Goal: Task Accomplishment & Management: Use online tool/utility

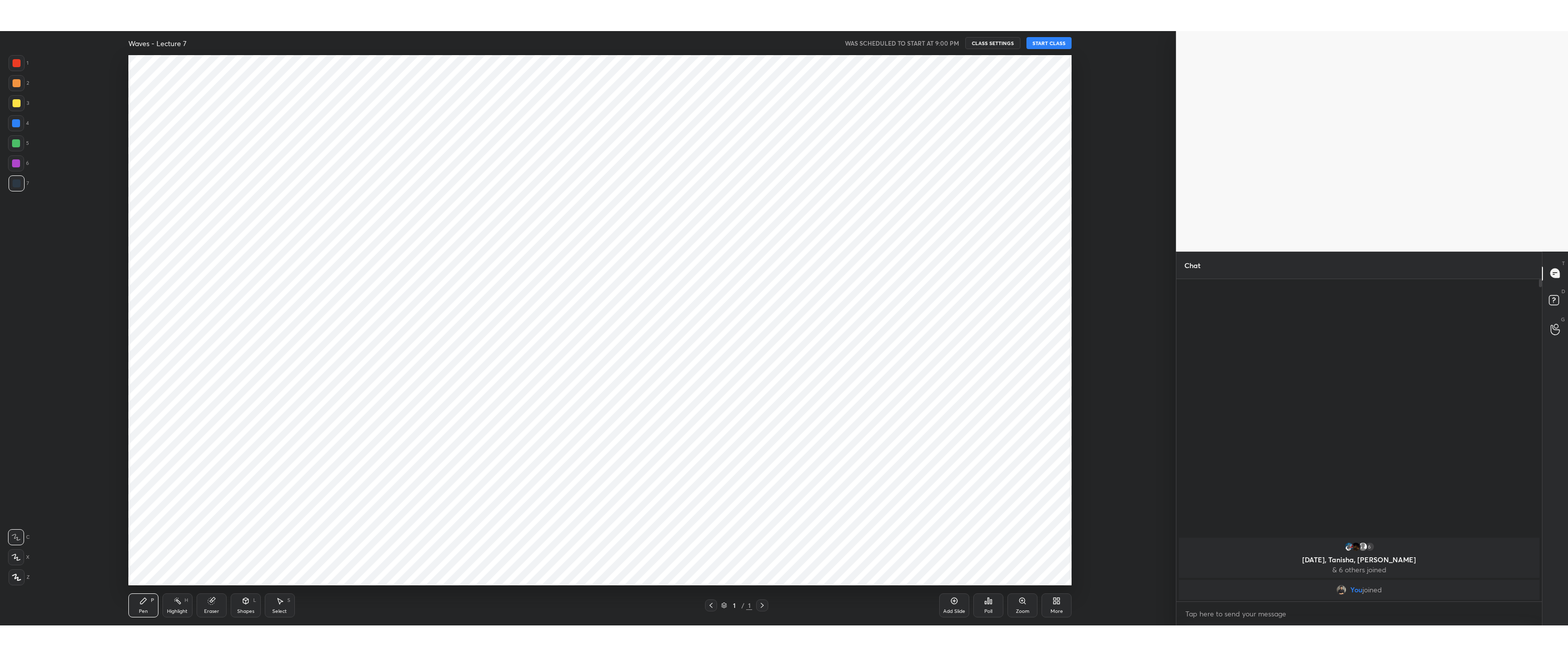
scroll to position [49585, 48996]
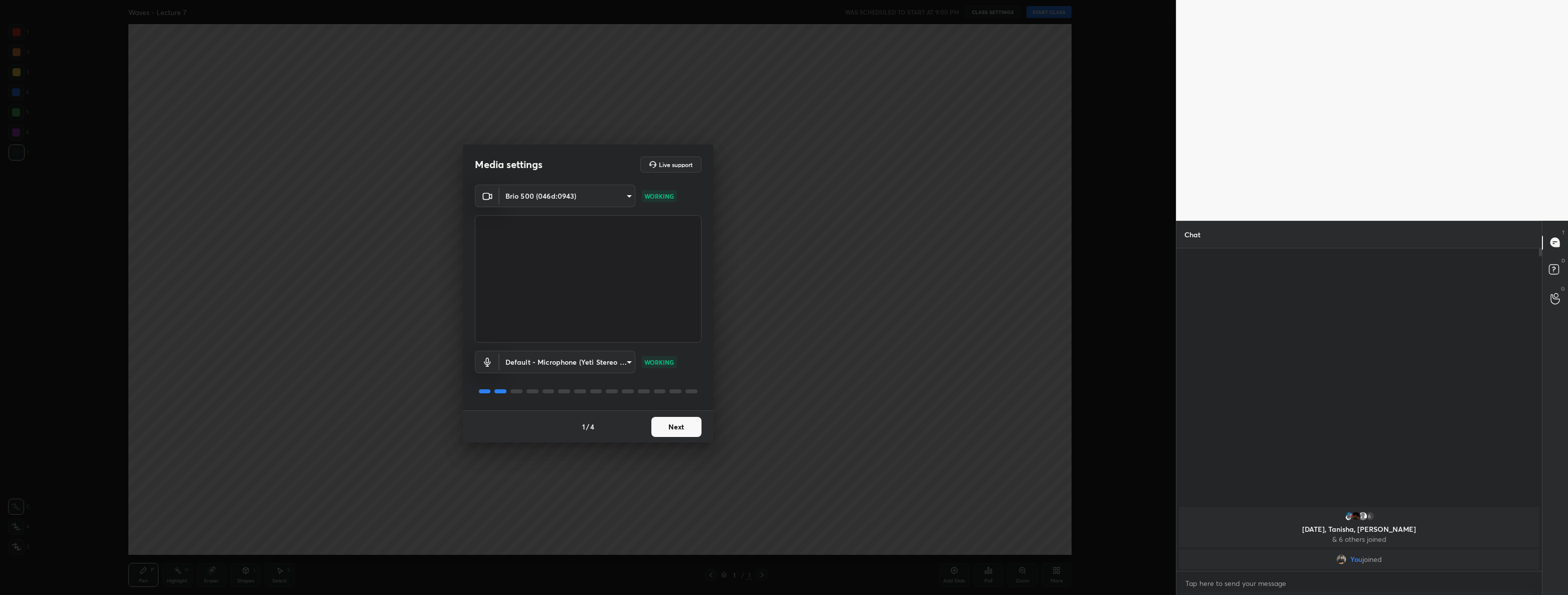
click at [690, 425] on button "Next" at bounding box center [675, 427] width 50 height 20
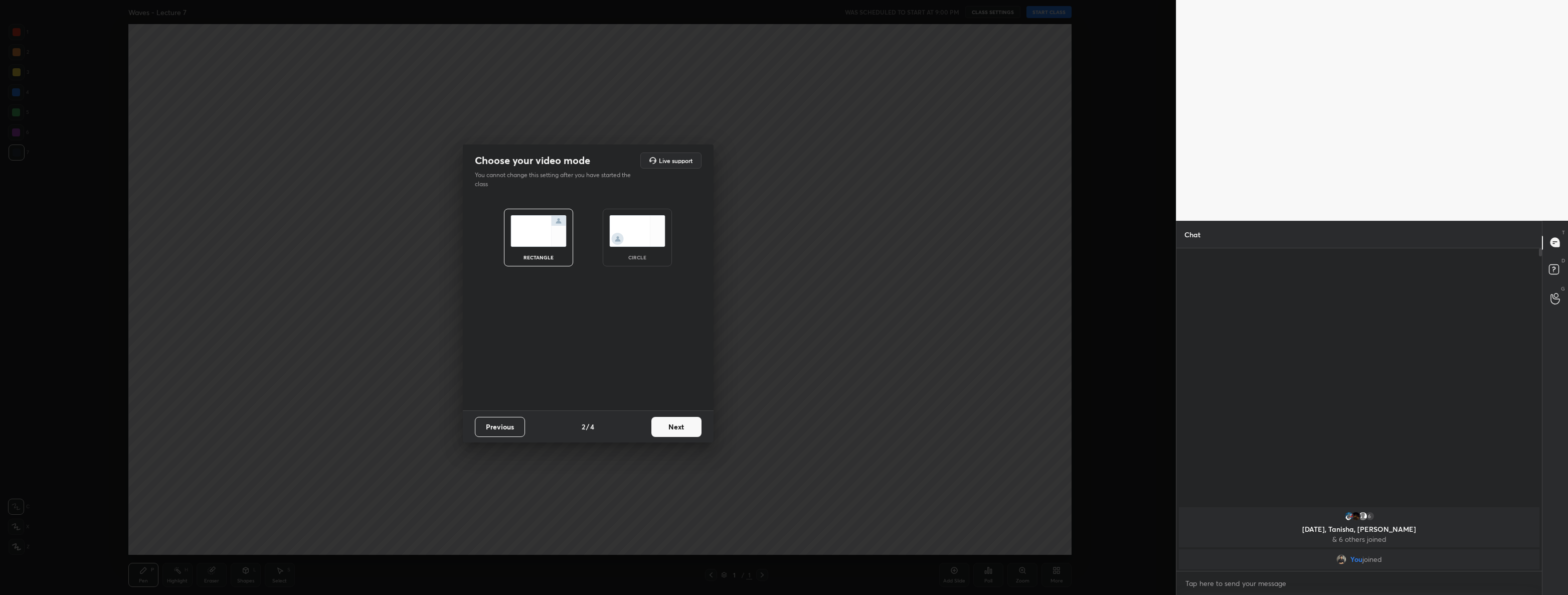
click at [690, 425] on button "Next" at bounding box center [675, 427] width 50 height 20
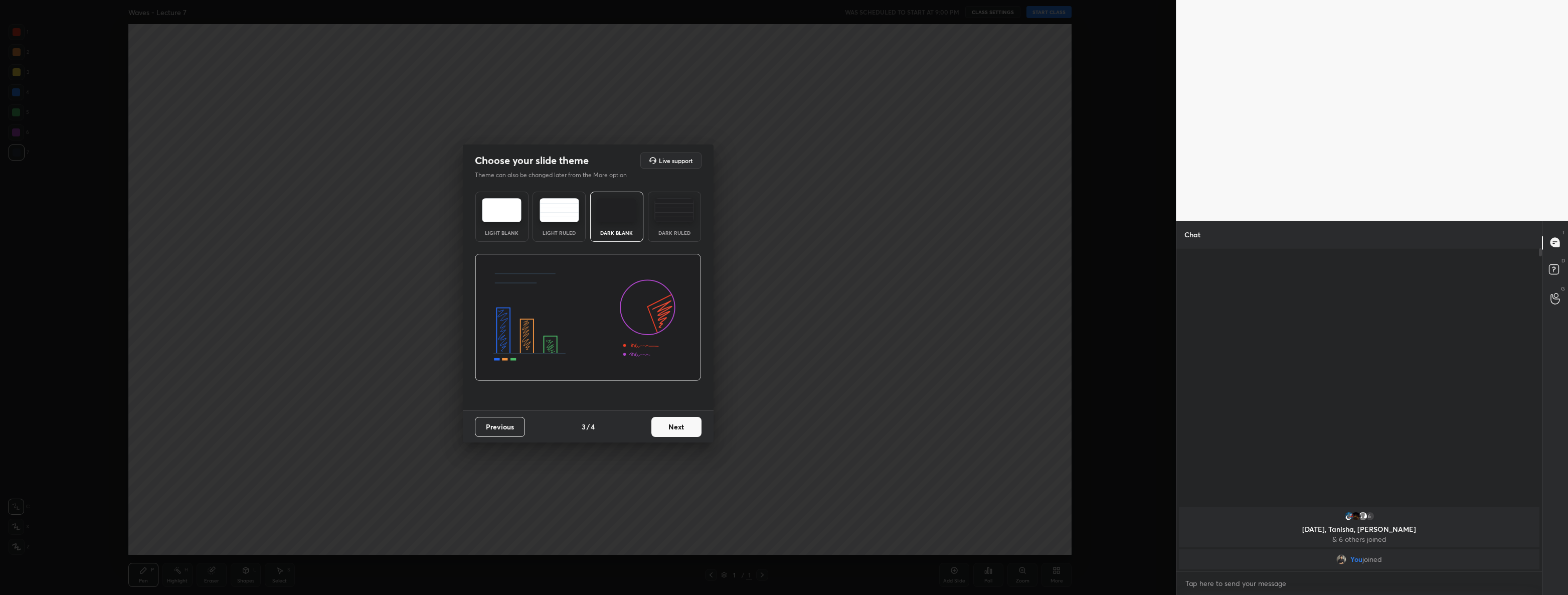
click at [690, 425] on button "Next" at bounding box center [675, 427] width 50 height 20
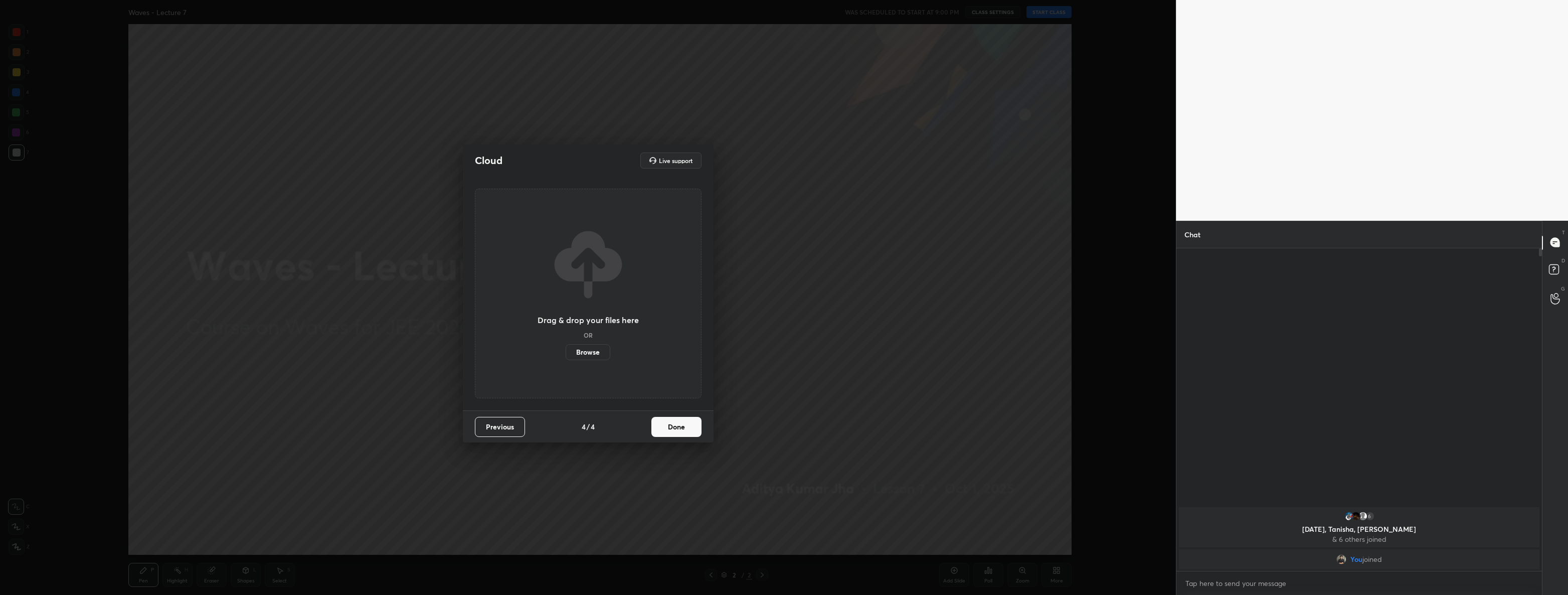
click at [690, 425] on button "Done" at bounding box center [675, 427] width 50 height 20
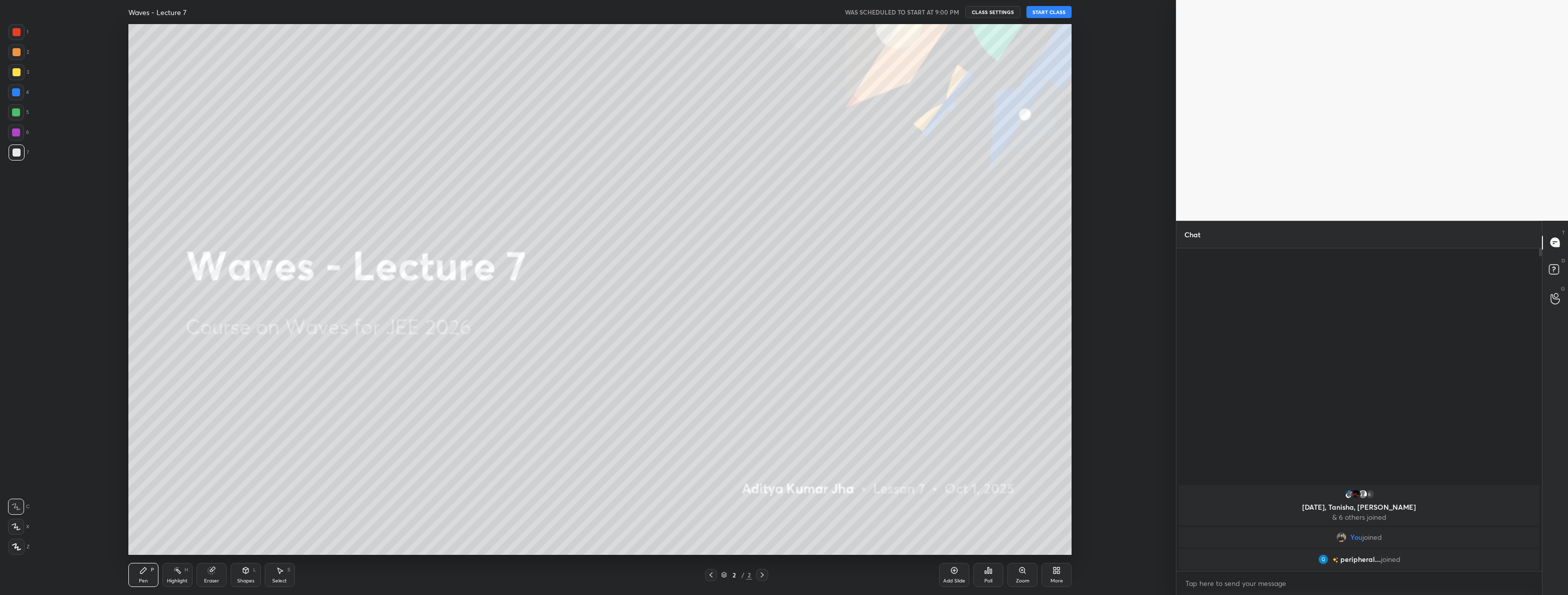
click at [1055, 14] on button "START CLASS" at bounding box center [1049, 12] width 45 height 12
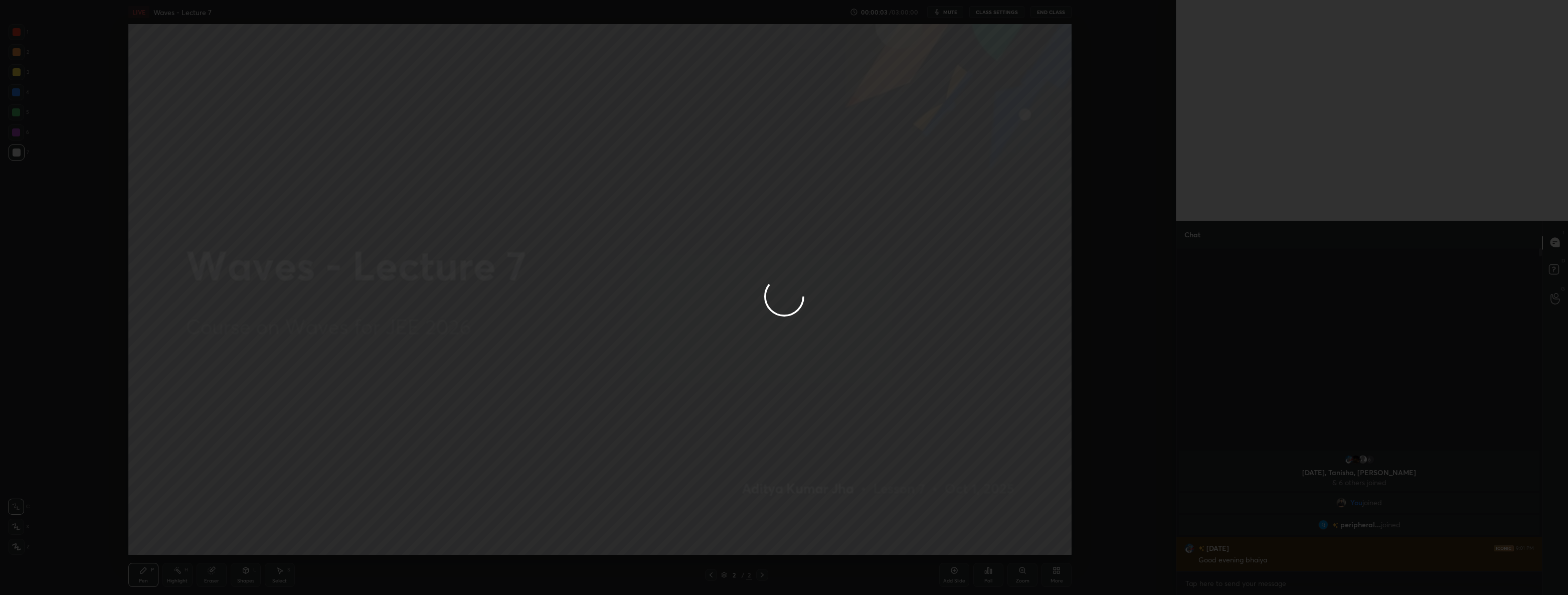
click at [1054, 574] on div at bounding box center [784, 298] width 1568 height 595
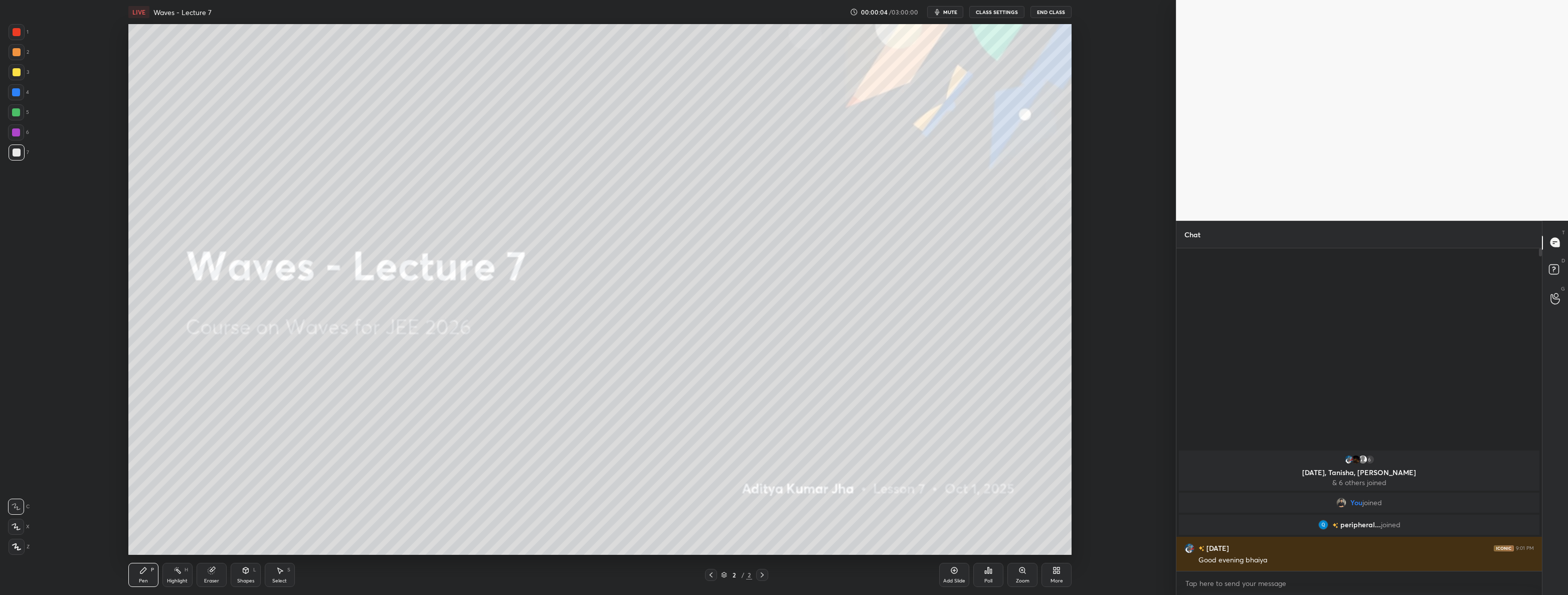
click at [1063, 571] on div "More" at bounding box center [1056, 575] width 30 height 24
click at [1048, 488] on div "Full screen F" at bounding box center [1043, 498] width 40 height 24
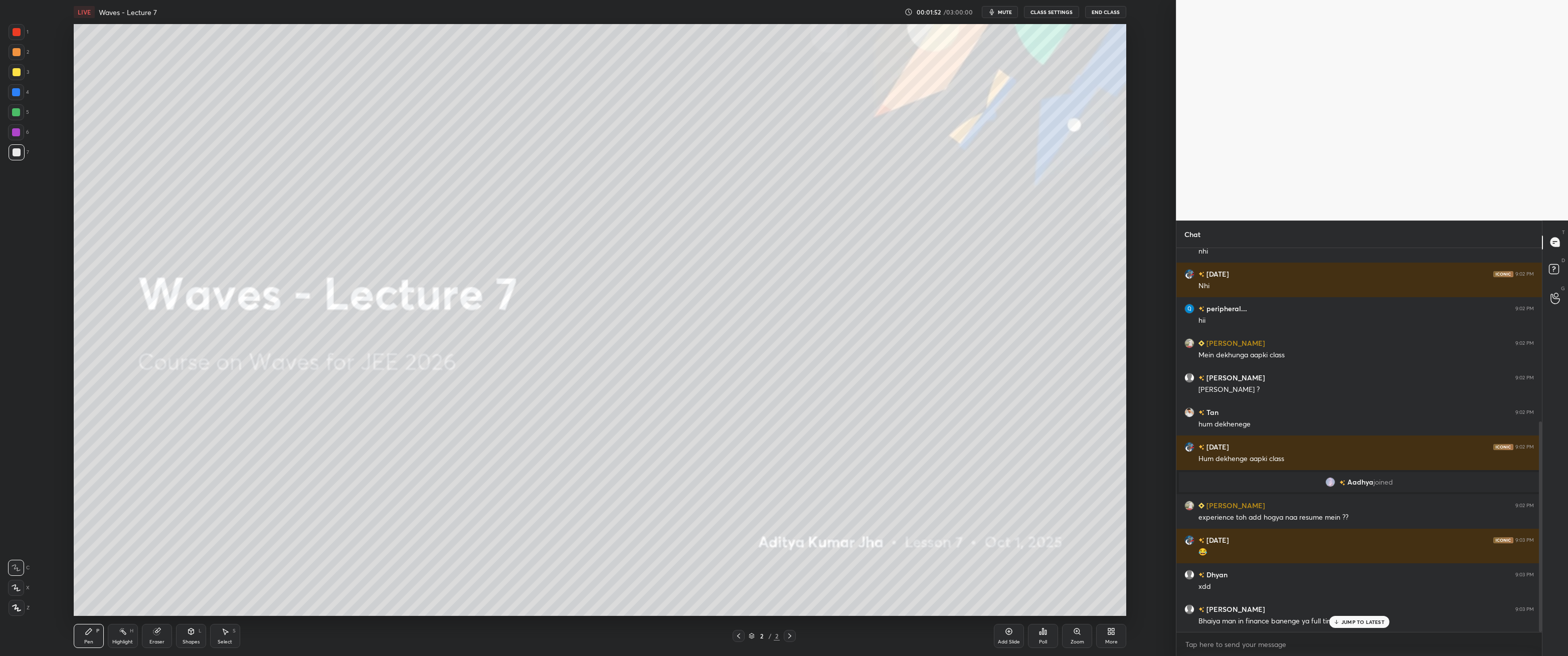
scroll to position [315, 0]
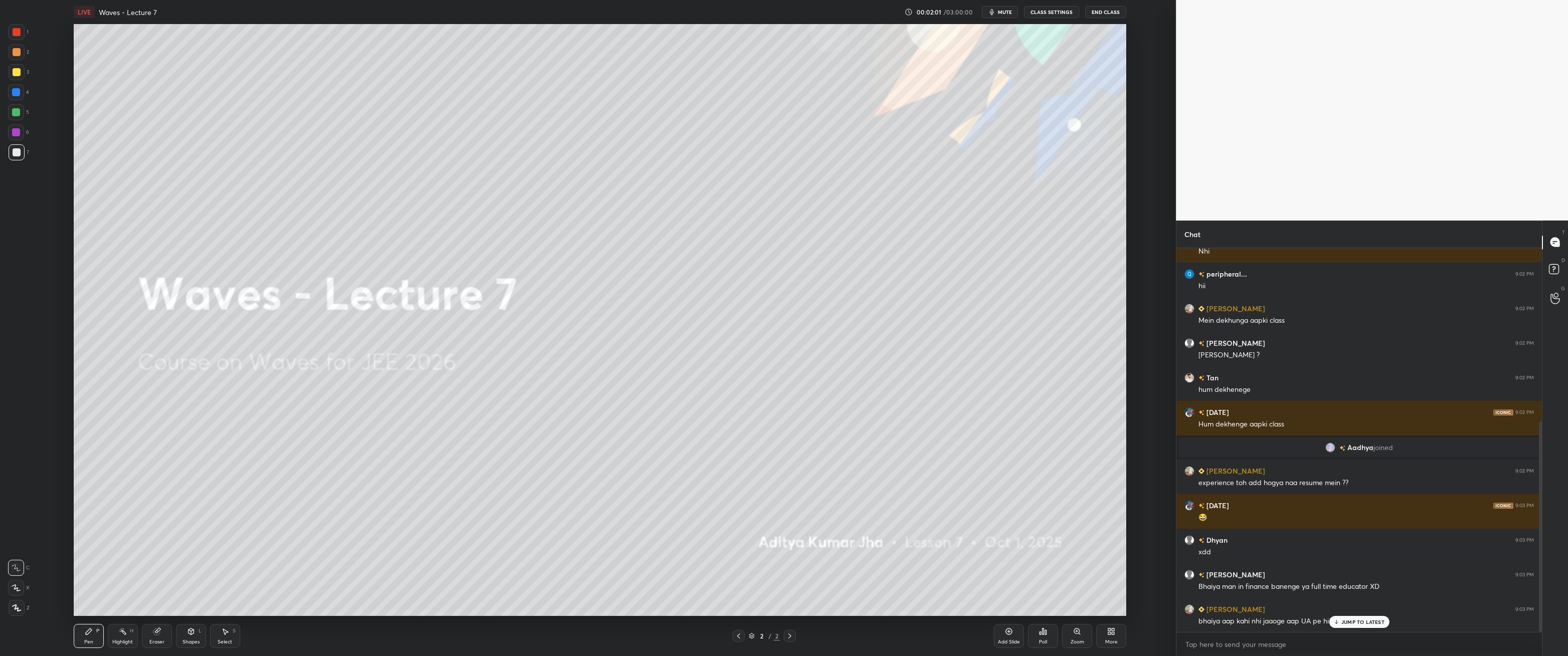
click at [1350, 593] on p "JUMP TO LATEST" at bounding box center [1363, 622] width 44 height 6
click at [20, 72] on div at bounding box center [16, 72] width 8 height 8
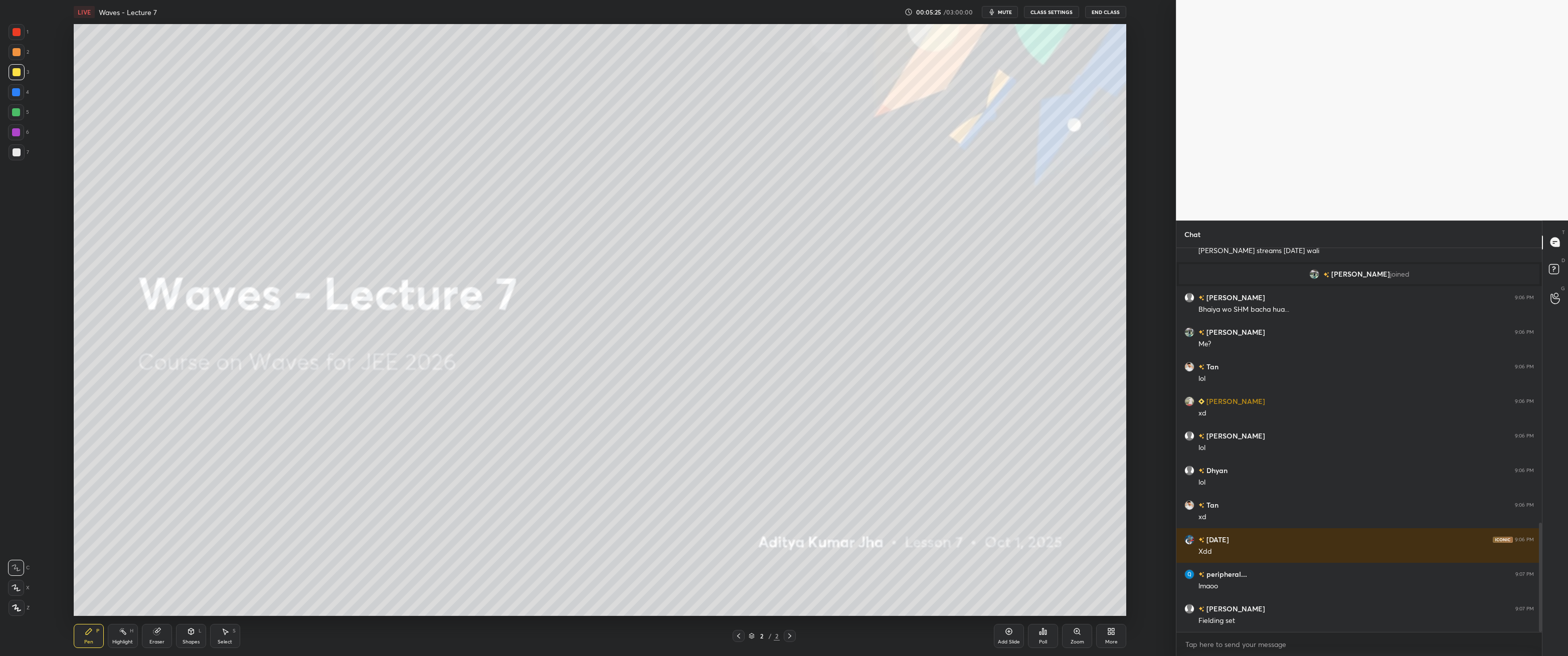
scroll to position [1001, 0]
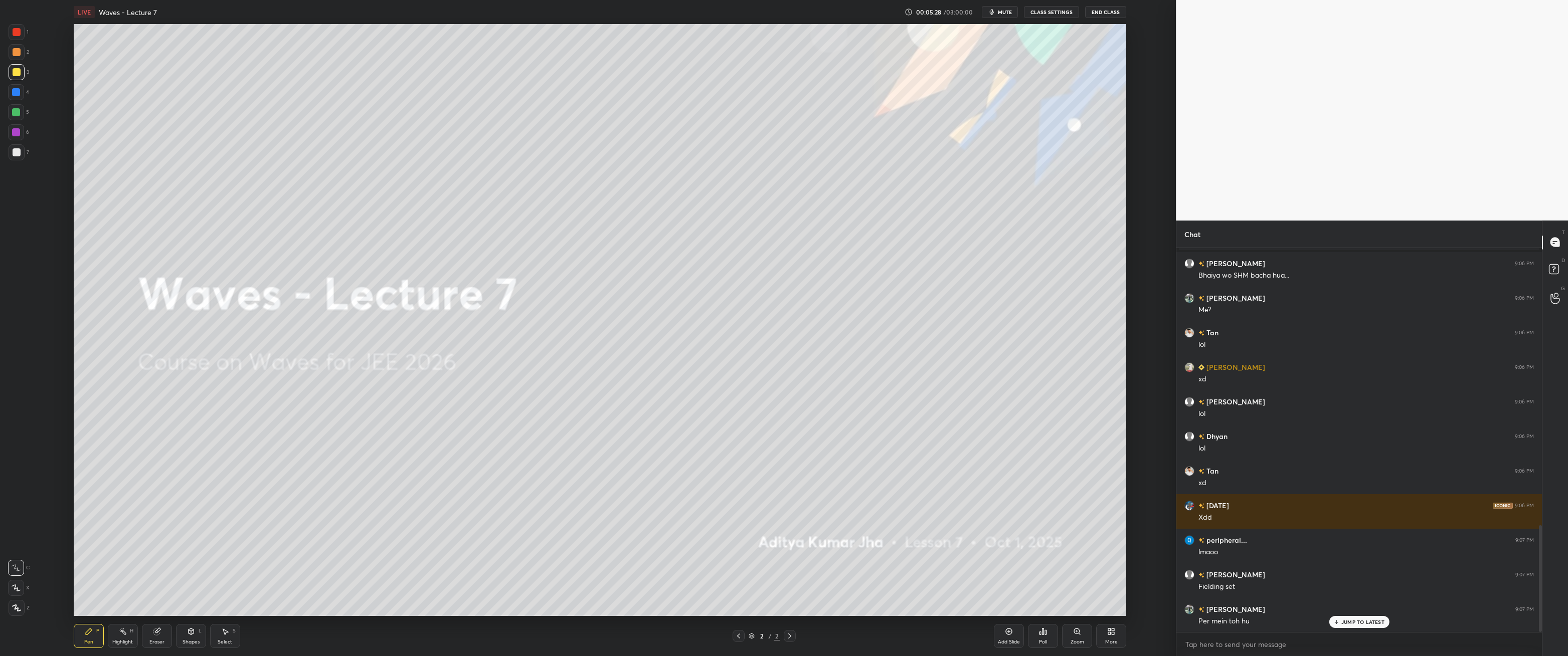
click at [1153, 379] on div "Setting up your live class Poll for secs No correct answer Start poll" at bounding box center [599, 320] width 1136 height 592
click at [1120, 593] on div "More" at bounding box center [1110, 636] width 30 height 24
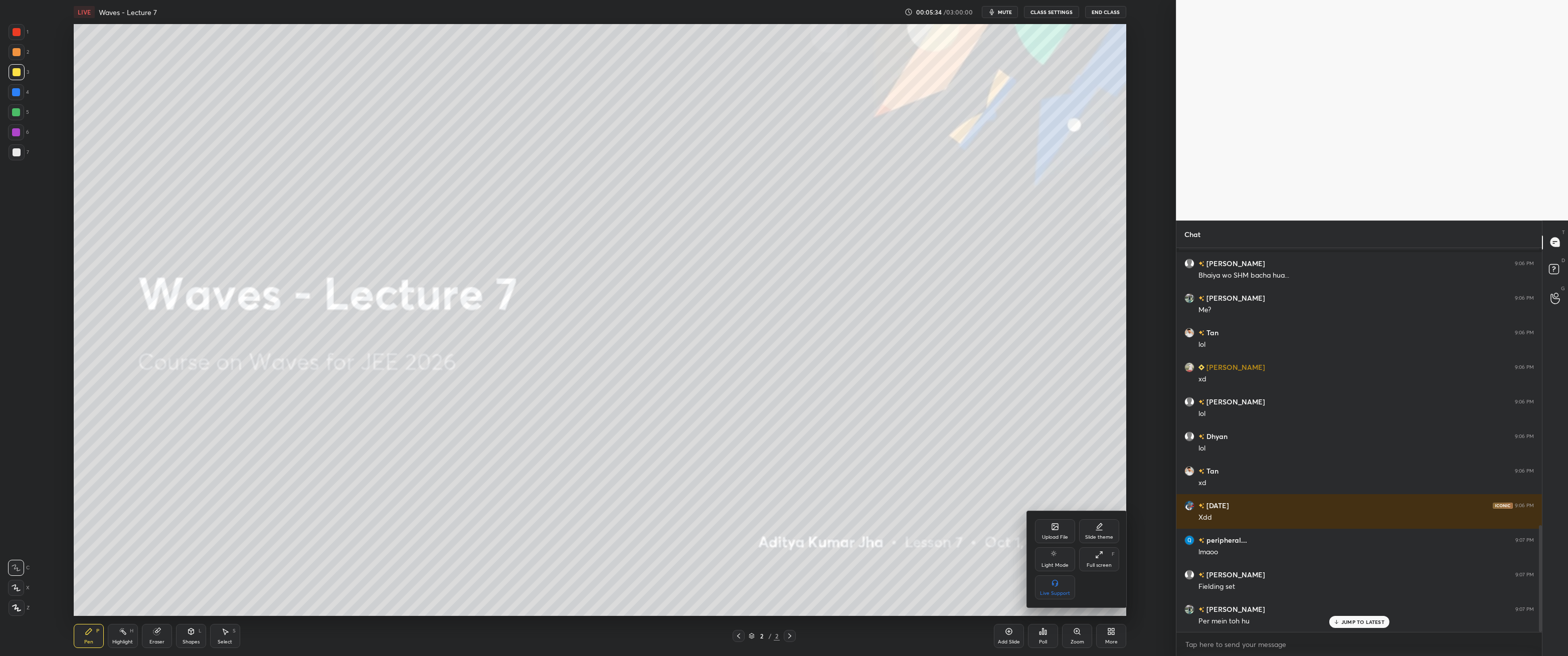
click at [1145, 447] on div at bounding box center [784, 328] width 1568 height 656
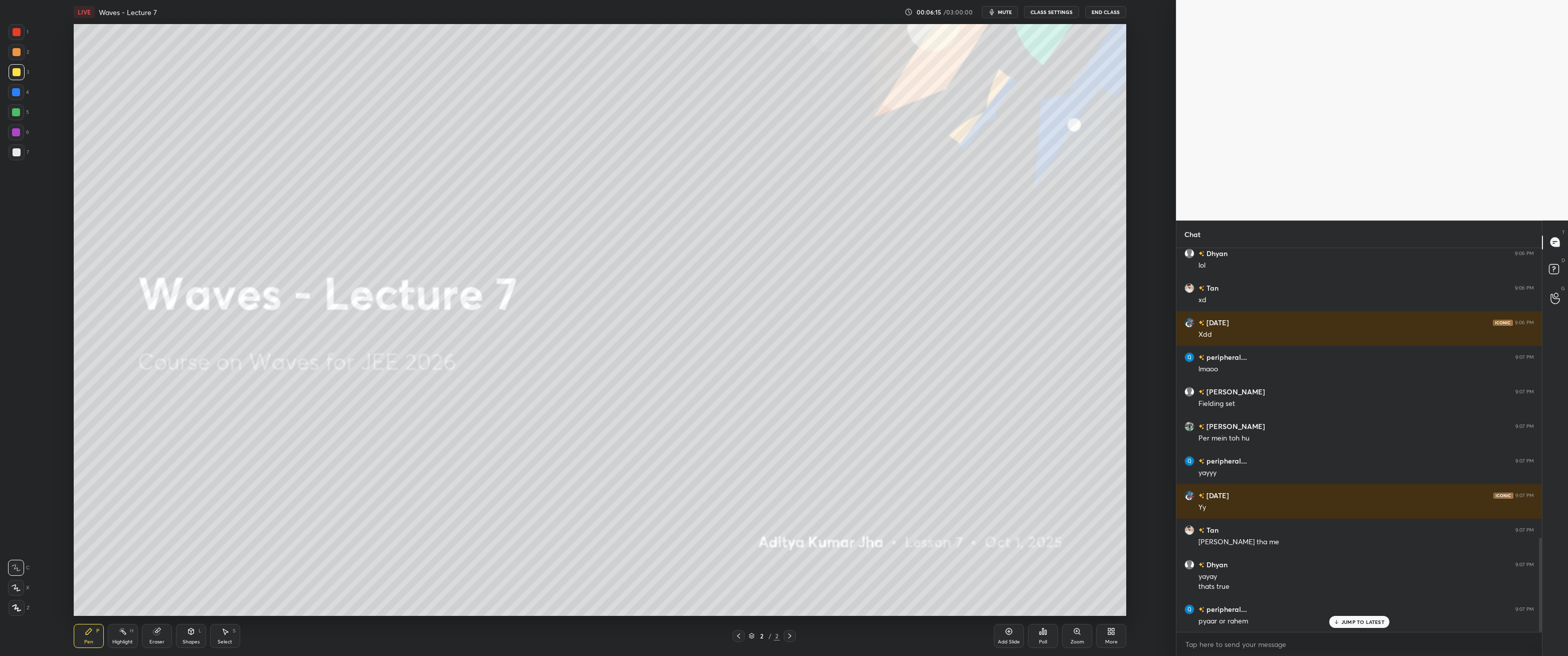
scroll to position [1219, 0]
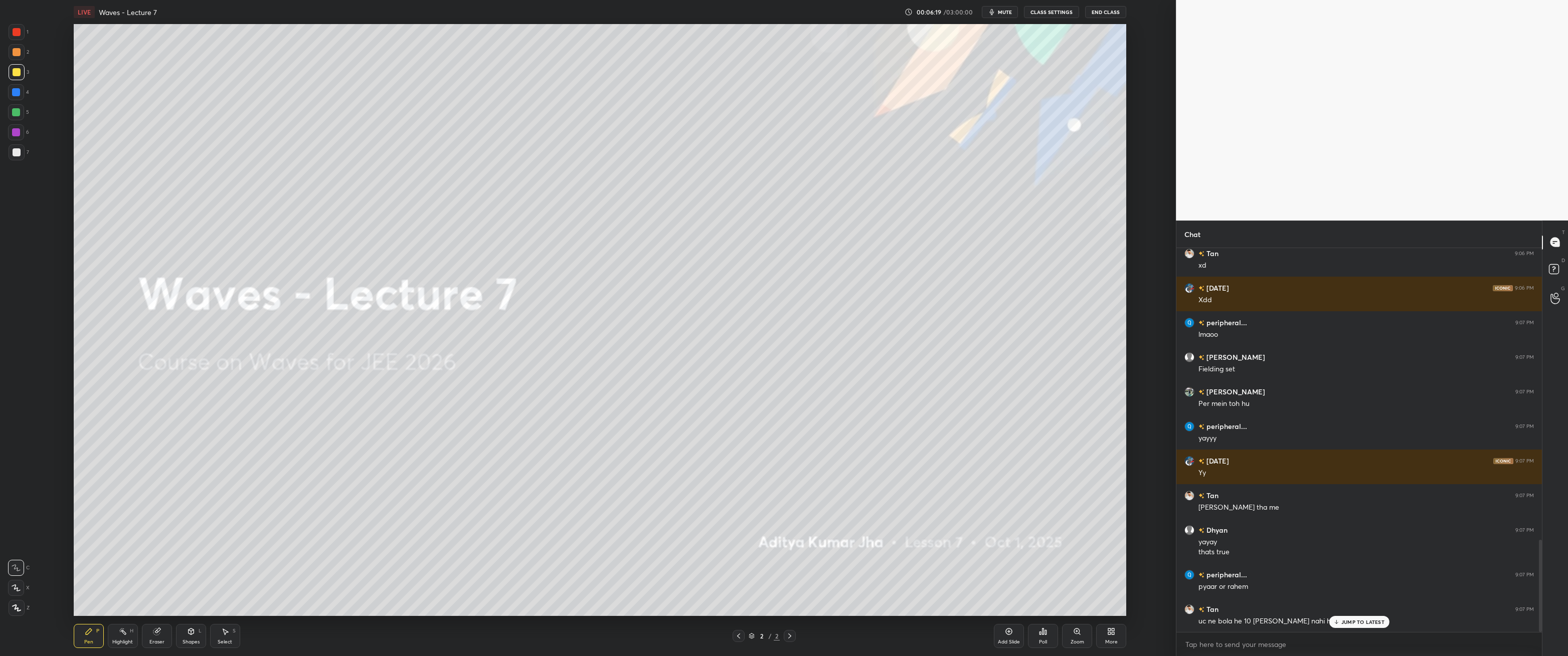
click at [1360, 593] on p "JUMP TO LATEST" at bounding box center [1363, 622] width 44 height 6
click at [1157, 561] on div "Setting up your live class Poll for secs No correct answer Start poll" at bounding box center [599, 320] width 1136 height 592
click at [1002, 593] on div "Add Slide" at bounding box center [1008, 636] width 30 height 24
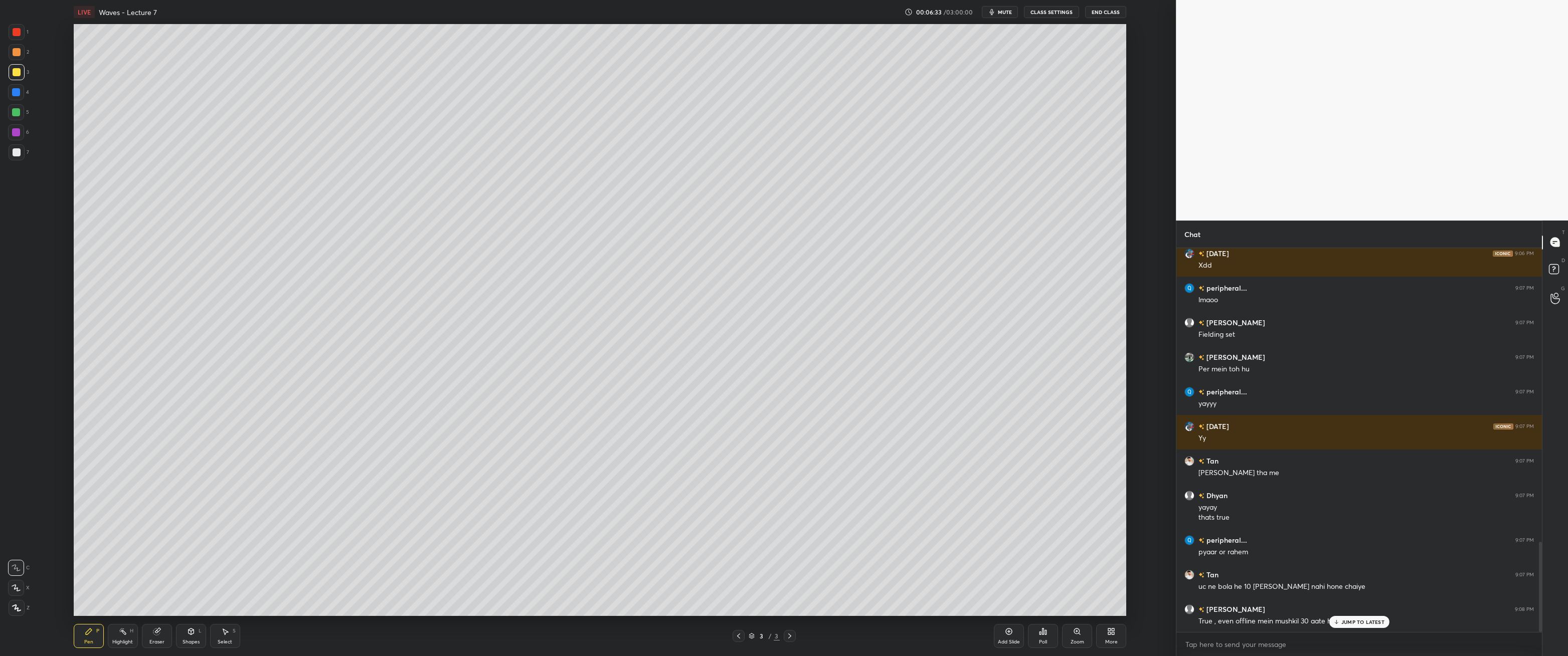
scroll to position [1288, 0]
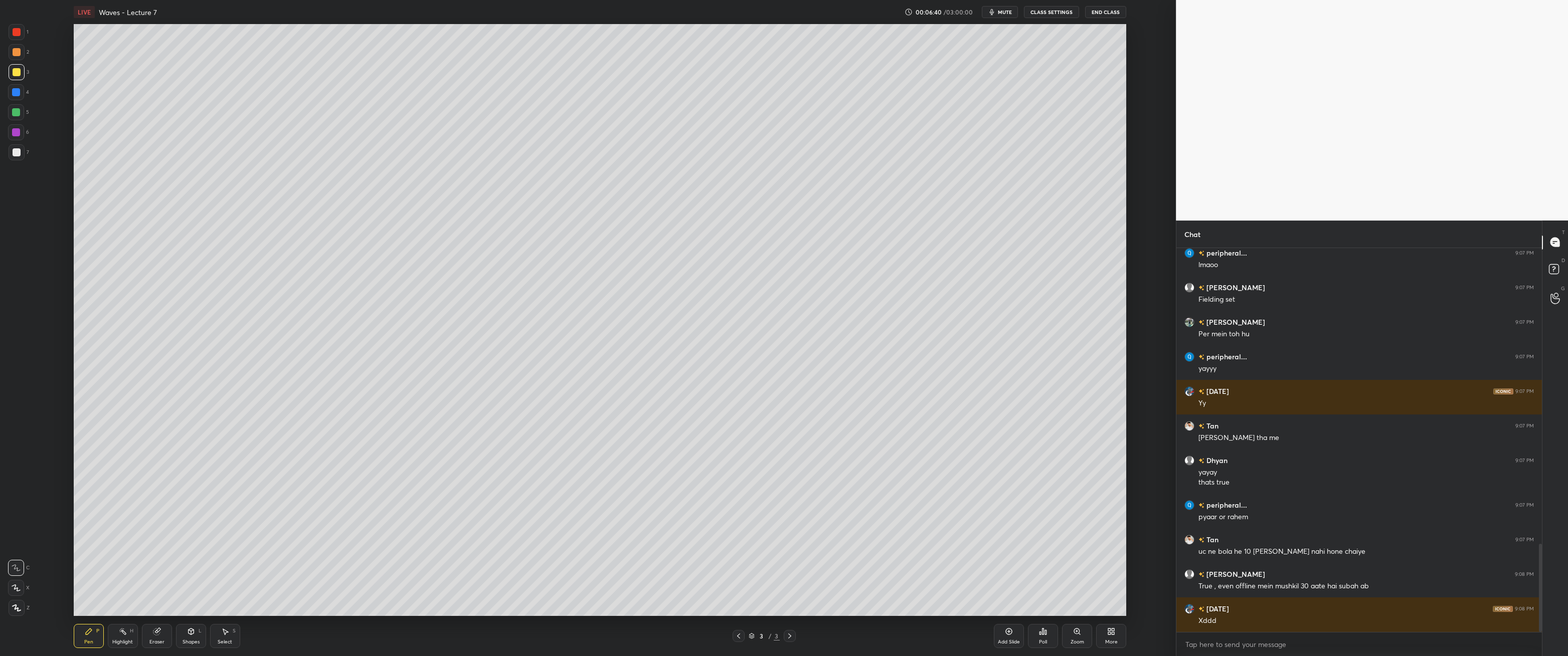
click at [18, 593] on icon at bounding box center [16, 608] width 9 height 7
click at [15, 155] on div at bounding box center [16, 152] width 8 height 8
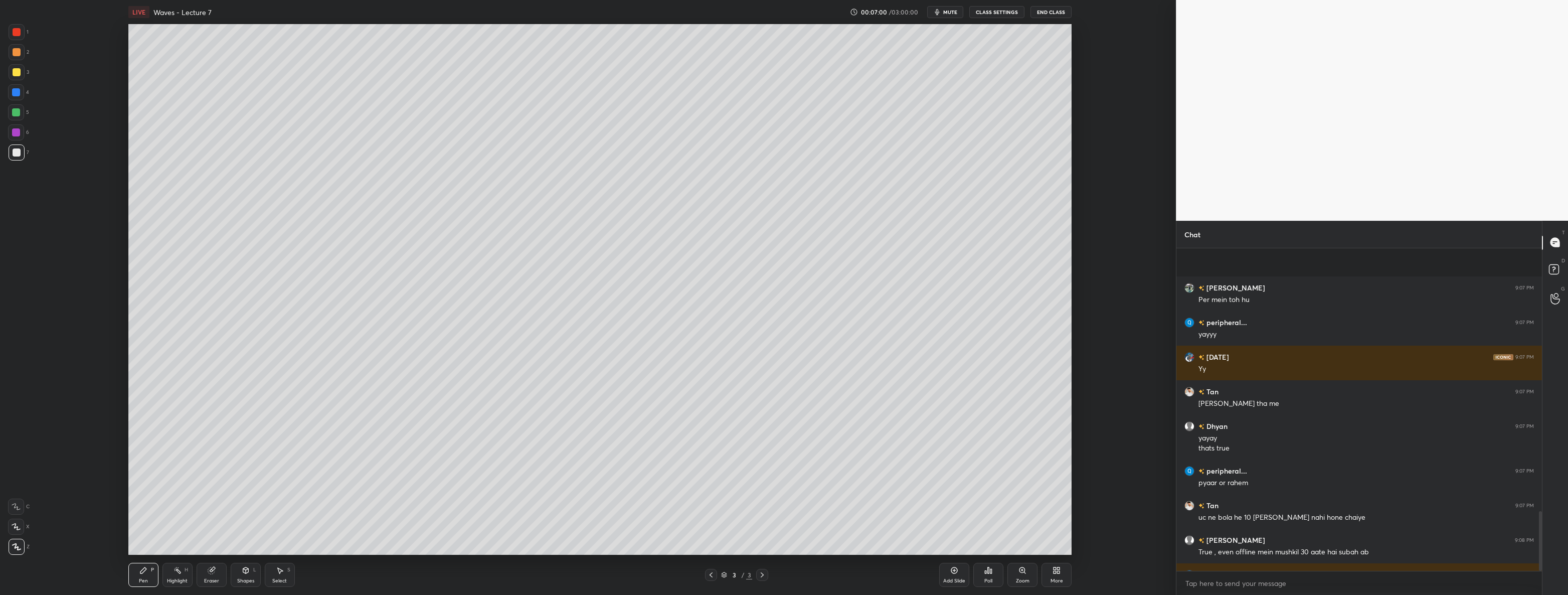
scroll to position [1419, 0]
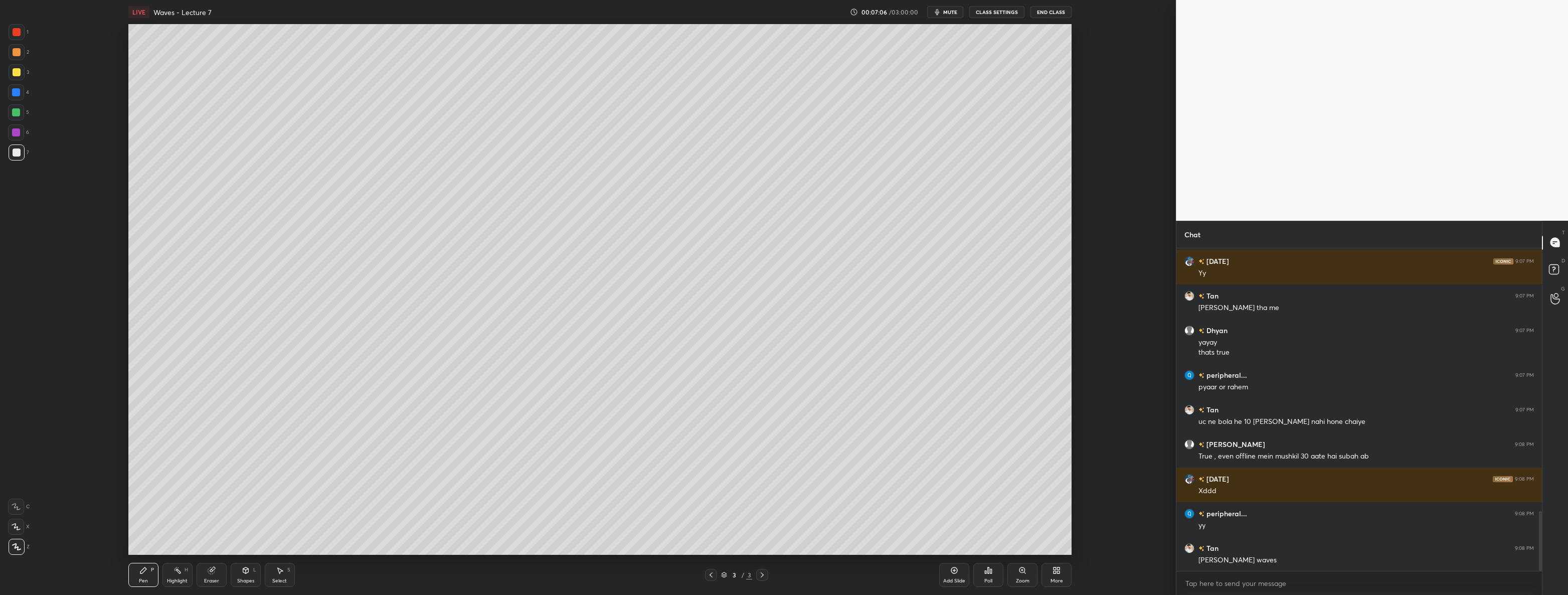
click at [18, 77] on div at bounding box center [16, 73] width 16 height 16
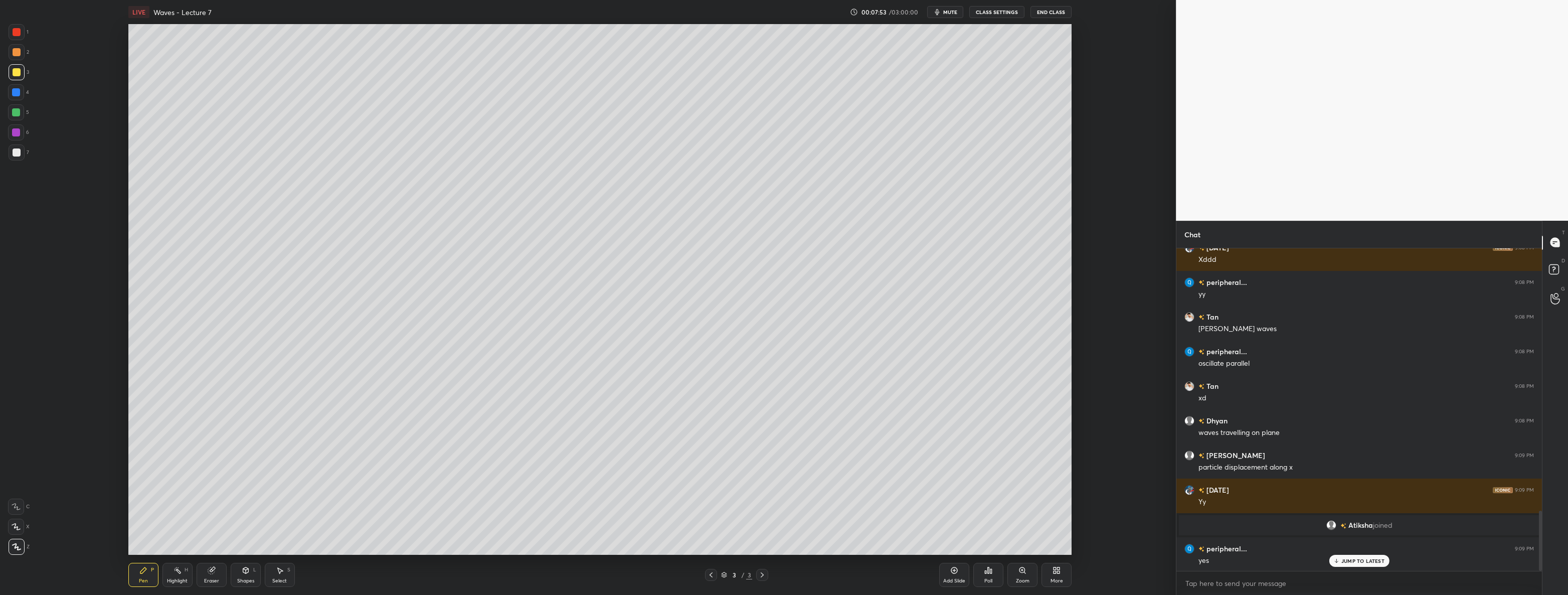
scroll to position [1430, 0]
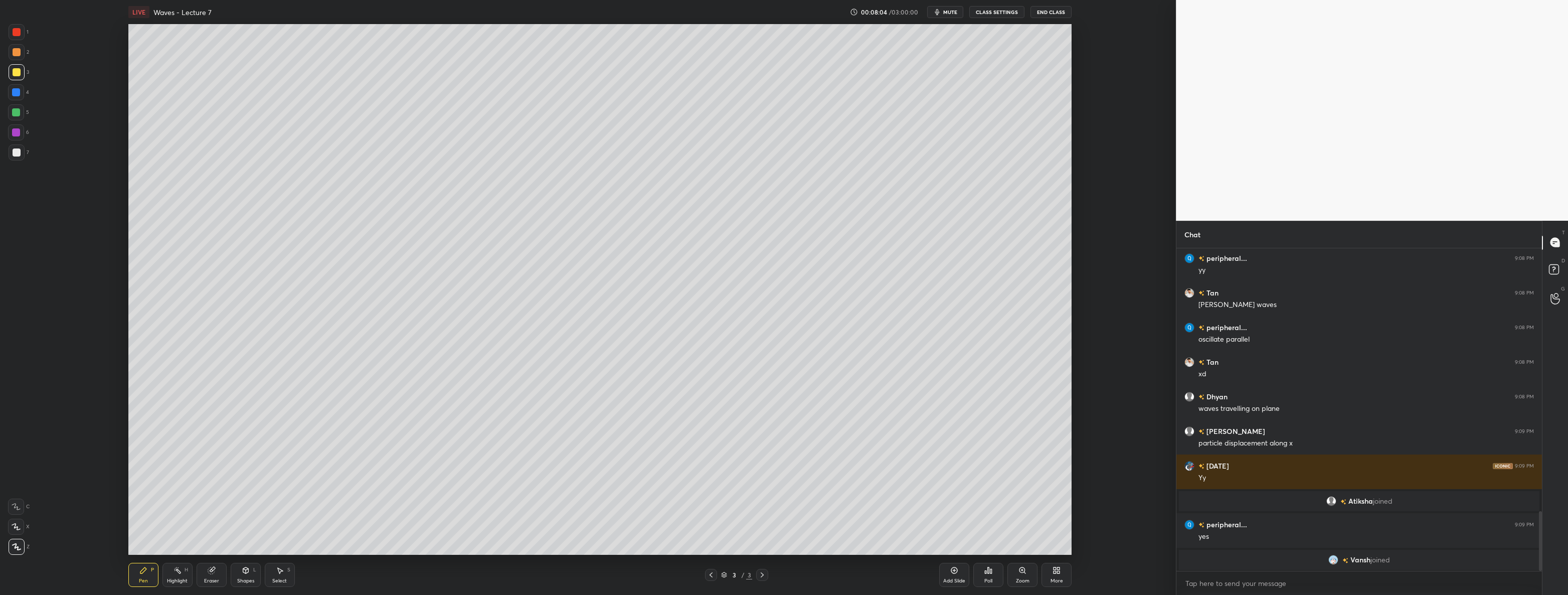
click at [17, 154] on div at bounding box center [16, 152] width 8 height 8
click at [17, 77] on div at bounding box center [16, 73] width 16 height 16
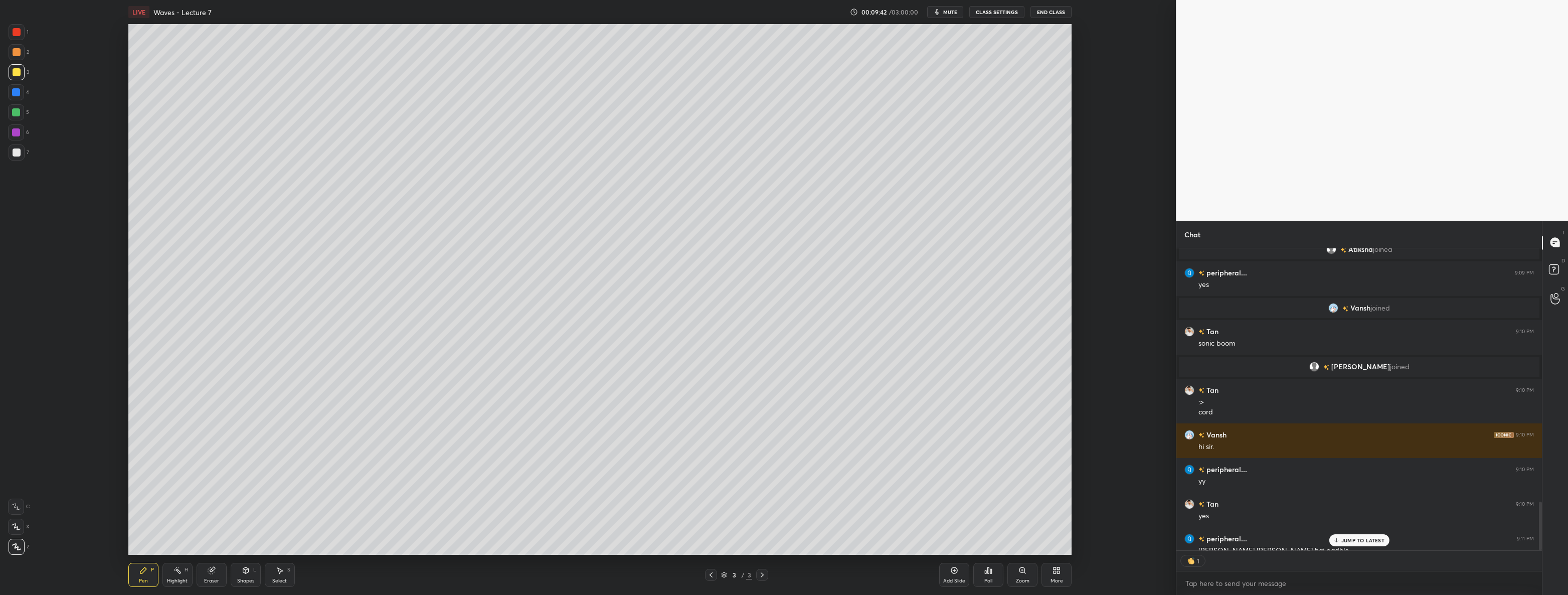
scroll to position [3, 3]
click at [1050, 583] on div "More" at bounding box center [1057, 581] width 13 height 5
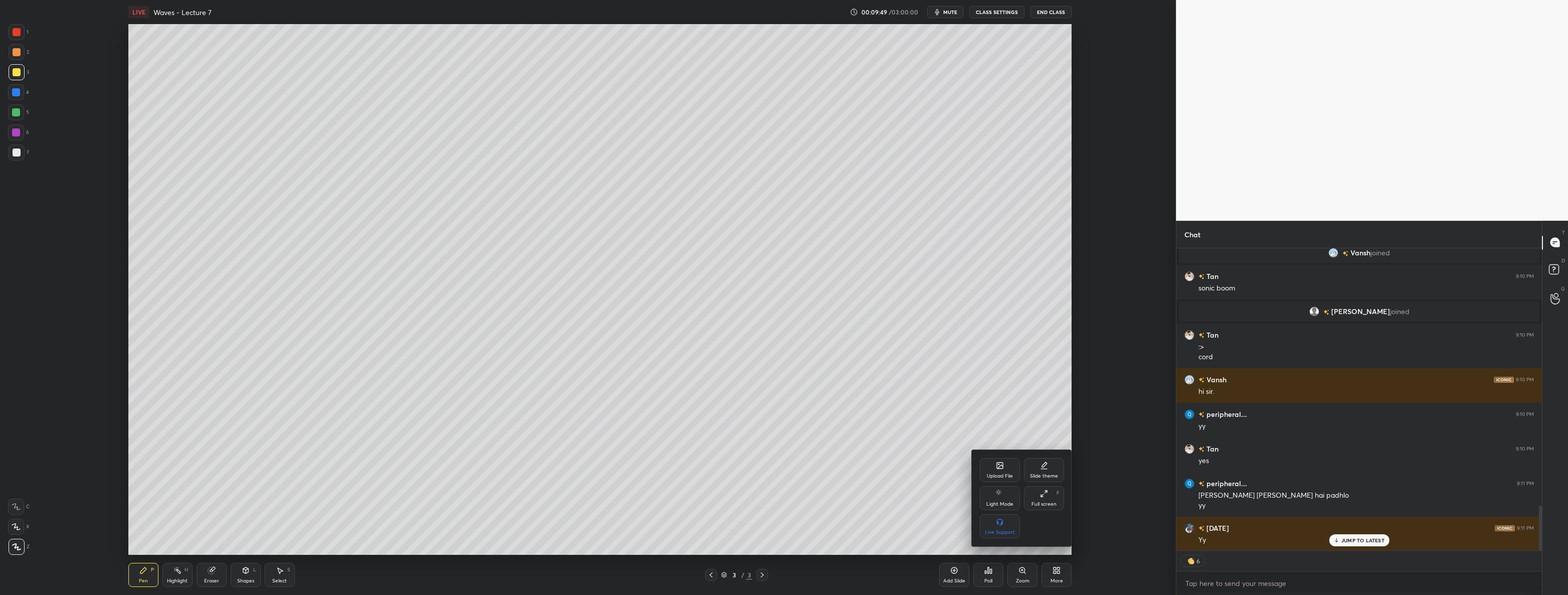
click at [1004, 471] on div "Upload File" at bounding box center [1000, 470] width 40 height 24
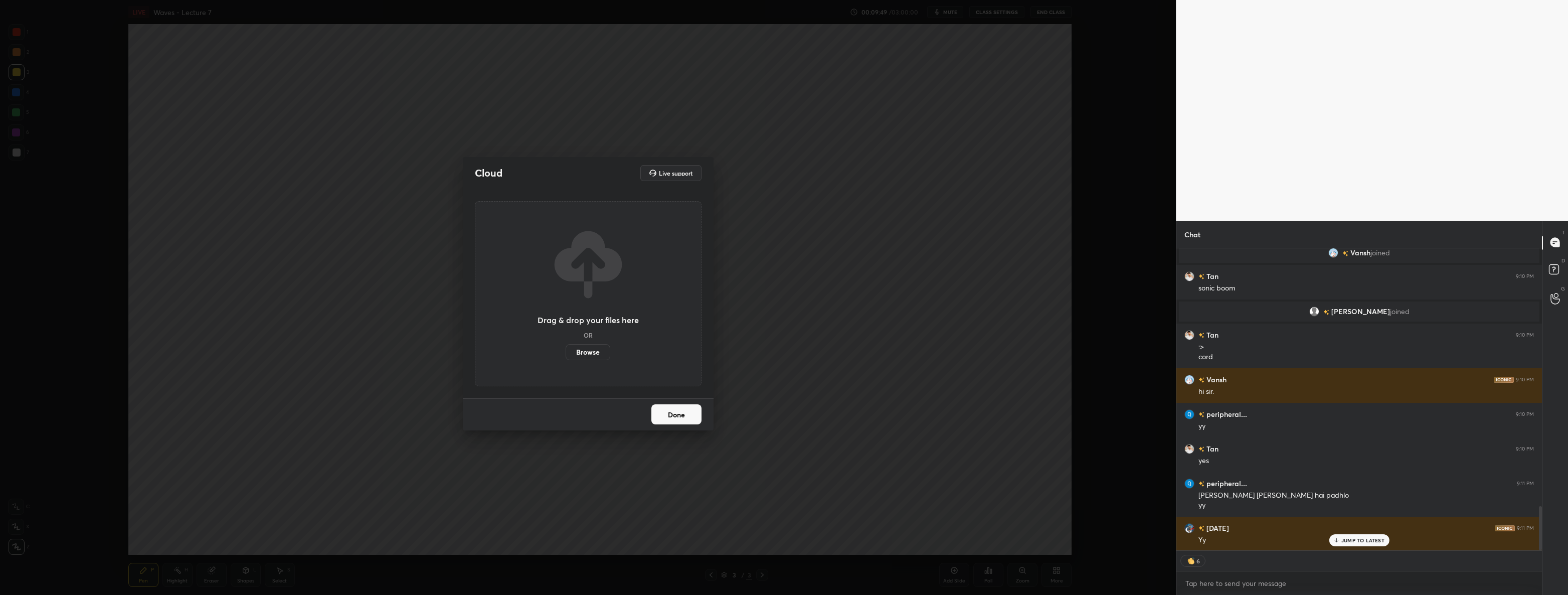
scroll to position [1772, 0]
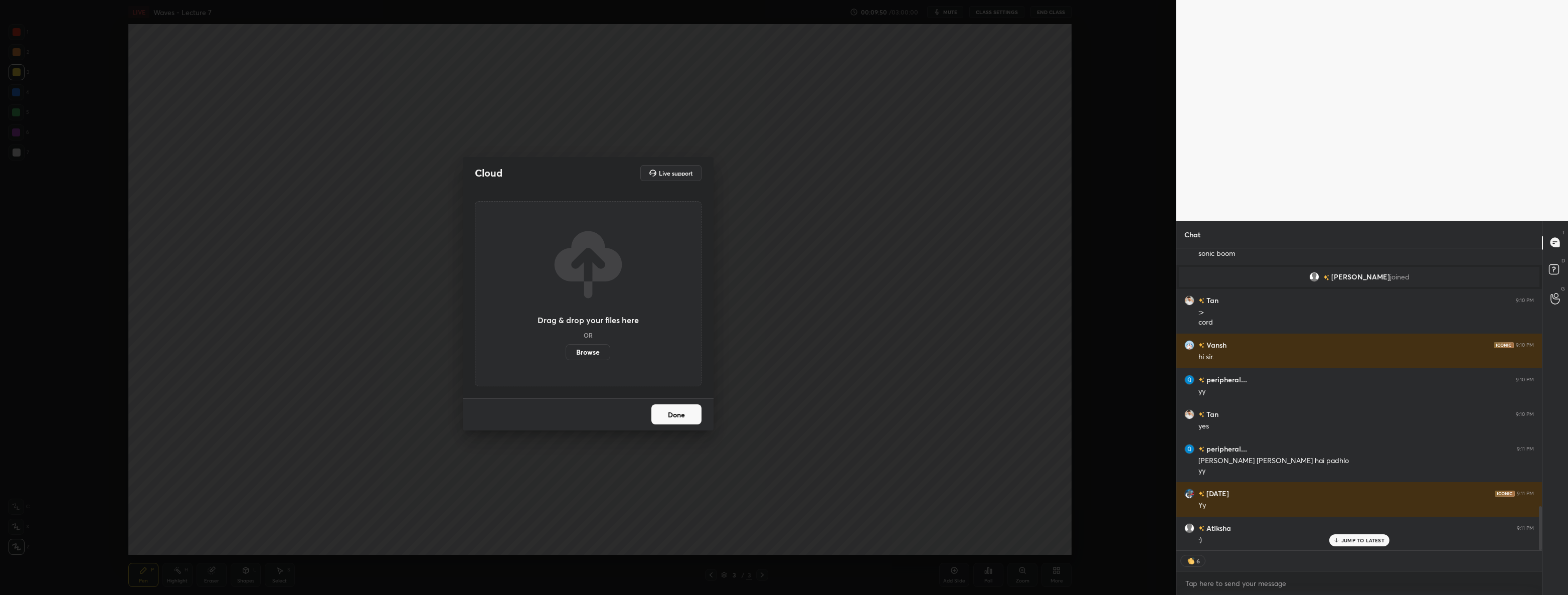
click at [588, 354] on label "Browse" at bounding box center [587, 352] width 44 height 16
click at [566, 354] on input "Browse" at bounding box center [566, 352] width 0 height 16
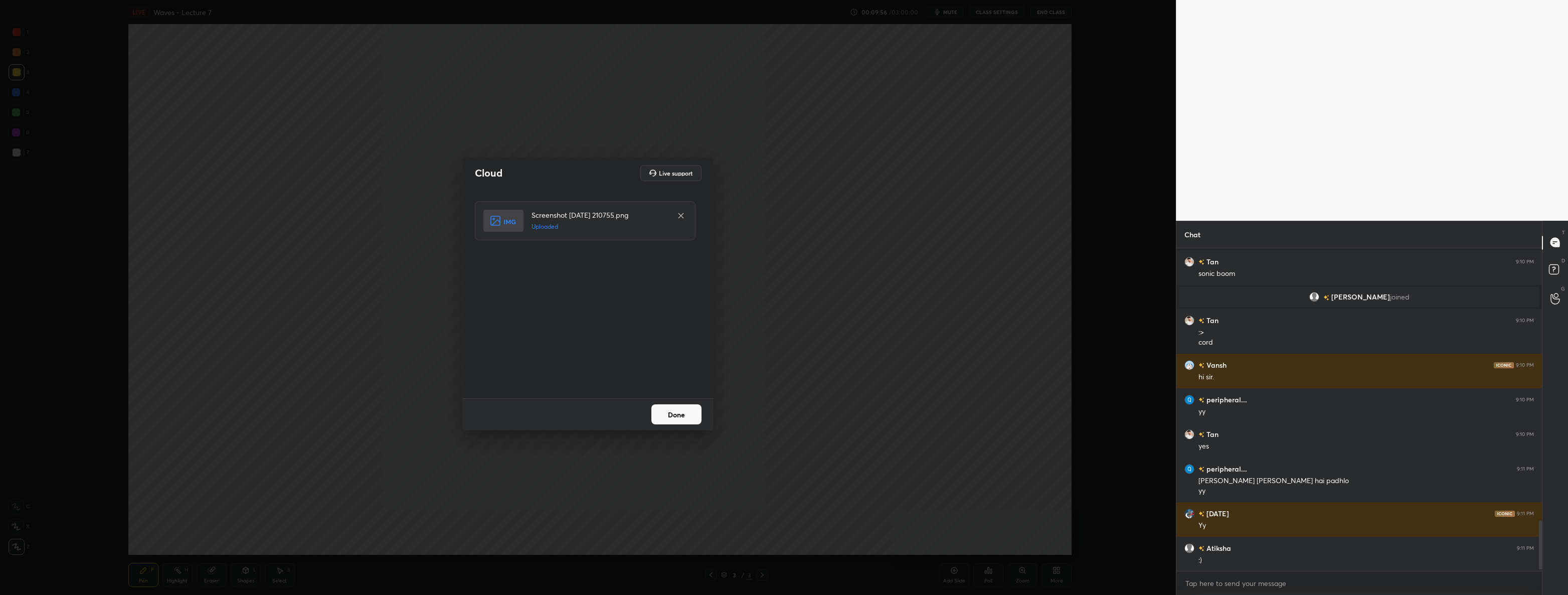
click at [673, 412] on button "Done" at bounding box center [675, 415] width 50 height 20
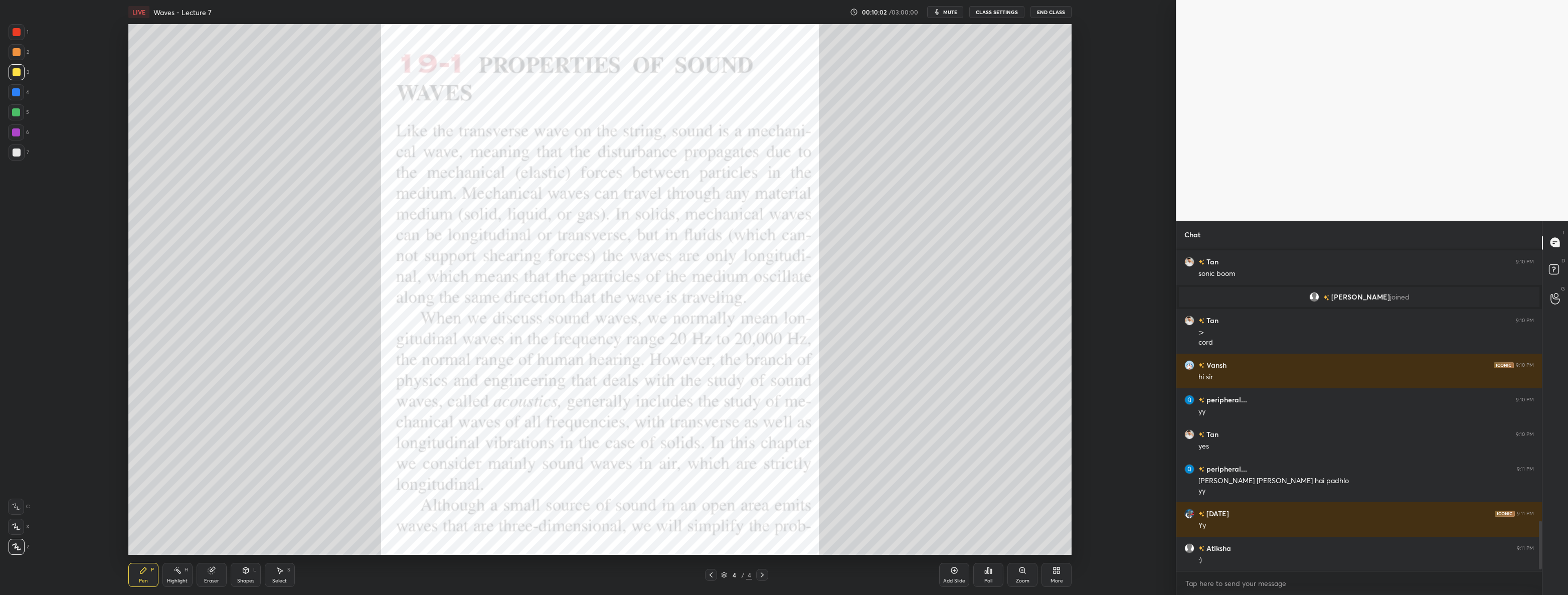
click at [8, 30] on div at bounding box center [16, 33] width 16 height 16
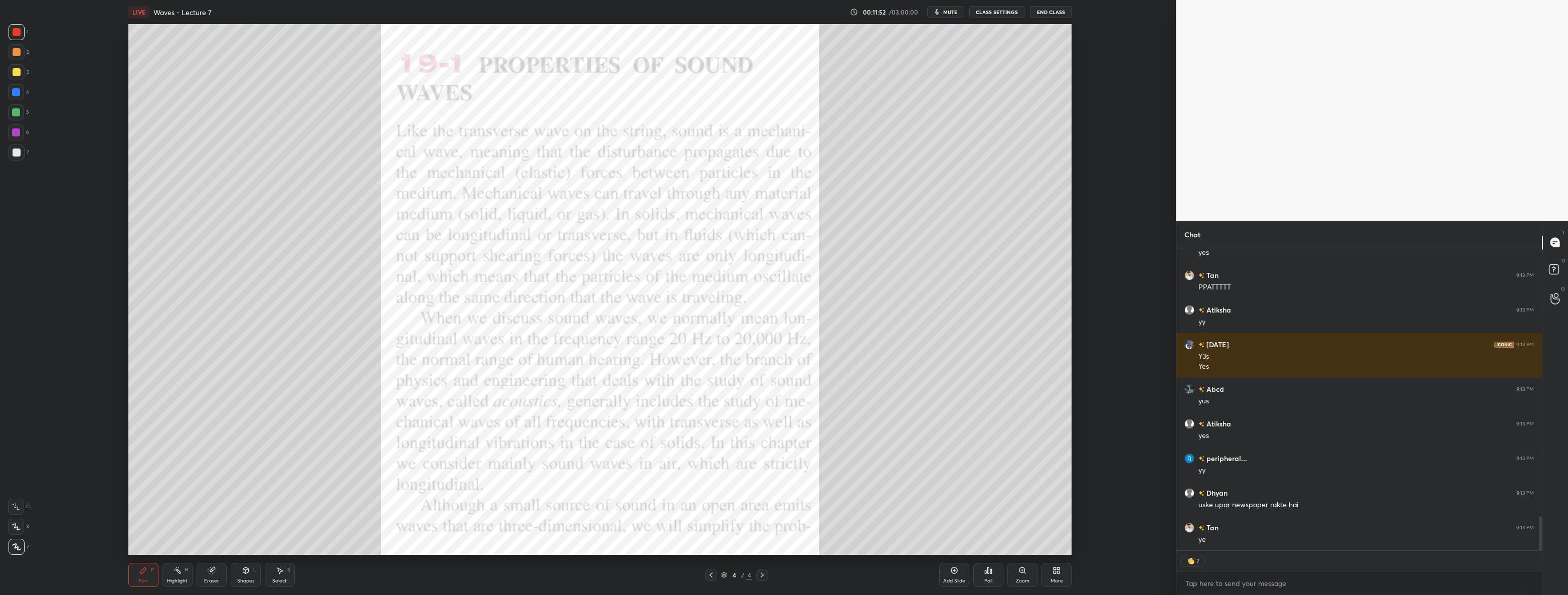
scroll to position [2371, 0]
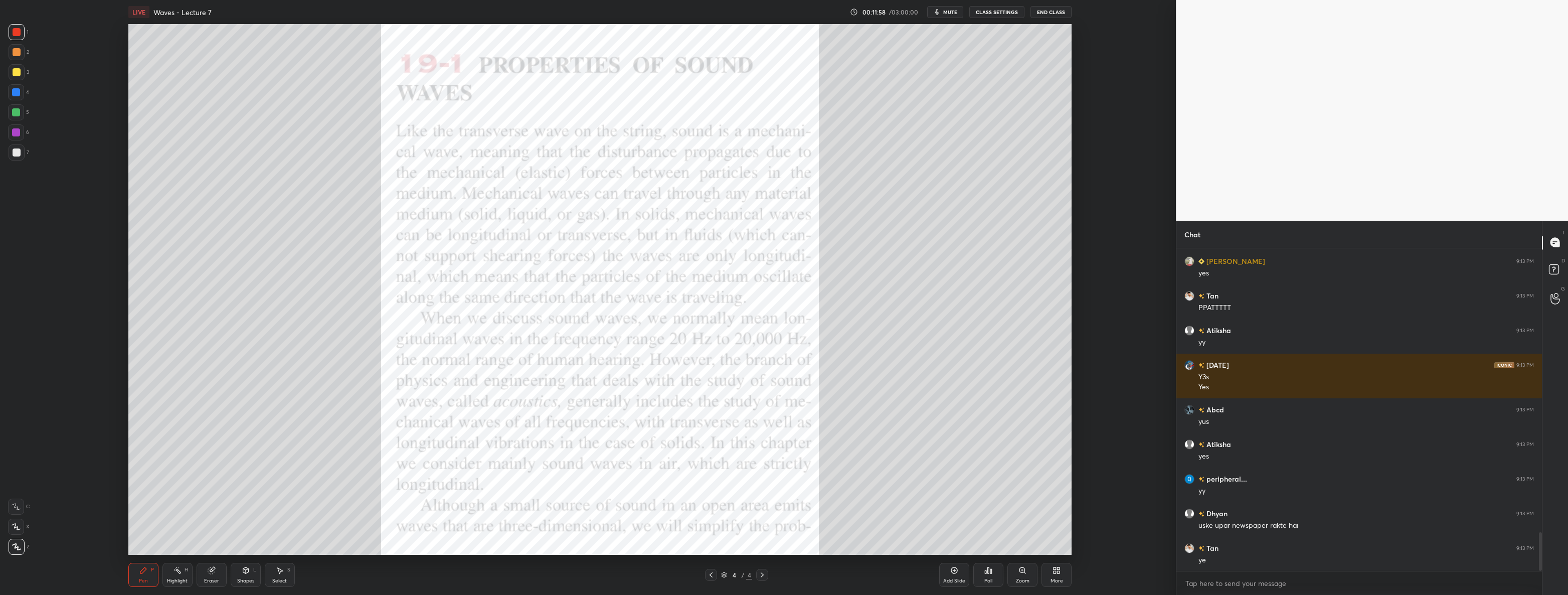
click at [15, 151] on div at bounding box center [16, 152] width 8 height 8
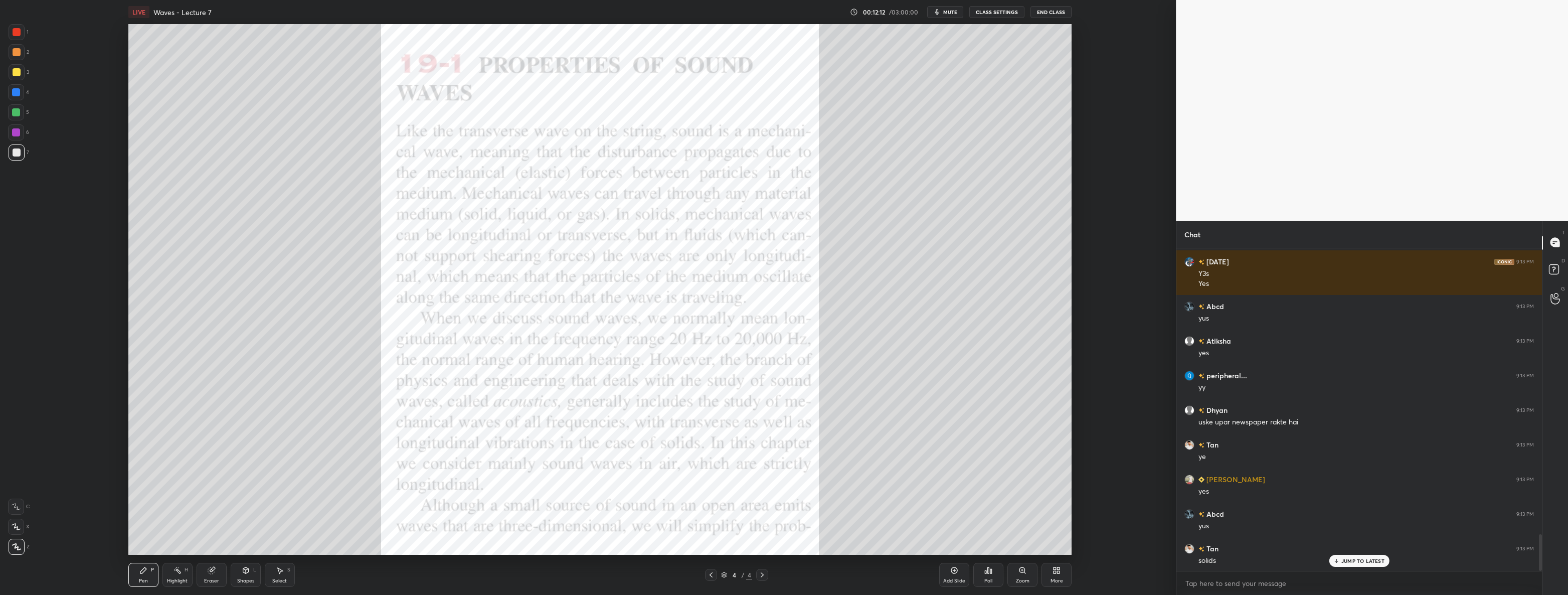
scroll to position [2509, 0]
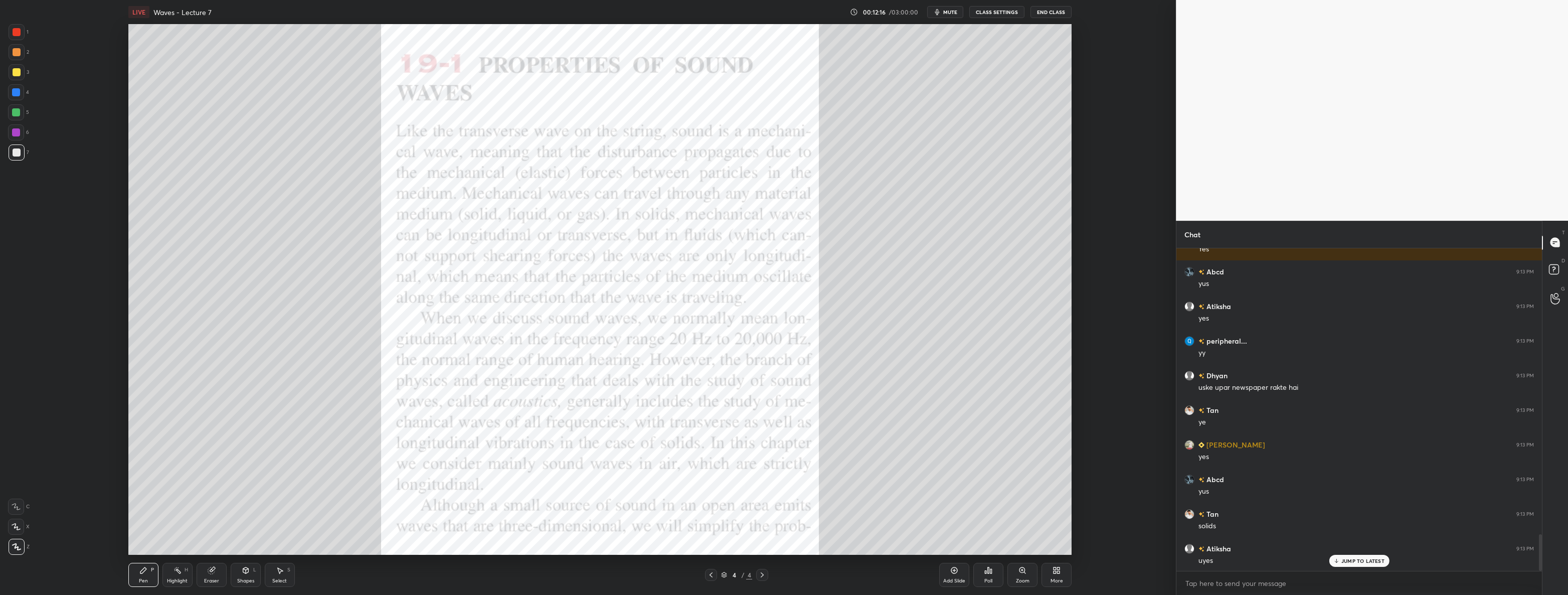
click at [210, 573] on icon at bounding box center [211, 571] width 6 height 6
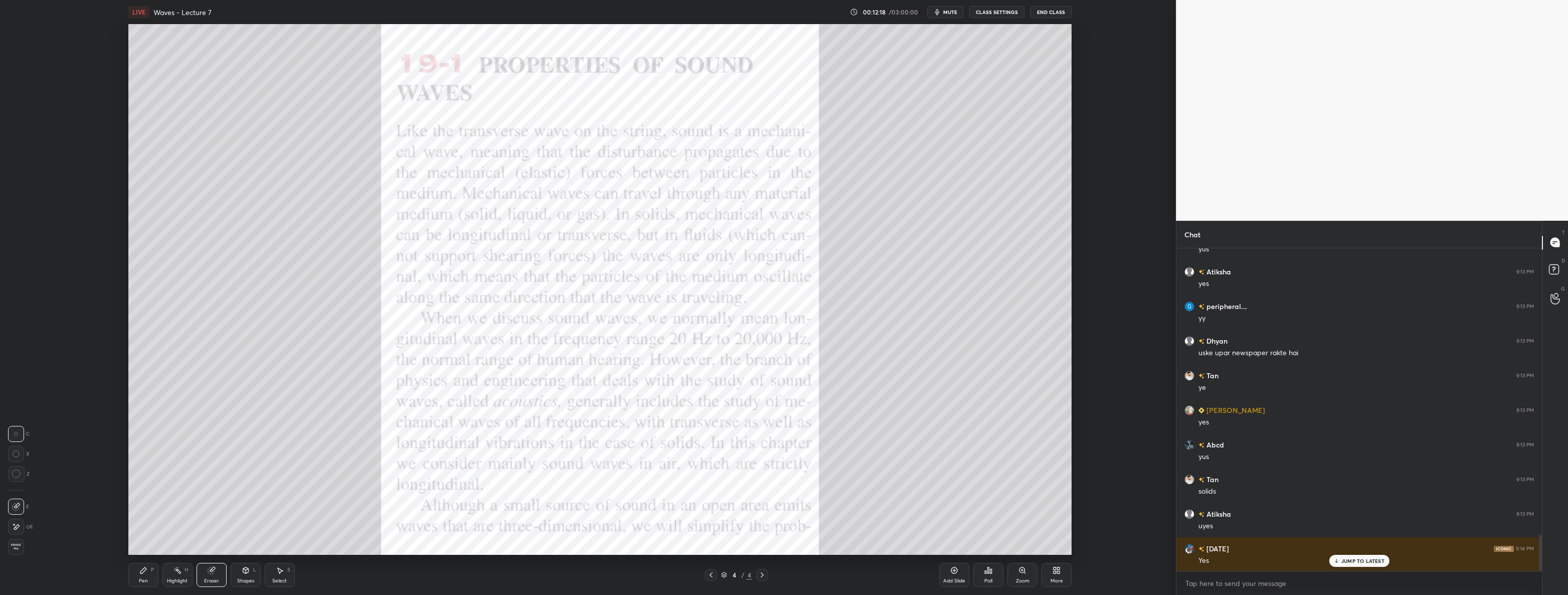
click at [20, 476] on icon at bounding box center [16, 474] width 9 height 9
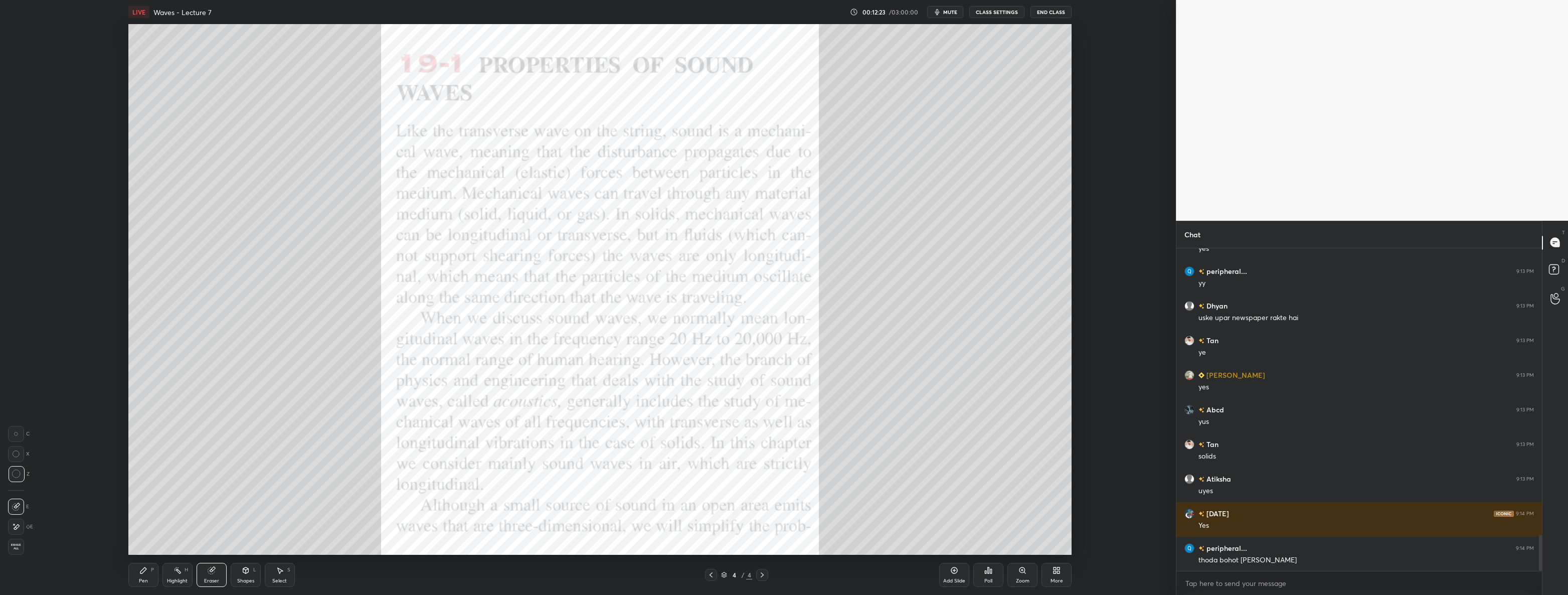
click at [131, 572] on div "Pen P" at bounding box center [143, 575] width 30 height 24
click at [10, 73] on div at bounding box center [16, 73] width 16 height 16
click at [23, 31] on div at bounding box center [16, 33] width 16 height 16
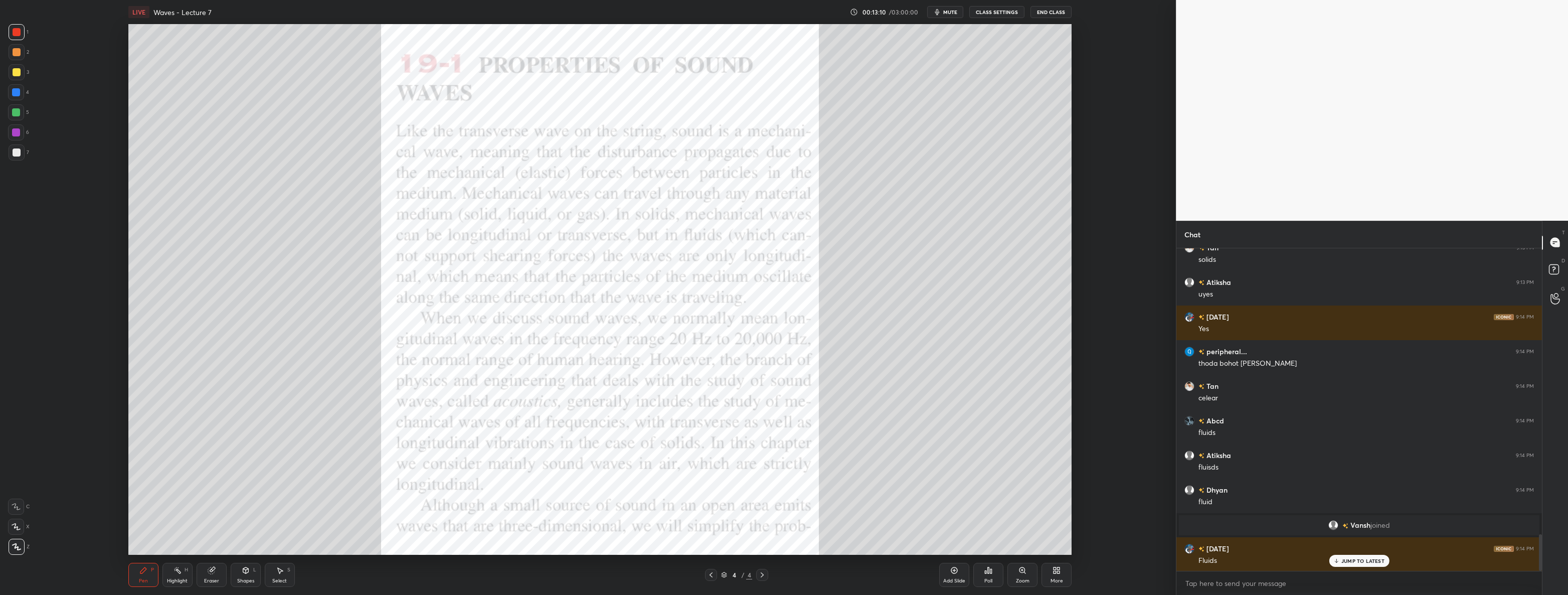
scroll to position [2544, 0]
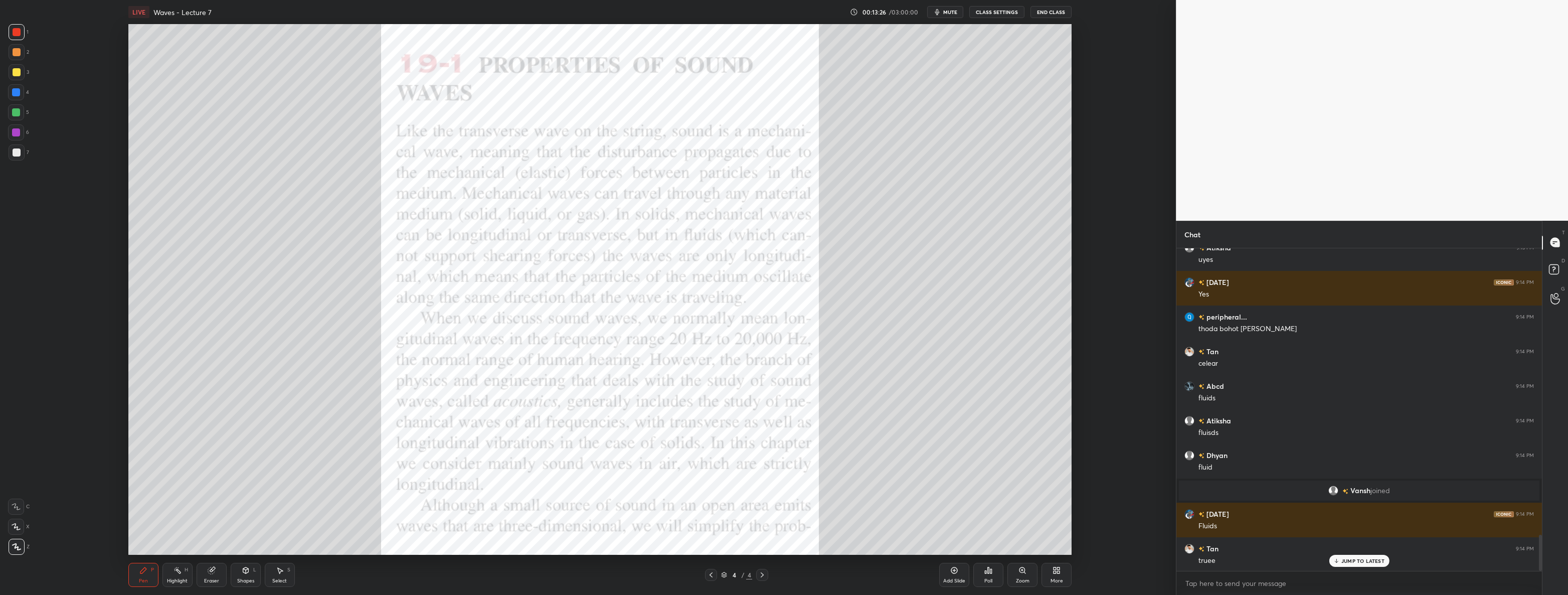
click at [17, 112] on div at bounding box center [15, 112] width 8 height 8
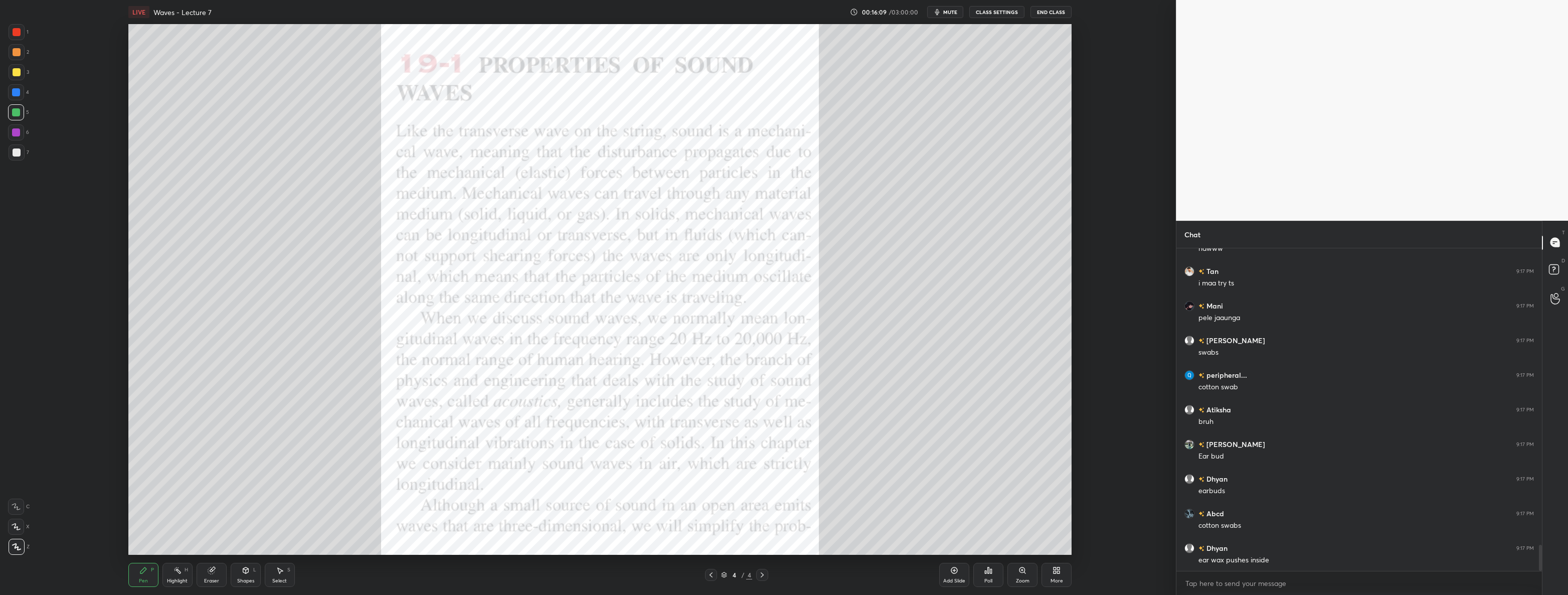
scroll to position [3677, 0]
click at [15, 91] on div at bounding box center [15, 92] width 8 height 8
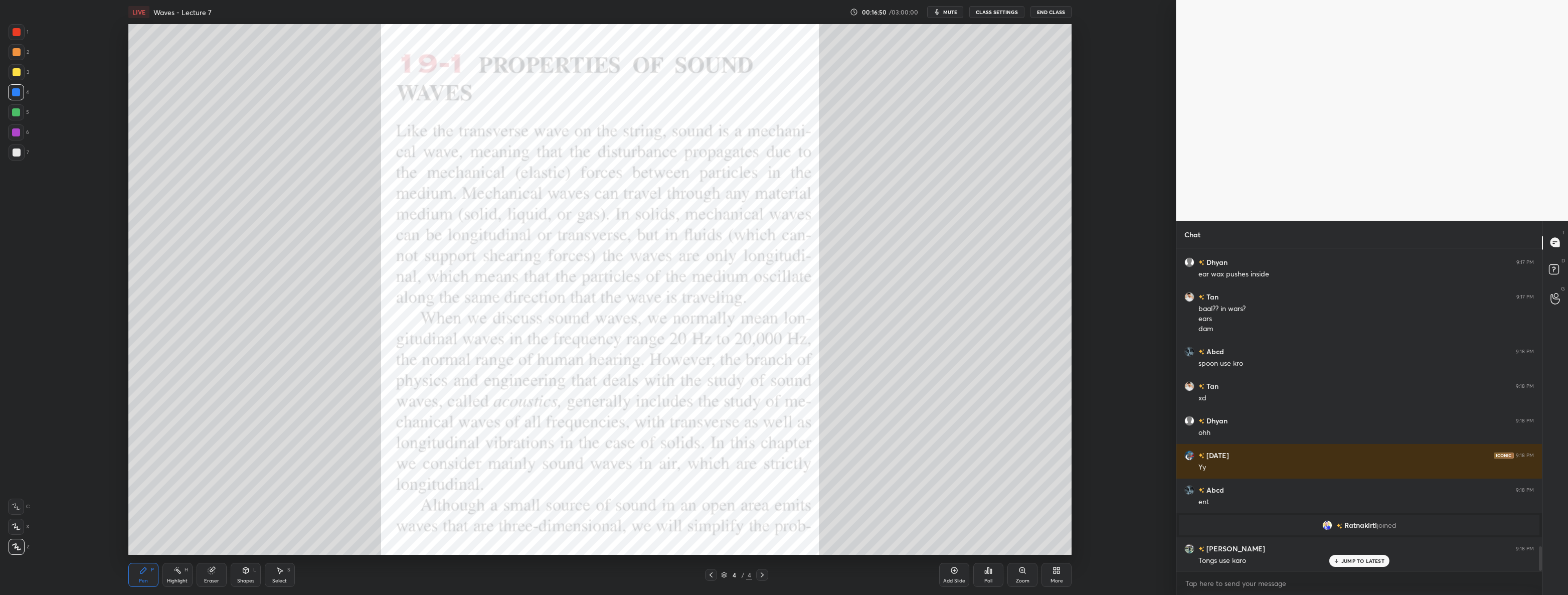
scroll to position [3964, 0]
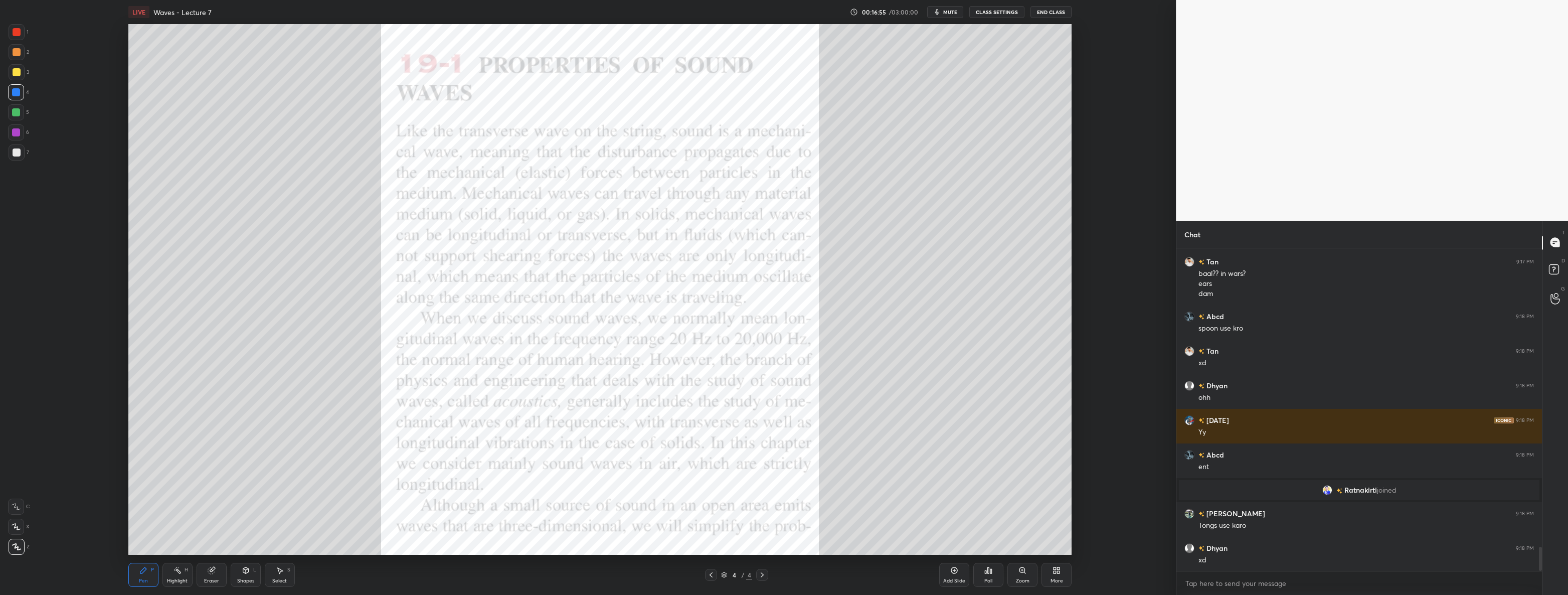
click at [18, 29] on div at bounding box center [16, 32] width 8 height 8
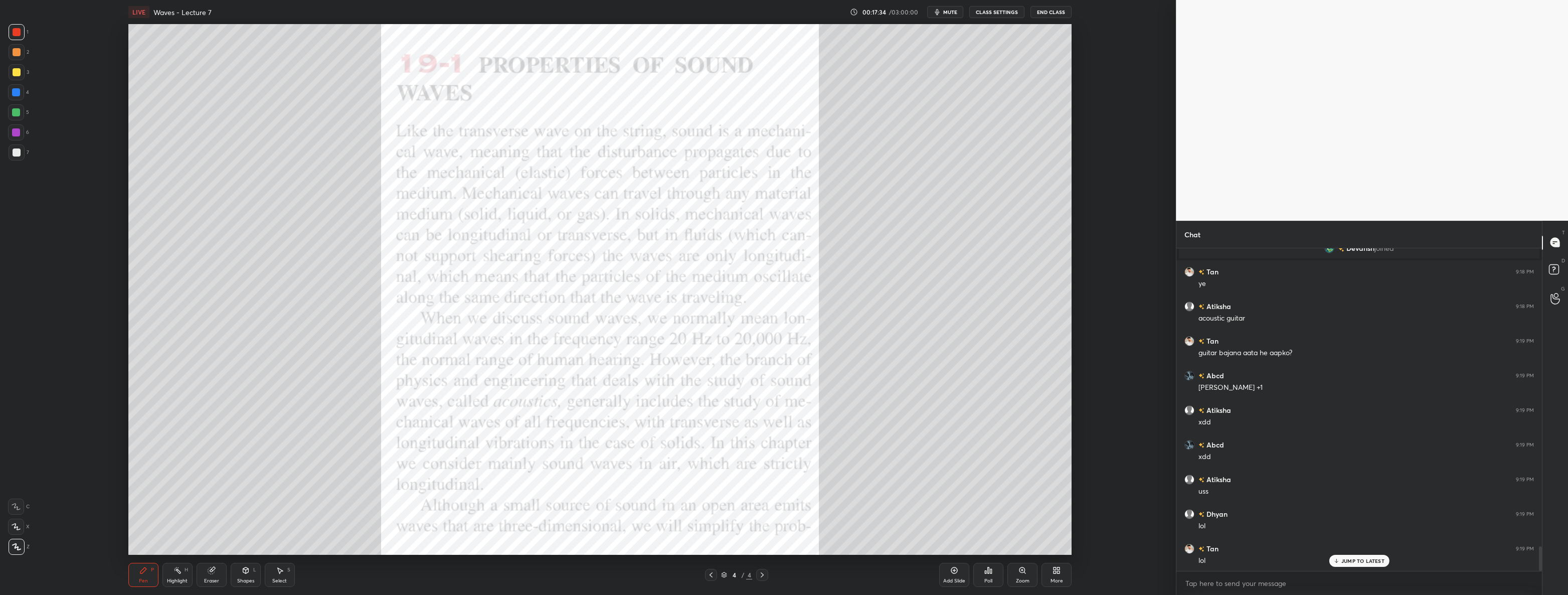
scroll to position [3944, 0]
click at [711, 576] on icon at bounding box center [711, 575] width 3 height 5
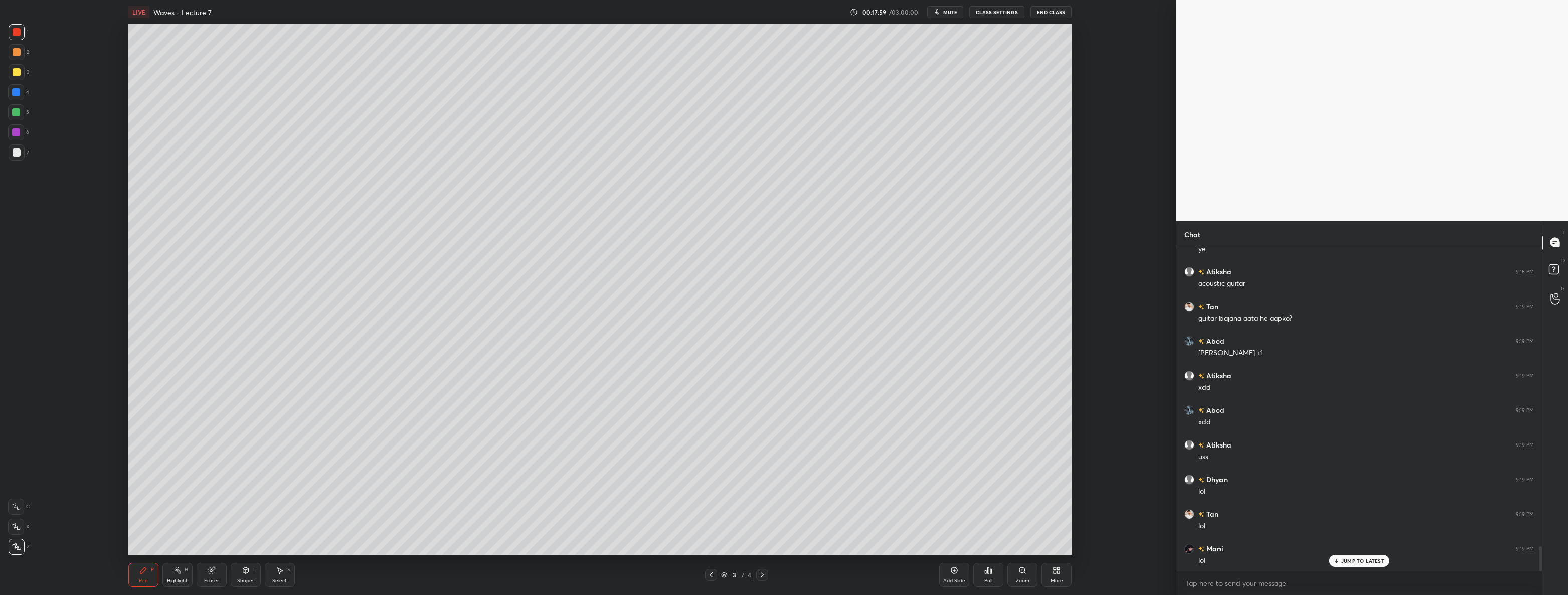
click at [20, 156] on div at bounding box center [16, 152] width 16 height 16
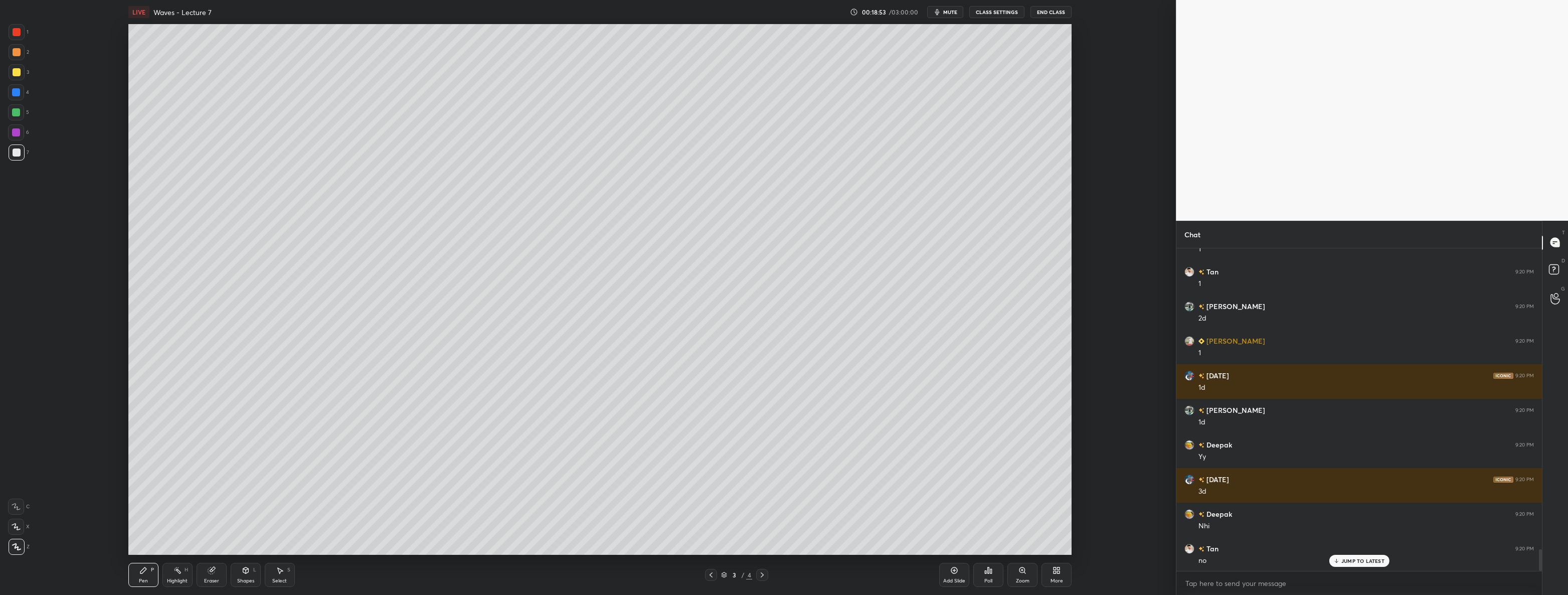
scroll to position [4556, 0]
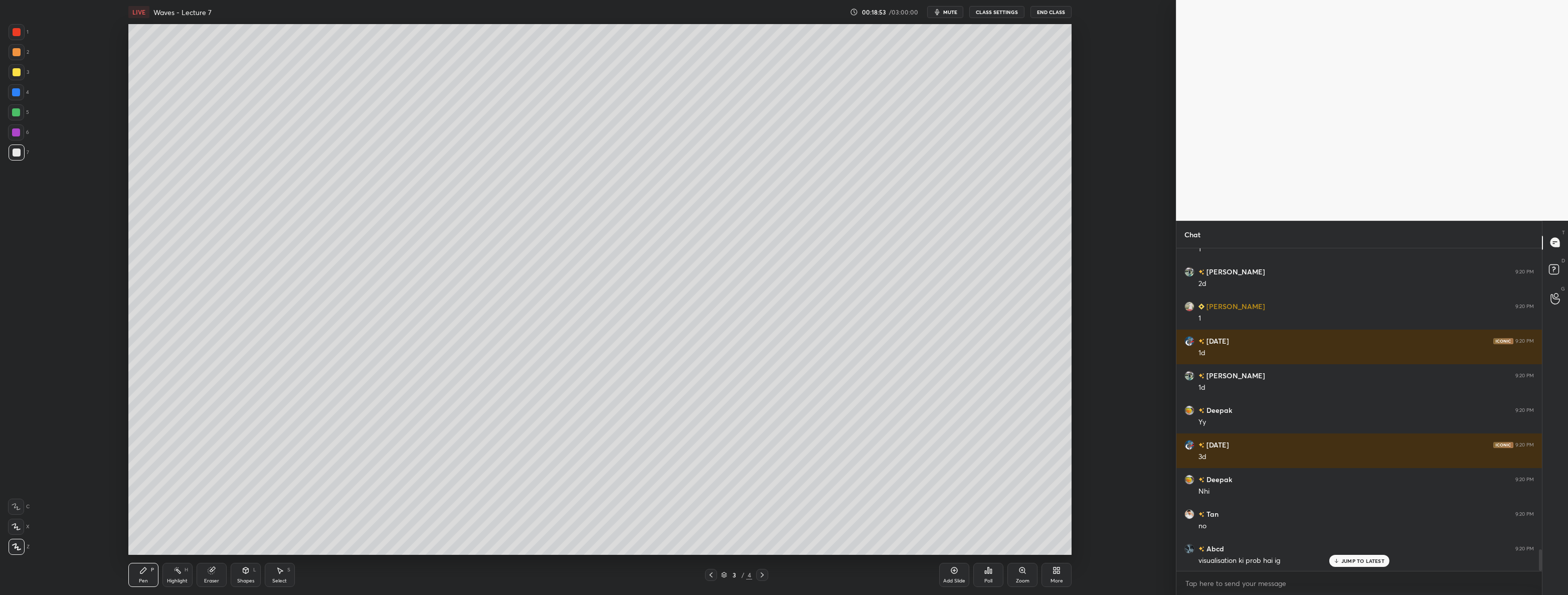
click at [762, 572] on icon at bounding box center [761, 574] width 8 height 8
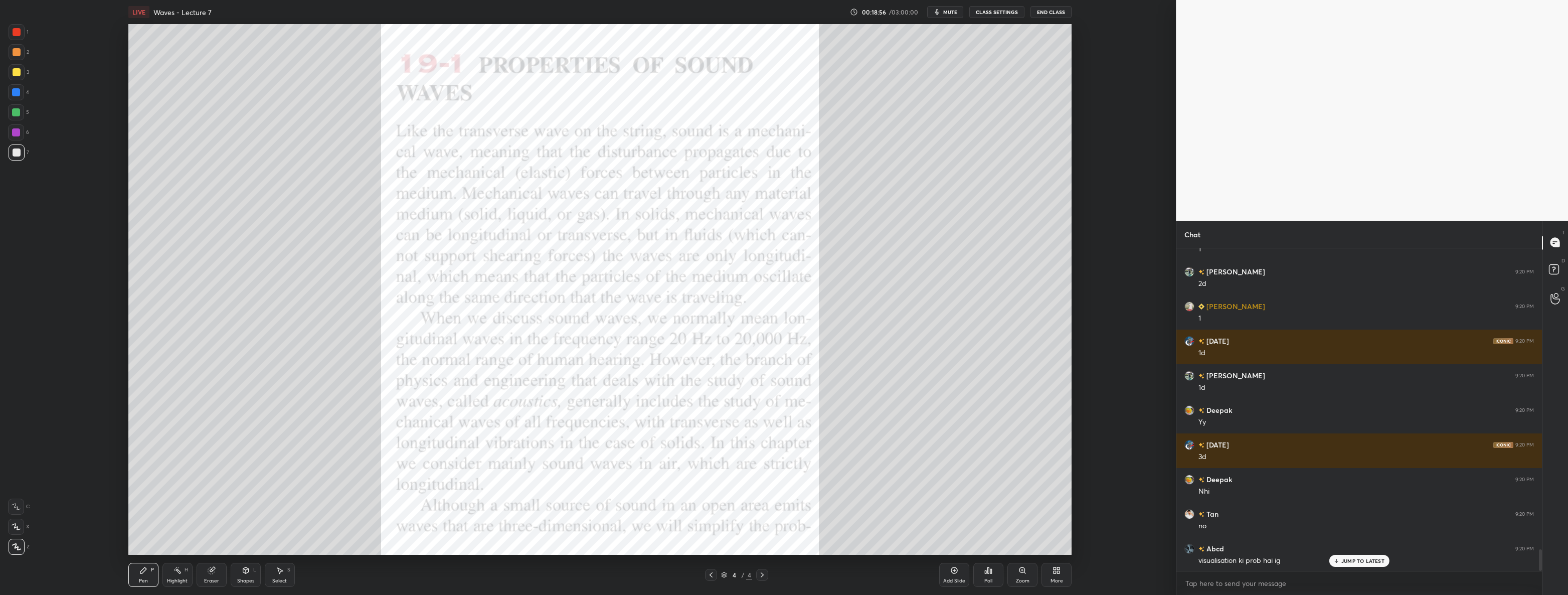
click at [16, 31] on div at bounding box center [16, 32] width 8 height 8
click at [1058, 565] on div "More" at bounding box center [1056, 575] width 30 height 24
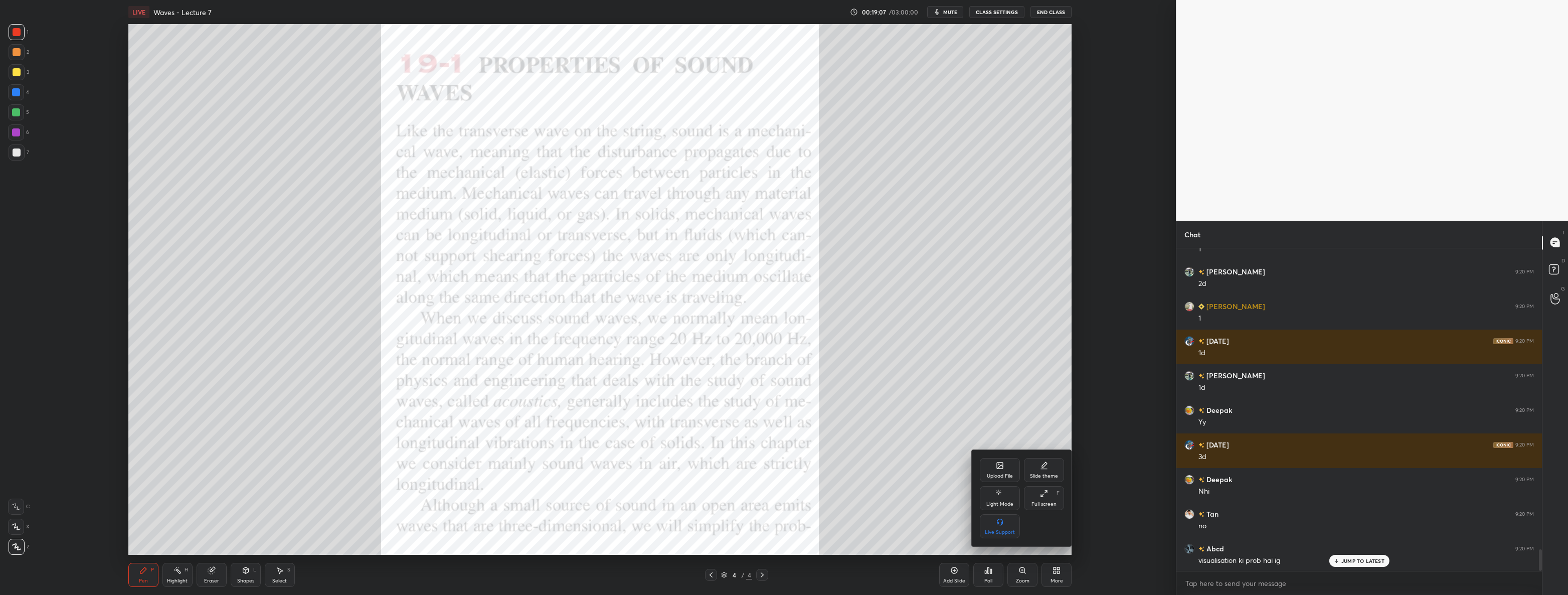
click at [1002, 463] on icon at bounding box center [1000, 465] width 6 height 6
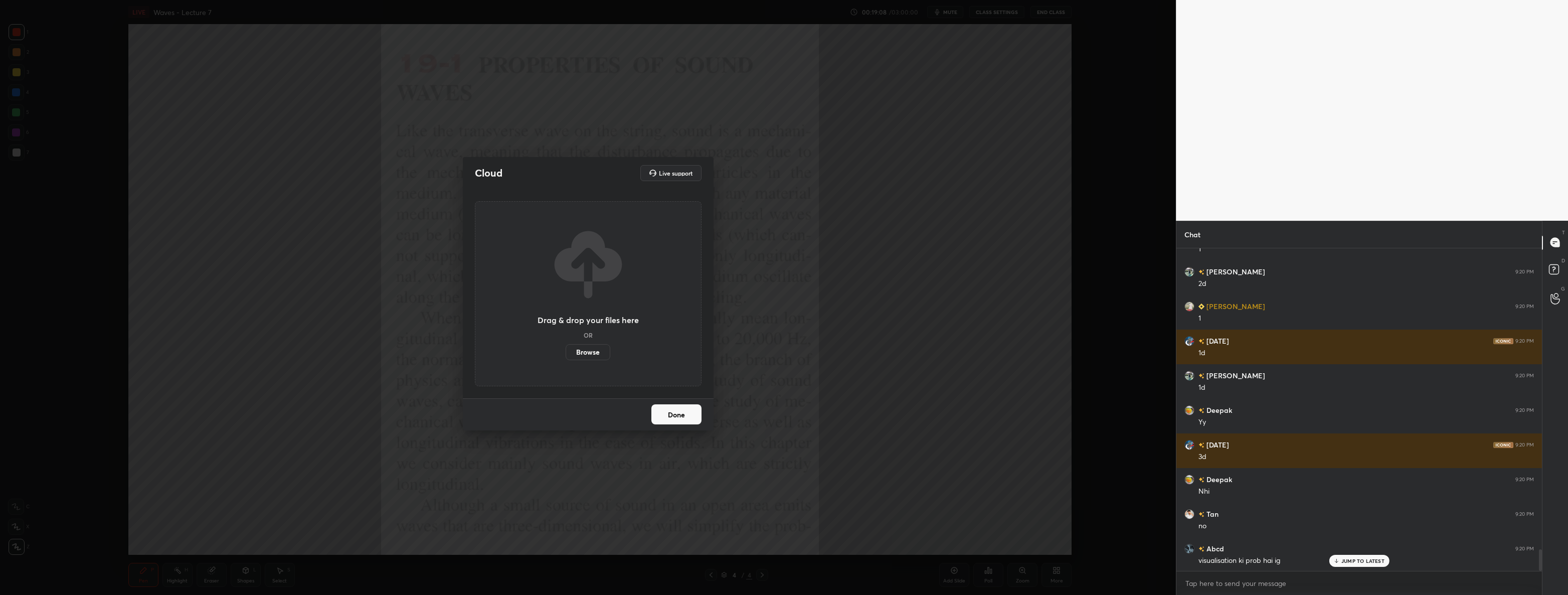
click at [575, 348] on label "Browse" at bounding box center [587, 352] width 44 height 16
click at [566, 348] on input "Browse" at bounding box center [566, 352] width 0 height 16
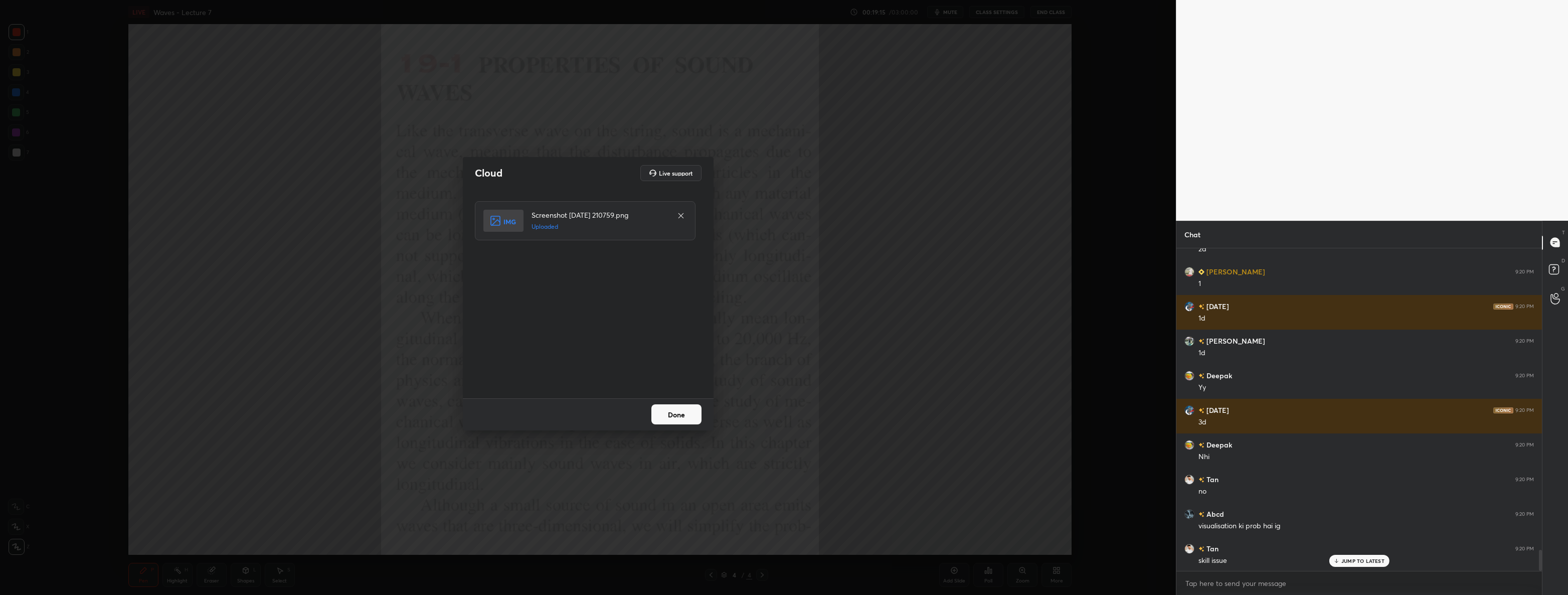
click at [680, 412] on button "Done" at bounding box center [675, 415] width 50 height 20
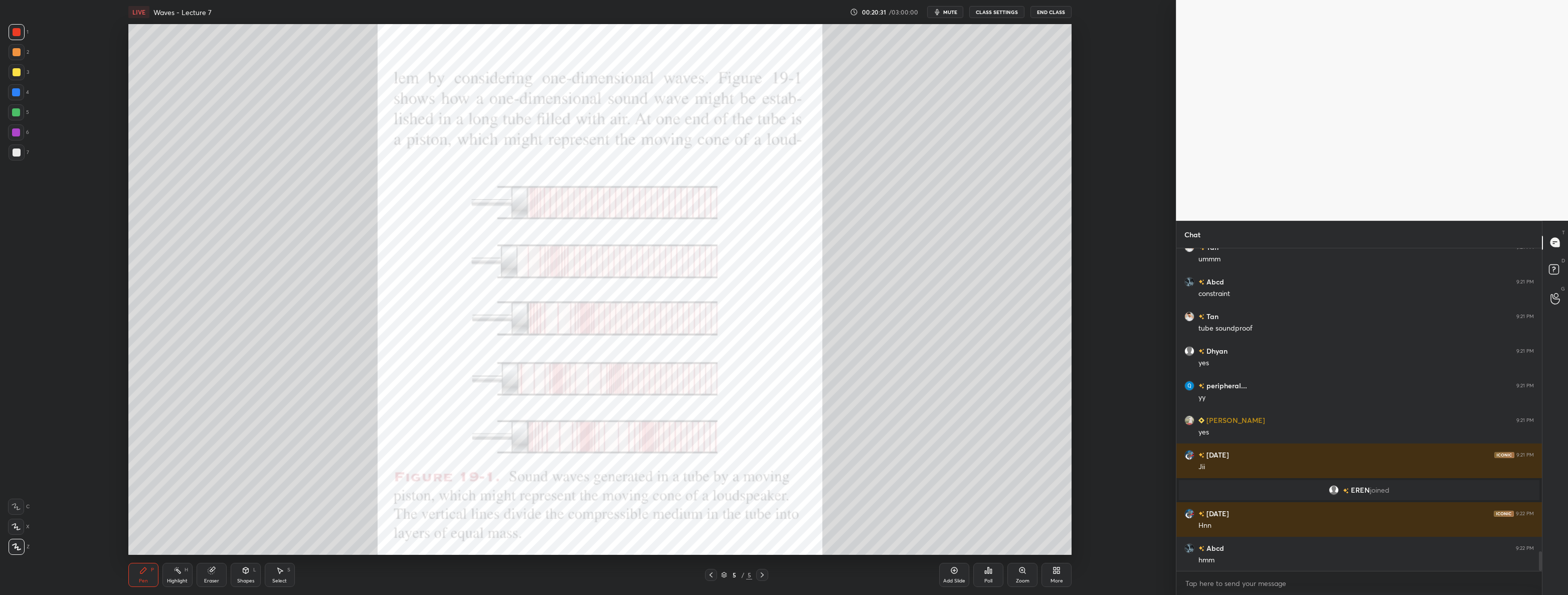
scroll to position [5100, 0]
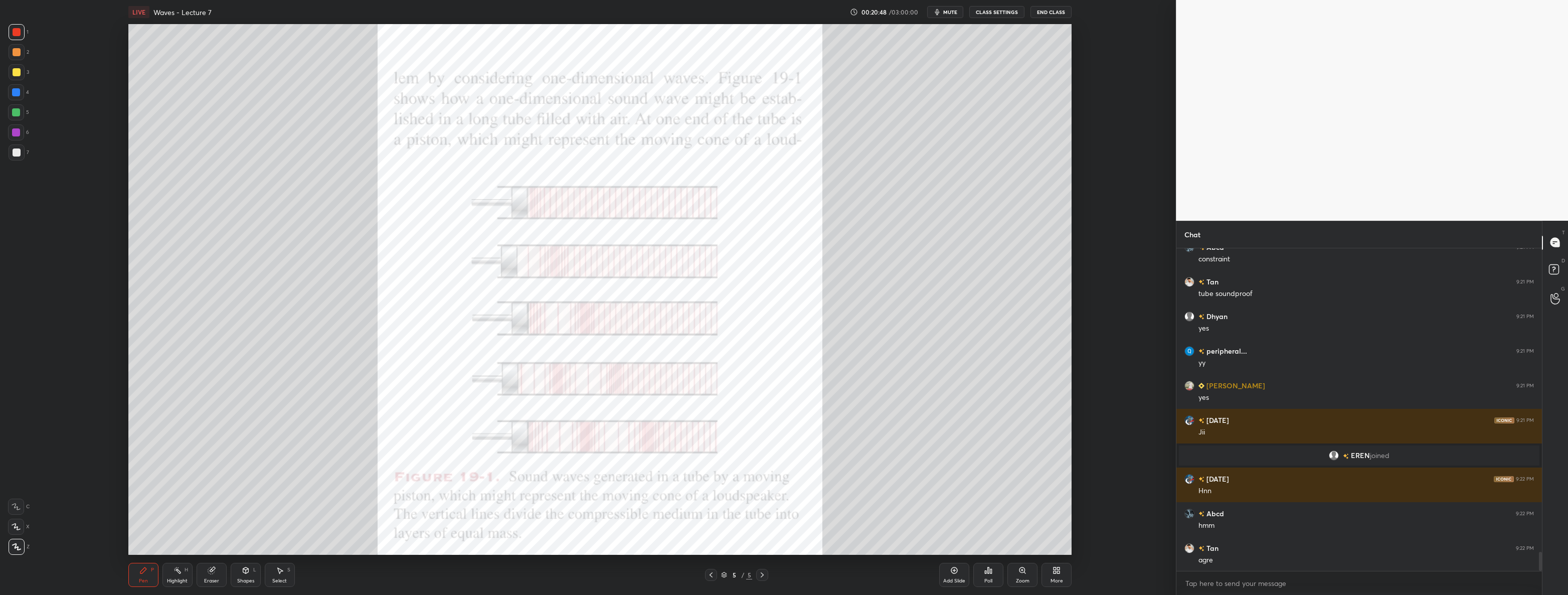
click at [15, 93] on div at bounding box center [15, 92] width 8 height 8
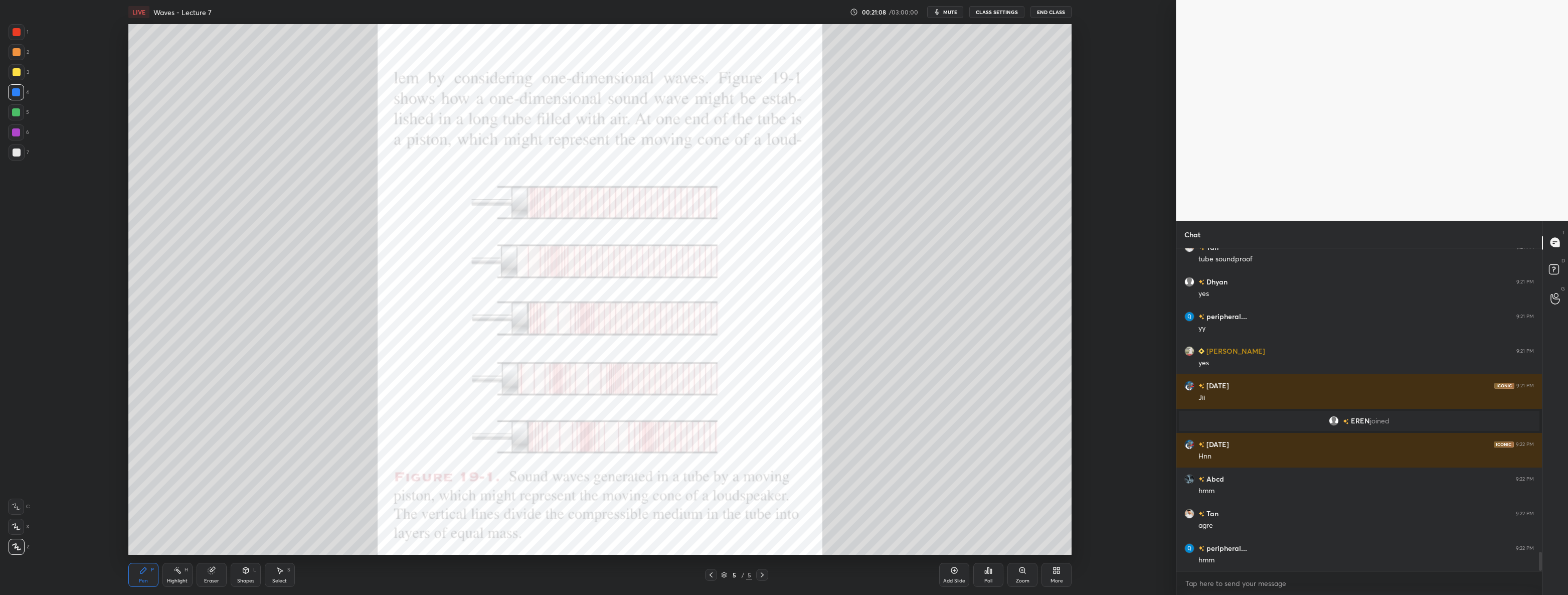
scroll to position [5169, 0]
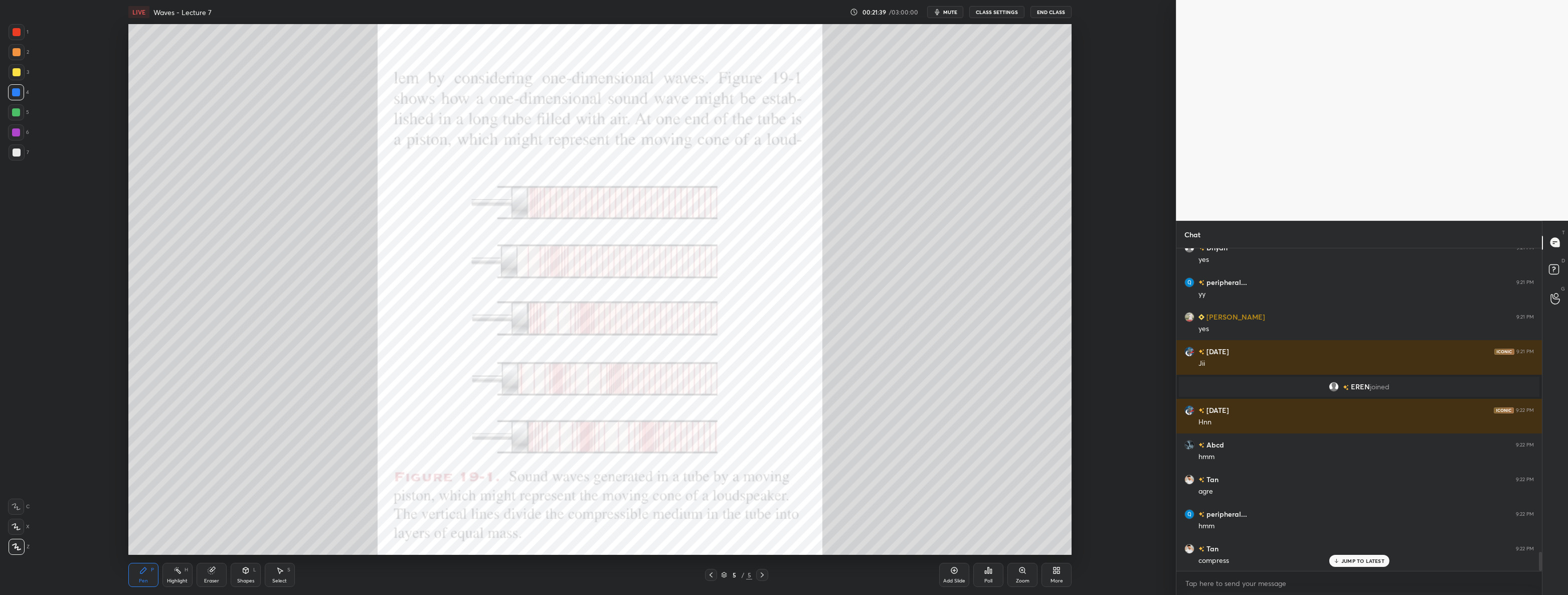
click at [16, 111] on div at bounding box center [15, 112] width 8 height 8
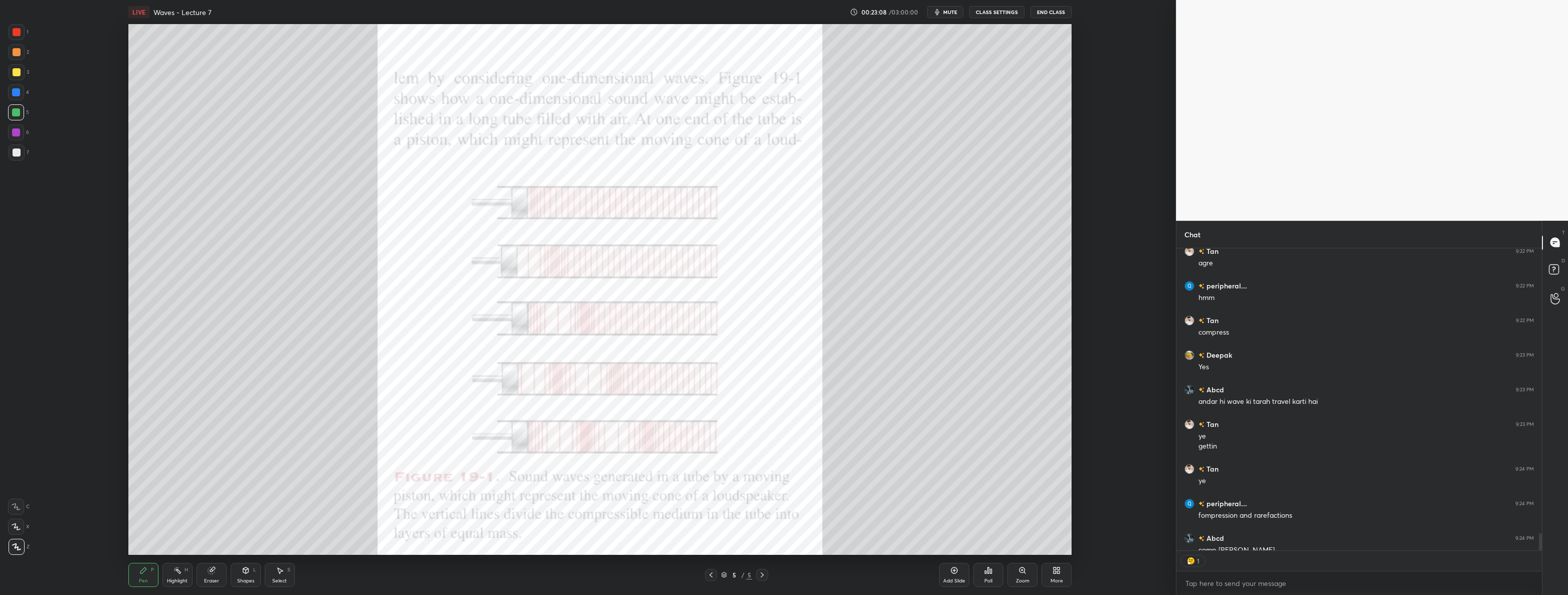
scroll to position [5452, 0]
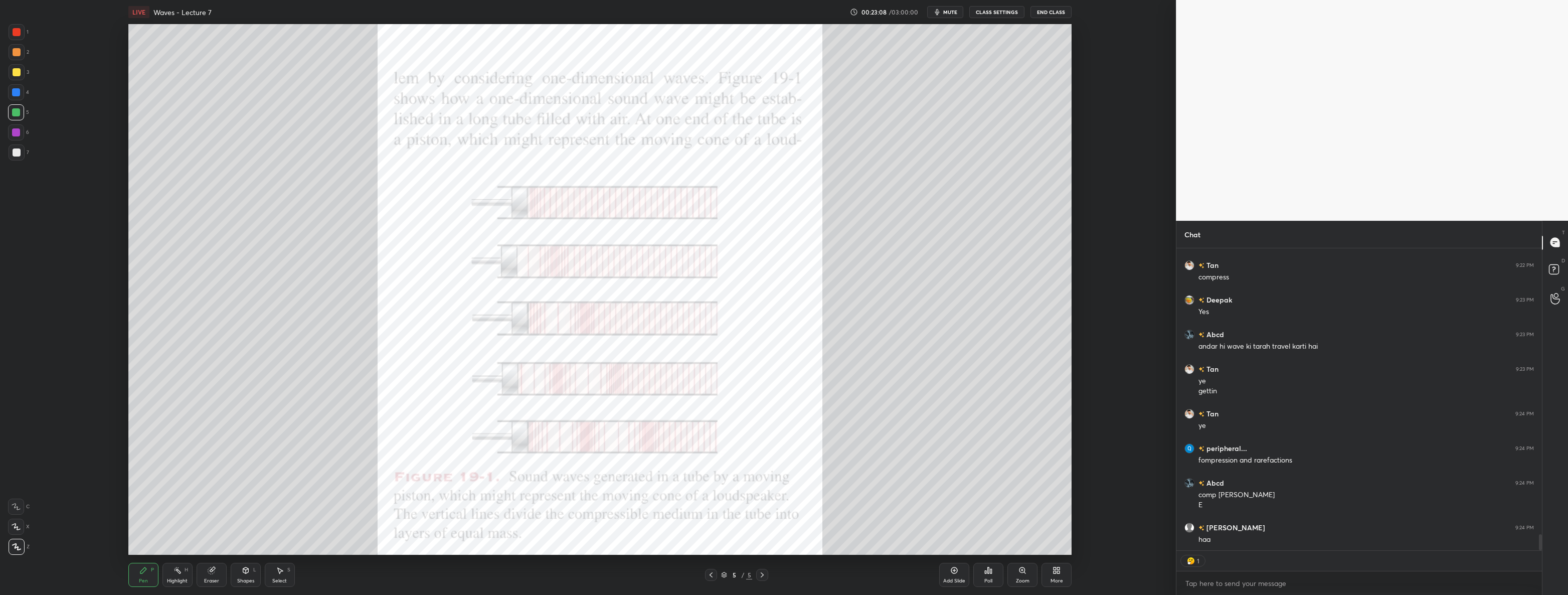
click at [12, 147] on div at bounding box center [16, 152] width 16 height 16
click at [15, 31] on div at bounding box center [16, 32] width 8 height 8
click at [15, 150] on div at bounding box center [16, 152] width 8 height 8
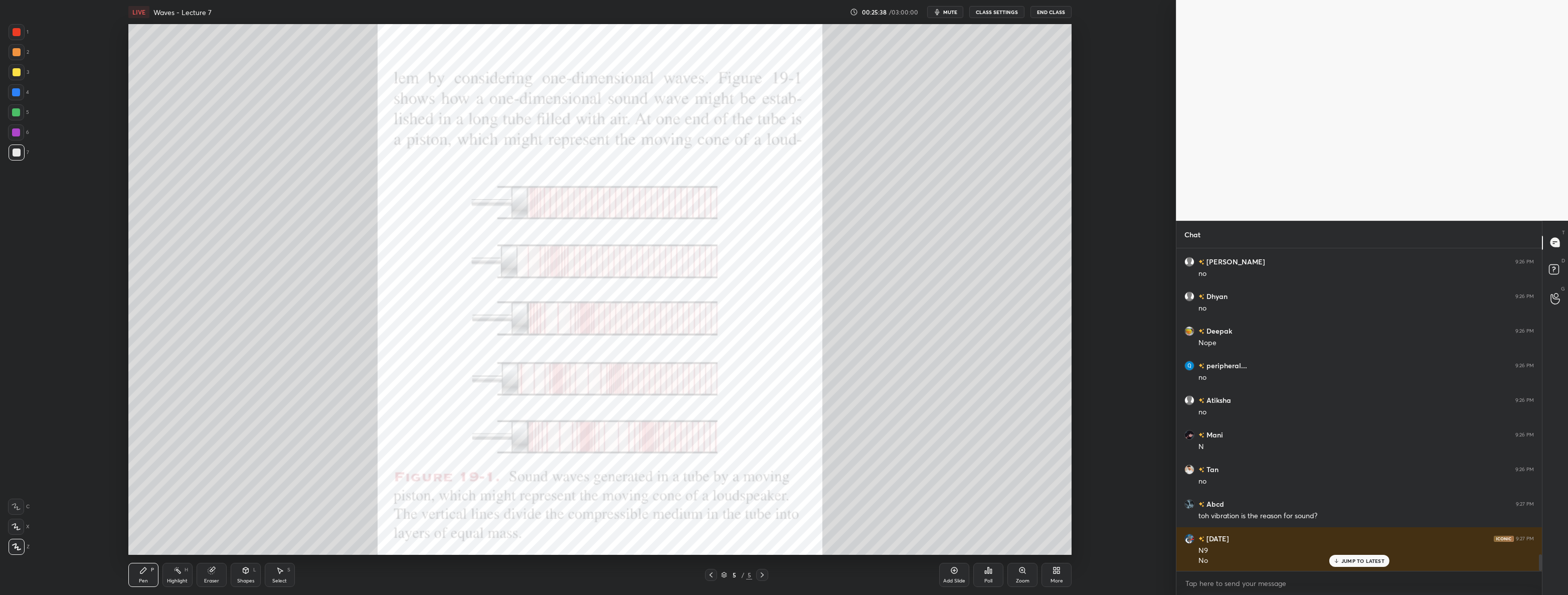
scroll to position [5926, 0]
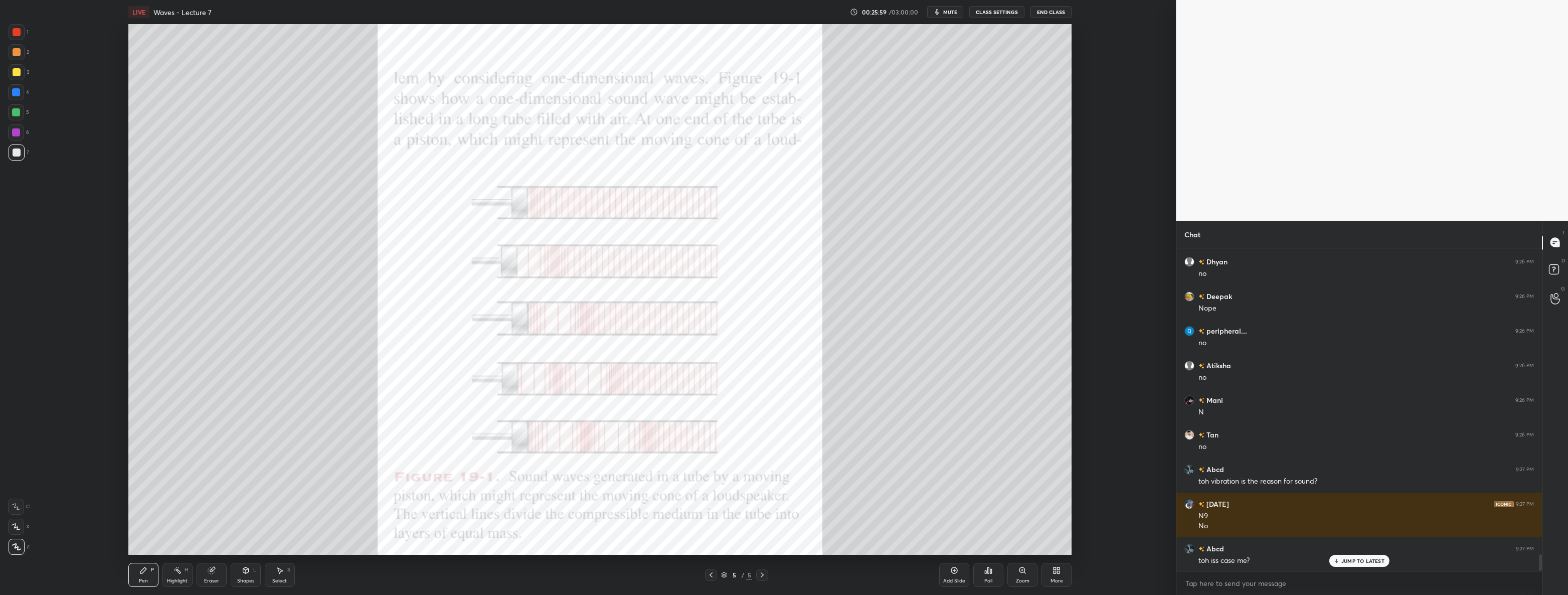
click at [953, 574] on div "Add Slide" at bounding box center [953, 575] width 30 height 24
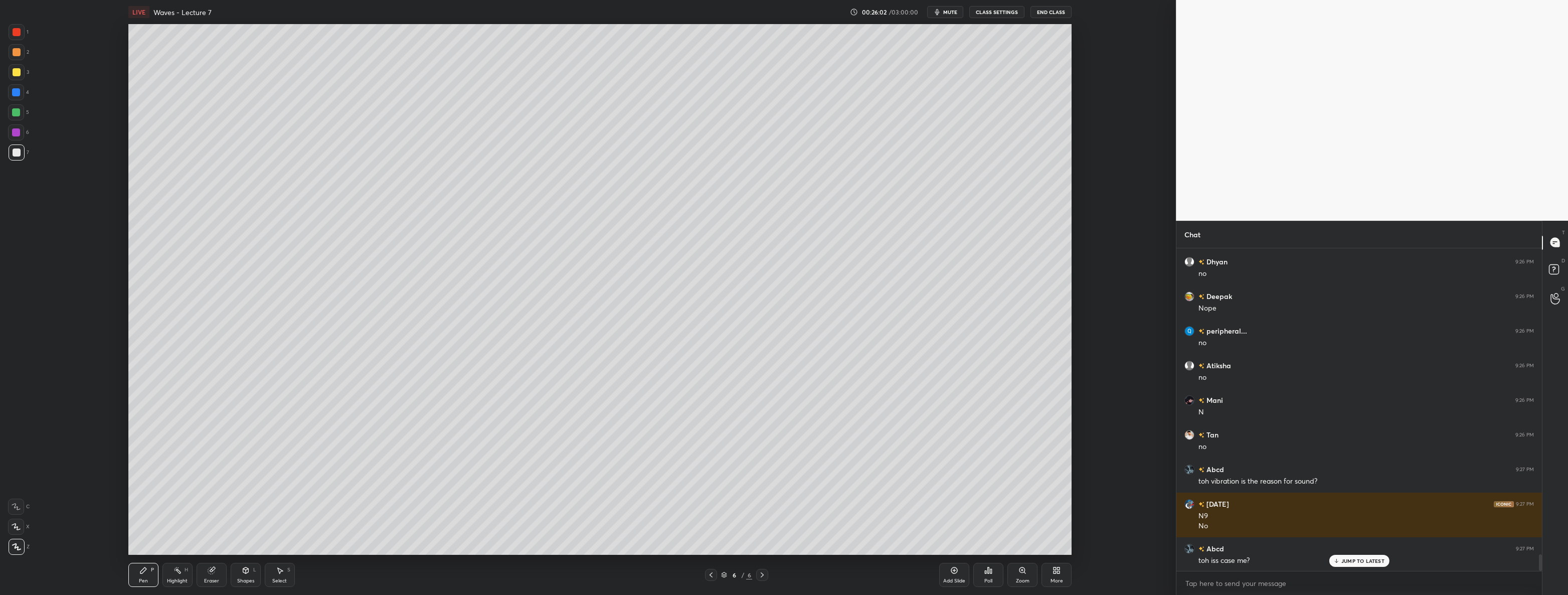
click at [18, 75] on div at bounding box center [16, 72] width 8 height 8
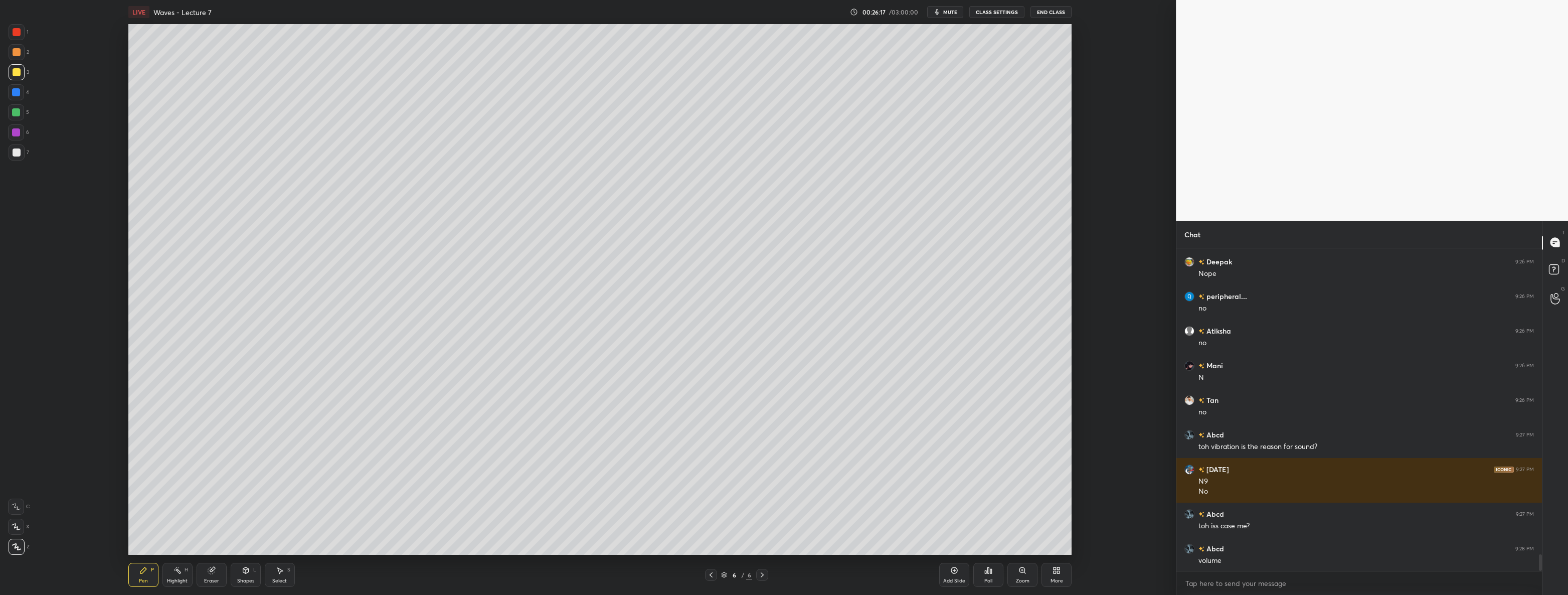
scroll to position [5995, 0]
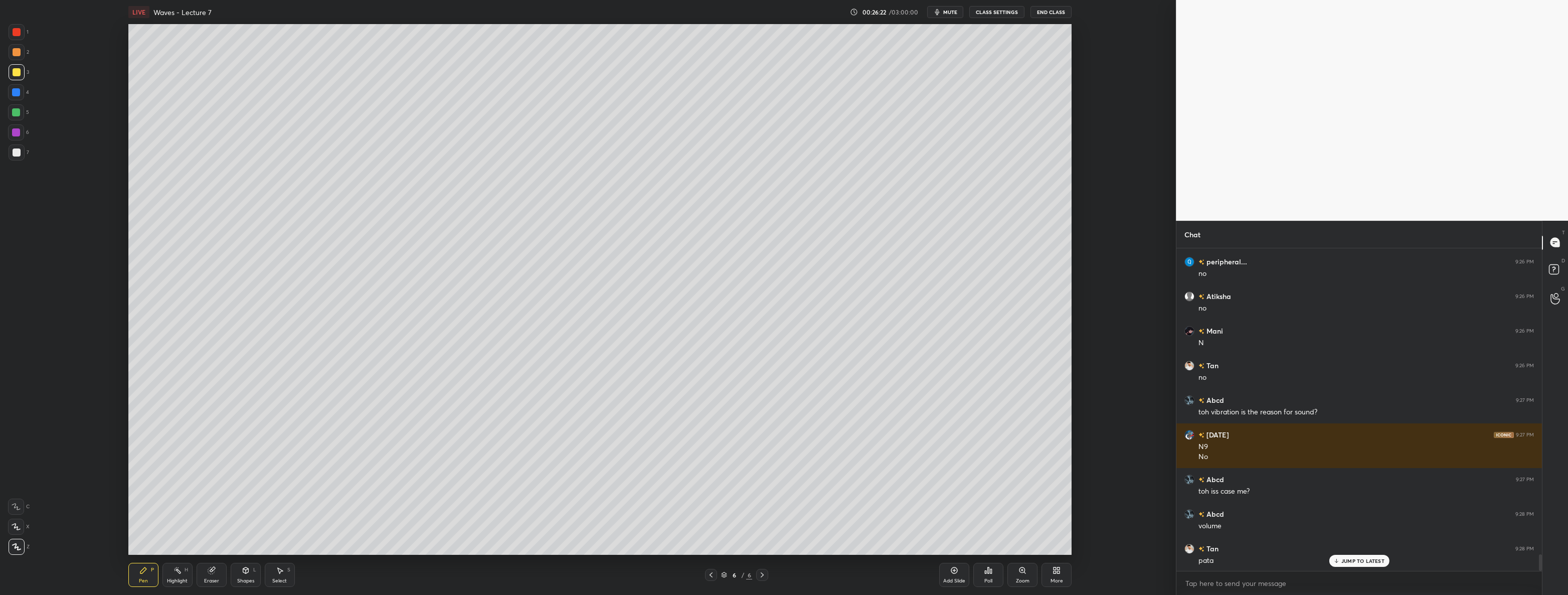
click at [13, 152] on div at bounding box center [16, 152] width 8 height 8
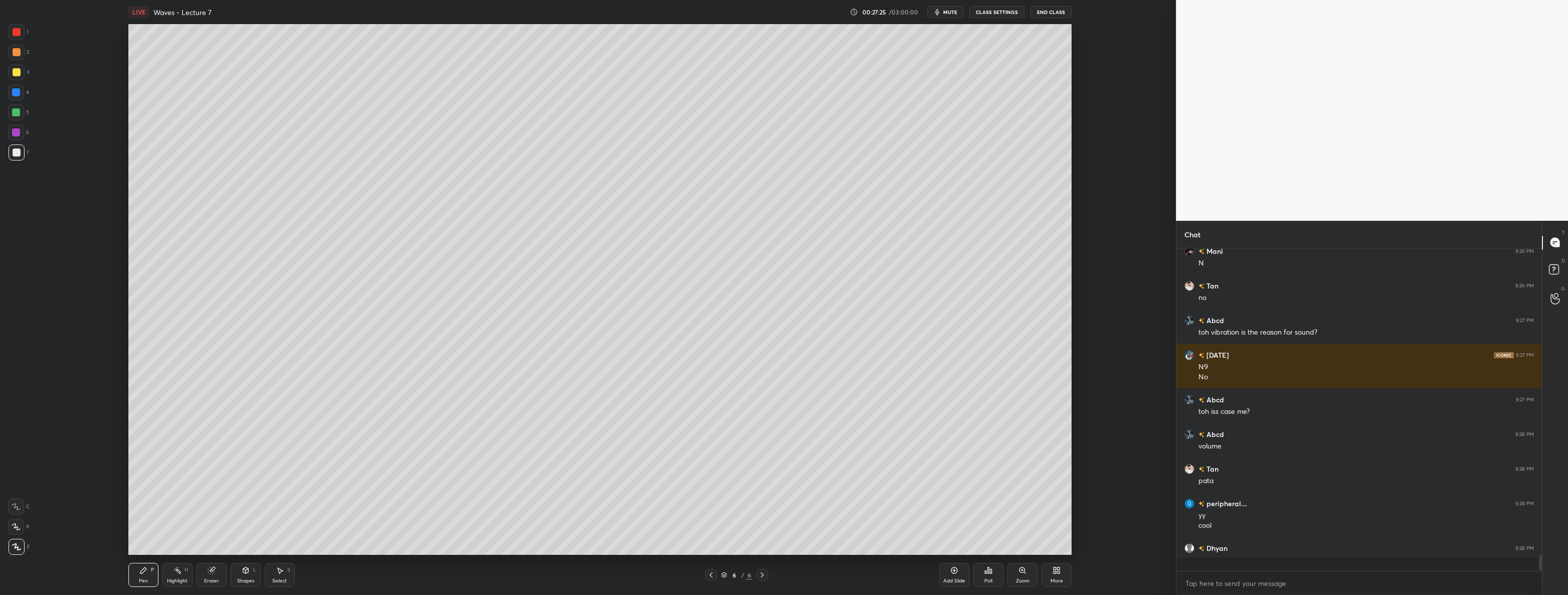
scroll to position [6075, 0]
click at [28, 37] on div "1" at bounding box center [18, 33] width 20 height 16
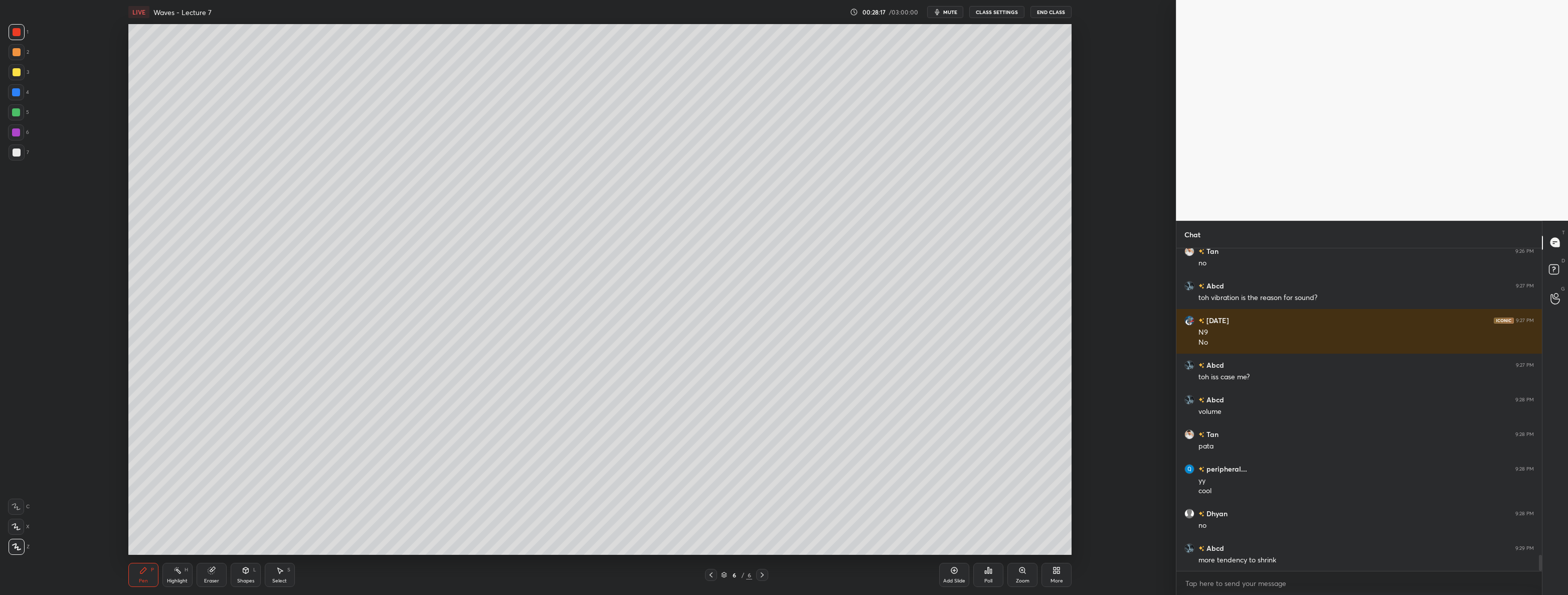
click at [16, 153] on div at bounding box center [16, 152] width 8 height 8
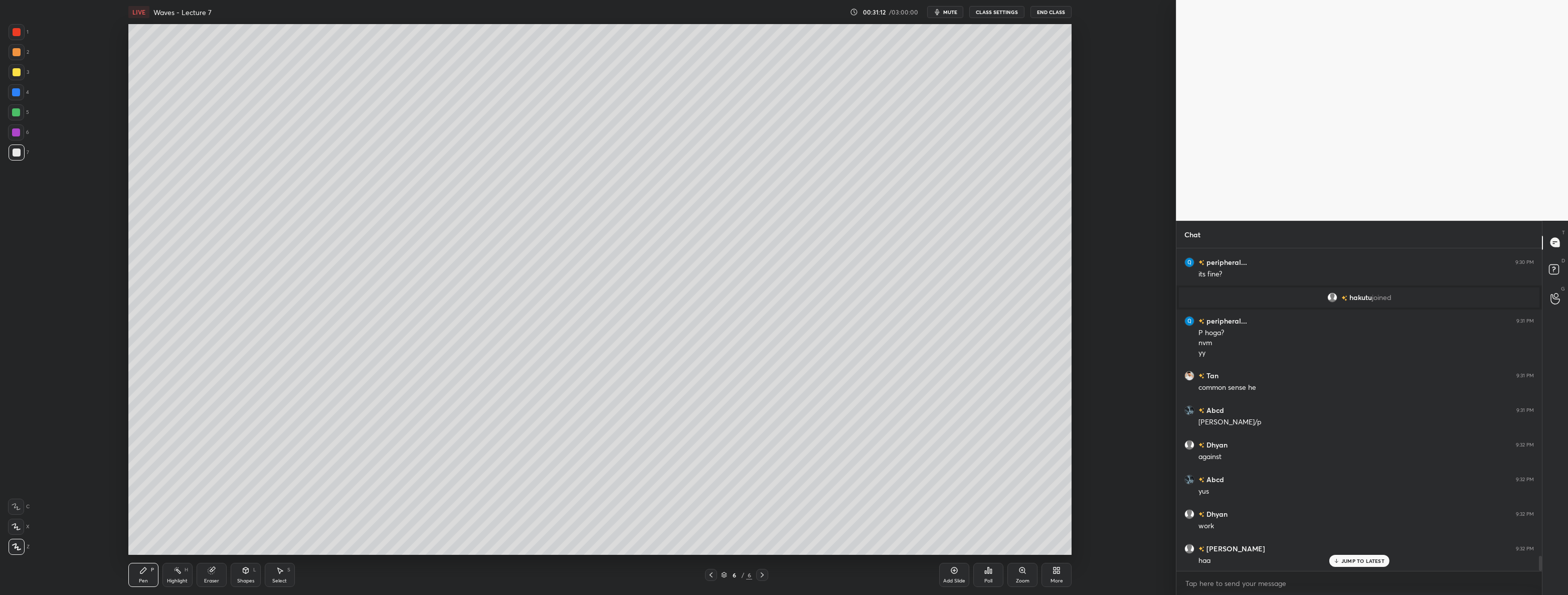
scroll to position [6579, 0]
click at [240, 582] on div "Shapes" at bounding box center [246, 581] width 17 height 5
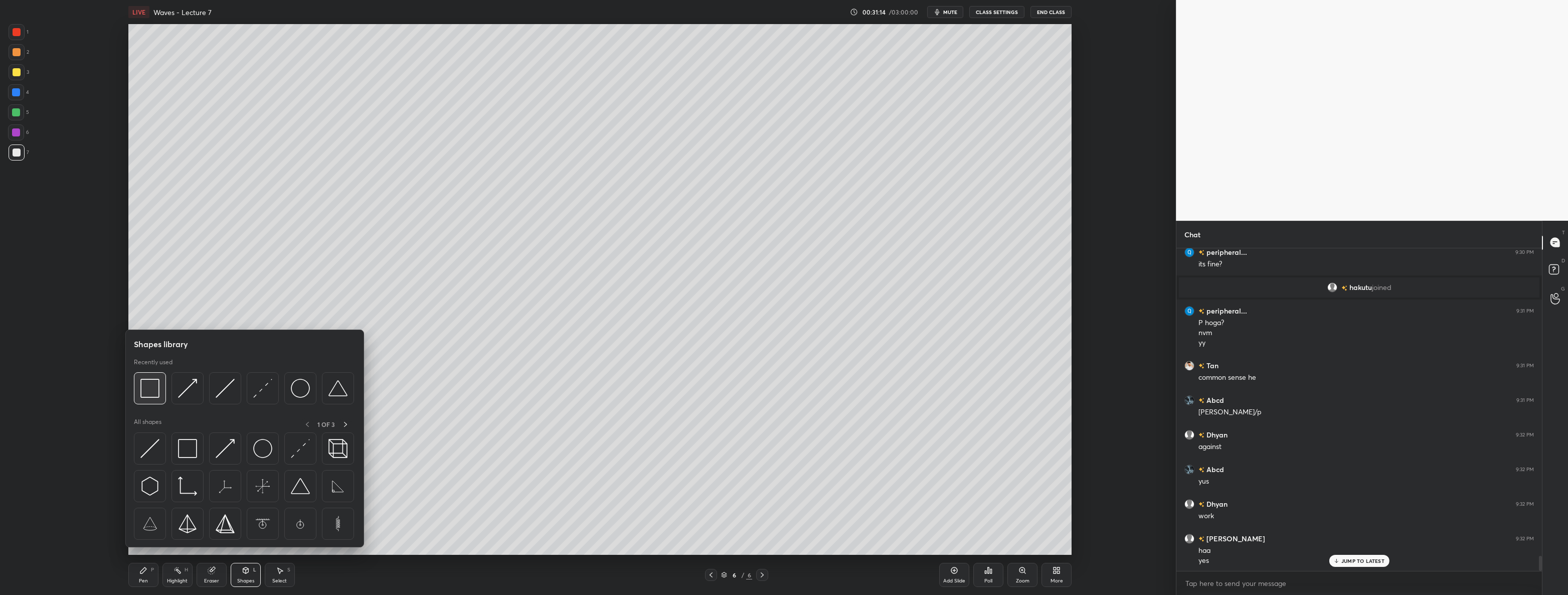
click at [143, 386] on img at bounding box center [150, 388] width 19 height 19
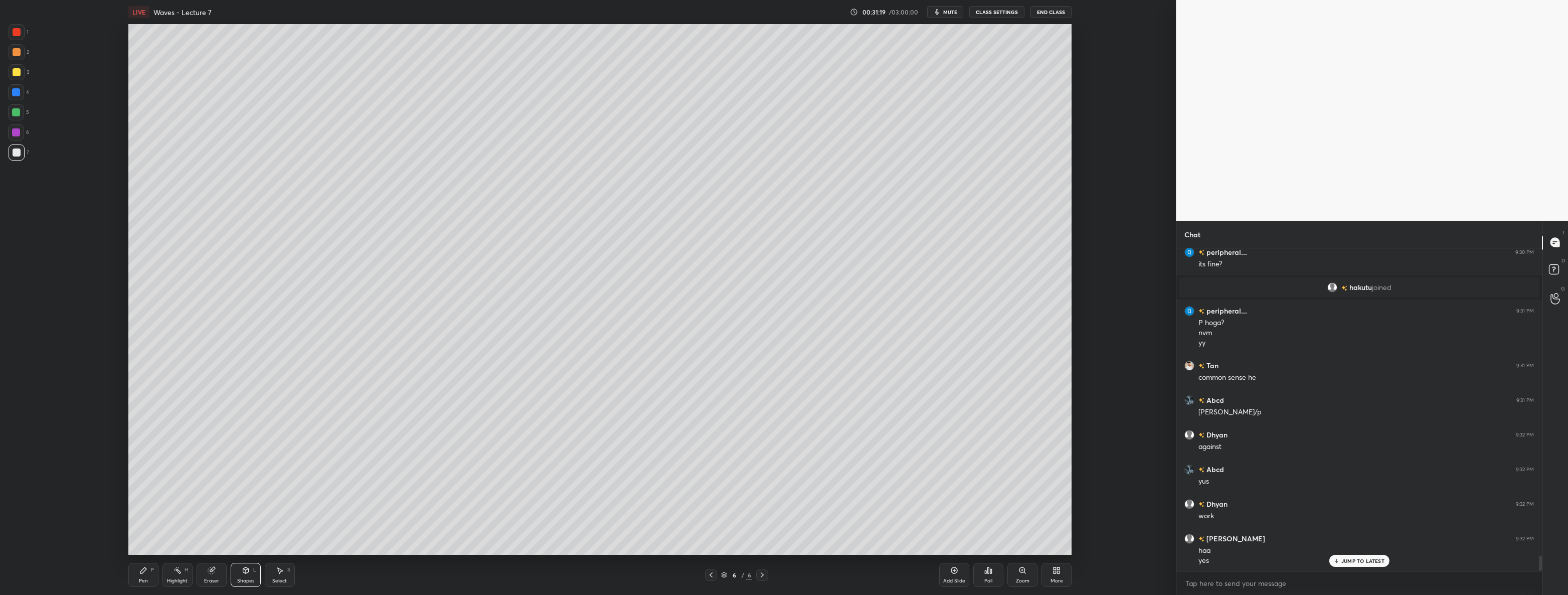
click at [144, 573] on icon at bounding box center [143, 570] width 8 height 8
click at [950, 571] on div "Add Slide" at bounding box center [953, 575] width 30 height 24
click at [11, 72] on div at bounding box center [16, 73] width 16 height 16
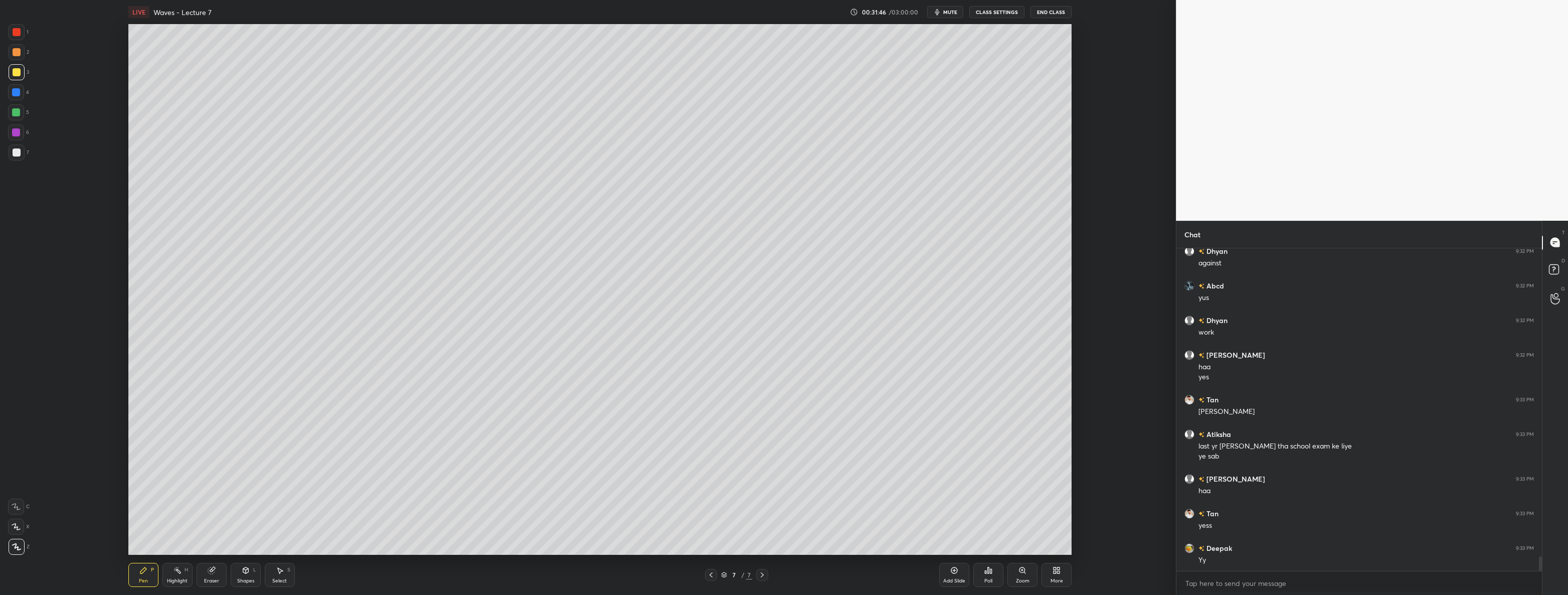
scroll to position [6797, 0]
click at [249, 574] on icon at bounding box center [246, 570] width 8 height 8
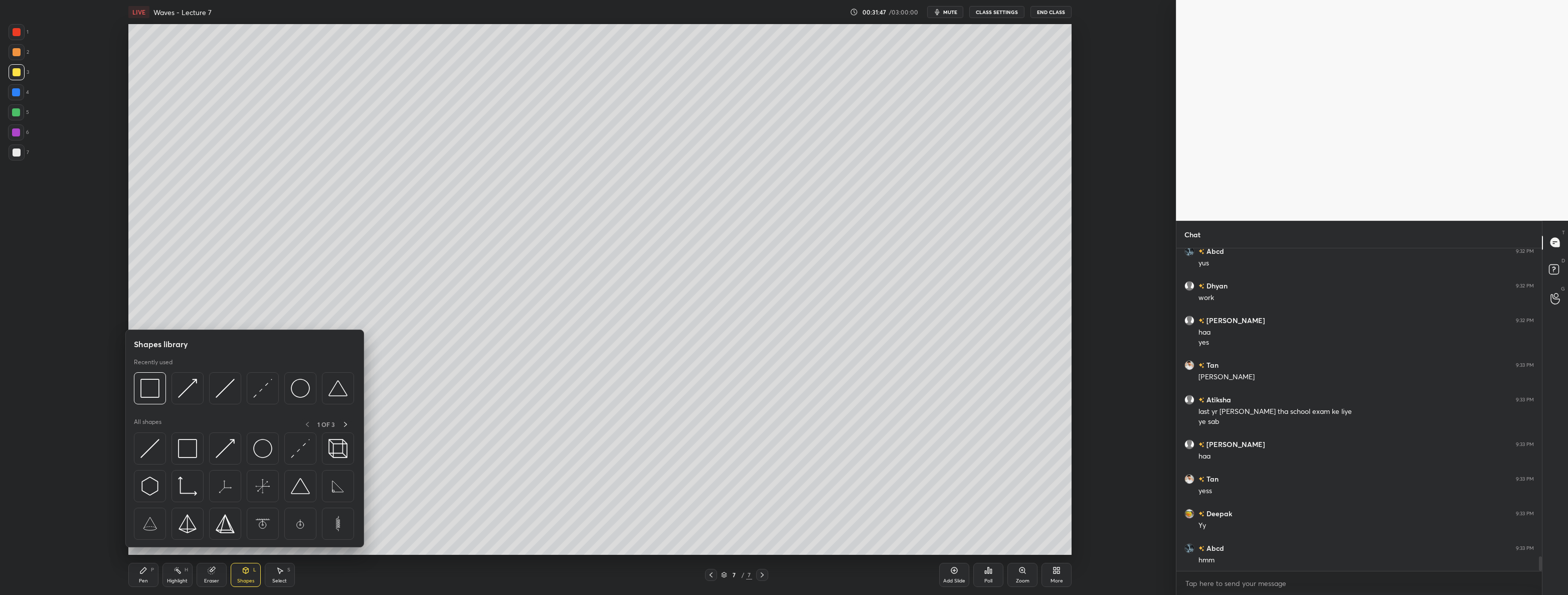
click at [140, 391] on img at bounding box center [150, 388] width 19 height 19
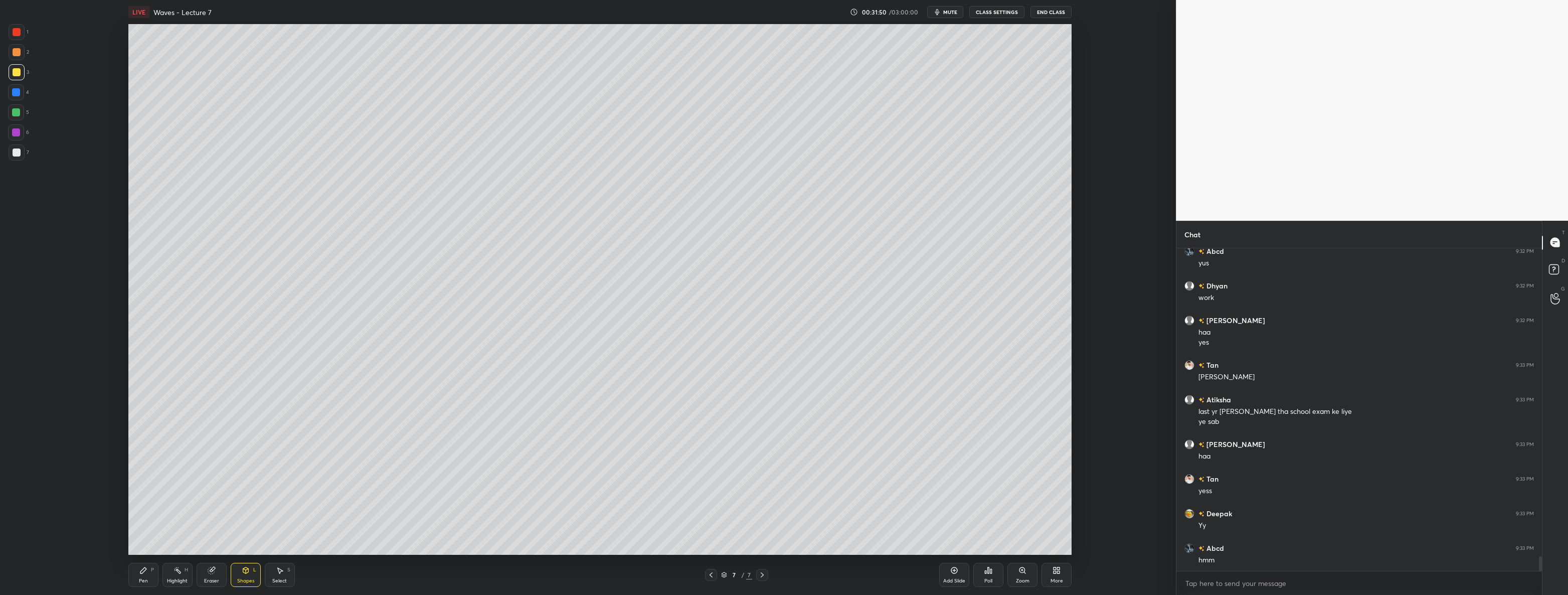
scroll to position [6832, 0]
click at [140, 574] on icon at bounding box center [143, 570] width 8 height 8
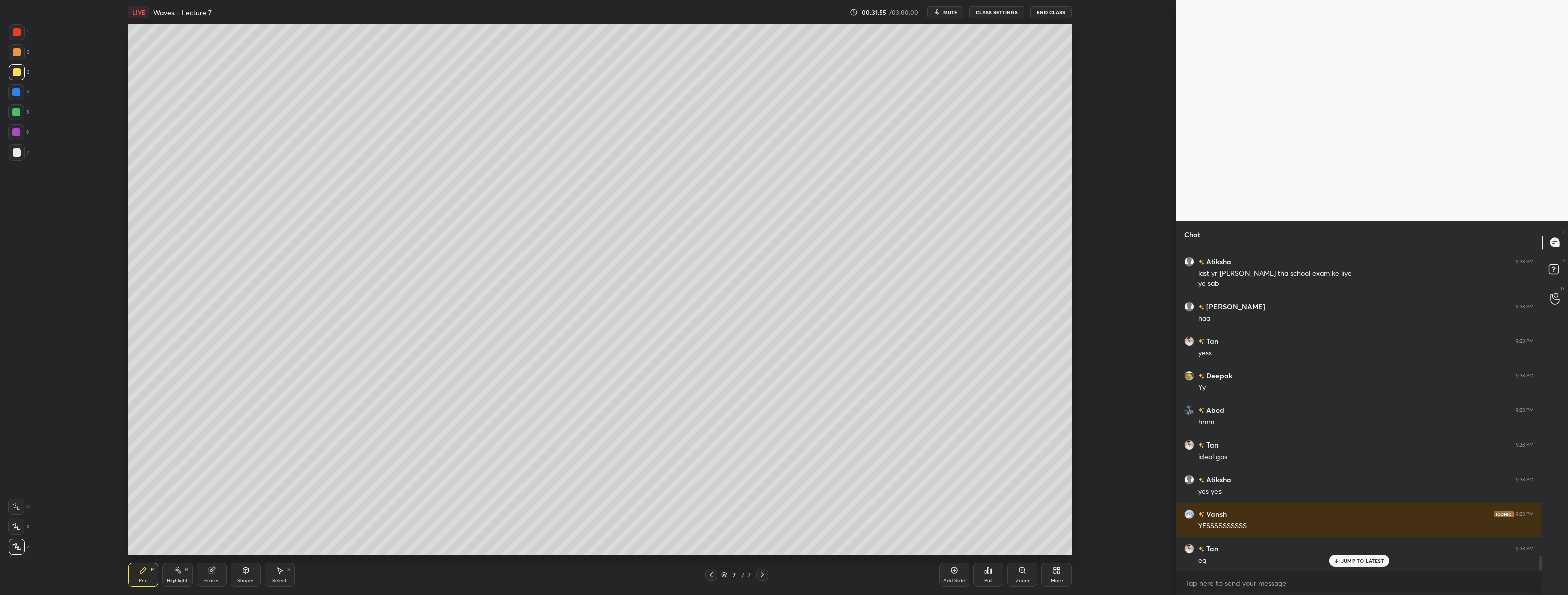
scroll to position [6969, 0]
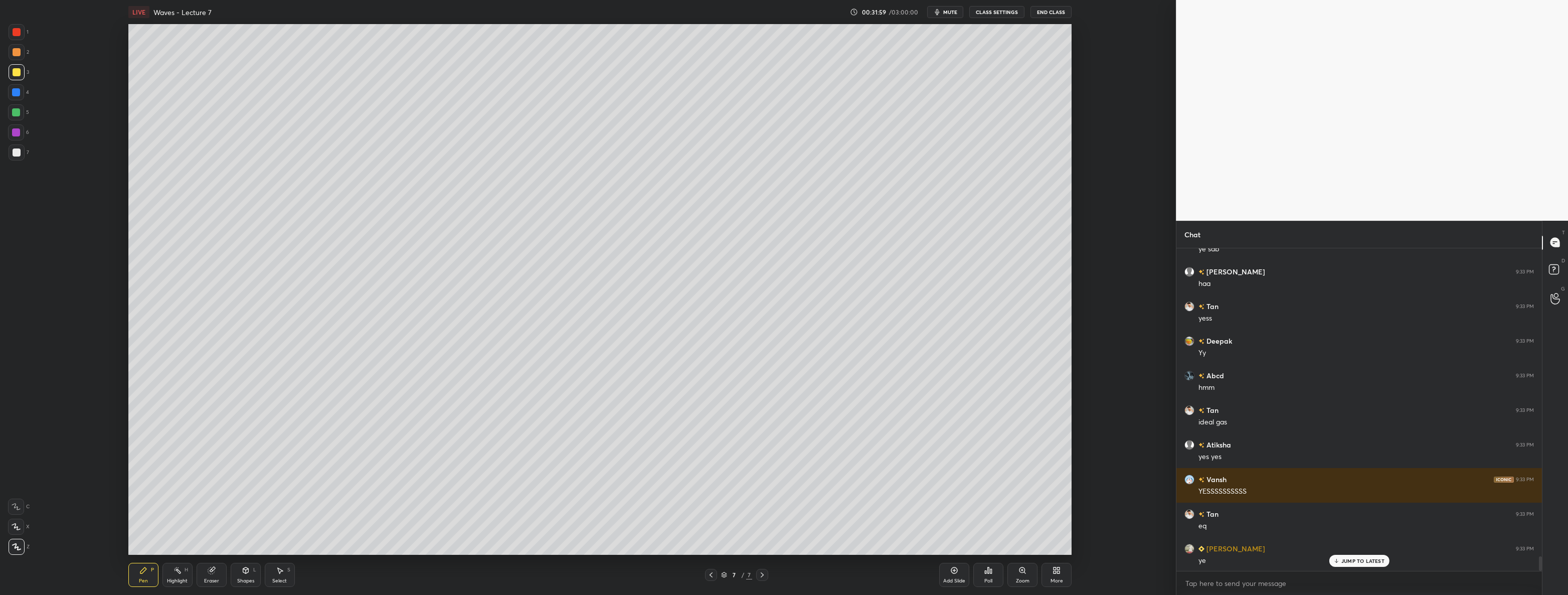
click at [9, 151] on div at bounding box center [16, 152] width 16 height 16
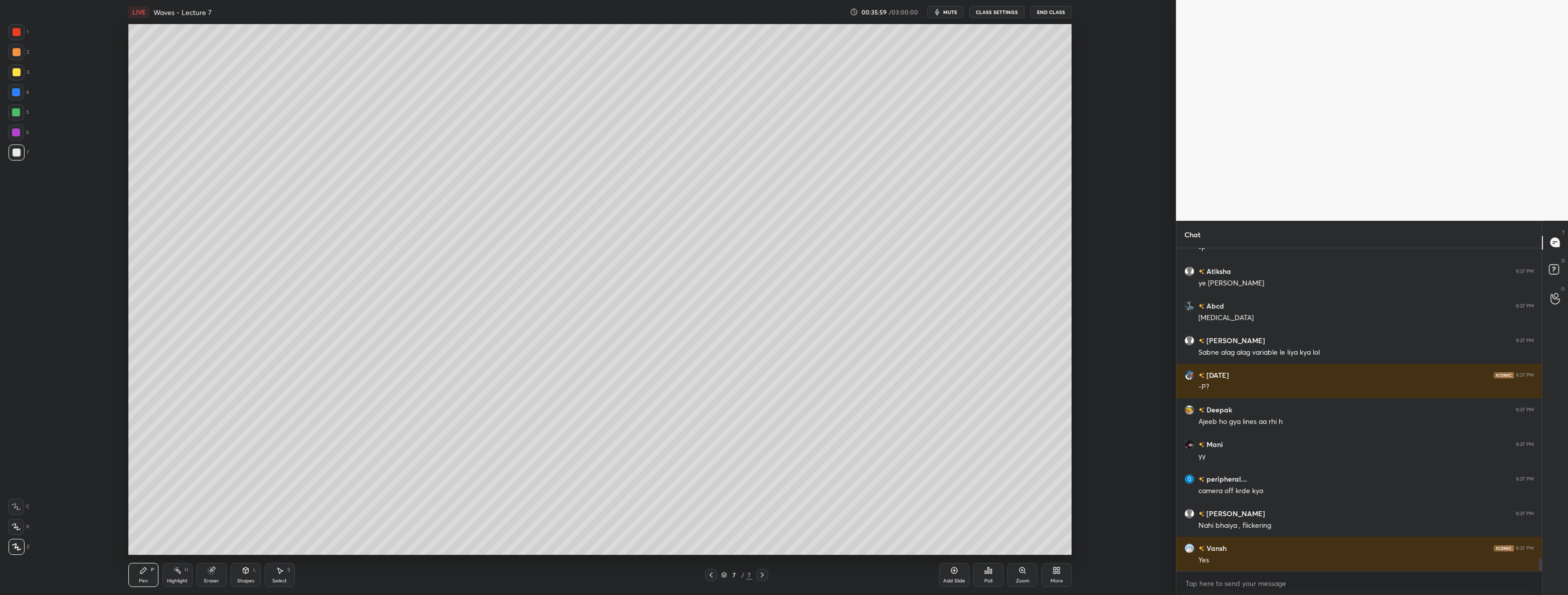
scroll to position [7720, 0]
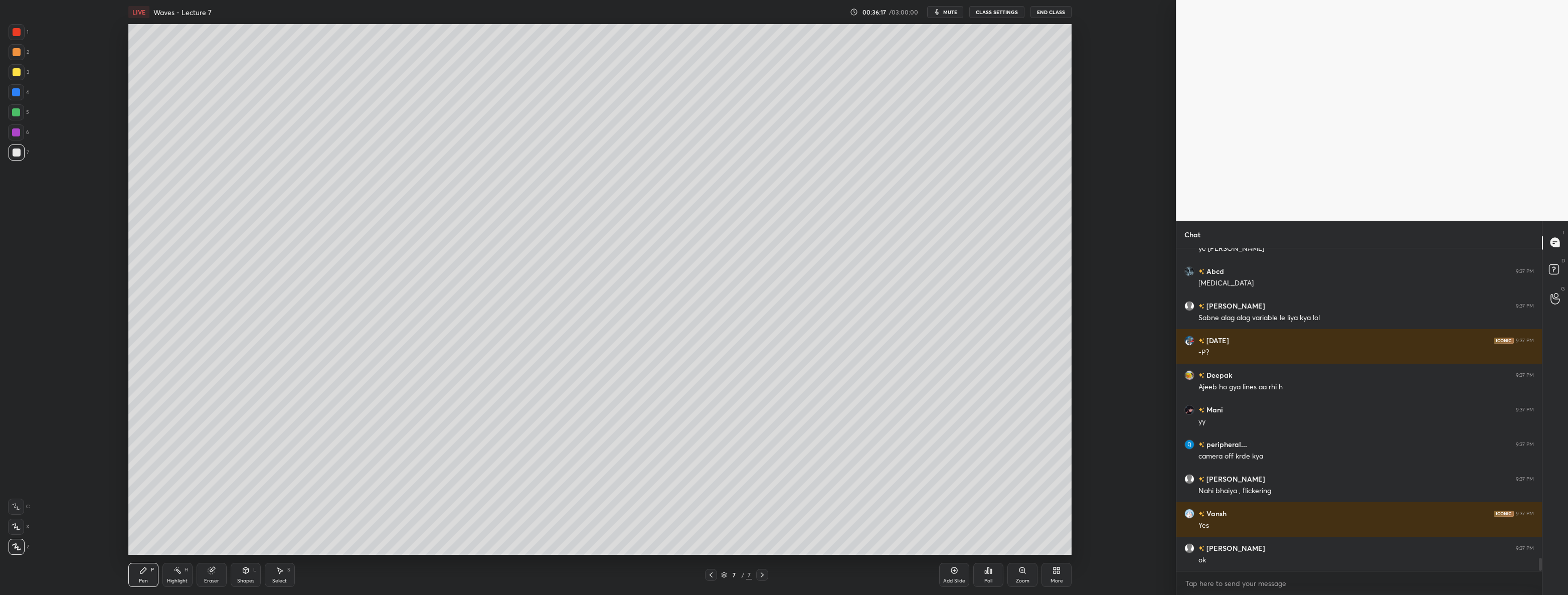
click at [16, 131] on div at bounding box center [15, 132] width 8 height 8
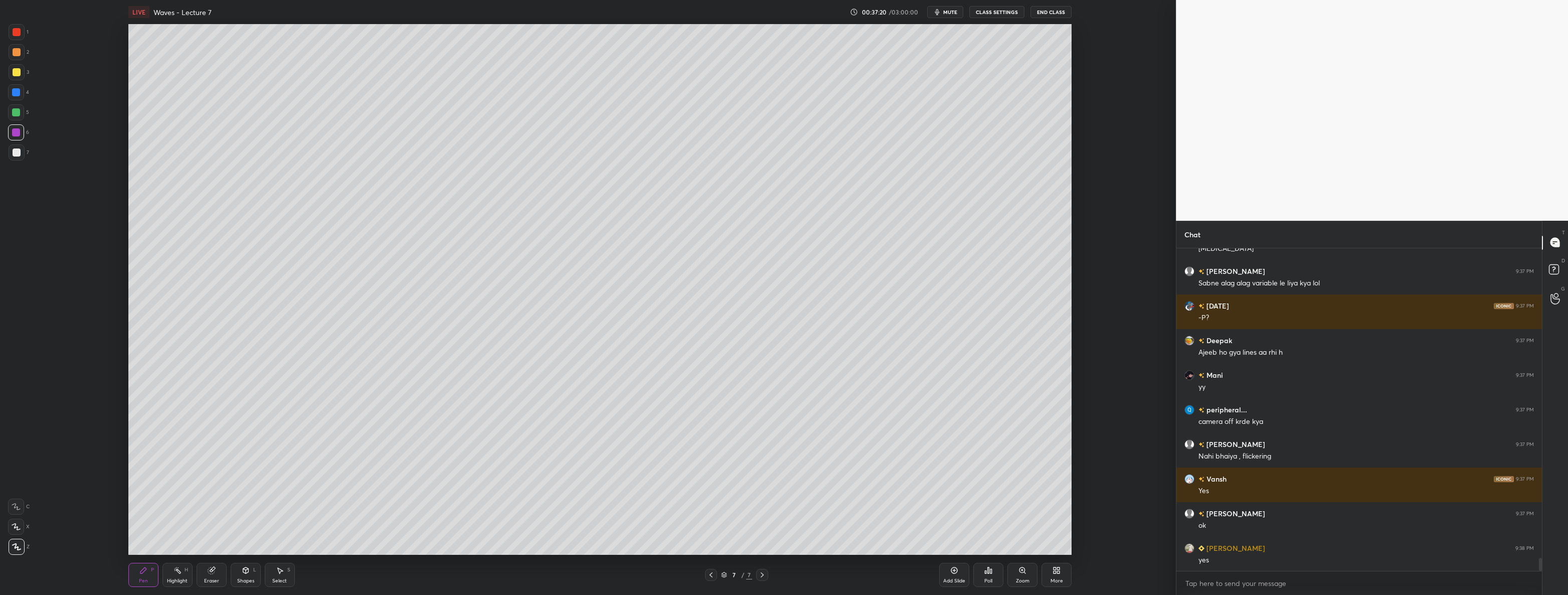
click at [20, 151] on div at bounding box center [16, 152] width 8 height 8
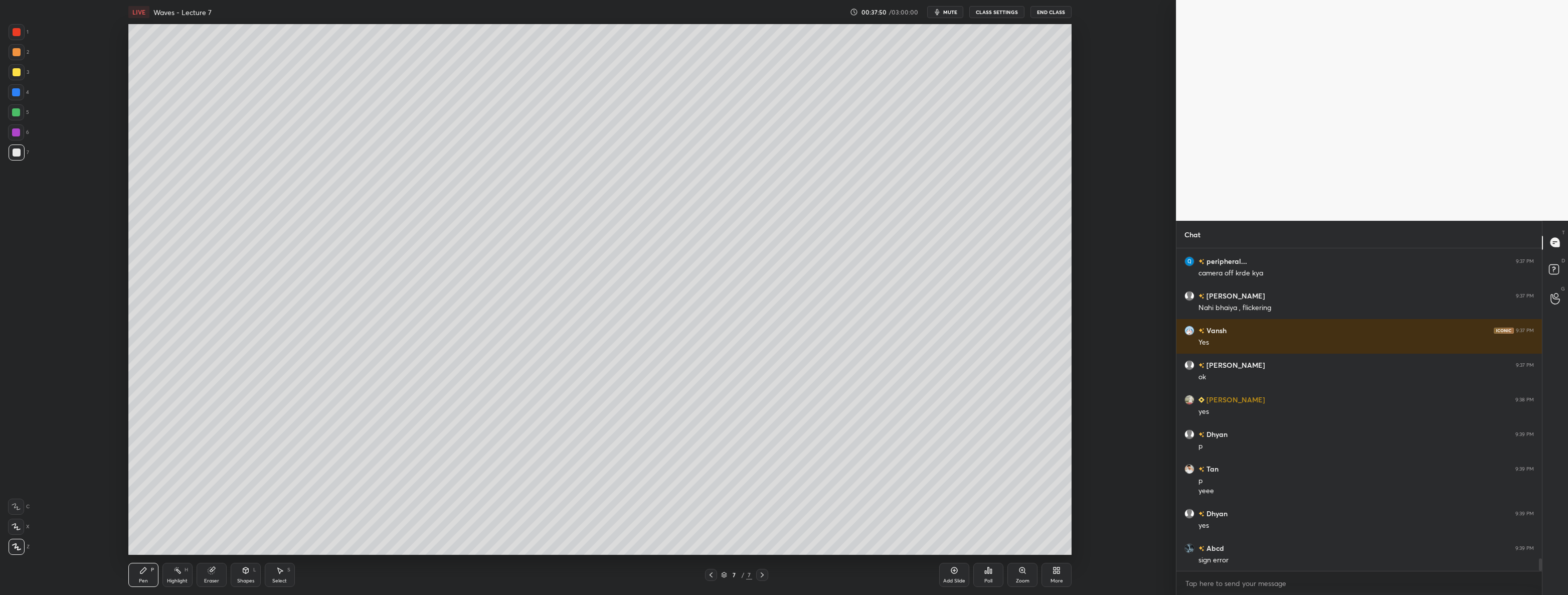
scroll to position [7938, 0]
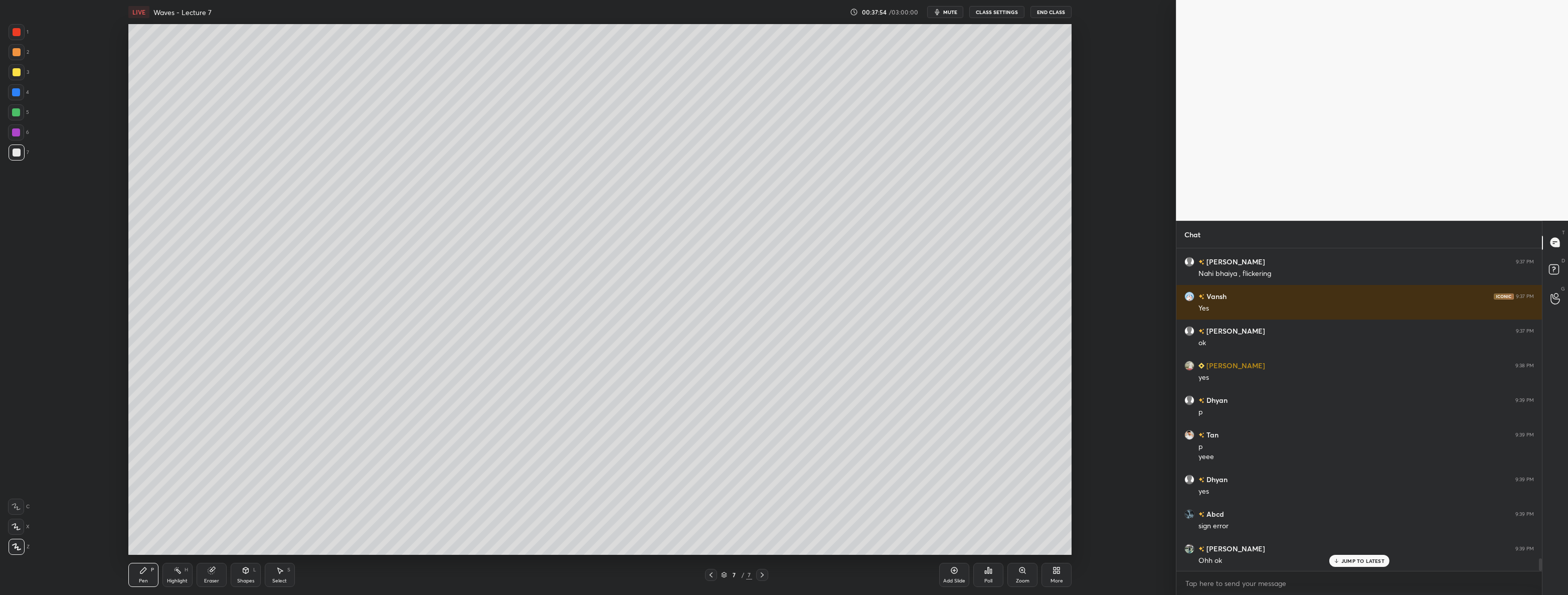
click at [947, 571] on div "Add Slide" at bounding box center [953, 575] width 30 height 24
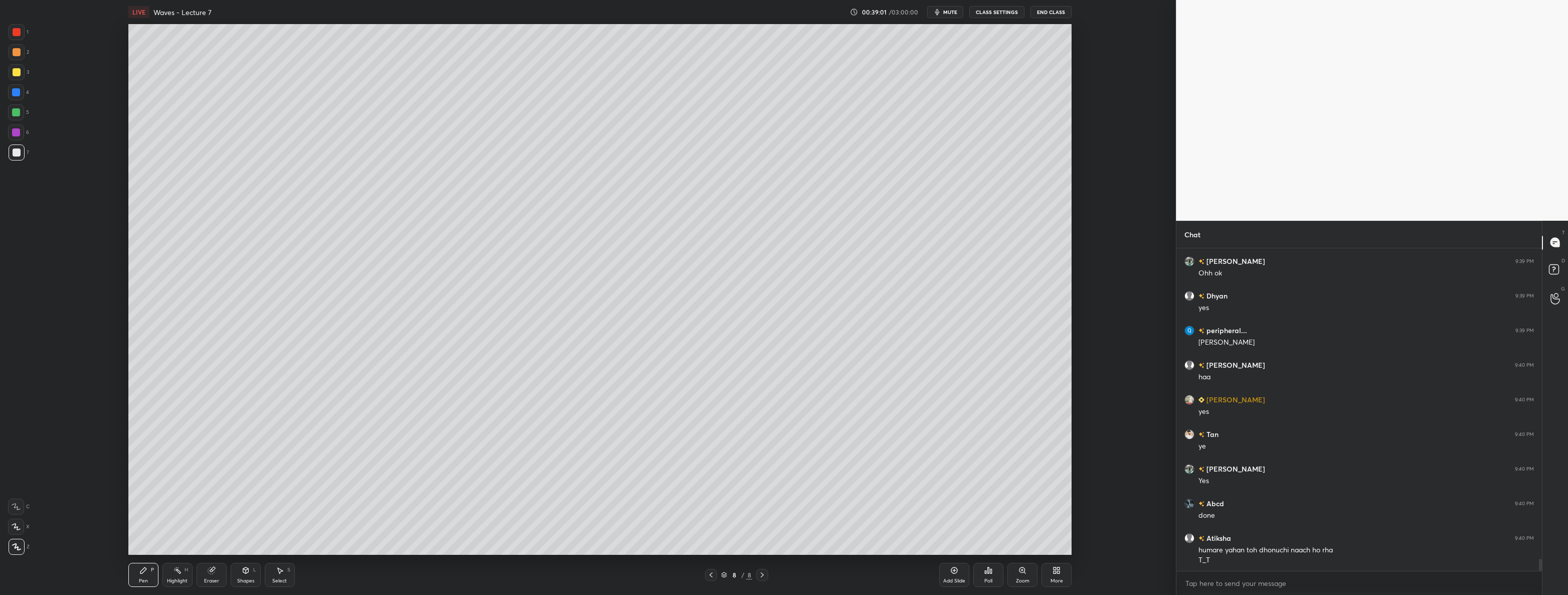
scroll to position [8249, 0]
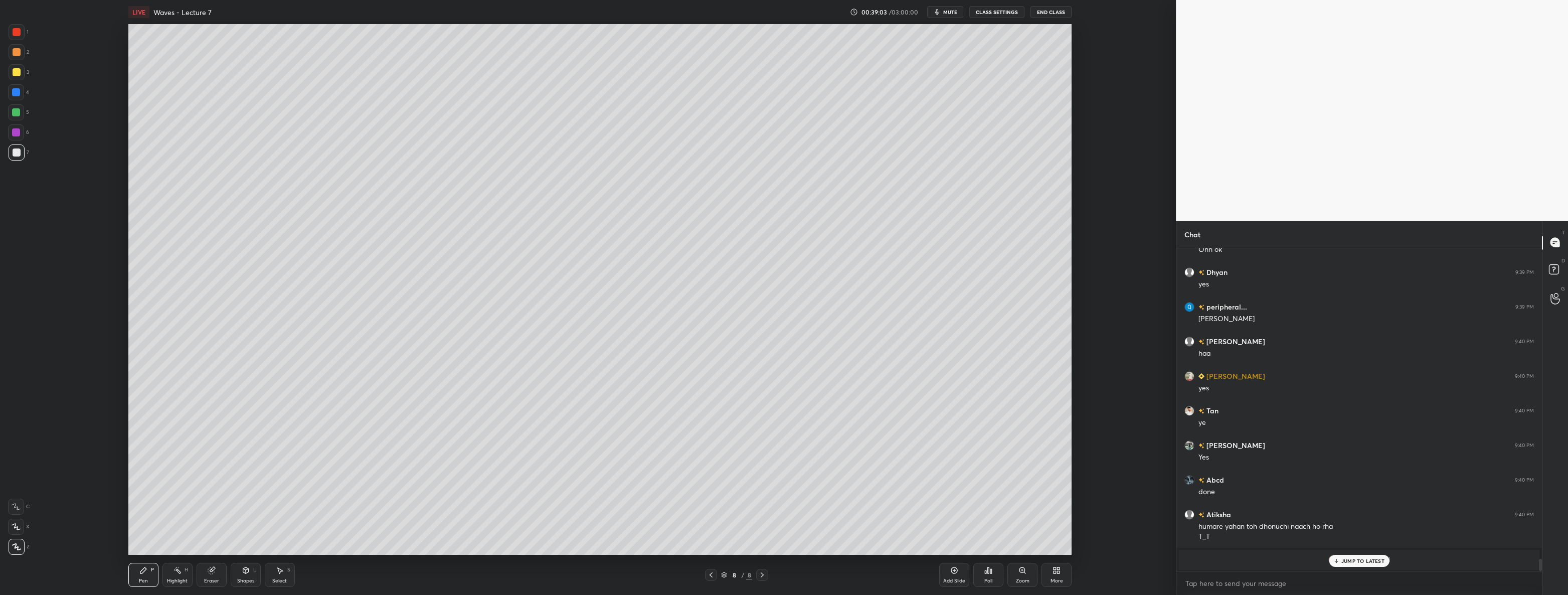
click at [1350, 561] on p "JUMP TO LATEST" at bounding box center [1363, 561] width 44 height 6
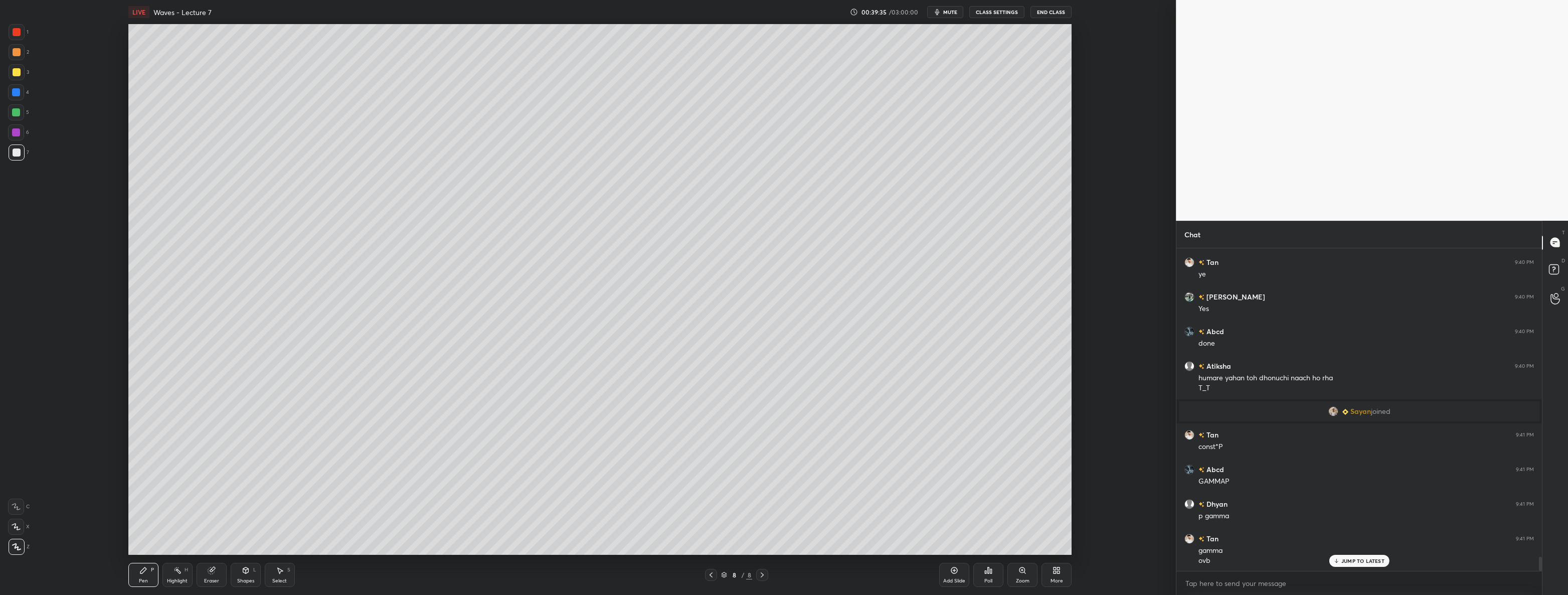
click at [16, 73] on div at bounding box center [16, 72] width 8 height 8
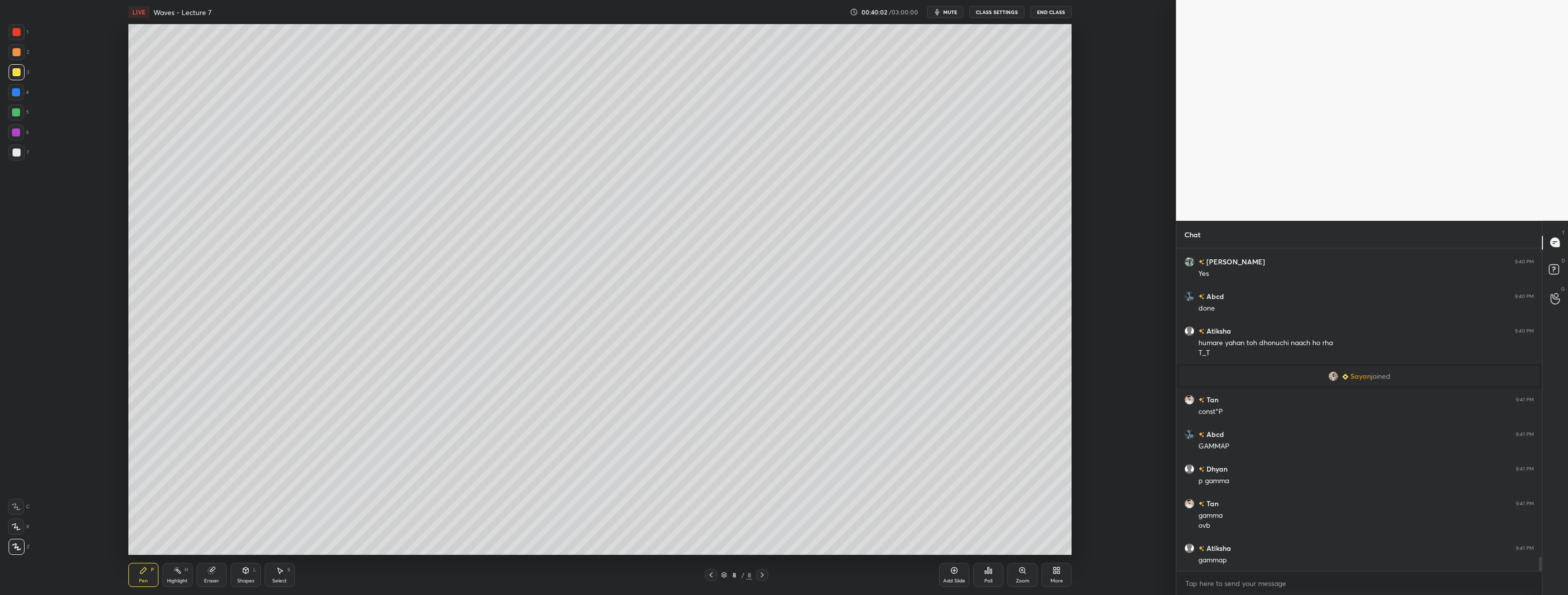
click at [16, 154] on div at bounding box center [16, 152] width 8 height 8
click at [19, 70] on div at bounding box center [16, 72] width 8 height 8
click at [20, 110] on div at bounding box center [15, 112] width 8 height 8
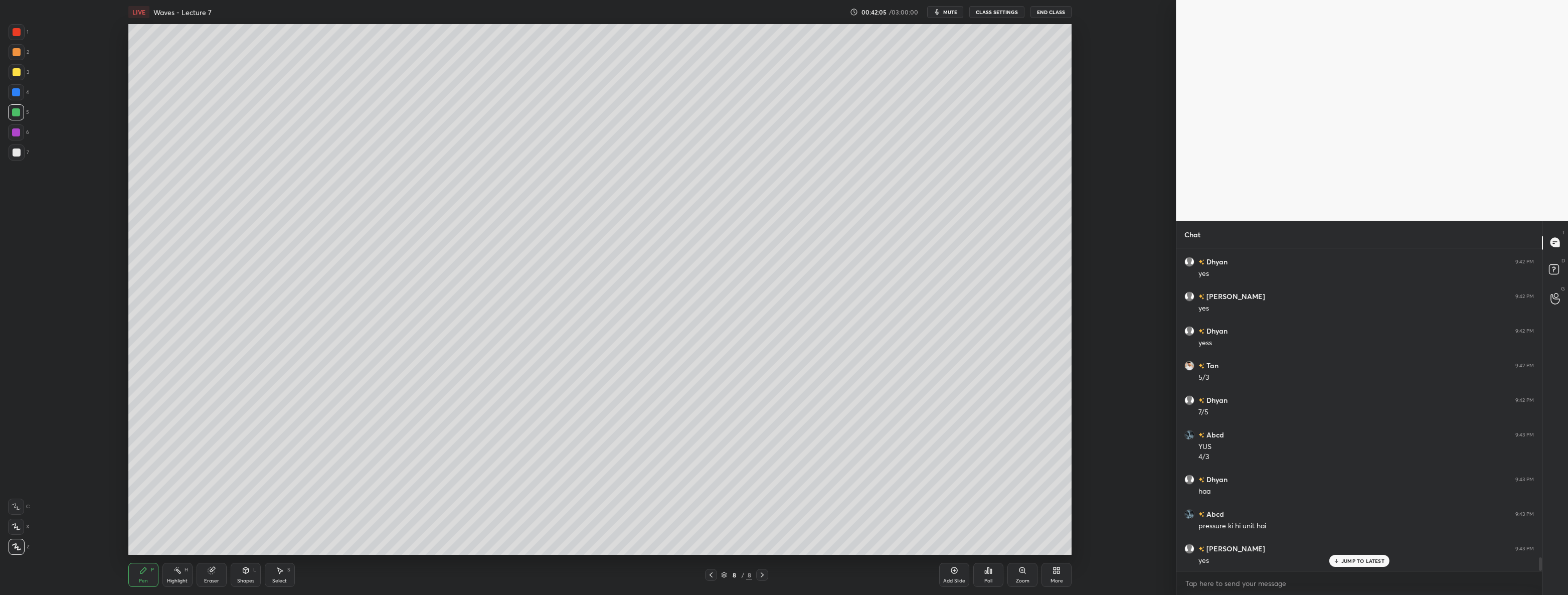
click at [220, 573] on div "Eraser" at bounding box center [211, 575] width 30 height 24
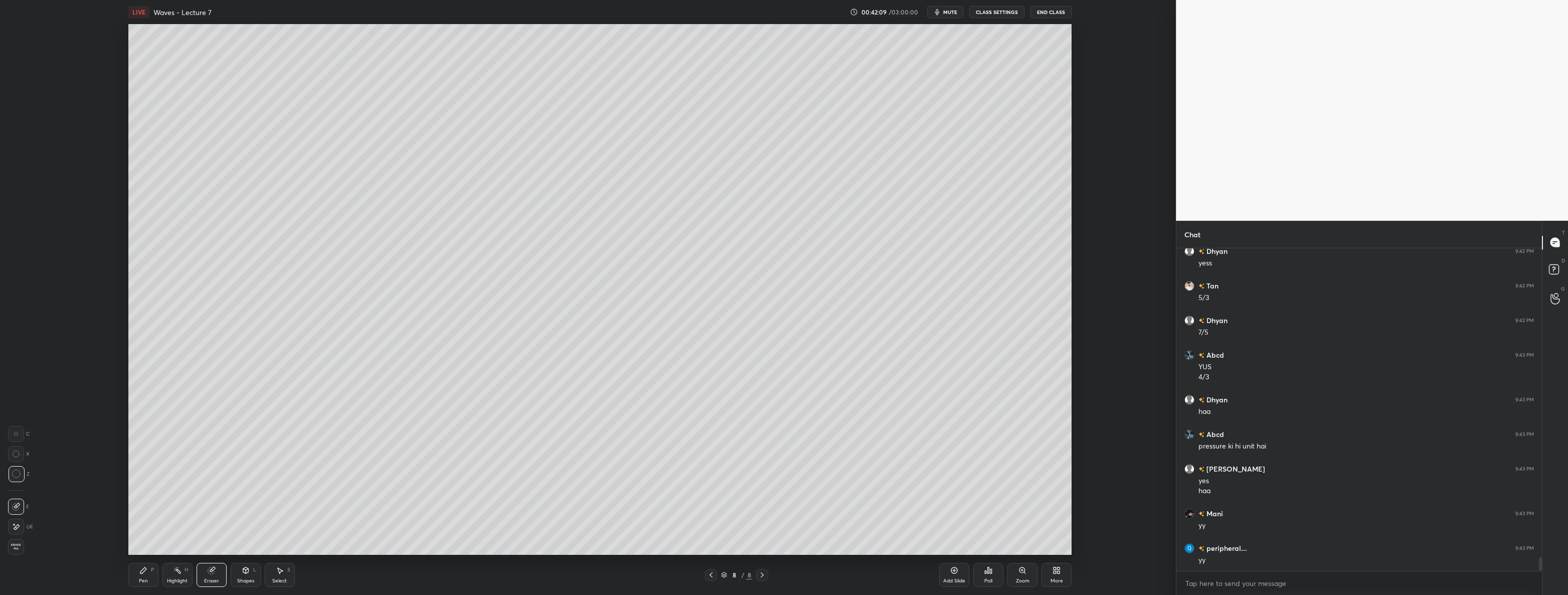
scroll to position [7545, 0]
click at [948, 571] on div "Add Slide" at bounding box center [953, 575] width 30 height 24
click at [140, 575] on div "Pen P" at bounding box center [143, 575] width 30 height 24
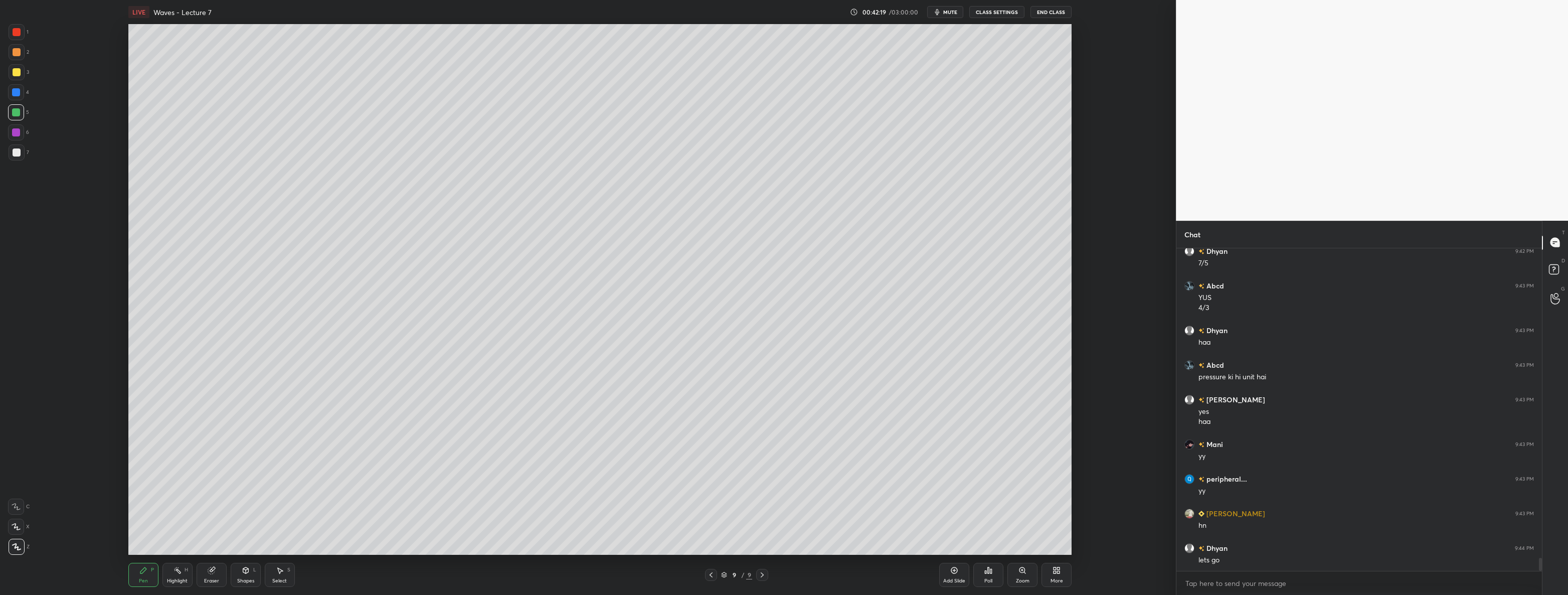
click at [10, 70] on div at bounding box center [16, 73] width 16 height 16
click at [15, 149] on div at bounding box center [16, 152] width 8 height 8
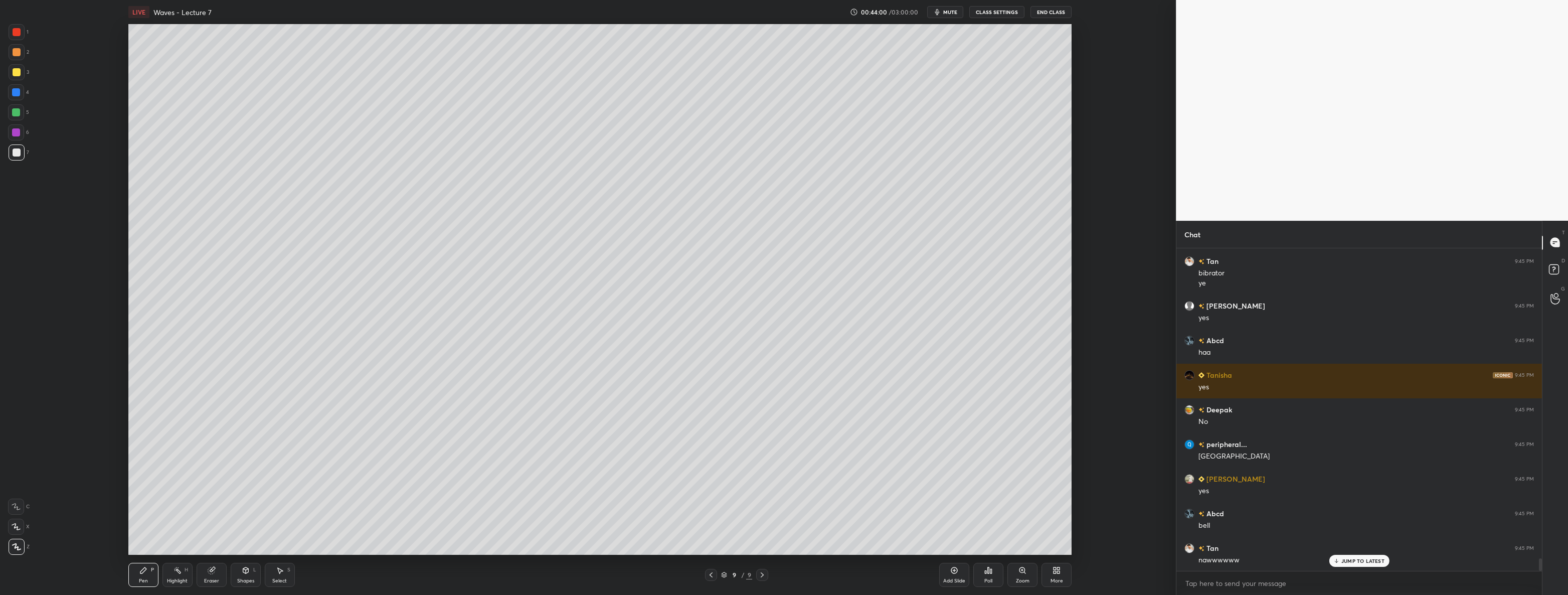
scroll to position [8073, 0]
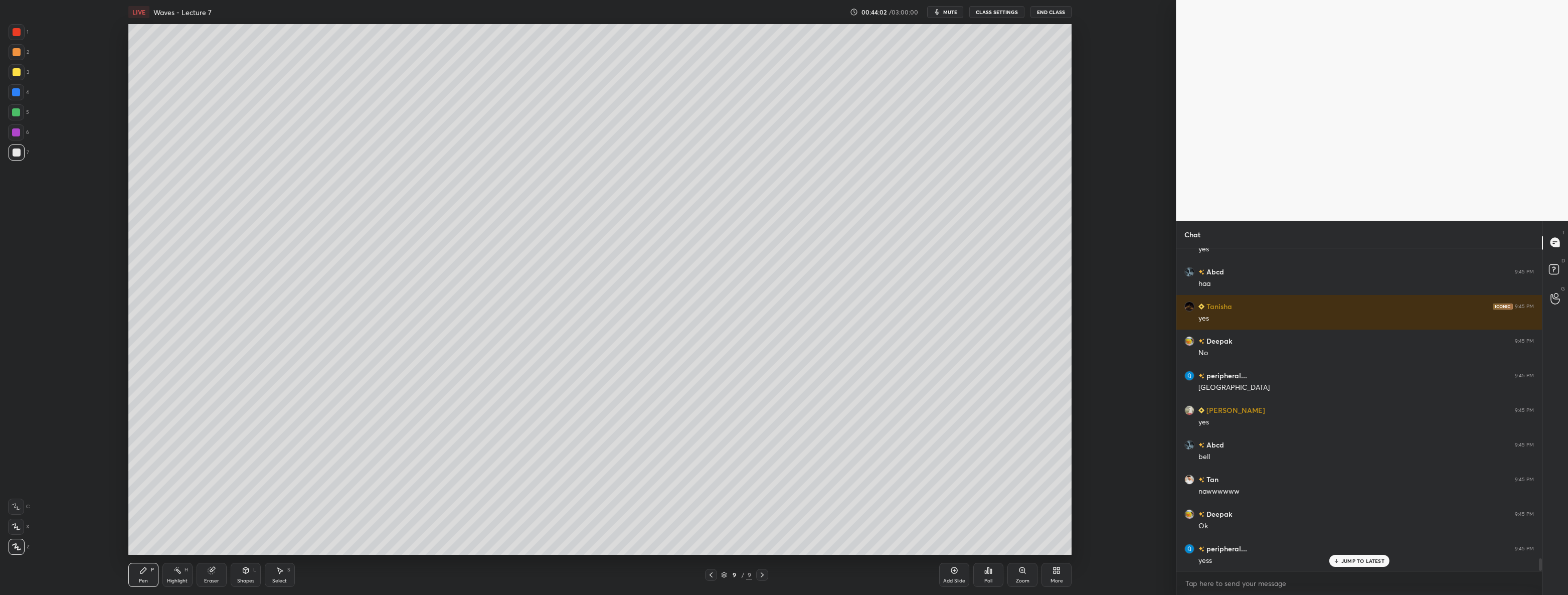
click at [22, 69] on div at bounding box center [16, 73] width 16 height 16
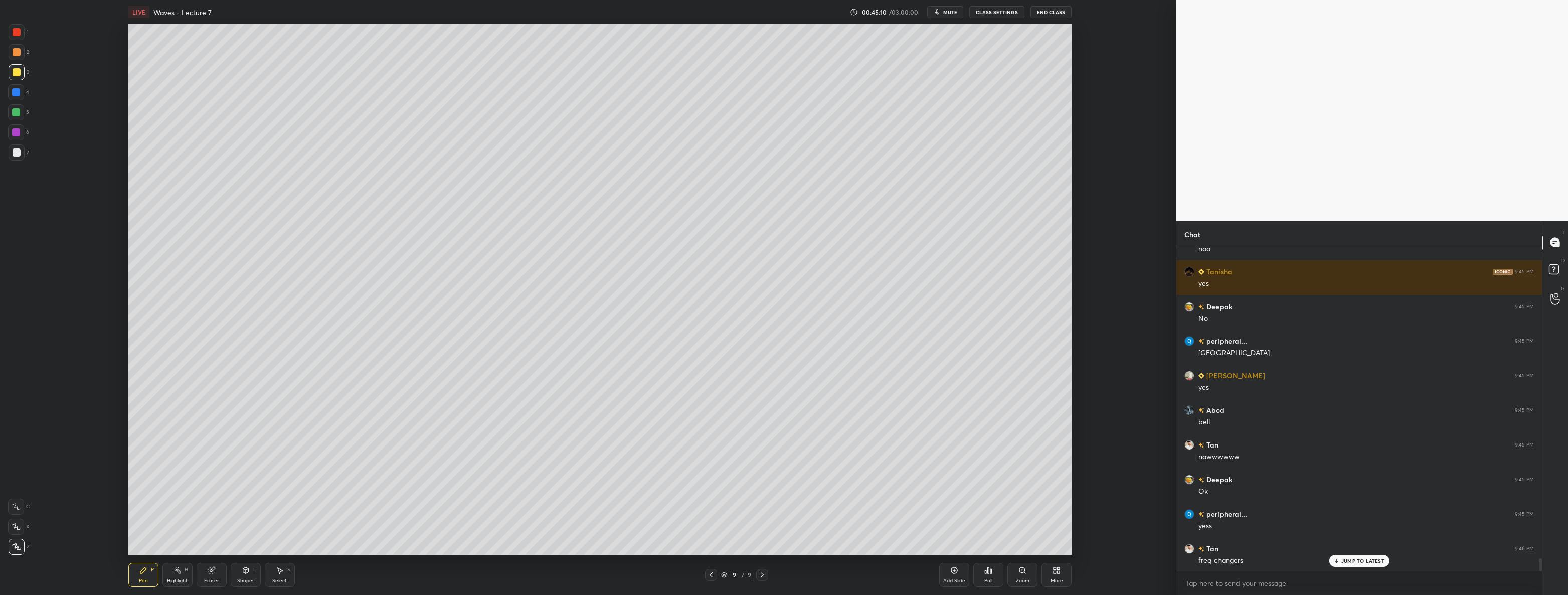
scroll to position [8142, 0]
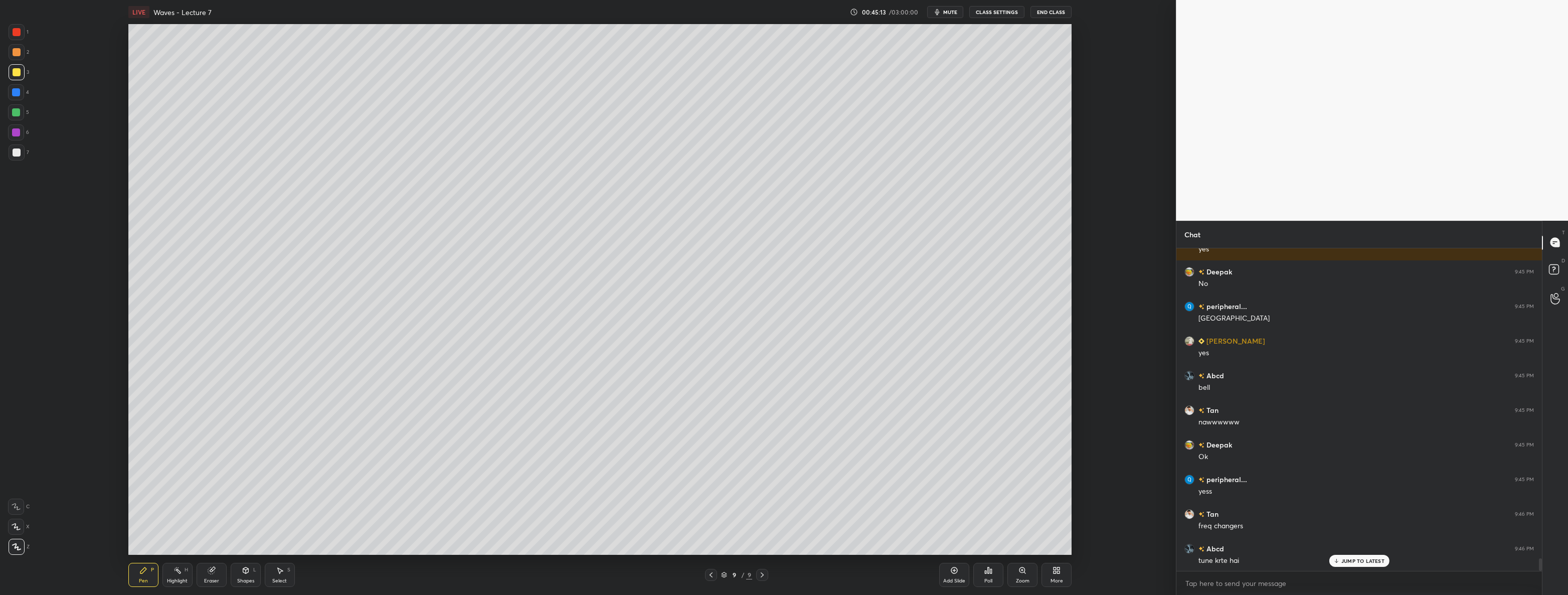
click at [18, 155] on div at bounding box center [16, 152] width 8 height 8
click at [957, 581] on div "Add Slide" at bounding box center [953, 581] width 22 height 5
click at [247, 573] on icon at bounding box center [246, 570] width 8 height 8
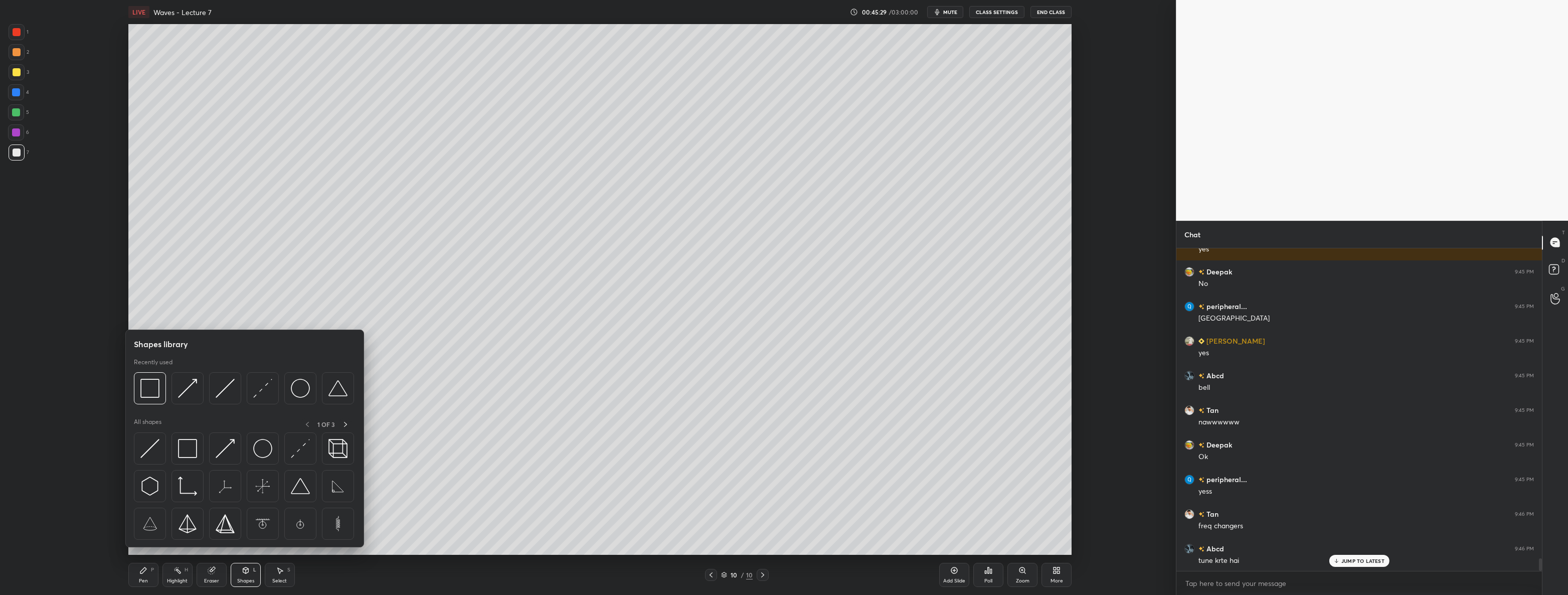
click at [222, 389] on img at bounding box center [225, 388] width 19 height 19
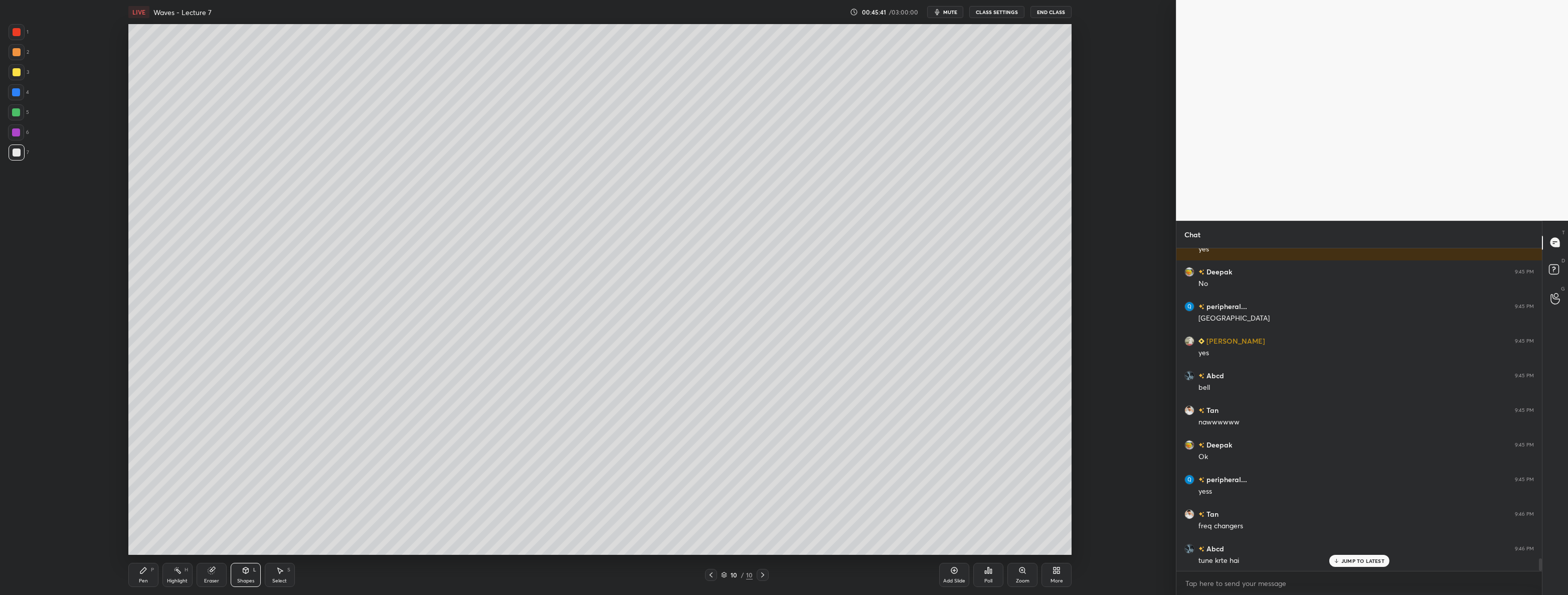
click at [163, 581] on div "Highlight H" at bounding box center [177, 575] width 30 height 24
click at [135, 573] on div "Pen P" at bounding box center [143, 575] width 30 height 24
click at [21, 30] on div at bounding box center [16, 33] width 16 height 16
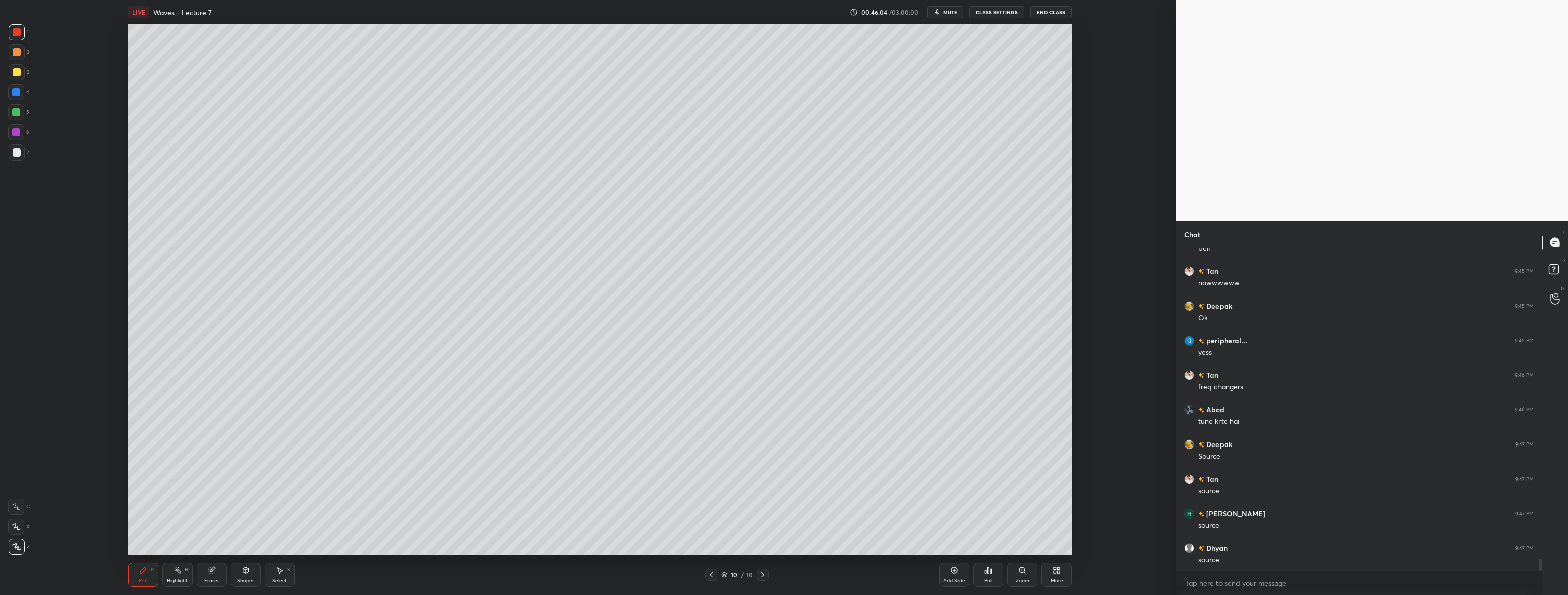
scroll to position [8315, 0]
click at [15, 159] on div at bounding box center [16, 152] width 16 height 16
click at [13, 66] on div at bounding box center [16, 73] width 16 height 16
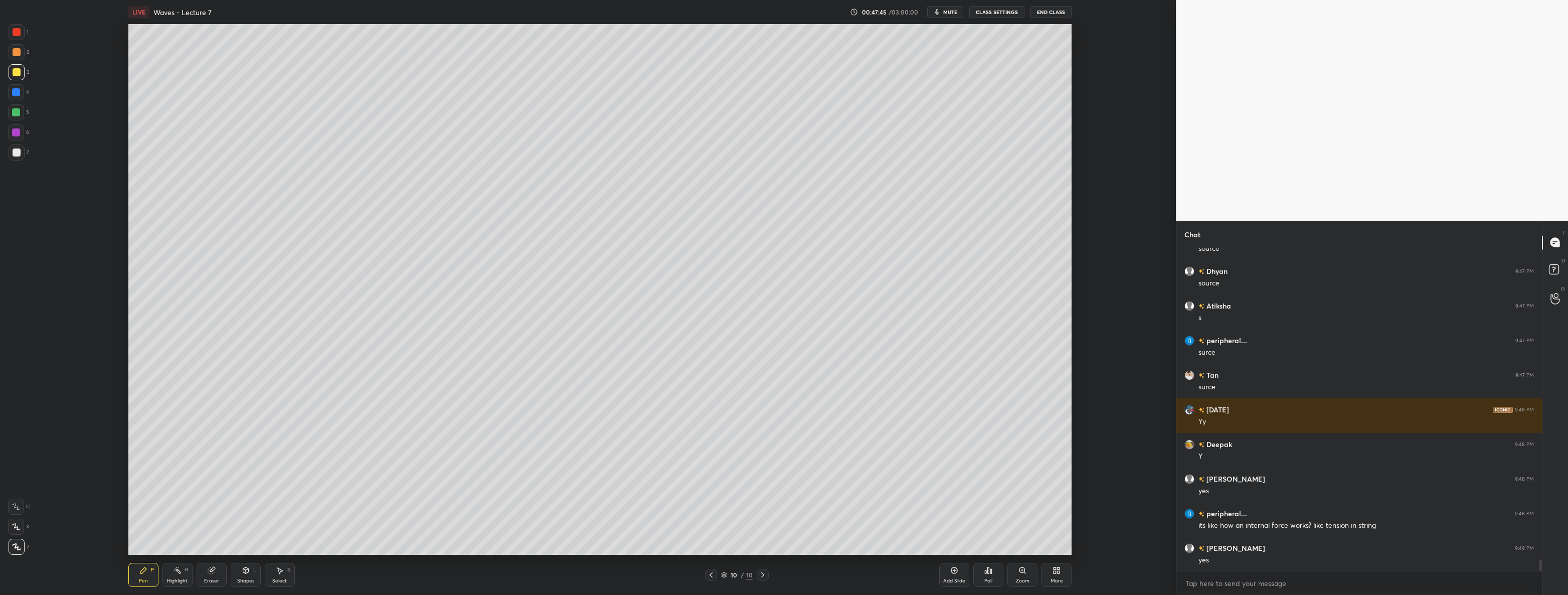
scroll to position [8593, 0]
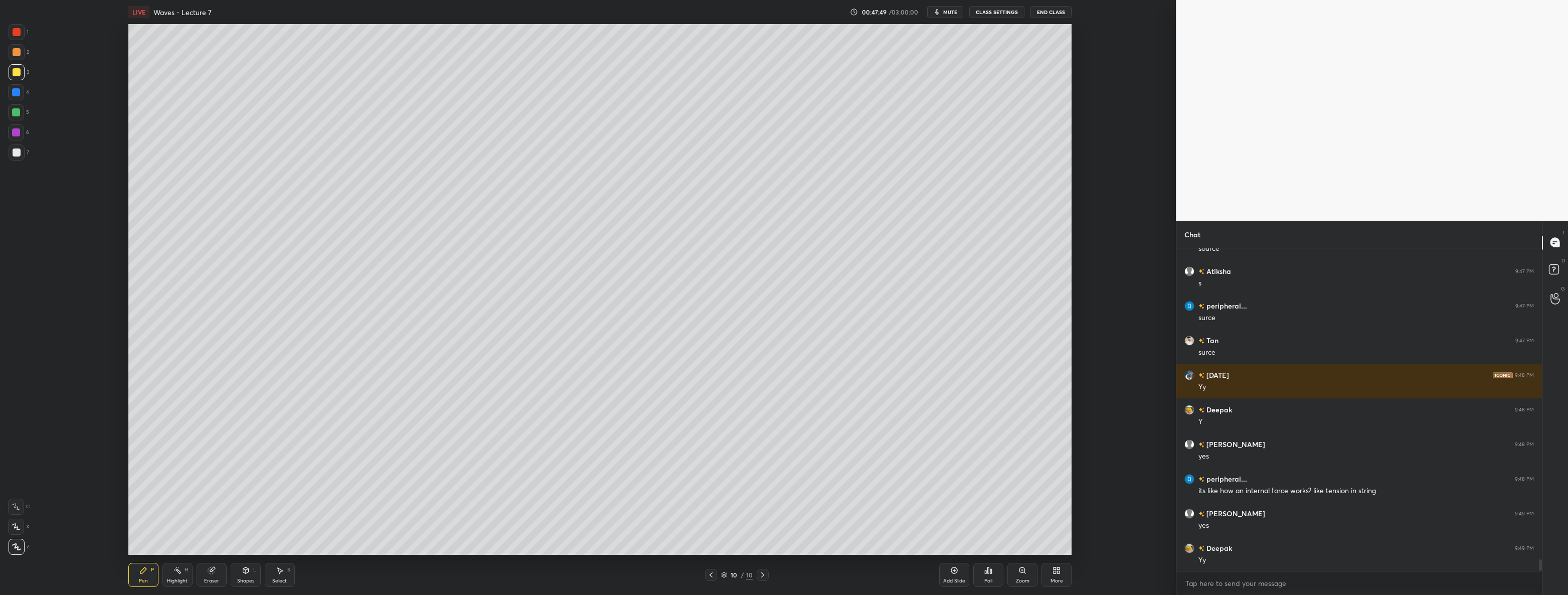
click at [15, 150] on div at bounding box center [16, 152] width 8 height 8
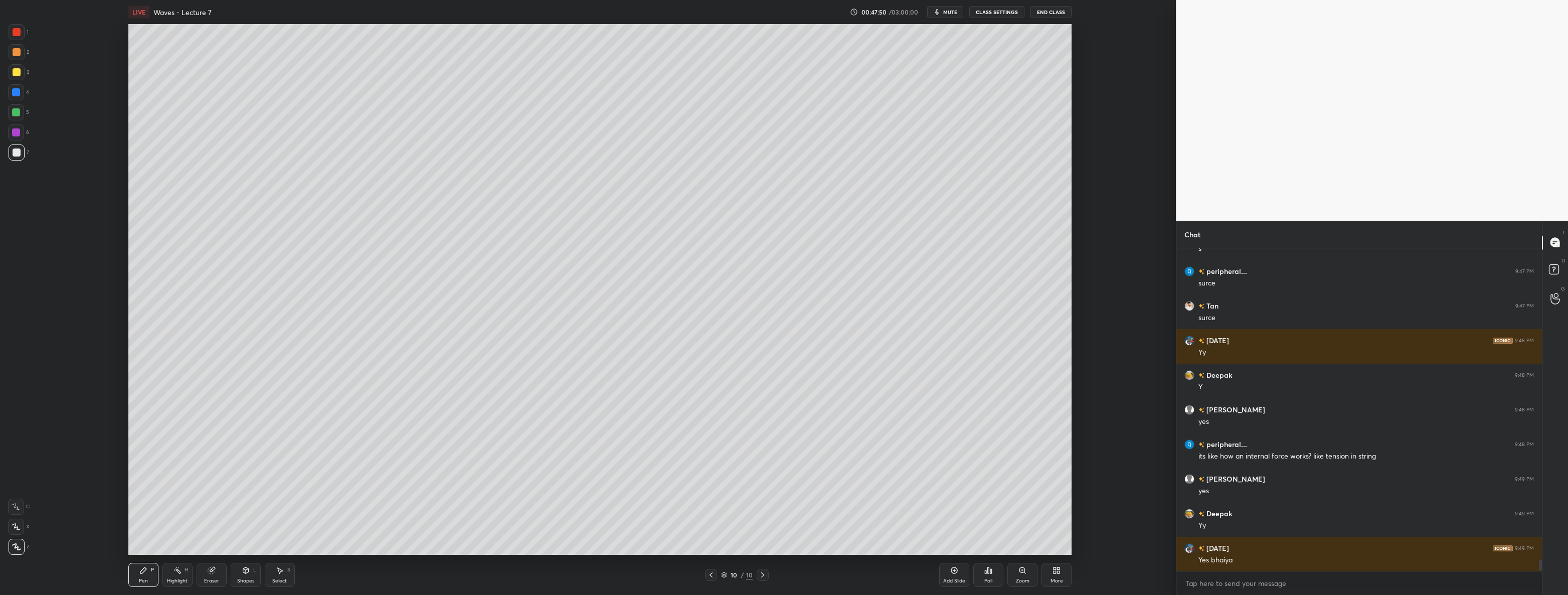
click at [20, 129] on div at bounding box center [15, 132] width 8 height 8
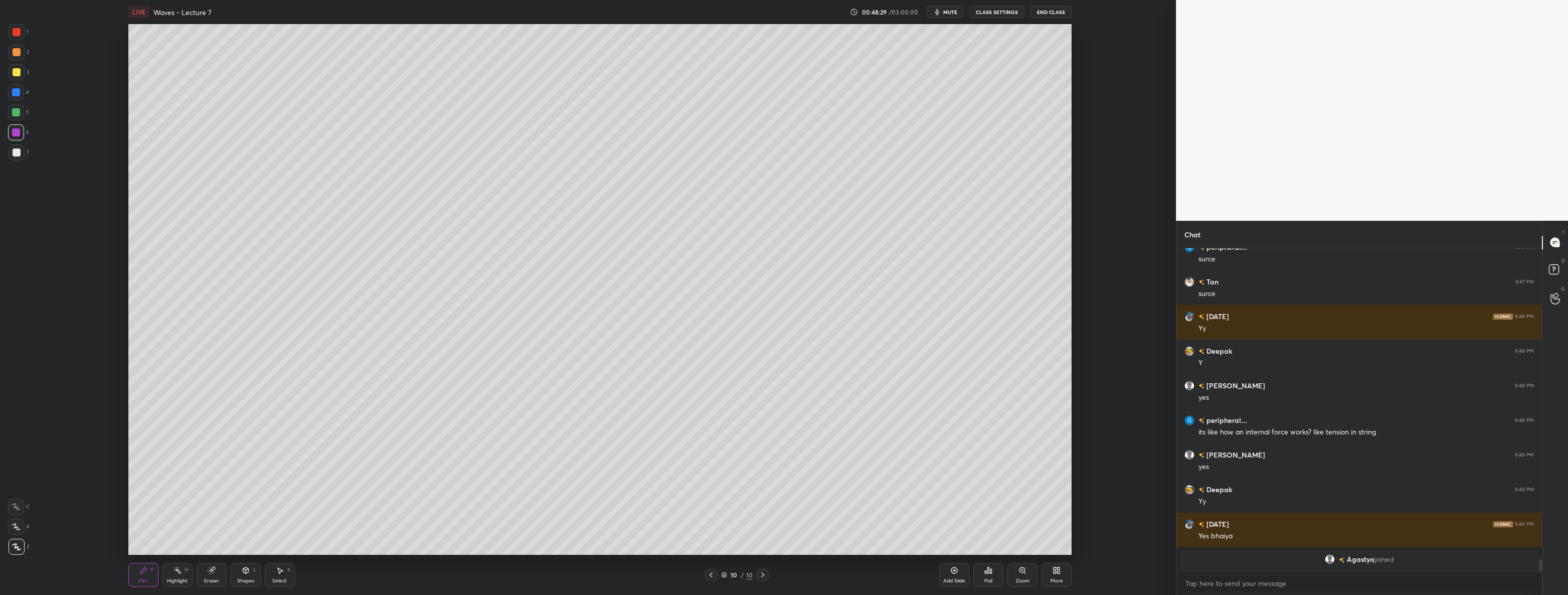
click at [20, 151] on div at bounding box center [16, 152] width 8 height 8
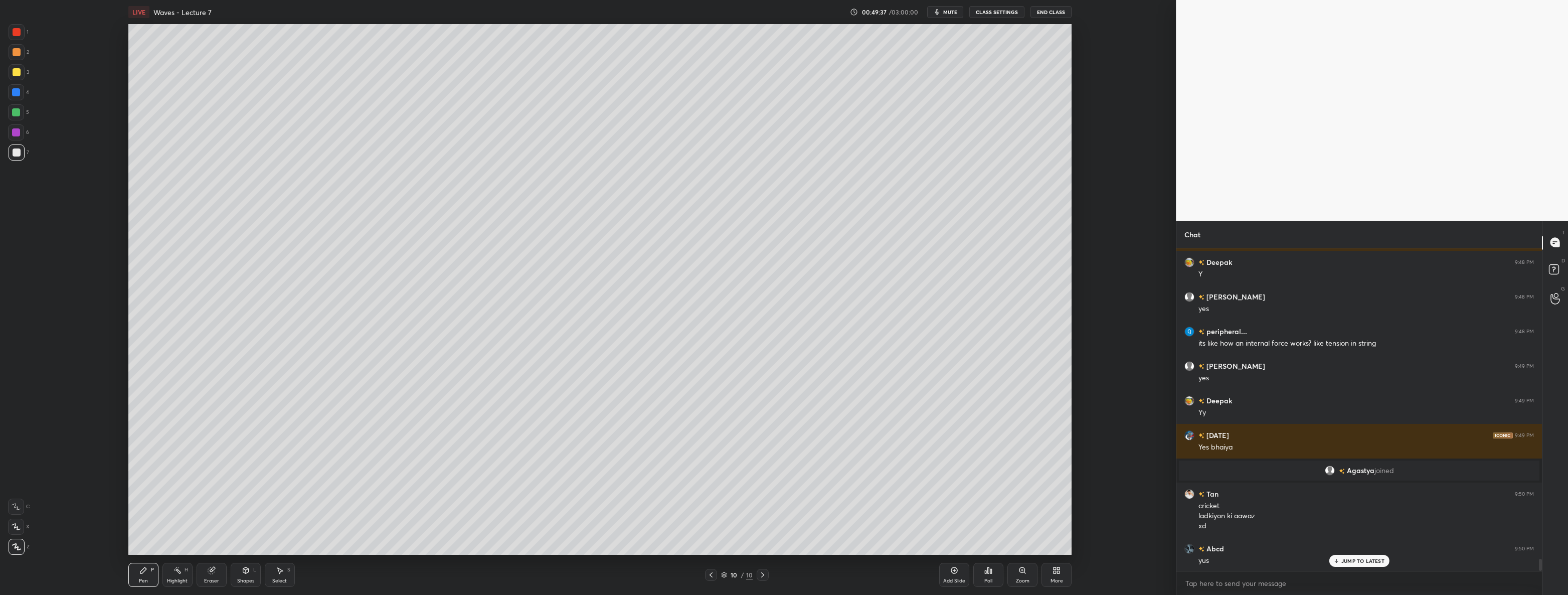
scroll to position [8267, 0]
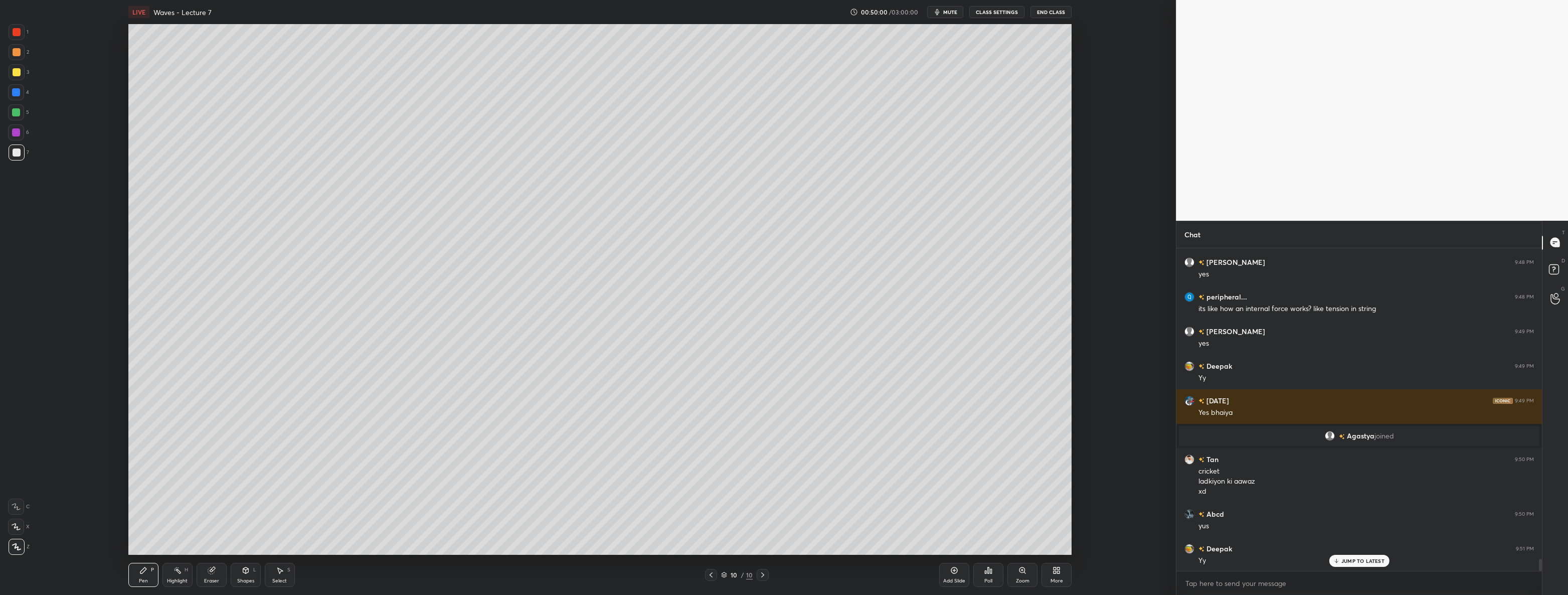
click at [952, 579] on div "Add Slide" at bounding box center [953, 581] width 22 height 5
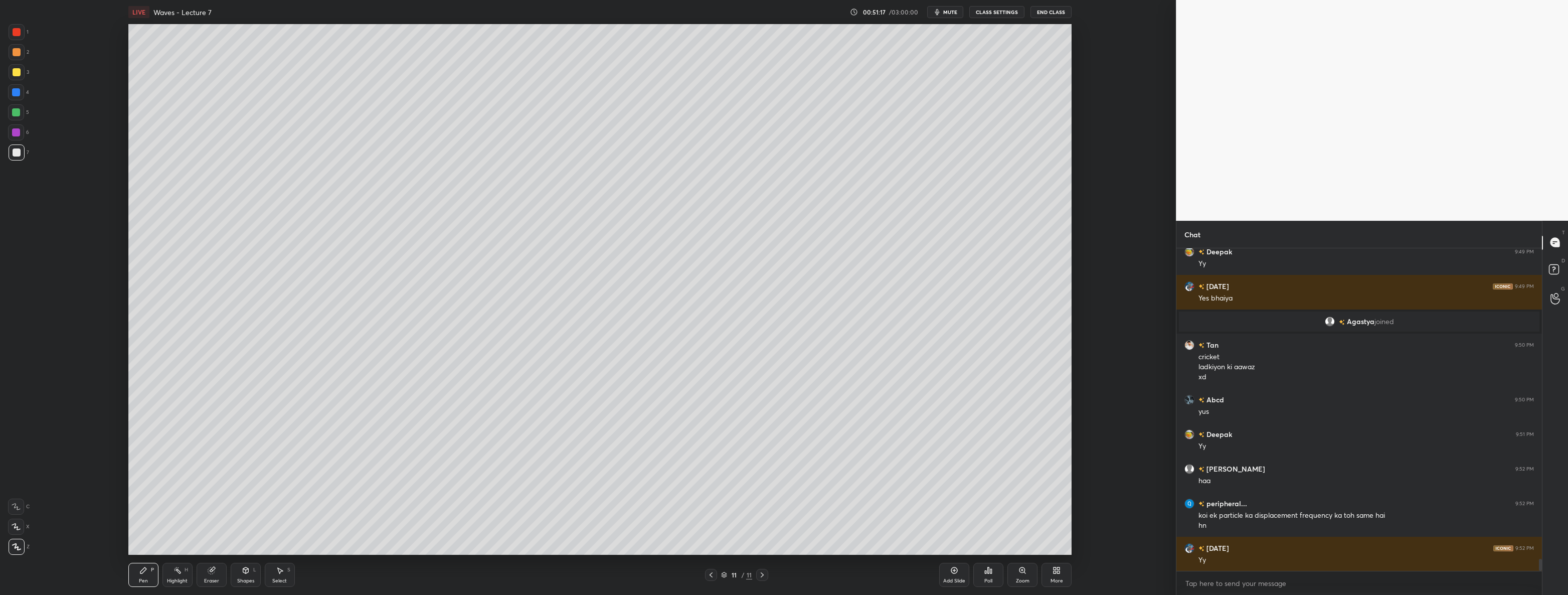
scroll to position [8417, 0]
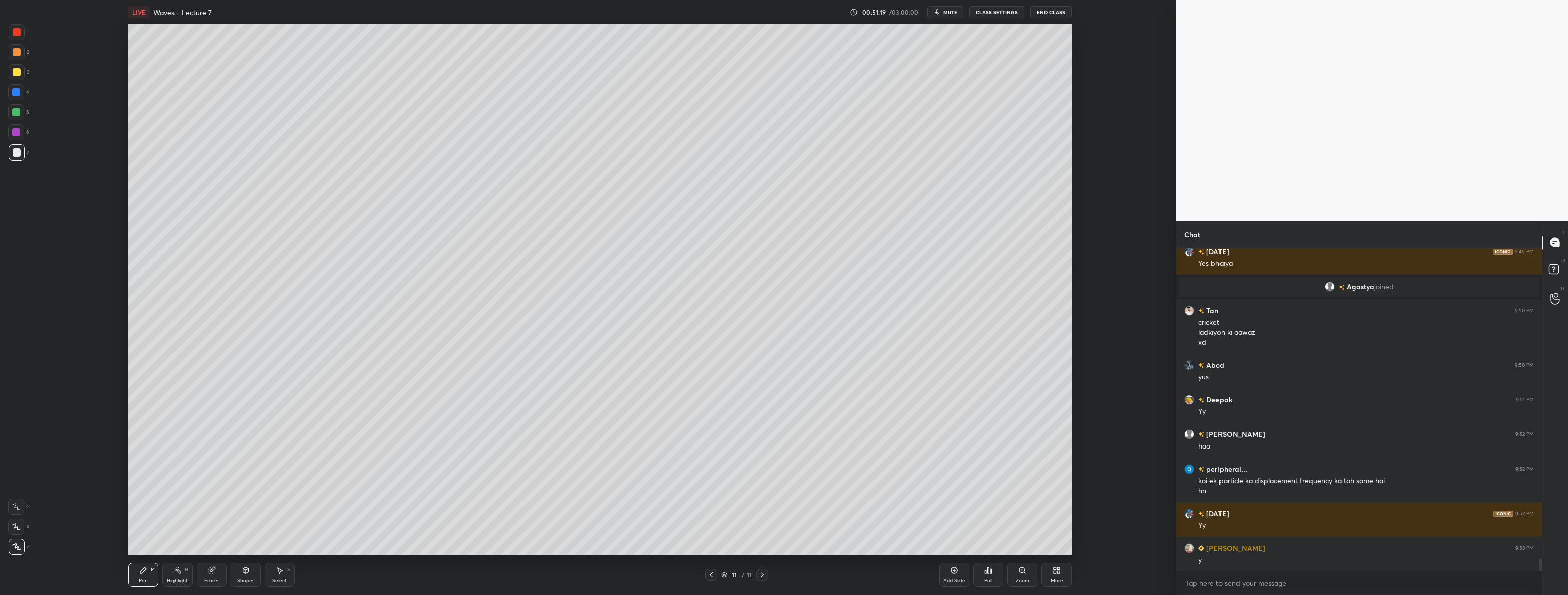
click at [237, 576] on div "Shapes L" at bounding box center [245, 575] width 30 height 24
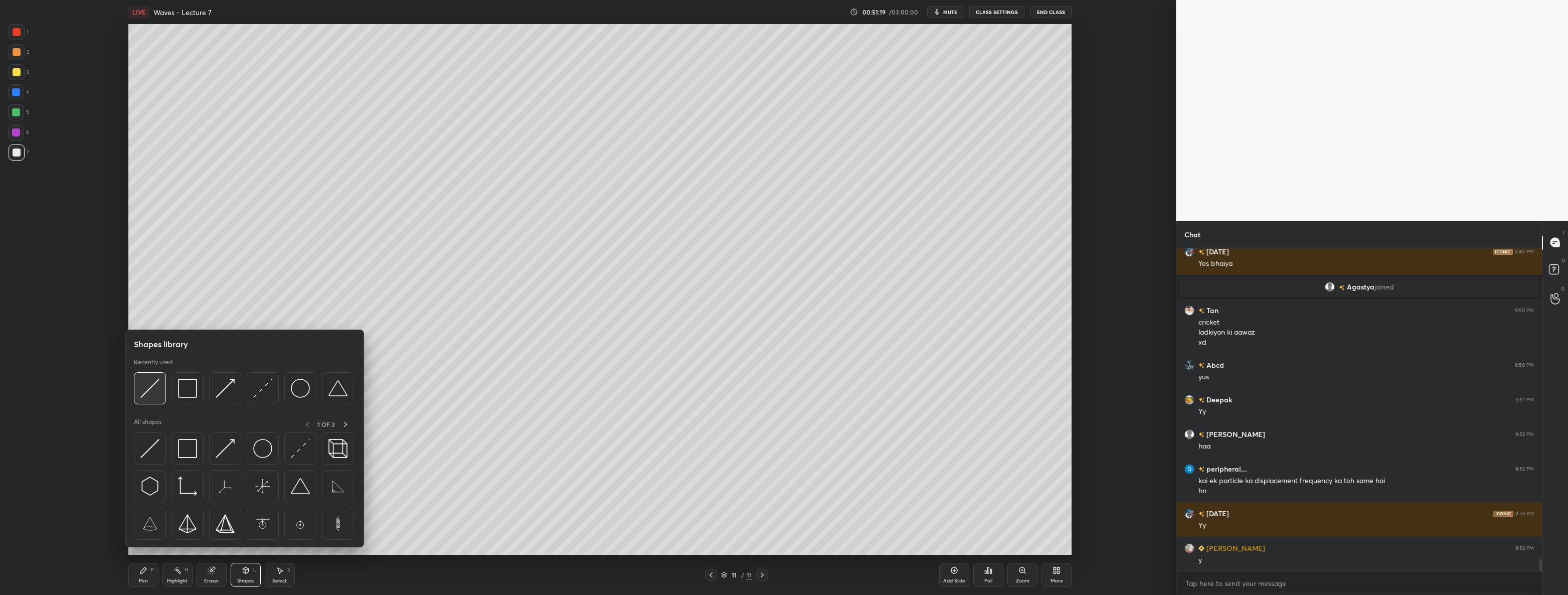
scroll to position [8452, 0]
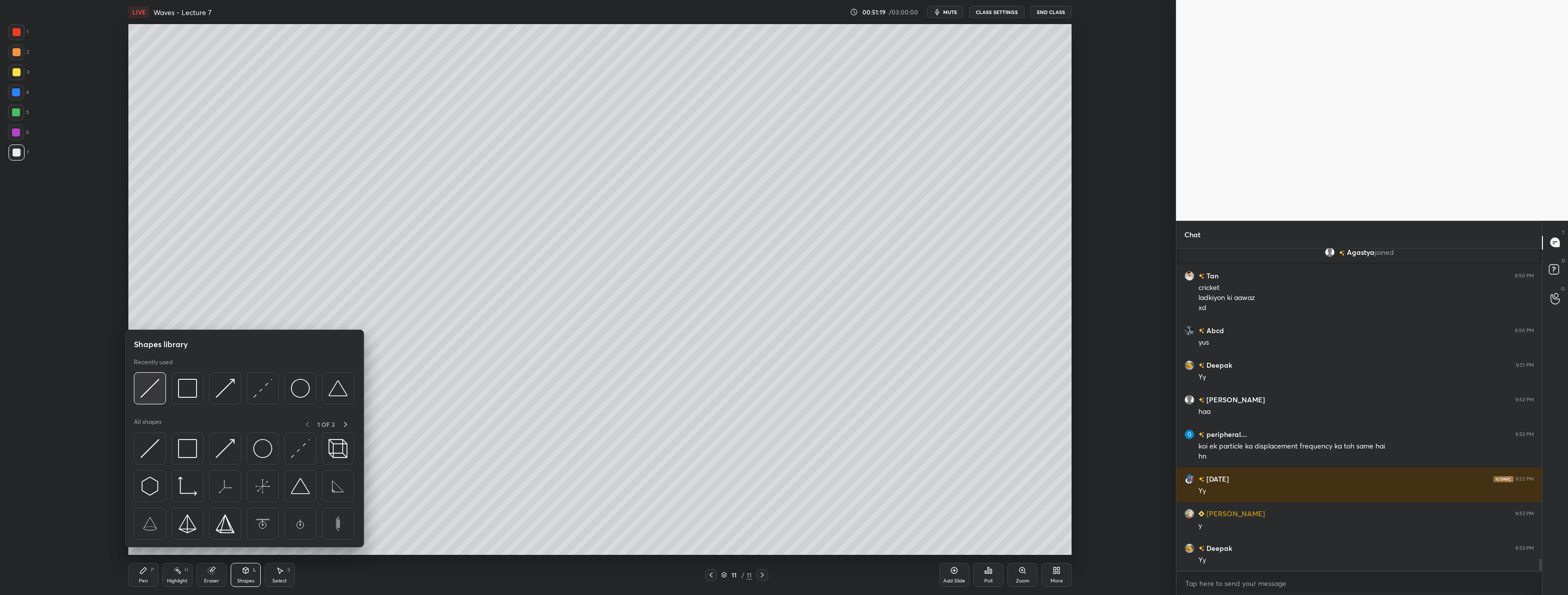
click at [152, 393] on img at bounding box center [150, 388] width 19 height 19
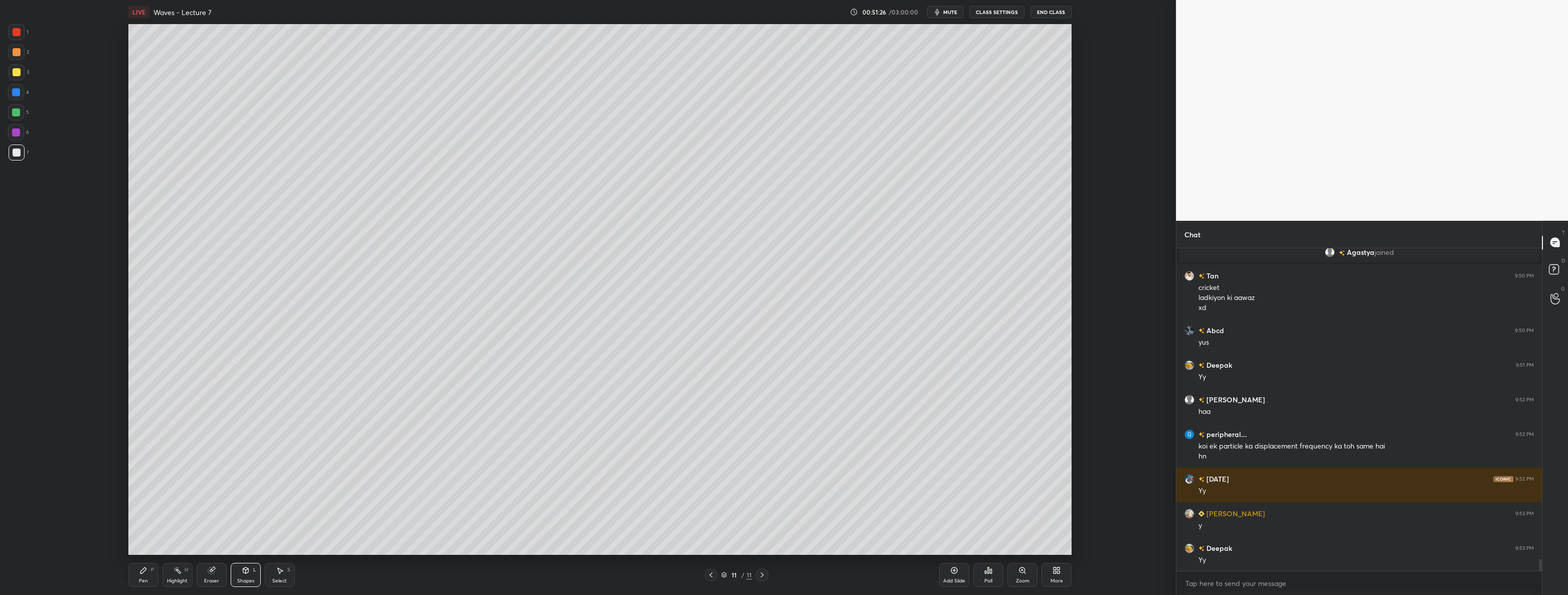
click at [140, 576] on div "Pen P" at bounding box center [143, 575] width 30 height 24
click at [22, 73] on div at bounding box center [16, 73] width 16 height 16
click at [16, 94] on div at bounding box center [15, 92] width 8 height 8
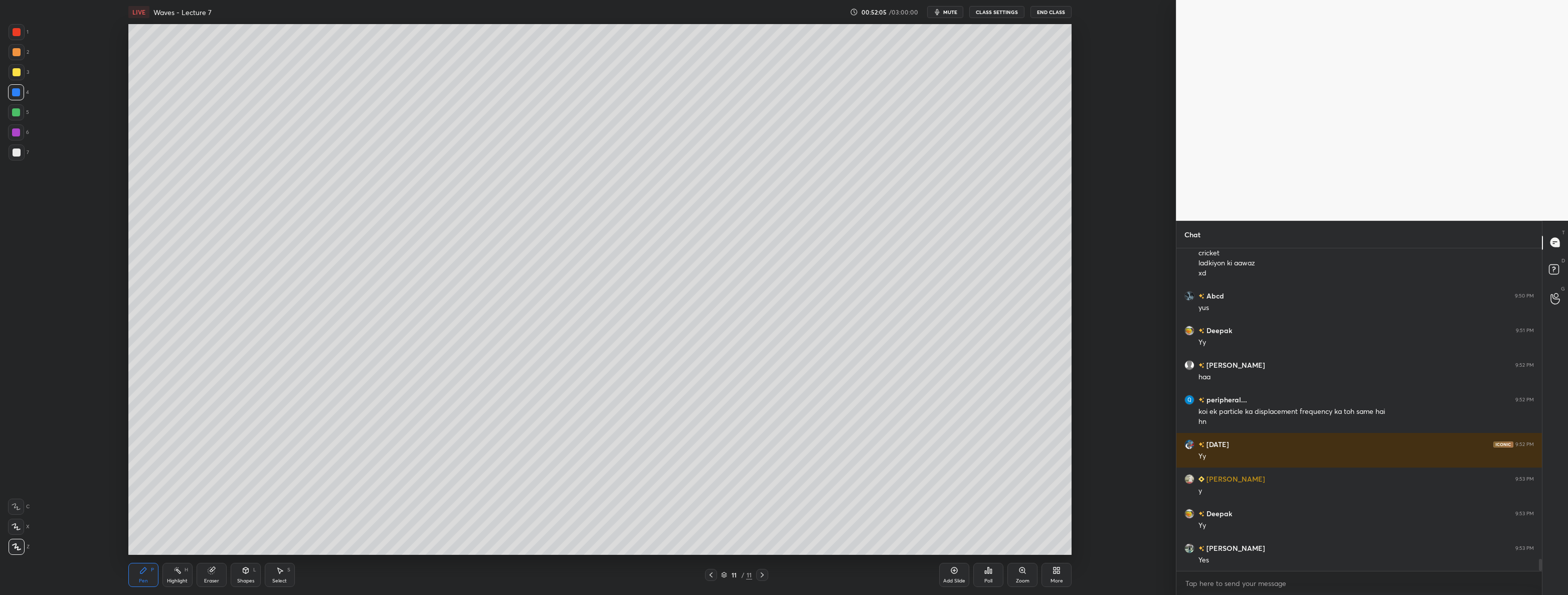
click at [242, 573] on icon at bounding box center [246, 570] width 8 height 8
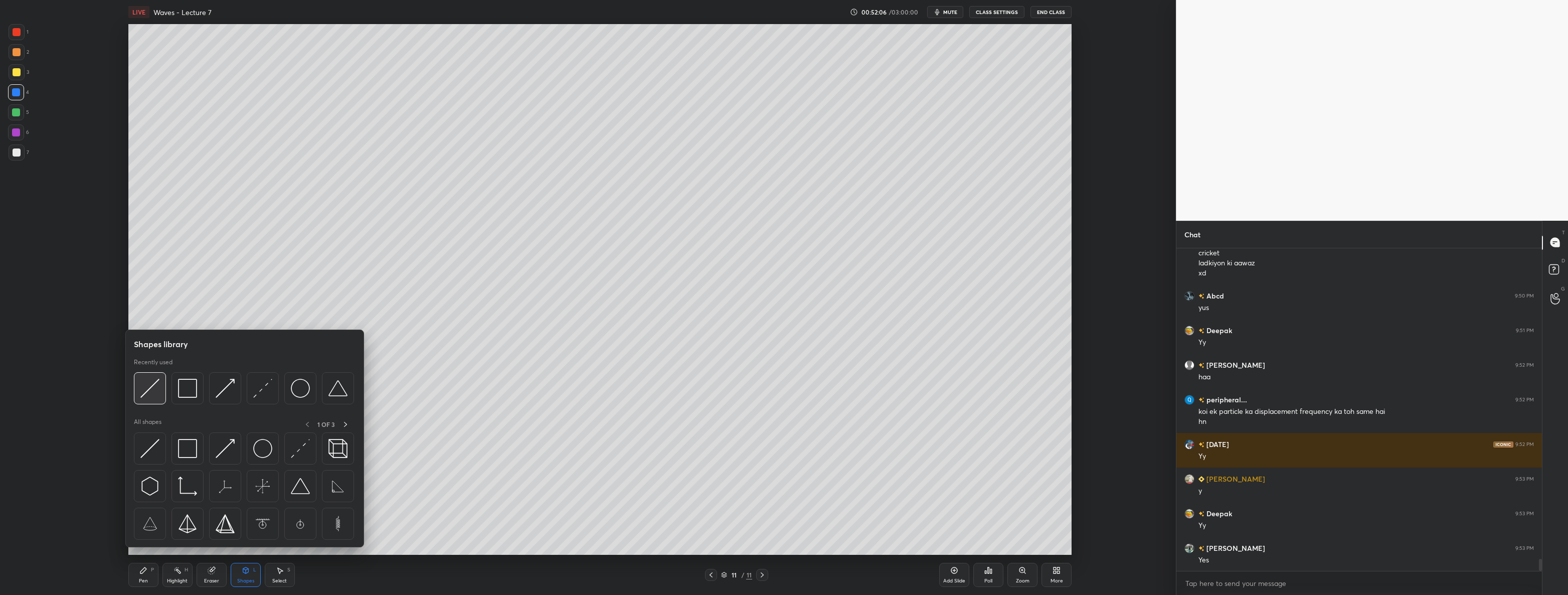
click at [157, 385] on img at bounding box center [150, 388] width 19 height 19
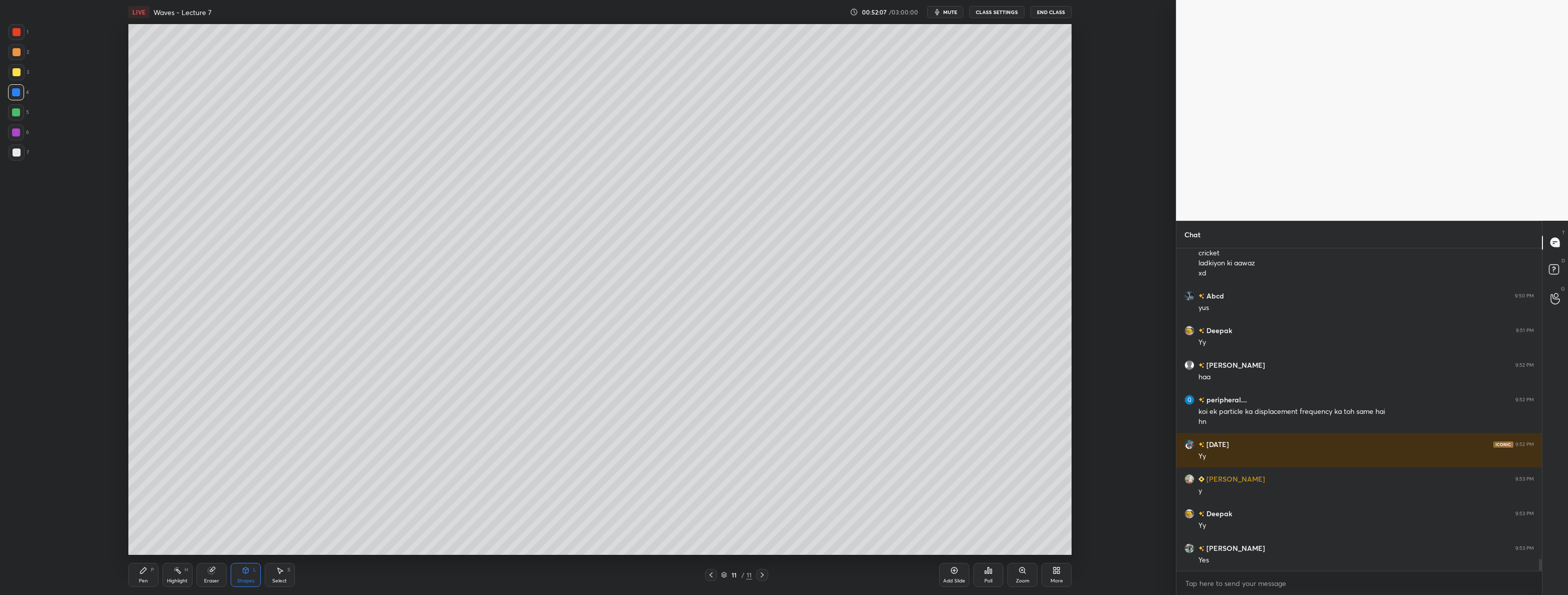
click at [23, 151] on div at bounding box center [16, 152] width 16 height 16
click at [235, 575] on div "Shapes L" at bounding box center [245, 575] width 30 height 24
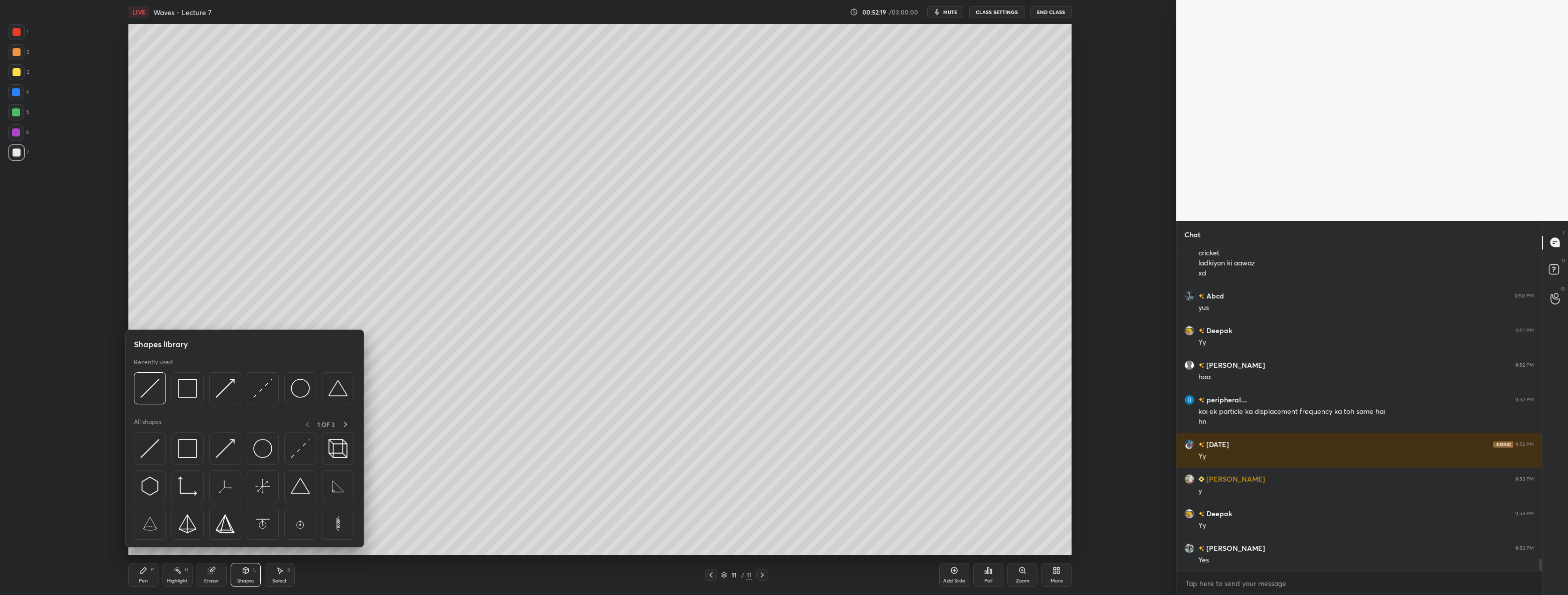
click at [260, 397] on img at bounding box center [262, 388] width 19 height 19
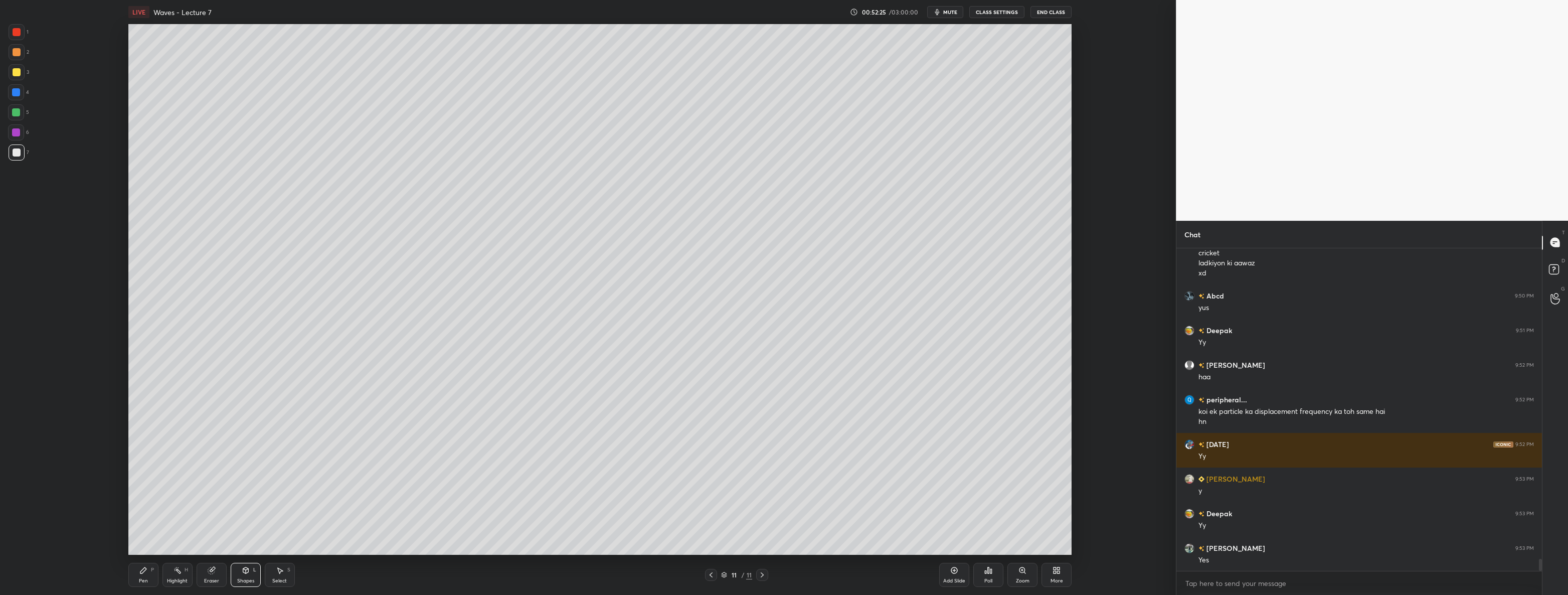
click at [129, 577] on div "Pen P" at bounding box center [143, 575] width 30 height 24
click at [16, 93] on div at bounding box center [15, 92] width 8 height 8
click at [244, 571] on icon at bounding box center [246, 571] width 5 height 6
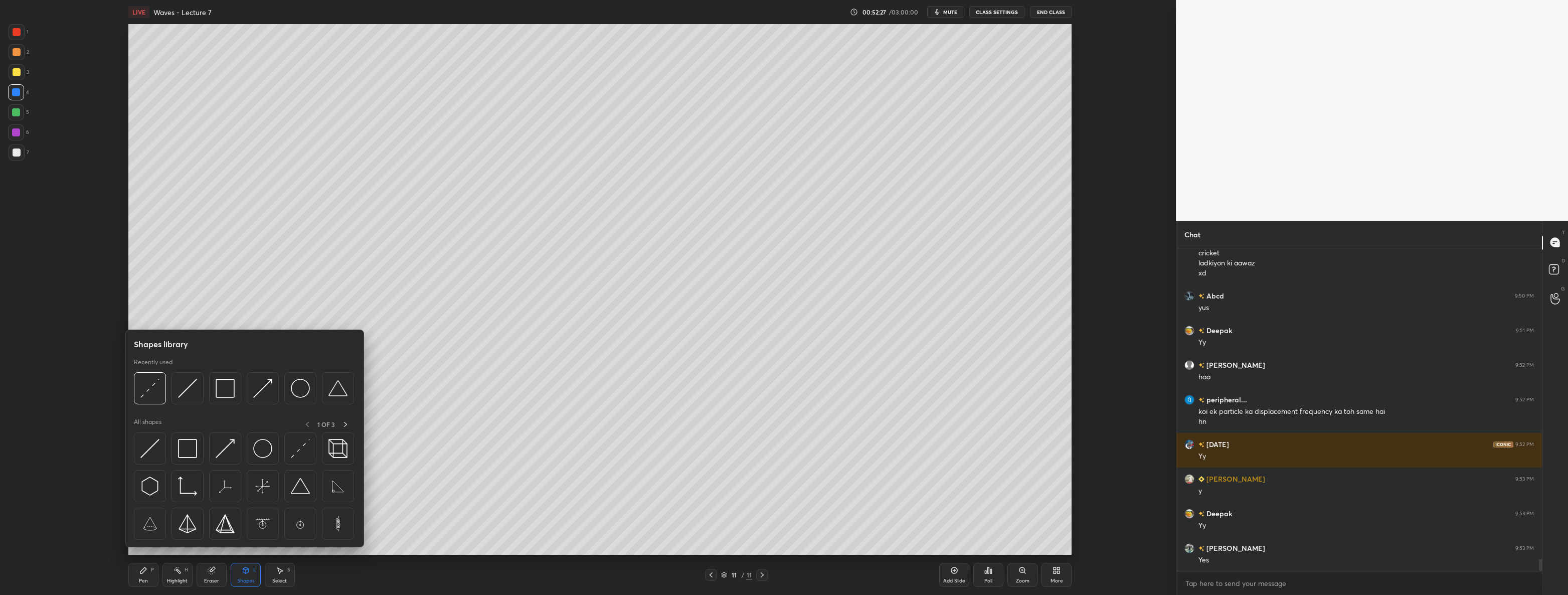
click at [261, 386] on img at bounding box center [262, 388] width 19 height 19
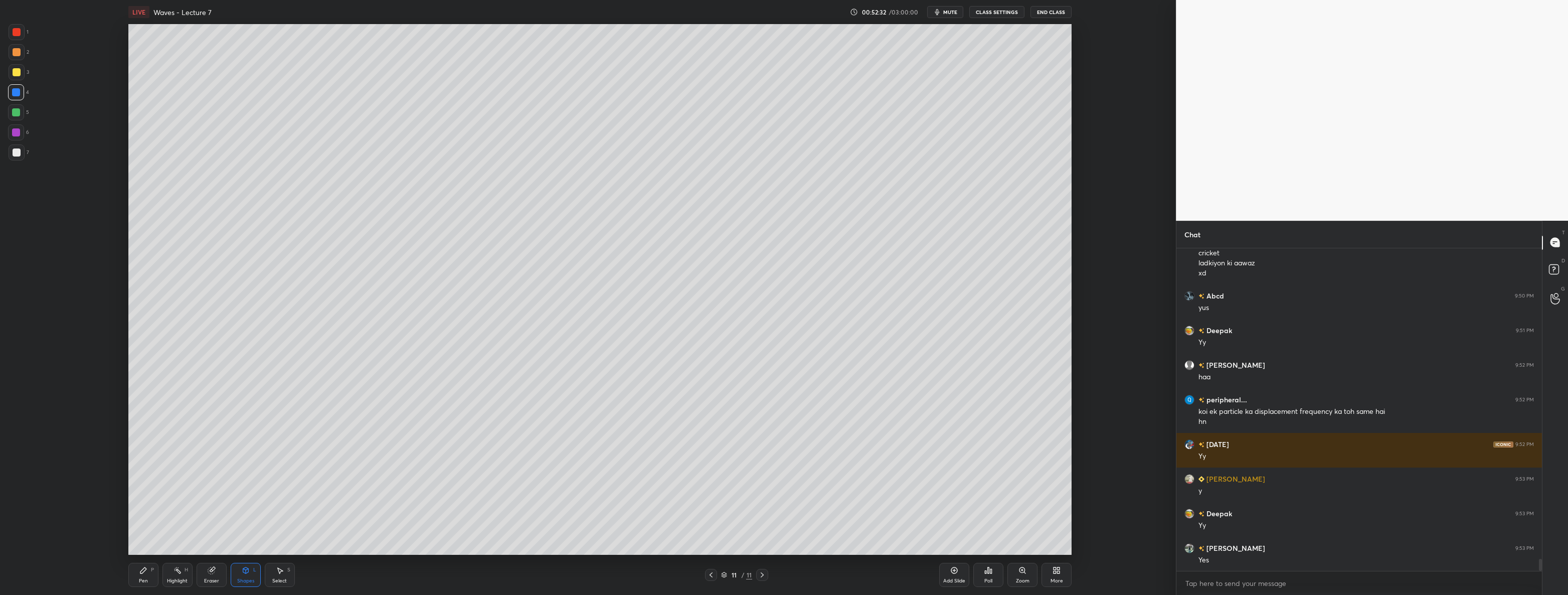
click at [138, 575] on div "Pen P" at bounding box center [143, 575] width 30 height 24
click at [14, 30] on div at bounding box center [16, 32] width 8 height 8
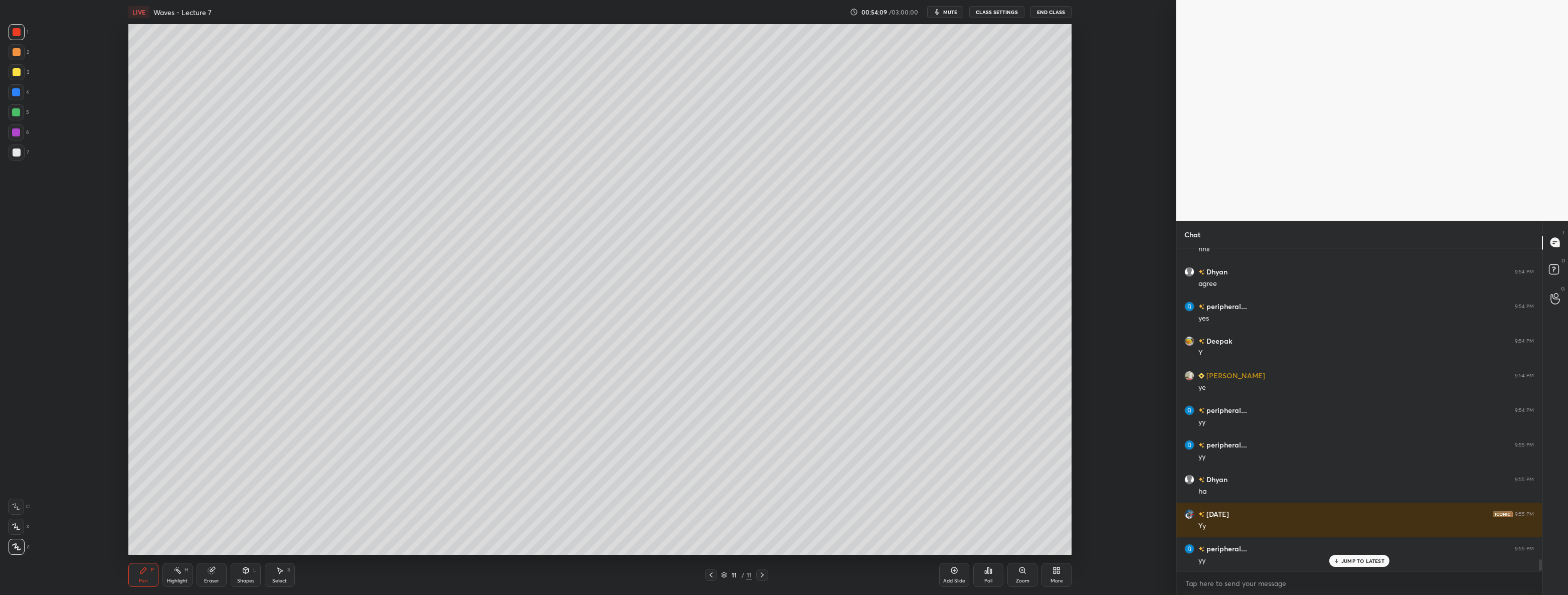
scroll to position [8901, 0]
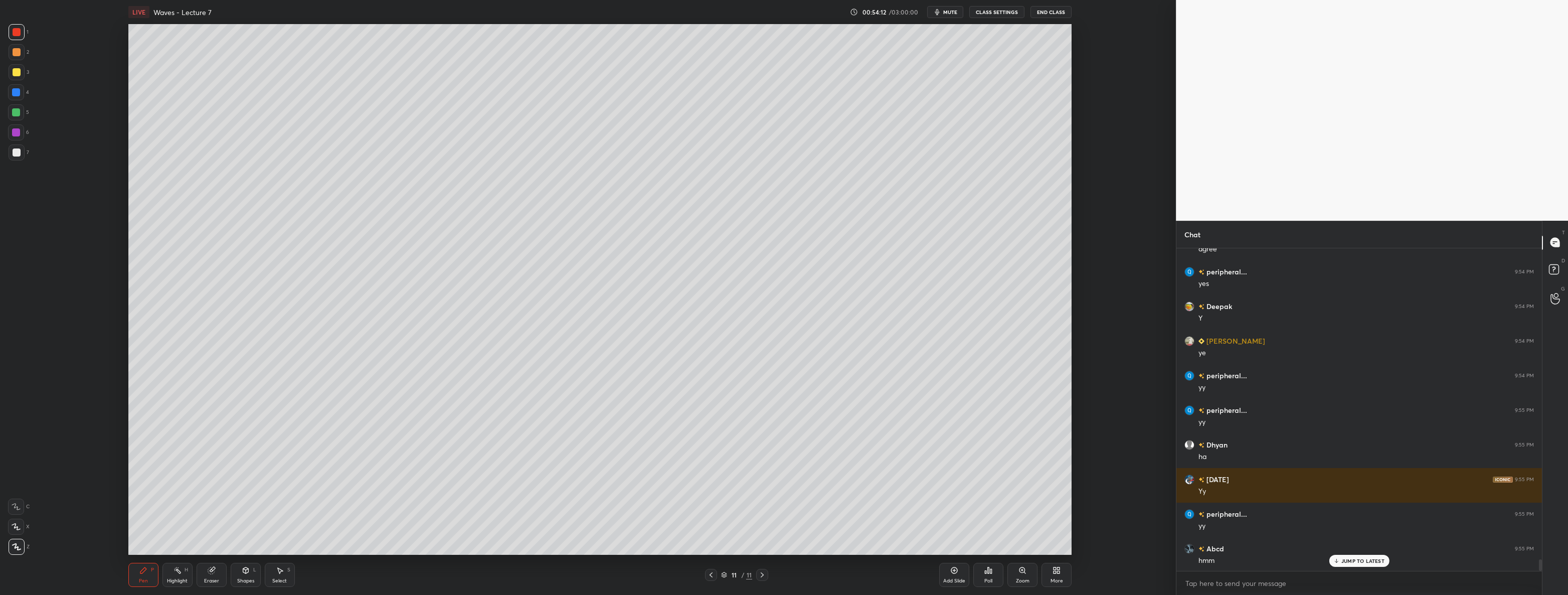
click at [17, 132] on div at bounding box center [15, 132] width 8 height 8
click at [20, 152] on div at bounding box center [16, 152] width 8 height 8
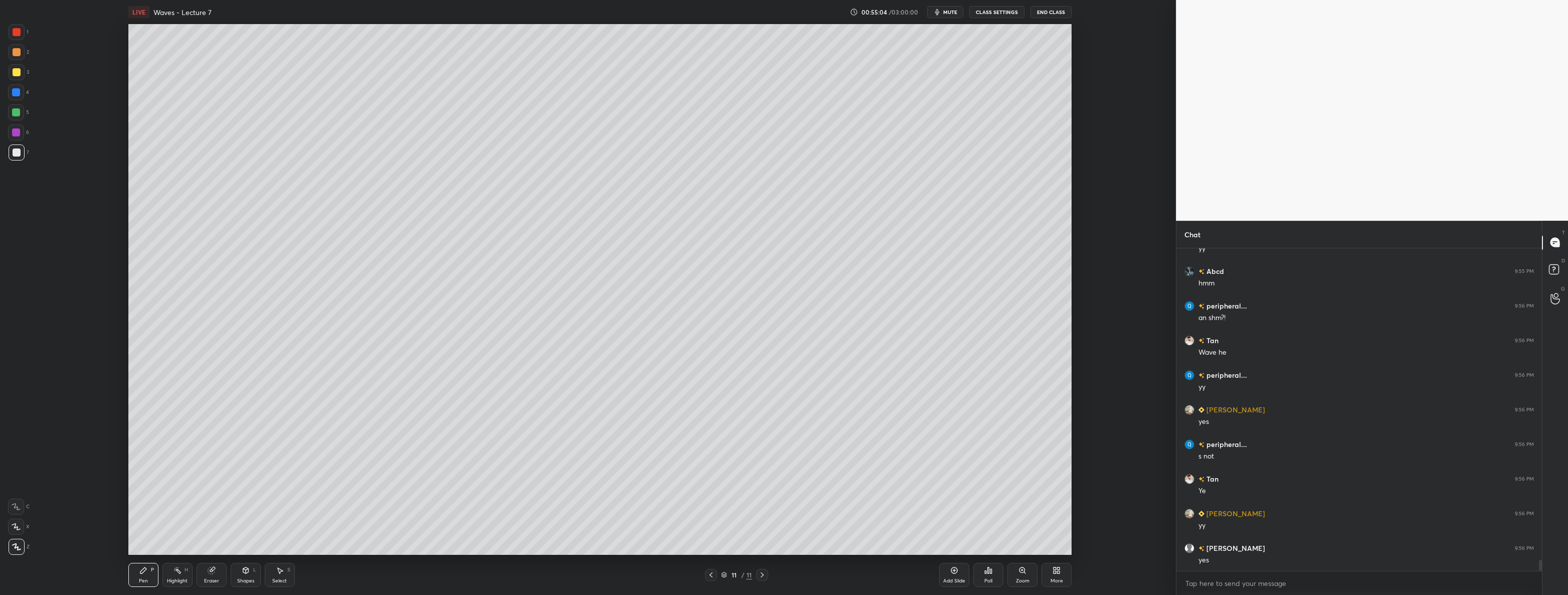
scroll to position [9202, 0]
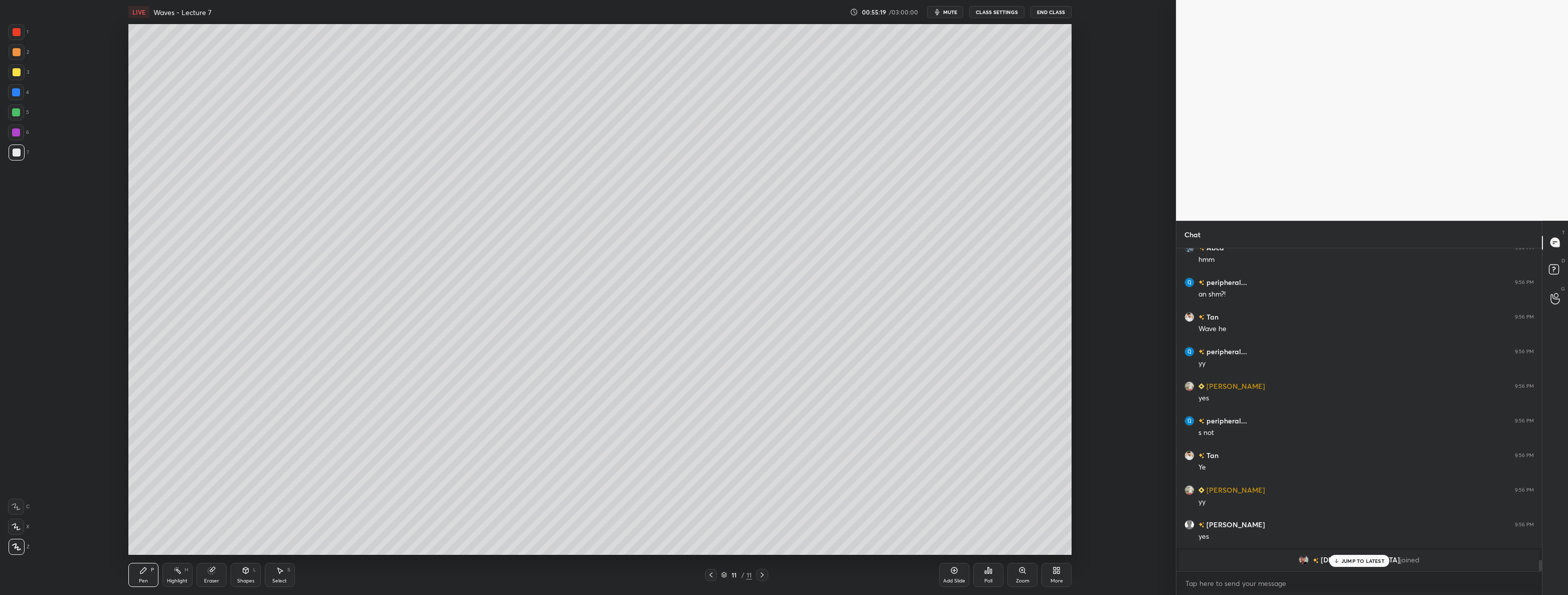
click at [16, 131] on div at bounding box center [15, 132] width 8 height 8
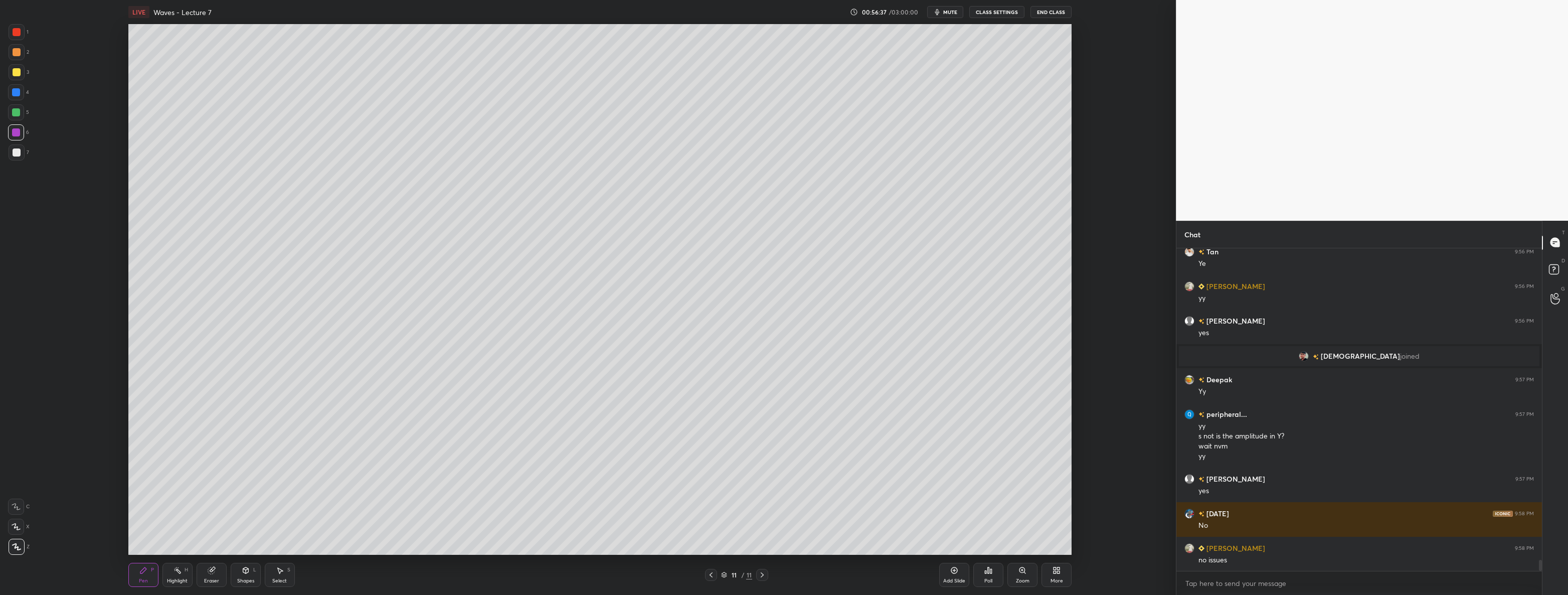
scroll to position [9125, 0]
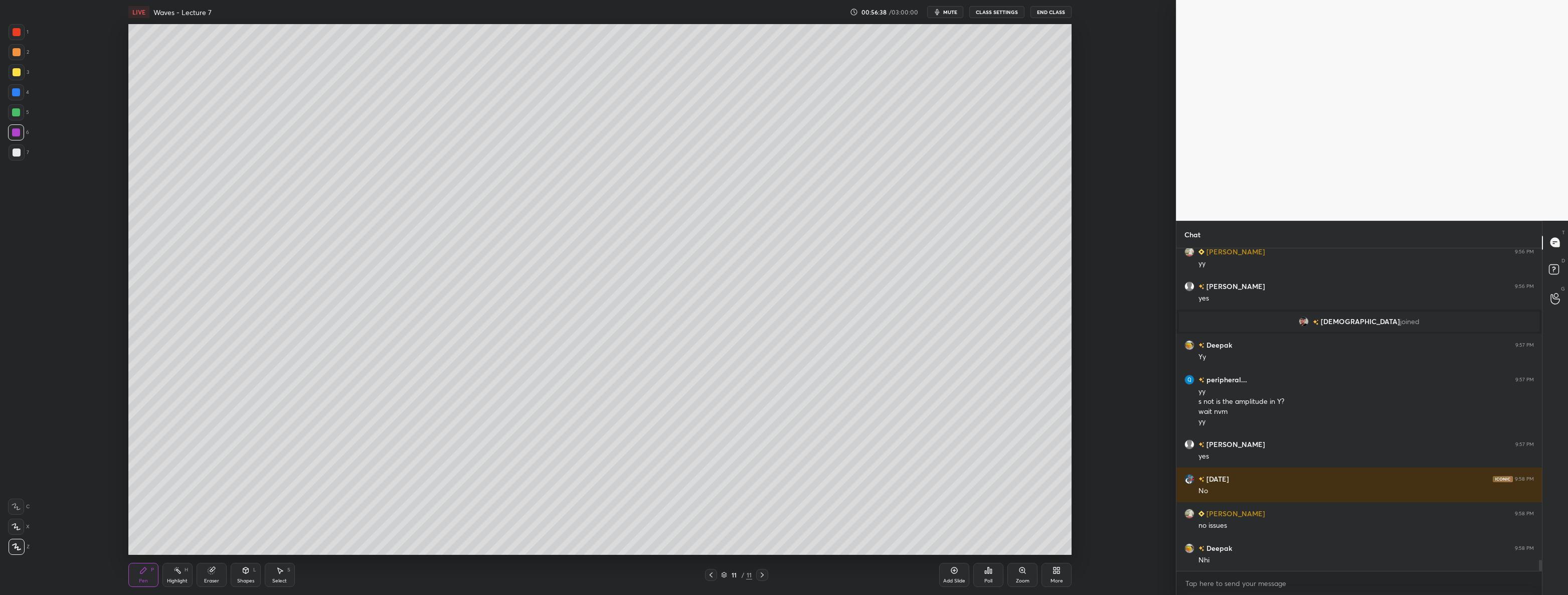
click at [17, 93] on div at bounding box center [15, 92] width 8 height 8
click at [10, 111] on div at bounding box center [16, 112] width 16 height 16
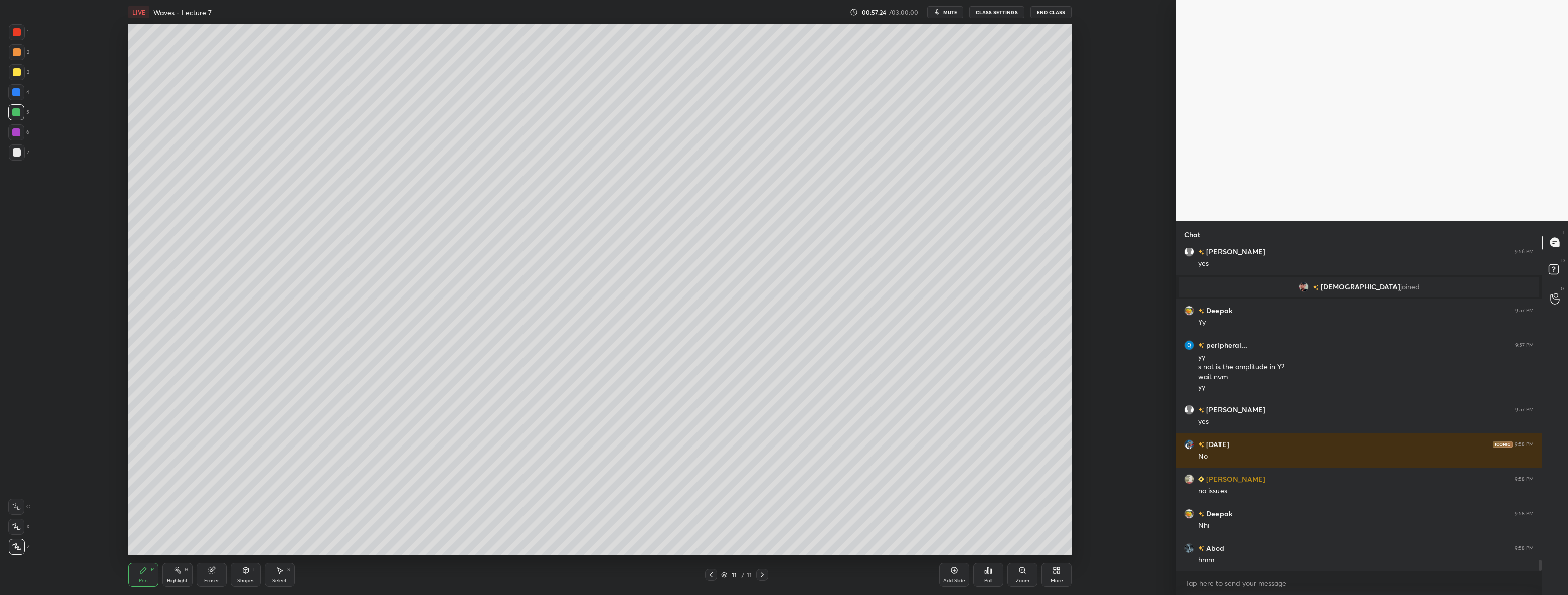
scroll to position [9194, 0]
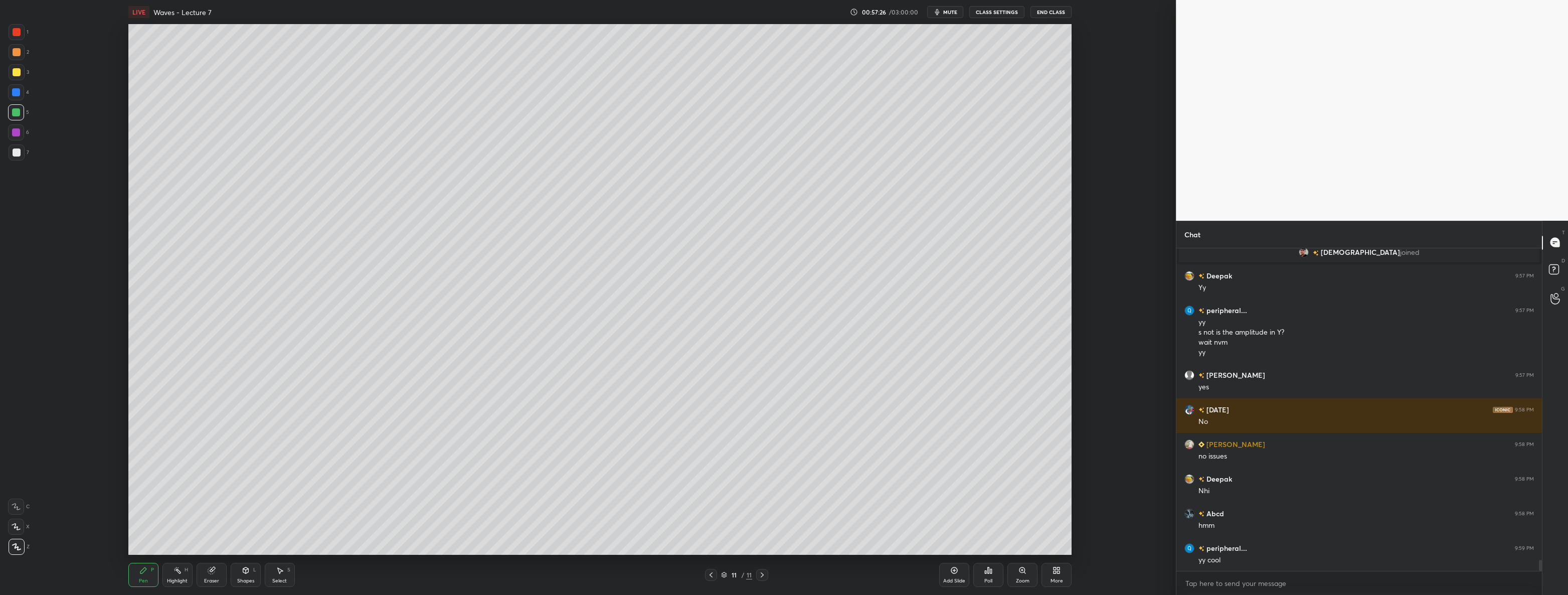
click at [950, 577] on div "Add Slide" at bounding box center [953, 575] width 30 height 24
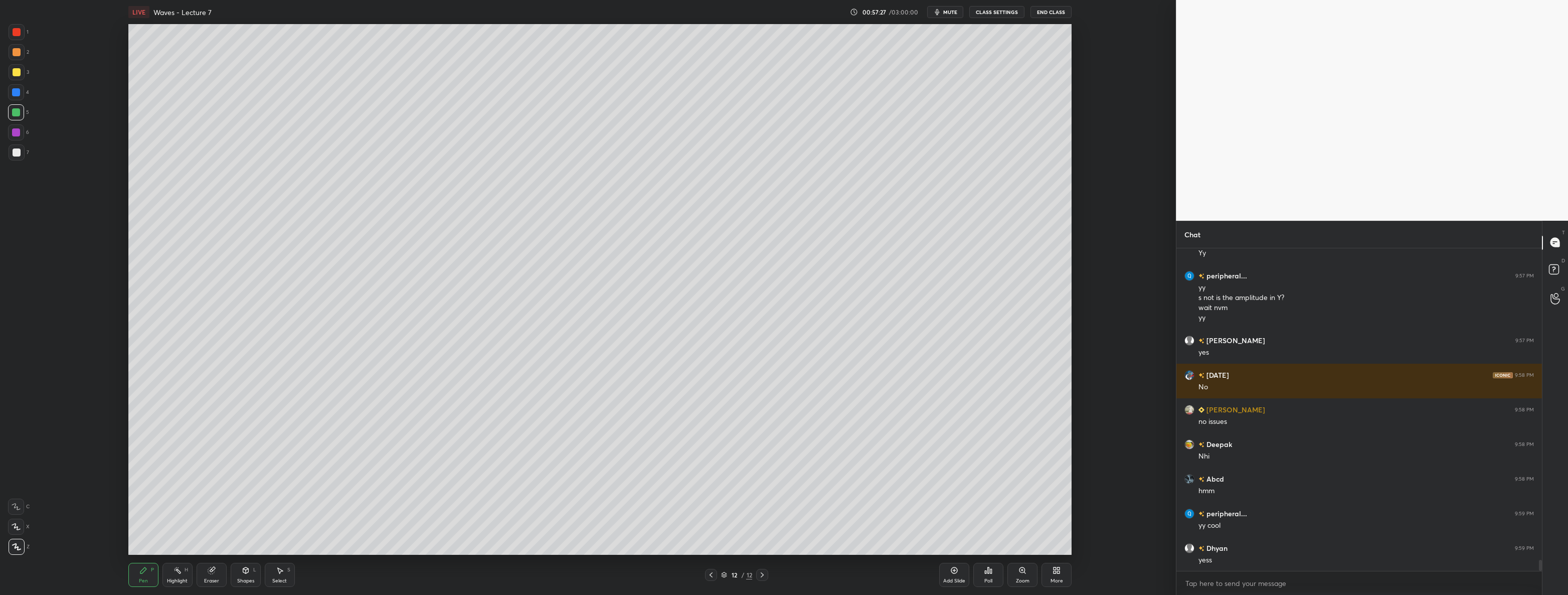
click at [20, 155] on div at bounding box center [16, 152] width 16 height 16
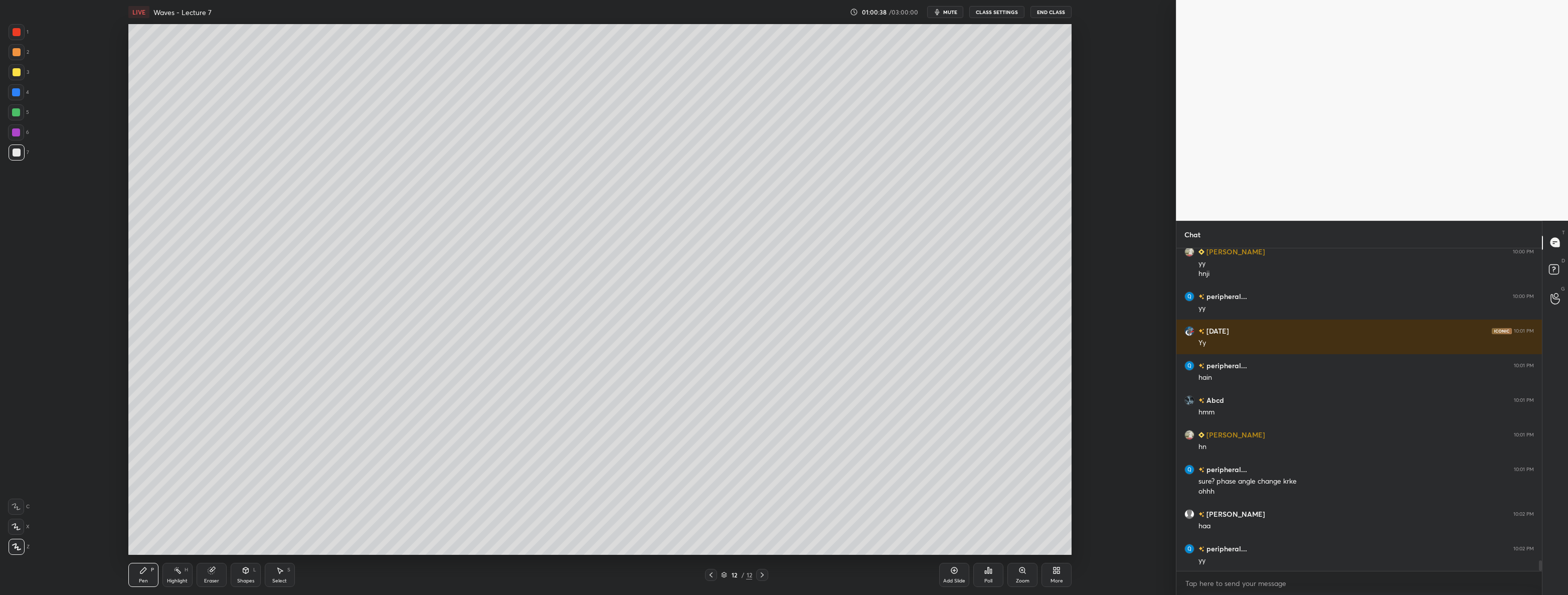
scroll to position [9733, 0]
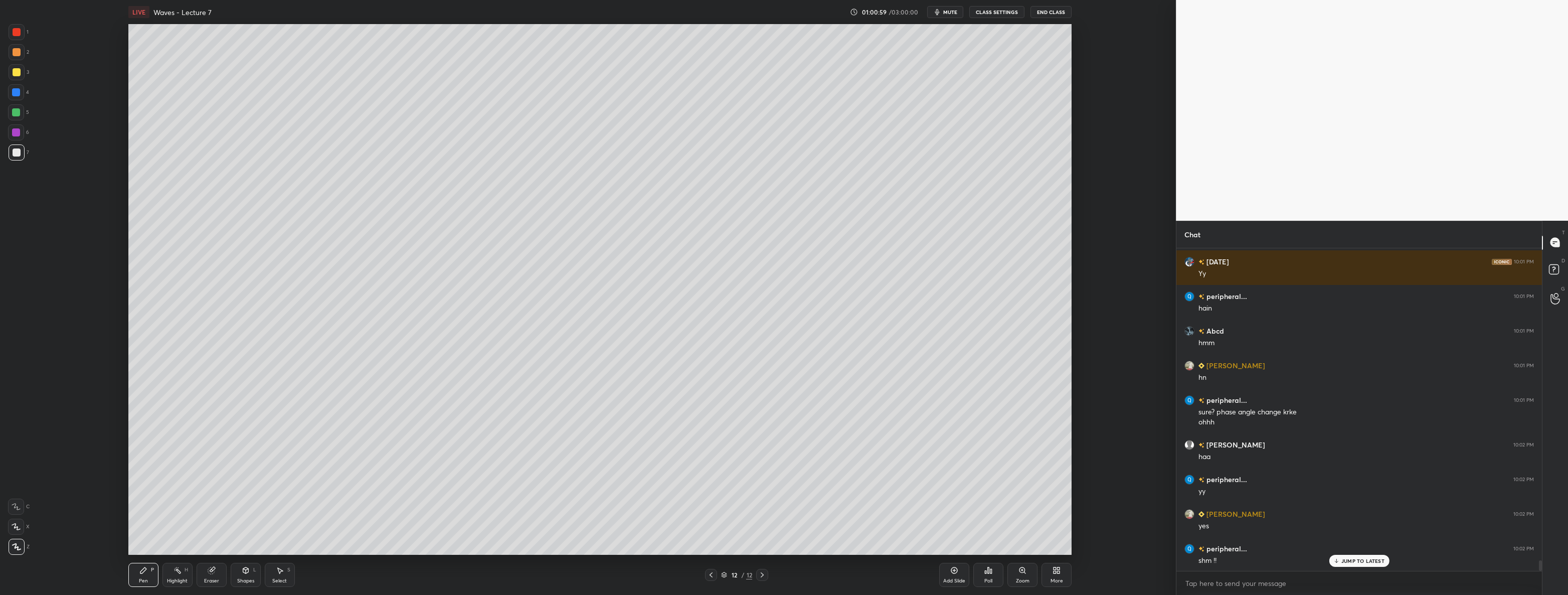
click at [239, 576] on div "Shapes L" at bounding box center [245, 575] width 30 height 24
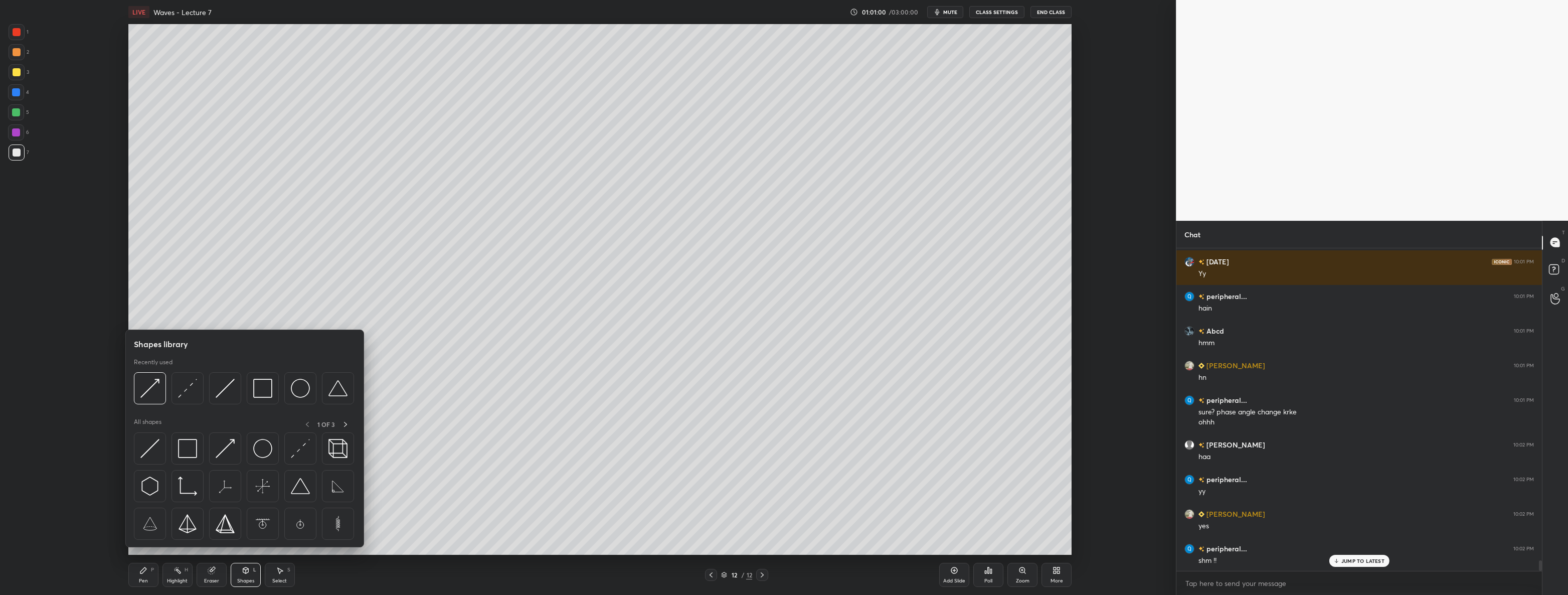
click at [220, 577] on div "Eraser" at bounding box center [211, 575] width 30 height 24
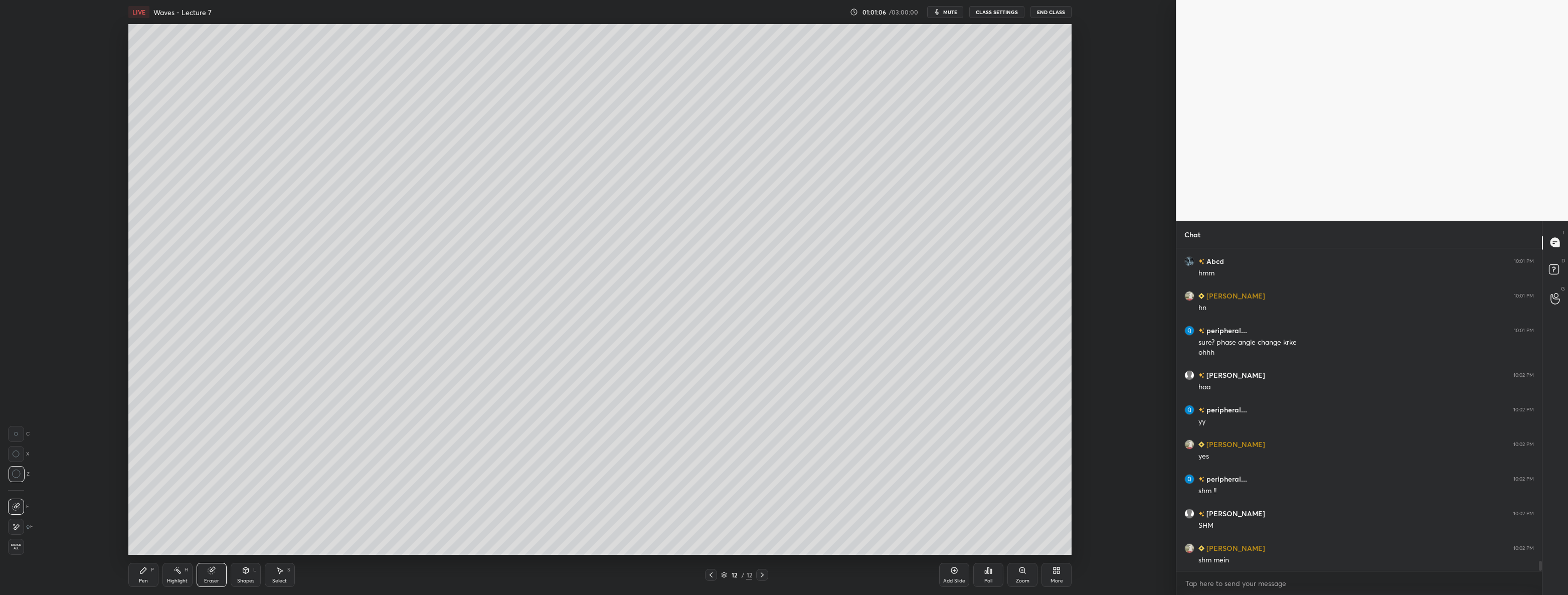
scroll to position [9872, 0]
click at [144, 572] on icon at bounding box center [143, 570] width 8 height 8
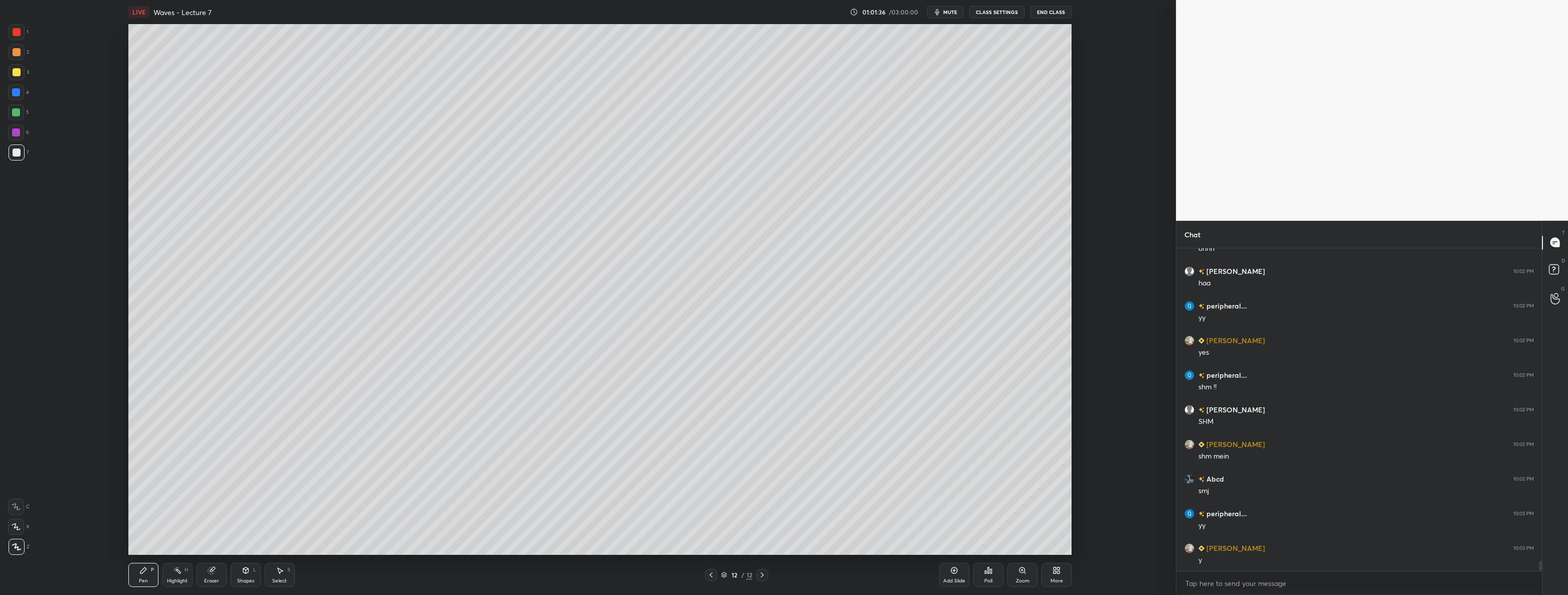
scroll to position [9976, 0]
click at [12, 32] on div at bounding box center [16, 33] width 16 height 16
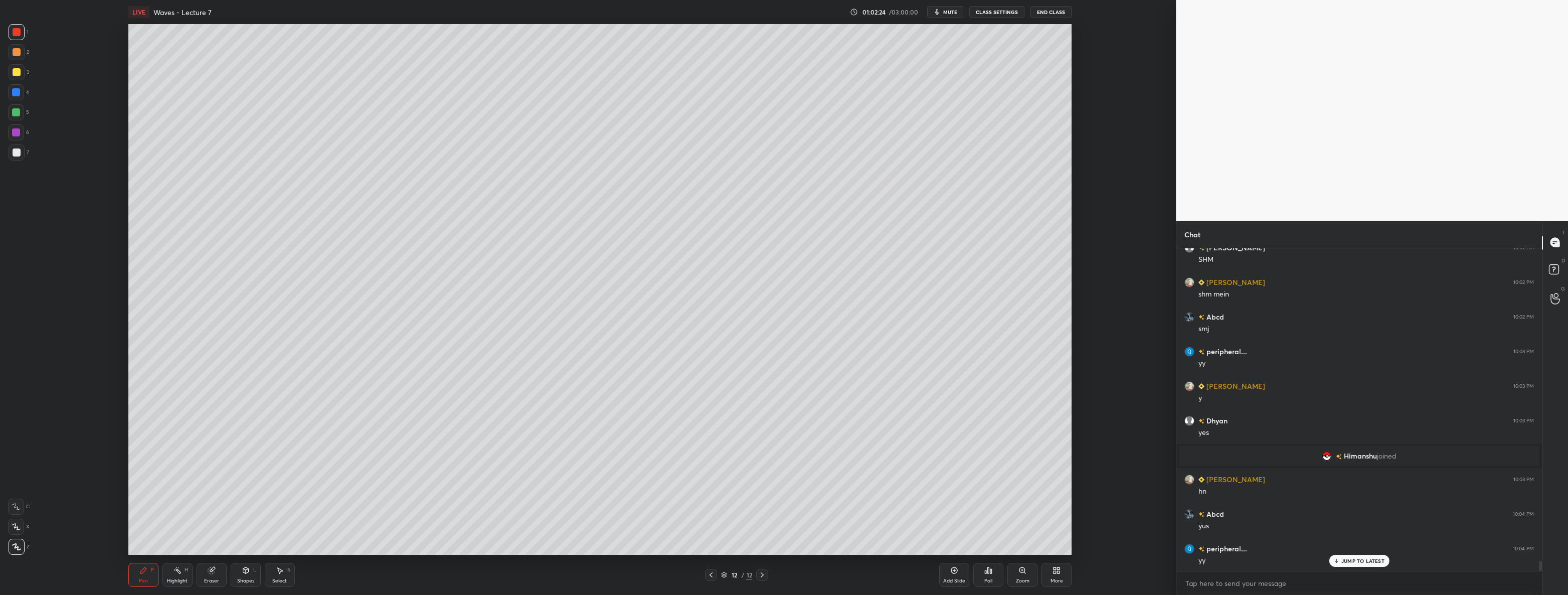
scroll to position [9823, 0]
click at [951, 573] on icon at bounding box center [953, 570] width 8 height 8
click at [11, 155] on div at bounding box center [16, 152] width 16 height 16
click at [17, 73] on div at bounding box center [16, 72] width 8 height 8
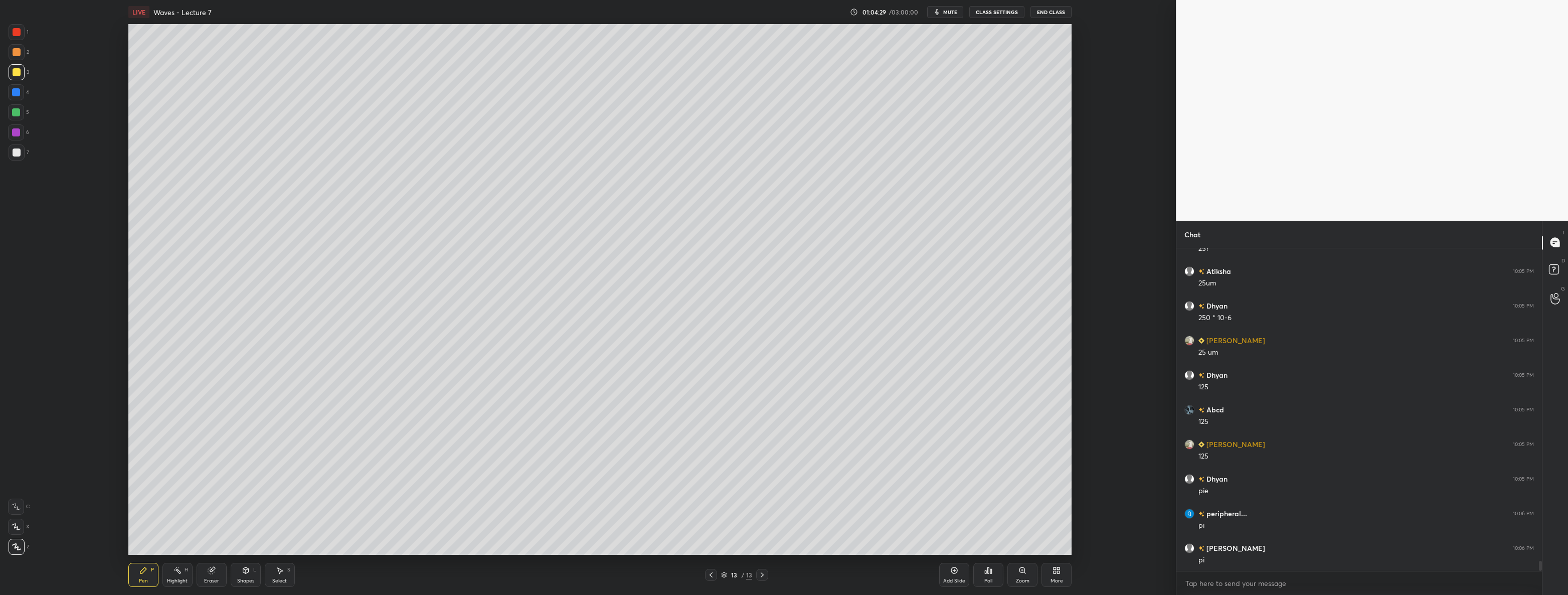
click at [16, 152] on div at bounding box center [16, 152] width 8 height 8
click at [15, 71] on div at bounding box center [16, 72] width 8 height 8
click at [953, 577] on div "Add Slide" at bounding box center [953, 575] width 30 height 24
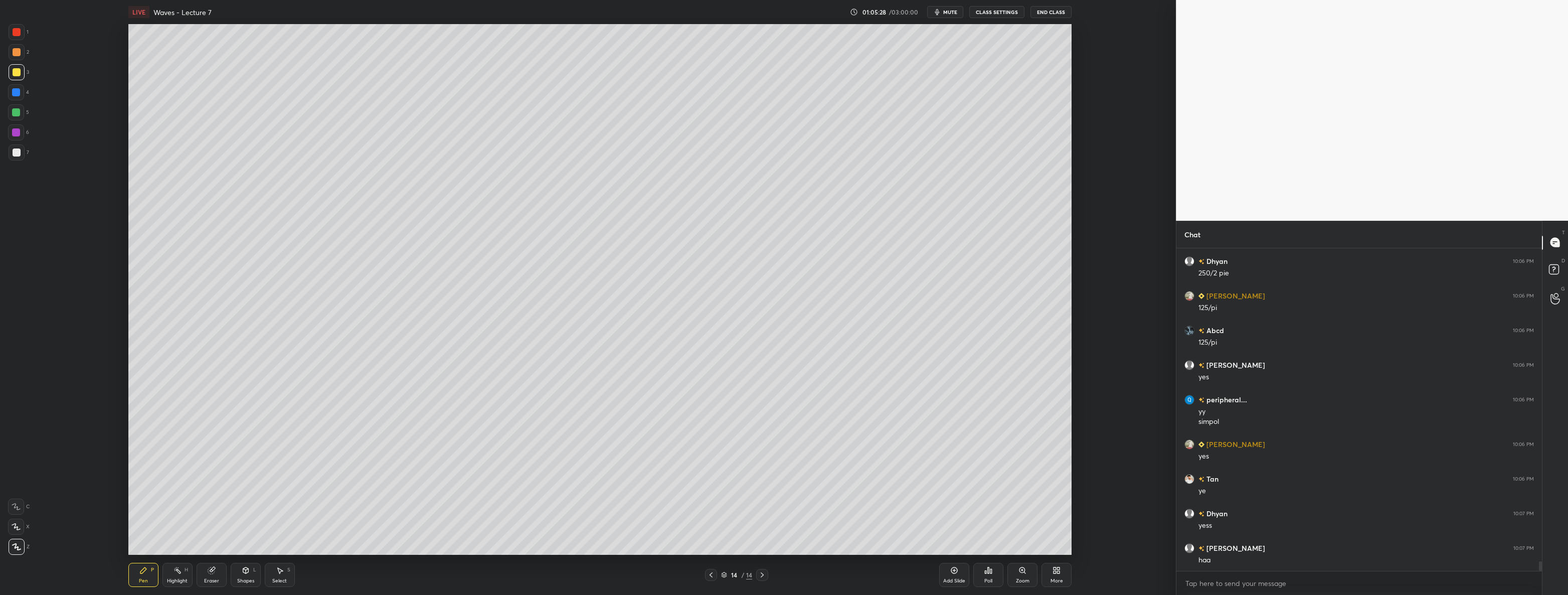
click at [15, 155] on div at bounding box center [16, 152] width 8 height 8
click at [239, 579] on div "Shapes" at bounding box center [246, 581] width 17 height 5
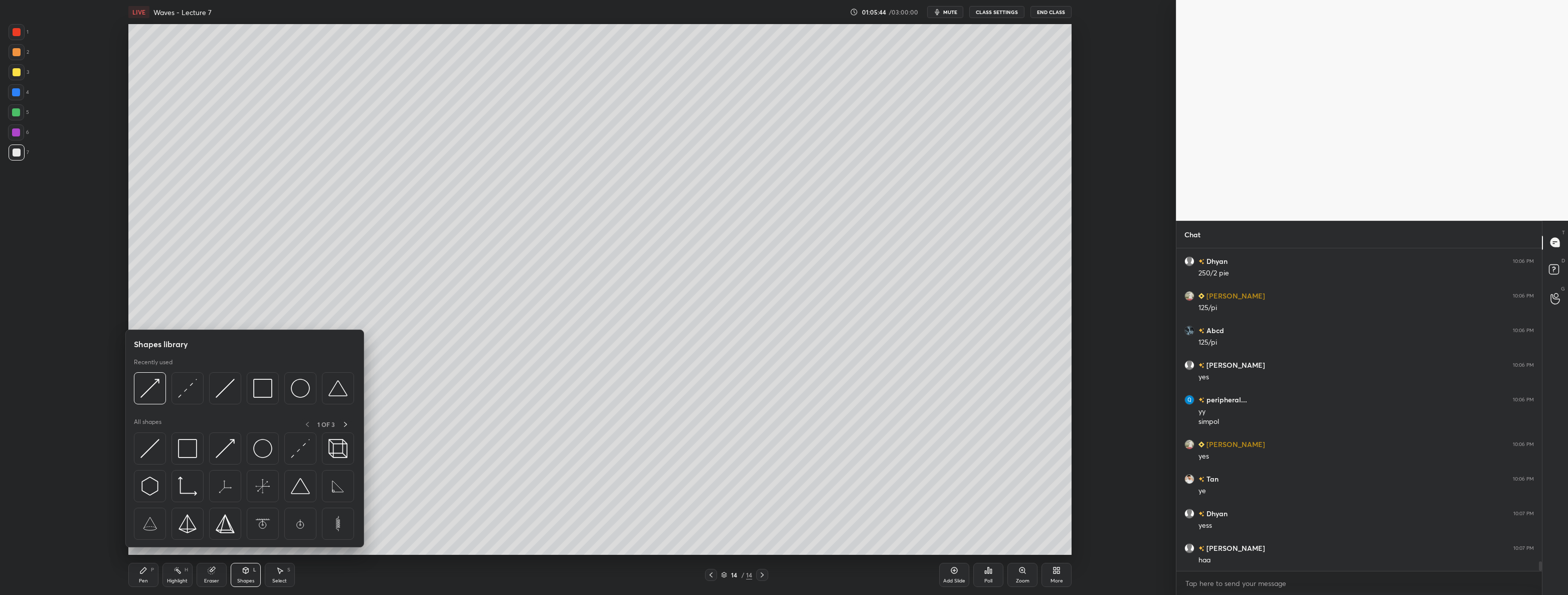
click at [232, 399] on div at bounding box center [225, 387] width 32 height 32
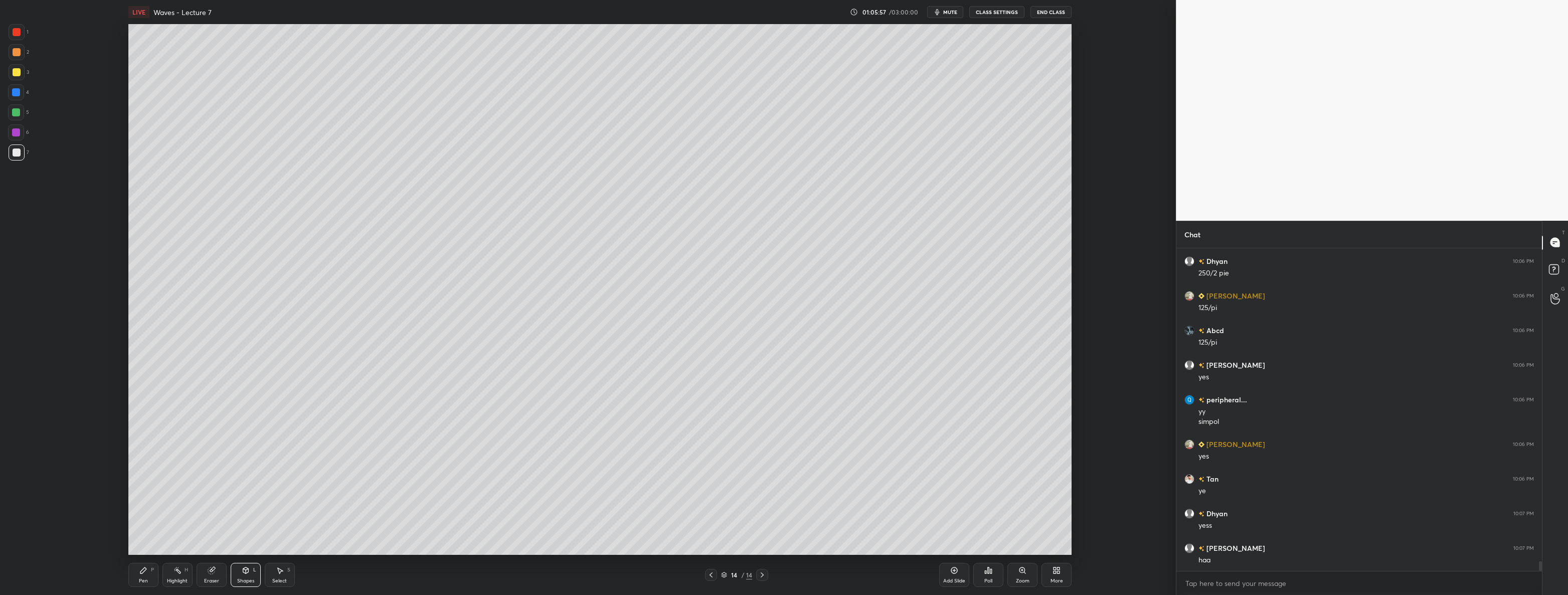
click at [139, 568] on div "Pen P" at bounding box center [143, 575] width 30 height 24
click at [247, 573] on icon at bounding box center [246, 570] width 8 height 8
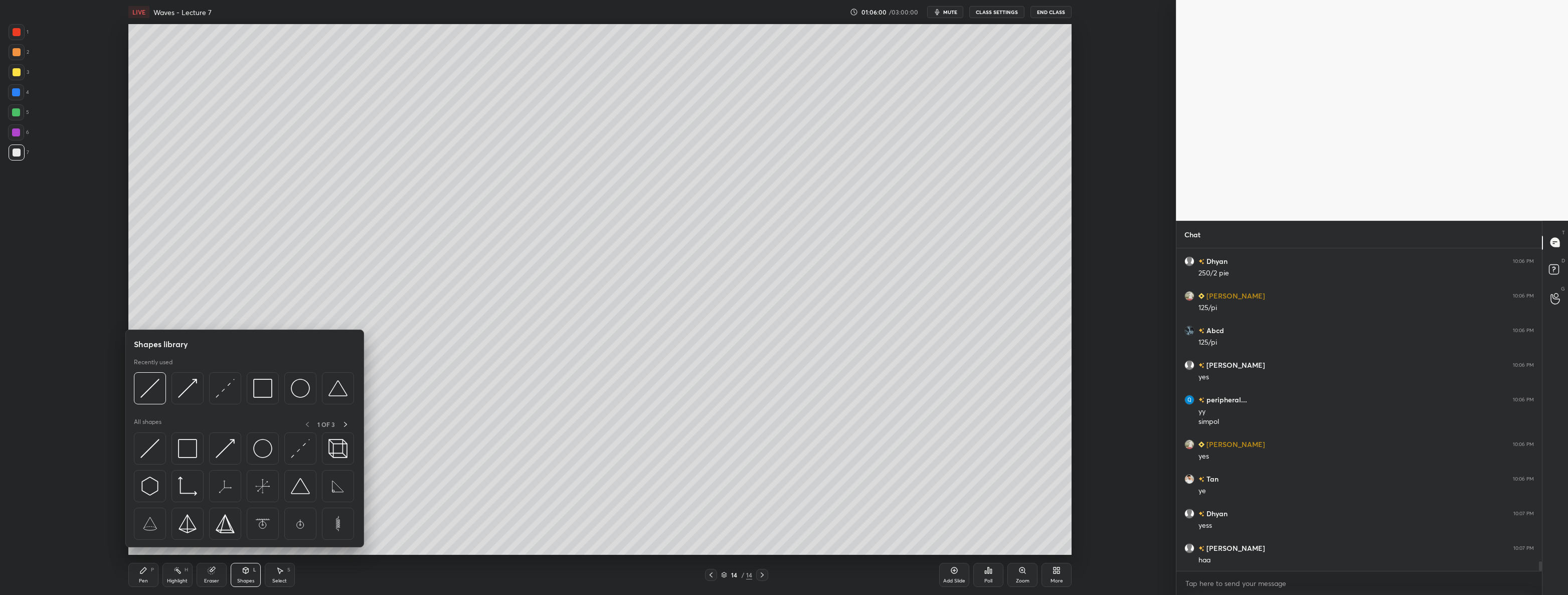
click at [298, 385] on img at bounding box center [300, 388] width 19 height 19
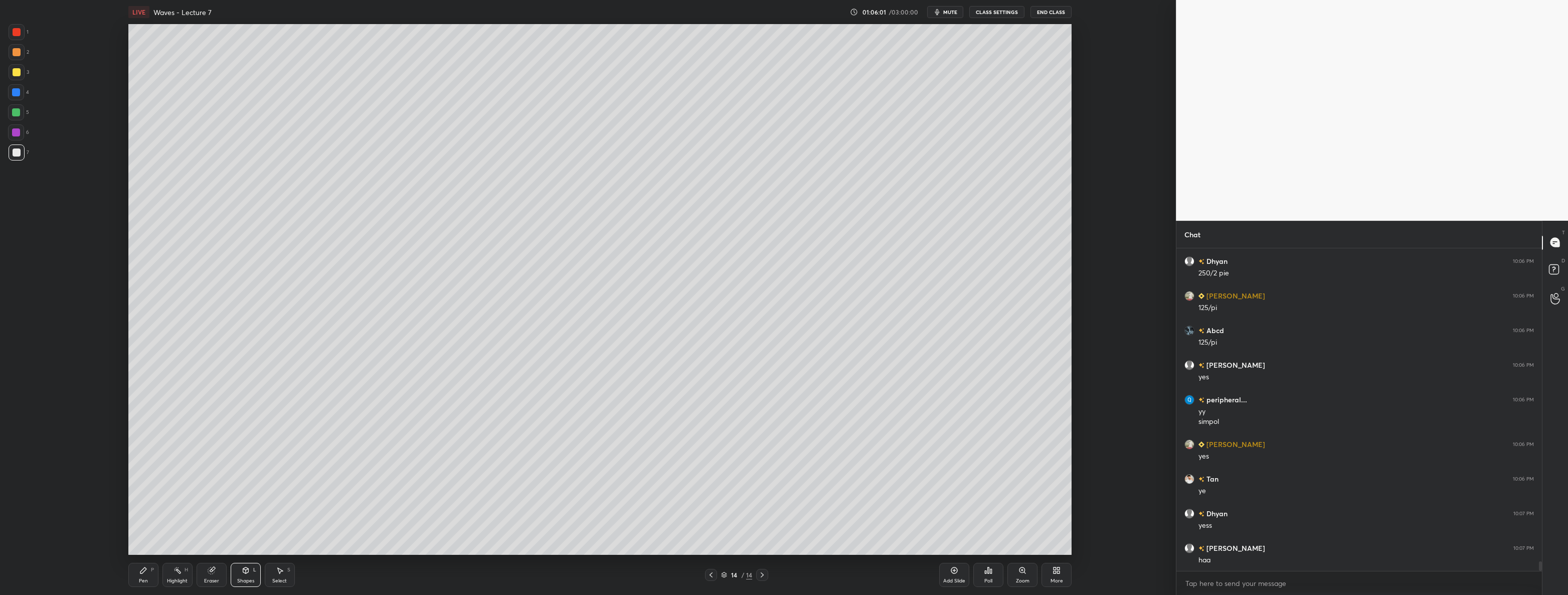
click at [13, 70] on div at bounding box center [16, 72] width 8 height 8
click at [271, 572] on div "Select S" at bounding box center [279, 575] width 30 height 24
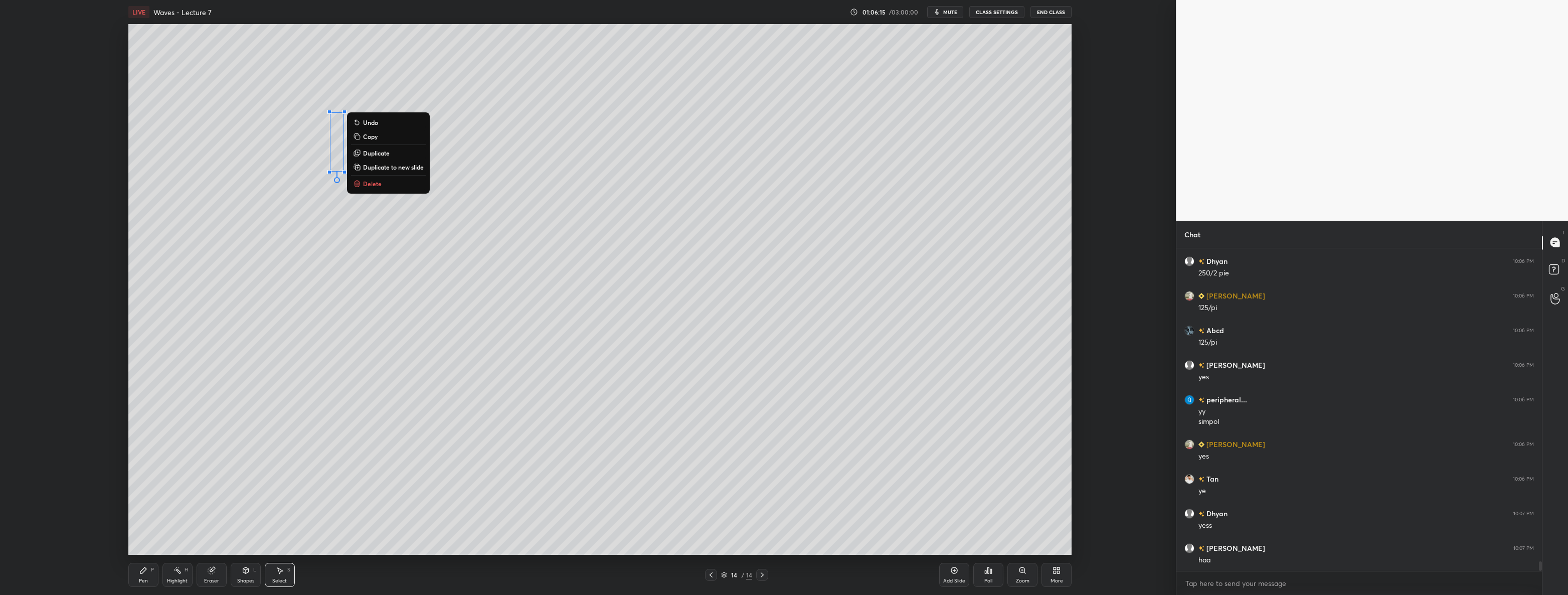
click at [370, 153] on p "Duplicate" at bounding box center [375, 152] width 26 height 8
click at [403, 152] on p "Duplicate" at bounding box center [410, 152] width 26 height 8
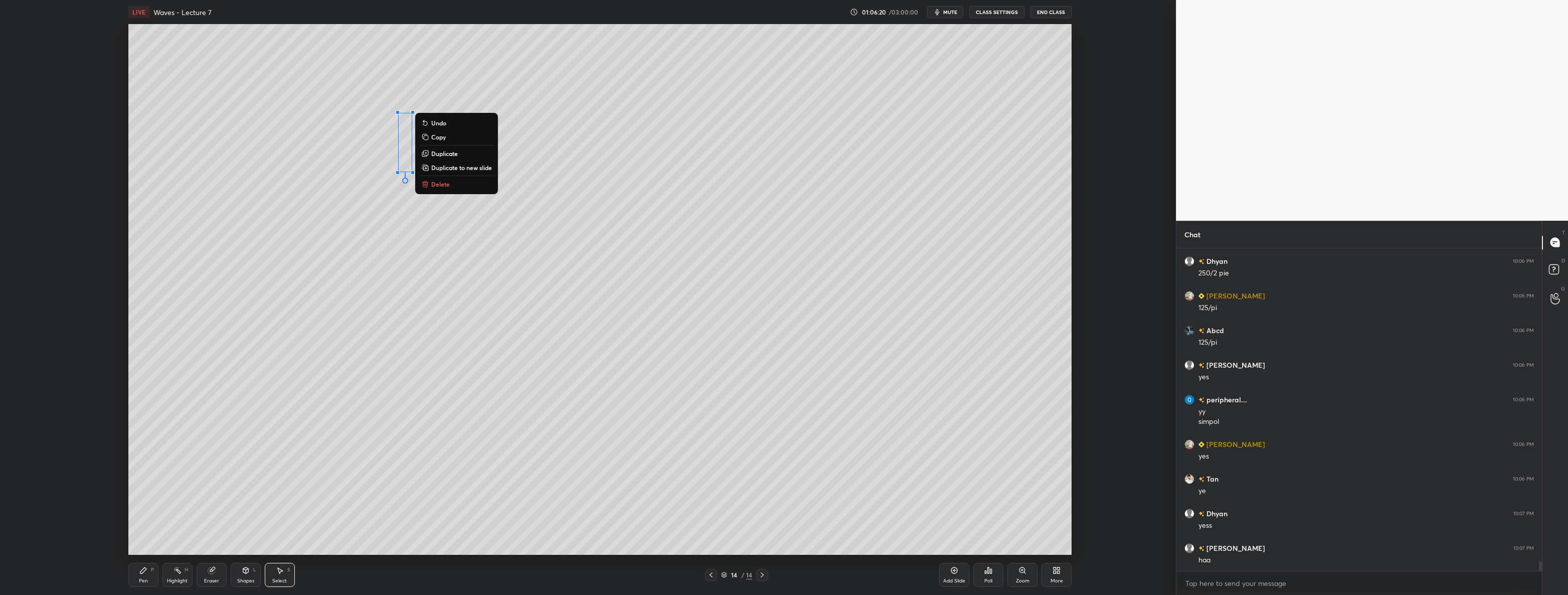
click at [434, 151] on p "Duplicate" at bounding box center [444, 153] width 26 height 8
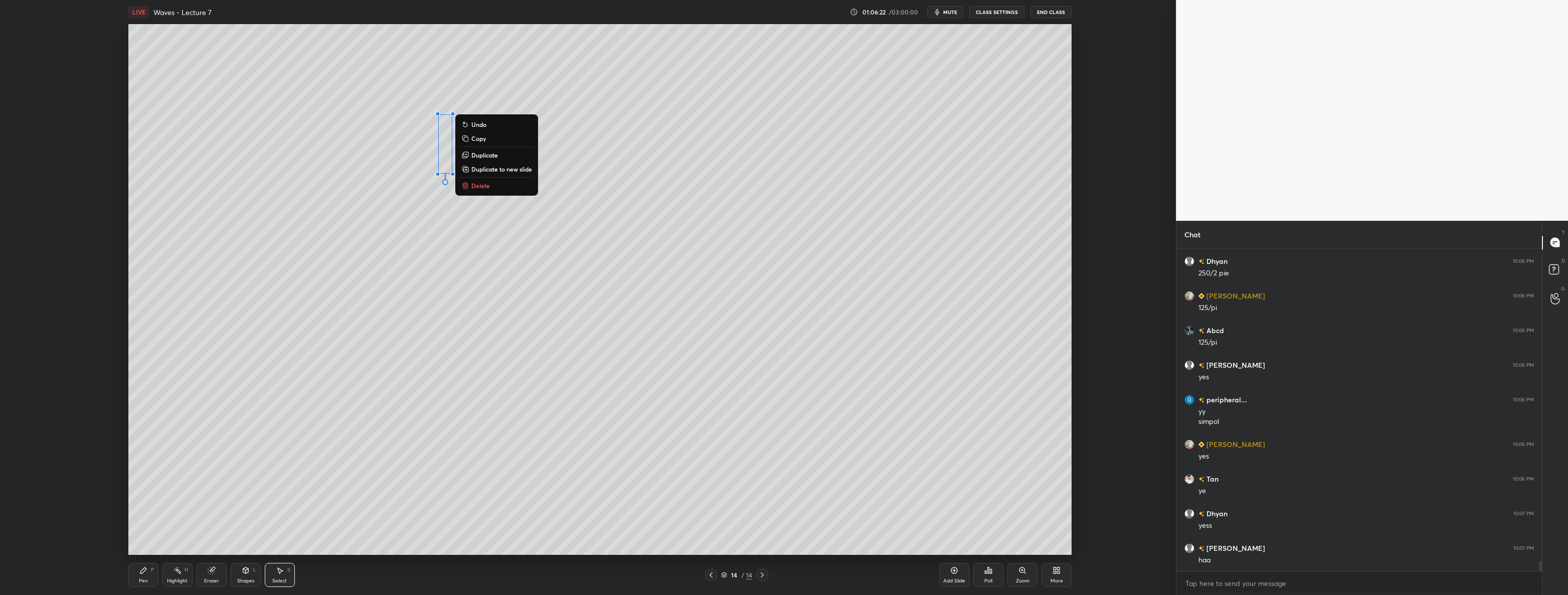
click at [474, 154] on p "Duplicate" at bounding box center [484, 154] width 26 height 8
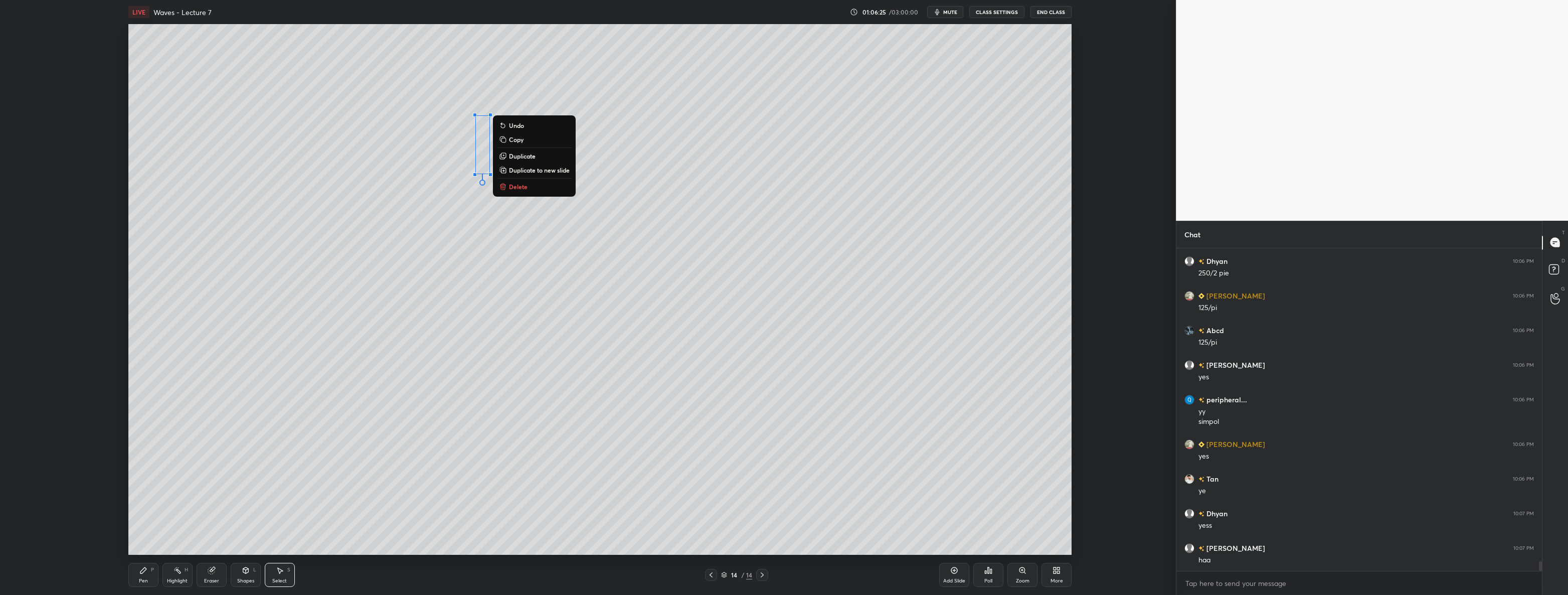
click at [487, 234] on div "0 ° Undo Copy Duplicate Duplicate to new slide Delete" at bounding box center [600, 289] width 944 height 531
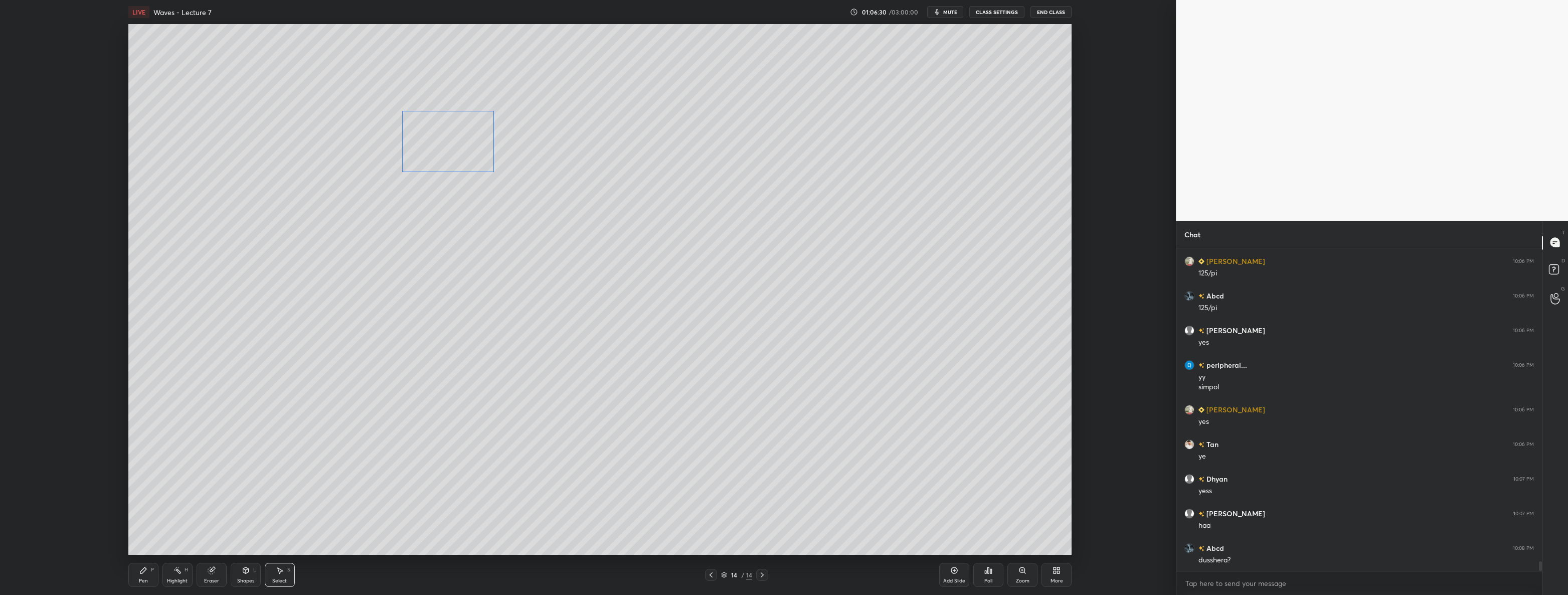
click at [442, 145] on div "0 ° Undo Copy Duplicate Duplicate to new slide Delete" at bounding box center [600, 289] width 944 height 531
click at [428, 215] on div "0 ° Undo Copy Duplicate Duplicate to new slide Delete" at bounding box center [600, 289] width 944 height 531
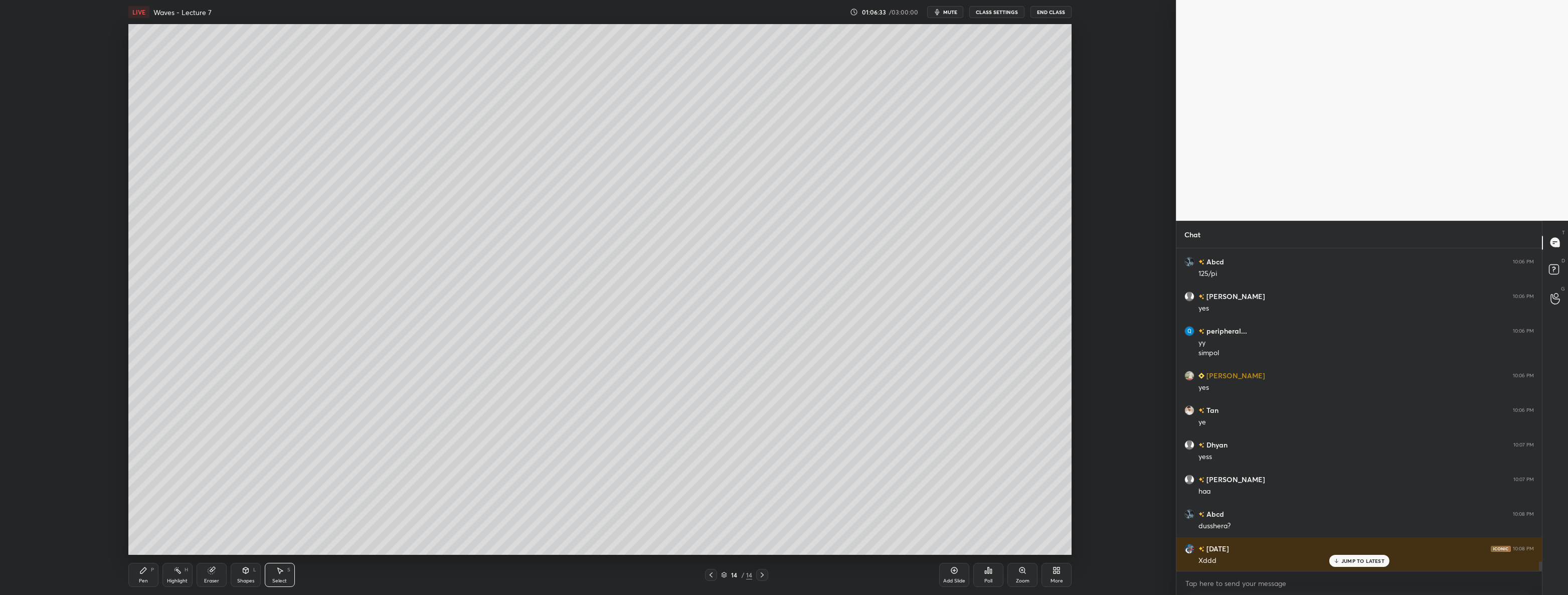
scroll to position [10803, 0]
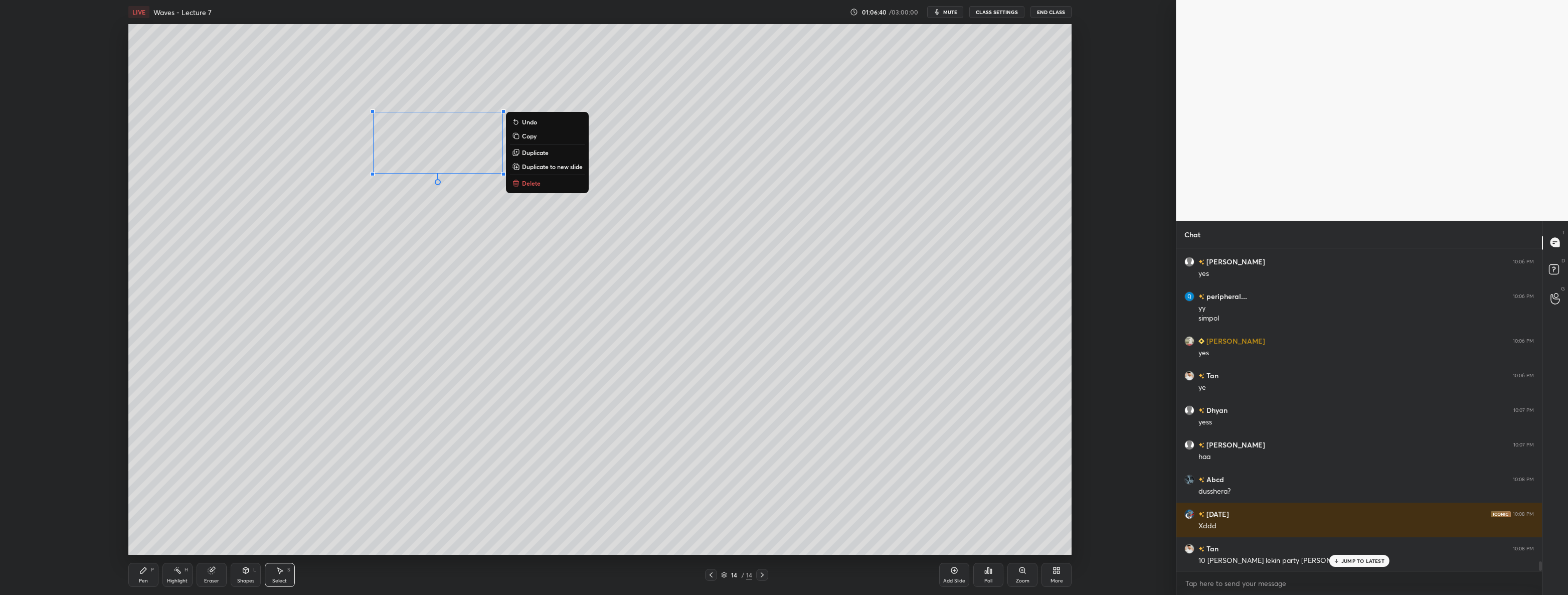
click at [408, 221] on div "0 ° Undo Copy Duplicate Duplicate to new slide Delete" at bounding box center [600, 289] width 944 height 531
click at [150, 561] on div "Pen P Highlight H Eraser Shapes L Select S 14 / 14 Add Slide Poll Zoom More" at bounding box center [600, 575] width 944 height 40
click at [145, 573] on icon at bounding box center [143, 570] width 8 height 8
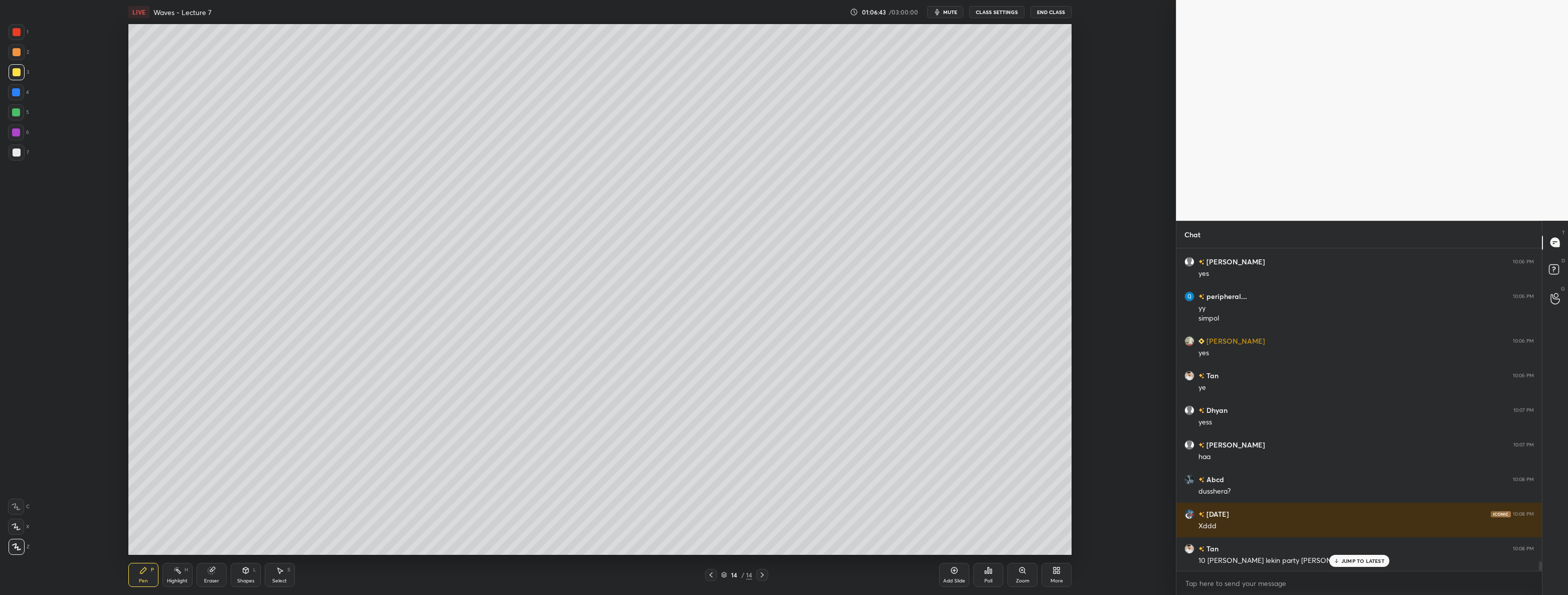
click at [19, 30] on div at bounding box center [16, 32] width 8 height 8
click at [16, 93] on div at bounding box center [15, 92] width 8 height 8
click at [292, 575] on div "Select S" at bounding box center [279, 575] width 30 height 24
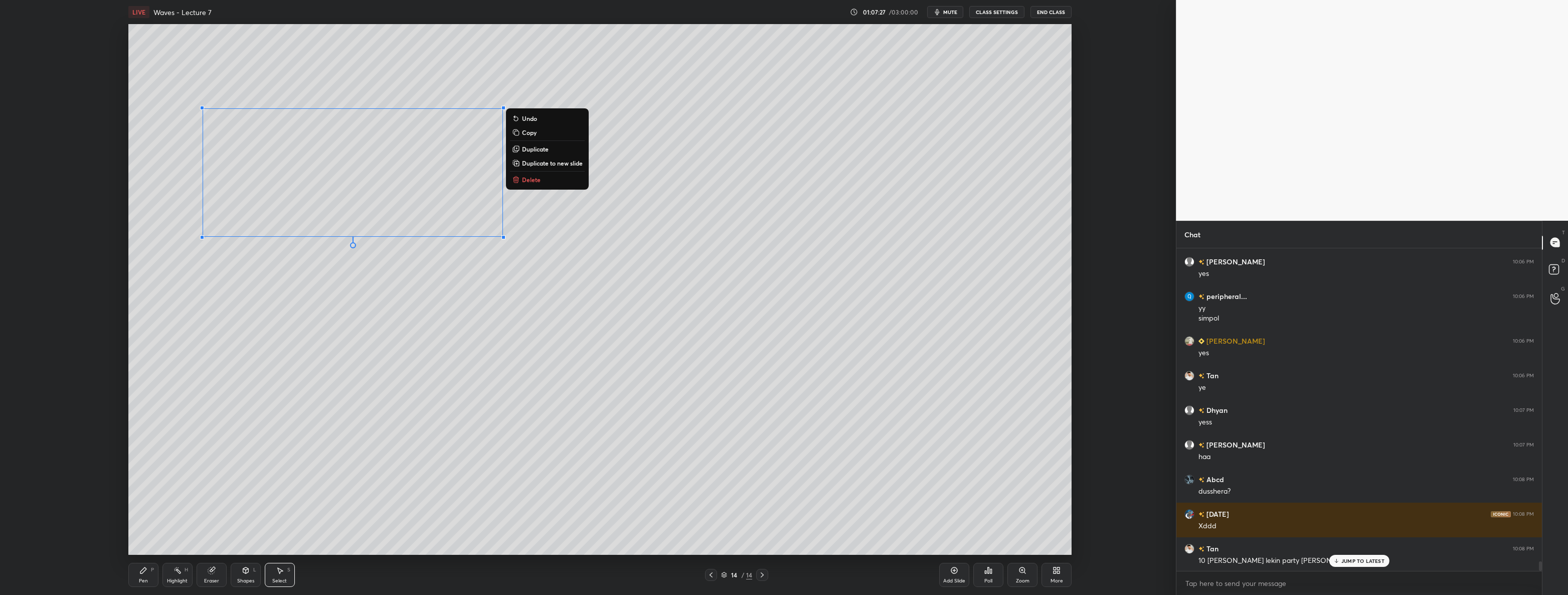
click at [537, 151] on p "Duplicate" at bounding box center [535, 149] width 26 height 8
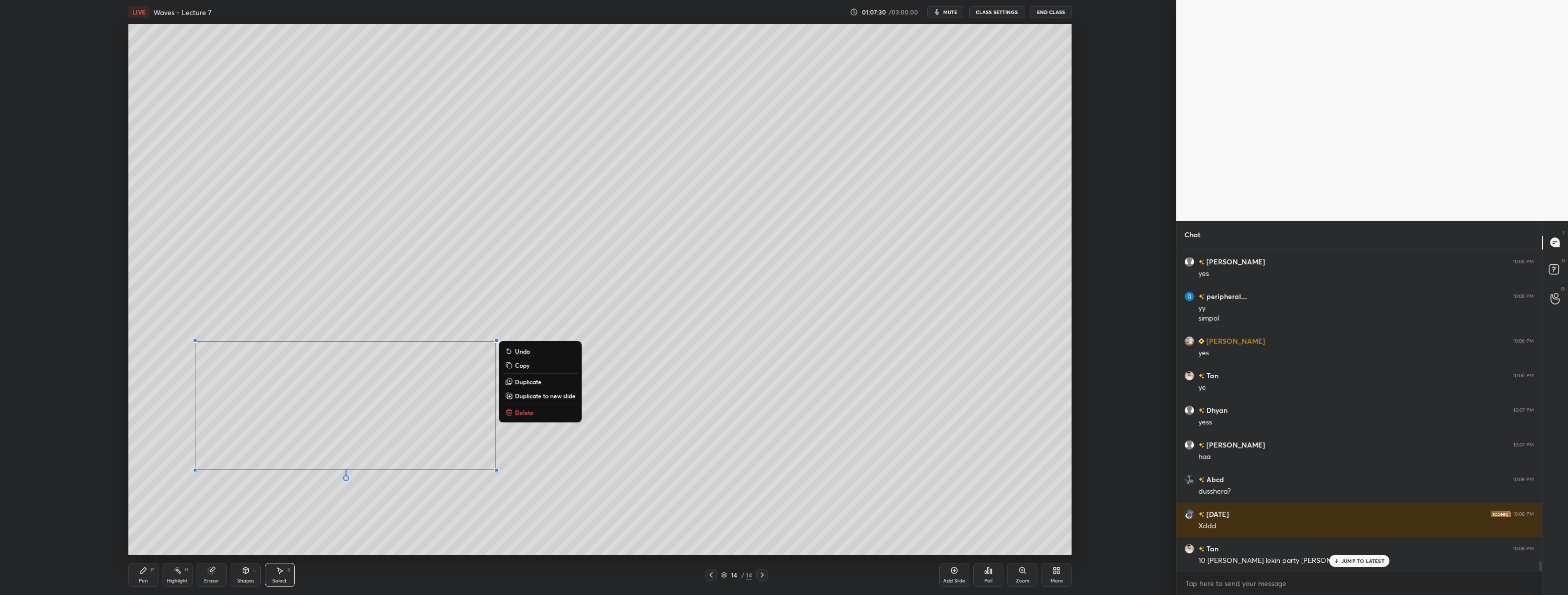
click at [680, 469] on div "0 ° Undo Copy Duplicate Duplicate to new slide Delete" at bounding box center [600, 289] width 944 height 531
click at [700, 328] on div "0 ° Undo Copy Duplicate Duplicate to new slide Delete" at bounding box center [600, 289] width 944 height 531
click at [140, 572] on icon at bounding box center [143, 571] width 6 height 6
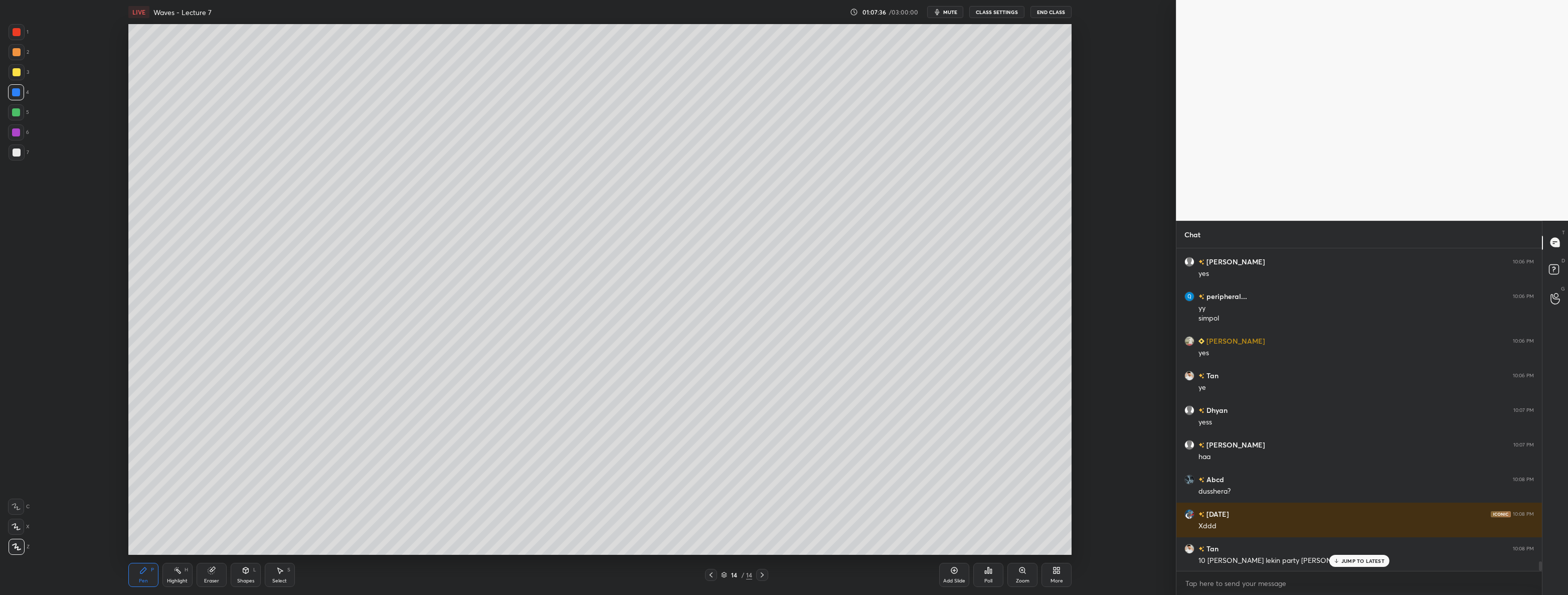
click at [16, 152] on div at bounding box center [16, 152] width 8 height 8
click at [13, 94] on div at bounding box center [15, 92] width 8 height 8
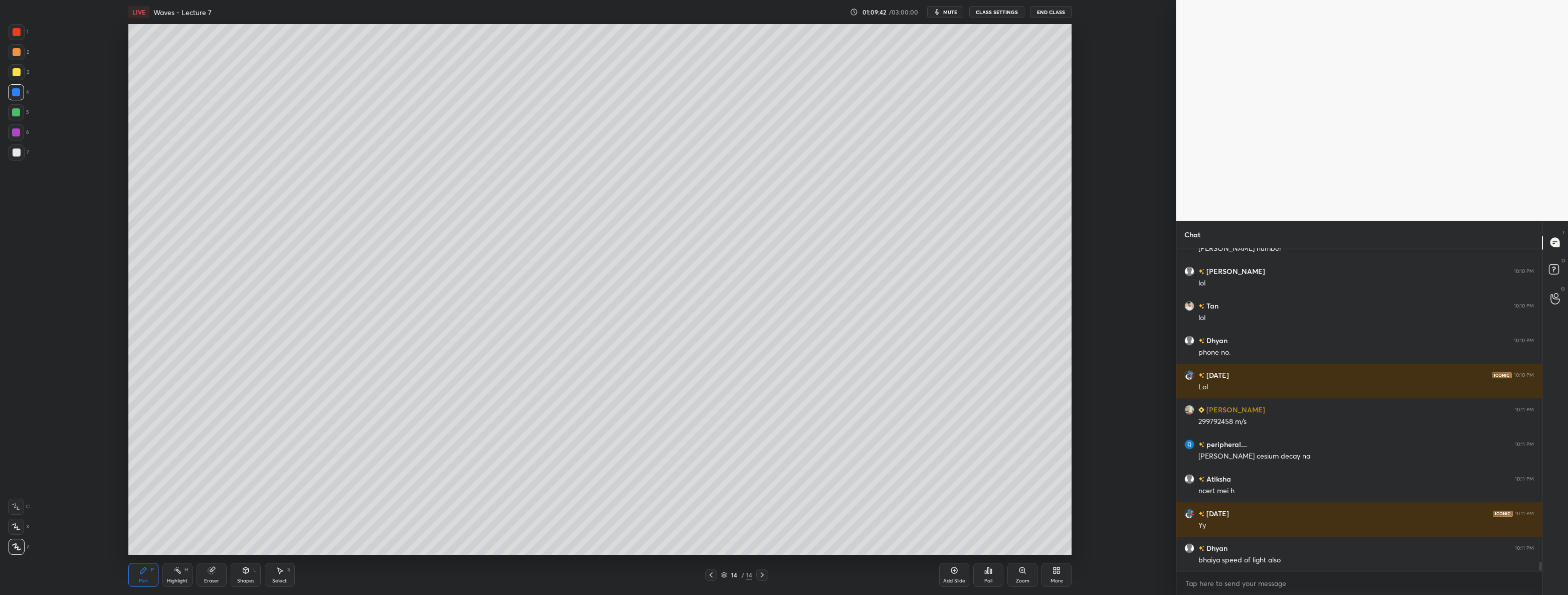
scroll to position [11332, 0]
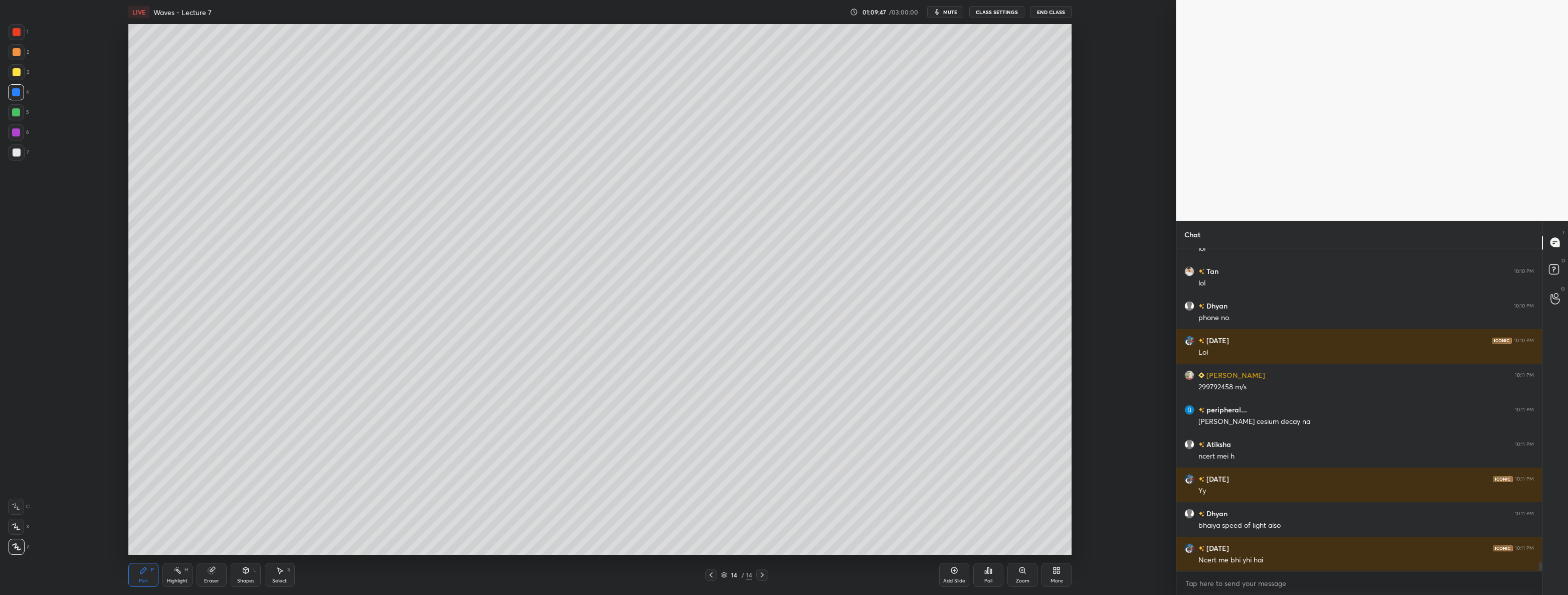
click at [276, 579] on div "Select" at bounding box center [279, 581] width 15 height 5
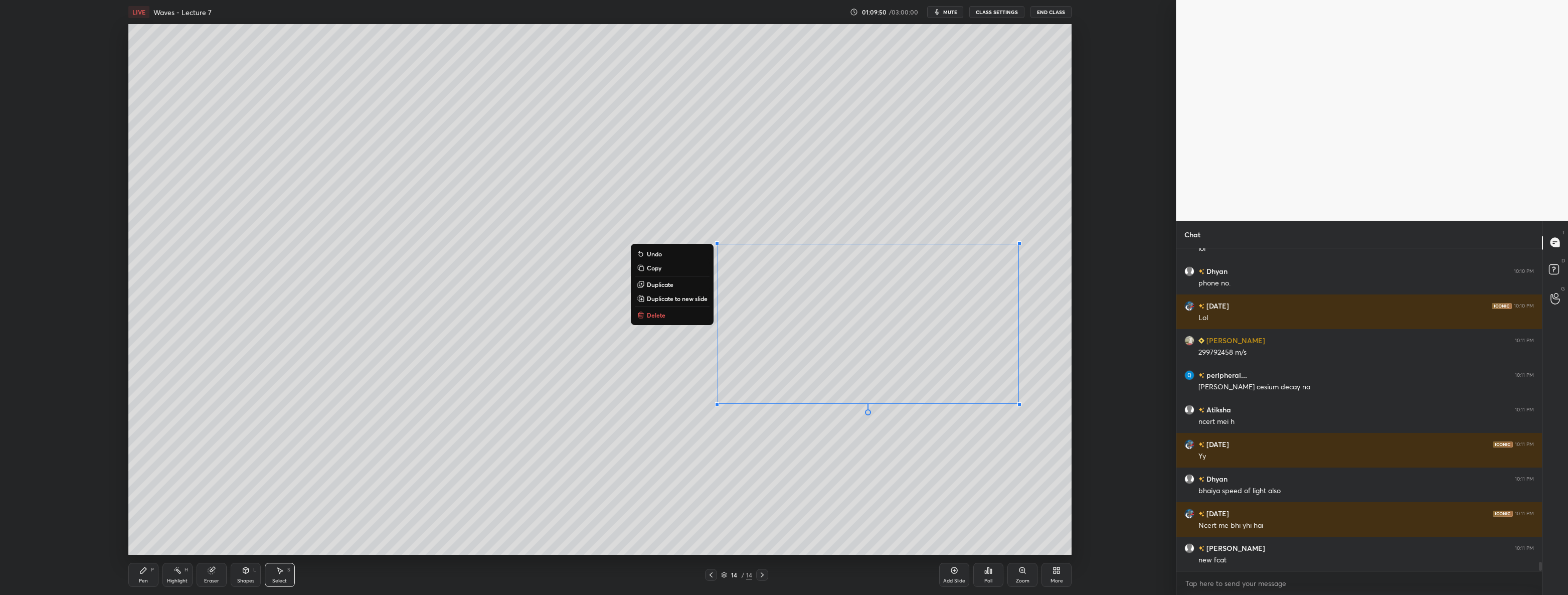
scroll to position [11390, 0]
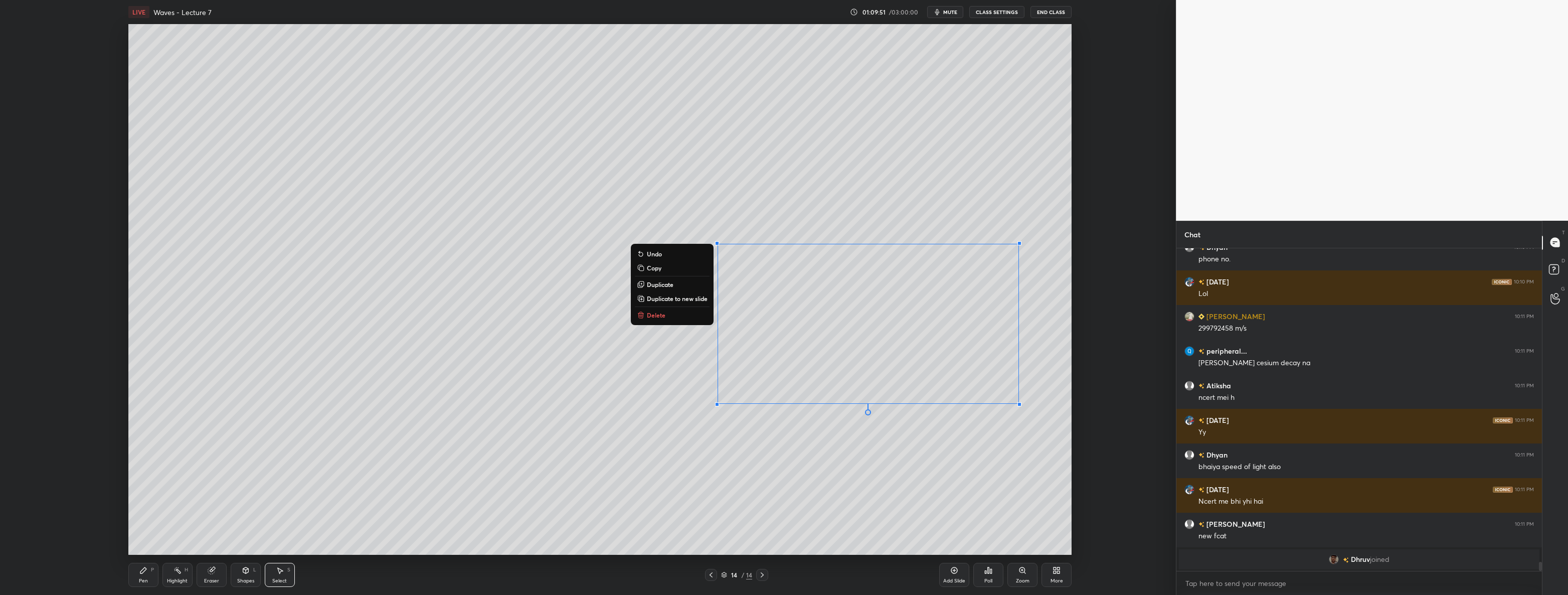
click at [653, 317] on p "Delete" at bounding box center [656, 315] width 18 height 8
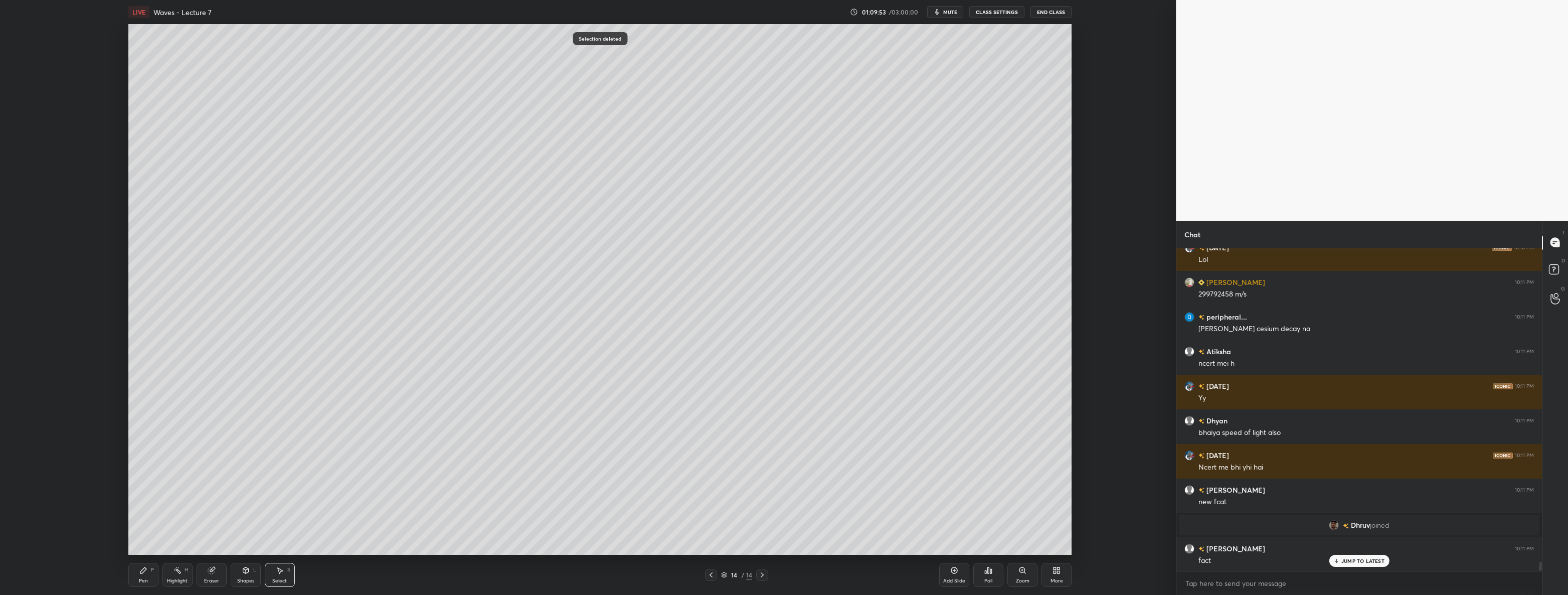
scroll to position [10982, 0]
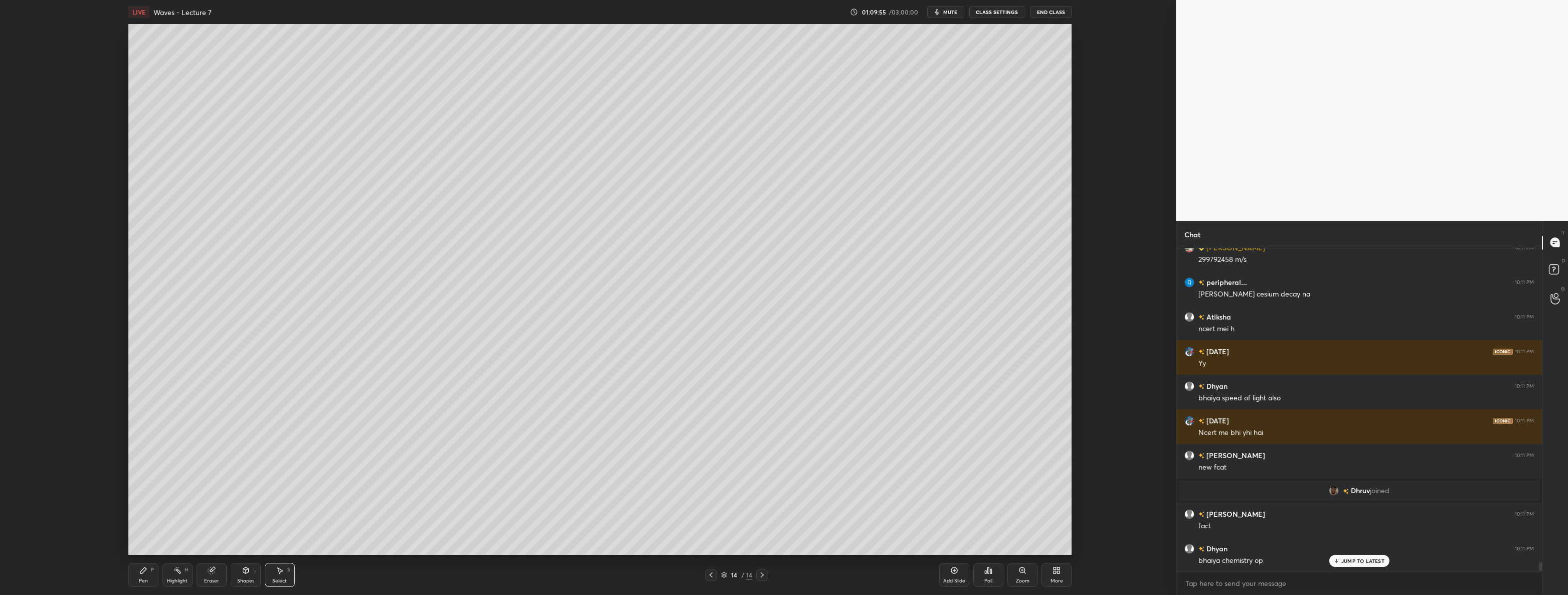
click at [140, 571] on icon at bounding box center [143, 570] width 8 height 8
click at [23, 152] on div at bounding box center [16, 152] width 16 height 16
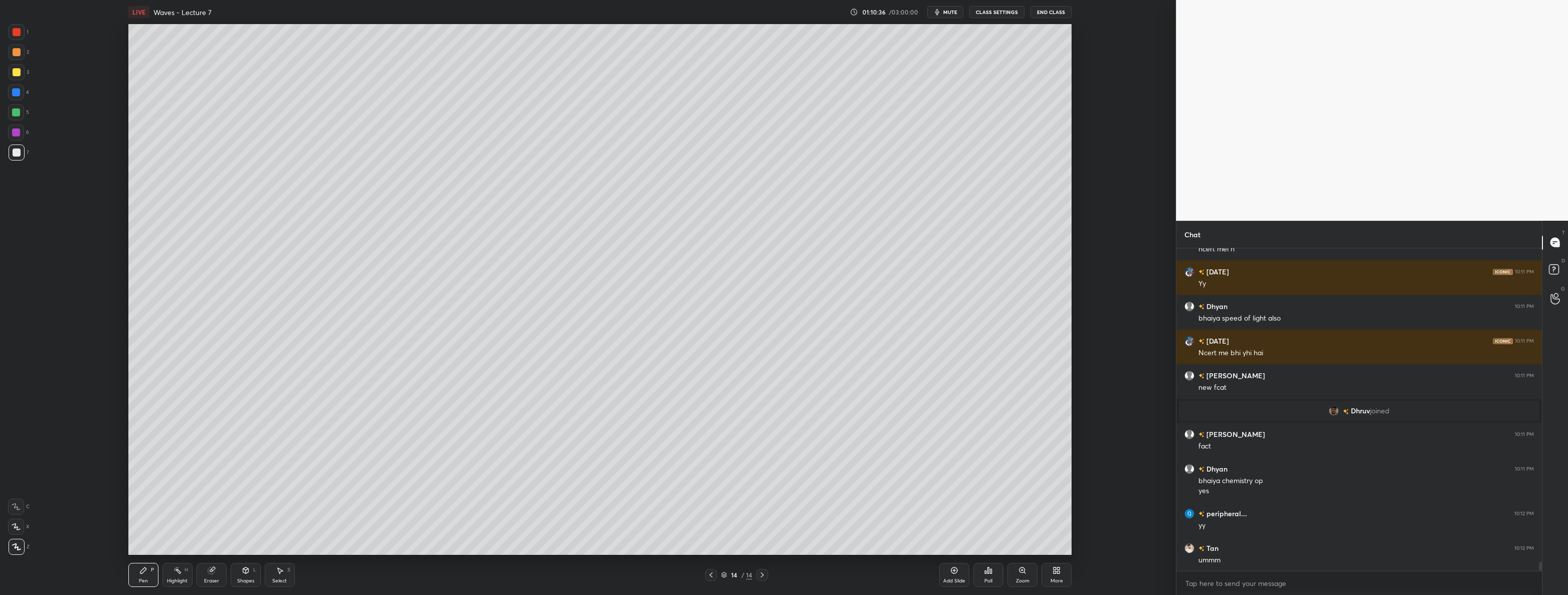
scroll to position [11096, 0]
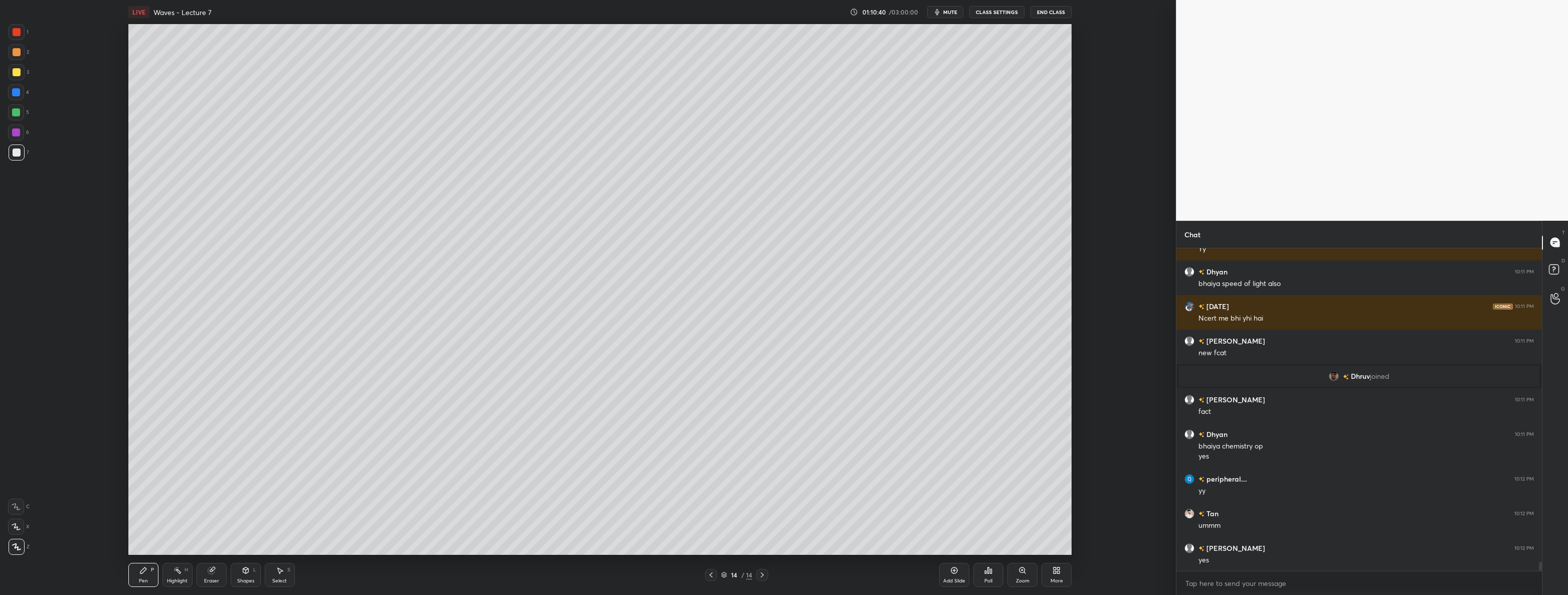
click at [18, 34] on div at bounding box center [16, 32] width 8 height 8
click at [14, 89] on div at bounding box center [15, 92] width 8 height 8
click at [17, 152] on div at bounding box center [16, 152] width 8 height 8
click at [15, 95] on div at bounding box center [15, 92] width 8 height 8
click at [276, 573] on icon at bounding box center [279, 570] width 8 height 8
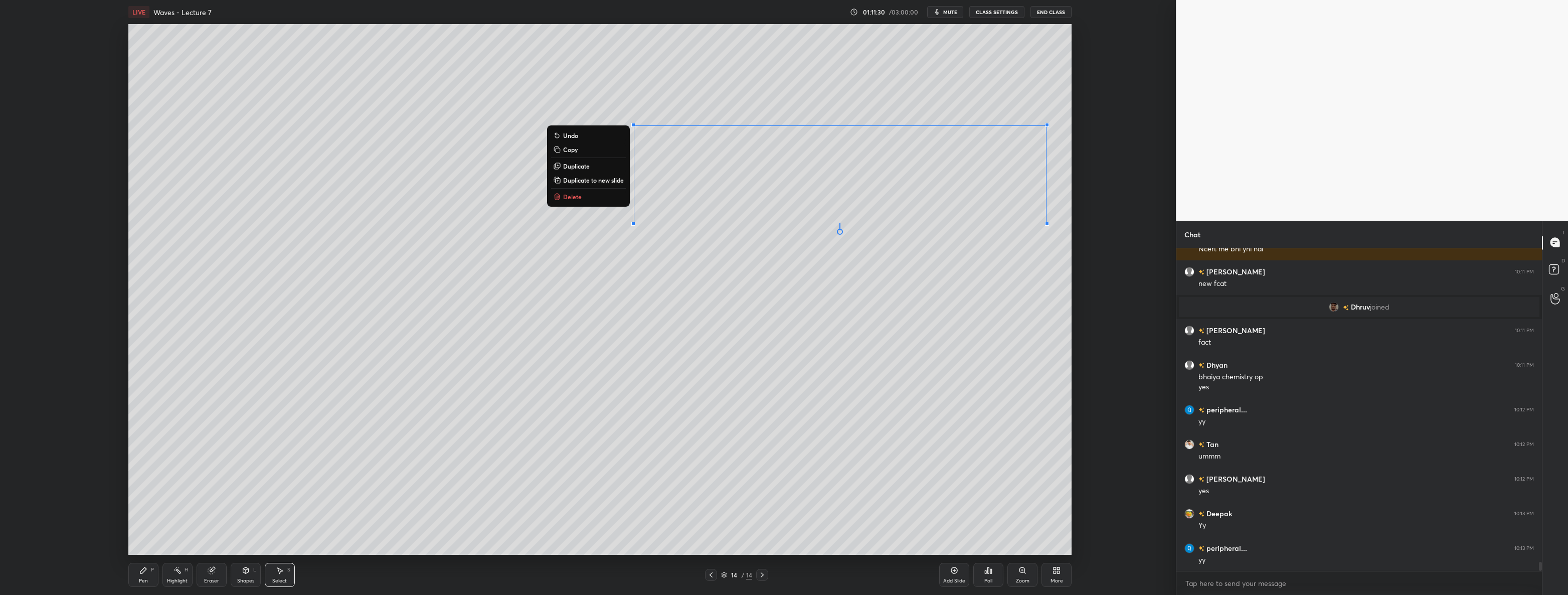
scroll to position [11201, 0]
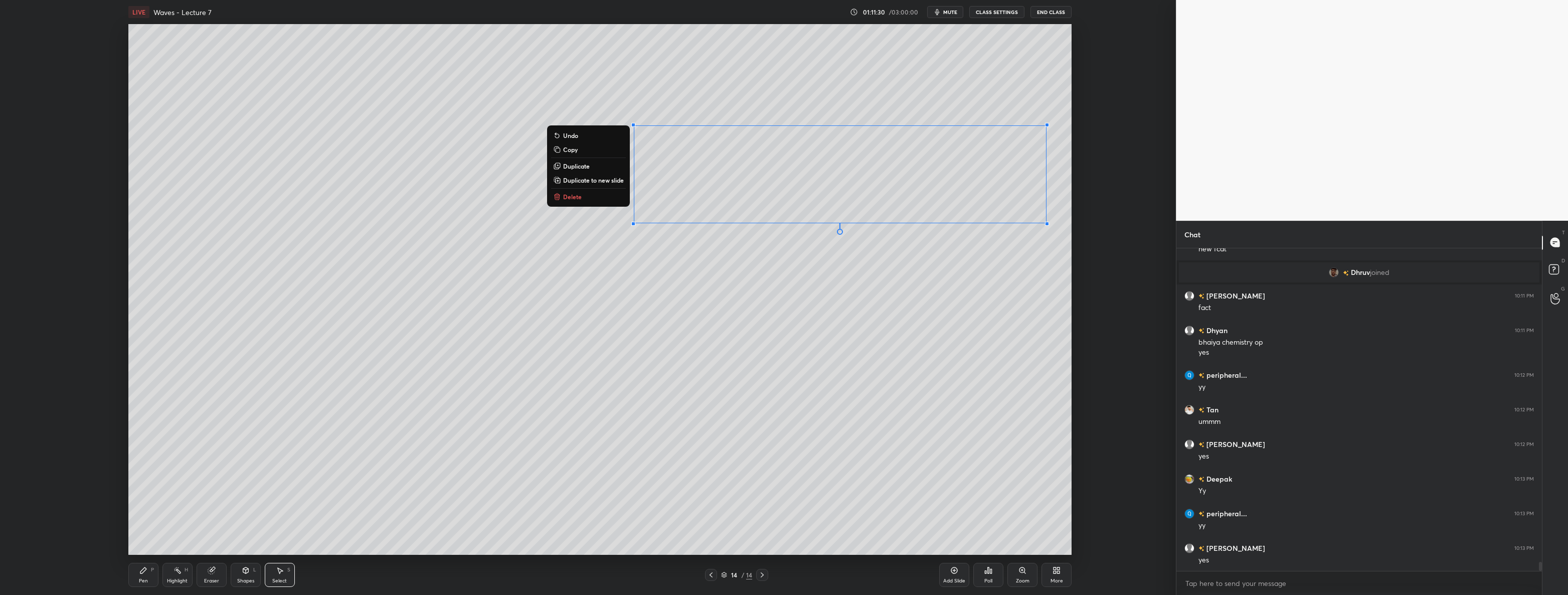
click at [596, 165] on button "Duplicate" at bounding box center [588, 165] width 74 height 12
click at [806, 506] on div "0 ° Undo Copy Duplicate Duplicate to new slide Delete" at bounding box center [600, 289] width 944 height 531
click at [209, 573] on icon at bounding box center [211, 571] width 6 height 6
click at [17, 525] on icon at bounding box center [16, 527] width 5 height 5
click at [145, 574] on icon at bounding box center [143, 570] width 8 height 8
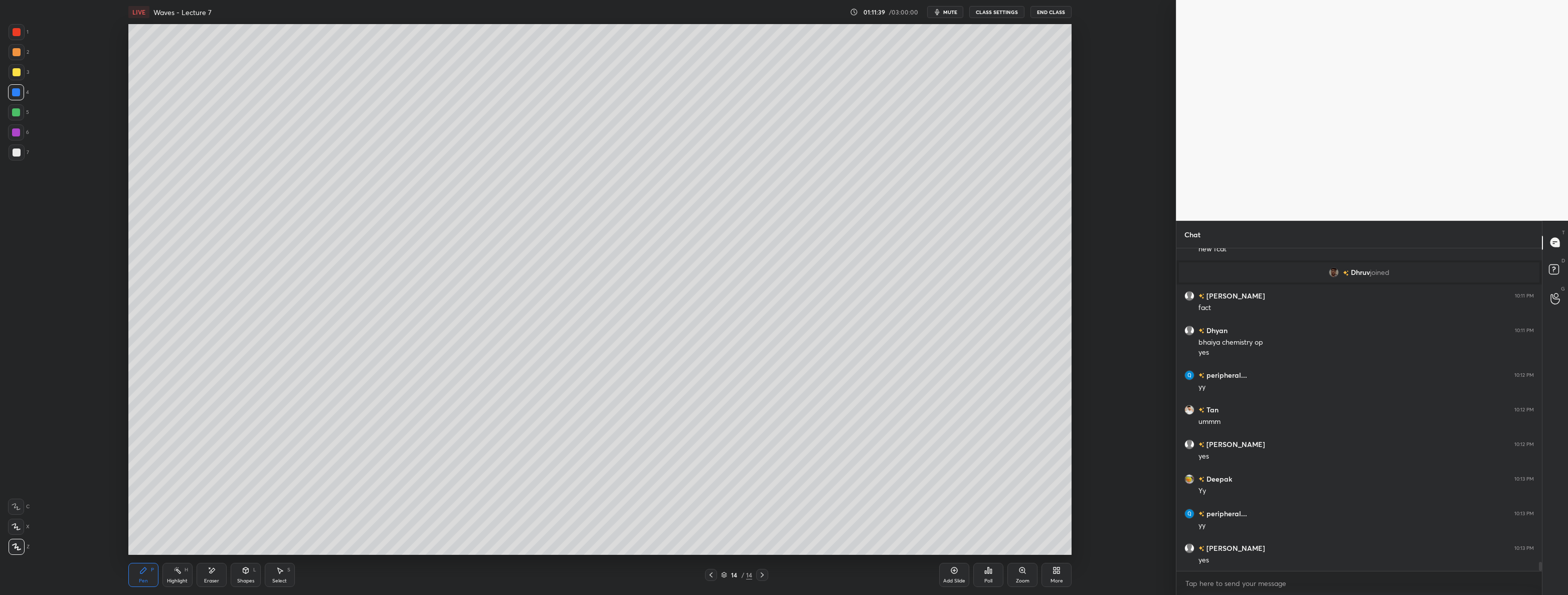
click at [22, 151] on div at bounding box center [16, 152] width 16 height 16
click at [953, 577] on div "Add Slide" at bounding box center [953, 575] width 30 height 24
click at [243, 577] on div "Shapes L" at bounding box center [245, 575] width 30 height 24
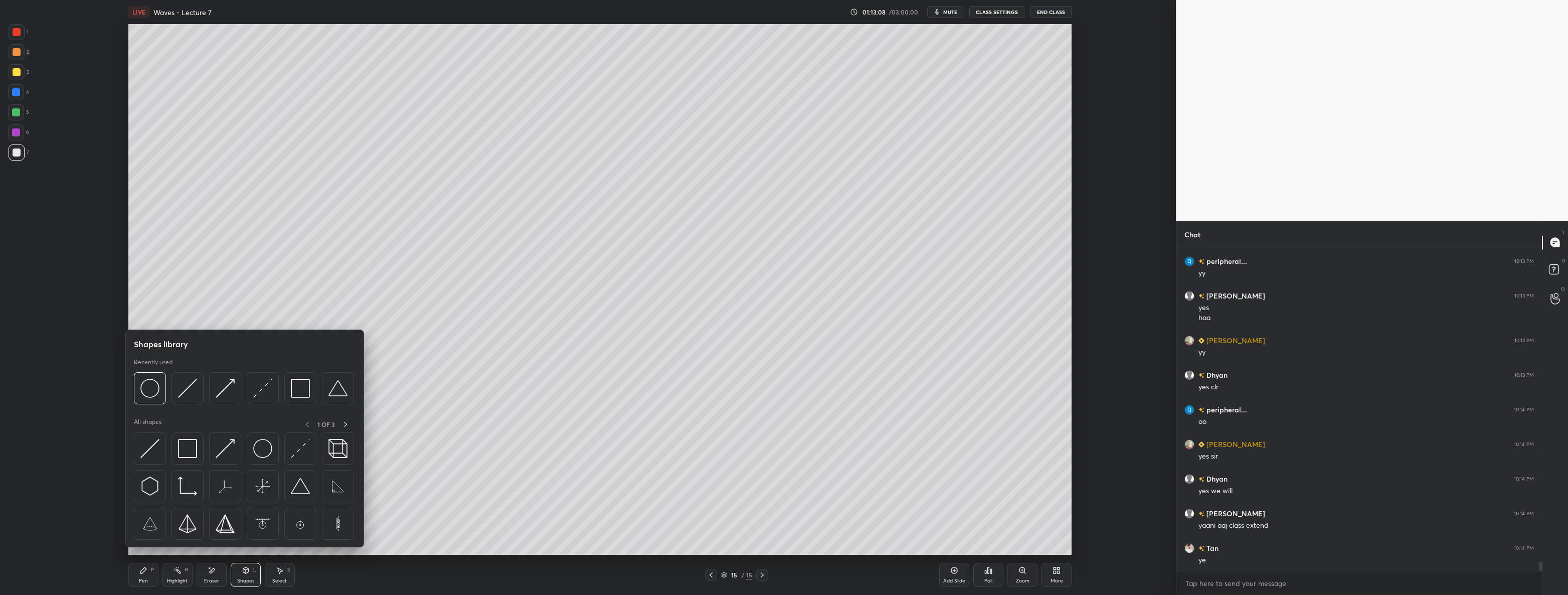
click at [193, 390] on img at bounding box center [187, 388] width 19 height 19
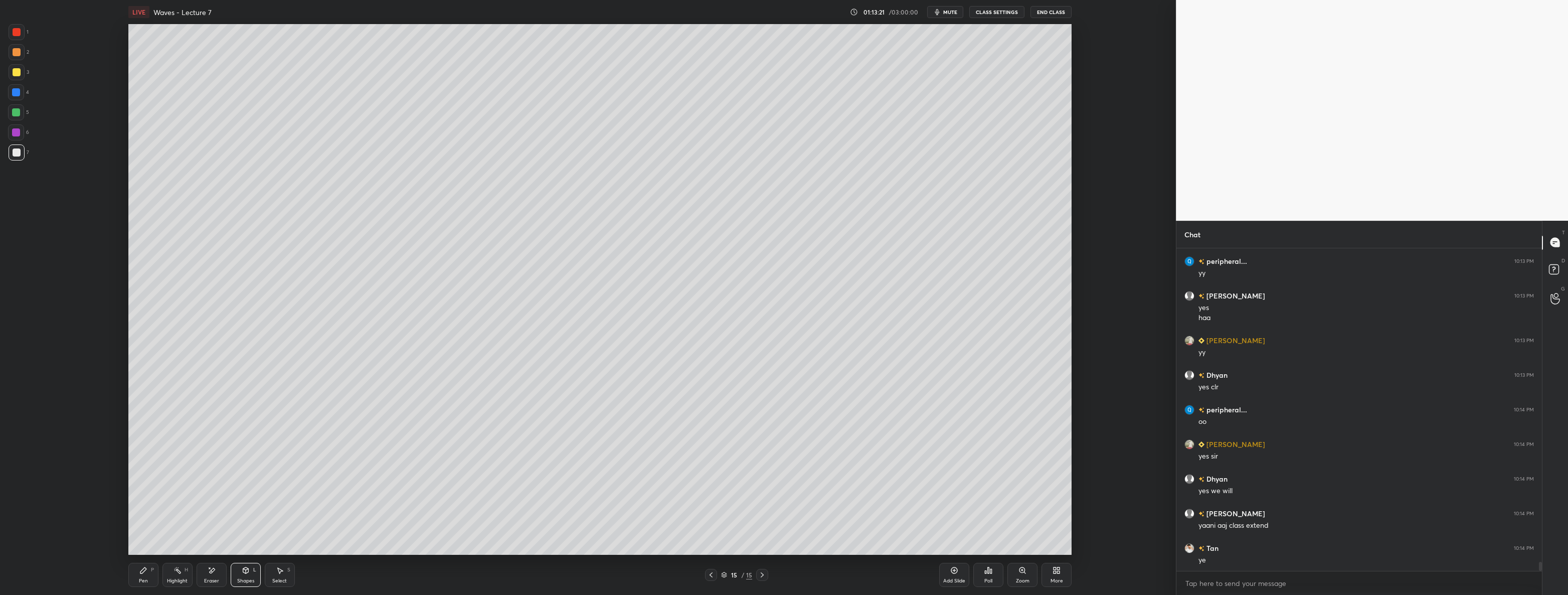
click at [148, 582] on div "Pen P" at bounding box center [143, 575] width 30 height 24
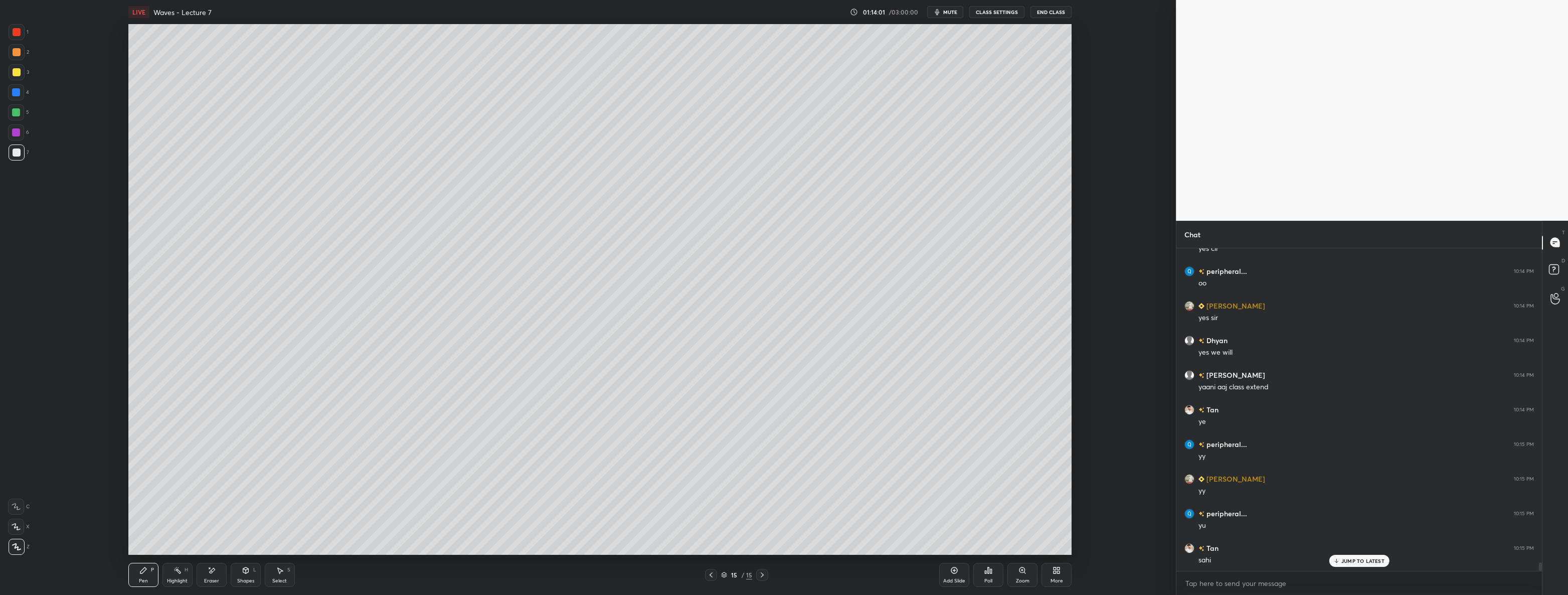
scroll to position [11625, 0]
click at [15, 31] on div at bounding box center [16, 32] width 8 height 8
click at [247, 571] on icon at bounding box center [246, 571] width 5 height 6
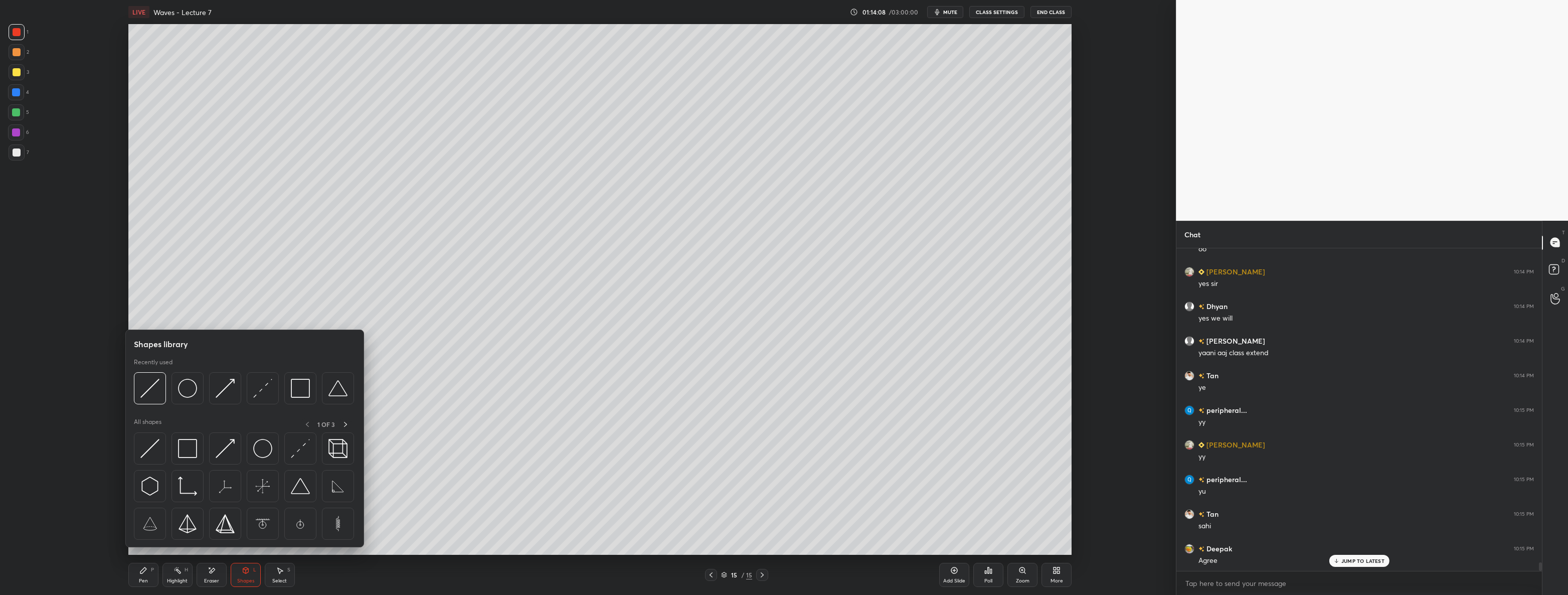
click at [267, 400] on div at bounding box center [262, 387] width 32 height 32
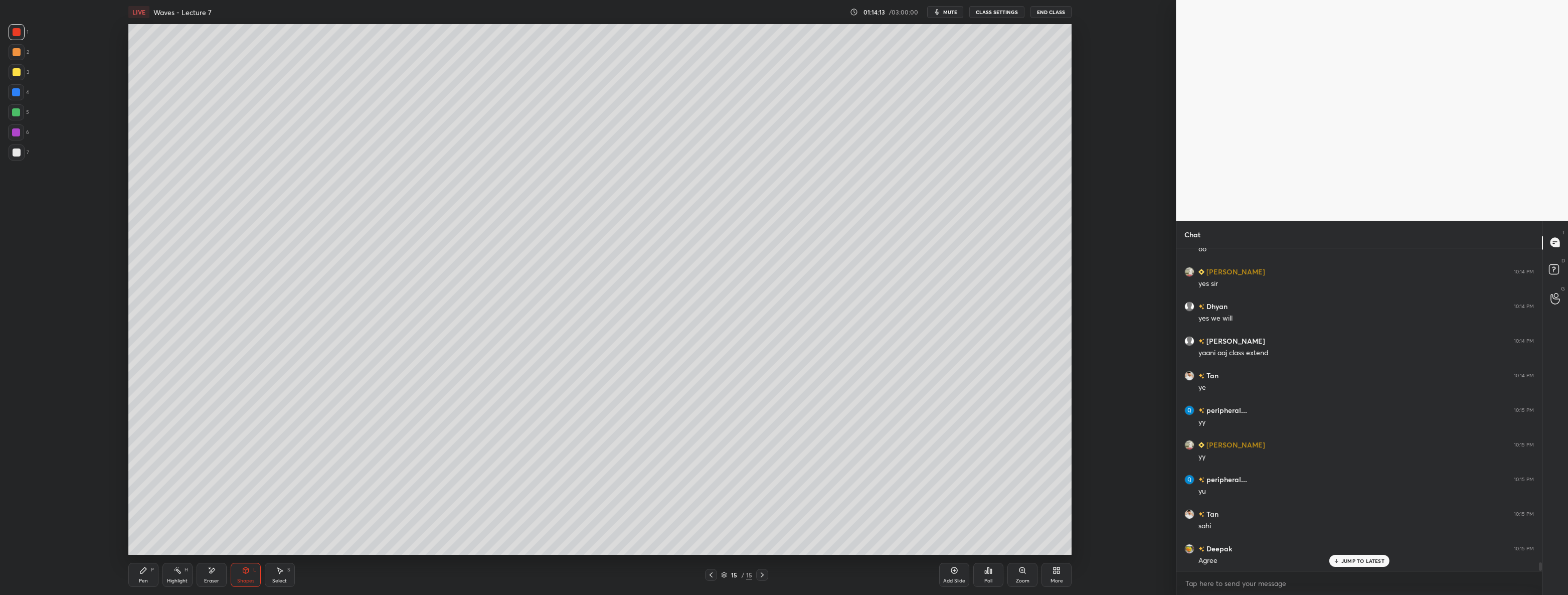
click at [25, 155] on div "7" at bounding box center [18, 152] width 21 height 16
click at [13, 34] on div at bounding box center [16, 32] width 8 height 8
click at [145, 571] on icon at bounding box center [143, 571] width 6 height 6
click at [244, 572] on icon at bounding box center [246, 571] width 5 height 6
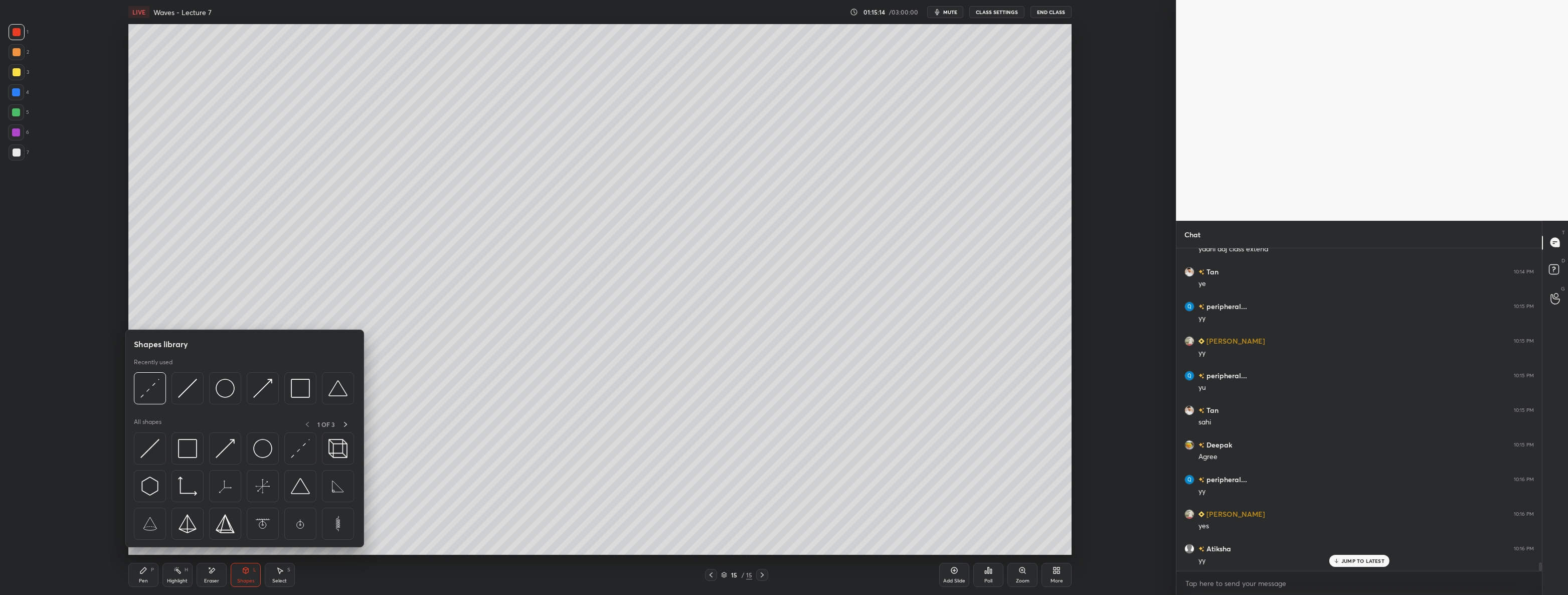
click at [266, 386] on img at bounding box center [262, 388] width 19 height 19
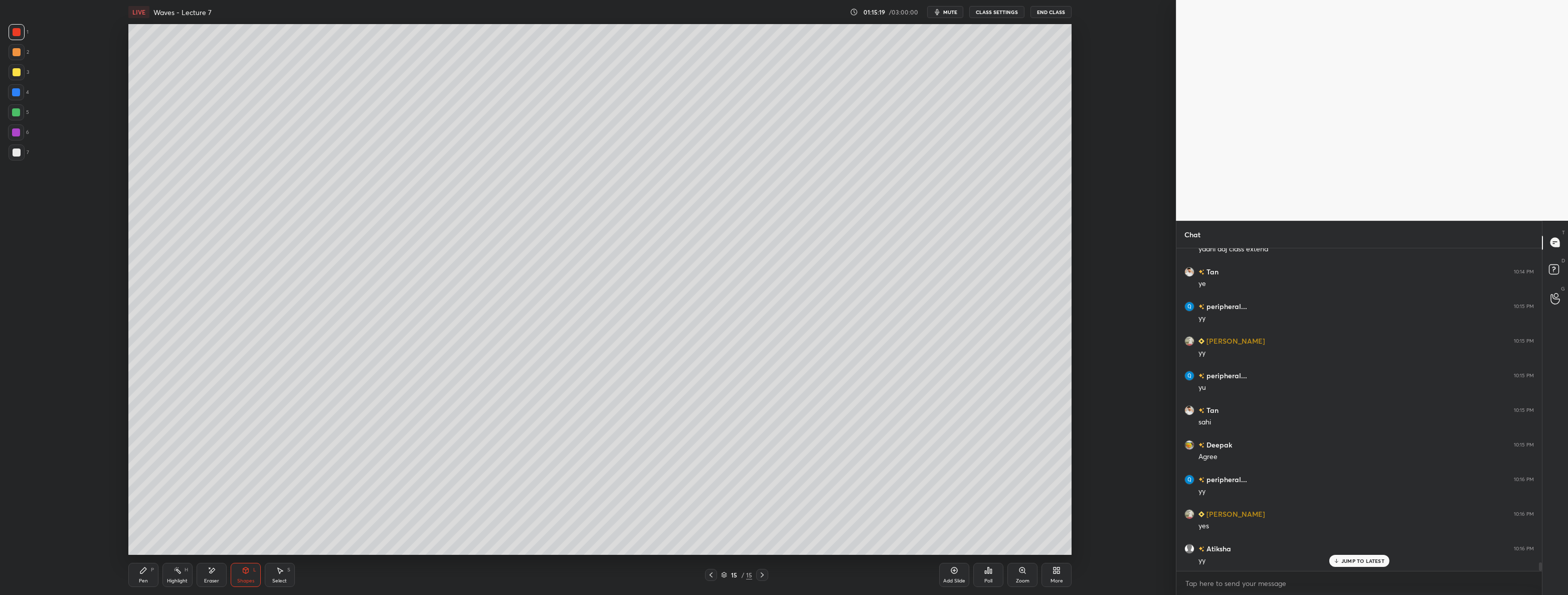
click at [139, 571] on div "Pen P" at bounding box center [143, 575] width 30 height 24
click at [15, 154] on div at bounding box center [16, 152] width 8 height 8
click at [16, 76] on div at bounding box center [16, 72] width 8 height 8
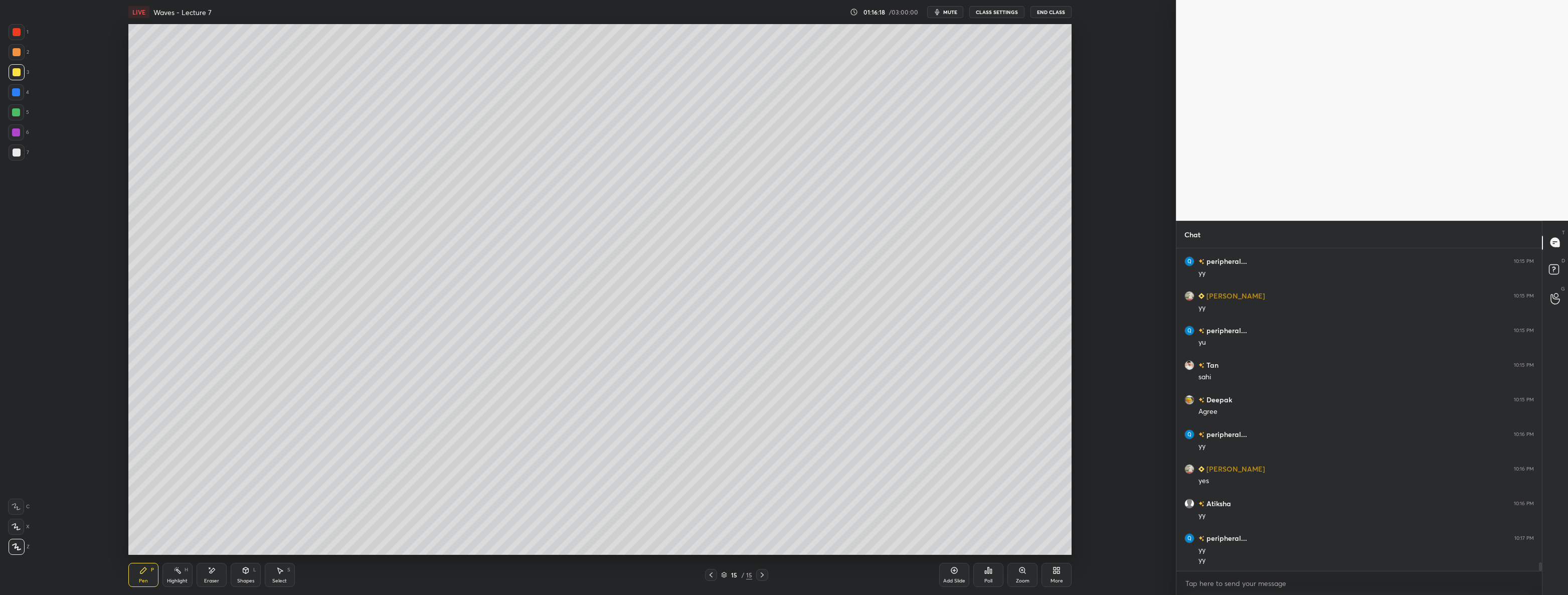
click at [15, 149] on div at bounding box center [16, 152] width 8 height 8
click at [954, 573] on icon at bounding box center [953, 571] width 6 height 6
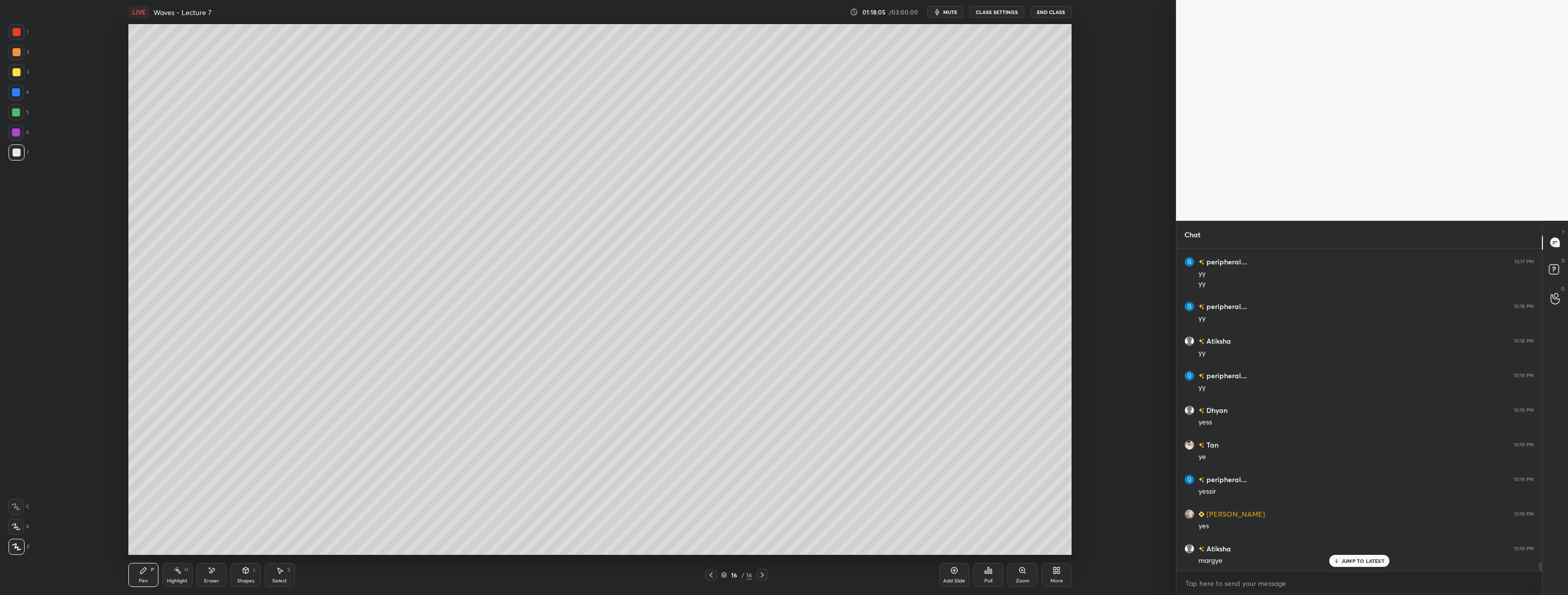
click at [240, 573] on div "Shapes L" at bounding box center [245, 575] width 30 height 24
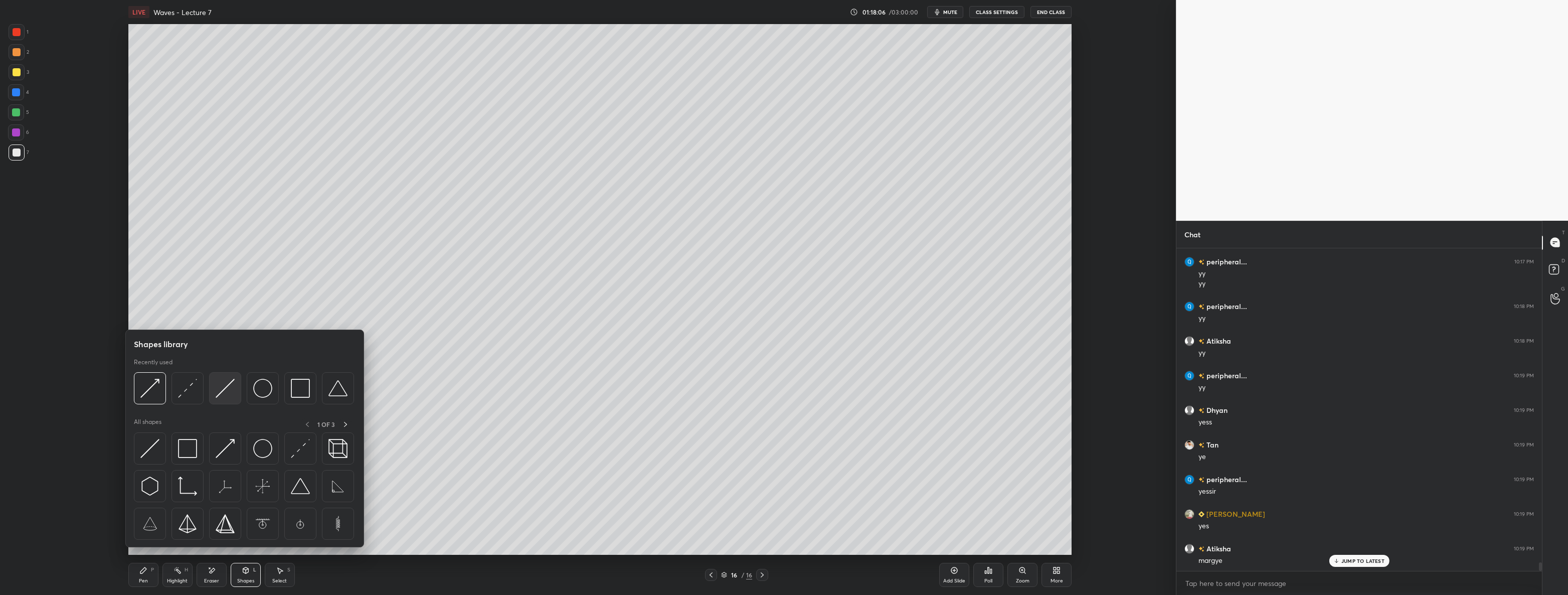
click at [230, 394] on img at bounding box center [225, 388] width 19 height 19
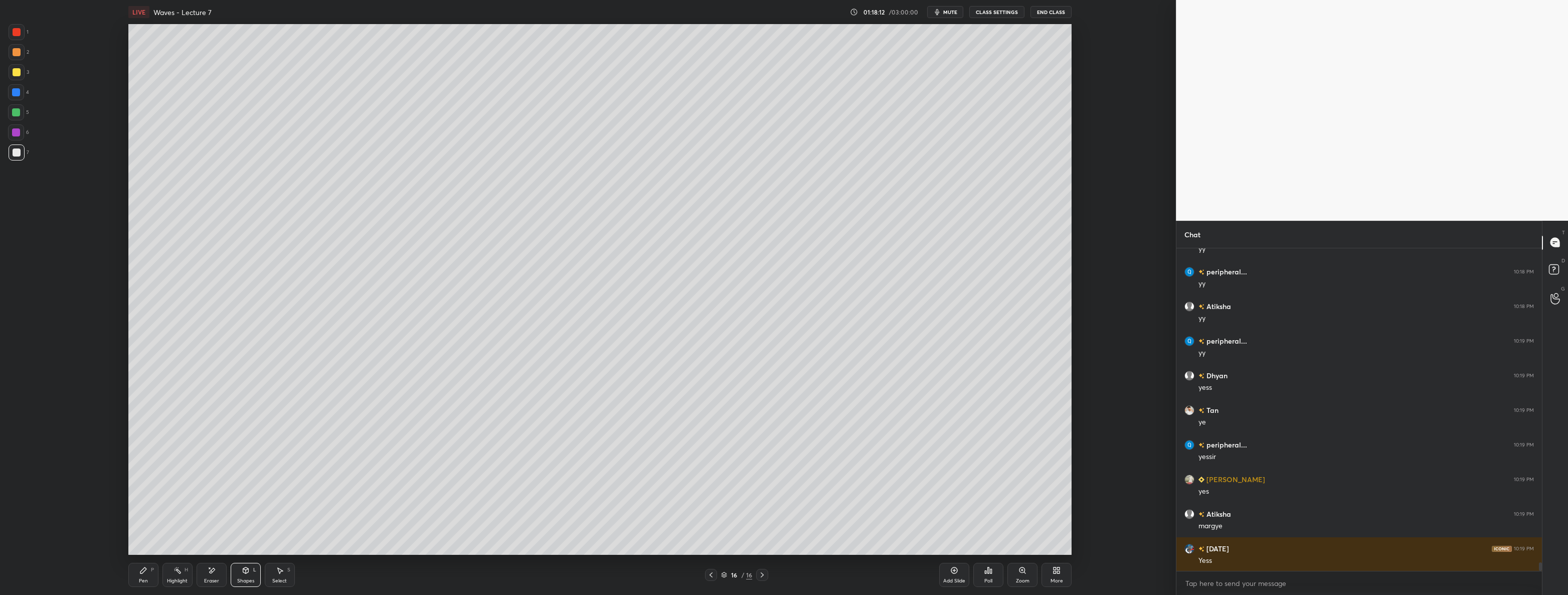
scroll to position [12120, 0]
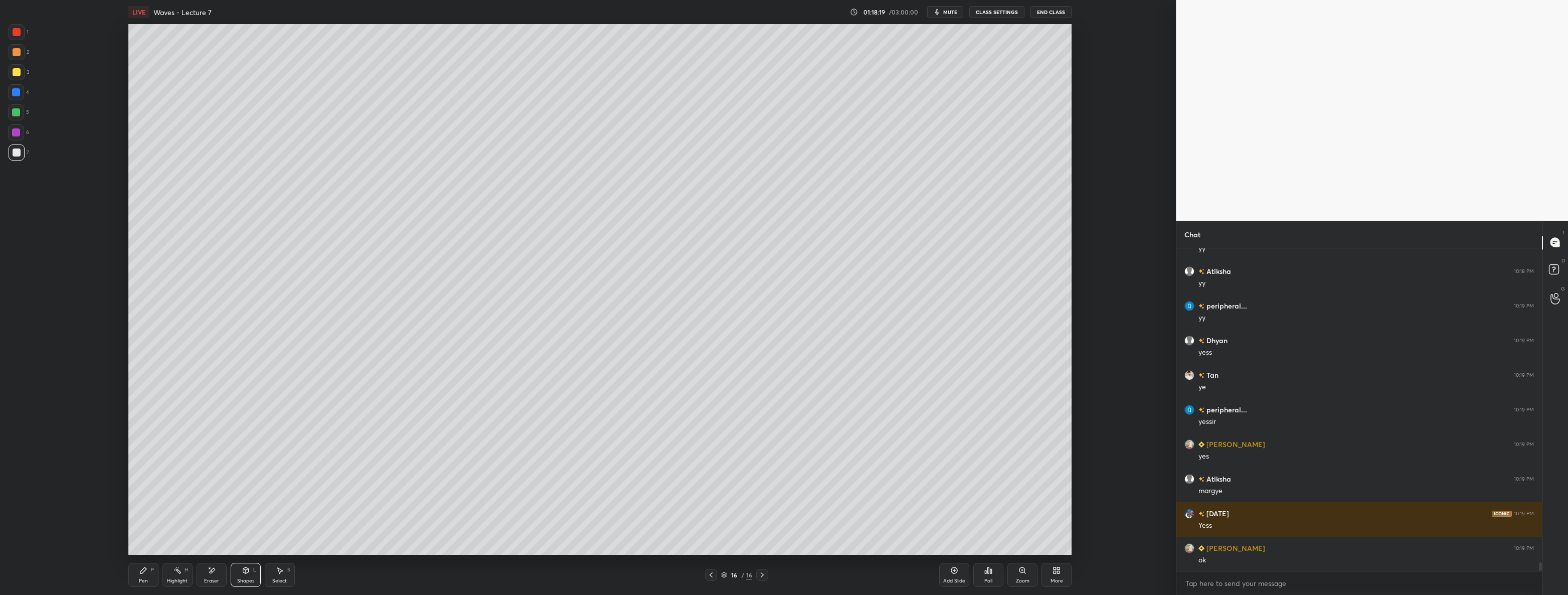
click at [155, 571] on div "Pen P" at bounding box center [143, 575] width 30 height 24
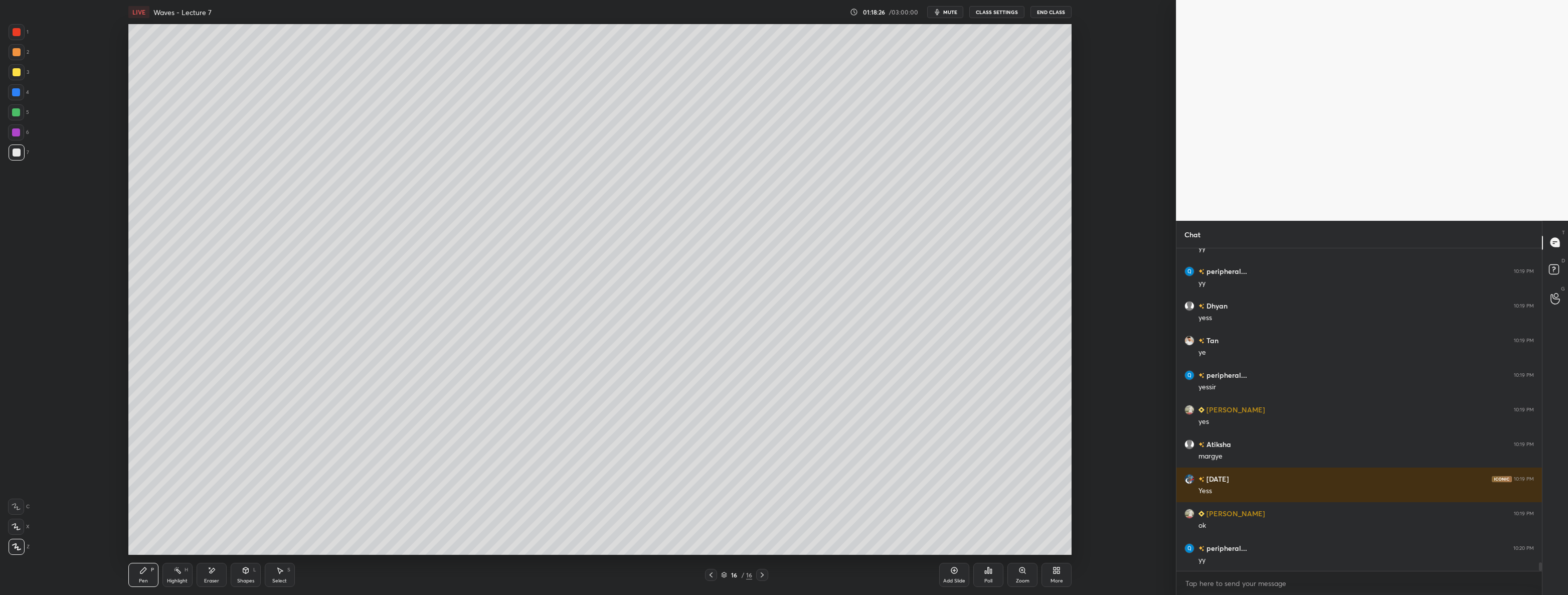
click at [249, 576] on div "Shapes L" at bounding box center [245, 575] width 30 height 24
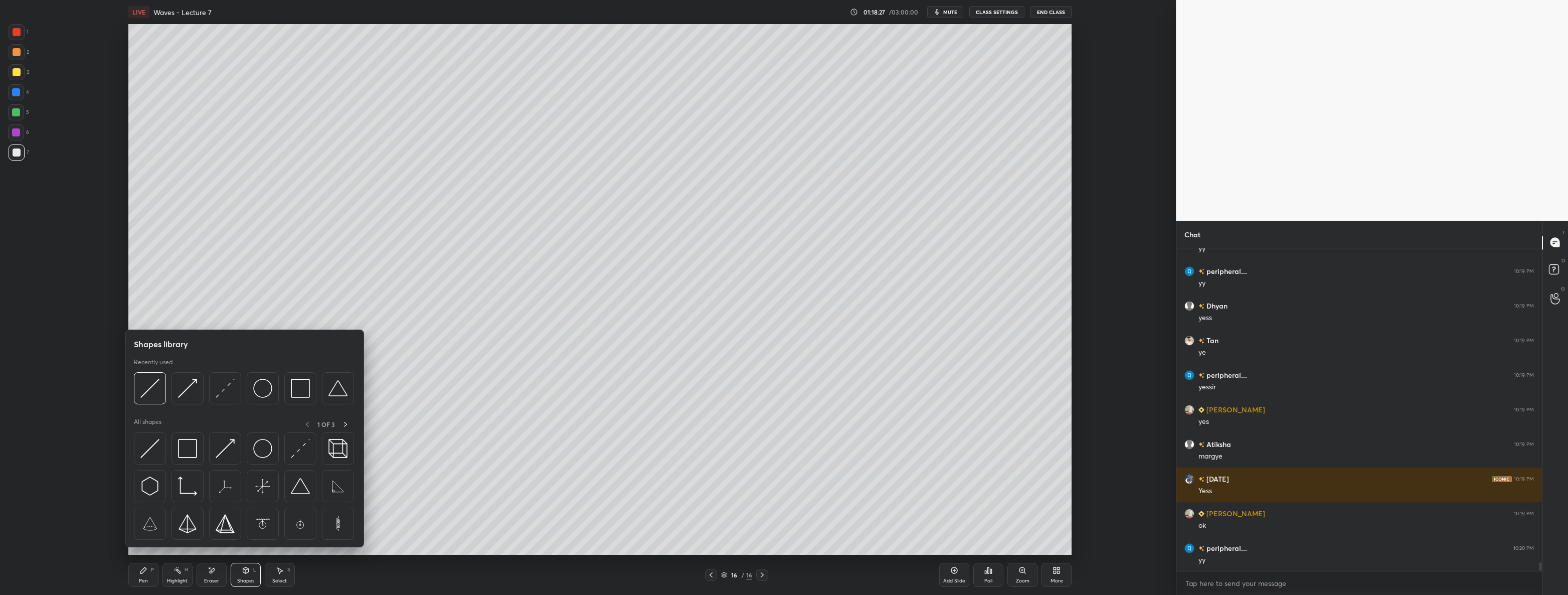
click at [231, 390] on img at bounding box center [225, 388] width 19 height 19
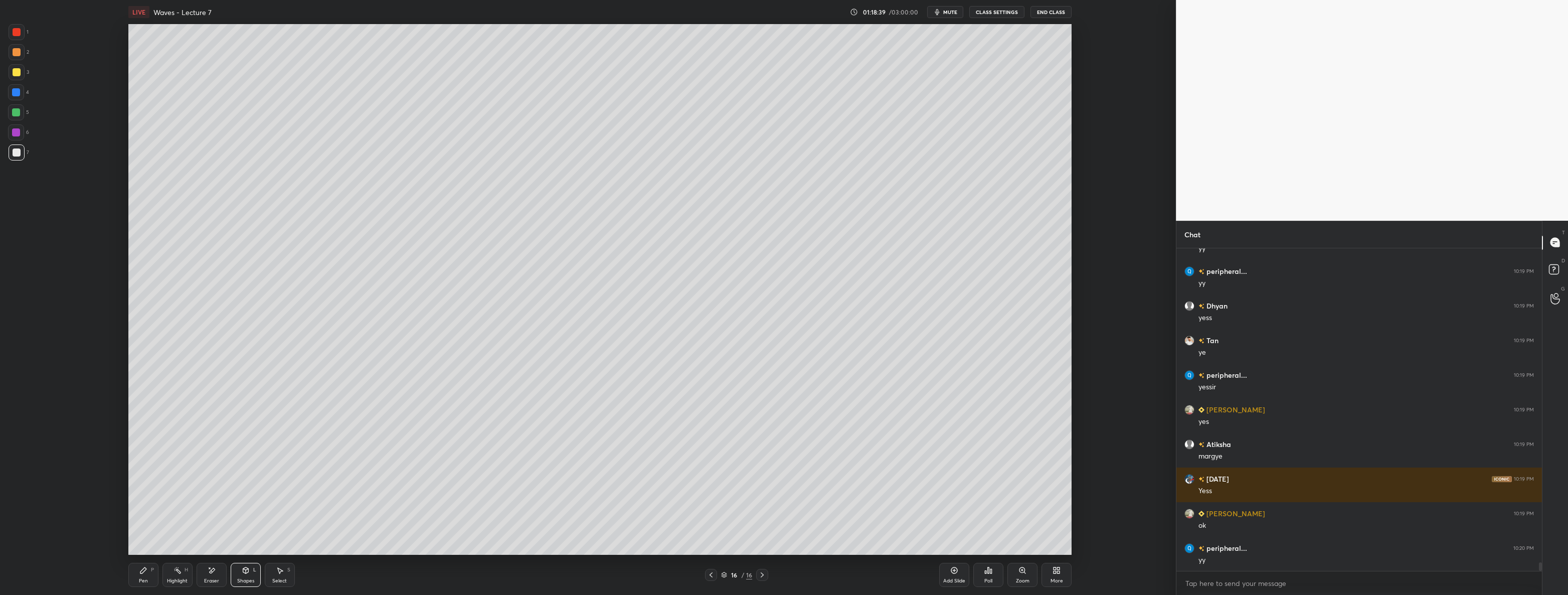
click at [235, 571] on div "Shapes L" at bounding box center [245, 575] width 30 height 24
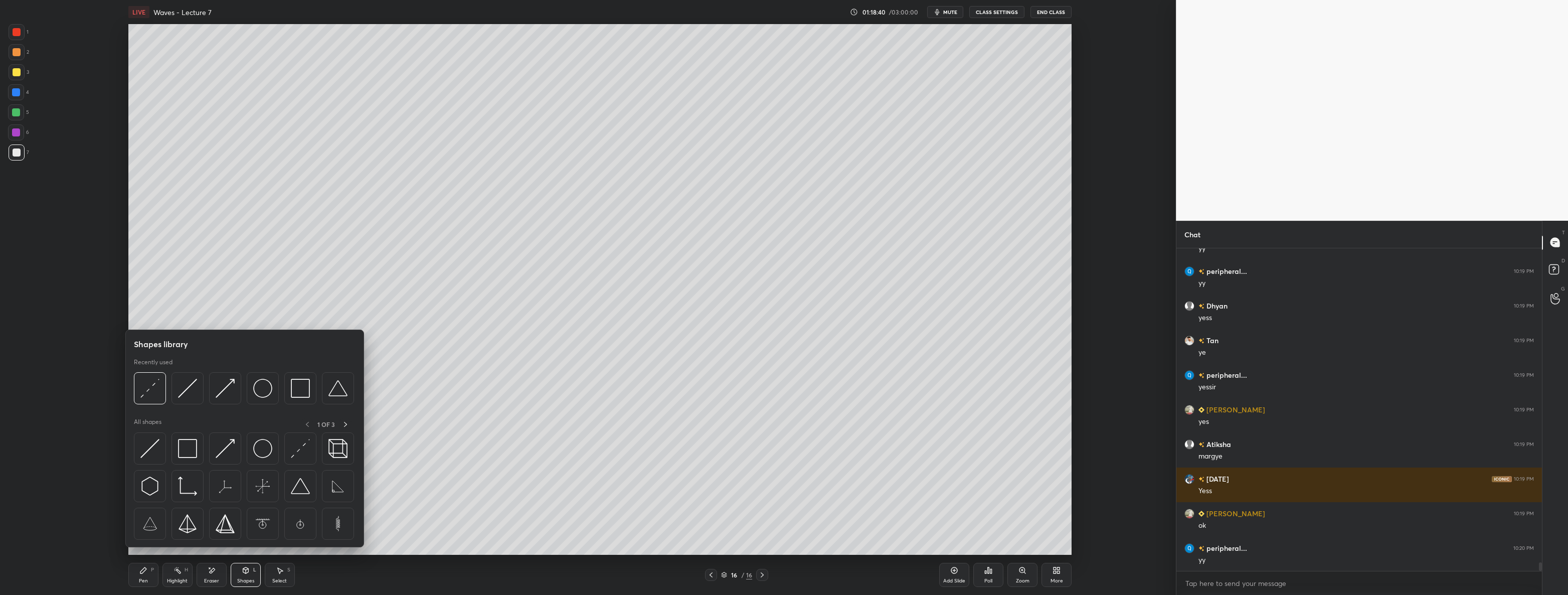
click at [227, 386] on img at bounding box center [225, 388] width 19 height 19
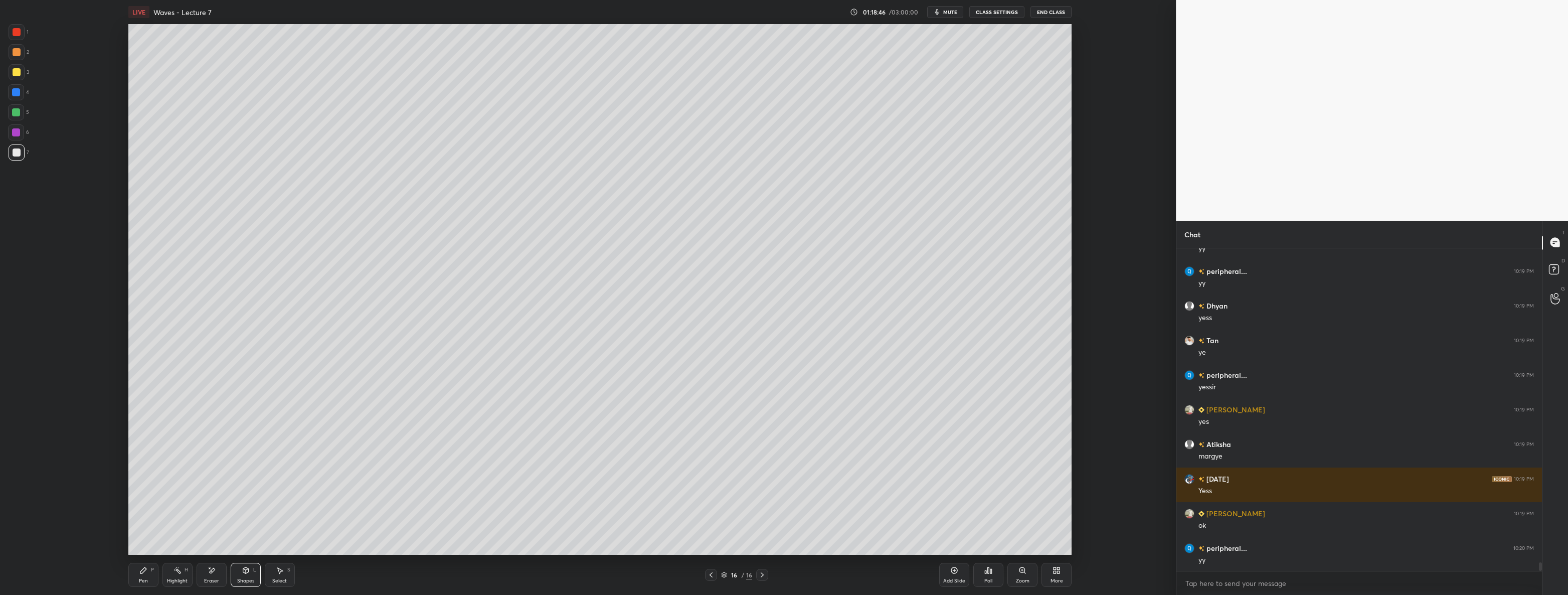
click at [245, 574] on icon at bounding box center [246, 570] width 8 height 8
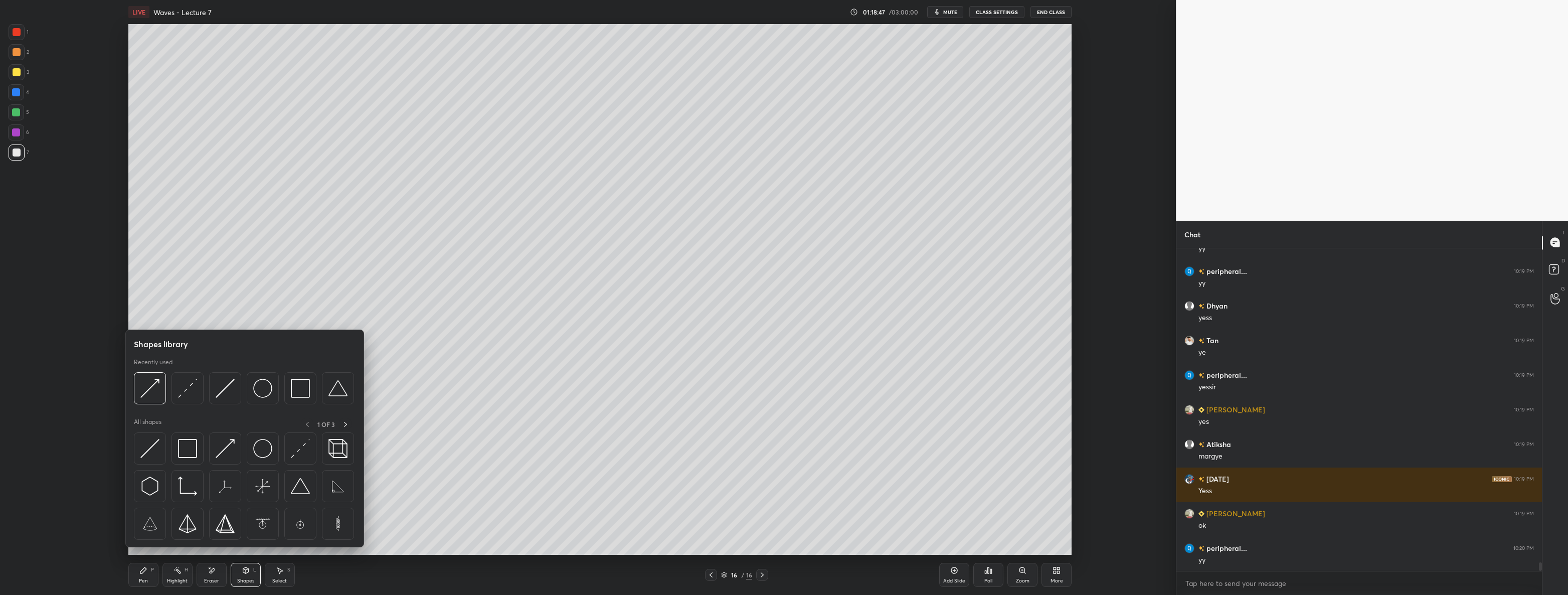
click at [258, 385] on img at bounding box center [262, 388] width 19 height 19
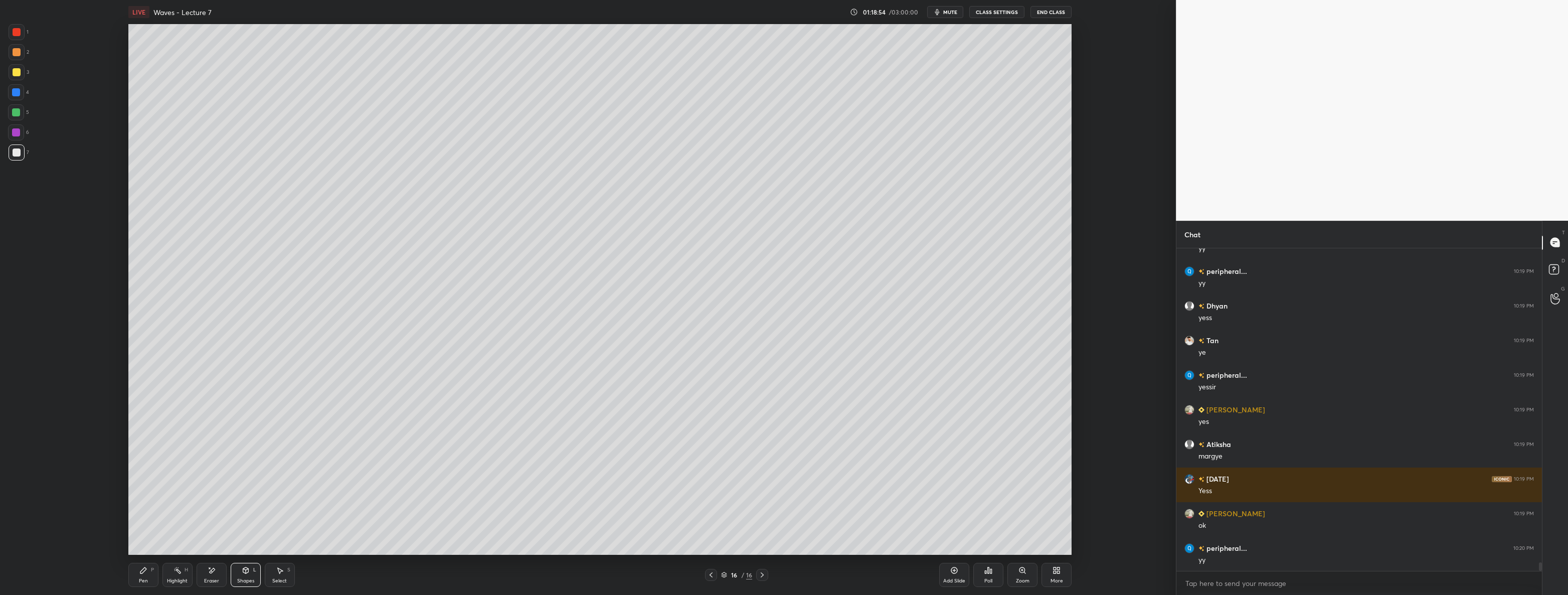
scroll to position [12189, 0]
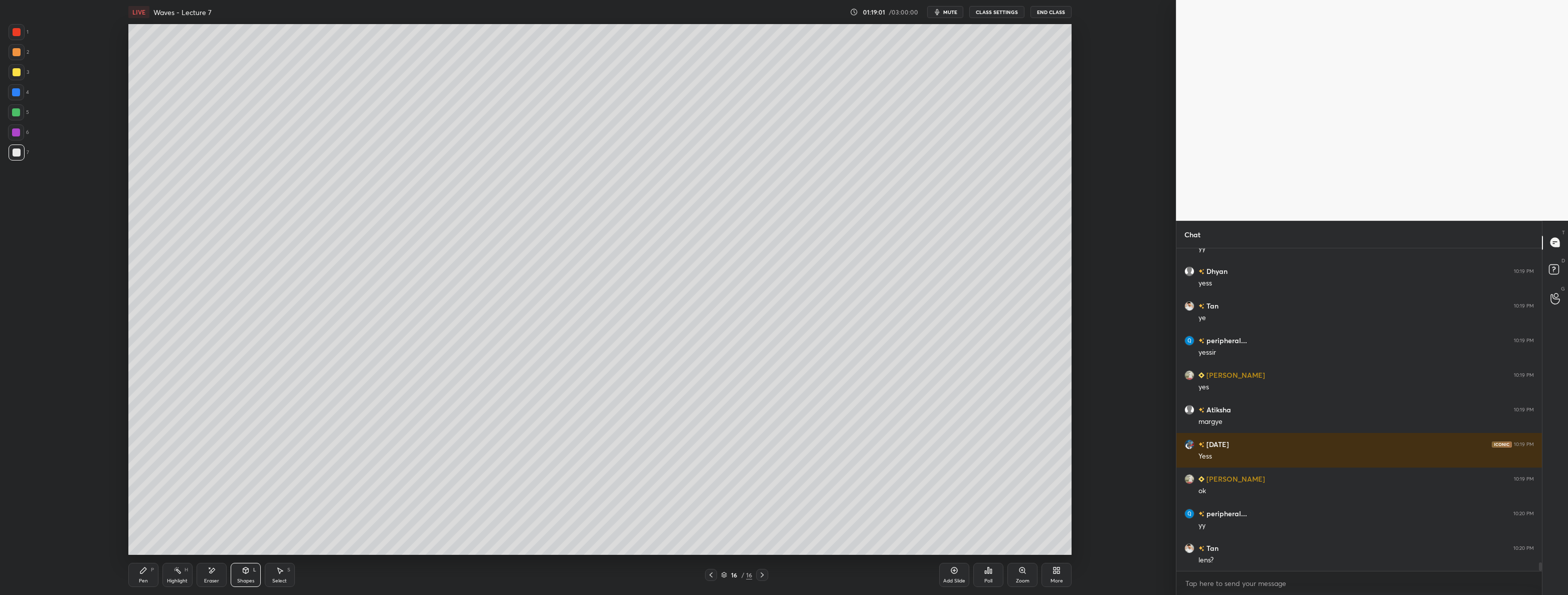
click at [143, 568] on icon at bounding box center [143, 571] width 6 height 6
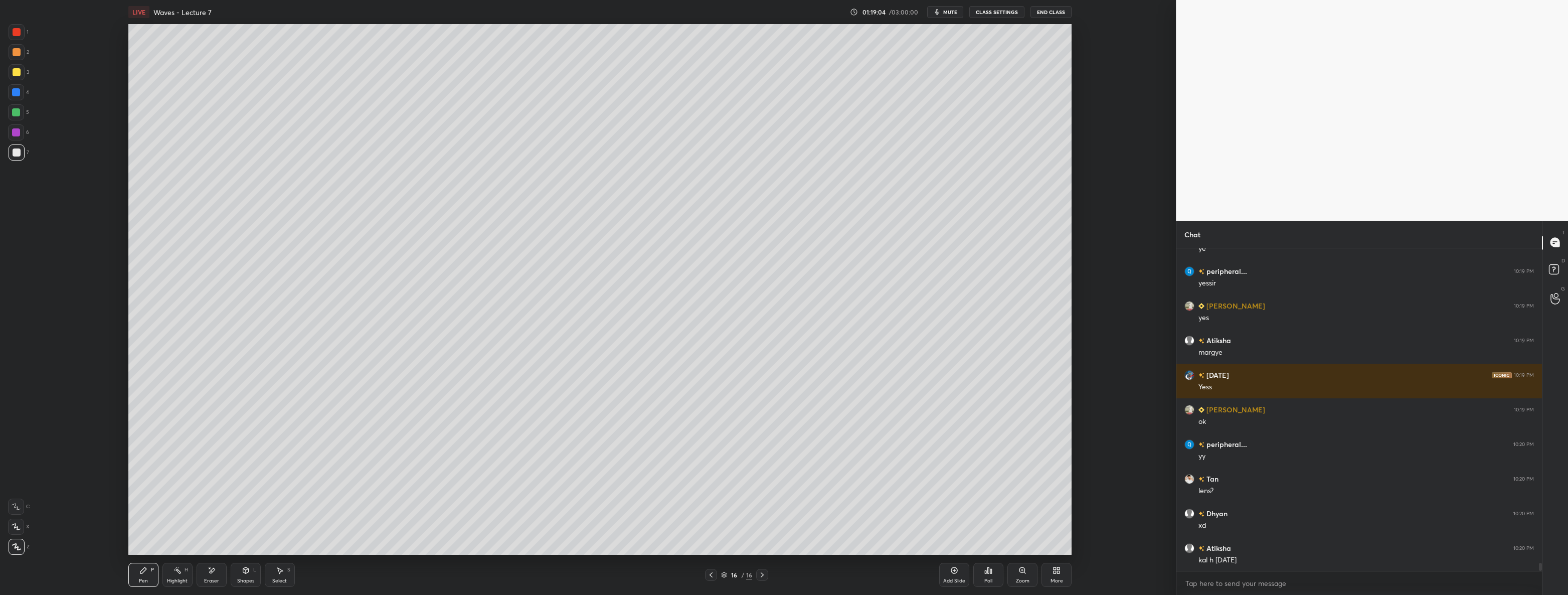
scroll to position [12294, 0]
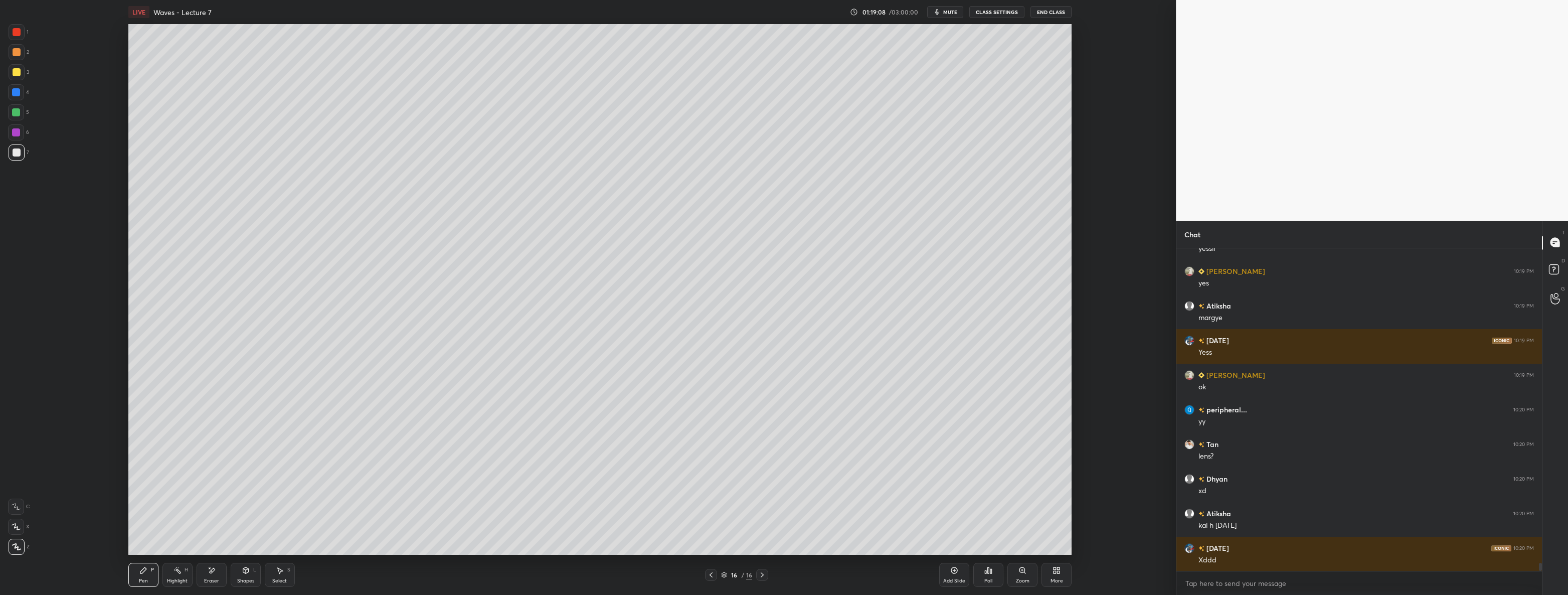
click at [240, 575] on div "Shapes L" at bounding box center [245, 575] width 30 height 24
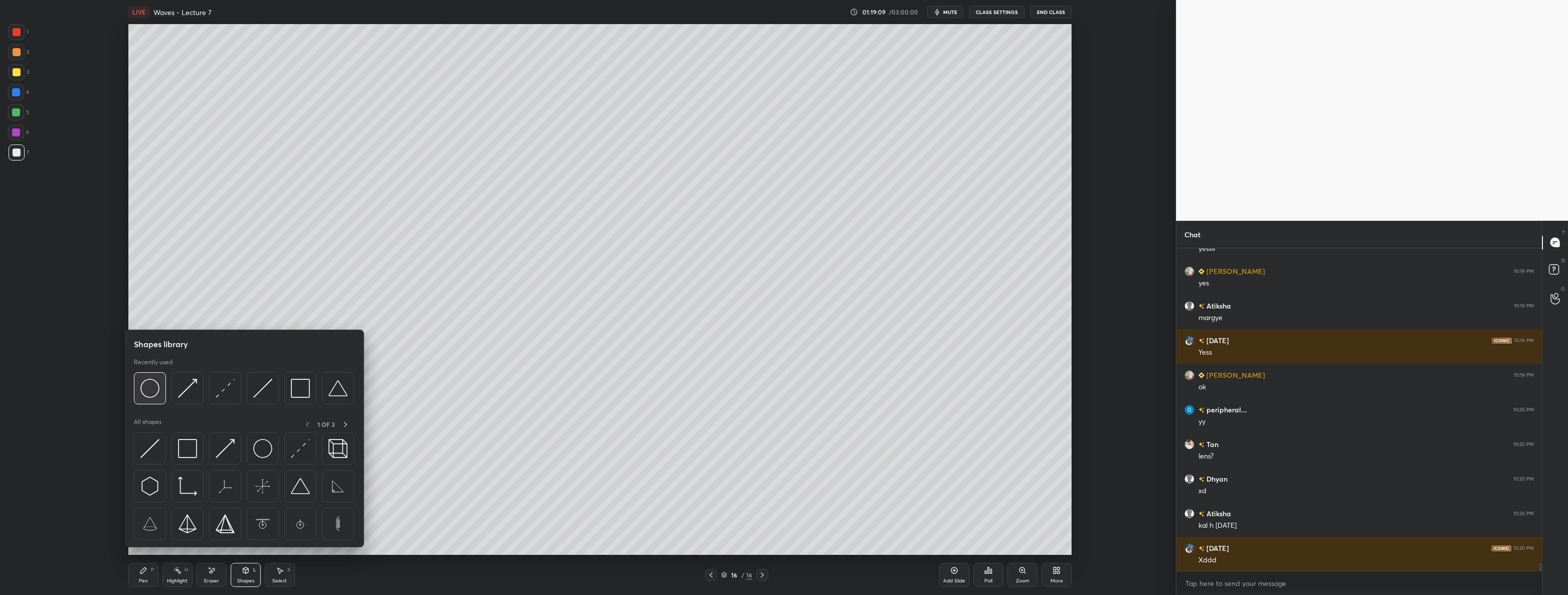
click at [144, 389] on img at bounding box center [150, 388] width 19 height 19
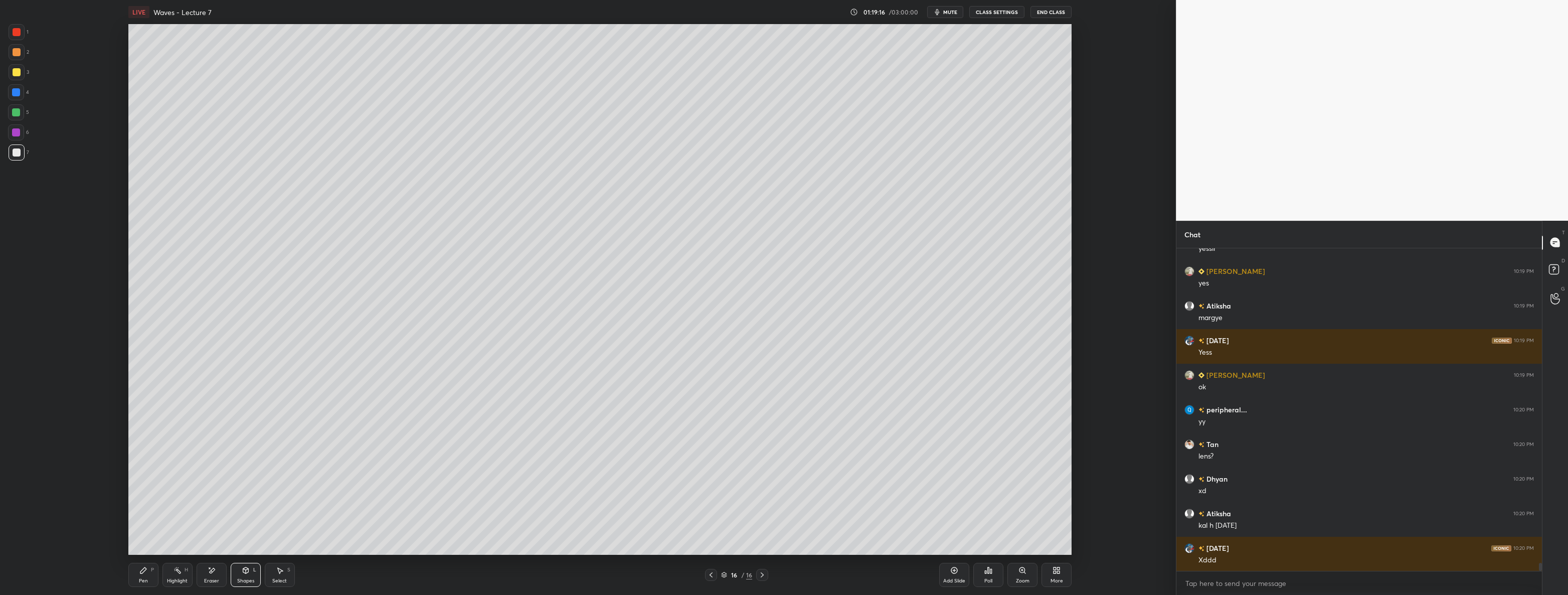
click at [145, 577] on div "Pen P" at bounding box center [143, 575] width 30 height 24
click at [23, 31] on div at bounding box center [16, 33] width 16 height 16
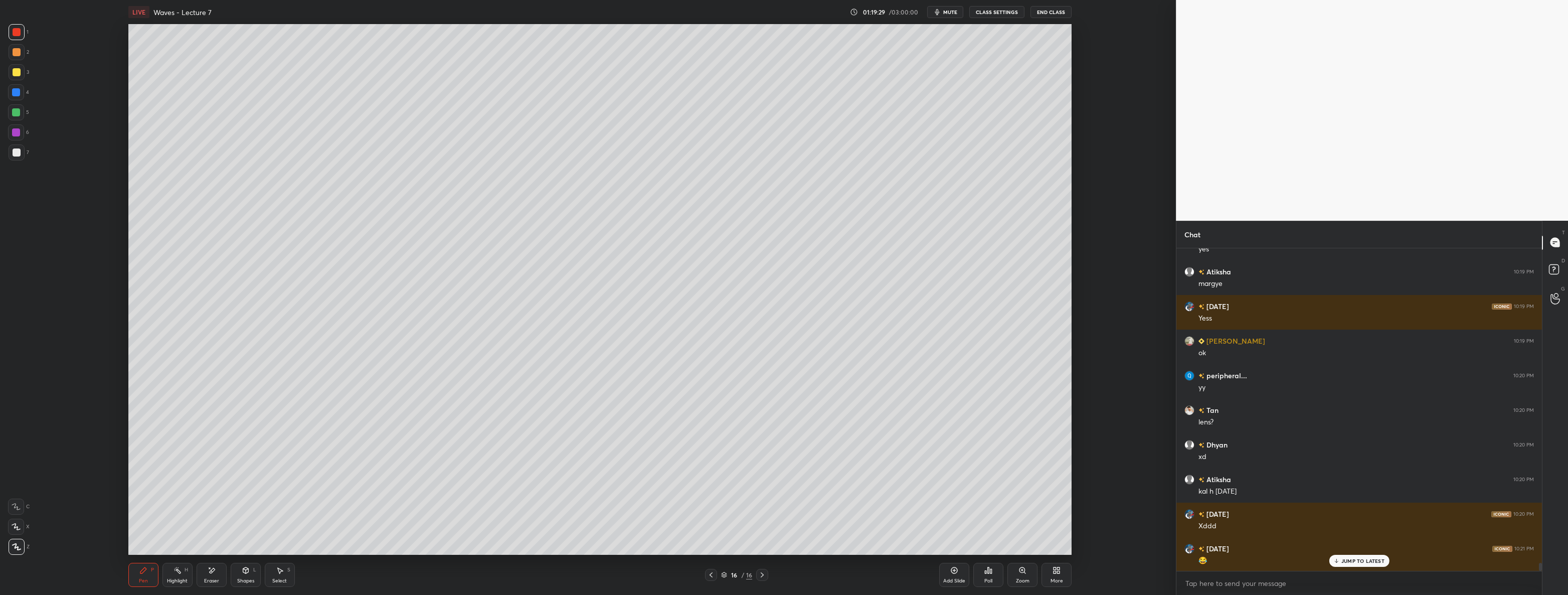
scroll to position [12363, 0]
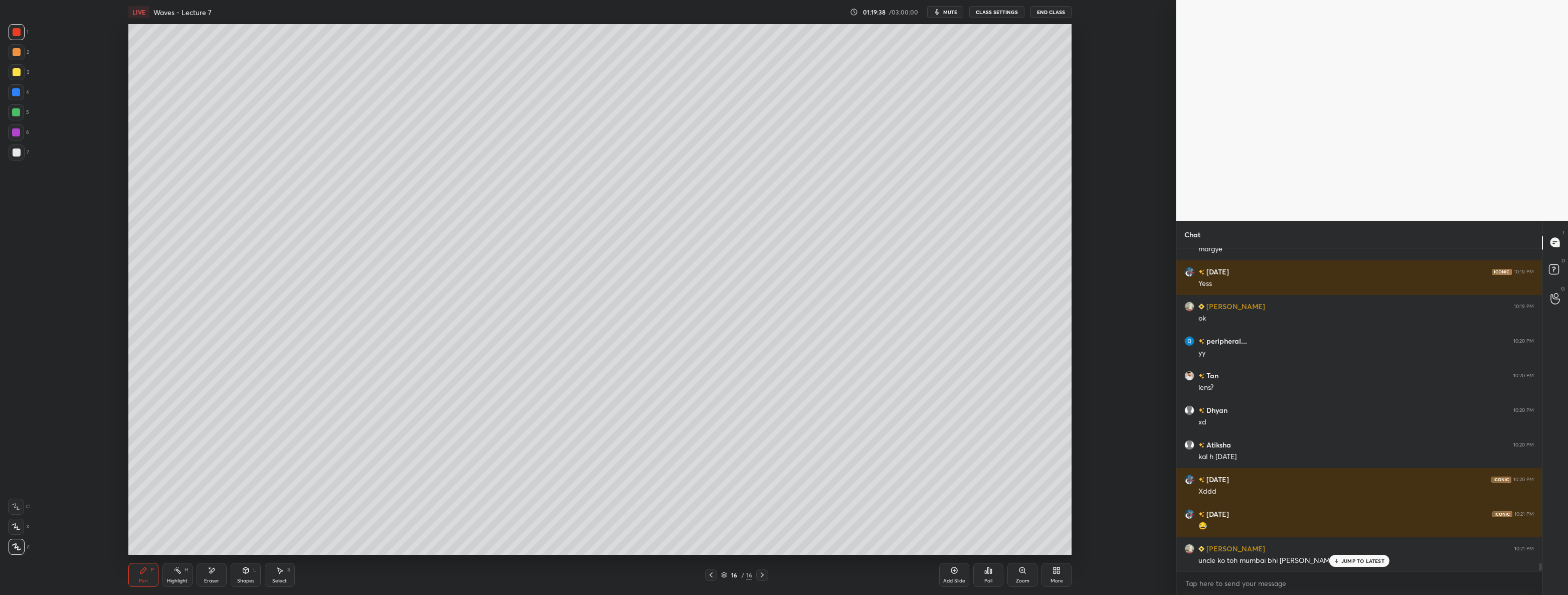
click at [1343, 558] on p "JUMP TO LATEST" at bounding box center [1363, 561] width 44 height 6
click at [246, 571] on icon at bounding box center [246, 571] width 5 height 6
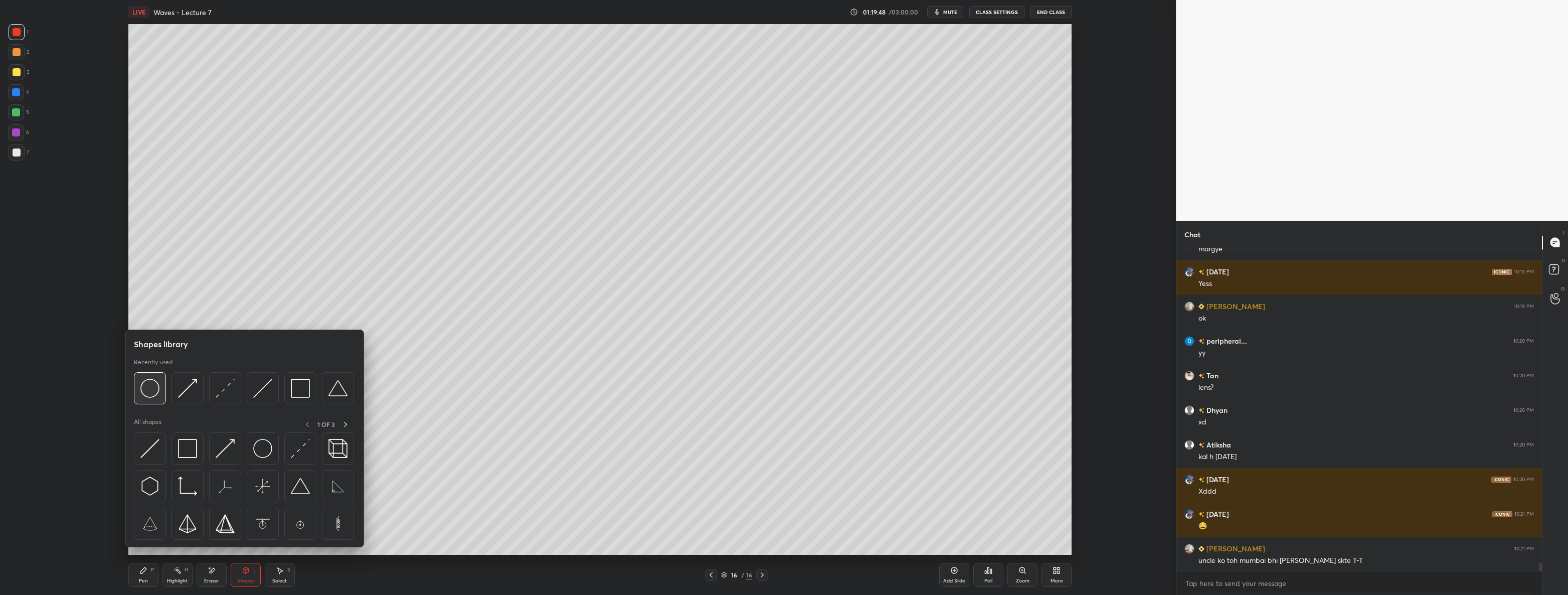
click at [153, 391] on img at bounding box center [150, 388] width 19 height 19
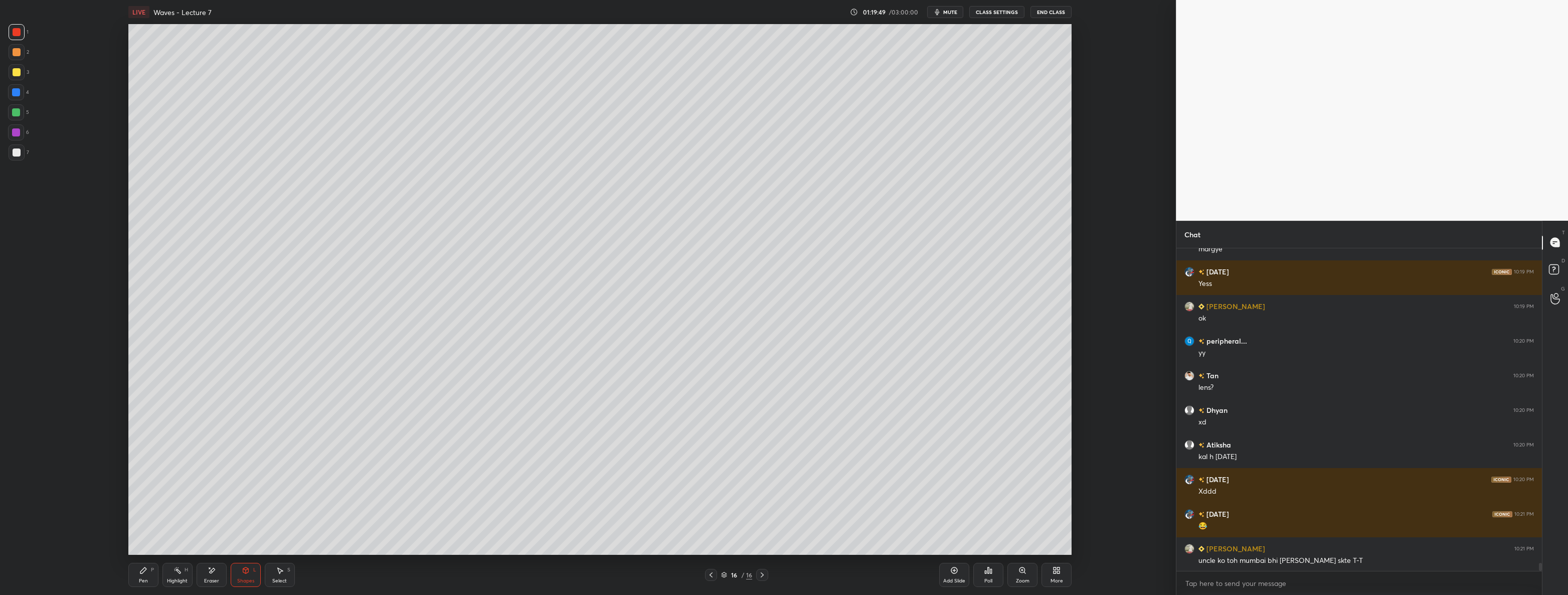
click at [13, 151] on div at bounding box center [16, 152] width 8 height 8
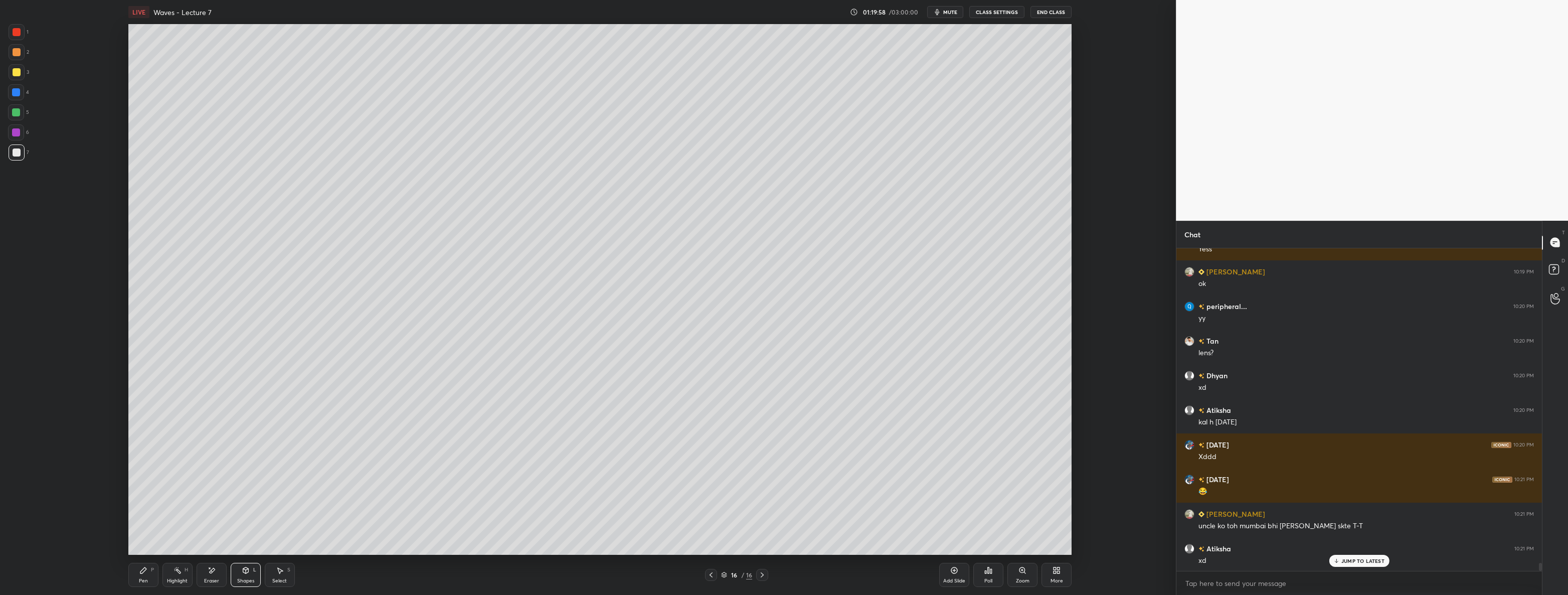
click at [235, 572] on div "Shapes L" at bounding box center [245, 575] width 30 height 24
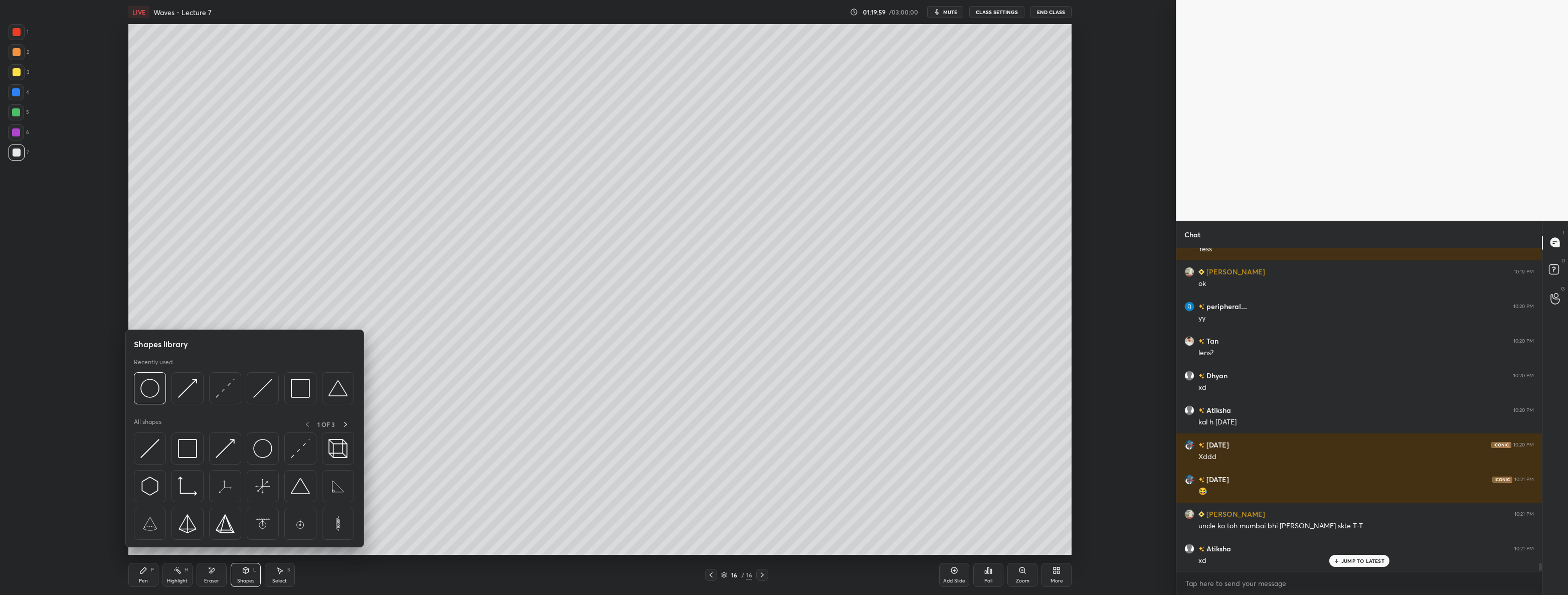
click at [185, 387] on img at bounding box center [187, 388] width 19 height 19
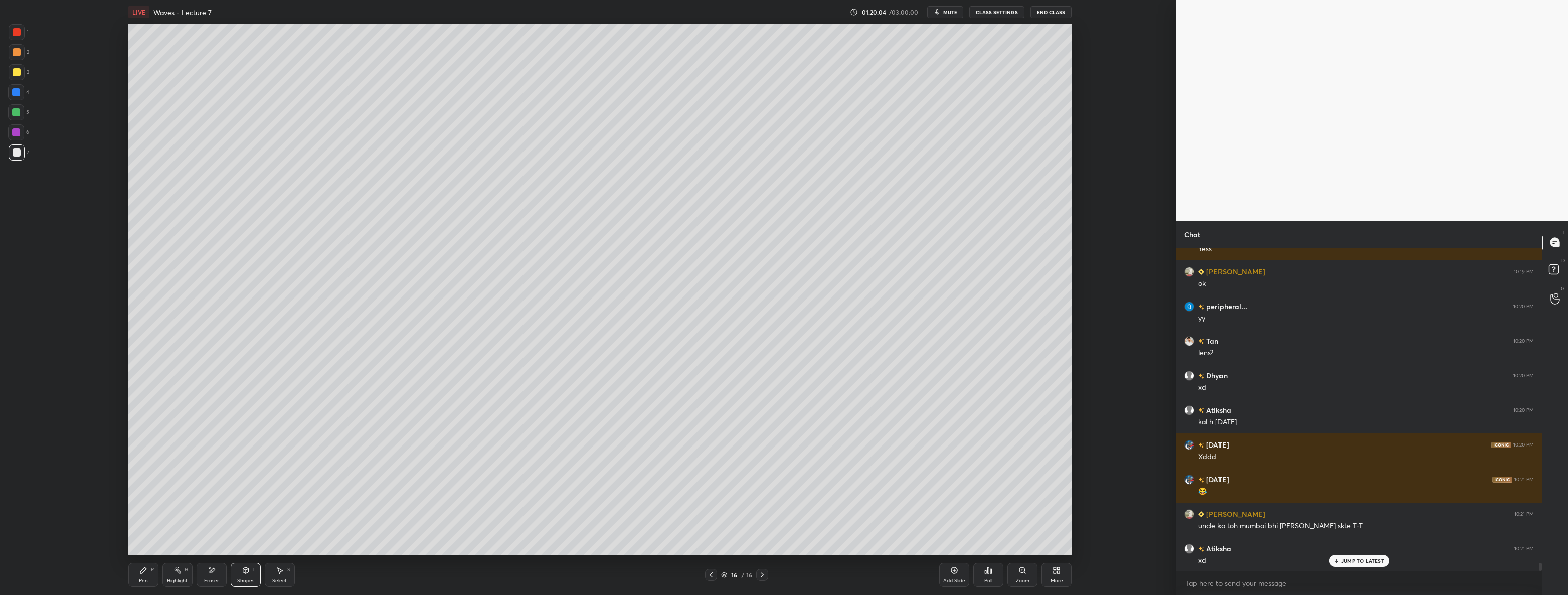
scroll to position [12432, 0]
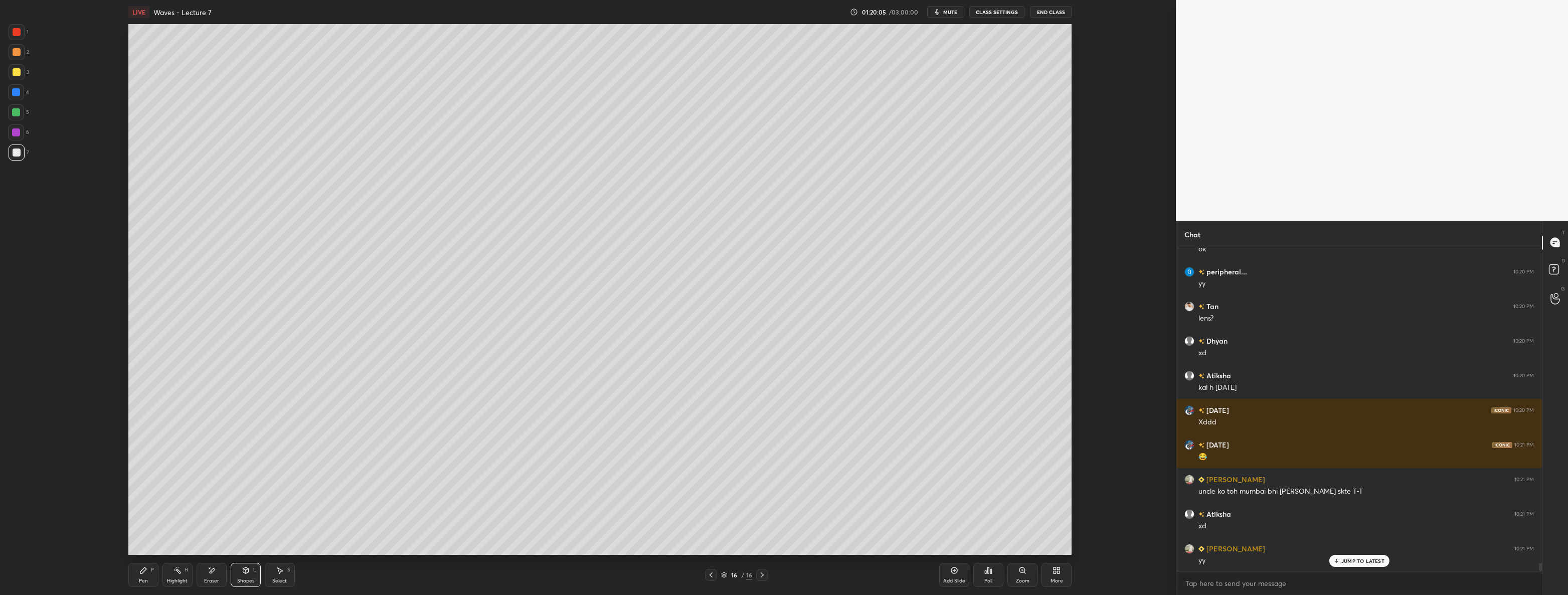
click at [150, 561] on div "Pen P Highlight H Eraser Shapes L Select S 16 / 16 Add Slide Poll Zoom More" at bounding box center [600, 575] width 944 height 40
click at [145, 574] on icon at bounding box center [143, 570] width 8 height 8
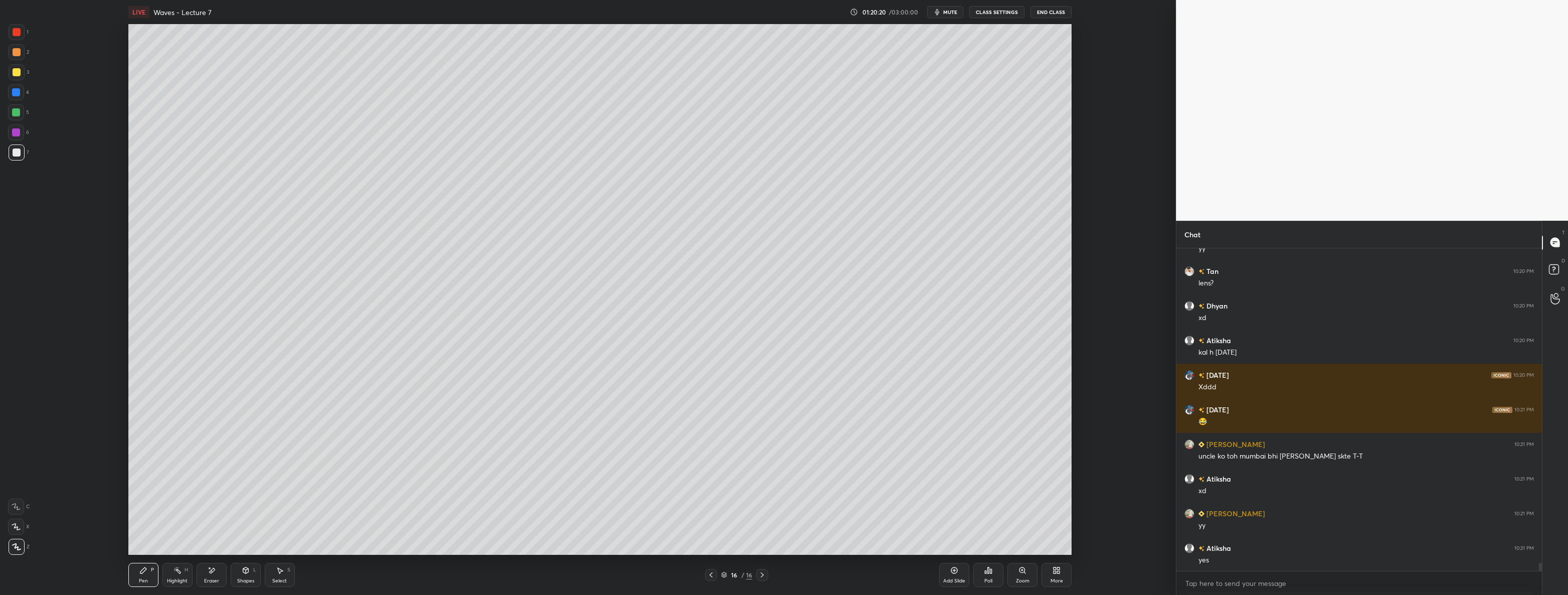
click at [17, 73] on div at bounding box center [16, 72] width 8 height 8
click at [246, 577] on div "Shapes L" at bounding box center [245, 575] width 30 height 24
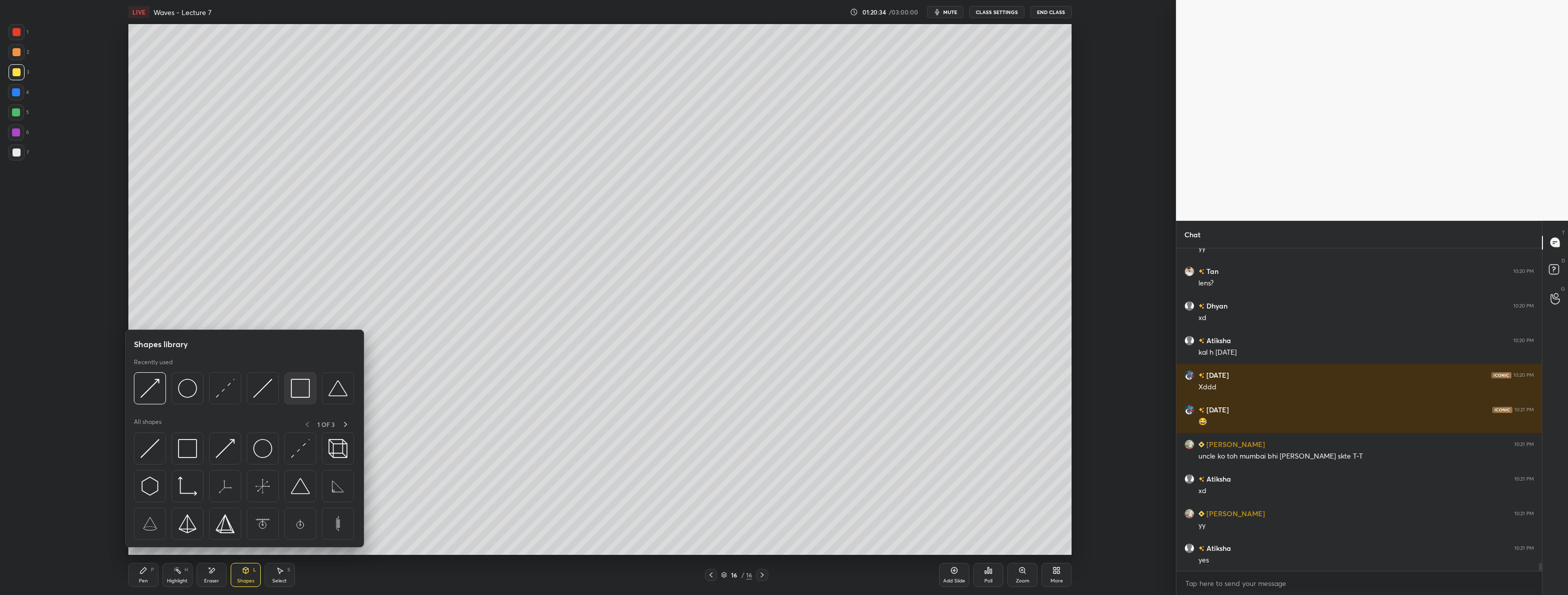
click at [303, 385] on img at bounding box center [300, 388] width 19 height 19
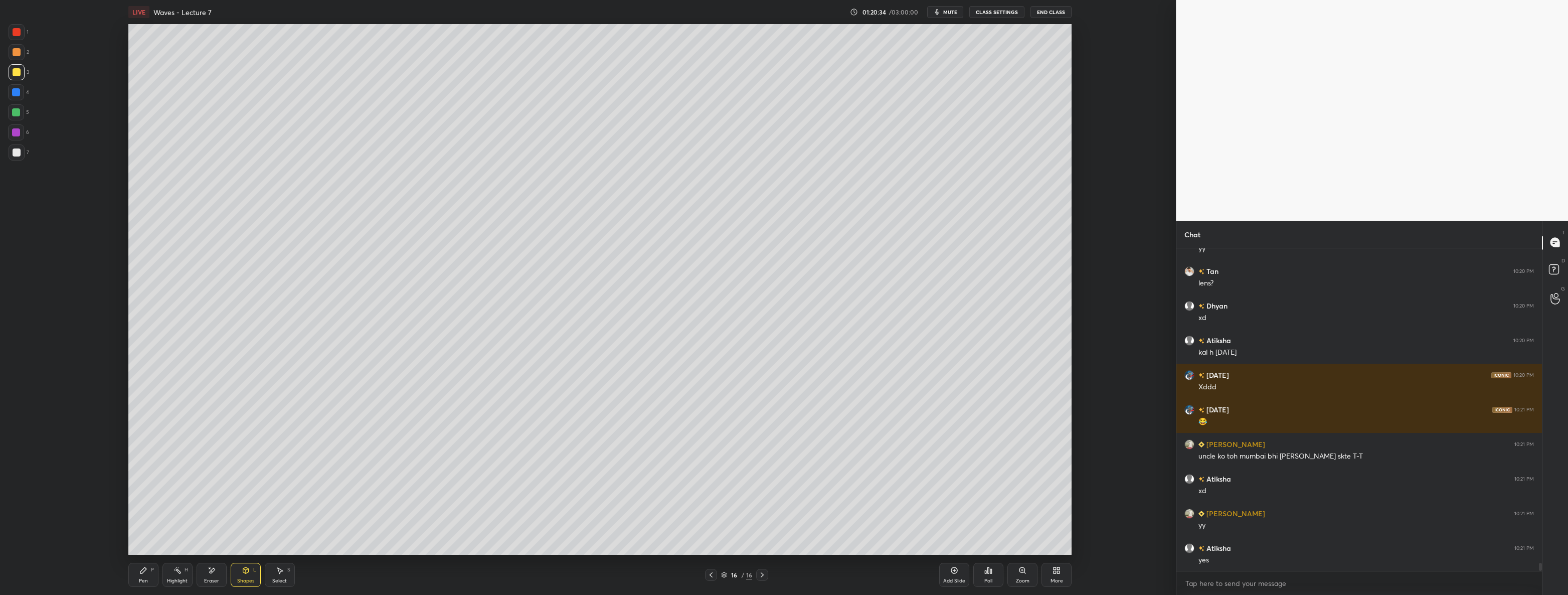
scroll to position [12501, 0]
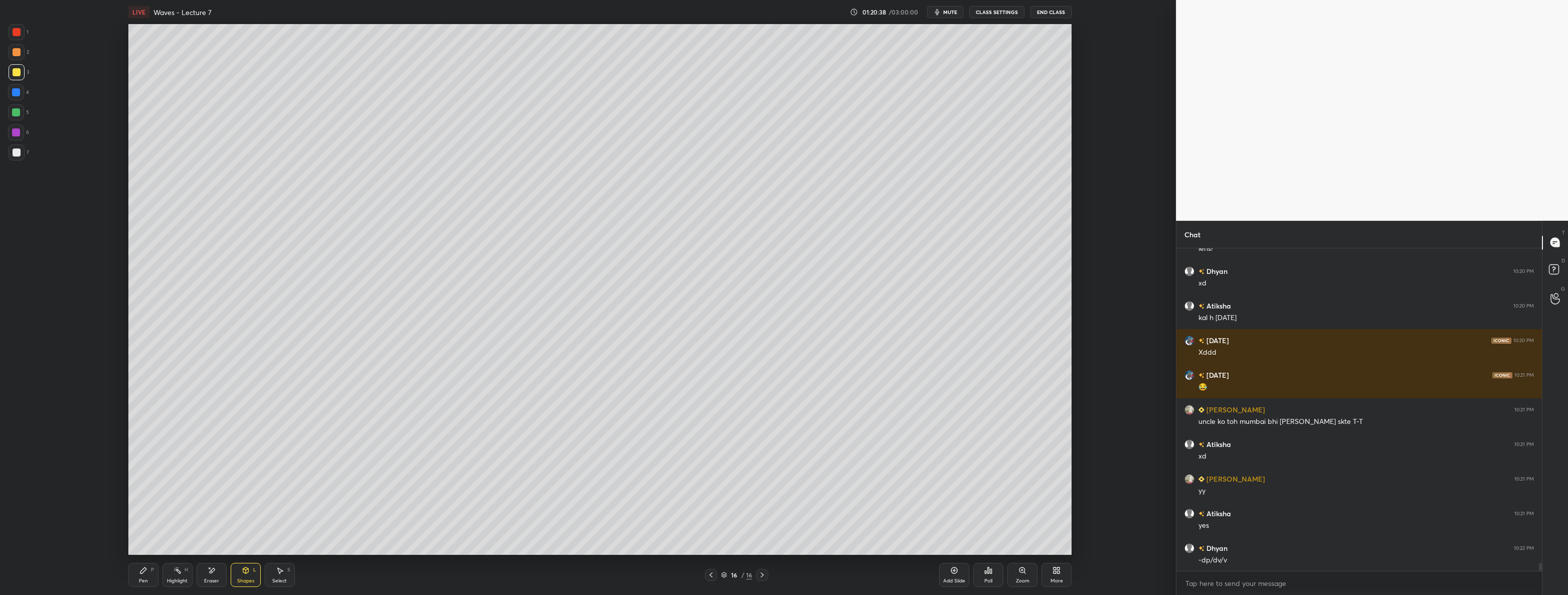
click at [148, 574] on div "Pen P" at bounding box center [143, 575] width 30 height 24
click at [13, 33] on div at bounding box center [16, 32] width 8 height 8
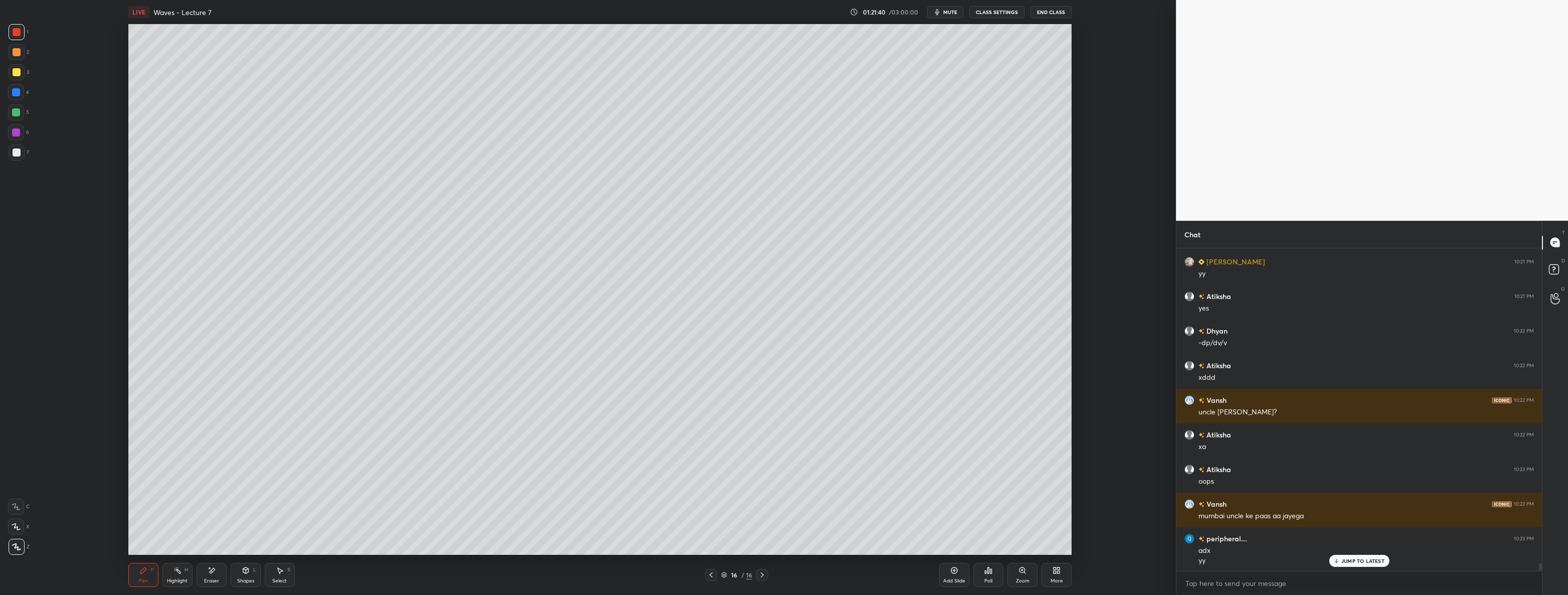
scroll to position [12753, 0]
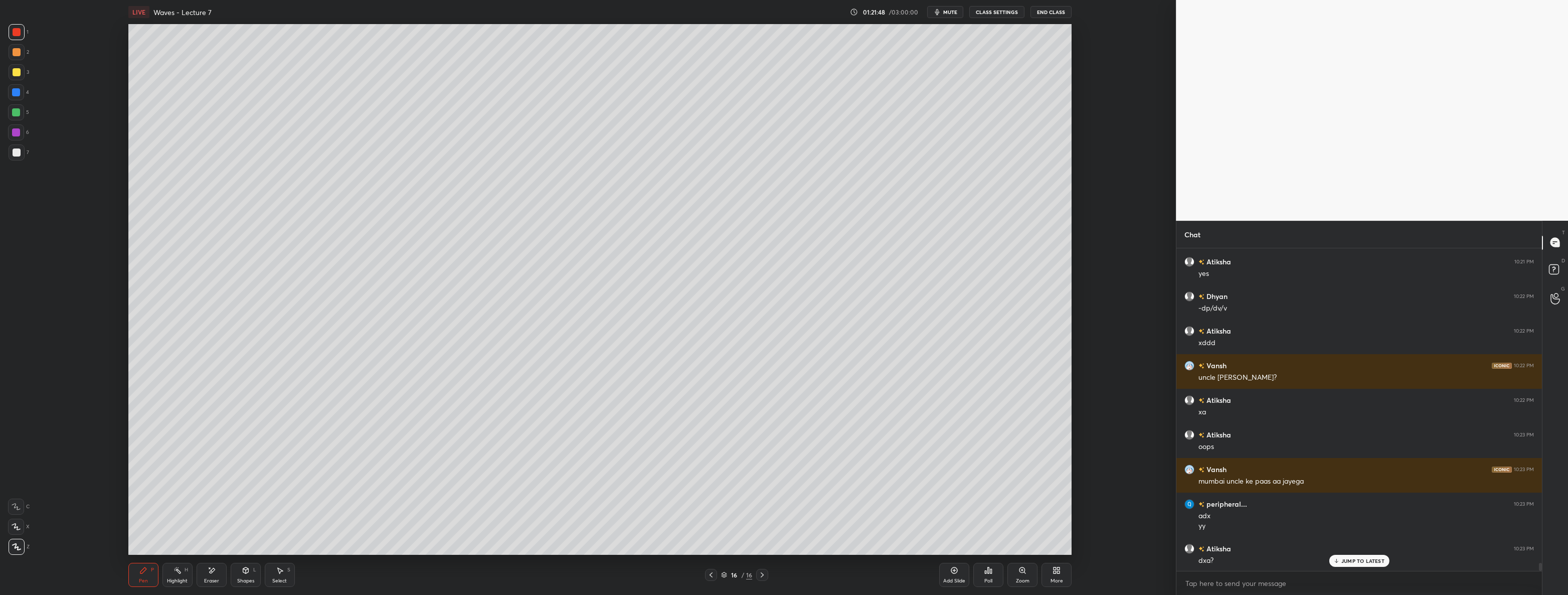
click at [17, 70] on div at bounding box center [16, 72] width 8 height 8
click at [242, 580] on div "Shapes" at bounding box center [246, 581] width 17 height 5
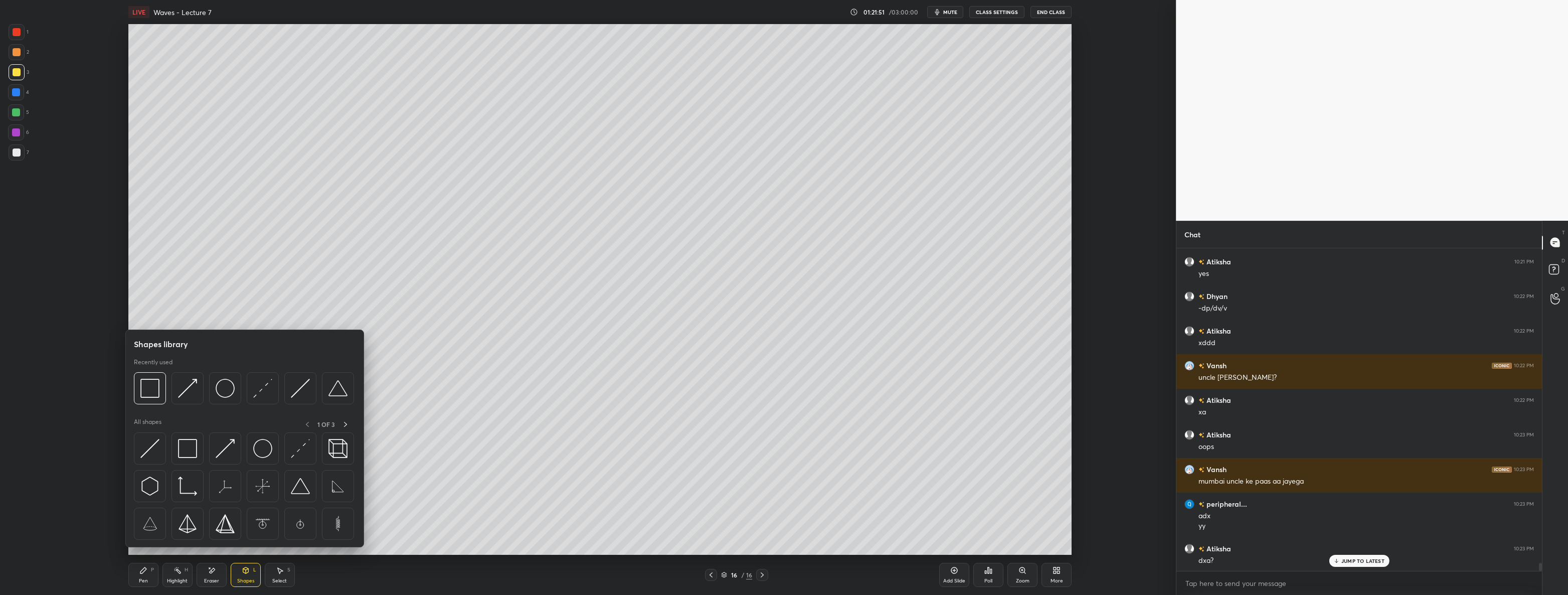
click at [144, 581] on div "Pen" at bounding box center [143, 581] width 9 height 5
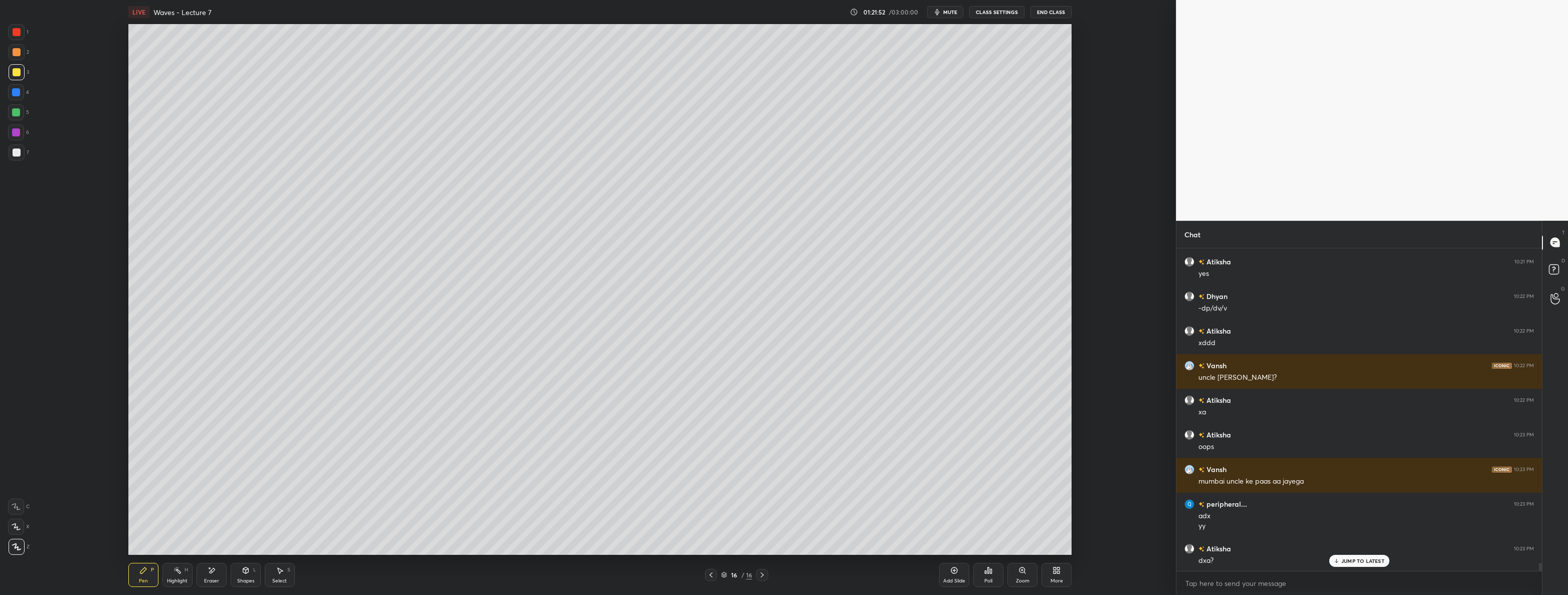
click at [180, 573] on icon at bounding box center [177, 570] width 8 height 8
click at [247, 572] on icon at bounding box center [246, 571] width 5 height 6
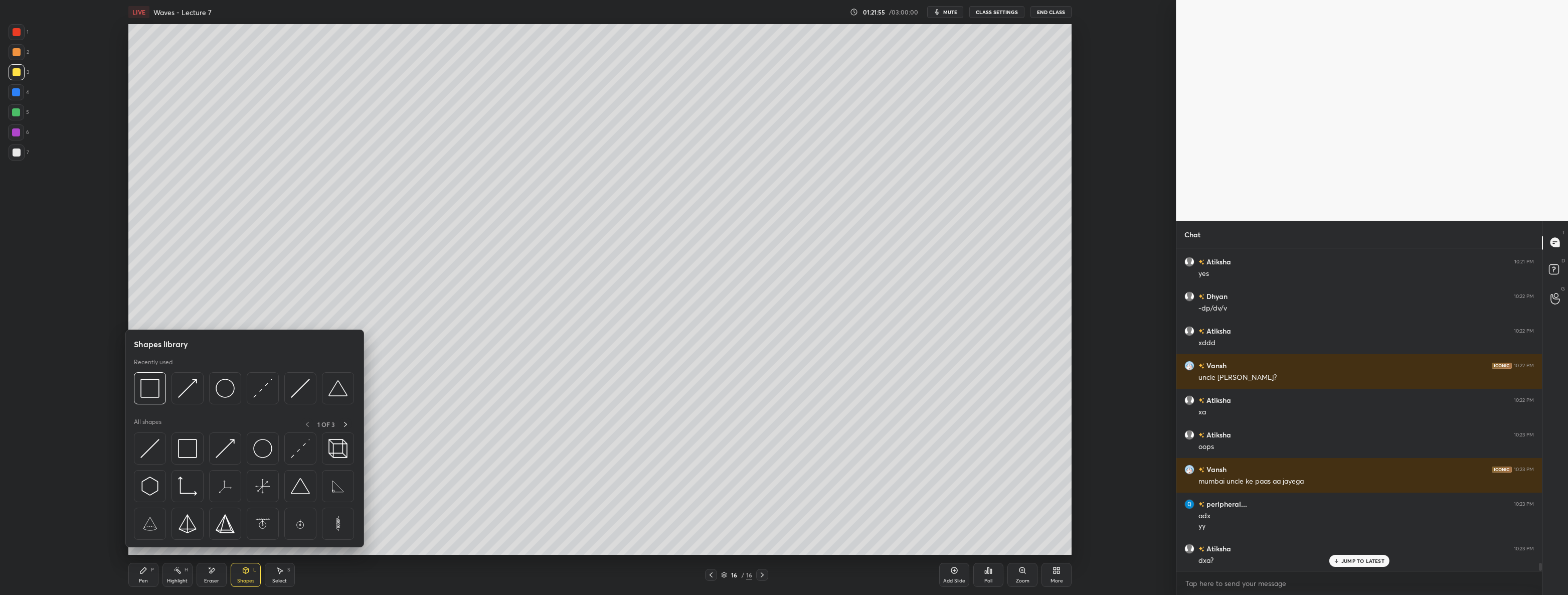
click at [211, 577] on div "Eraser" at bounding box center [211, 575] width 30 height 24
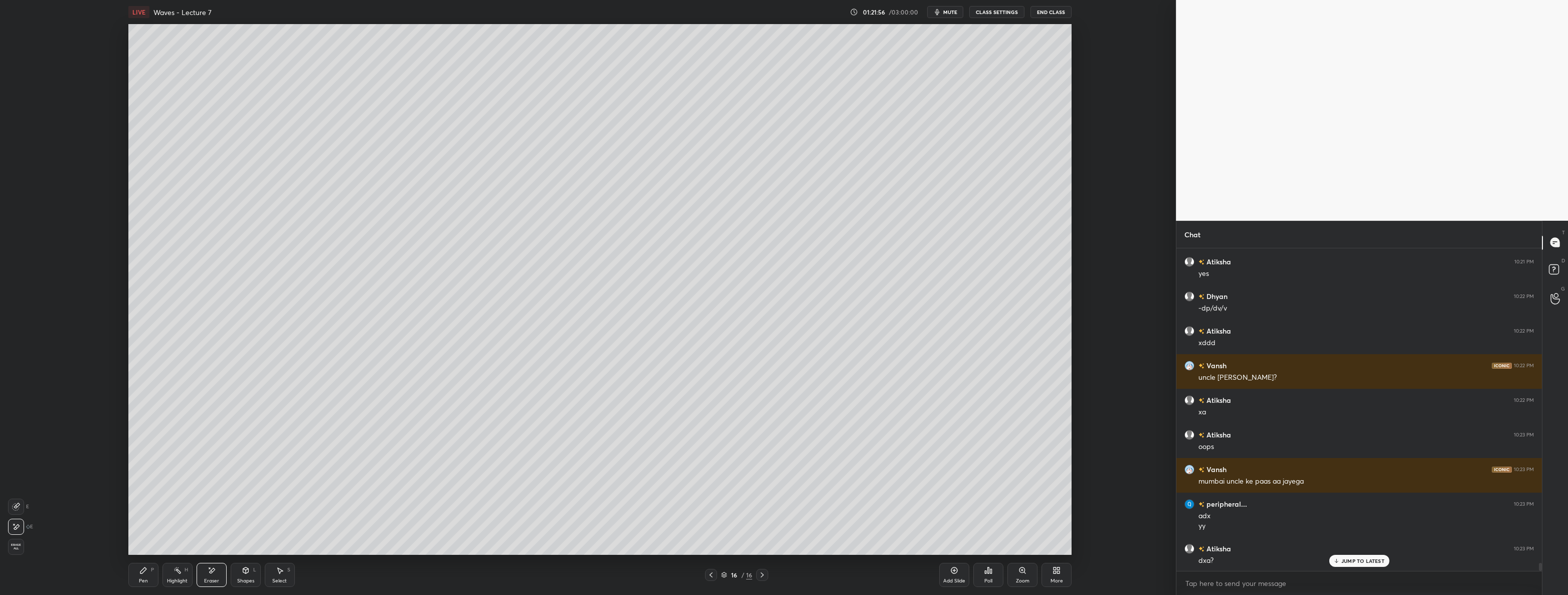
click at [175, 571] on circle at bounding box center [174, 570] width 1 height 1
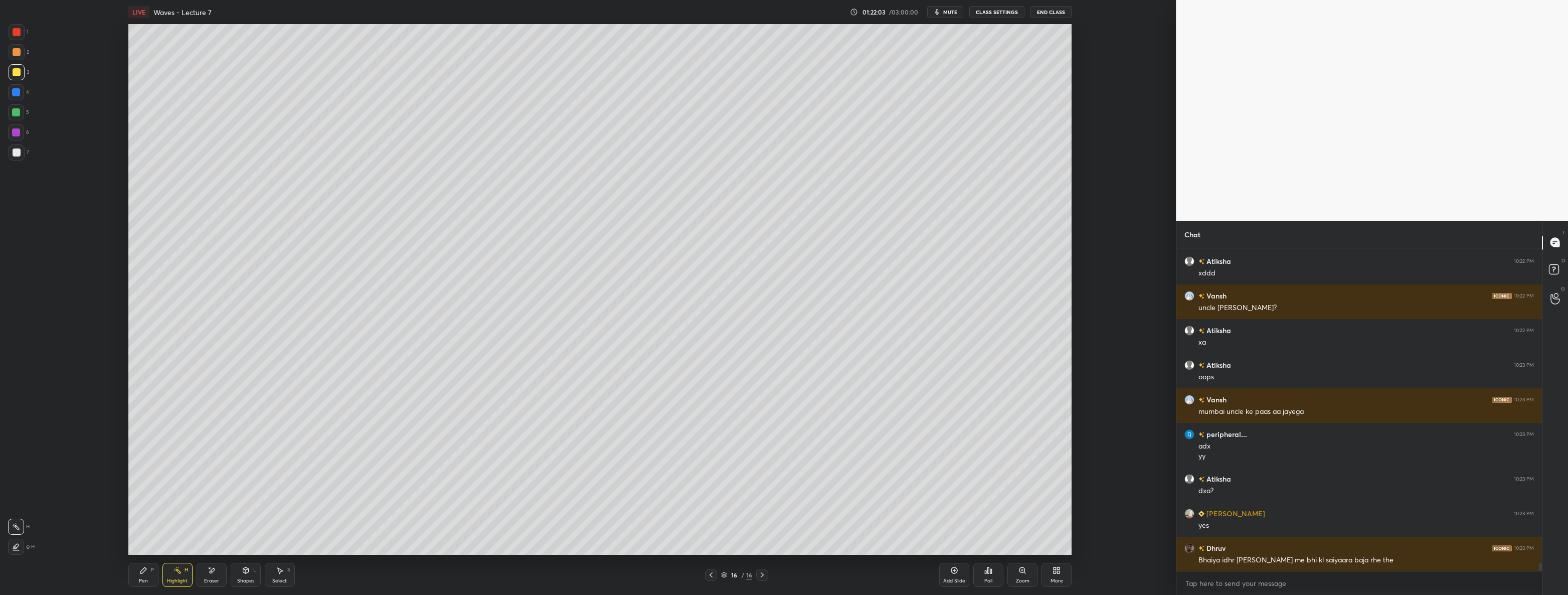
scroll to position [12858, 0]
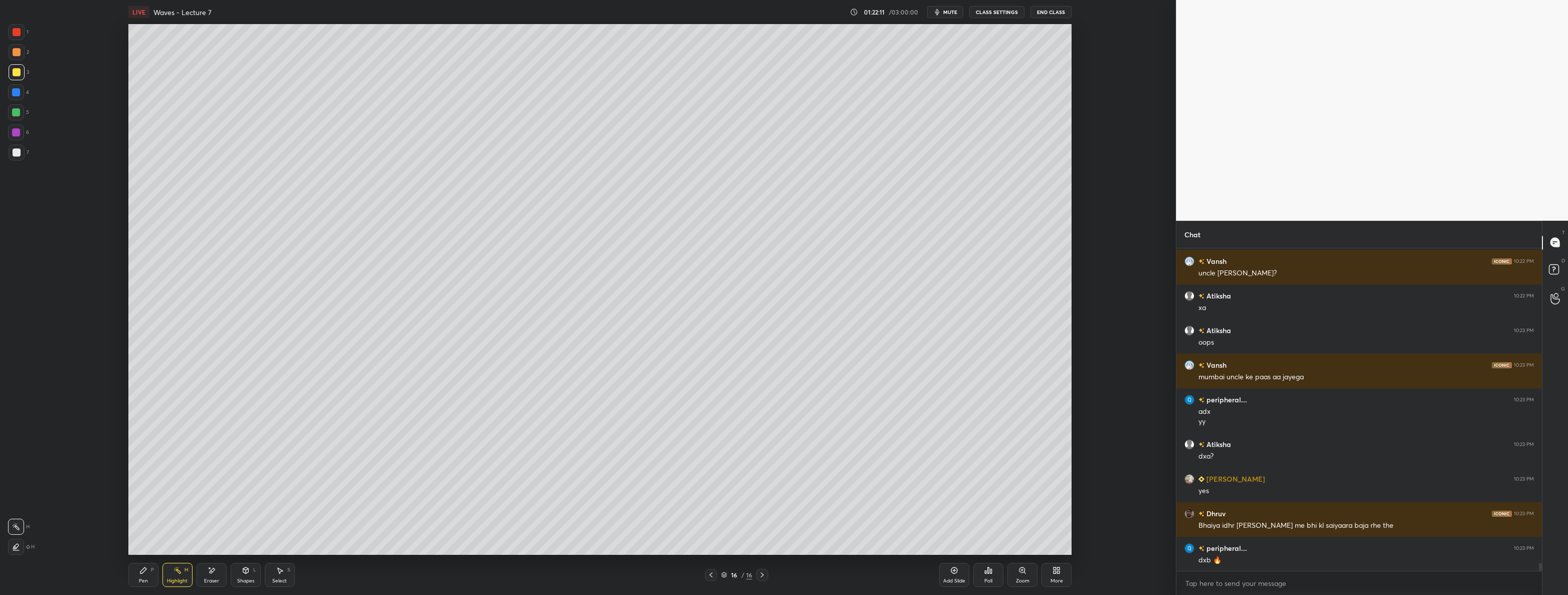
click at [219, 571] on div "Eraser" at bounding box center [211, 575] width 30 height 24
click at [176, 572] on icon at bounding box center [177, 570] width 8 height 8
click at [145, 579] on div "Pen" at bounding box center [143, 581] width 9 height 5
click at [210, 570] on icon at bounding box center [211, 570] width 8 height 8
click at [11, 509] on div at bounding box center [16, 507] width 16 height 16
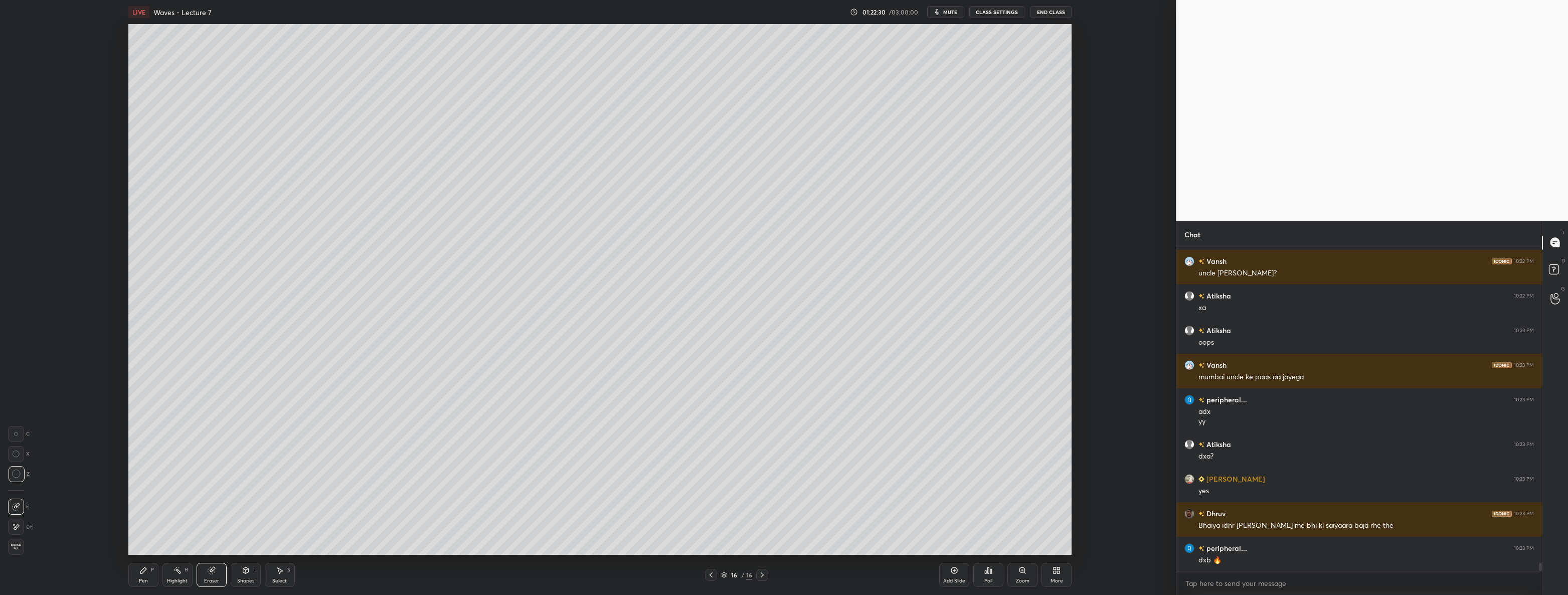
click at [20, 432] on div at bounding box center [16, 434] width 16 height 16
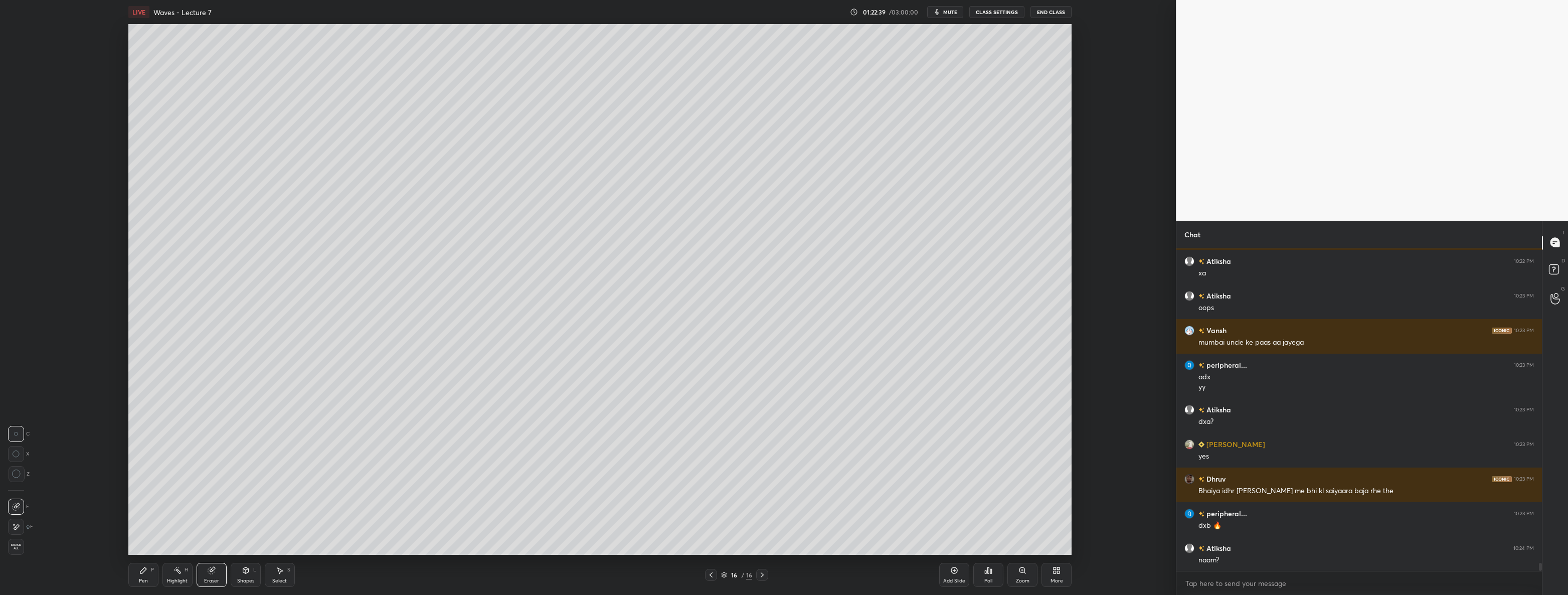
click at [145, 577] on div "Pen P" at bounding box center [143, 575] width 30 height 24
click at [17, 155] on div at bounding box center [16, 152] width 8 height 8
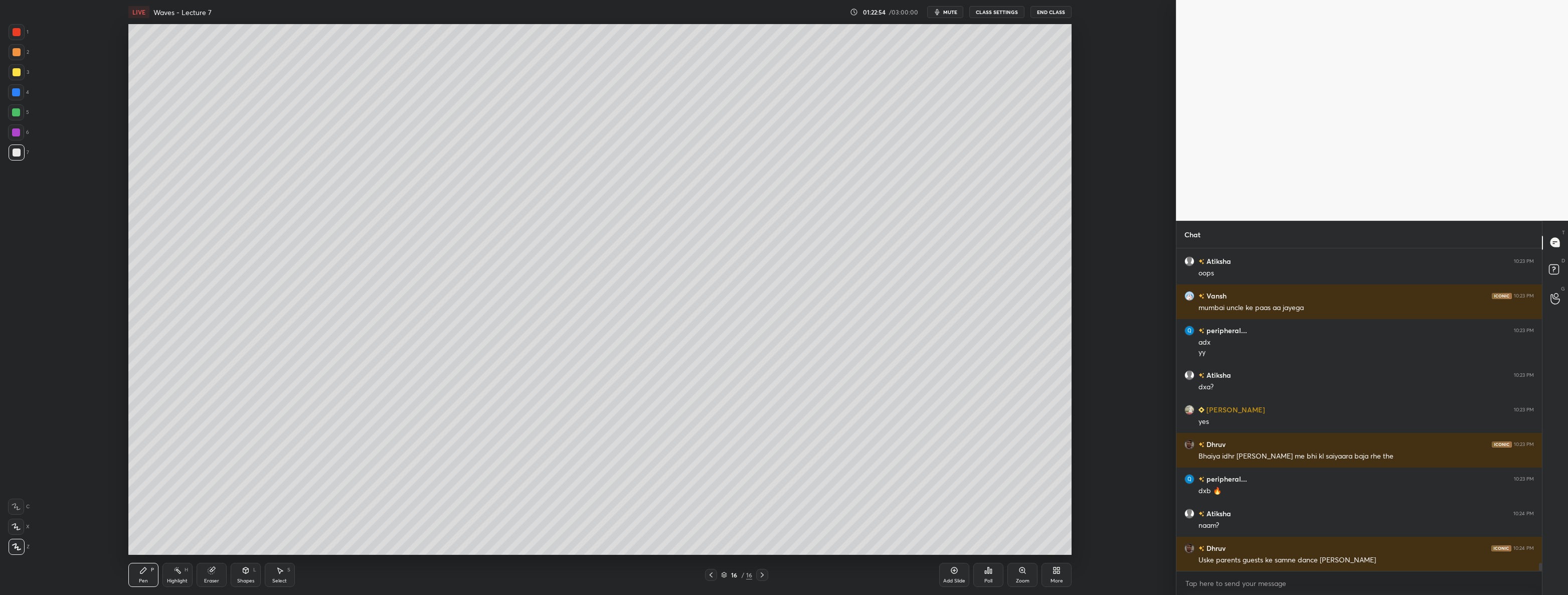
scroll to position [12961, 0]
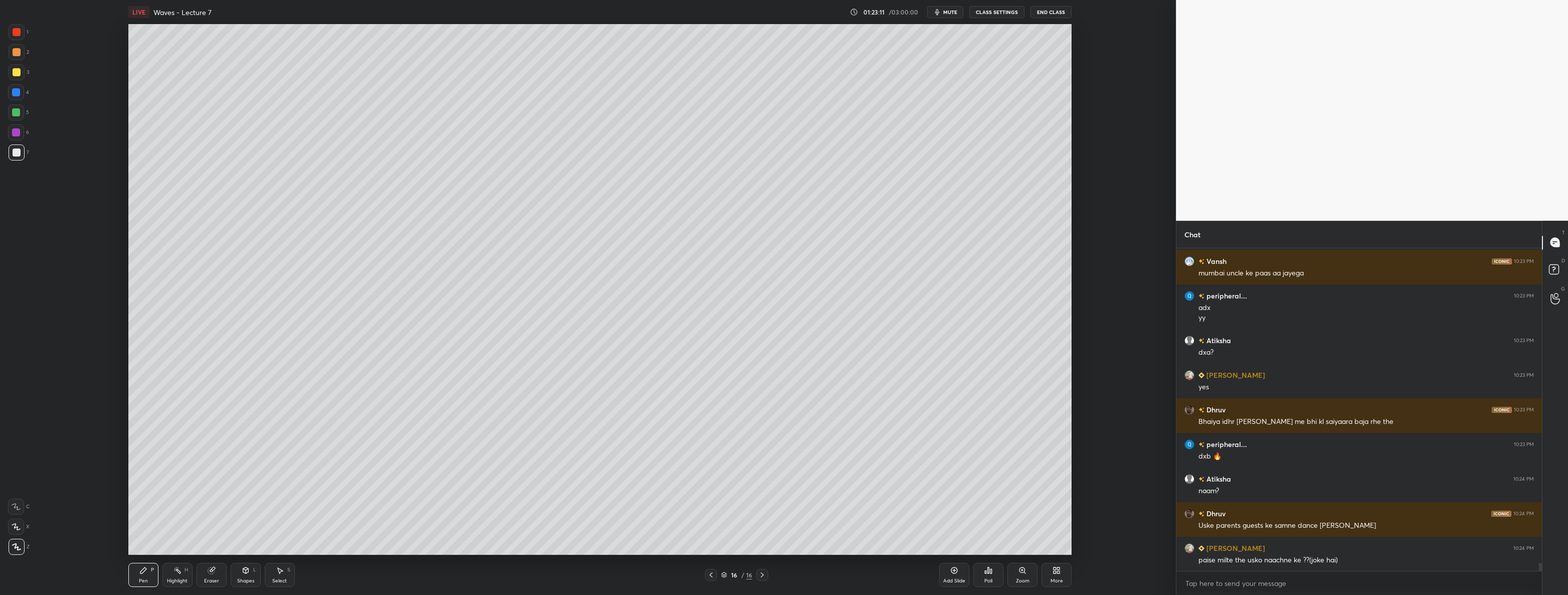
click at [251, 574] on div "Shapes L" at bounding box center [245, 575] width 30 height 24
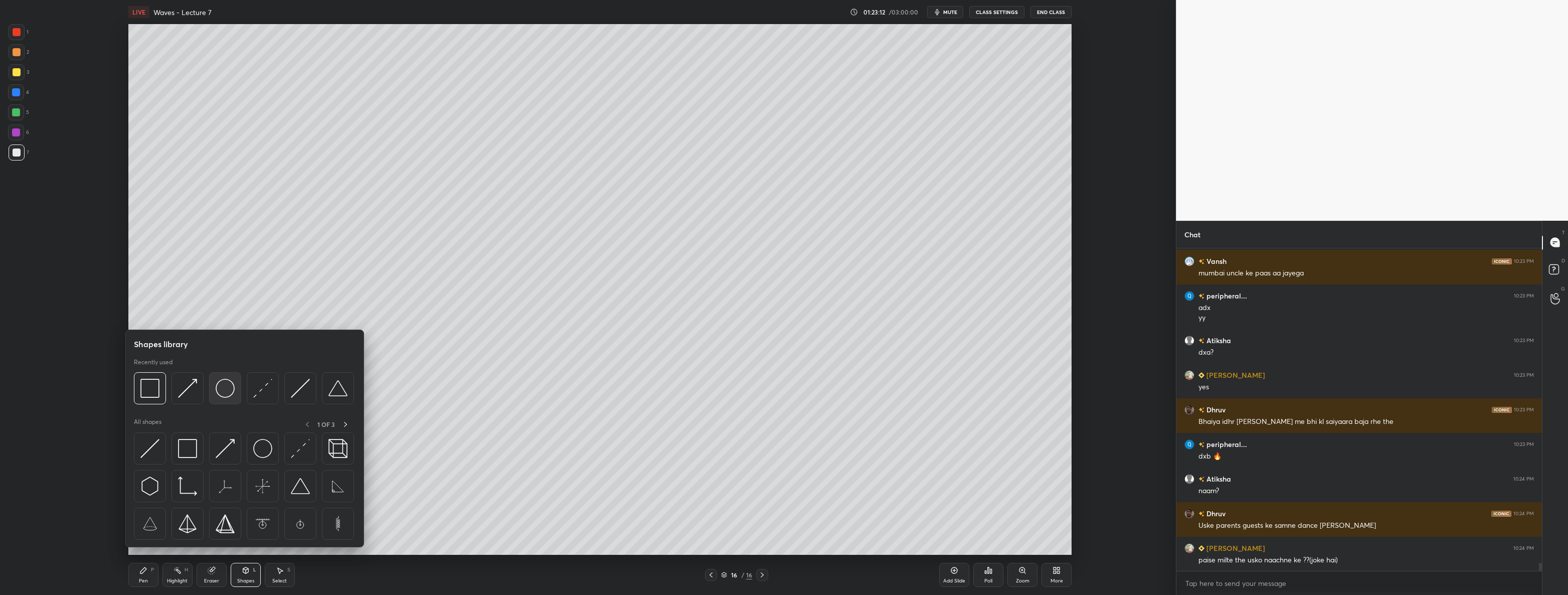
click at [229, 395] on img at bounding box center [225, 388] width 19 height 19
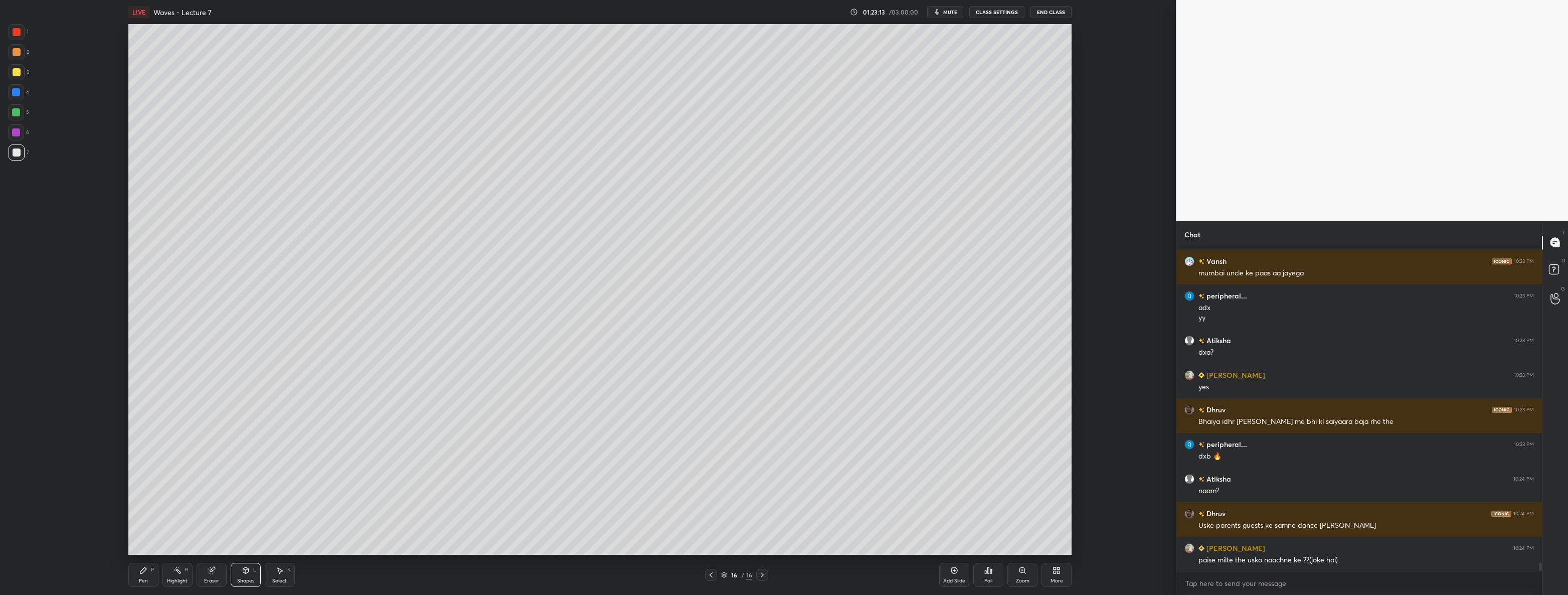
click at [18, 73] on div at bounding box center [16, 72] width 8 height 8
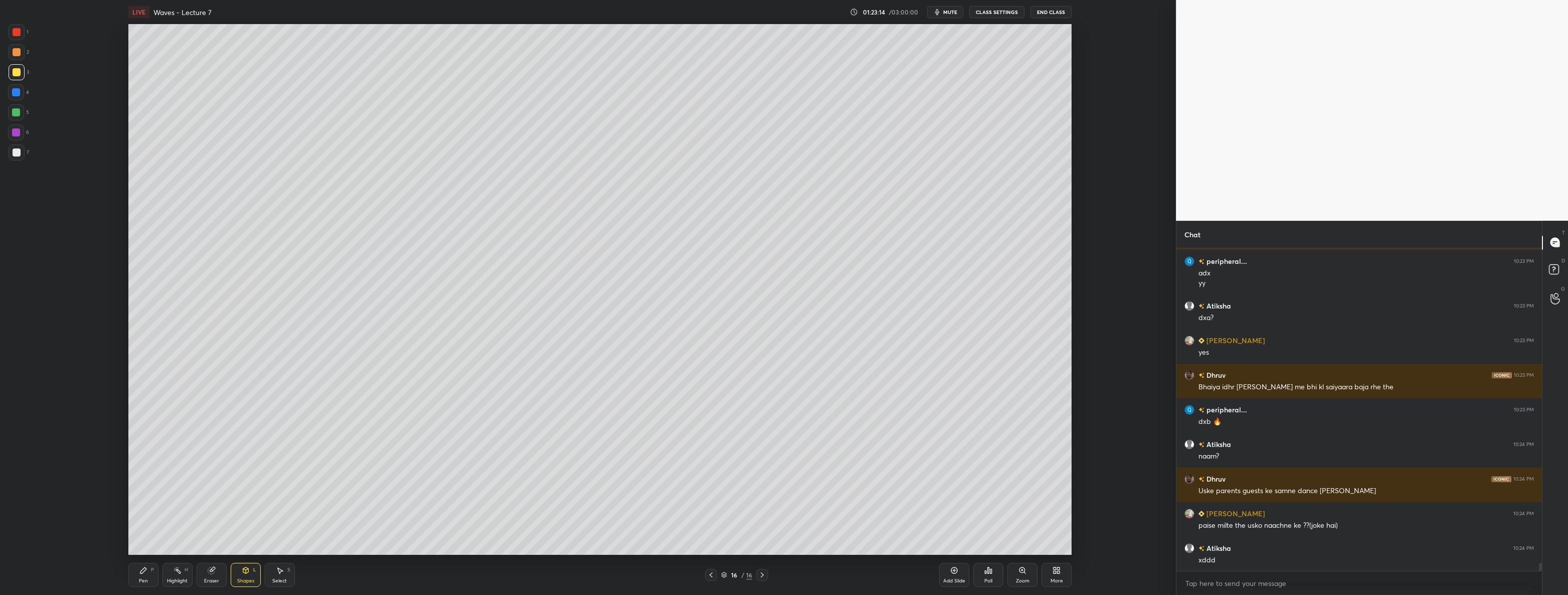
scroll to position [13030, 0]
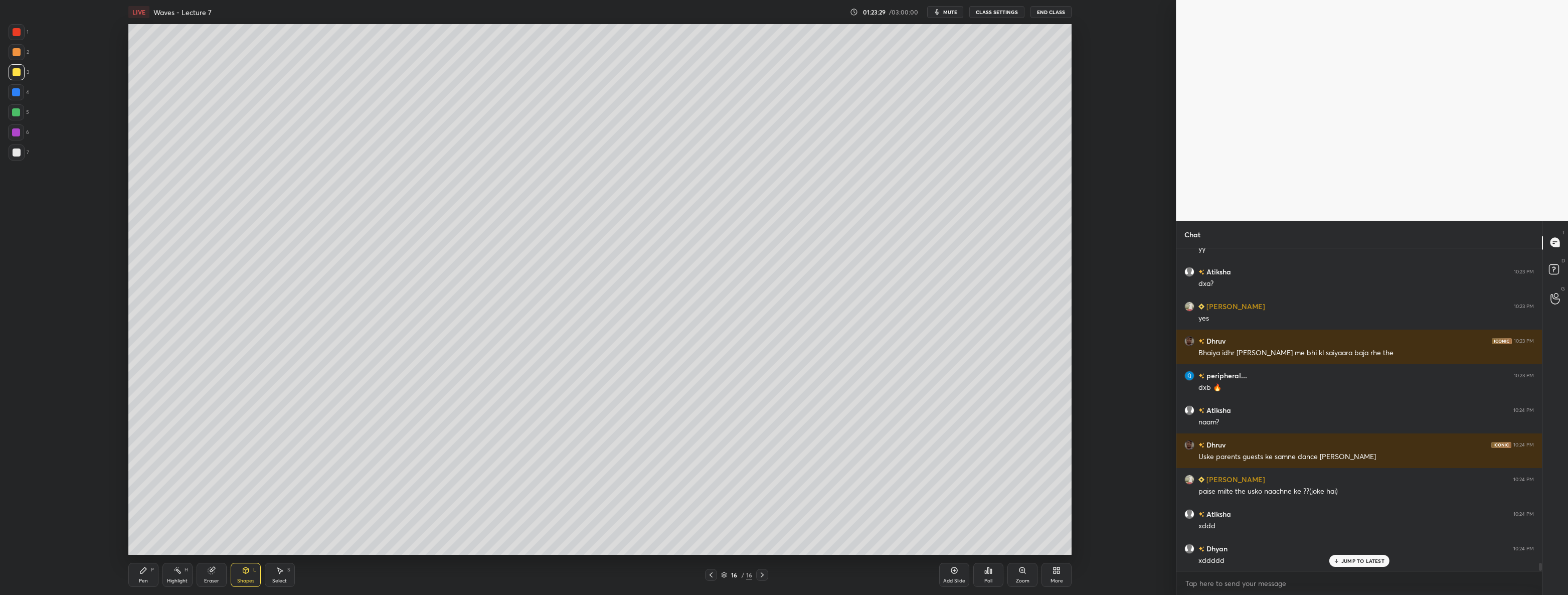
click at [20, 158] on div at bounding box center [16, 152] width 16 height 16
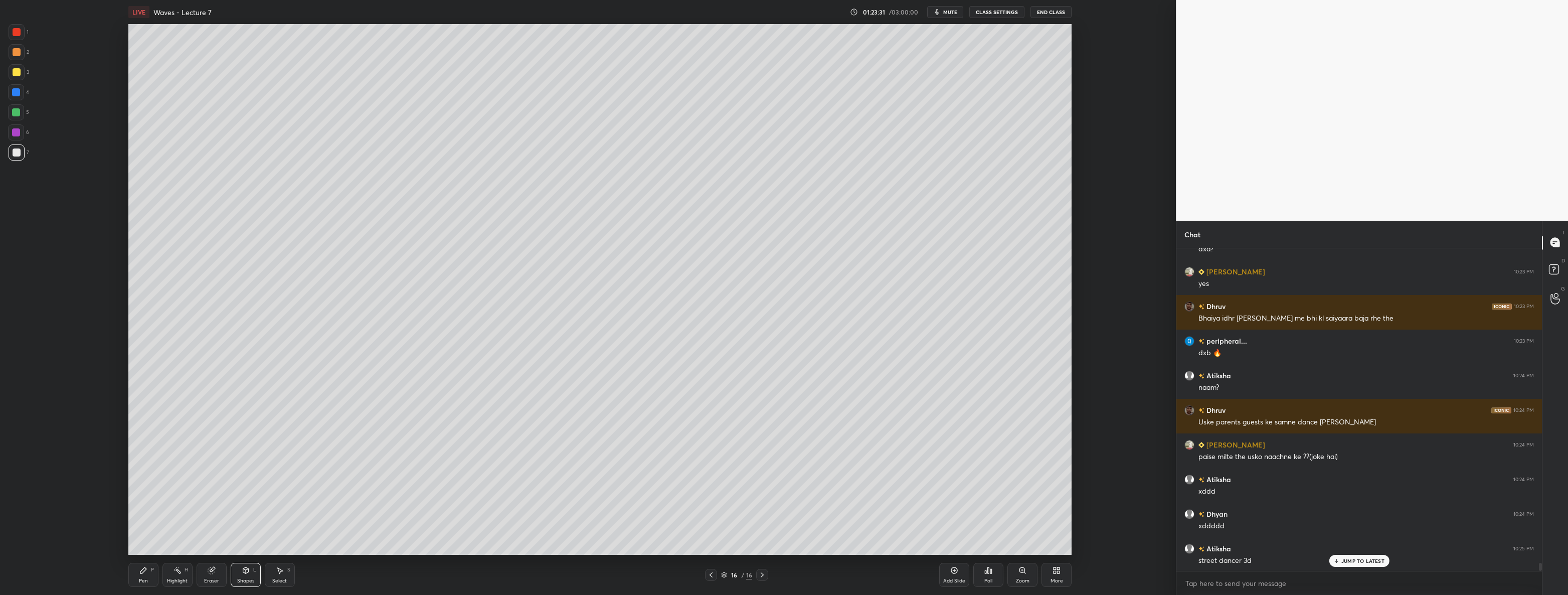
click at [17, 91] on div at bounding box center [15, 92] width 8 height 8
click at [150, 573] on div "Pen P" at bounding box center [143, 575] width 30 height 24
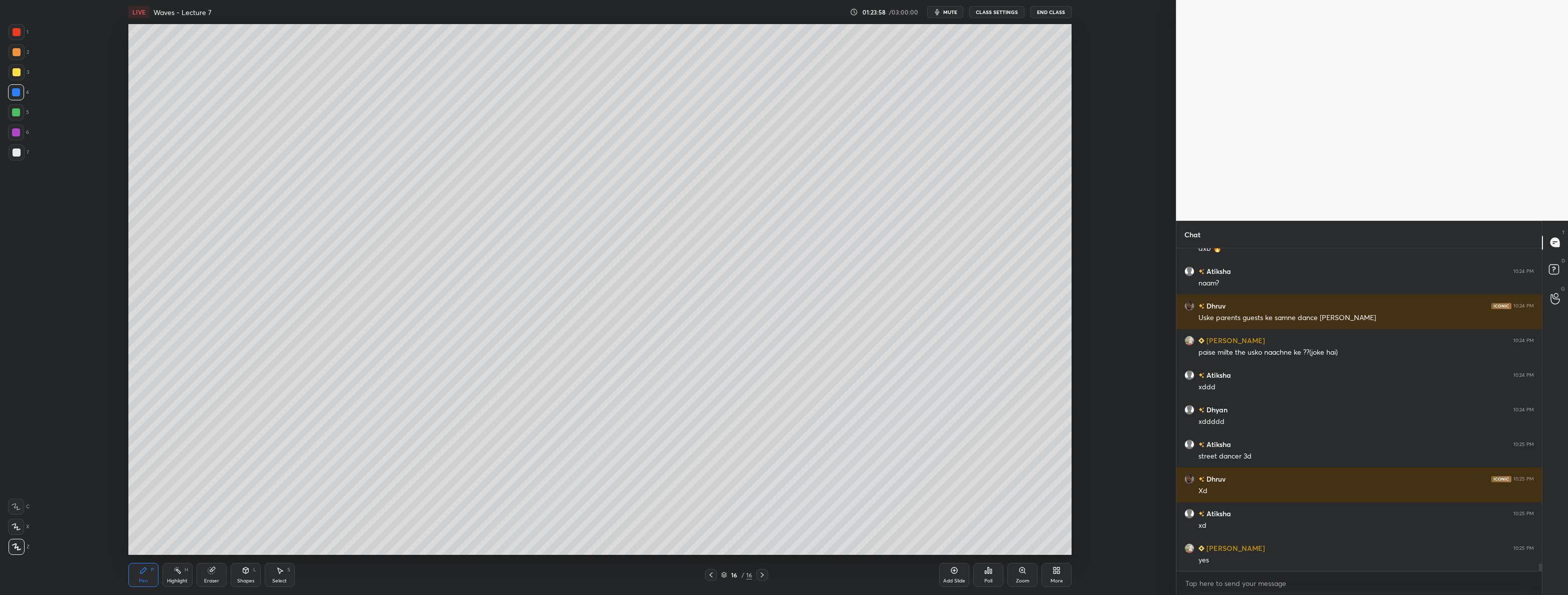
scroll to position [13203, 0]
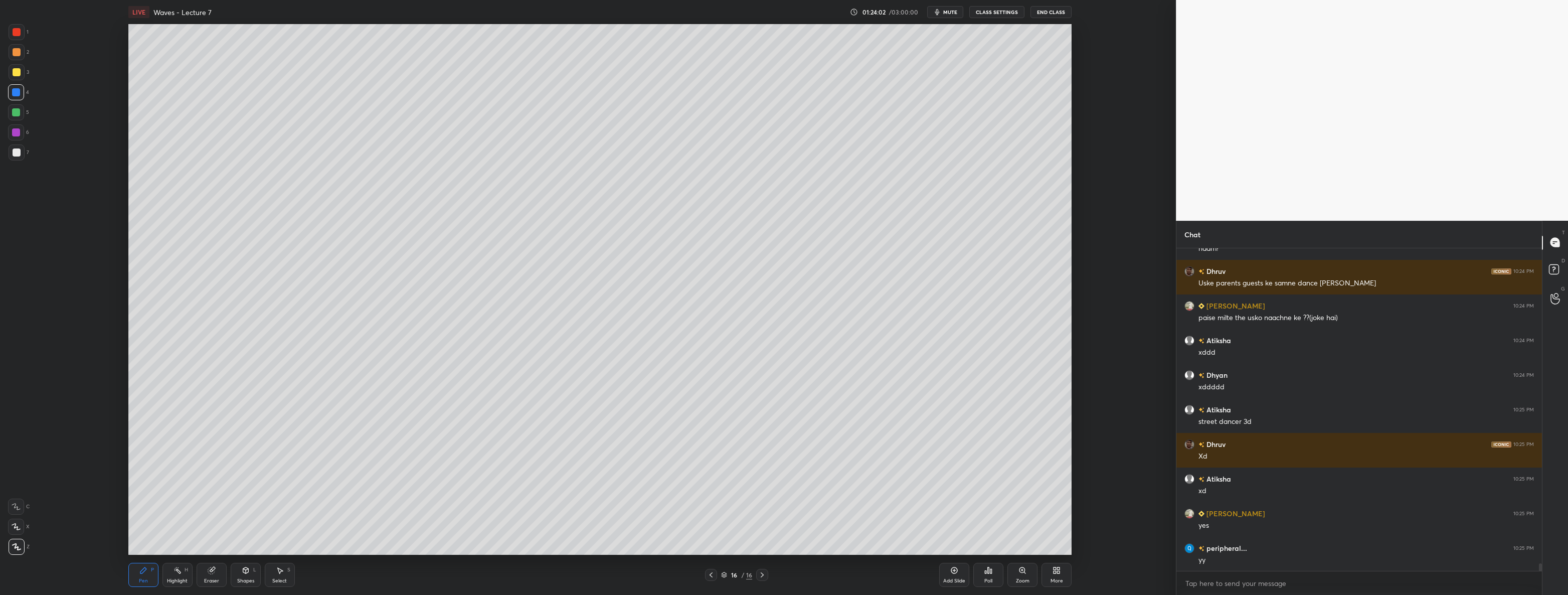
click at [17, 73] on div at bounding box center [16, 72] width 8 height 8
click at [12, 29] on div at bounding box center [16, 33] width 16 height 16
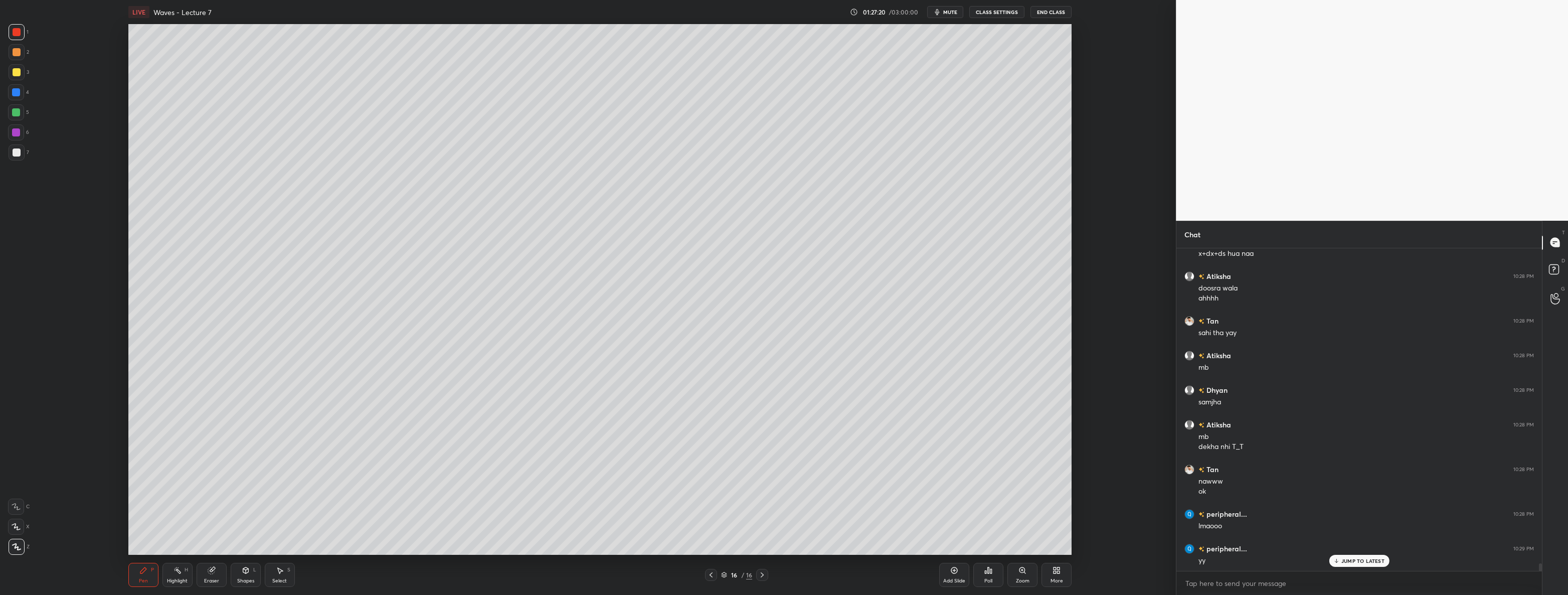
scroll to position [13817, 0]
click at [24, 152] on div "7" at bounding box center [18, 152] width 21 height 16
click at [19, 32] on div at bounding box center [16, 32] width 8 height 8
click at [17, 154] on div at bounding box center [16, 152] width 8 height 8
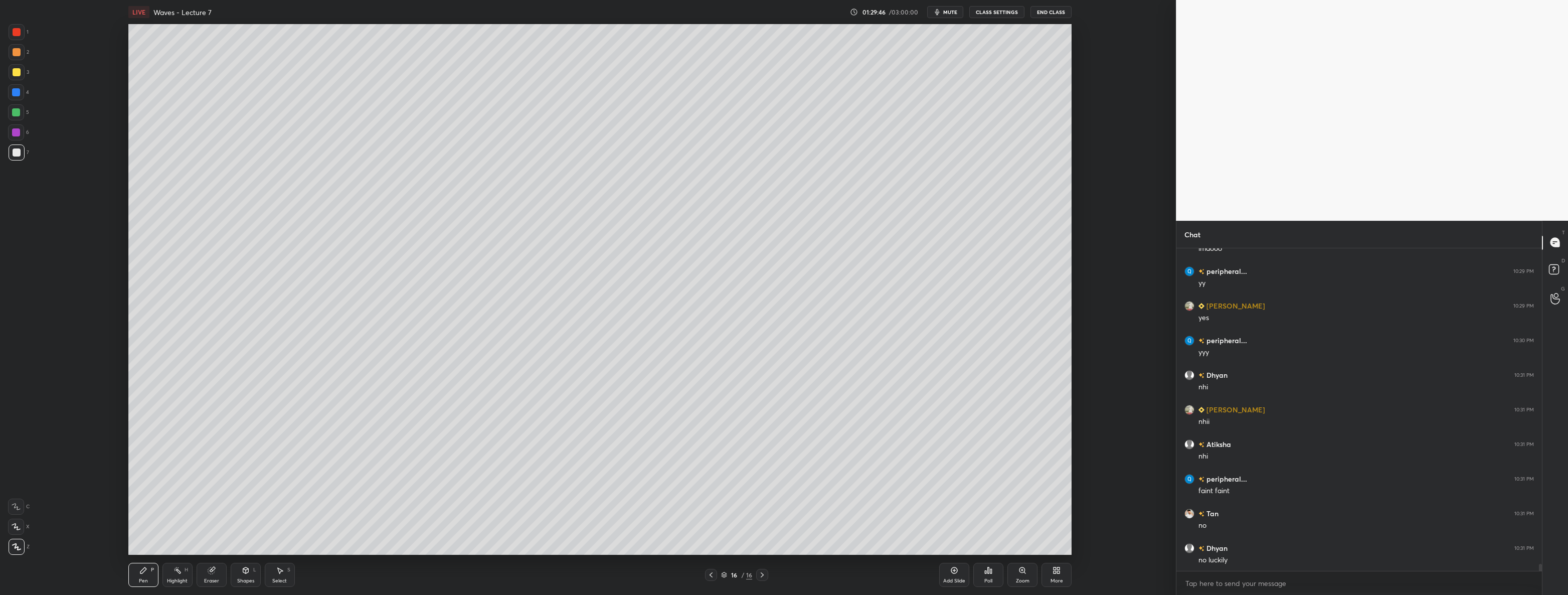
scroll to position [14095, 0]
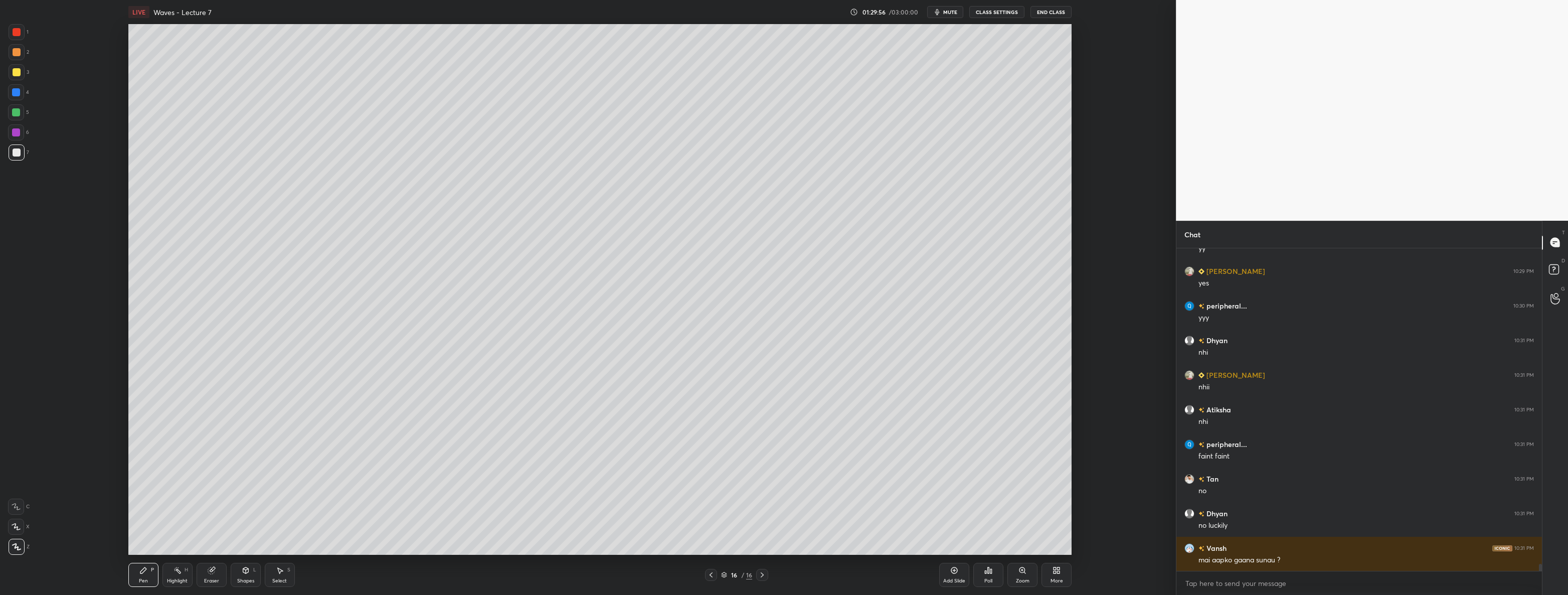
click at [20, 85] on div at bounding box center [16, 93] width 16 height 16
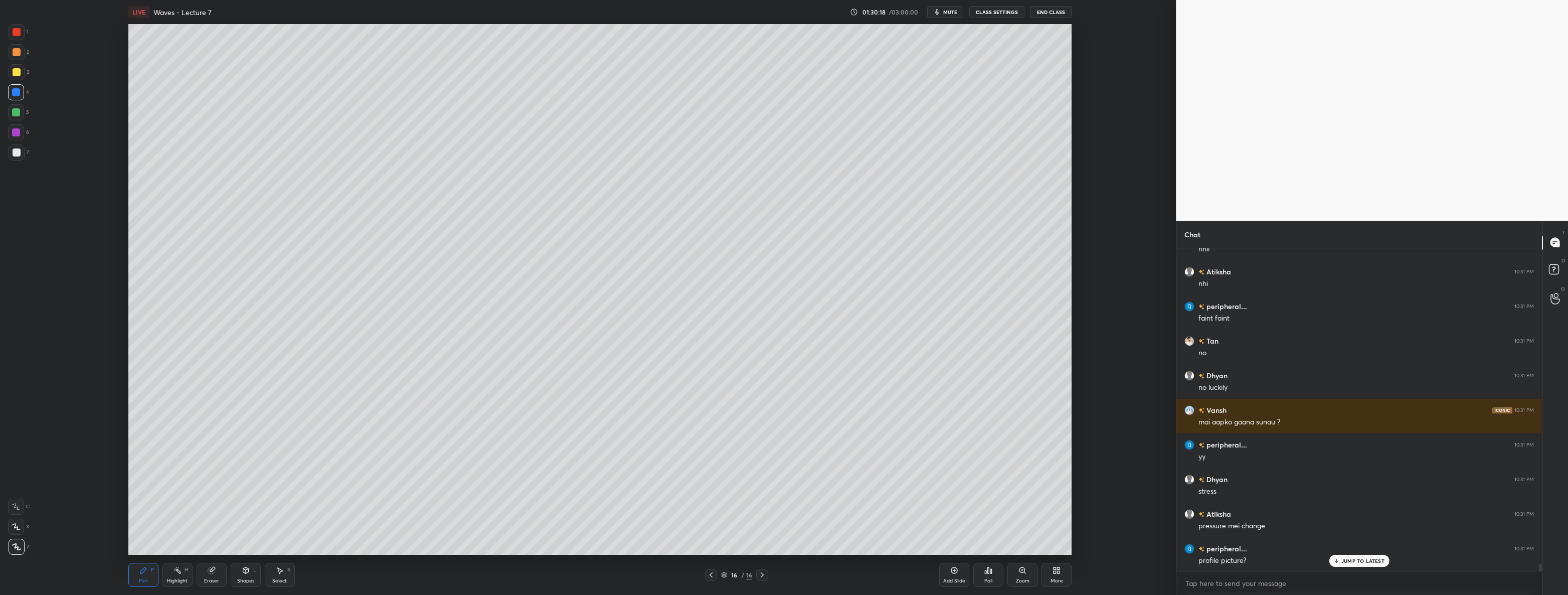
scroll to position [14267, 0]
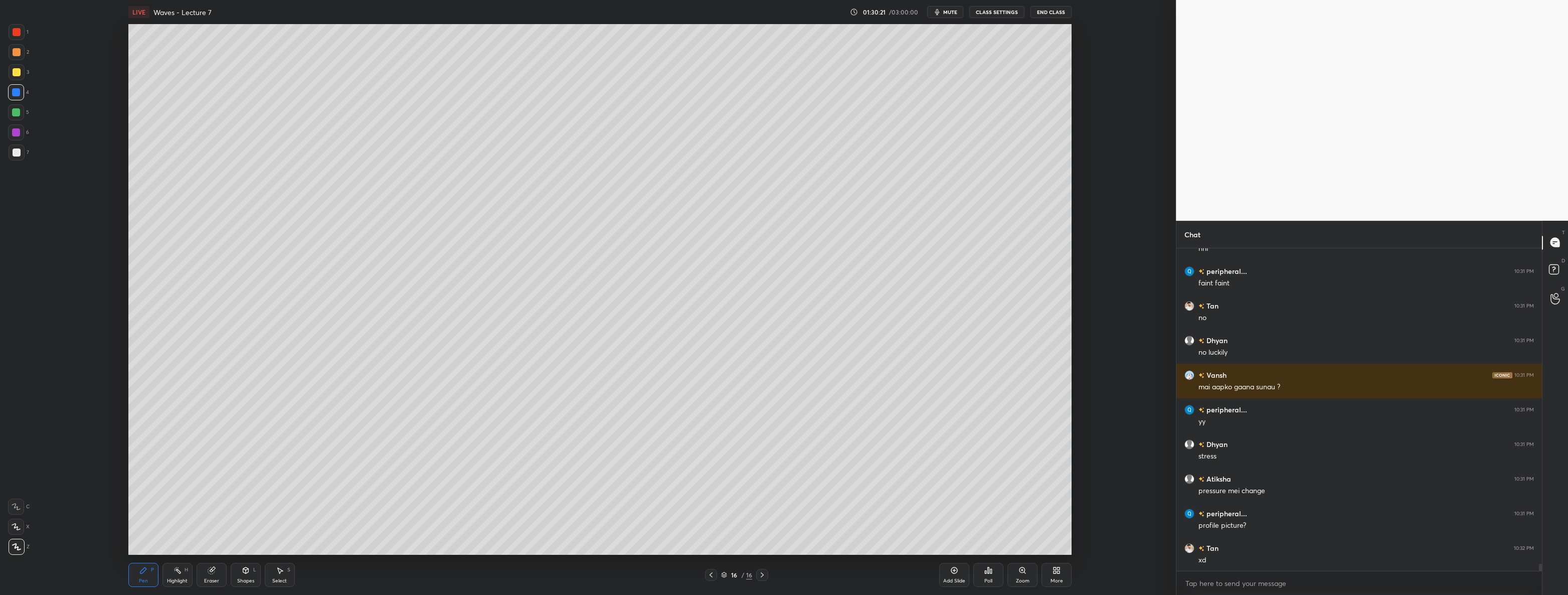
click at [24, 114] on div "5" at bounding box center [18, 112] width 21 height 16
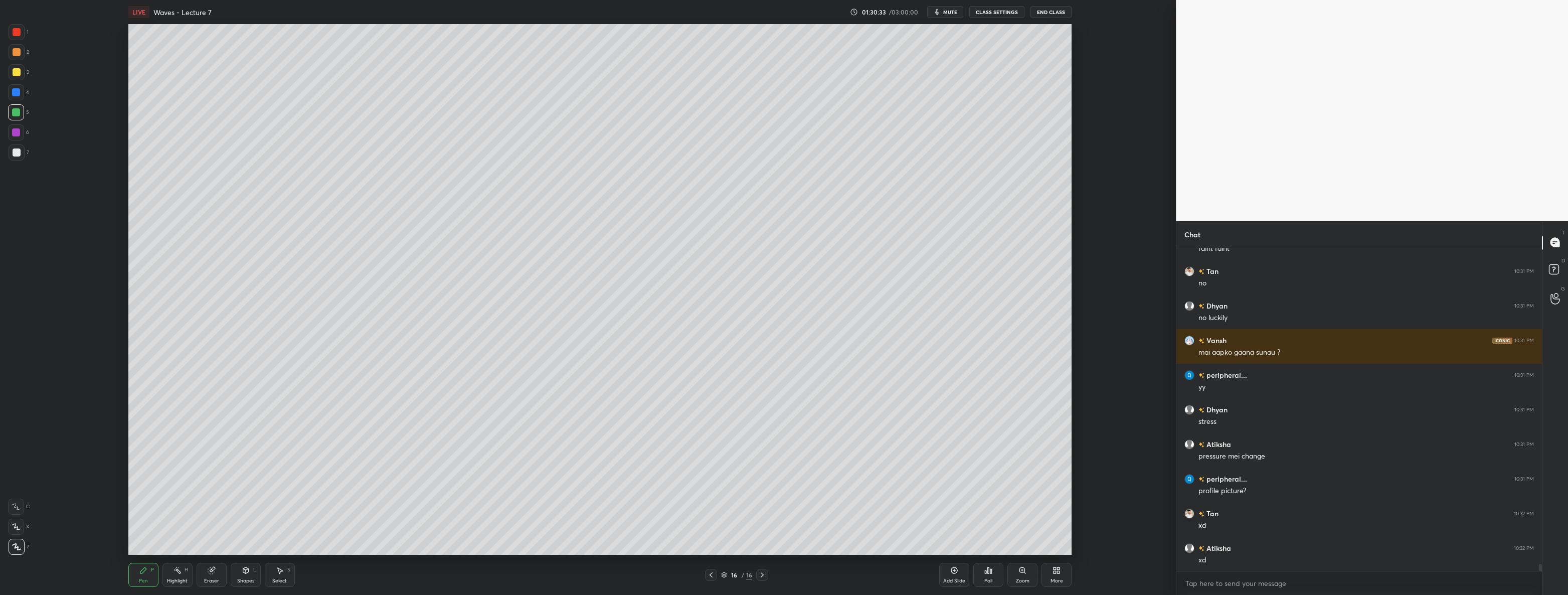
scroll to position [14337, 0]
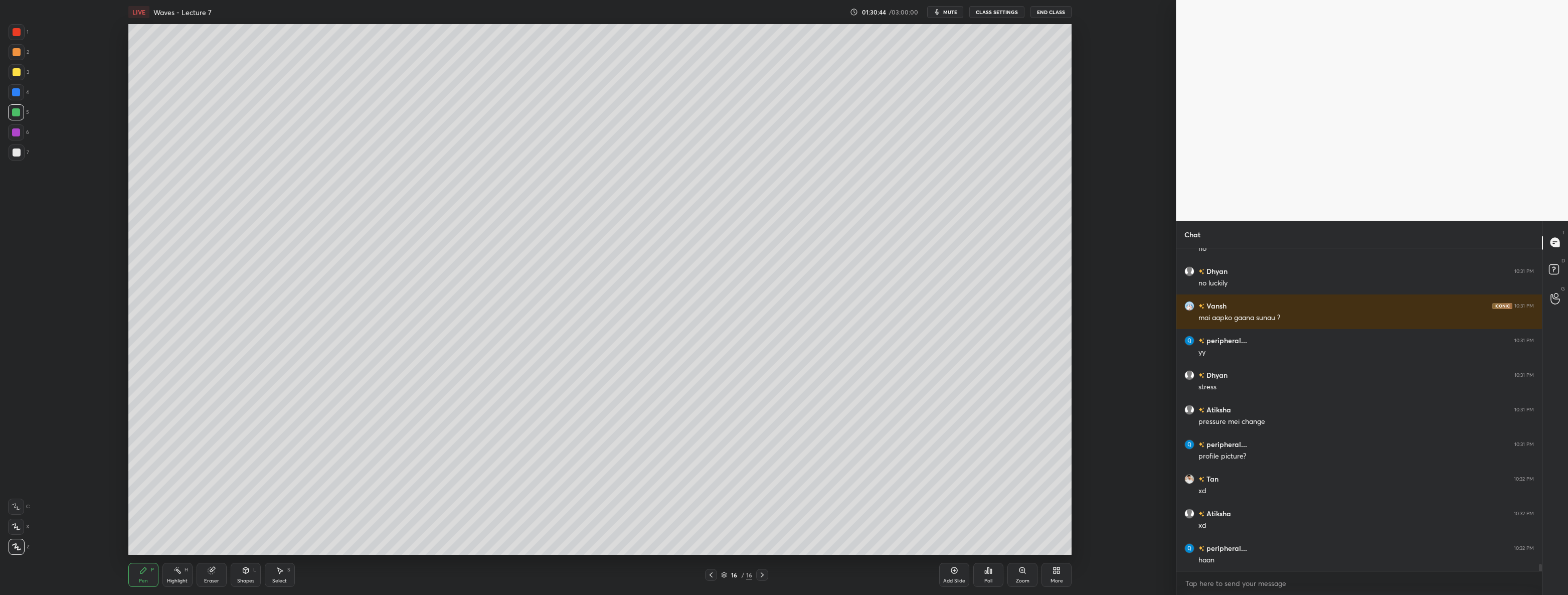
click at [953, 579] on div "Add Slide" at bounding box center [953, 581] width 22 height 5
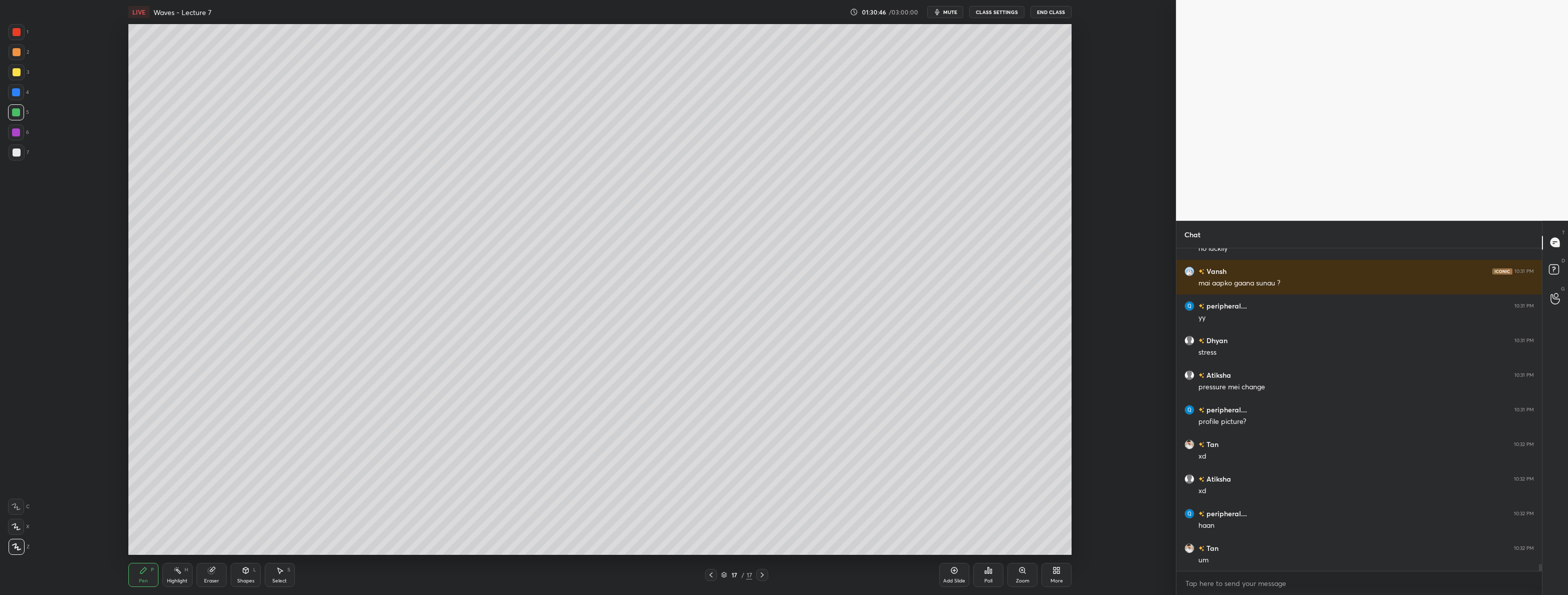
click at [22, 150] on div at bounding box center [16, 152] width 16 height 16
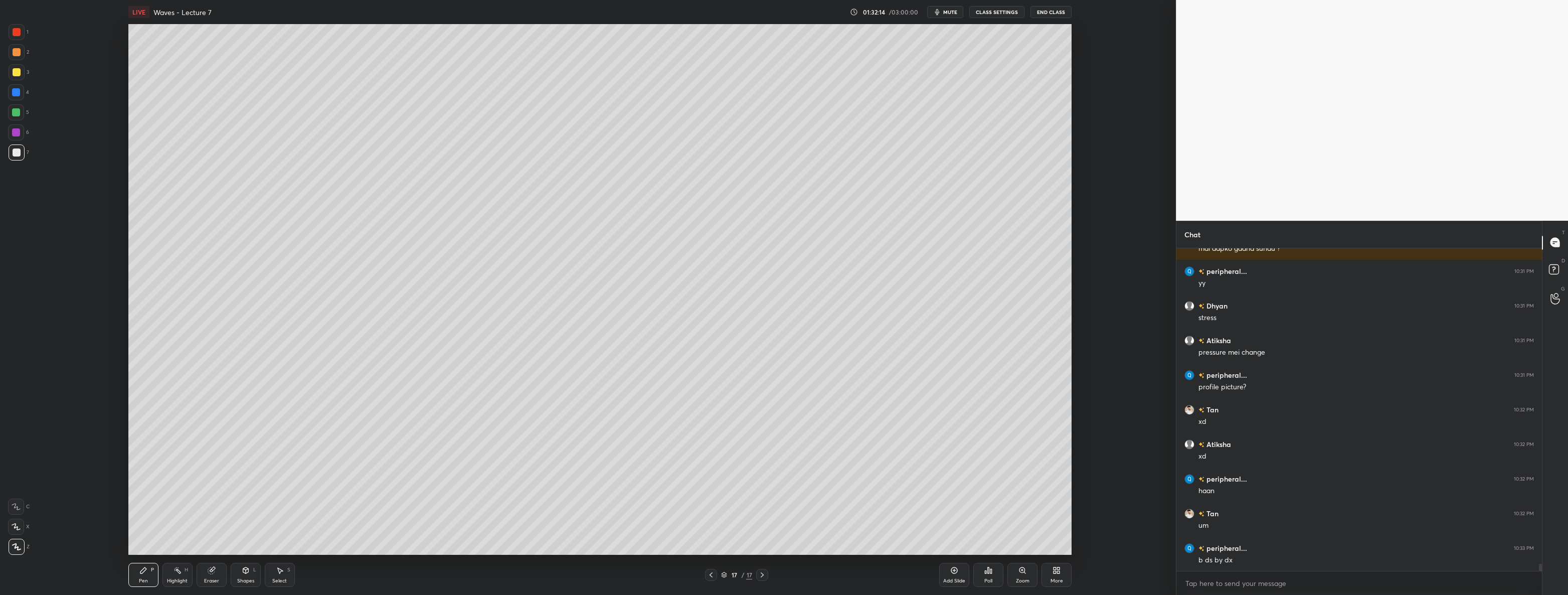
click at [286, 577] on div "Select S" at bounding box center [279, 575] width 30 height 24
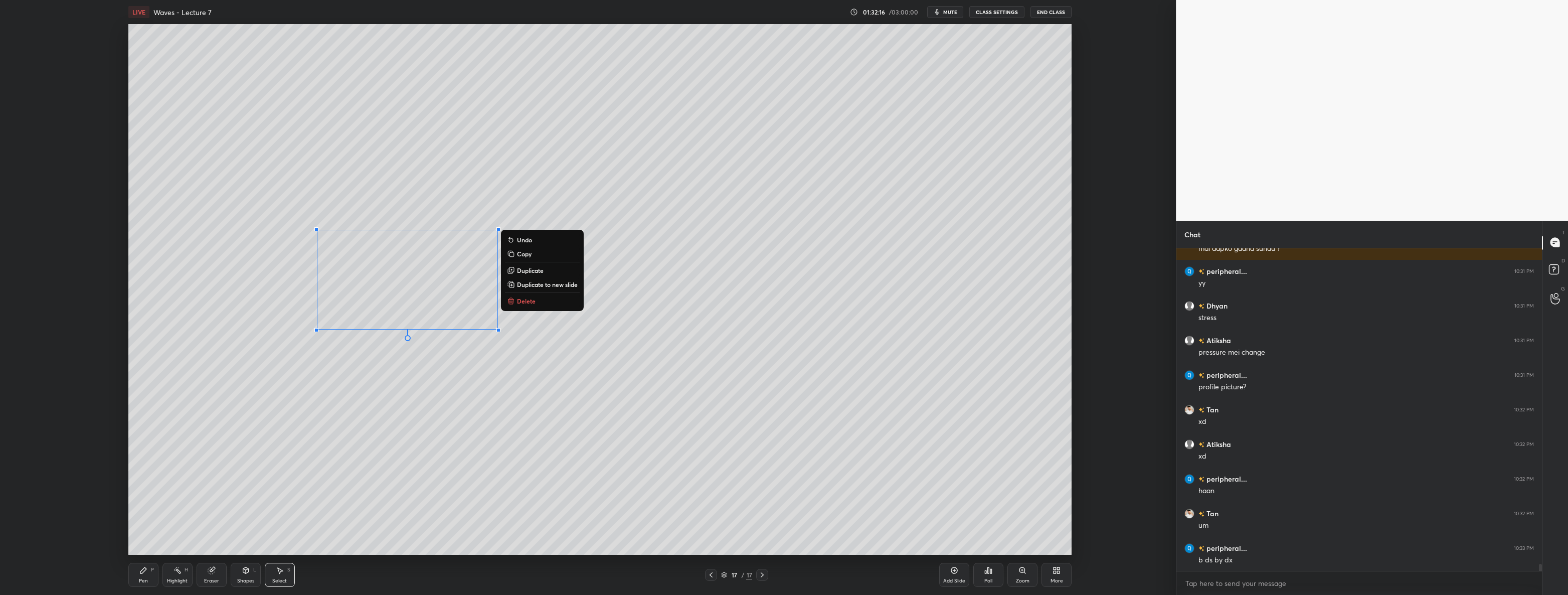
click at [534, 301] on p "Delete" at bounding box center [526, 300] width 18 height 8
click at [135, 571] on div "Pen P" at bounding box center [143, 575] width 30 height 24
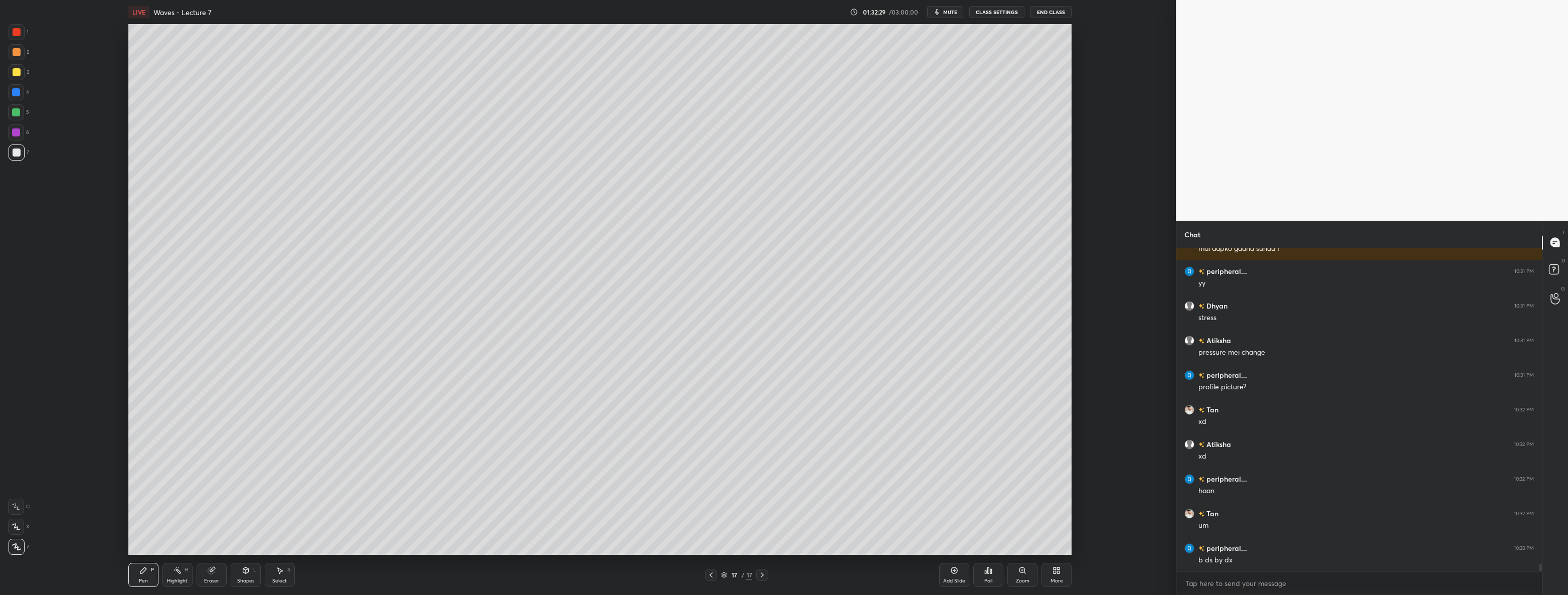
click at [20, 72] on div at bounding box center [16, 73] width 16 height 16
click at [15, 73] on div at bounding box center [16, 72] width 8 height 8
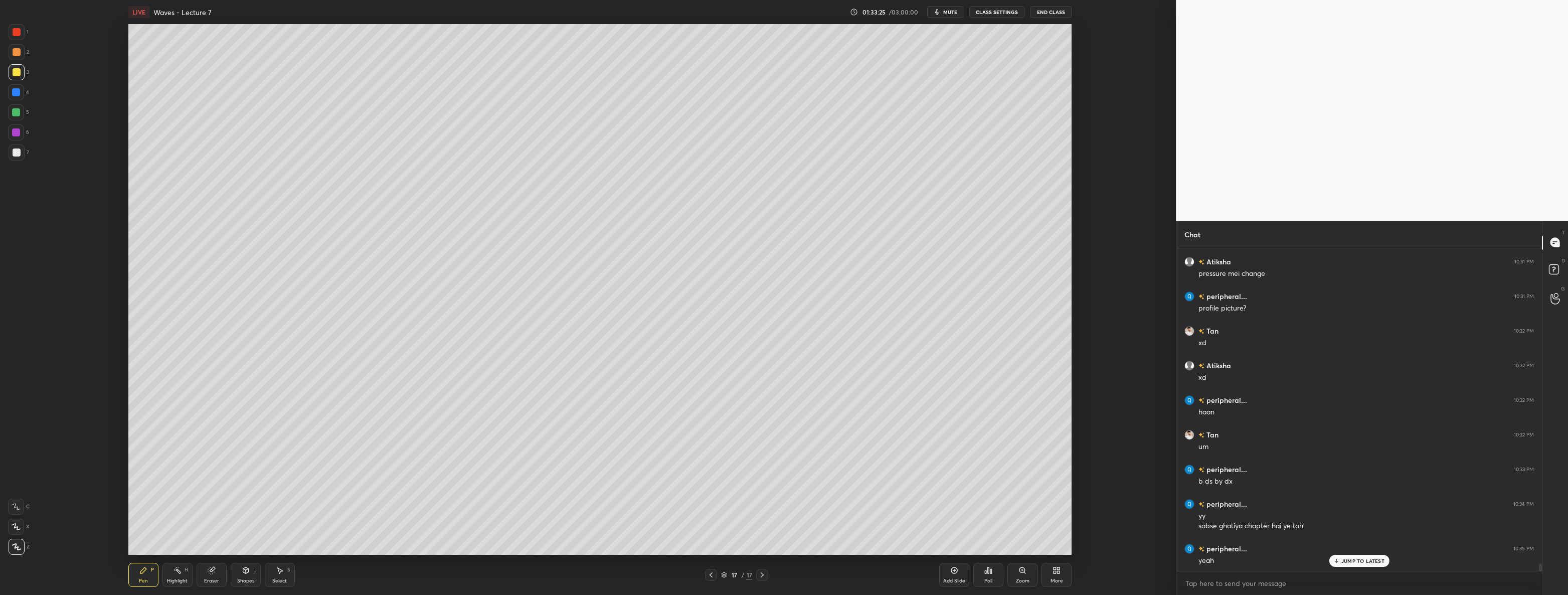
scroll to position [14495, 0]
click at [21, 159] on div at bounding box center [16, 152] width 16 height 16
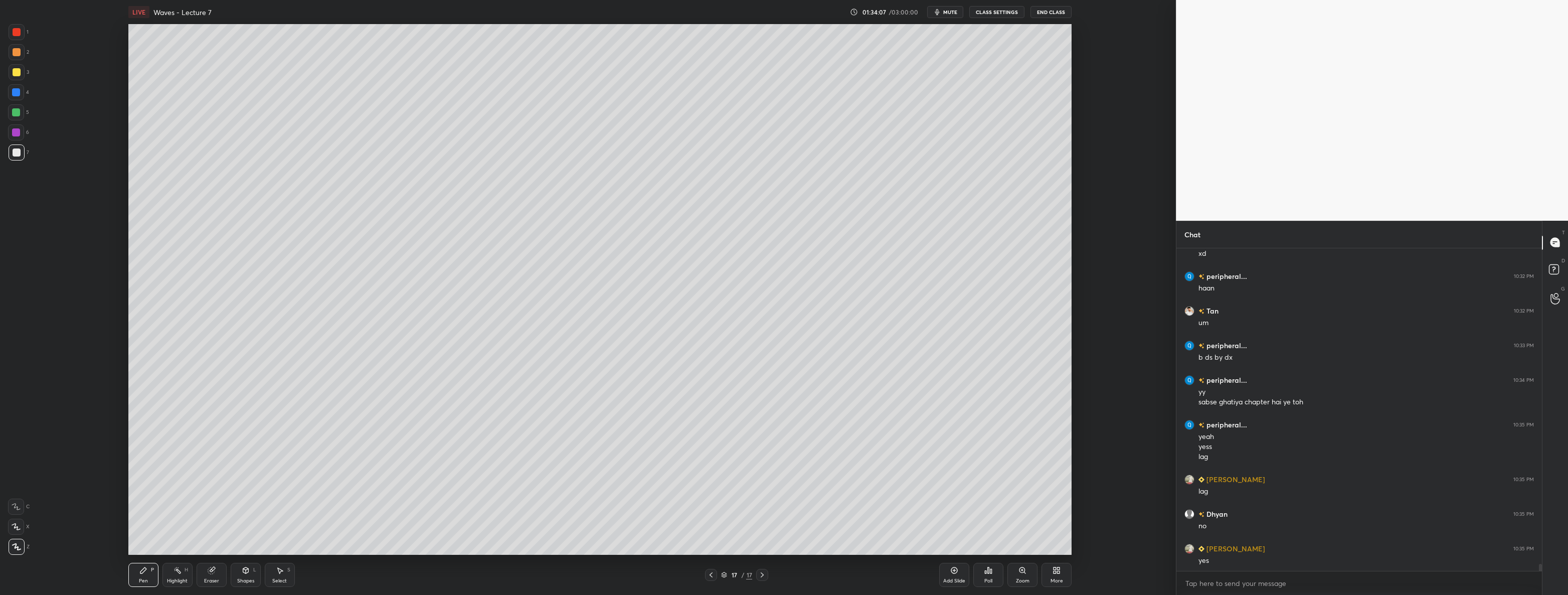
scroll to position [14644, 0]
click at [953, 573] on icon at bounding box center [953, 570] width 8 height 8
click at [711, 574] on icon at bounding box center [711, 575] width 3 height 5
click at [762, 576] on icon at bounding box center [761, 575] width 3 height 5
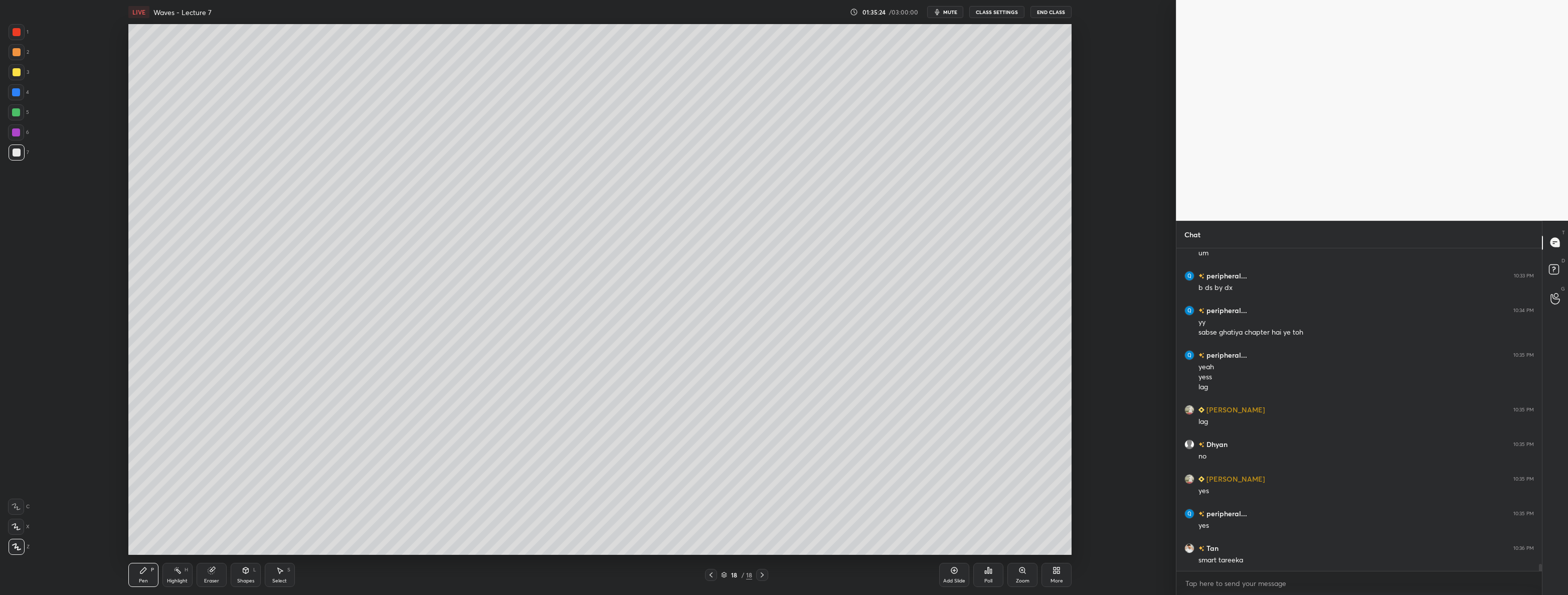
scroll to position [14714, 0]
click at [10, 34] on div at bounding box center [16, 33] width 16 height 16
click at [20, 158] on div at bounding box center [16, 152] width 16 height 16
click at [947, 569] on div "Add Slide" at bounding box center [953, 575] width 30 height 24
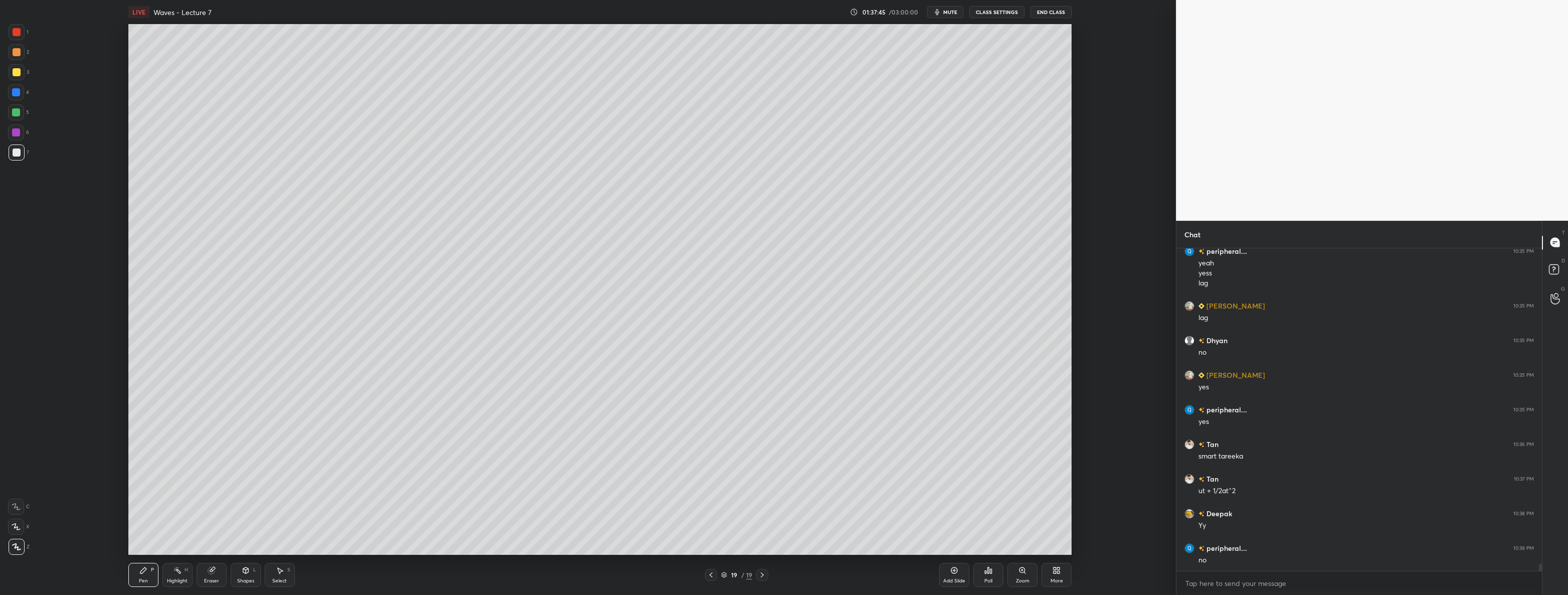
click at [711, 578] on icon at bounding box center [711, 574] width 8 height 8
click at [758, 577] on icon at bounding box center [761, 574] width 8 height 8
click at [1061, 580] on div "More" at bounding box center [1057, 581] width 13 height 5
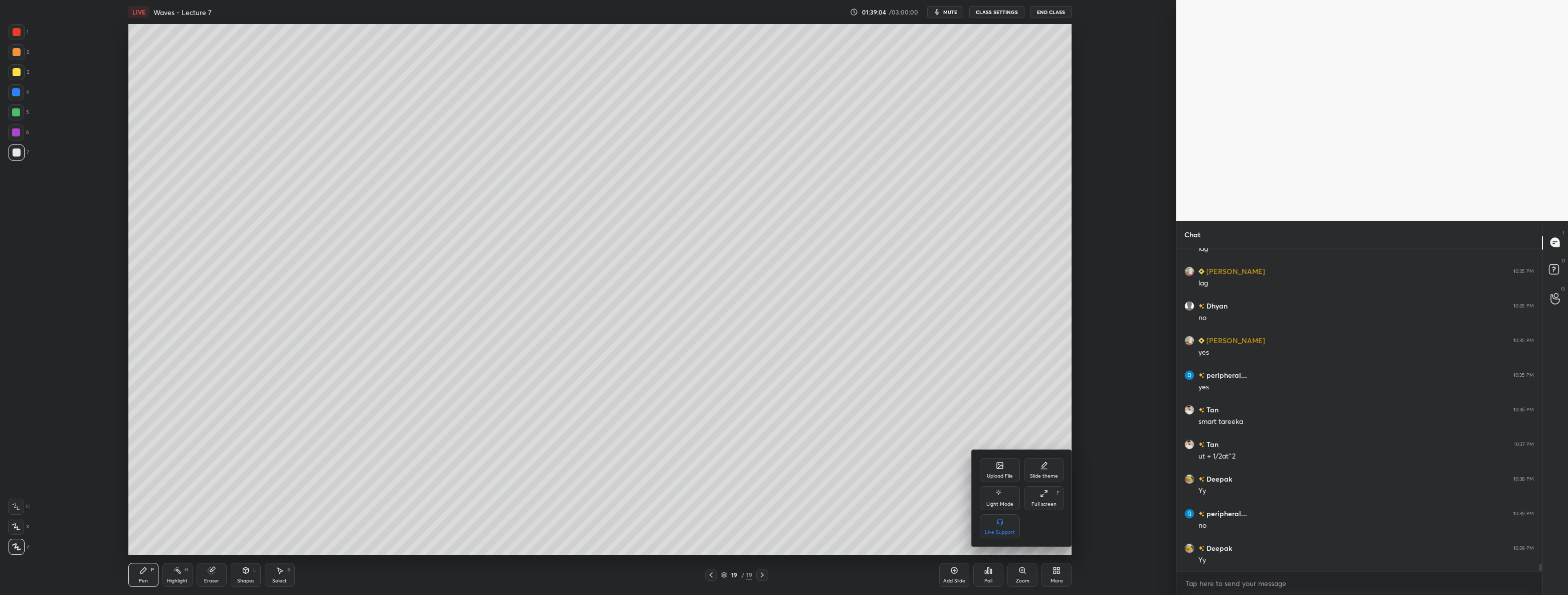
click at [1002, 469] on icon at bounding box center [1000, 465] width 6 height 6
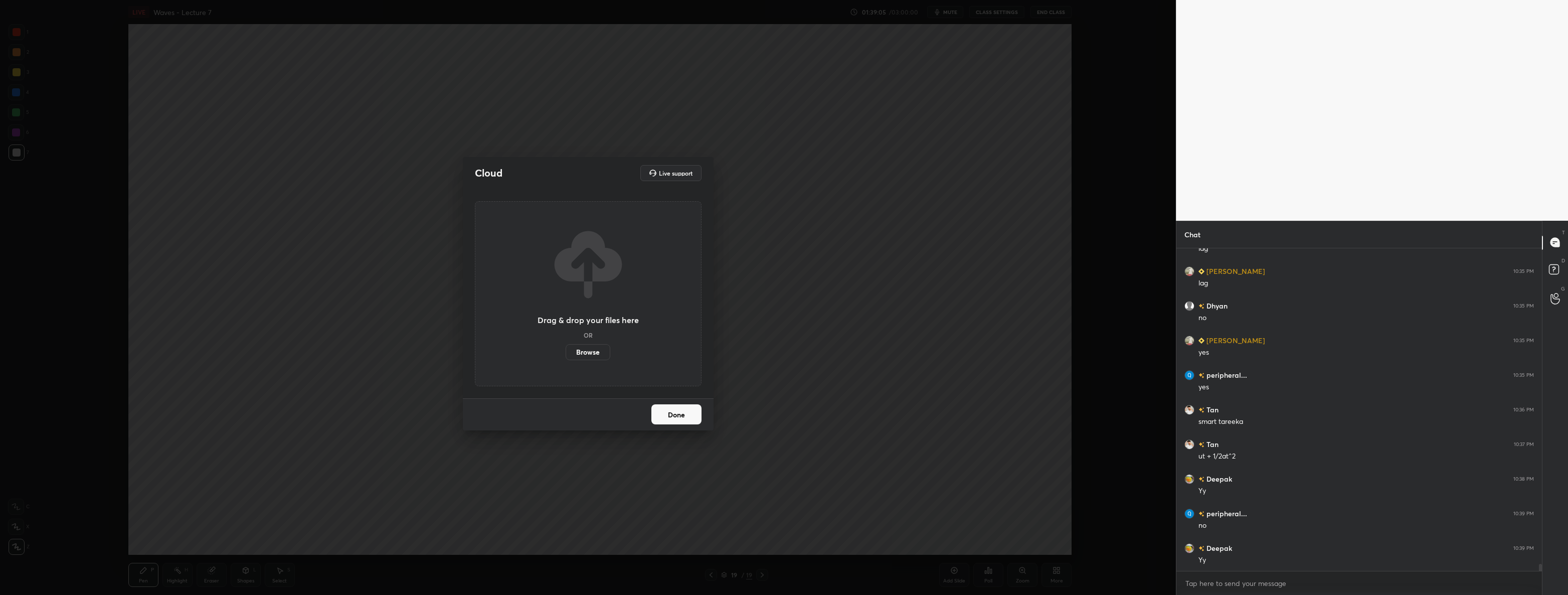
click at [586, 353] on label "Browse" at bounding box center [587, 352] width 44 height 16
click at [566, 353] on input "Browse" at bounding box center [566, 352] width 0 height 16
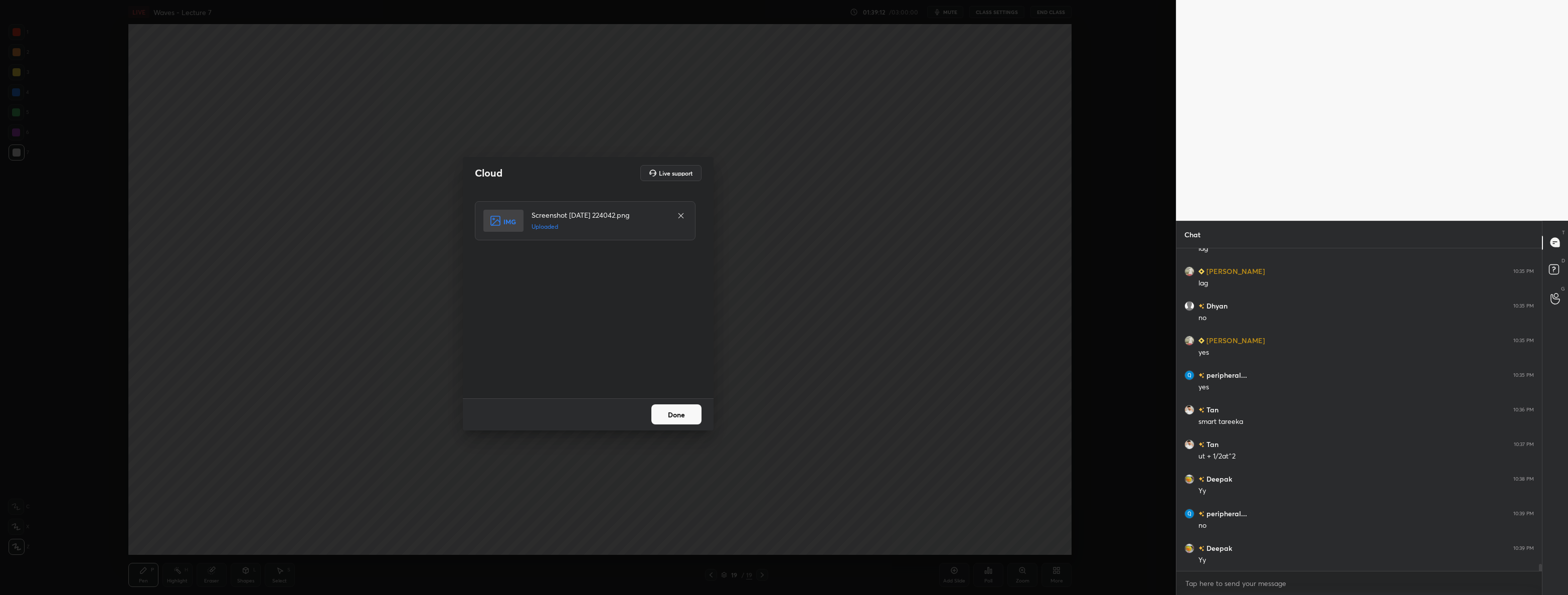
click at [684, 418] on button "Done" at bounding box center [675, 415] width 50 height 20
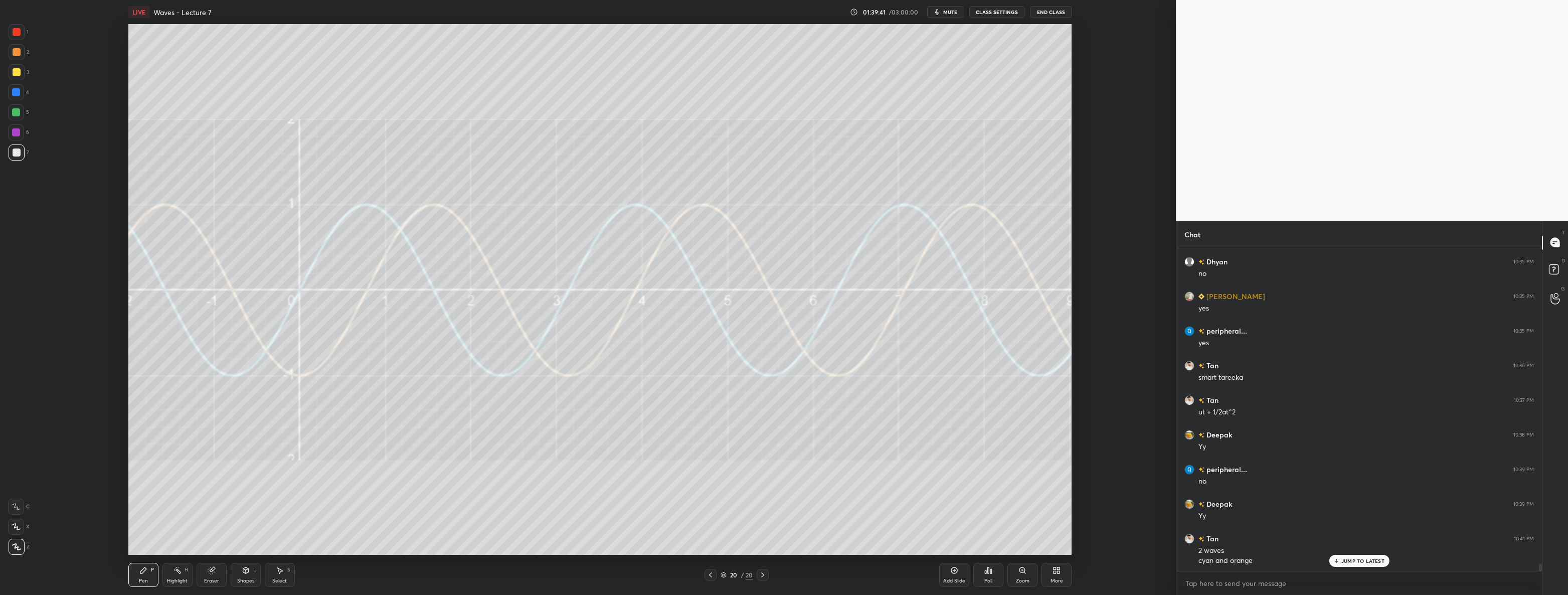
scroll to position [14896, 0]
click at [14, 72] on div at bounding box center [16, 72] width 8 height 8
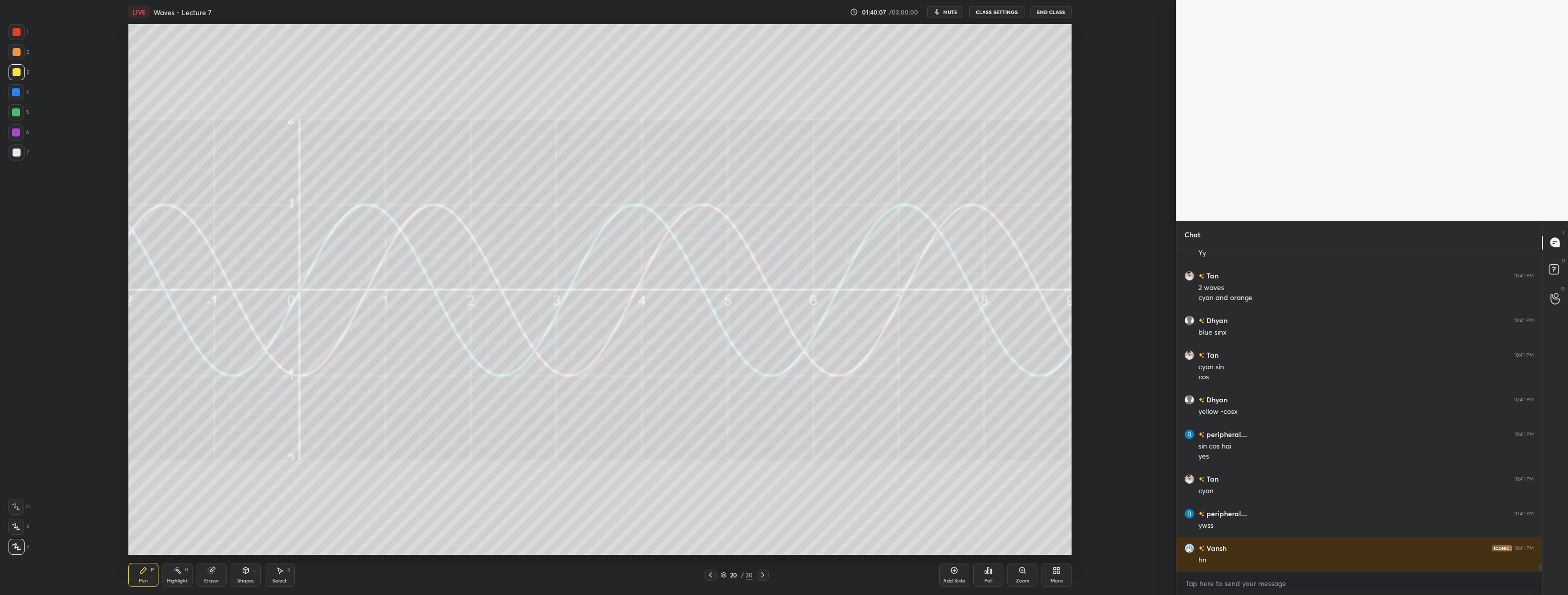
click at [276, 567] on icon at bounding box center [279, 570] width 8 height 8
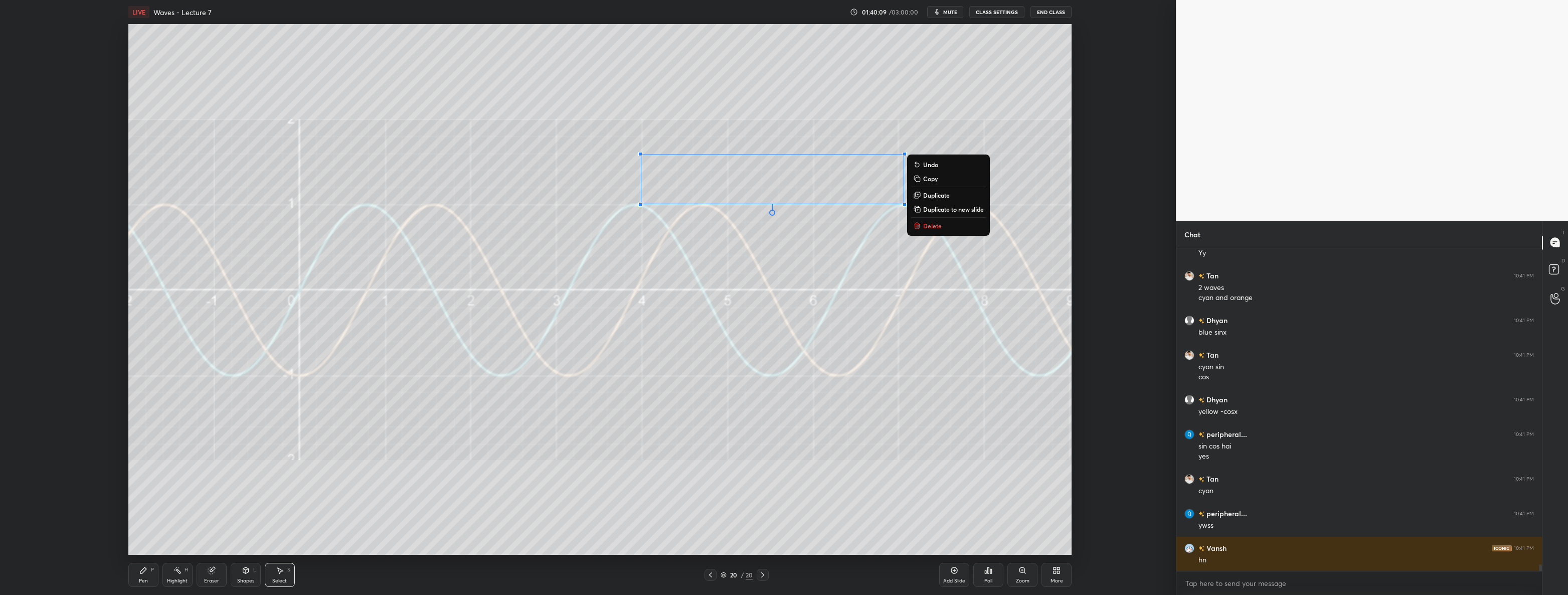
click at [928, 223] on p "Delete" at bounding box center [932, 225] width 18 height 8
click at [135, 567] on div "Pen P" at bounding box center [143, 575] width 30 height 24
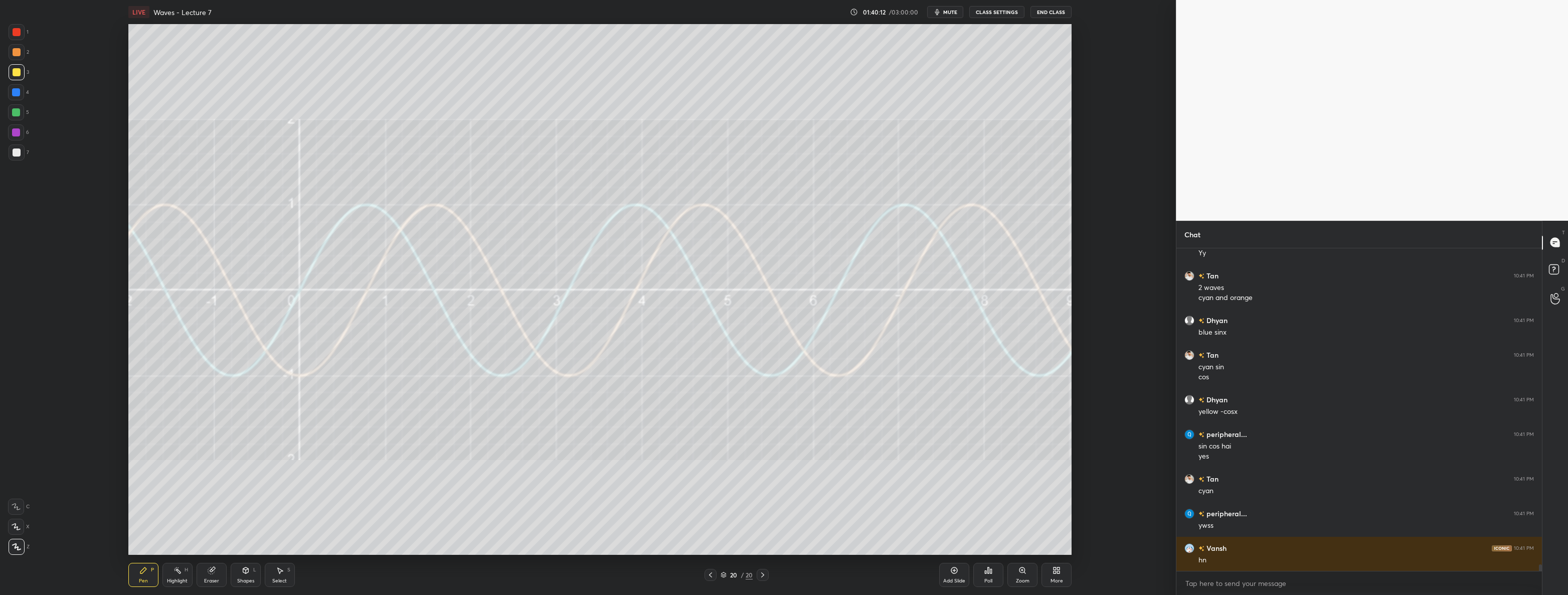
click at [716, 577] on div at bounding box center [710, 574] width 12 height 12
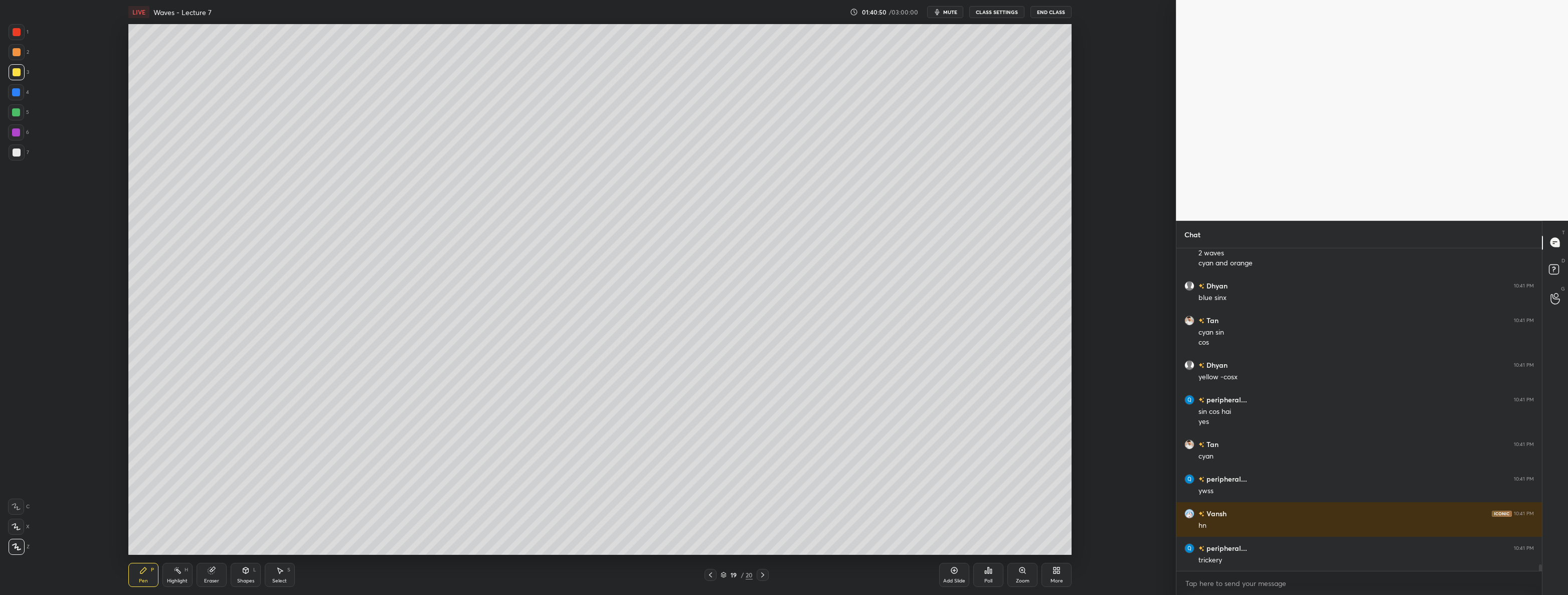
click at [14, 32] on div at bounding box center [16, 32] width 8 height 8
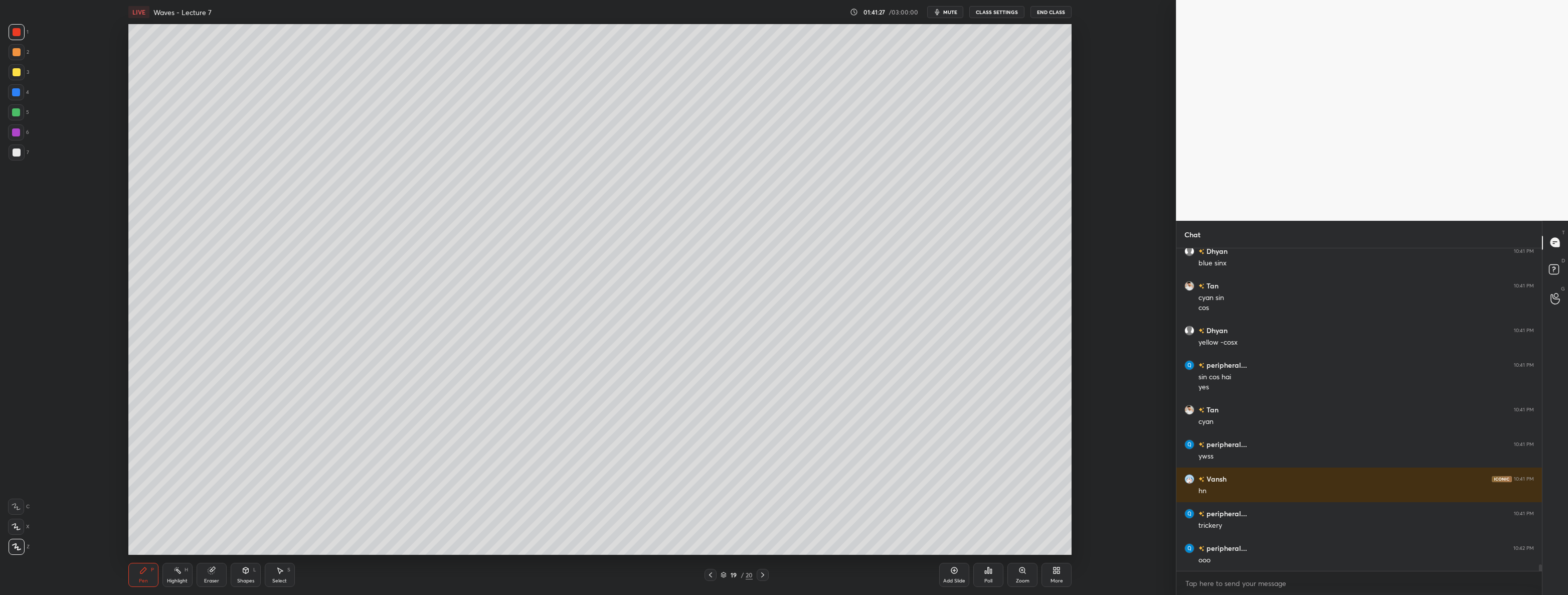
click at [20, 112] on div at bounding box center [15, 112] width 8 height 8
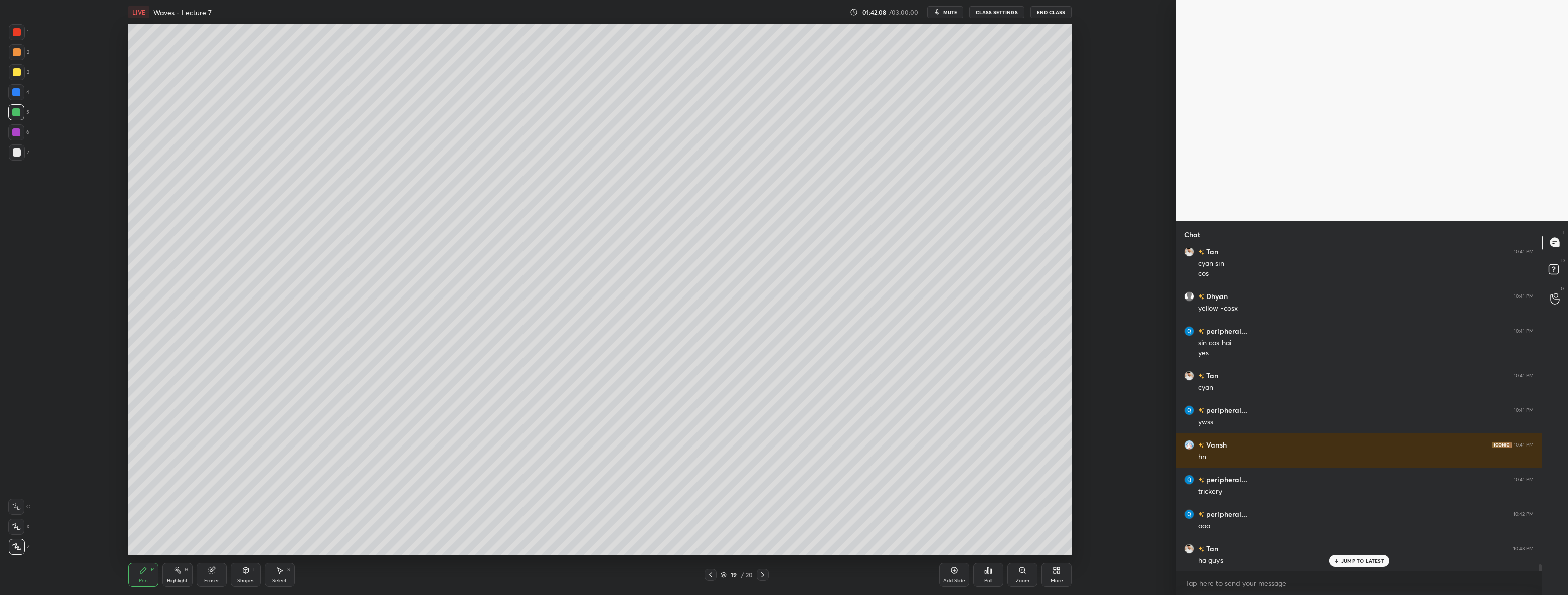
scroll to position [15262, 0]
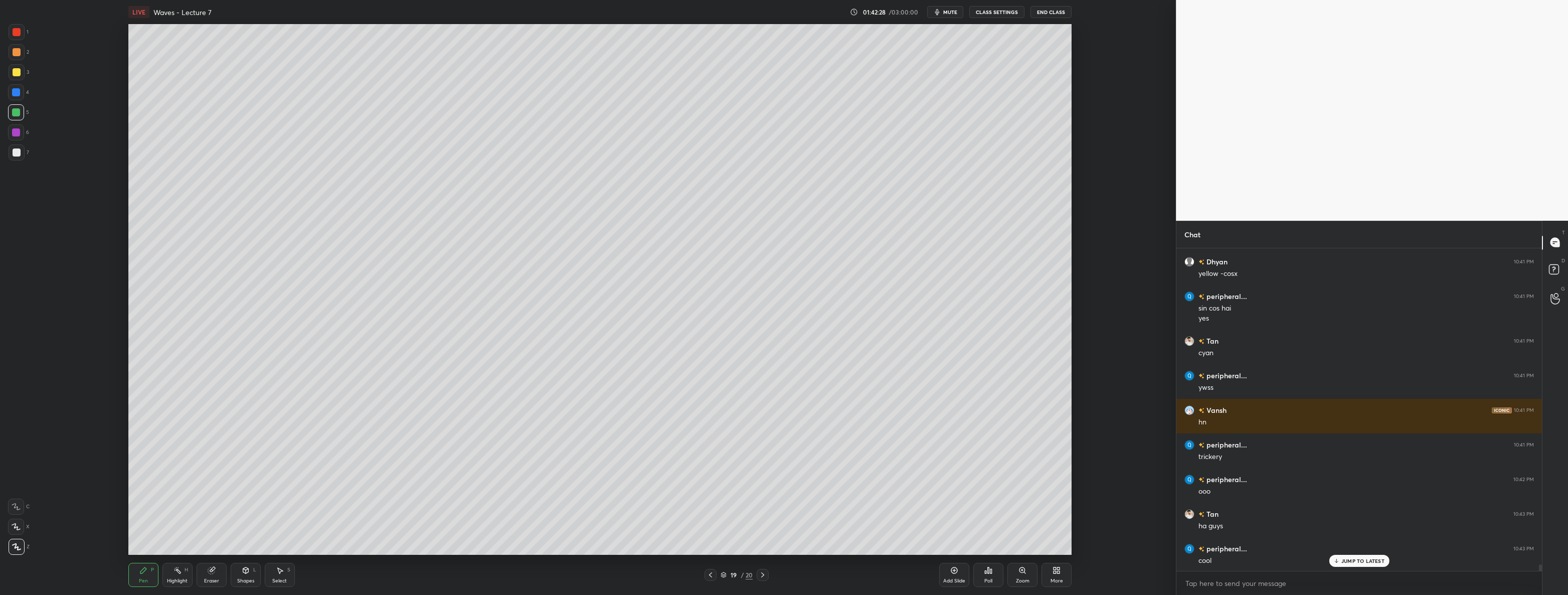
click at [14, 157] on div at bounding box center [16, 152] width 16 height 16
click at [768, 577] on div at bounding box center [762, 574] width 12 height 12
click at [256, 575] on div "Shapes L" at bounding box center [245, 575] width 30 height 24
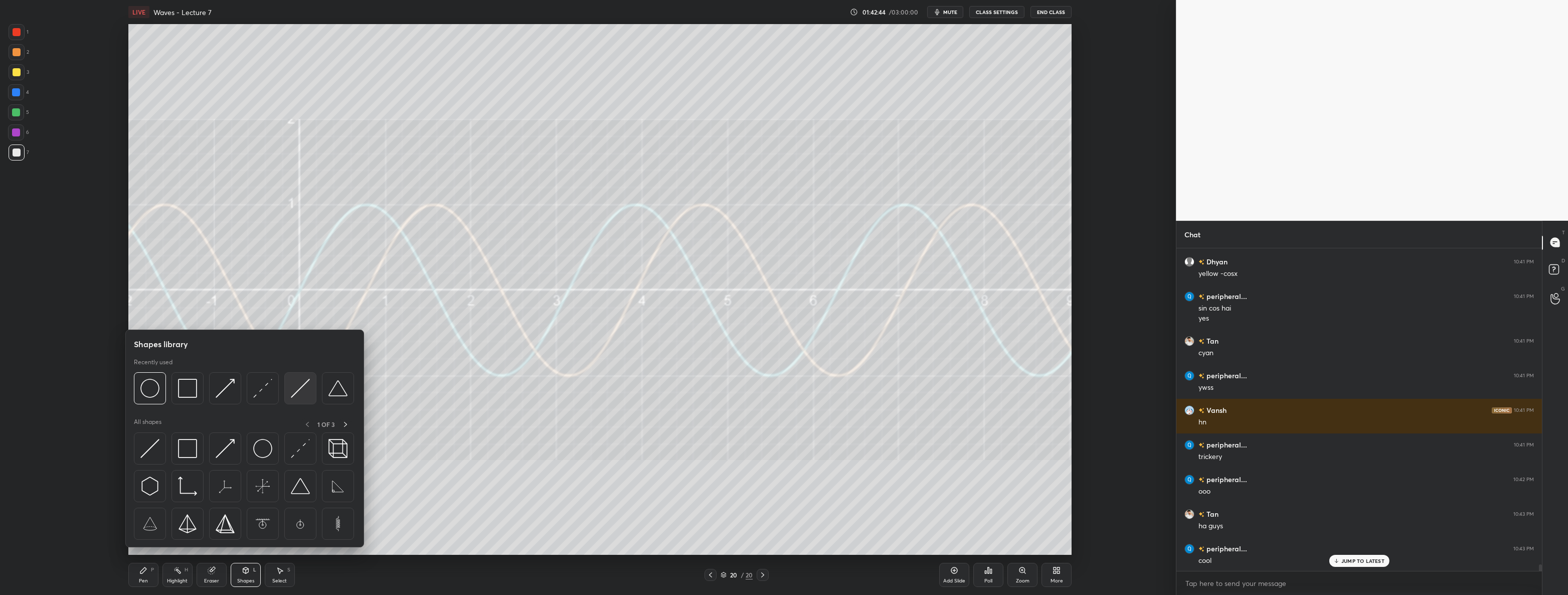
click at [298, 389] on img at bounding box center [300, 388] width 19 height 19
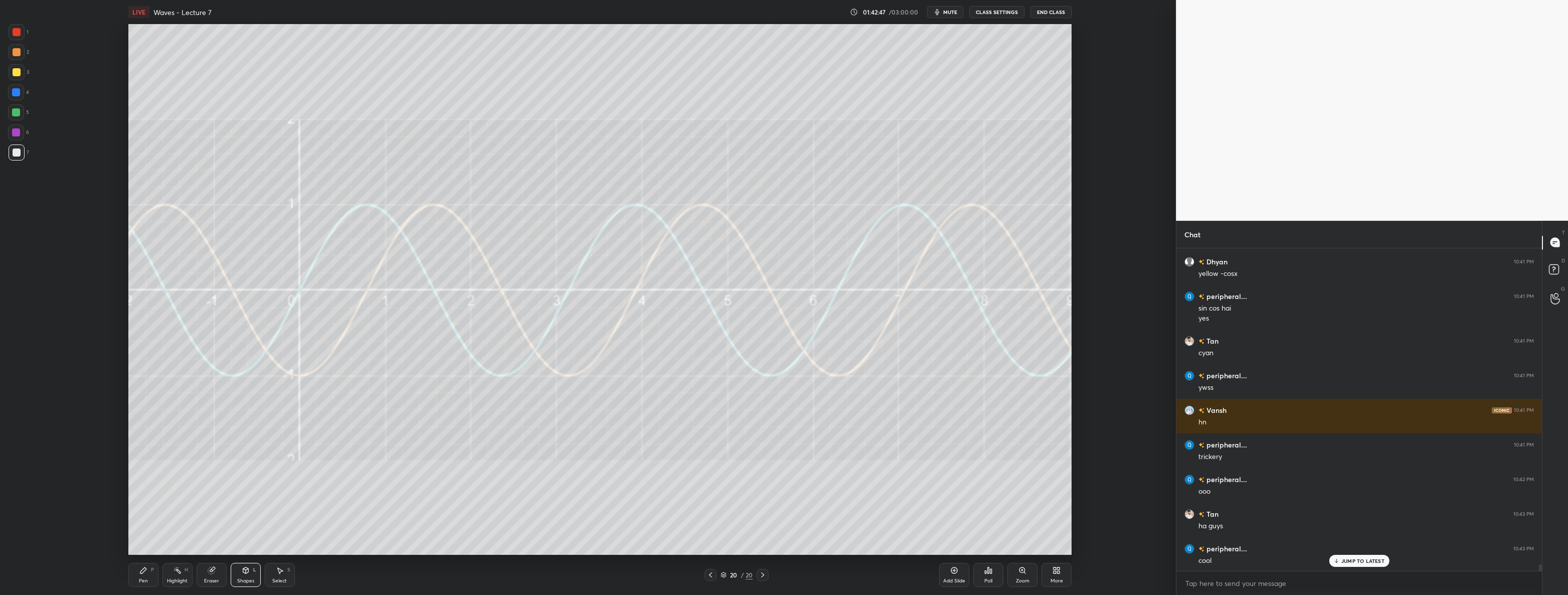
click at [15, 75] on div at bounding box center [16, 72] width 8 height 8
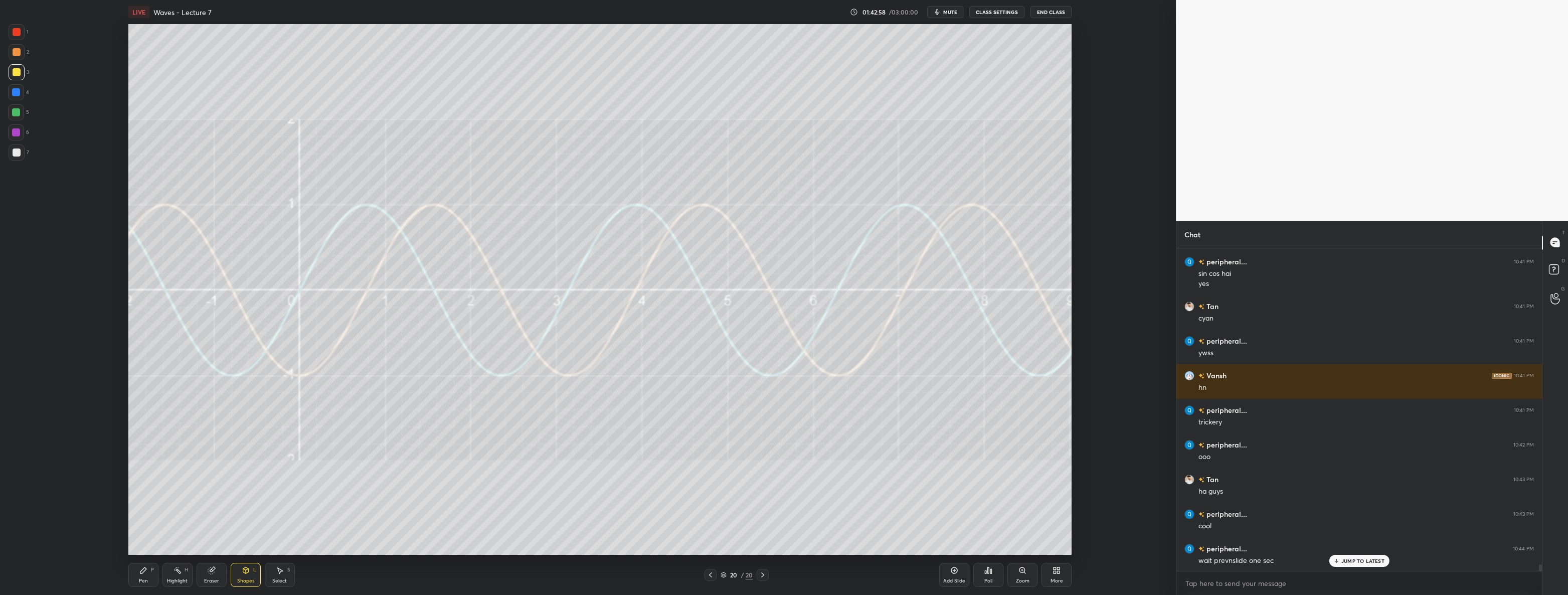
scroll to position [15331, 0]
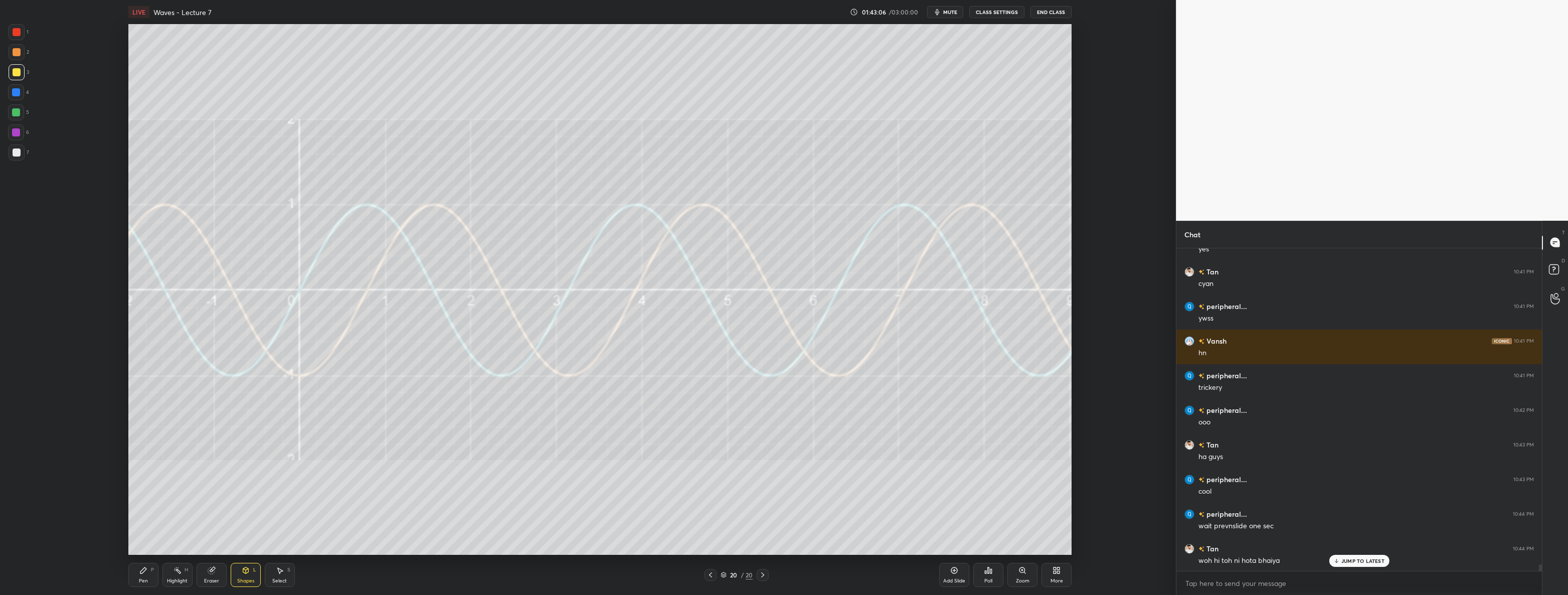
click at [240, 569] on div "Shapes L" at bounding box center [245, 575] width 30 height 24
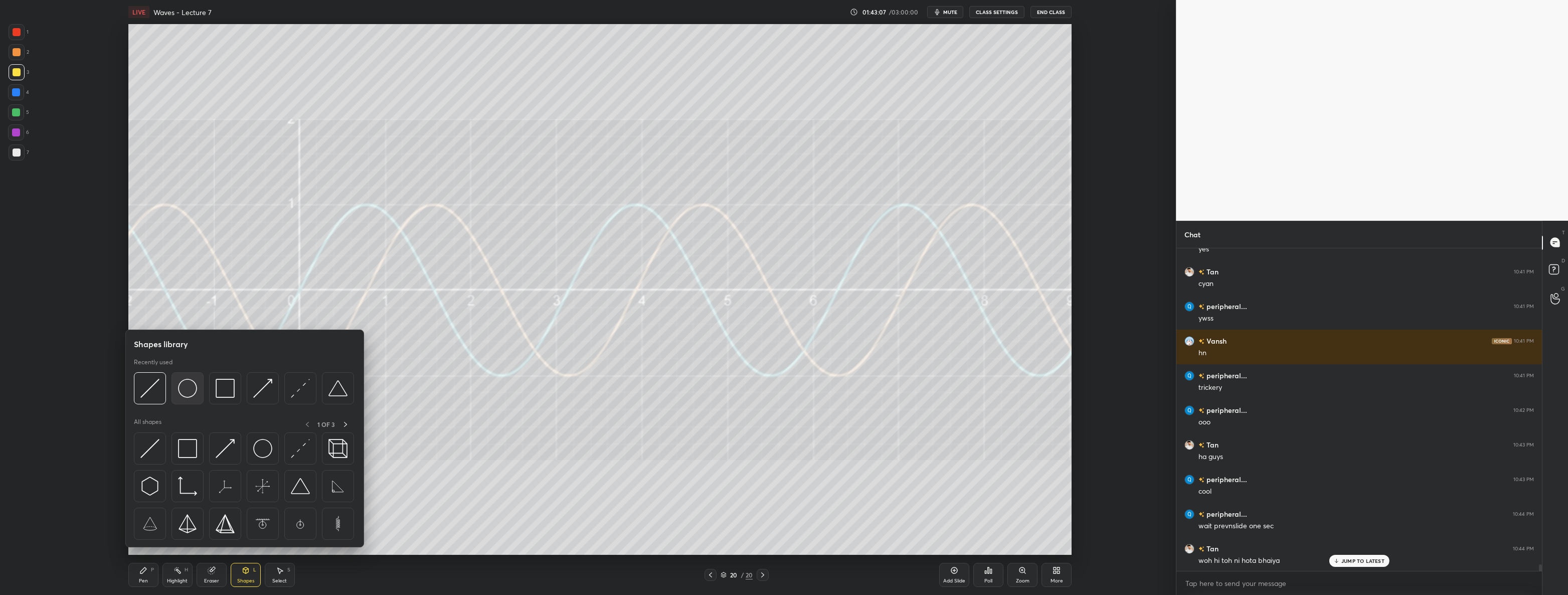
click at [187, 389] on img at bounding box center [187, 388] width 19 height 19
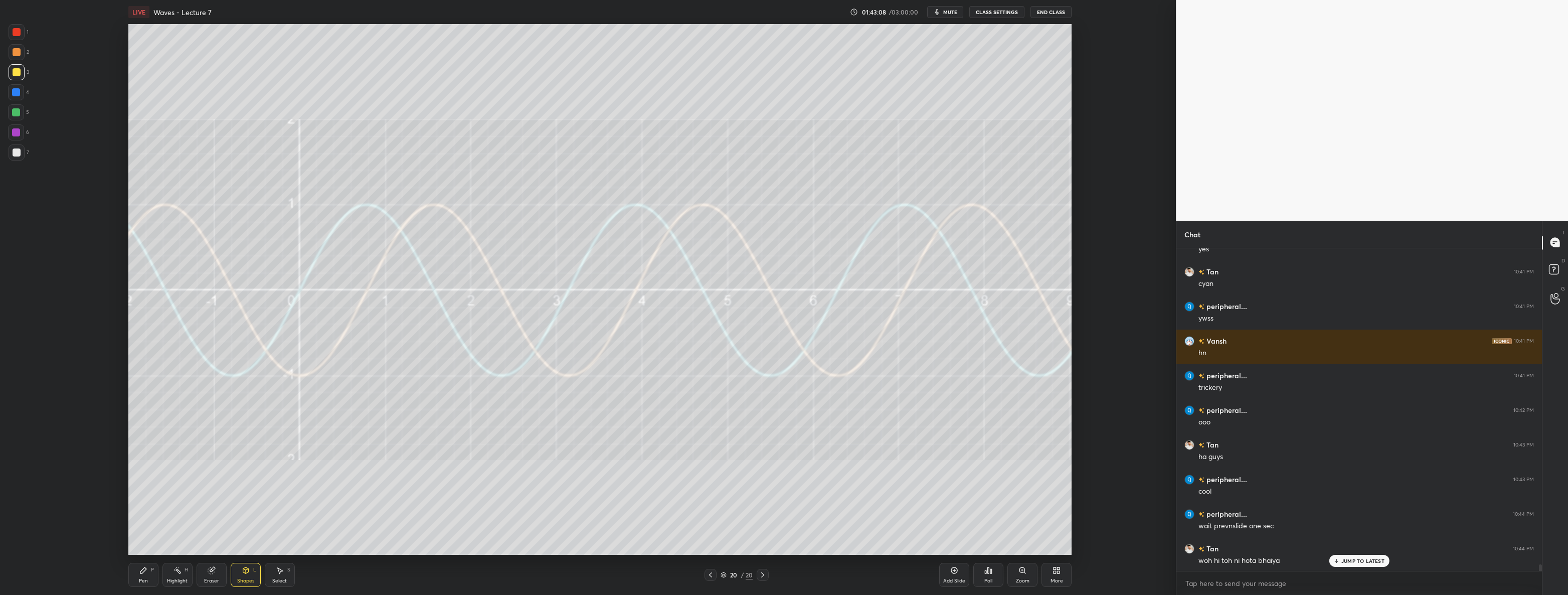
click at [15, 158] on div at bounding box center [16, 152] width 16 height 16
click at [15, 33] on div at bounding box center [16, 32] width 8 height 8
click at [13, 73] on div at bounding box center [16, 72] width 8 height 8
click at [0, 141] on div "1 2 3 4 5 6 7 C X Z C X Z E E Erase all H H" at bounding box center [15, 289] width 32 height 531
click at [15, 154] on div at bounding box center [16, 152] width 8 height 8
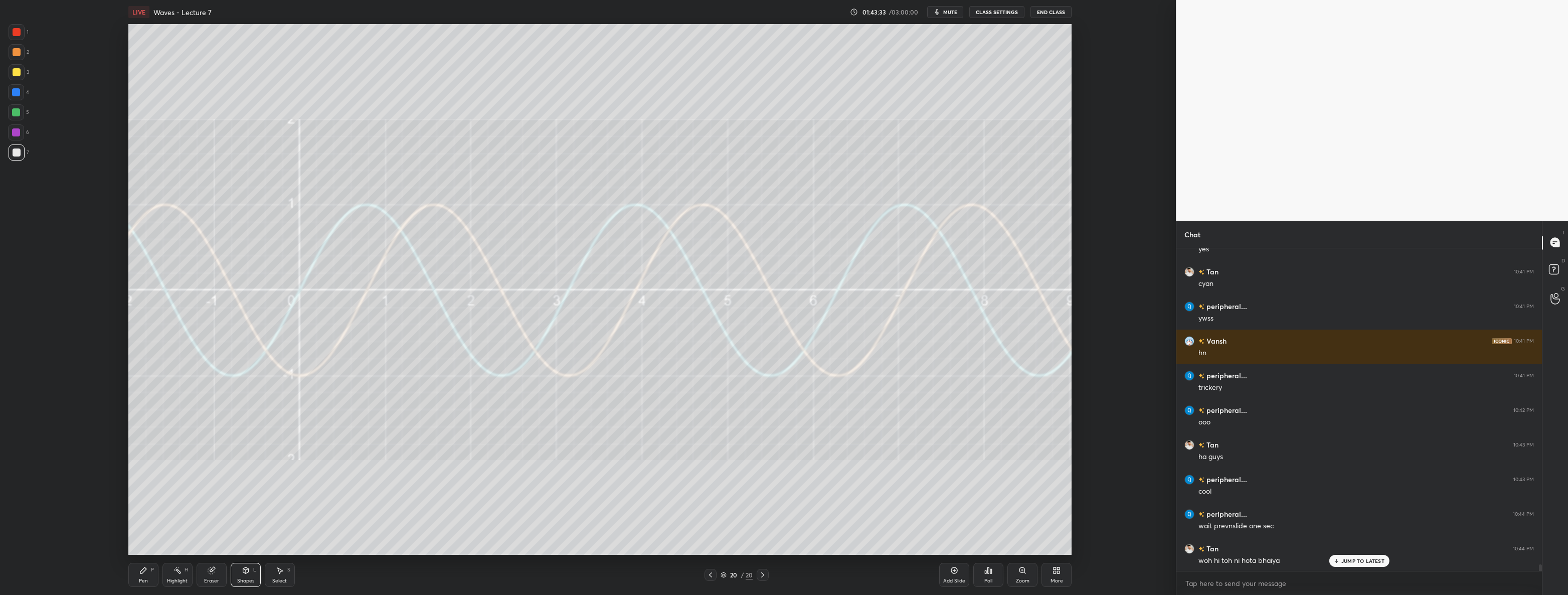
click at [148, 575] on div "Pen P" at bounding box center [143, 575] width 30 height 24
click at [244, 579] on div "Shapes" at bounding box center [246, 581] width 17 height 5
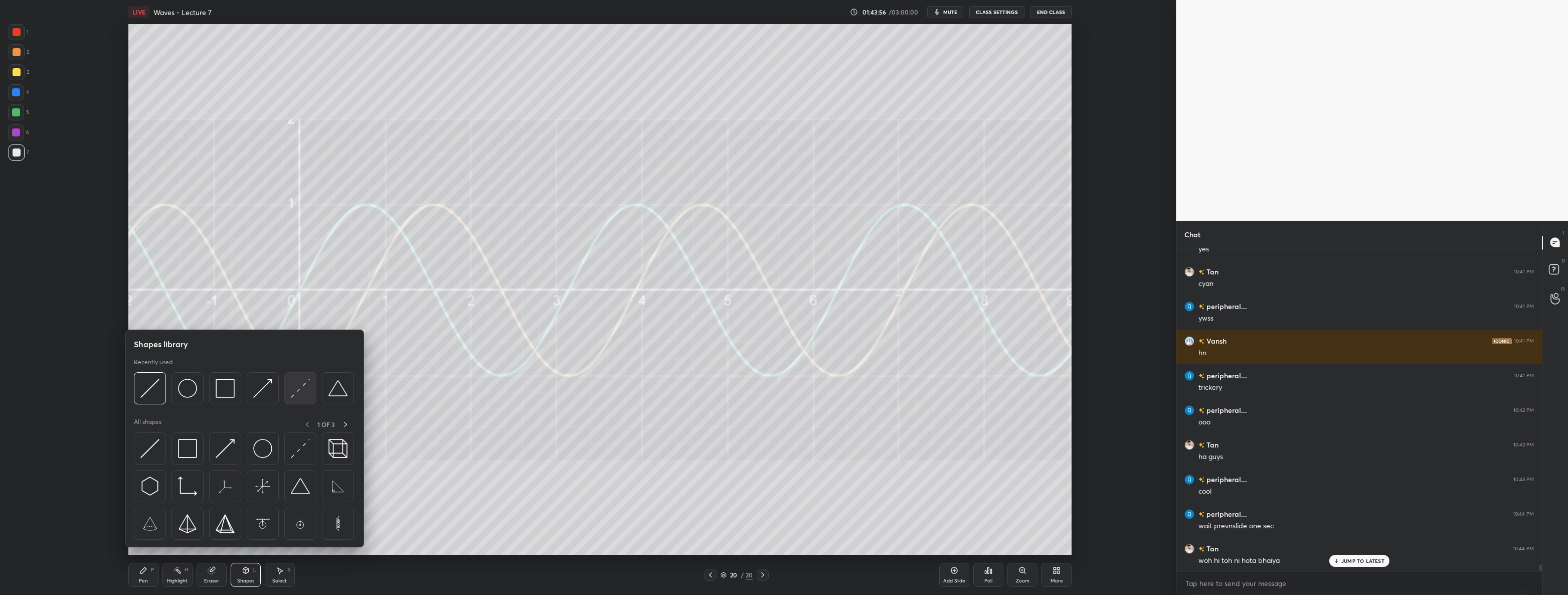
click at [305, 391] on img at bounding box center [300, 388] width 19 height 19
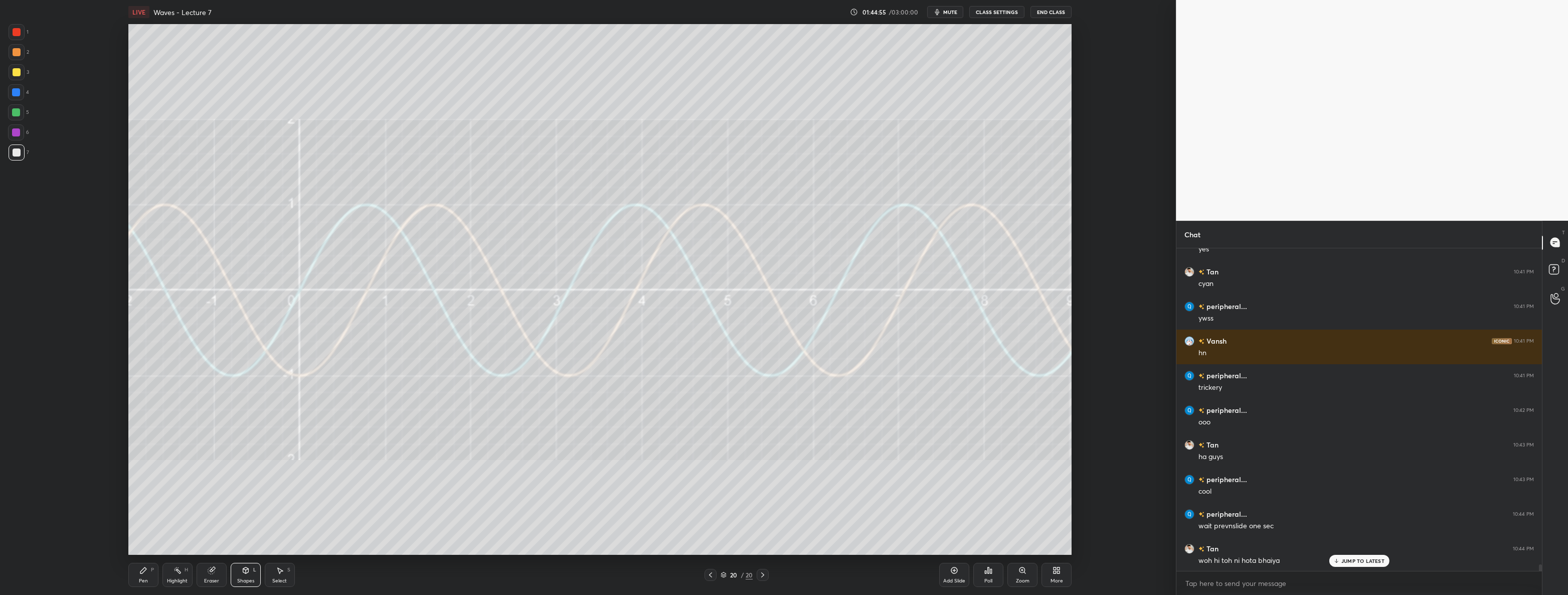
click at [135, 575] on div "Pen P" at bounding box center [143, 575] width 30 height 24
click at [237, 576] on div "Shapes L" at bounding box center [245, 575] width 30 height 24
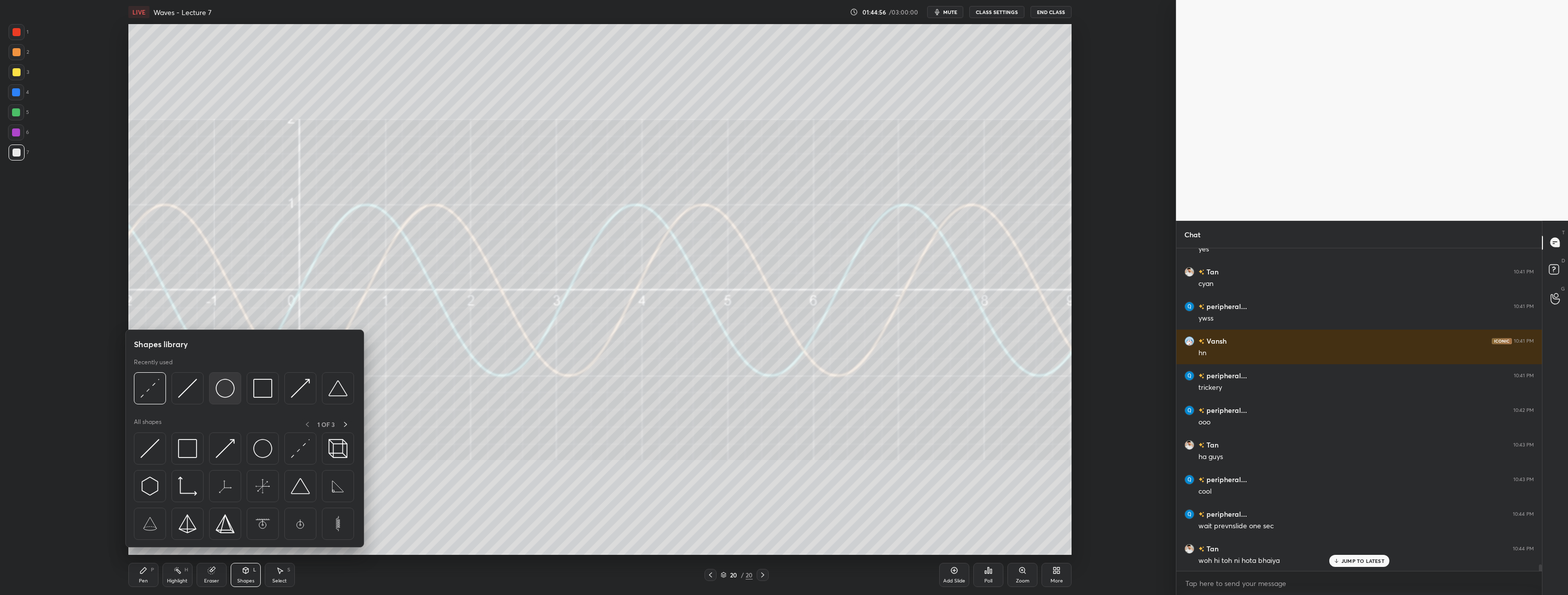
click at [220, 395] on img at bounding box center [225, 388] width 19 height 19
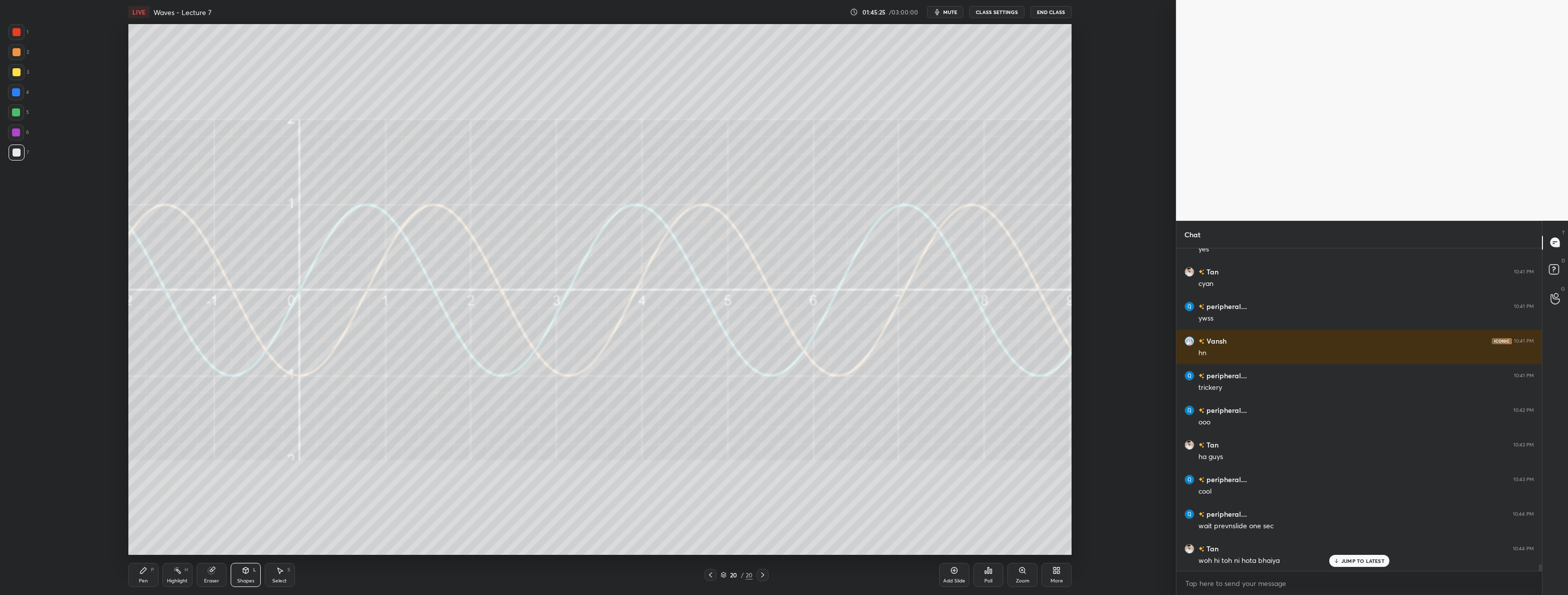
click at [18, 133] on div at bounding box center [15, 132] width 8 height 8
click at [139, 571] on div "Pen P" at bounding box center [143, 575] width 30 height 24
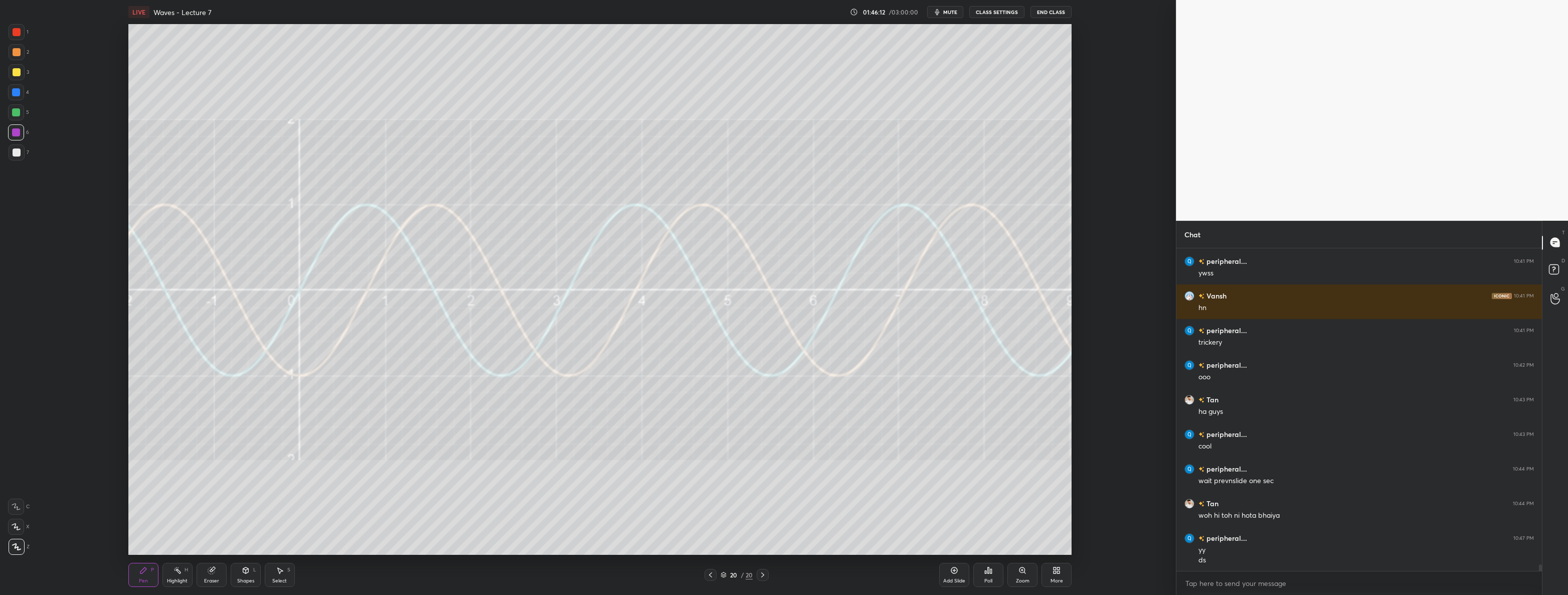
scroll to position [15387, 0]
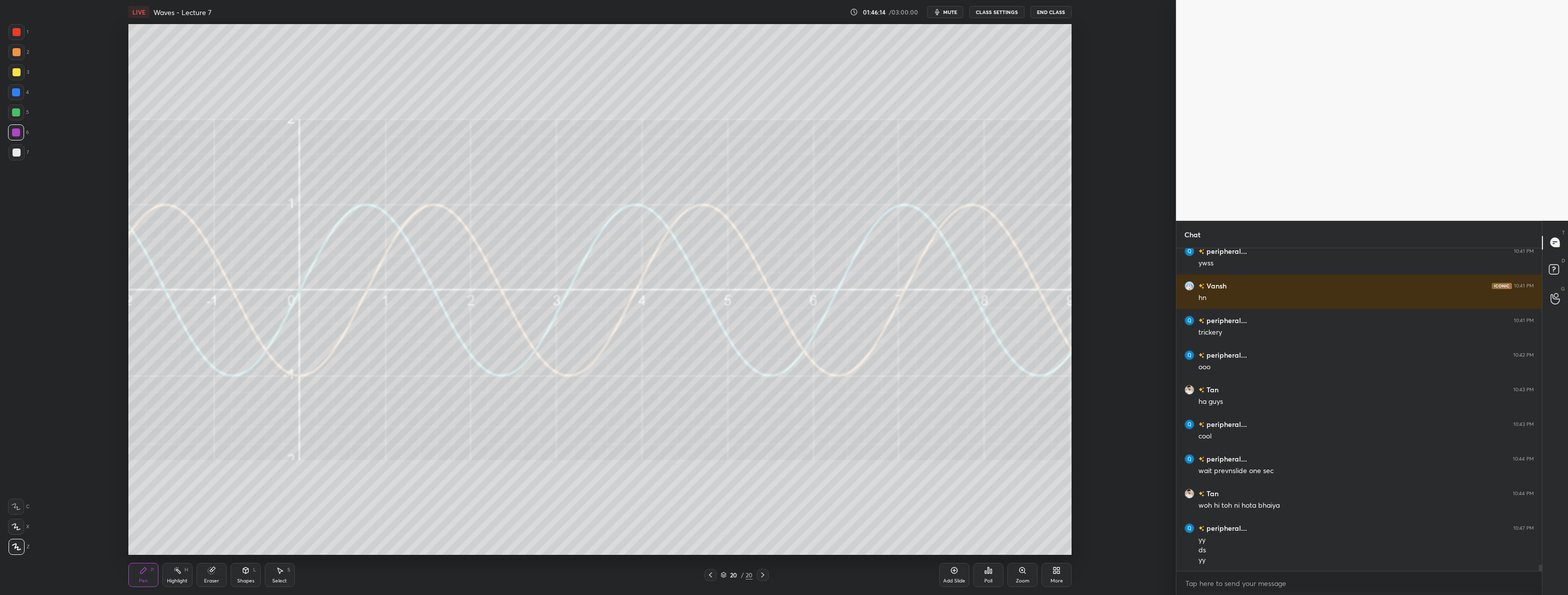
click at [170, 577] on div "Highlight H" at bounding box center [177, 575] width 30 height 24
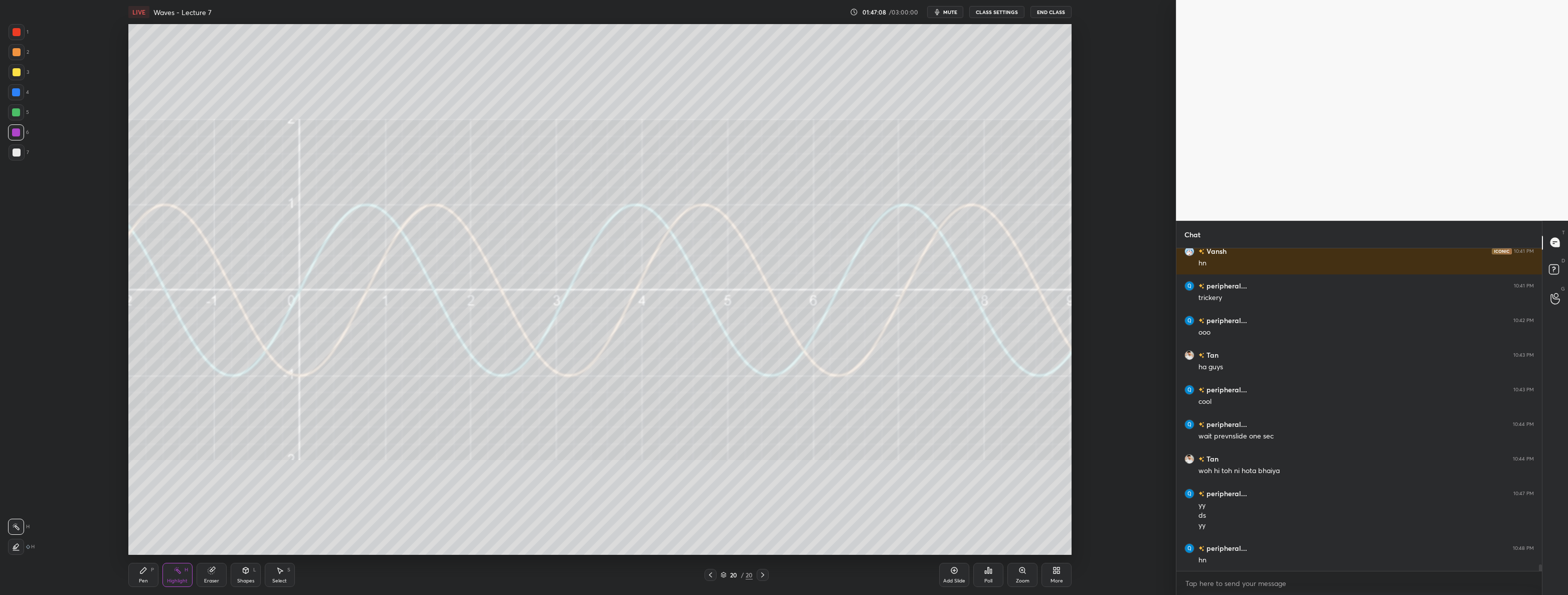
scroll to position [15446, 0]
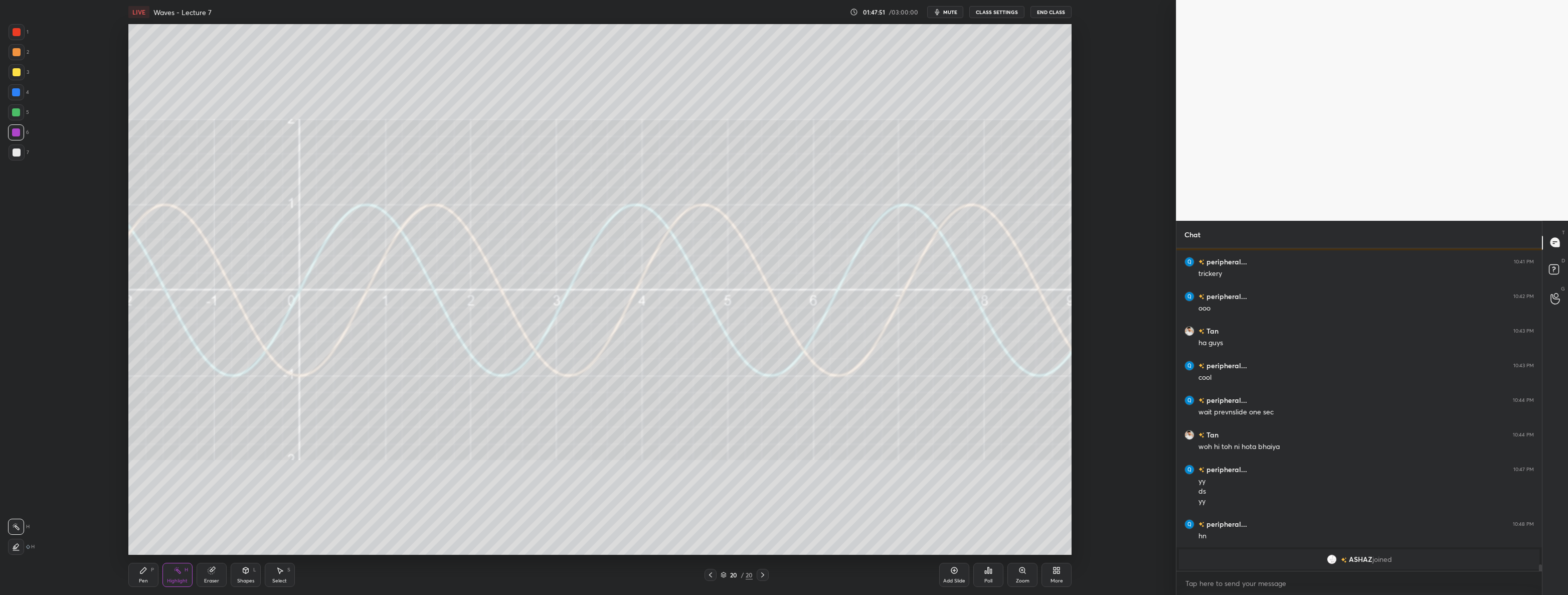
click at [246, 570] on icon at bounding box center [246, 570] width 5 height 2
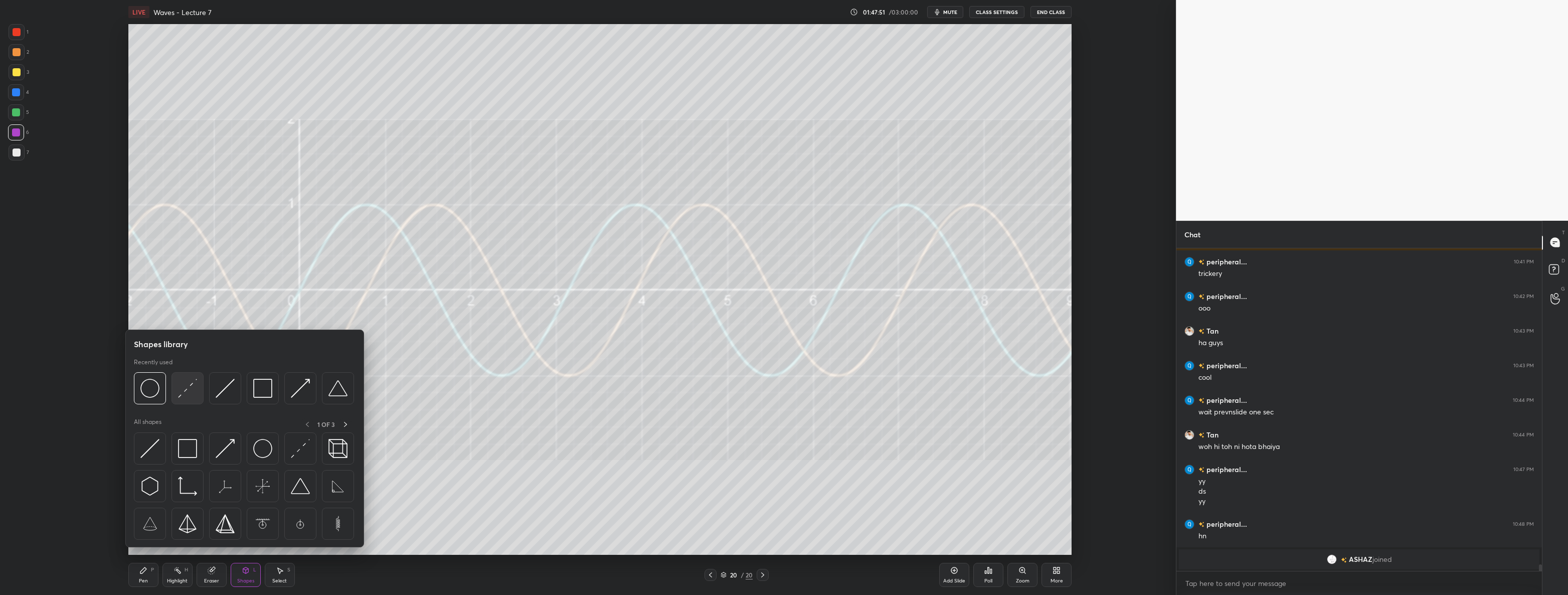
click at [180, 391] on img at bounding box center [187, 388] width 19 height 19
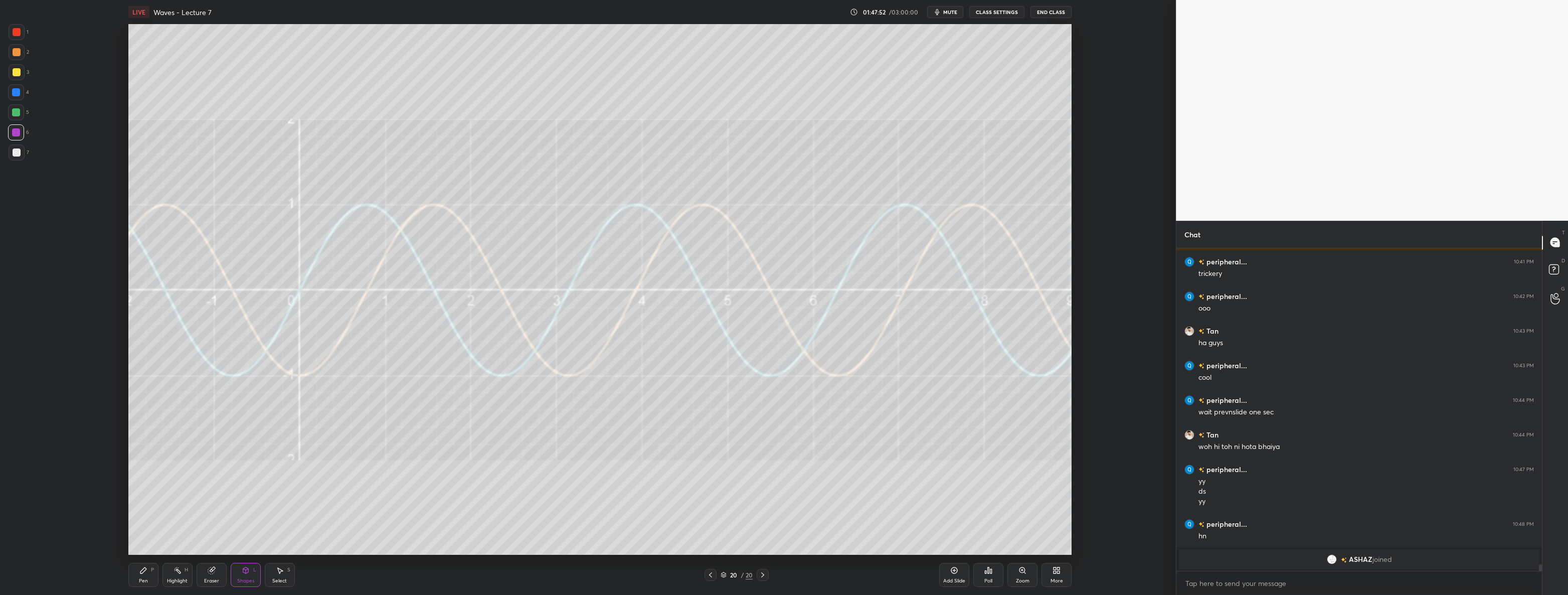
click at [138, 574] on div "Pen P" at bounding box center [143, 575] width 30 height 24
click at [249, 575] on div "Shapes L" at bounding box center [245, 575] width 30 height 24
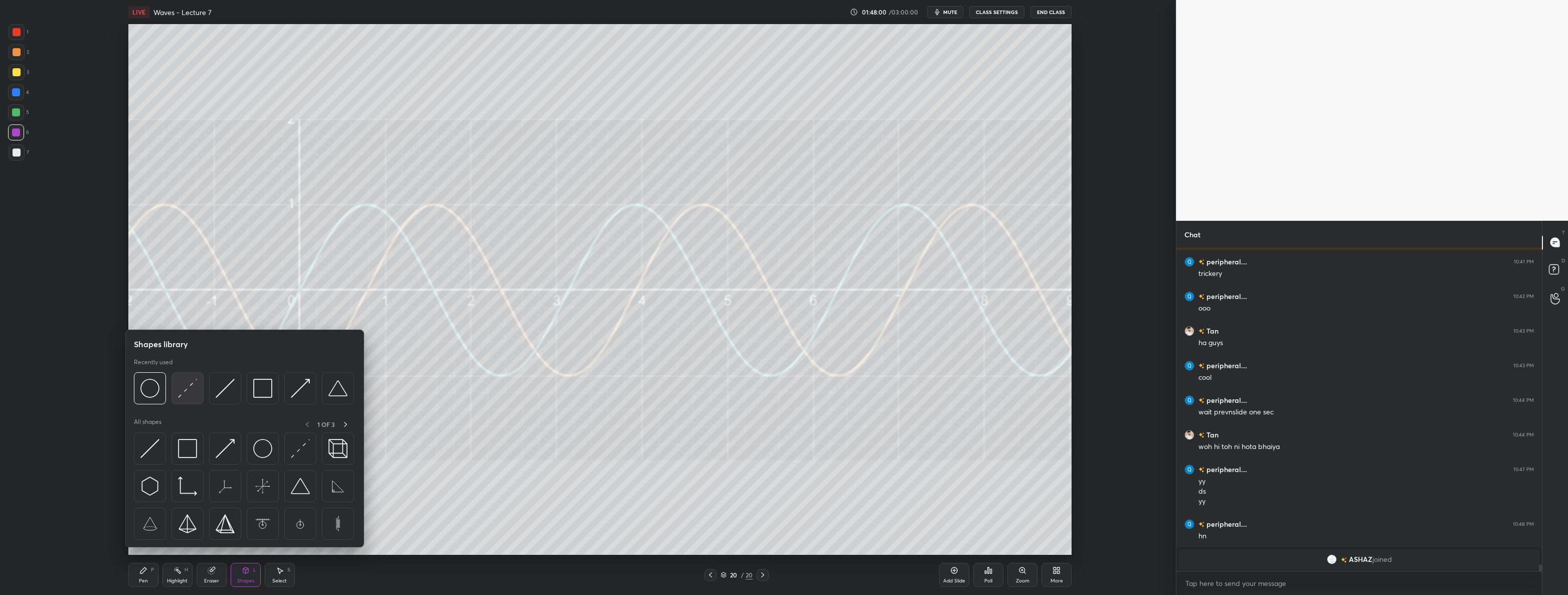
click at [187, 385] on img at bounding box center [187, 388] width 19 height 19
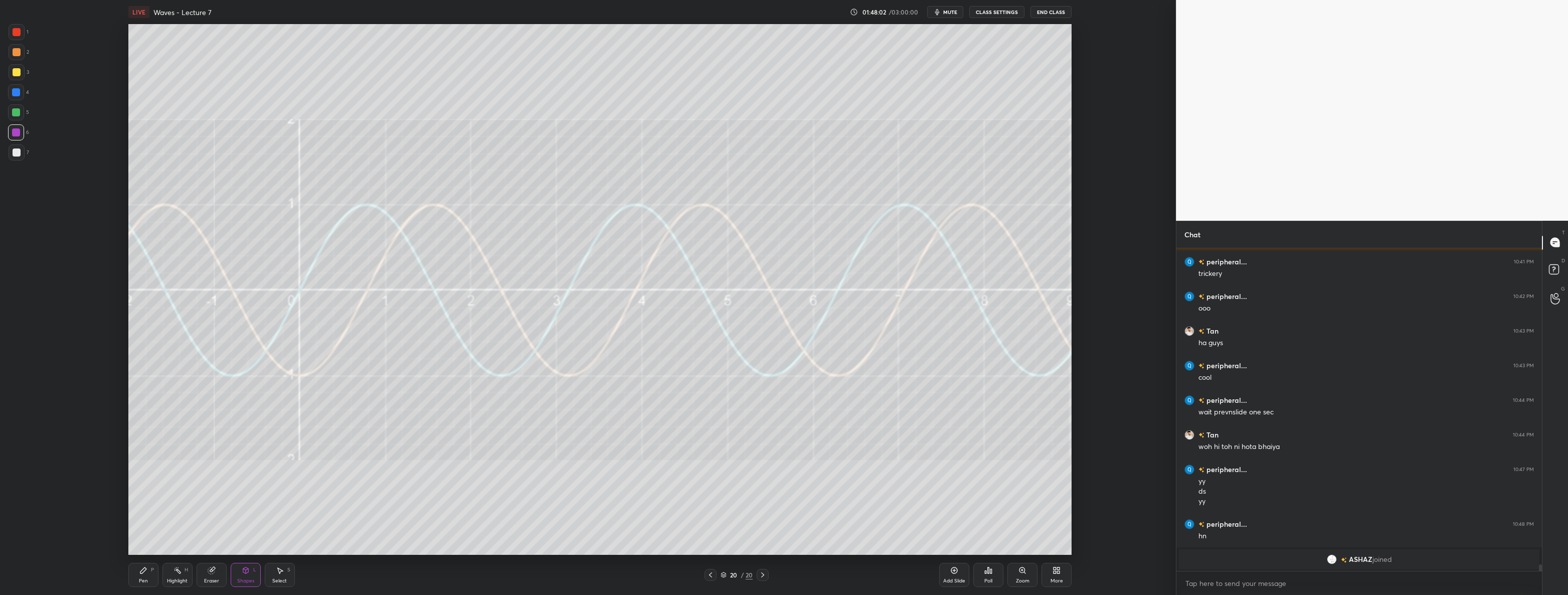
click at [15, 156] on div at bounding box center [16, 152] width 8 height 8
click at [238, 576] on div "Shapes L" at bounding box center [245, 575] width 30 height 24
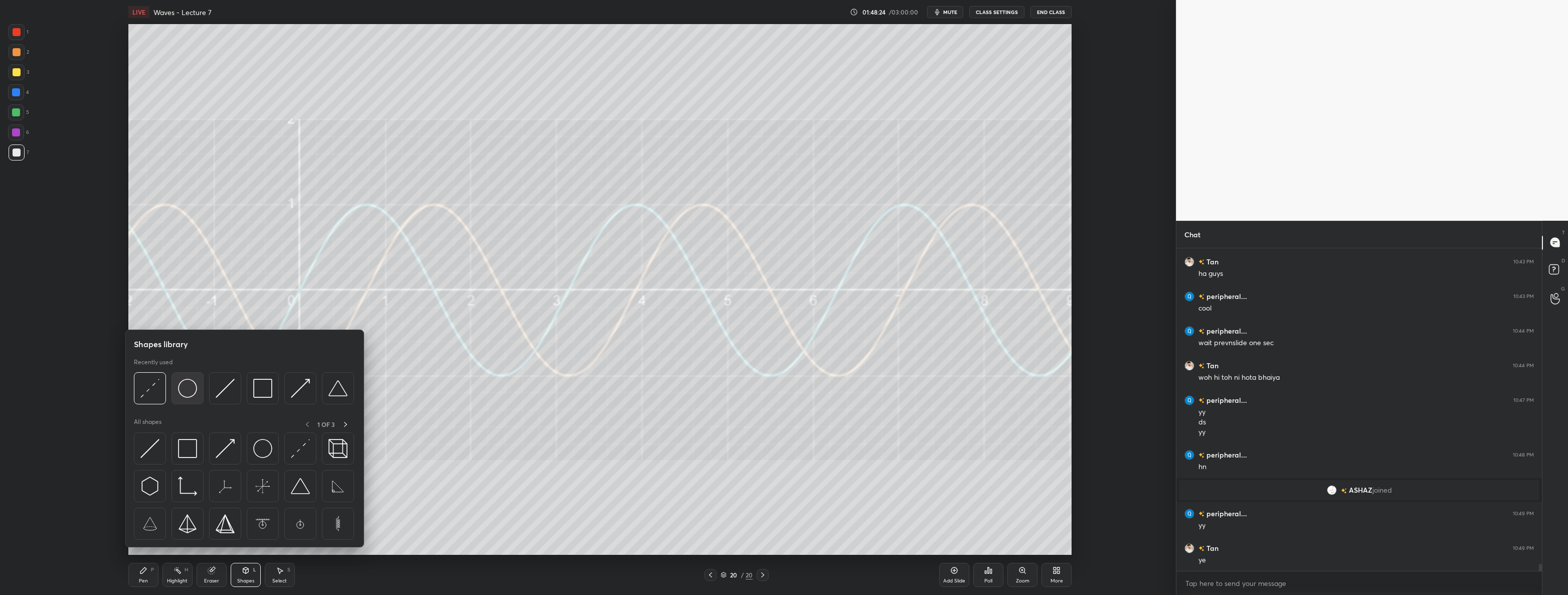
click at [189, 400] on div at bounding box center [187, 387] width 32 height 32
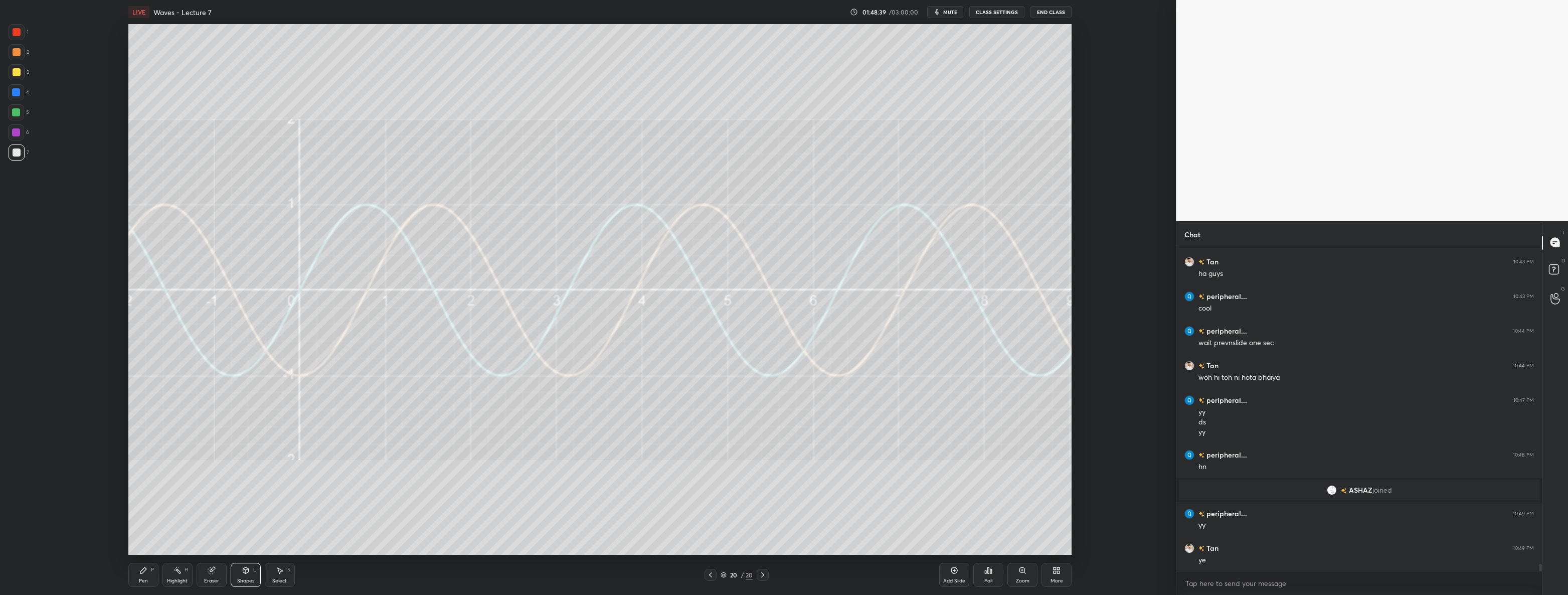
click at [242, 564] on div "Shapes L" at bounding box center [245, 575] width 30 height 24
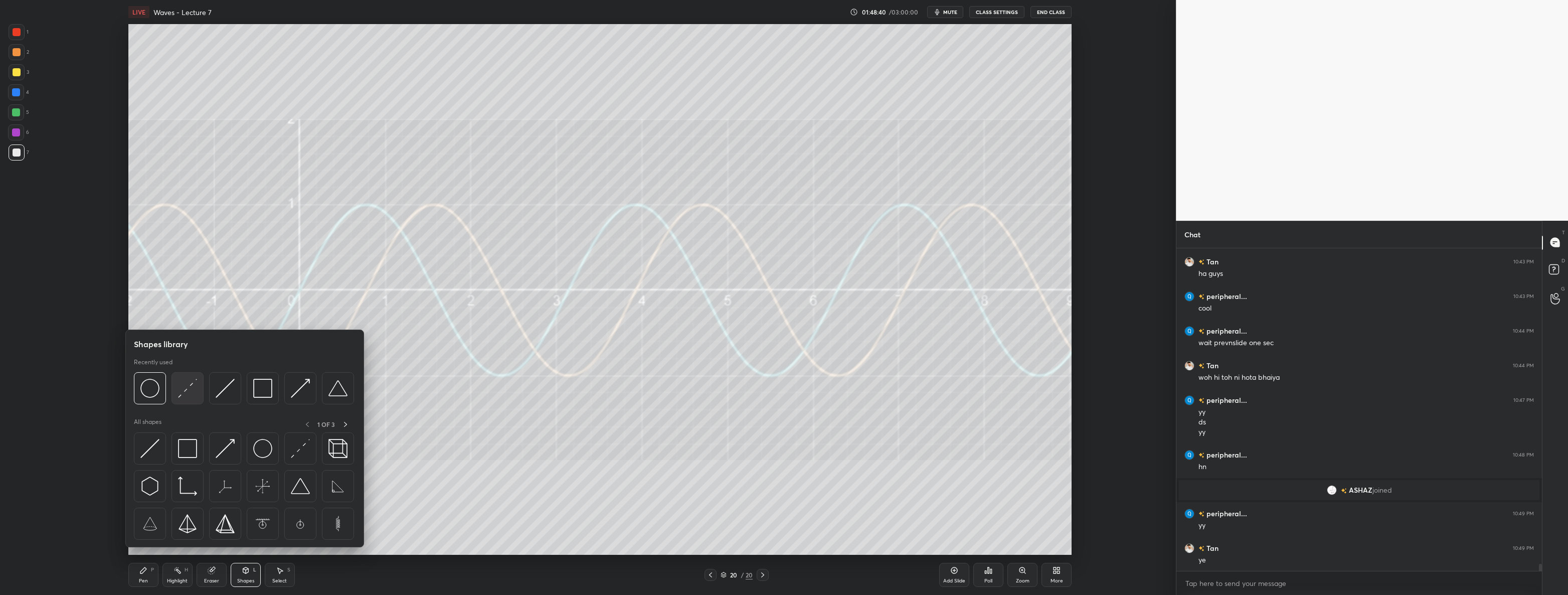
click at [189, 395] on img at bounding box center [187, 388] width 19 height 19
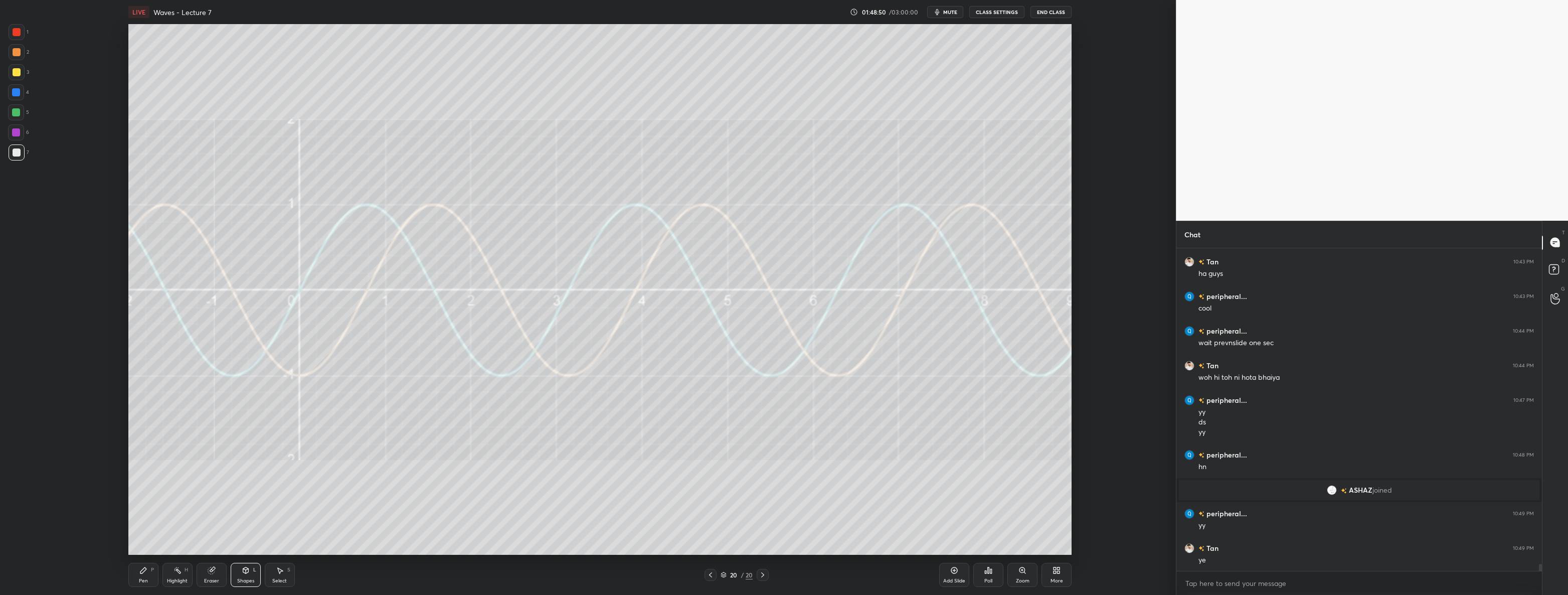
click at [147, 572] on icon at bounding box center [143, 570] width 8 height 8
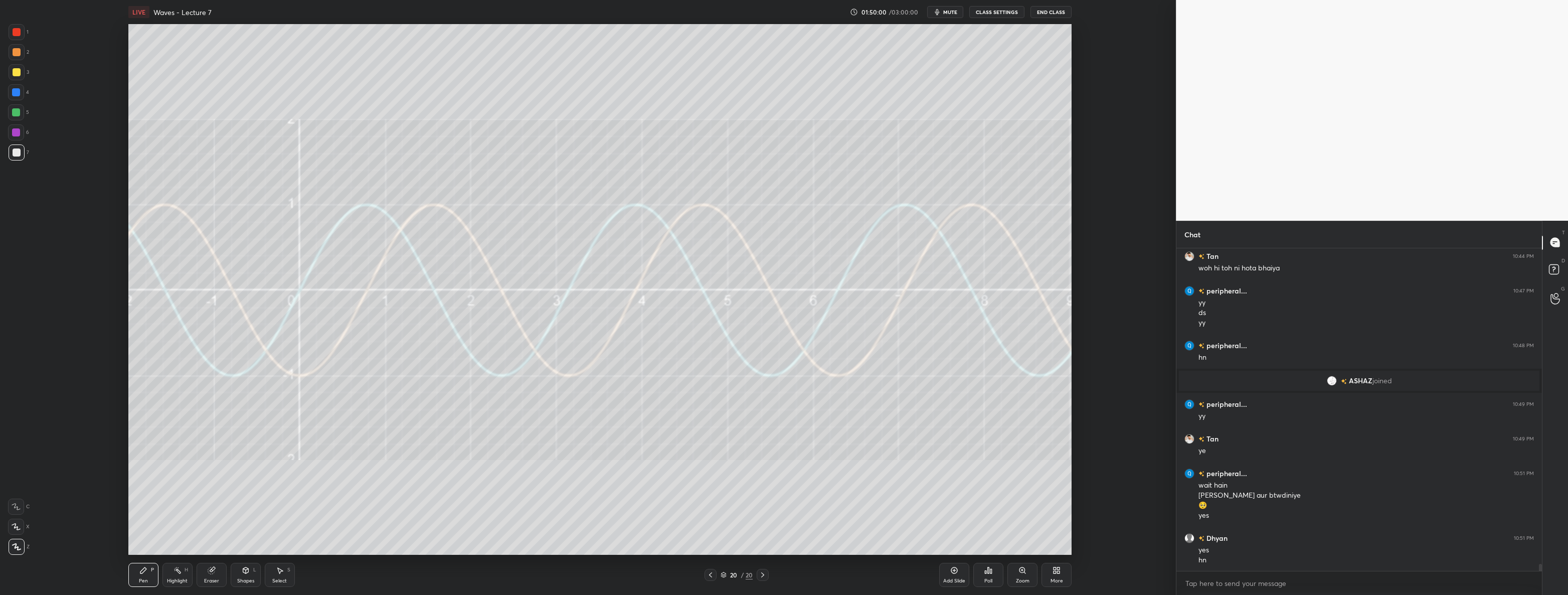
scroll to position [14346, 0]
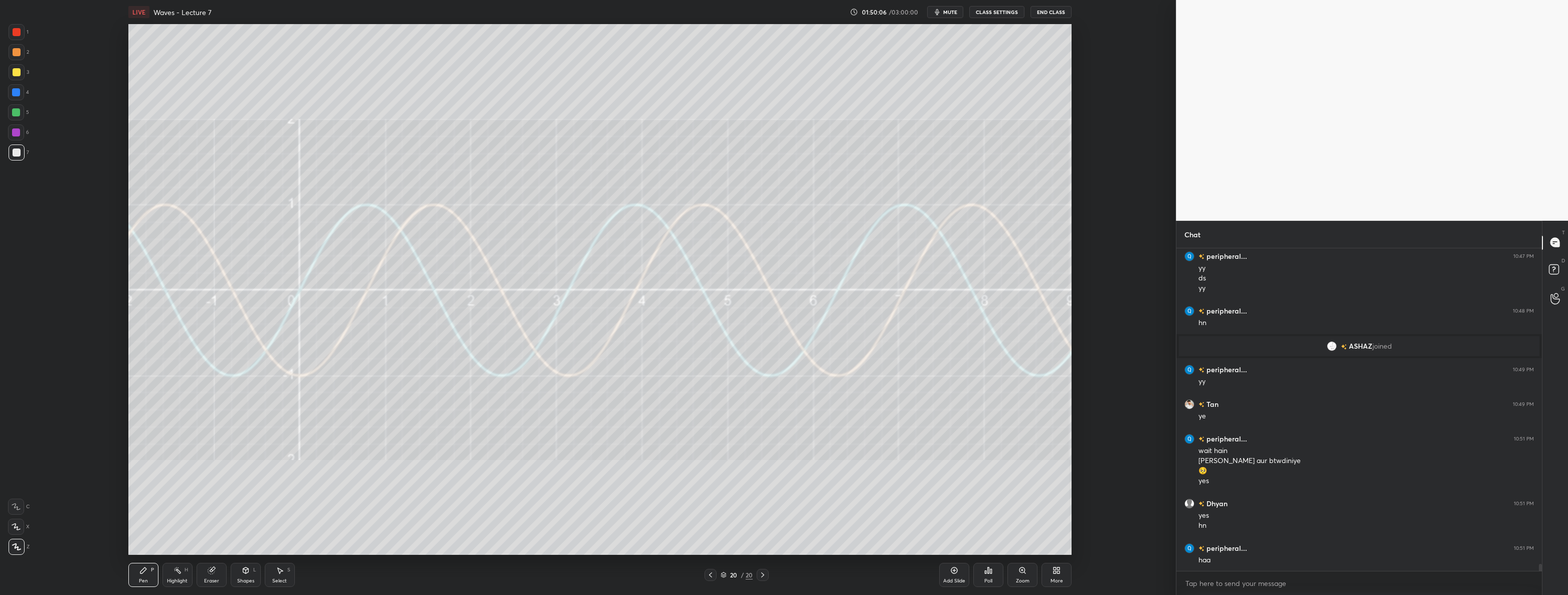
click at [280, 571] on icon at bounding box center [280, 571] width 5 height 6
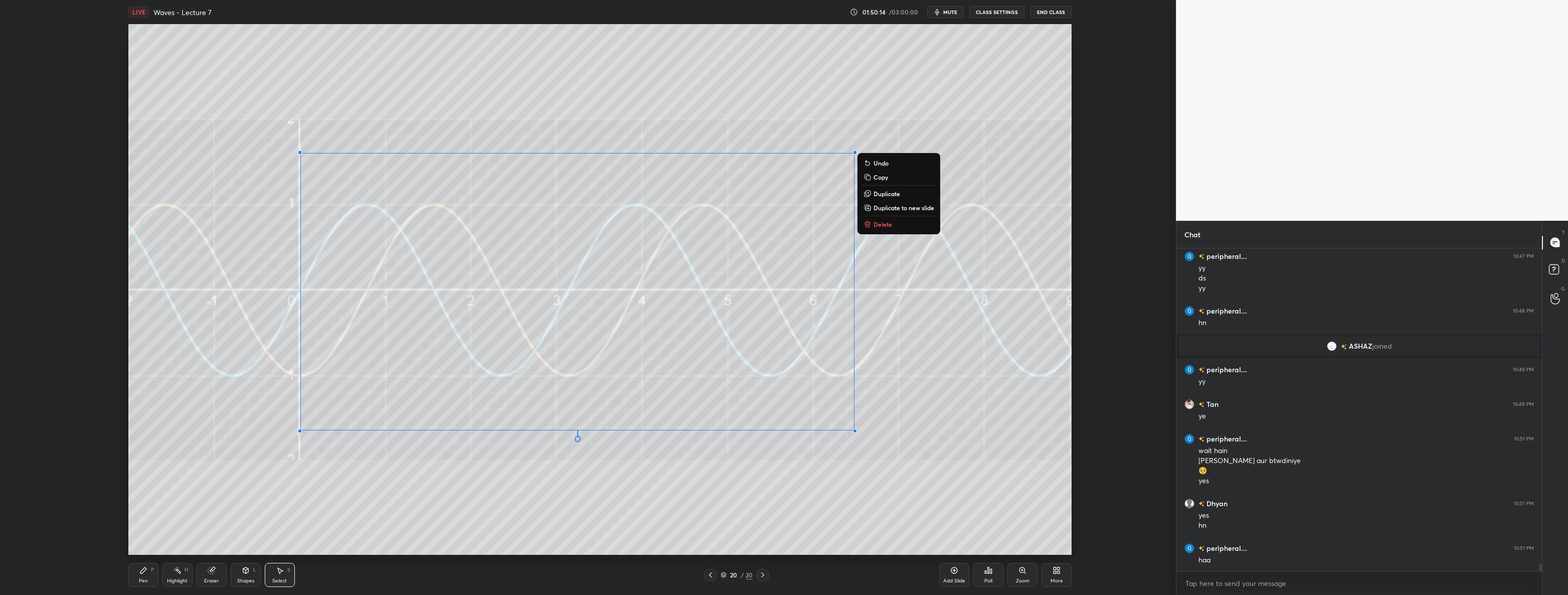
click at [885, 226] on p "Delete" at bounding box center [883, 224] width 18 height 8
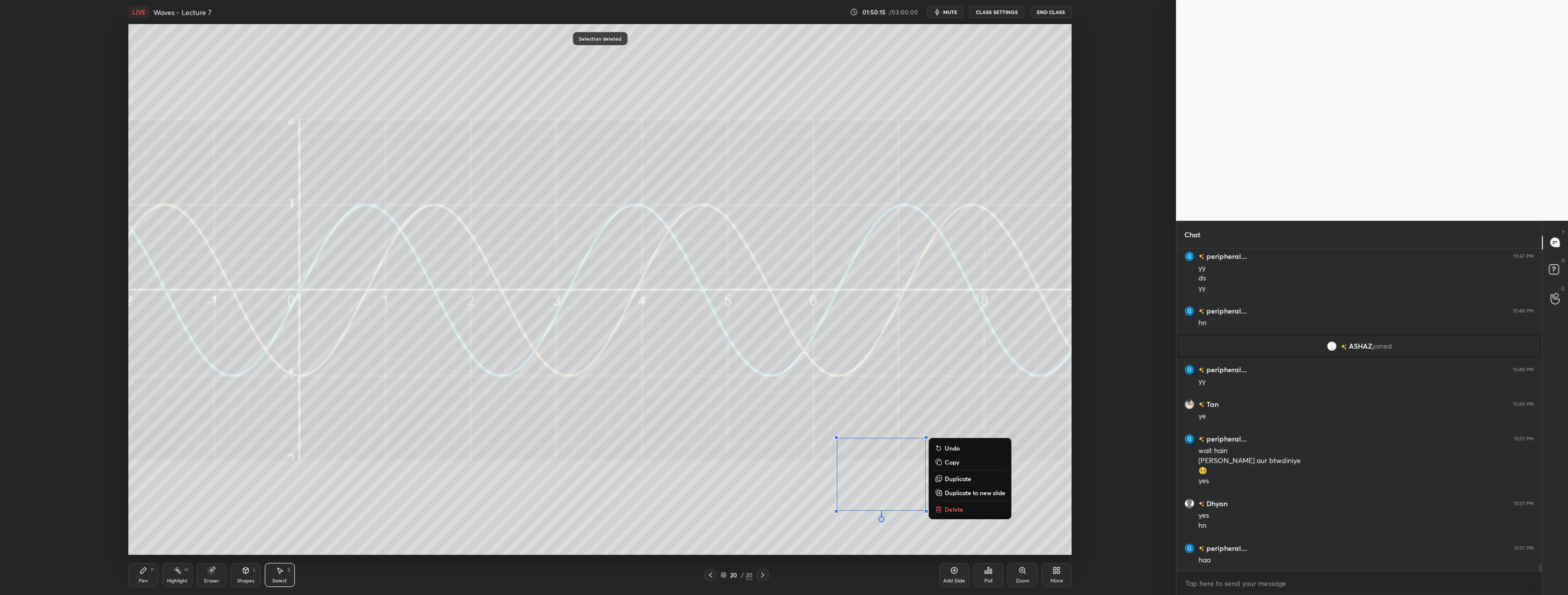
click at [950, 510] on p "Delete" at bounding box center [953, 509] width 18 height 8
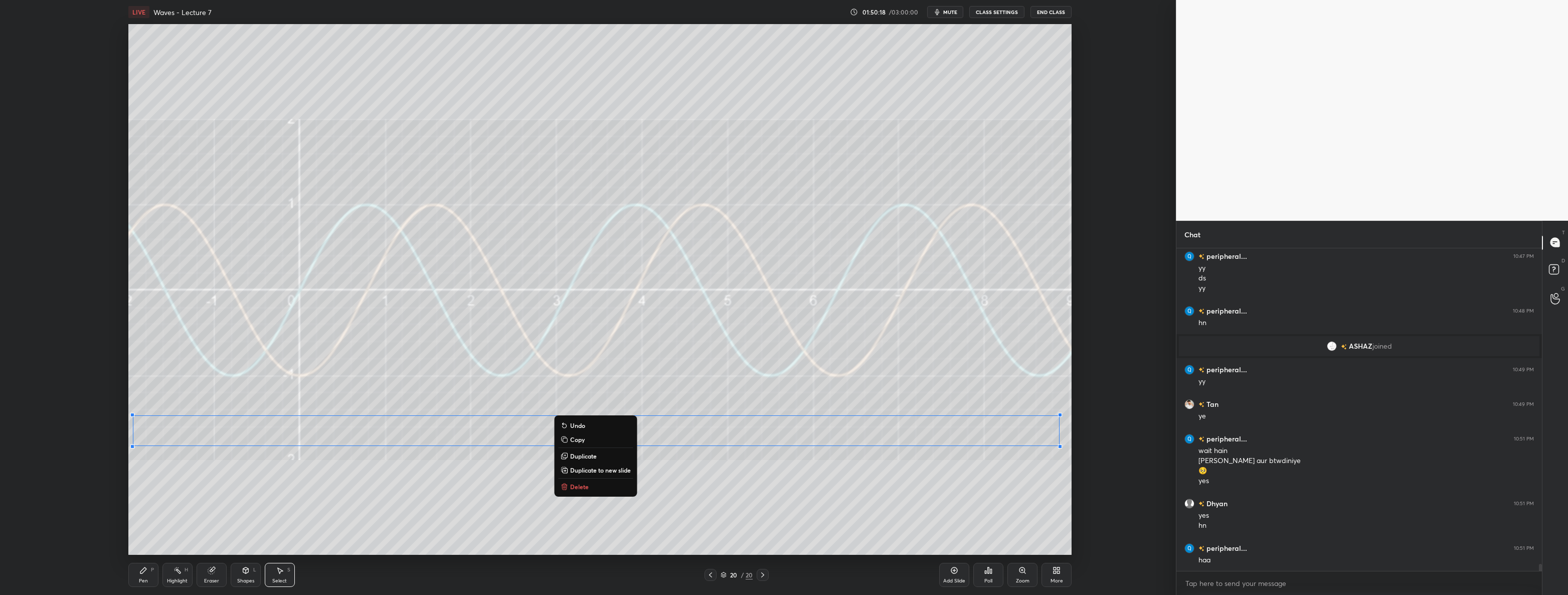
click at [607, 489] on button "Delete" at bounding box center [595, 486] width 74 height 12
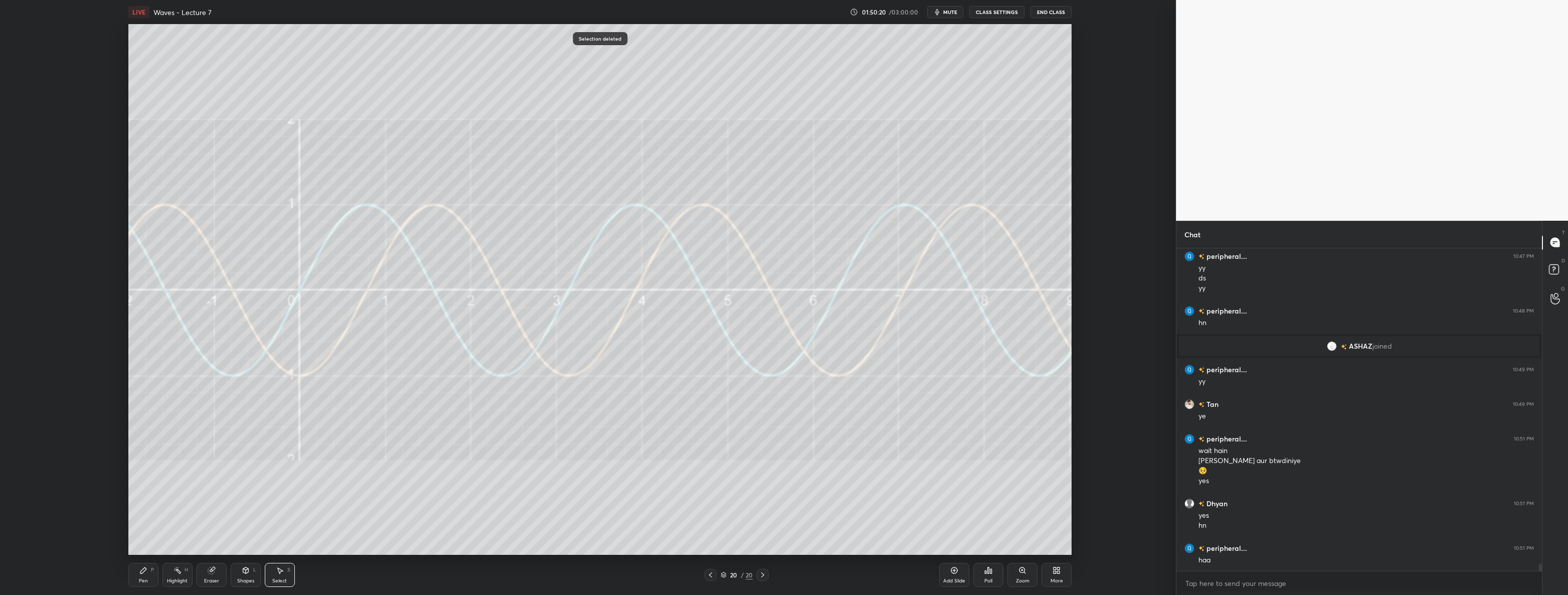
click at [245, 568] on icon at bounding box center [246, 571] width 5 height 6
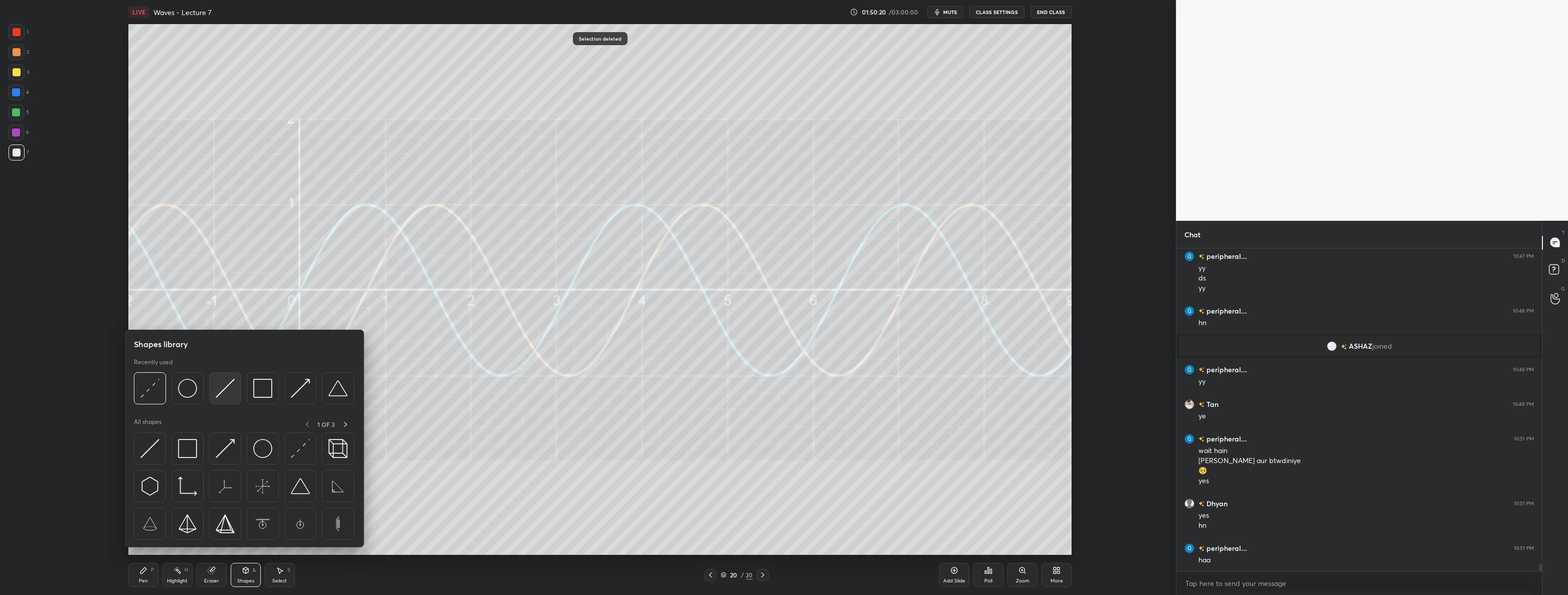
click at [223, 395] on img at bounding box center [225, 388] width 19 height 19
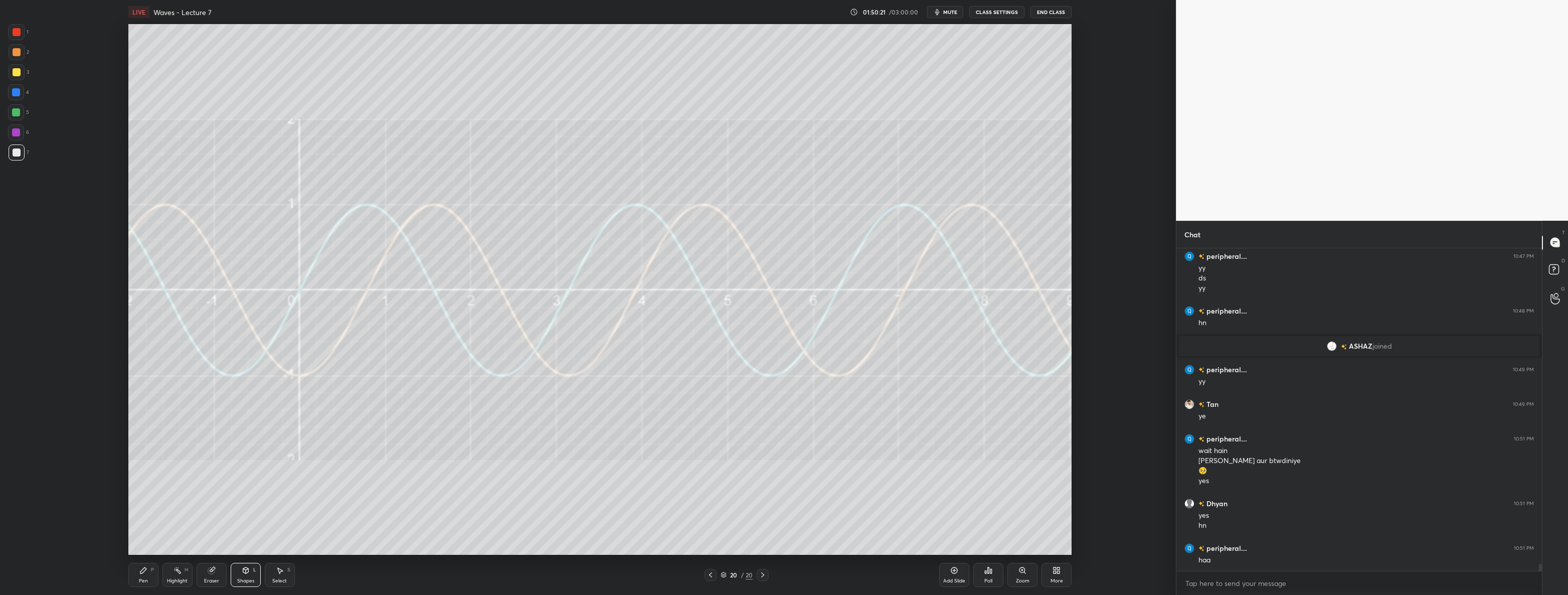
click at [16, 75] on div at bounding box center [16, 72] width 8 height 8
click at [142, 577] on div "Pen P" at bounding box center [143, 575] width 30 height 24
click at [13, 153] on div at bounding box center [16, 152] width 8 height 8
click at [712, 574] on icon at bounding box center [710, 574] width 8 height 8
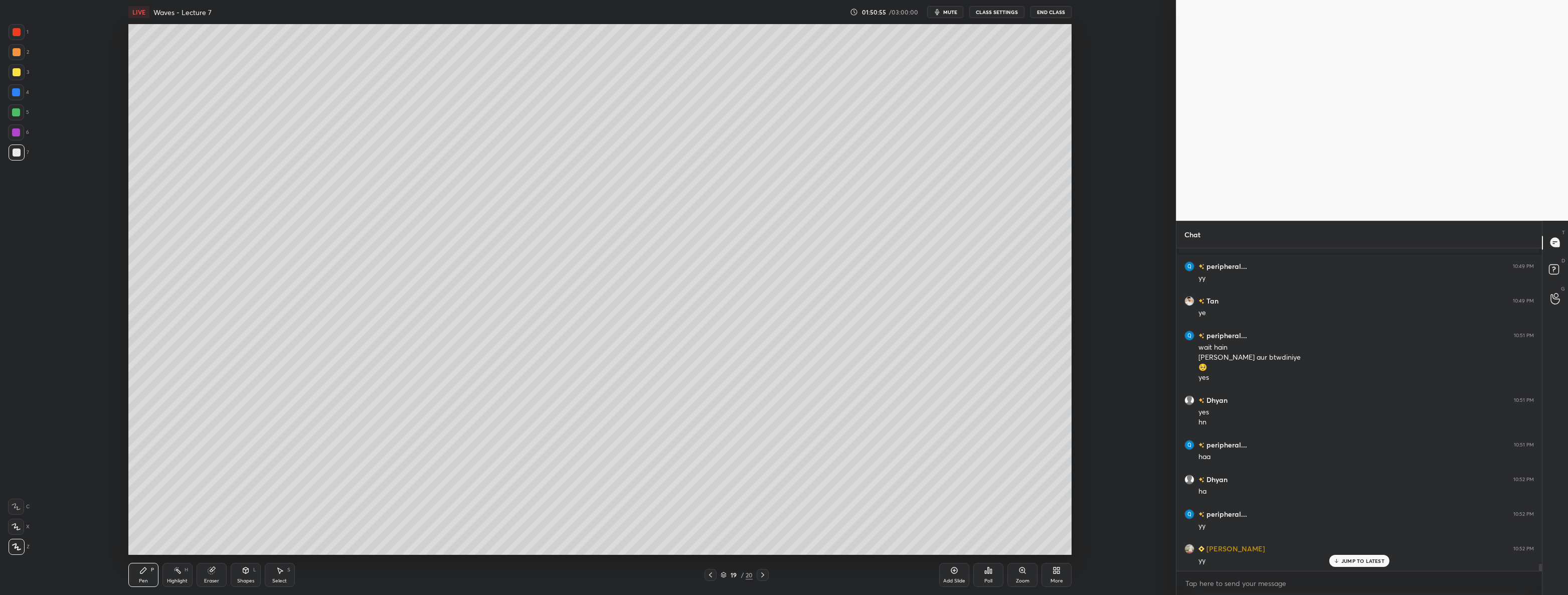
scroll to position [14484, 0]
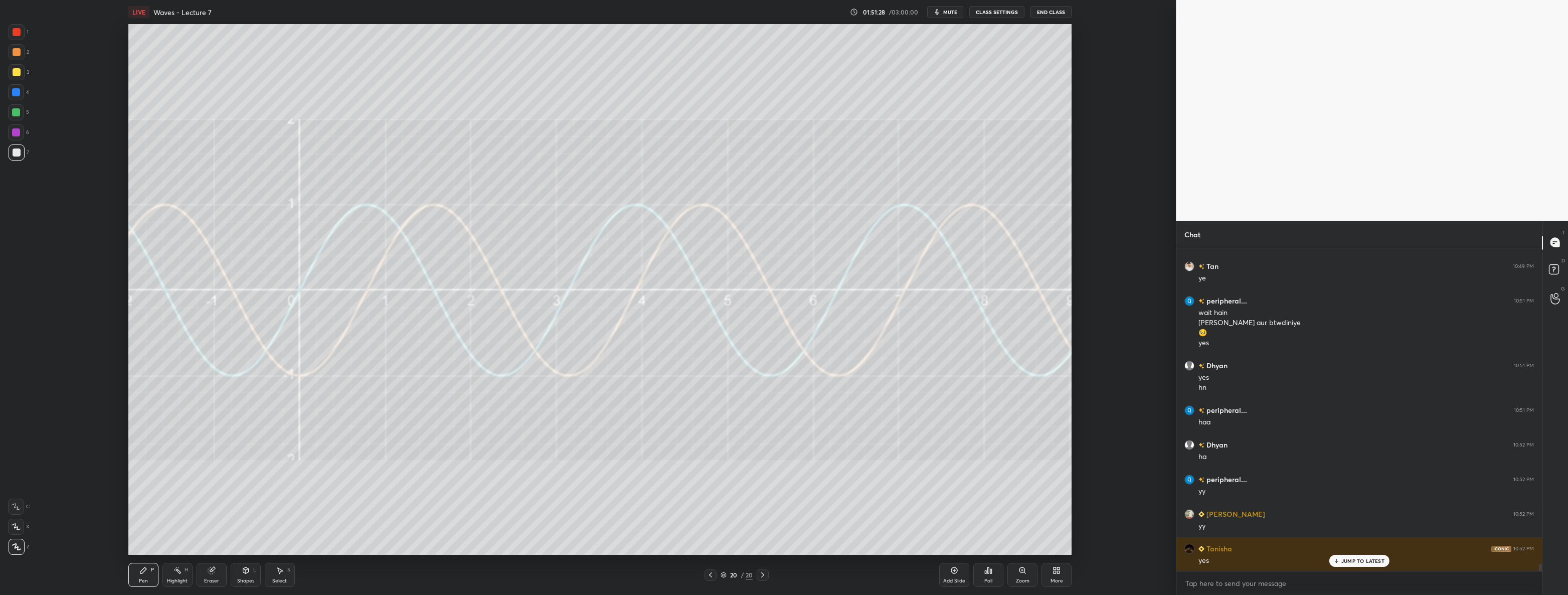
click at [243, 574] on icon at bounding box center [246, 570] width 8 height 8
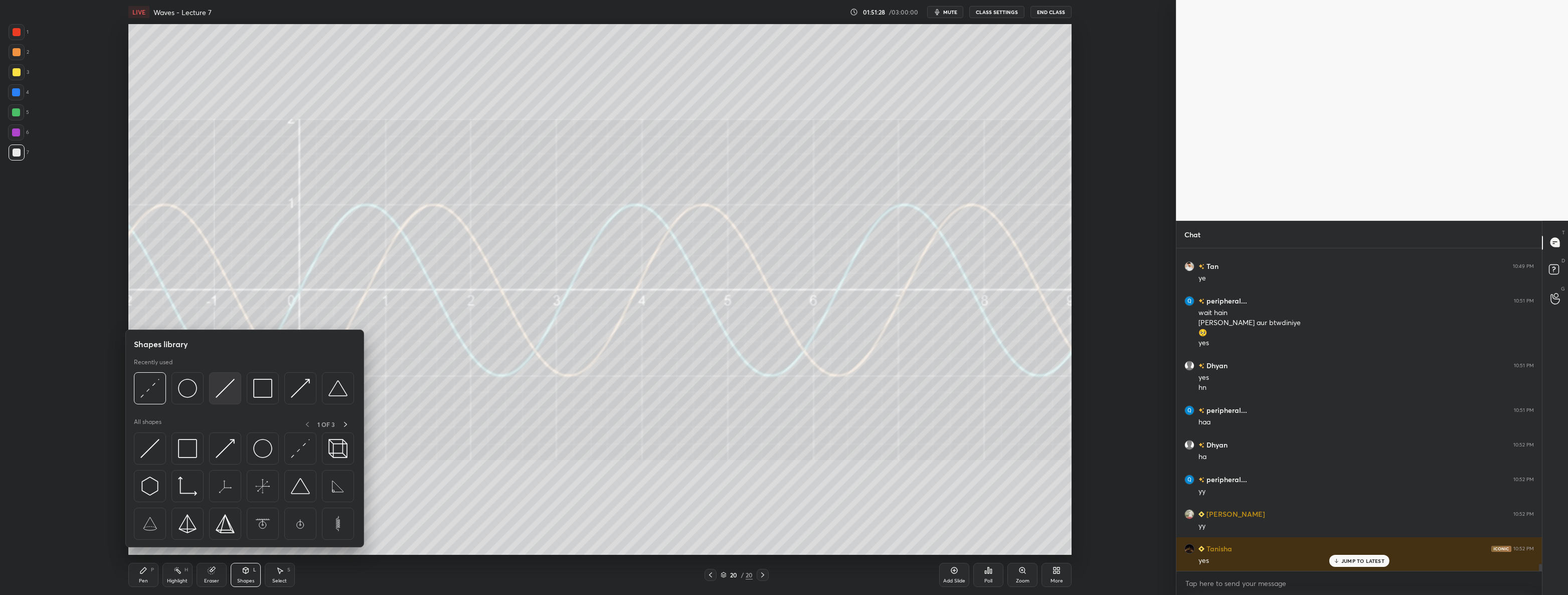
click at [220, 391] on img at bounding box center [225, 388] width 19 height 19
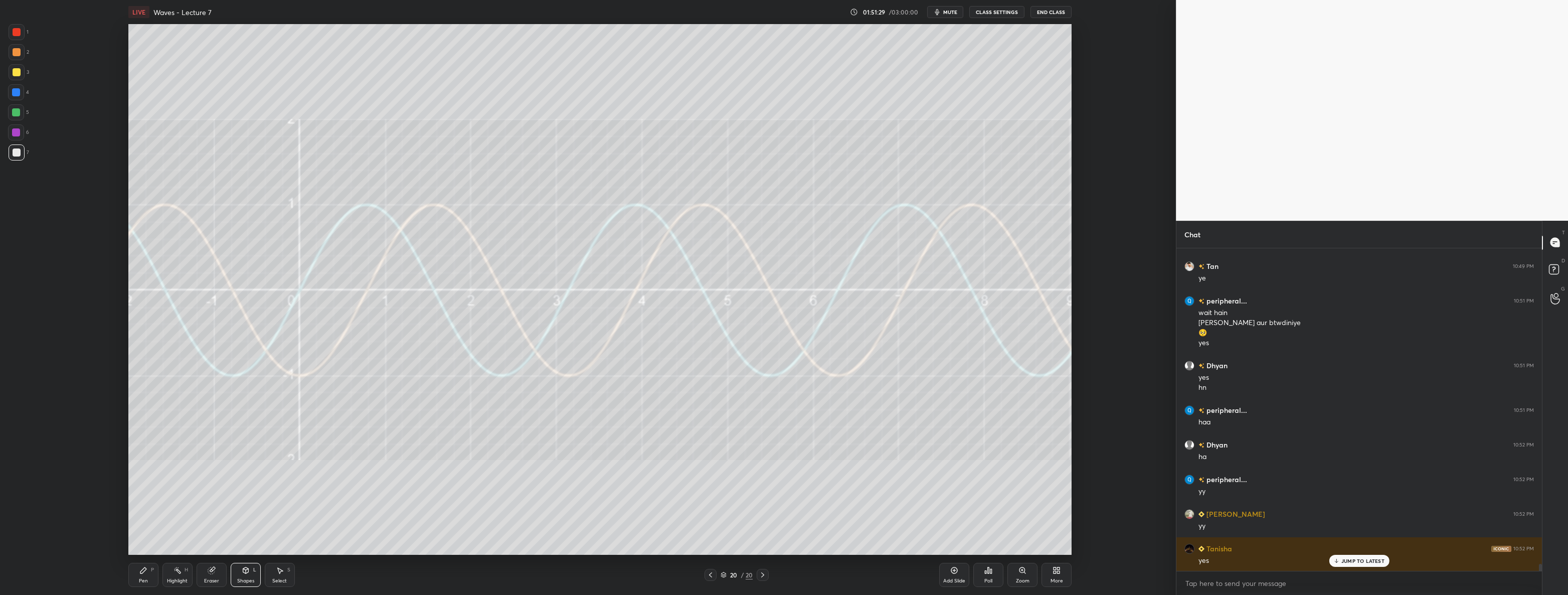
click at [15, 76] on div at bounding box center [16, 73] width 16 height 16
click at [135, 571] on div "Pen P" at bounding box center [143, 575] width 30 height 24
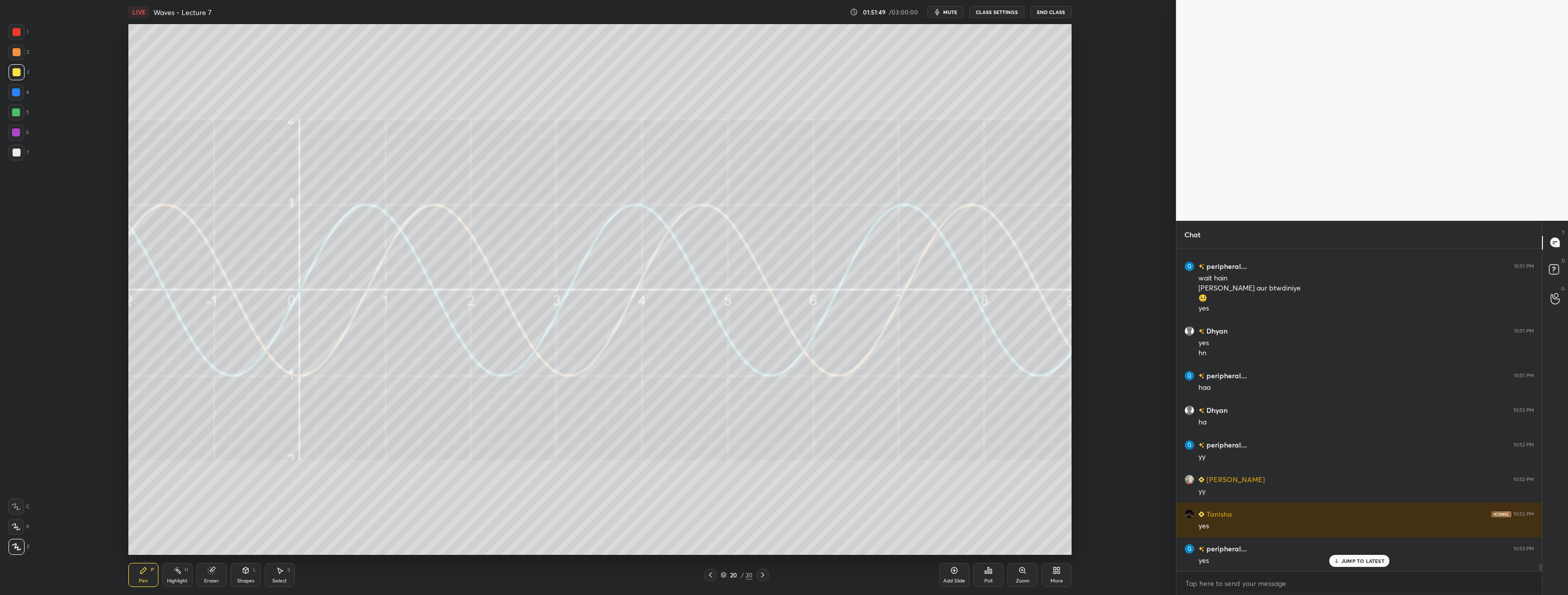
click at [244, 572] on icon at bounding box center [246, 571] width 5 height 6
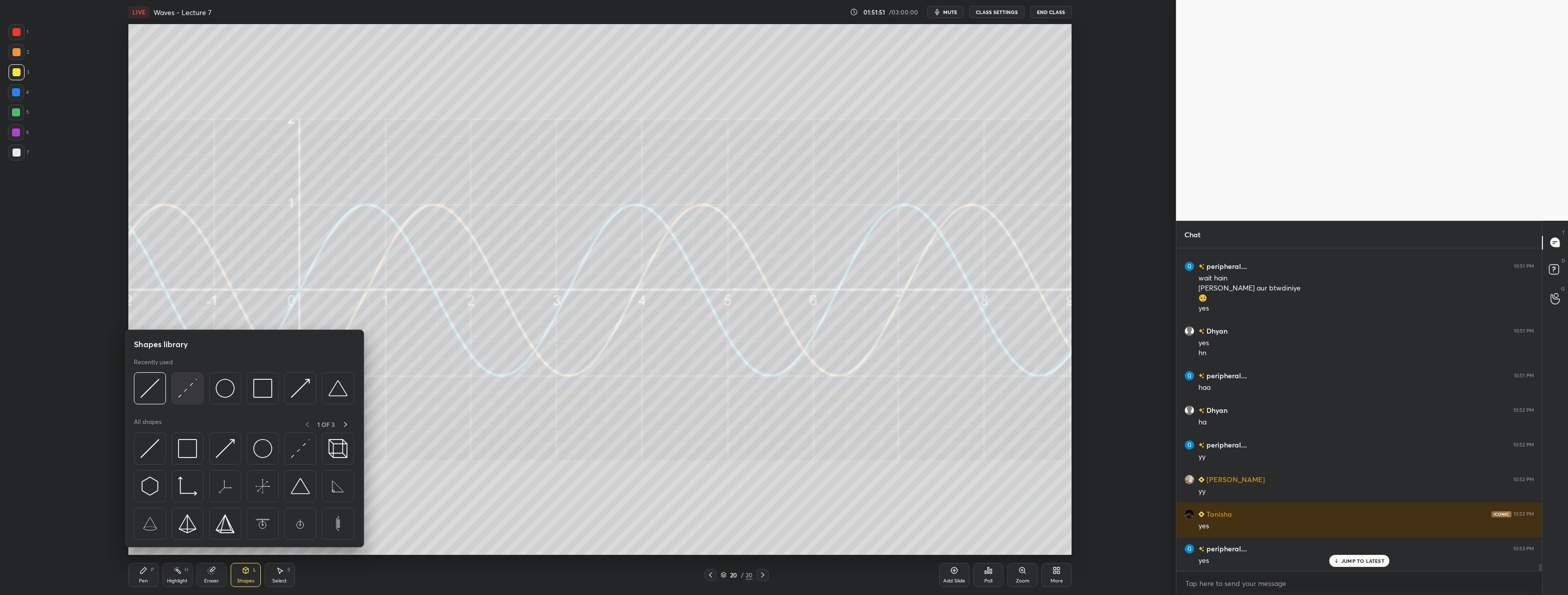
click at [184, 389] on img at bounding box center [187, 388] width 19 height 19
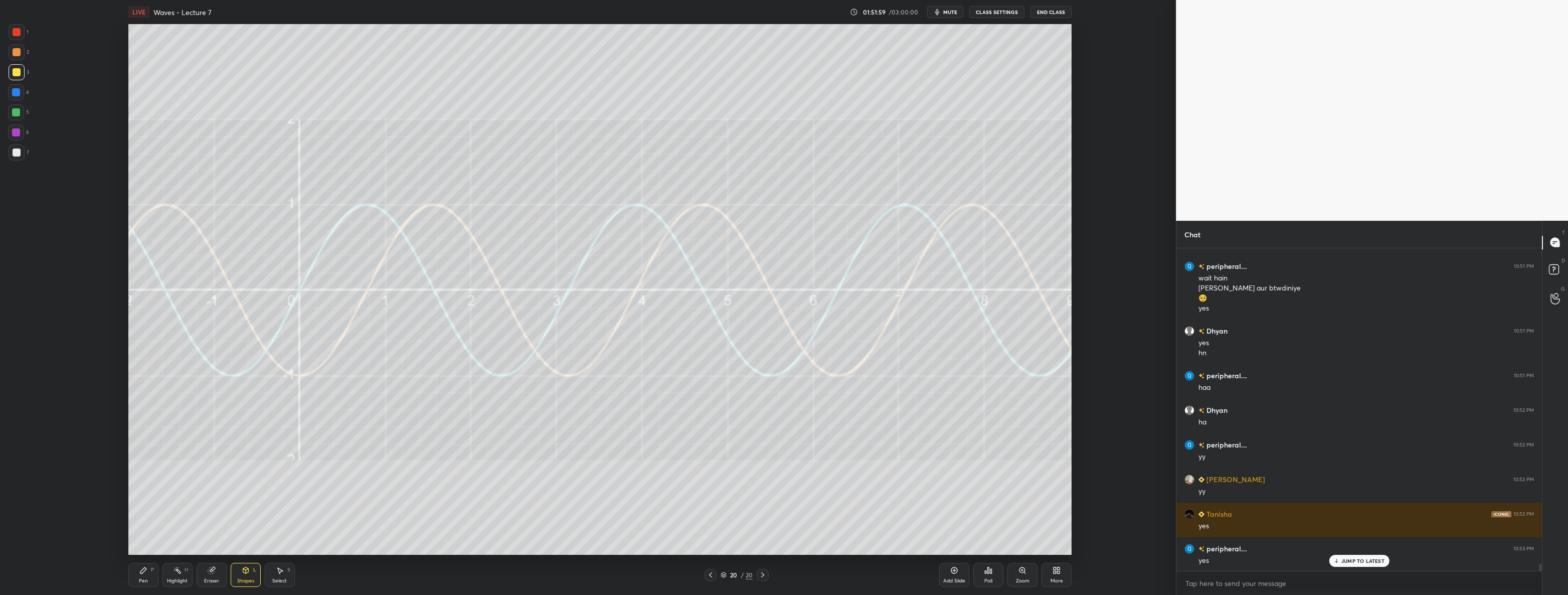
click at [10, 158] on div at bounding box center [16, 152] width 16 height 16
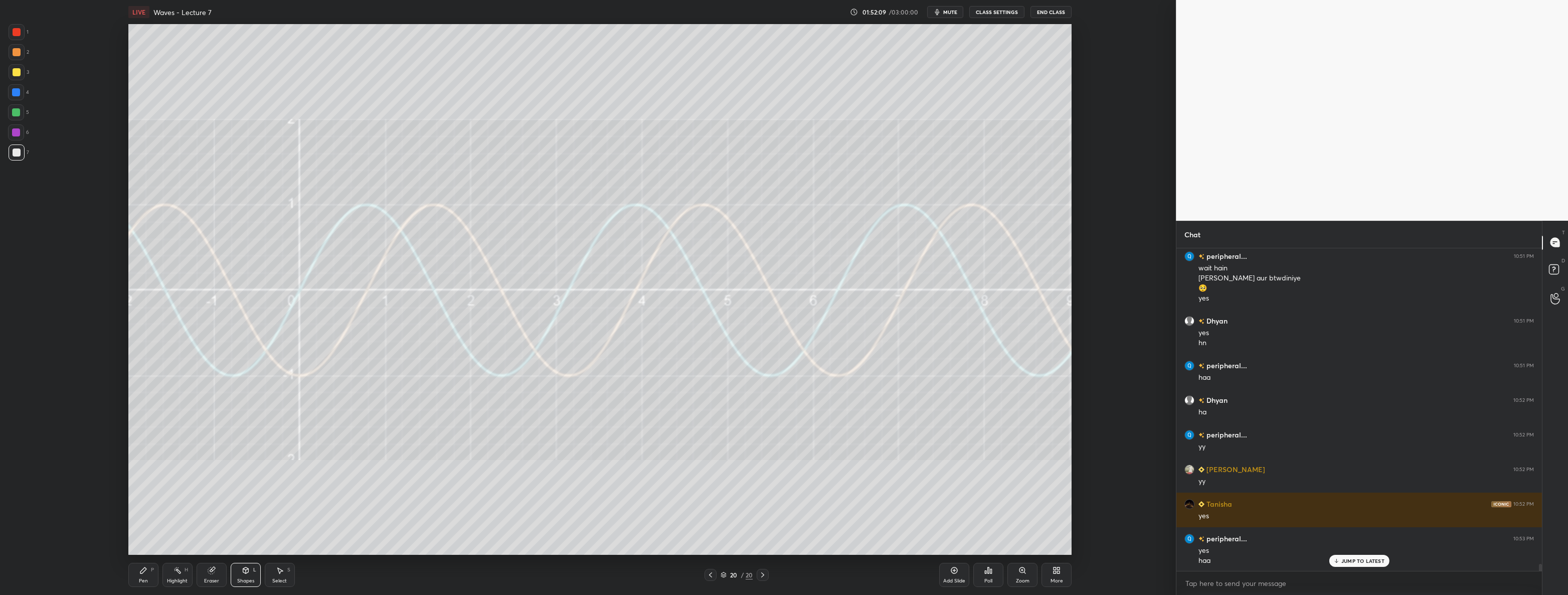
scroll to position [14564, 0]
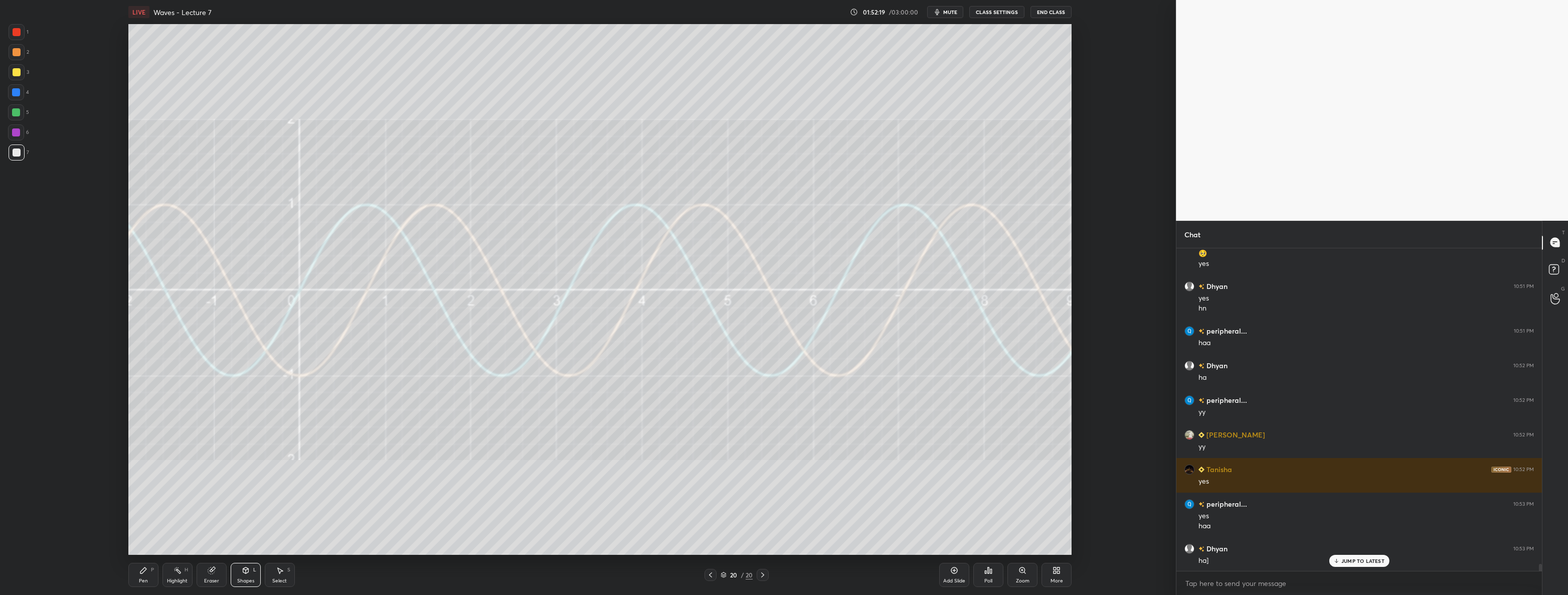
click at [234, 568] on div "Shapes L" at bounding box center [245, 575] width 30 height 24
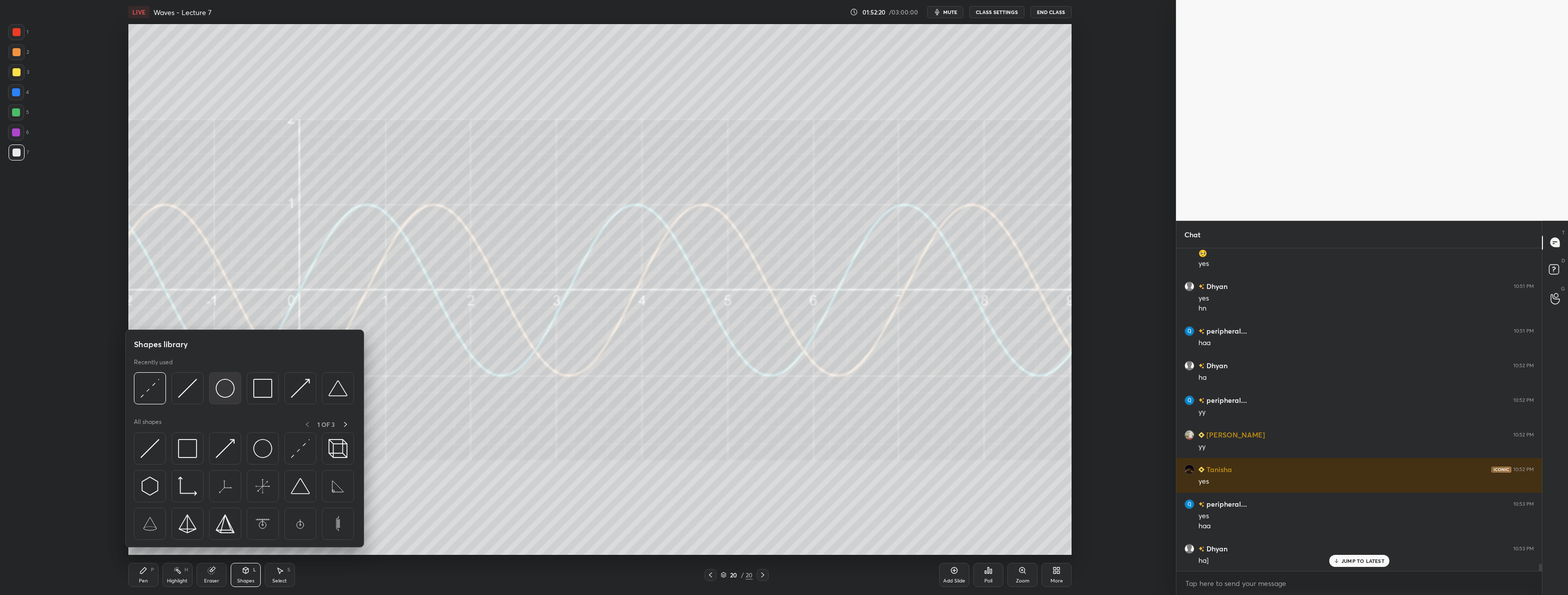
click at [224, 390] on img at bounding box center [225, 388] width 19 height 19
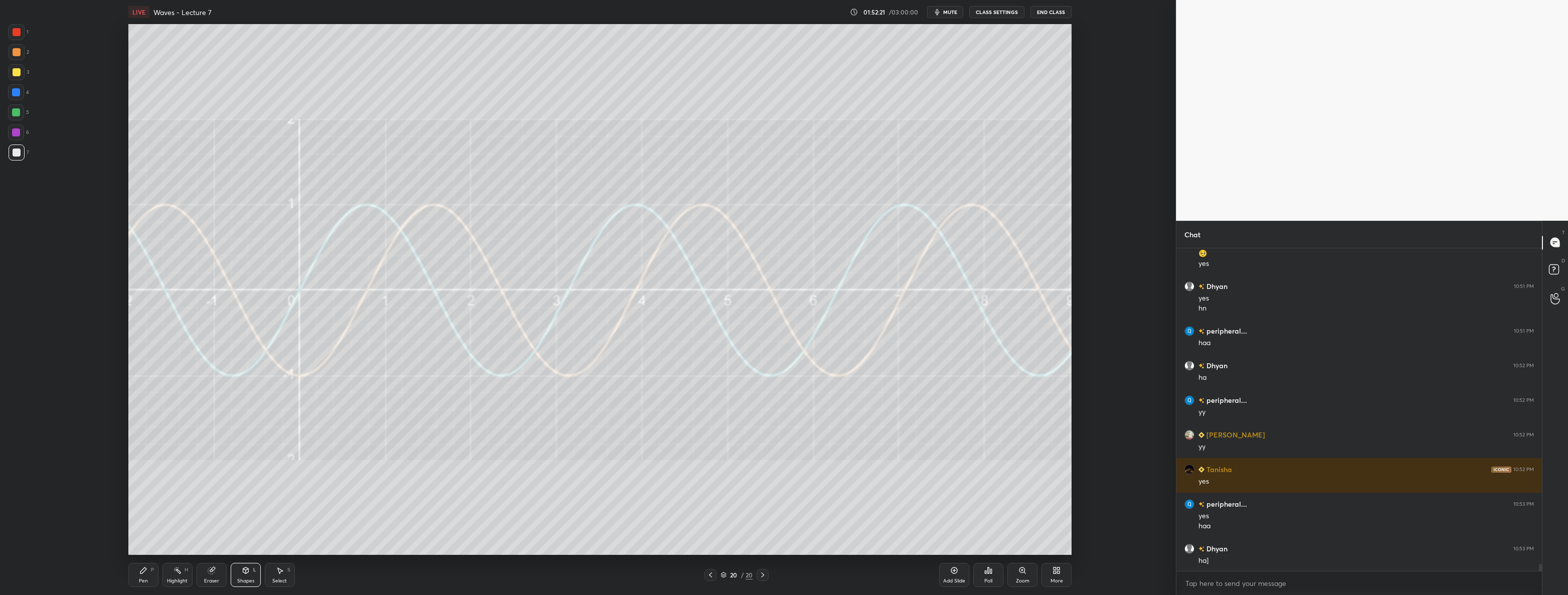
scroll to position [14598, 0]
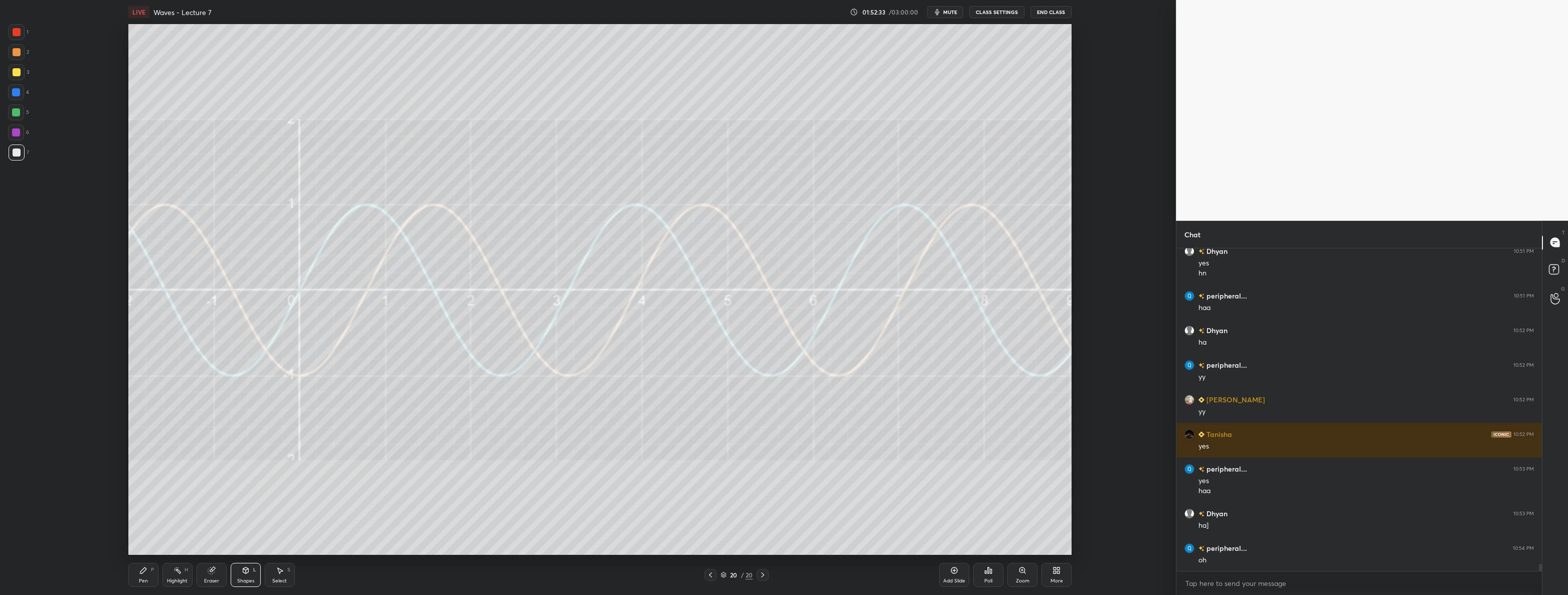
click at [241, 574] on div "Shapes L" at bounding box center [245, 575] width 30 height 24
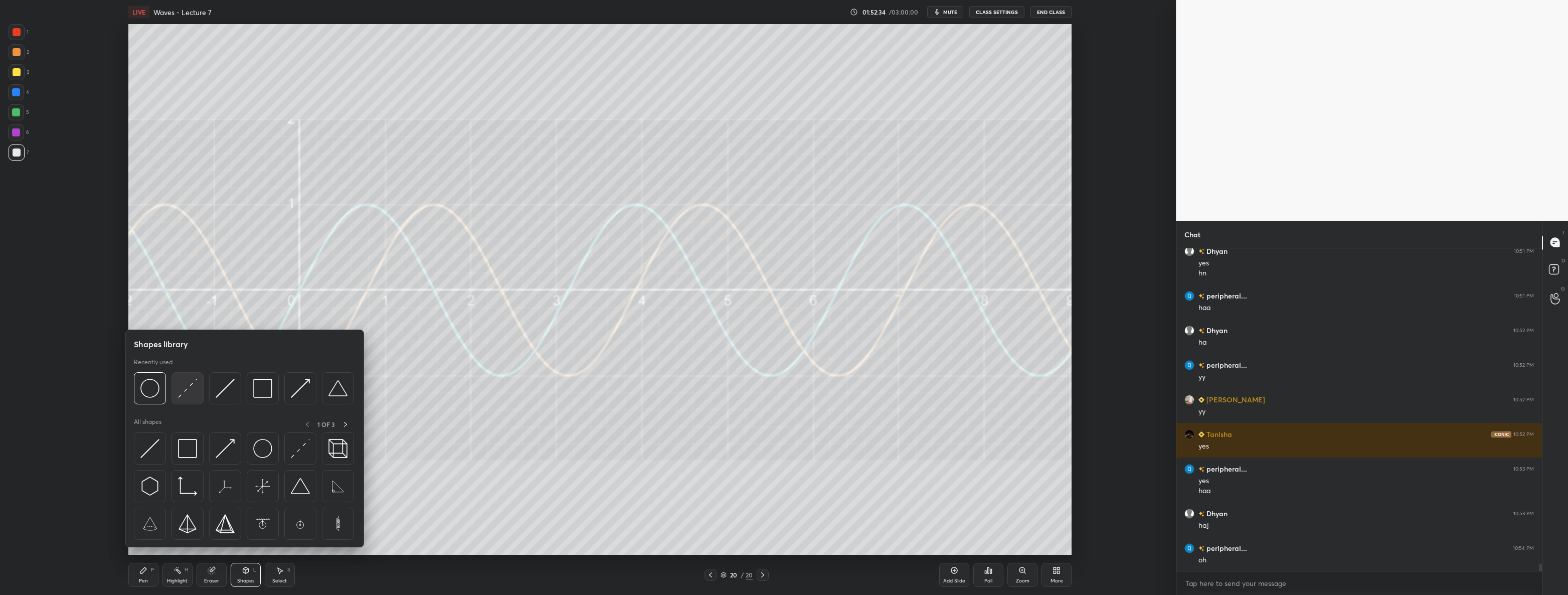
click at [188, 386] on img at bounding box center [187, 388] width 19 height 19
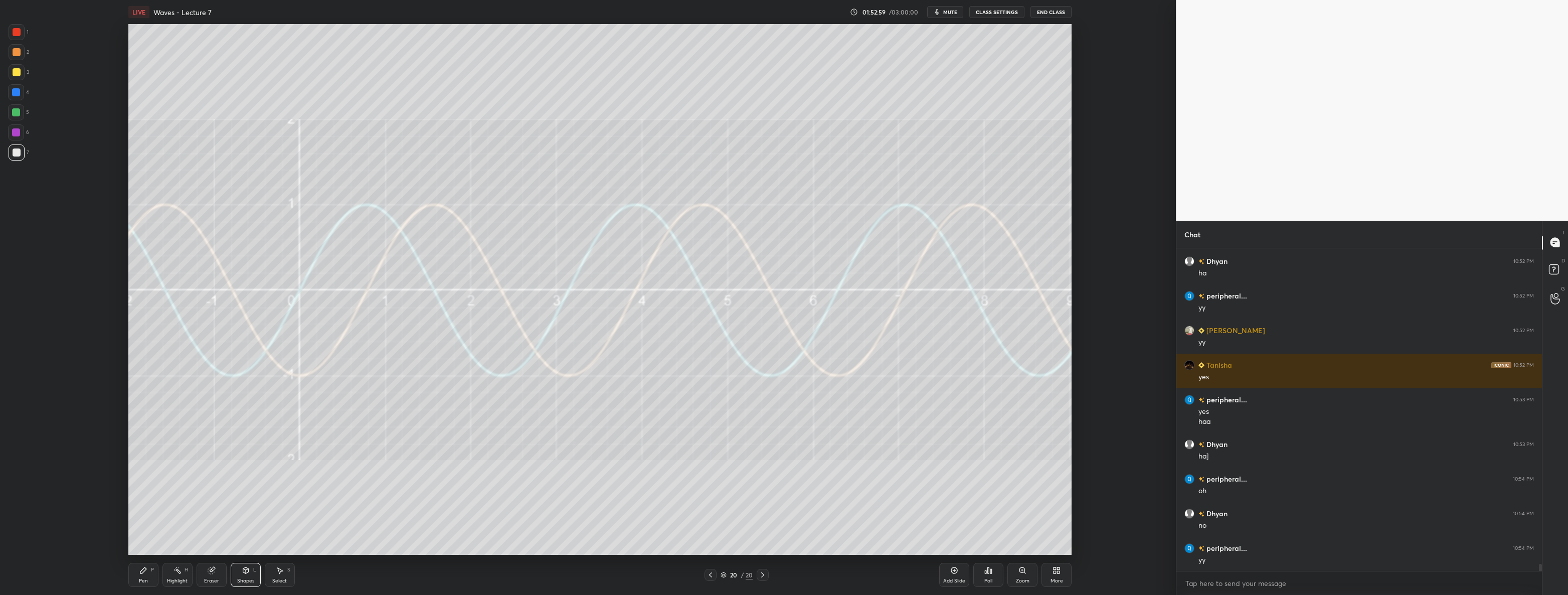
scroll to position [14703, 0]
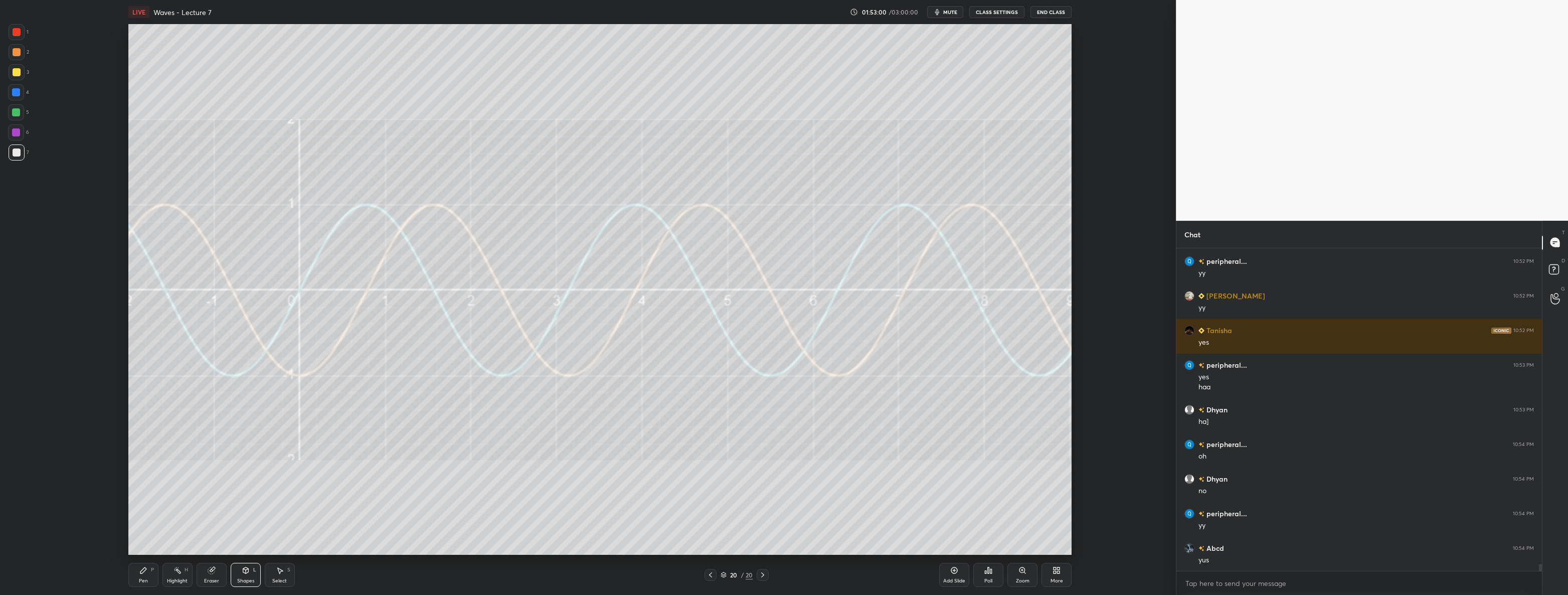
click at [149, 574] on div "Pen P" at bounding box center [143, 575] width 30 height 24
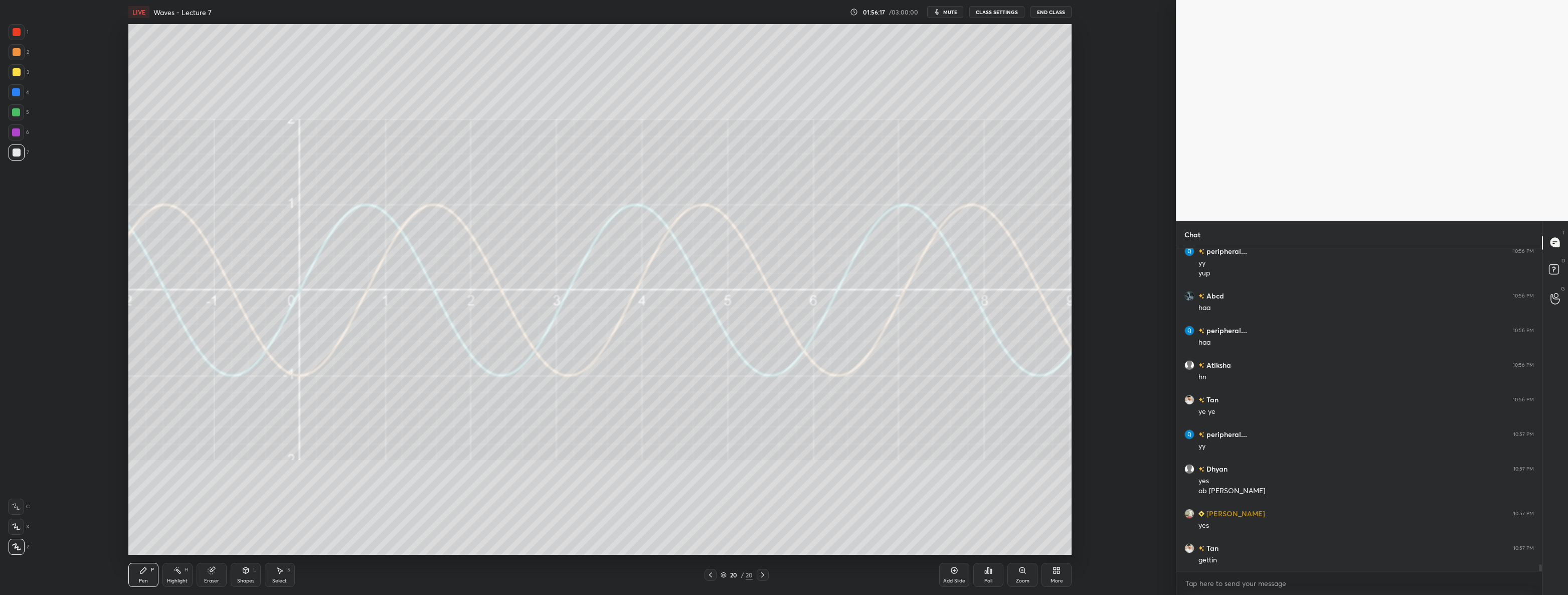
scroll to position [15104, 0]
click at [237, 575] on div "Shapes L" at bounding box center [245, 575] width 30 height 24
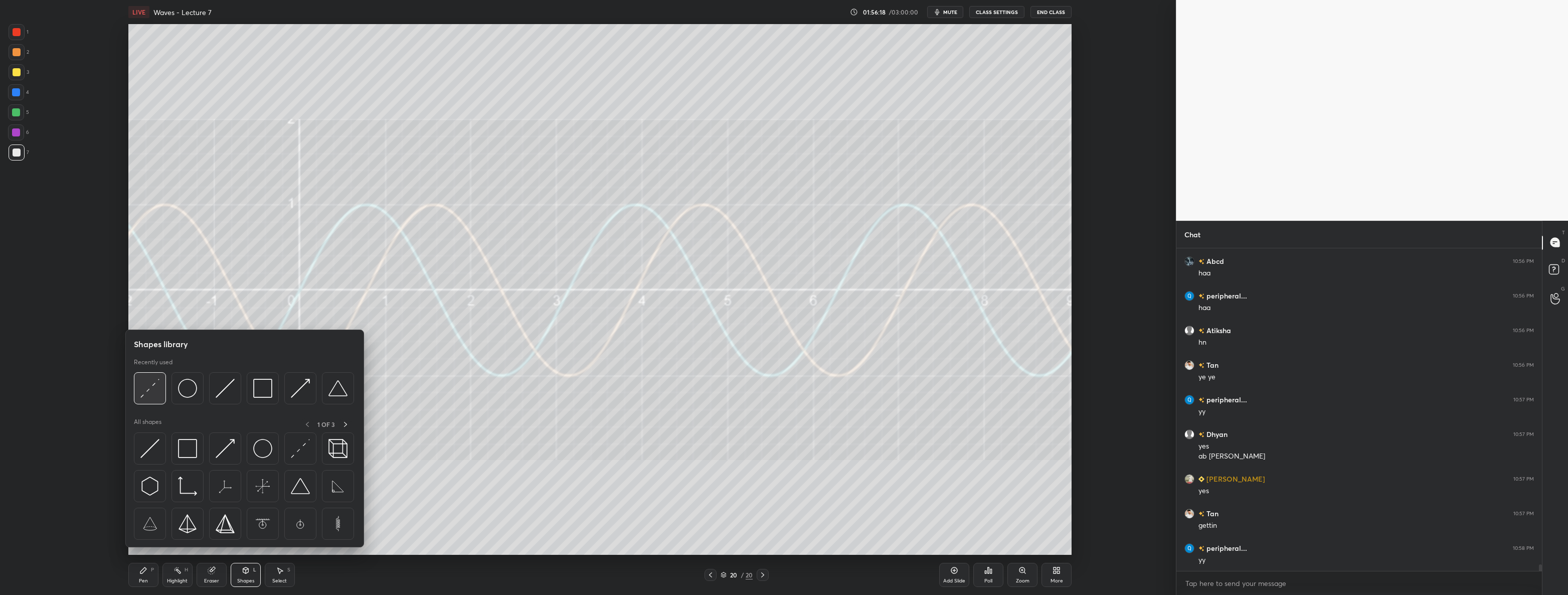
click at [149, 389] on img at bounding box center [150, 388] width 19 height 19
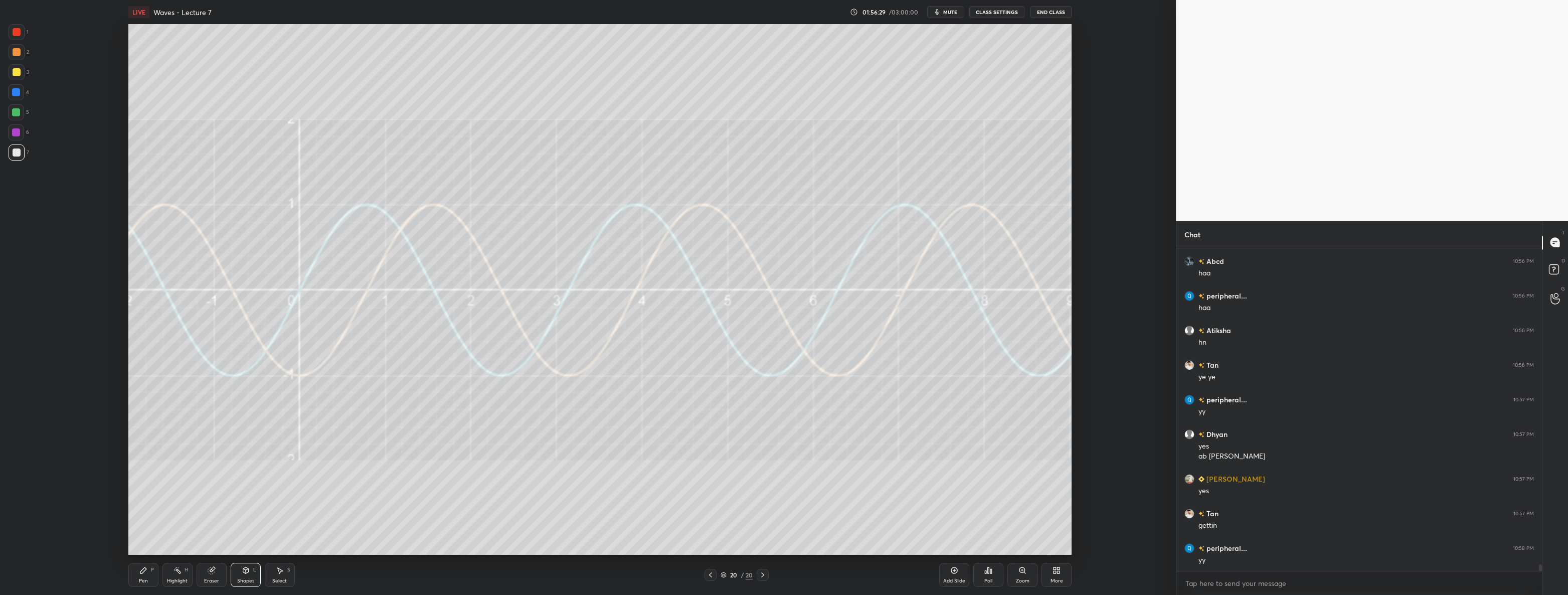
scroll to position [15138, 0]
click at [13, 128] on div at bounding box center [16, 132] width 16 height 16
click at [138, 577] on div "Pen P" at bounding box center [143, 575] width 30 height 24
click at [248, 572] on icon at bounding box center [246, 571] width 5 height 6
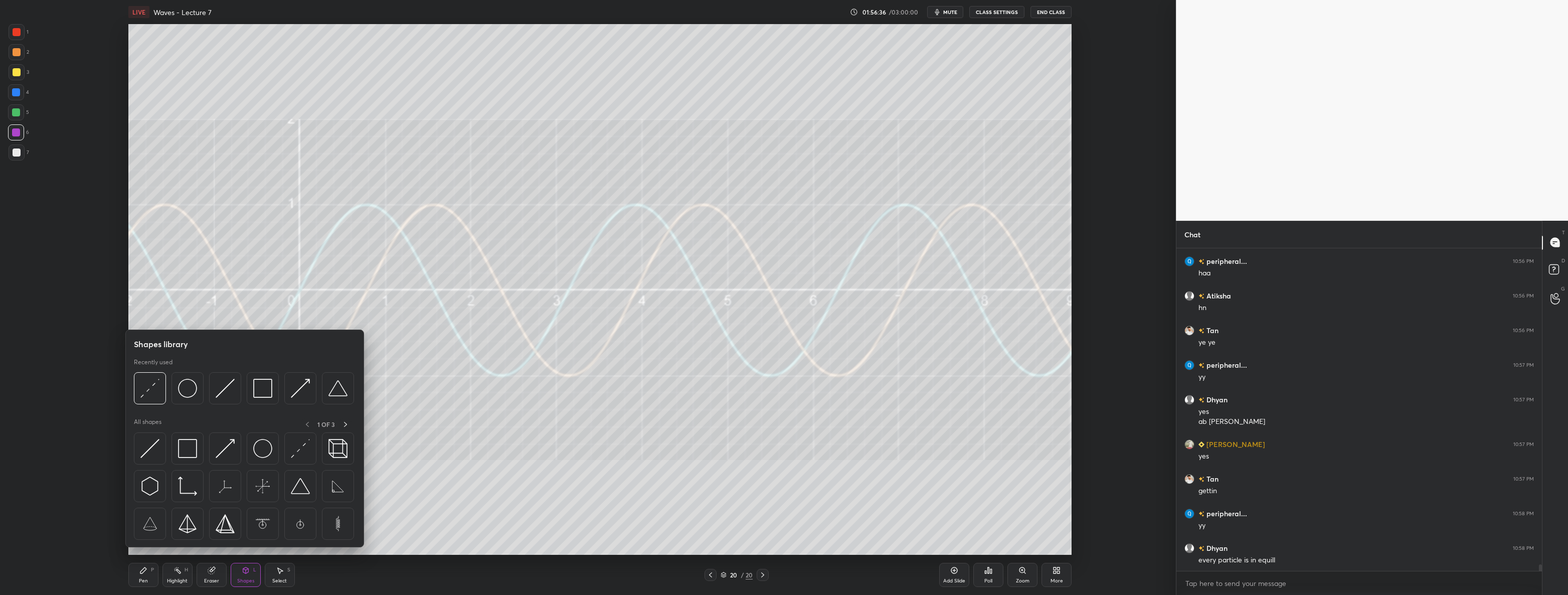
click at [142, 577] on div "Pen P" at bounding box center [143, 575] width 30 height 24
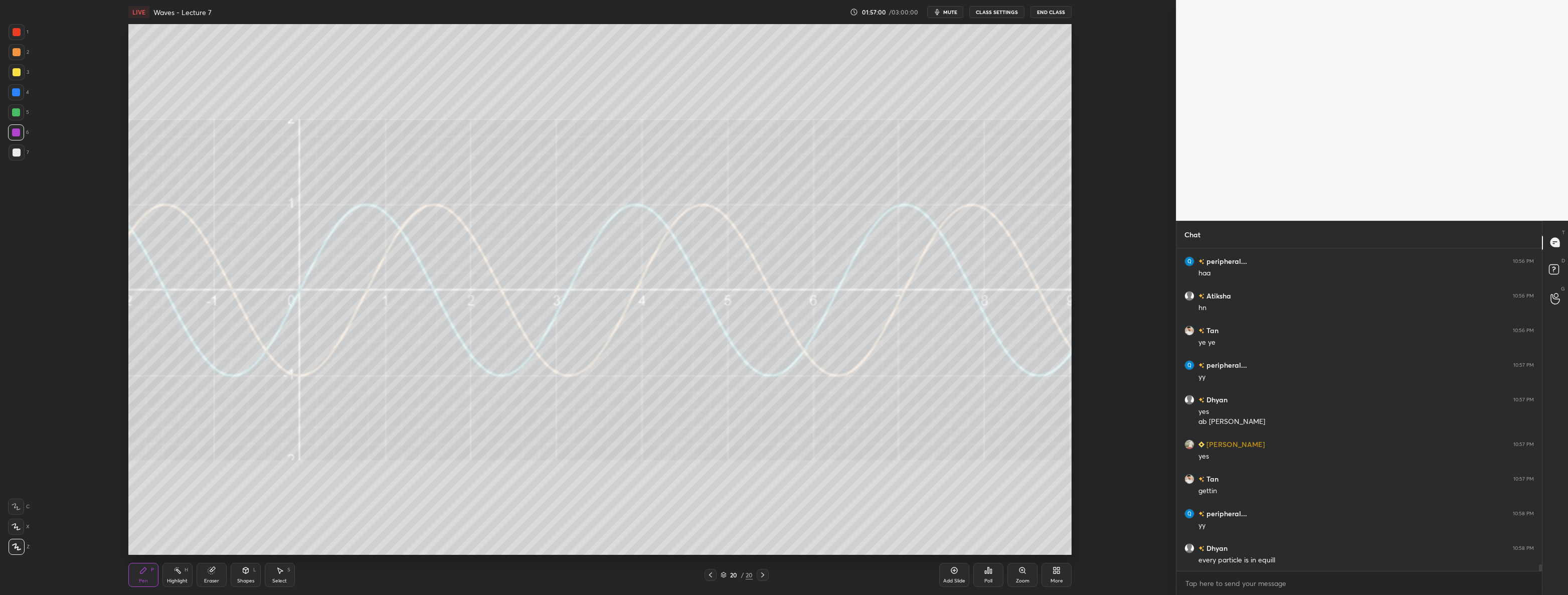
click at [239, 579] on div "Shapes" at bounding box center [246, 581] width 17 height 5
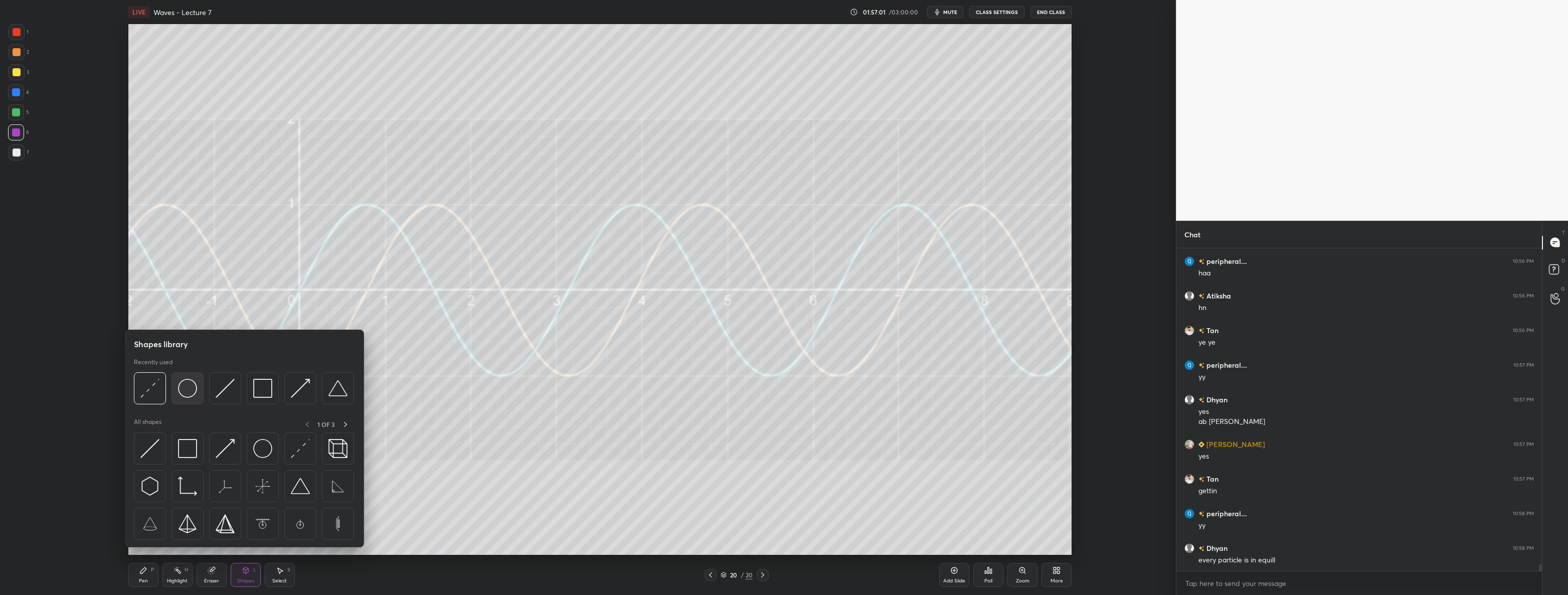
click at [196, 386] on img at bounding box center [187, 388] width 19 height 19
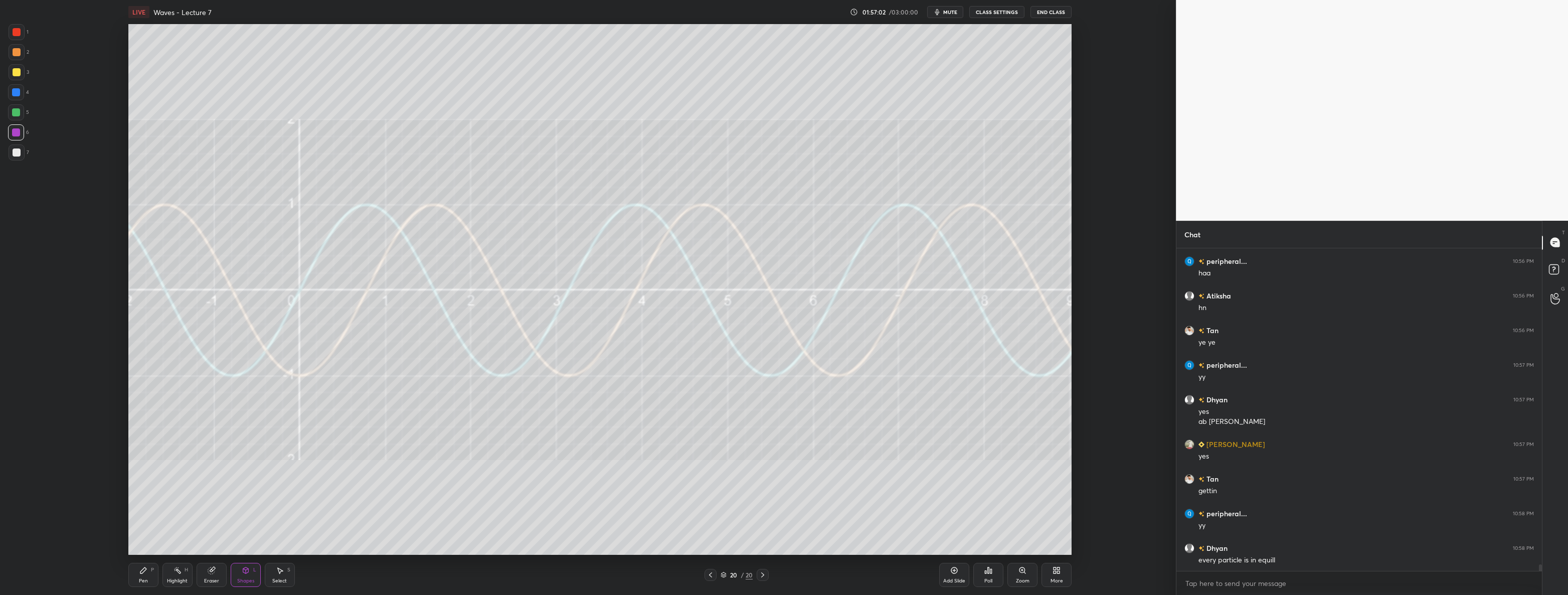
click at [21, 154] on div at bounding box center [16, 152] width 16 height 16
click at [209, 580] on div "Eraser" at bounding box center [211, 581] width 15 height 5
click at [247, 573] on icon at bounding box center [246, 570] width 8 height 8
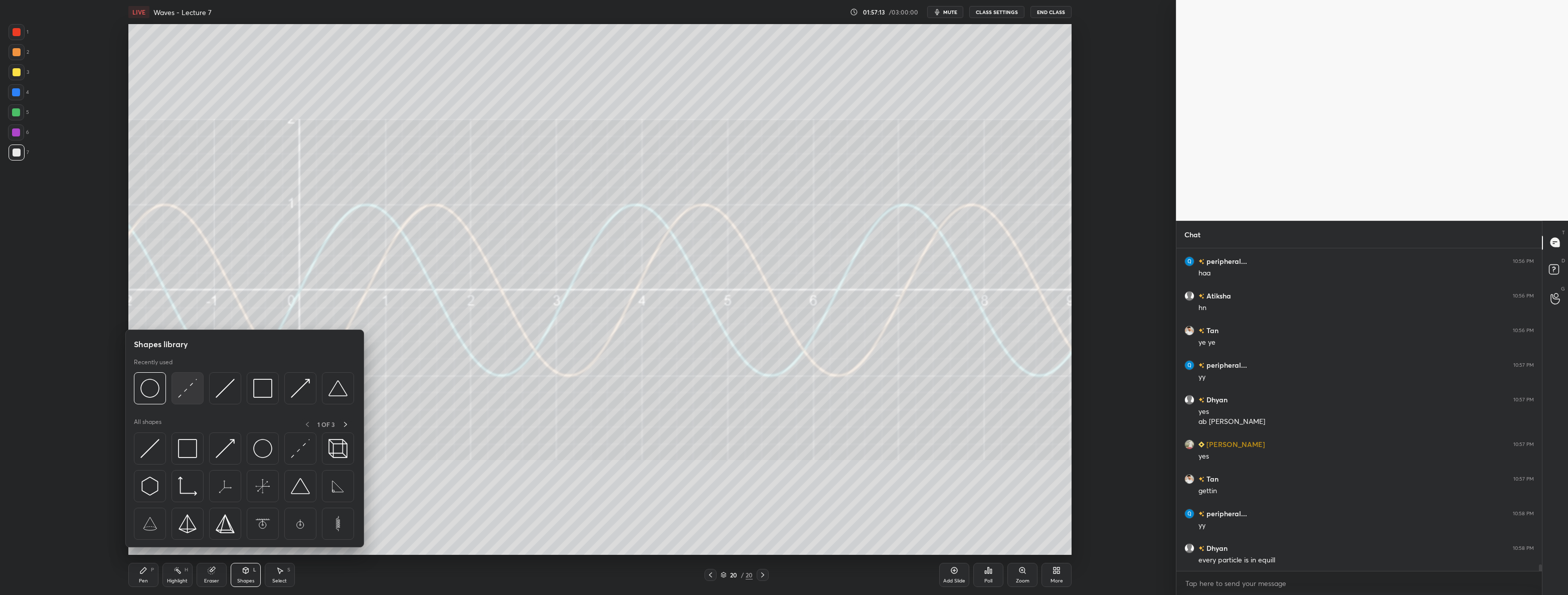
click at [184, 388] on img at bounding box center [187, 388] width 19 height 19
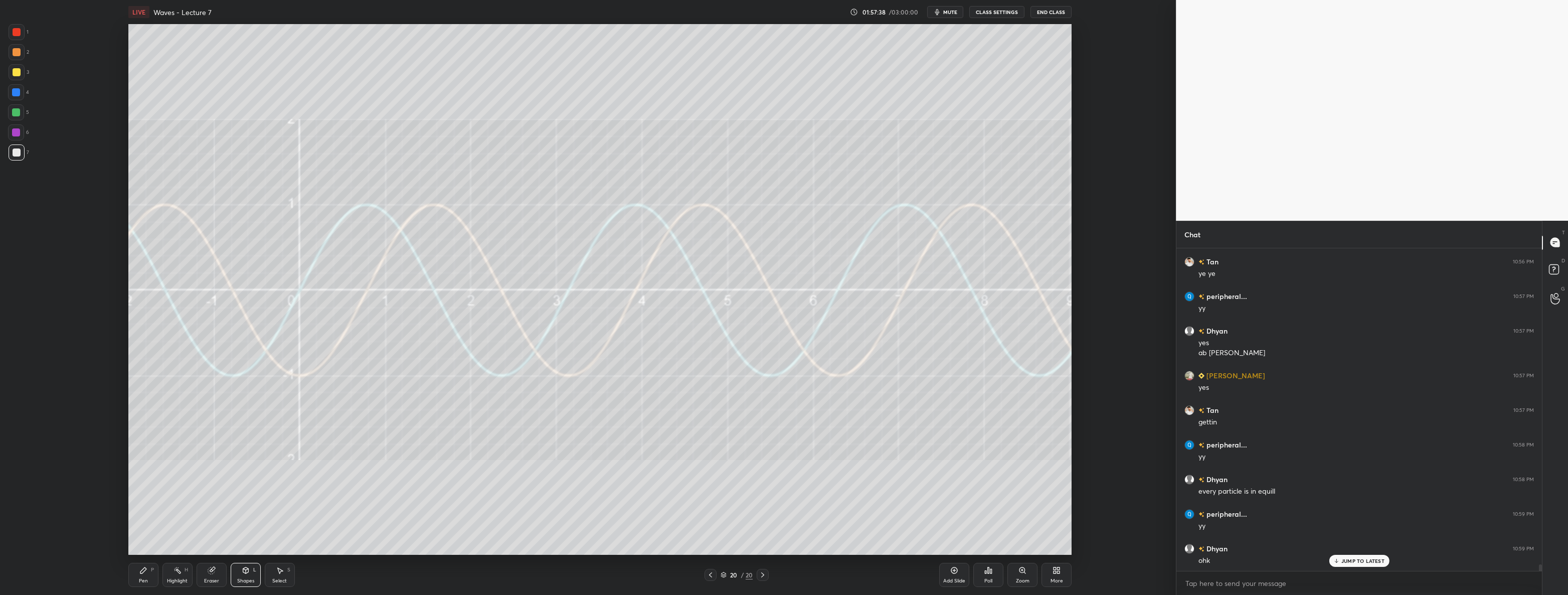
scroll to position [15241, 0]
click at [132, 572] on div "Pen P" at bounding box center [143, 575] width 30 height 24
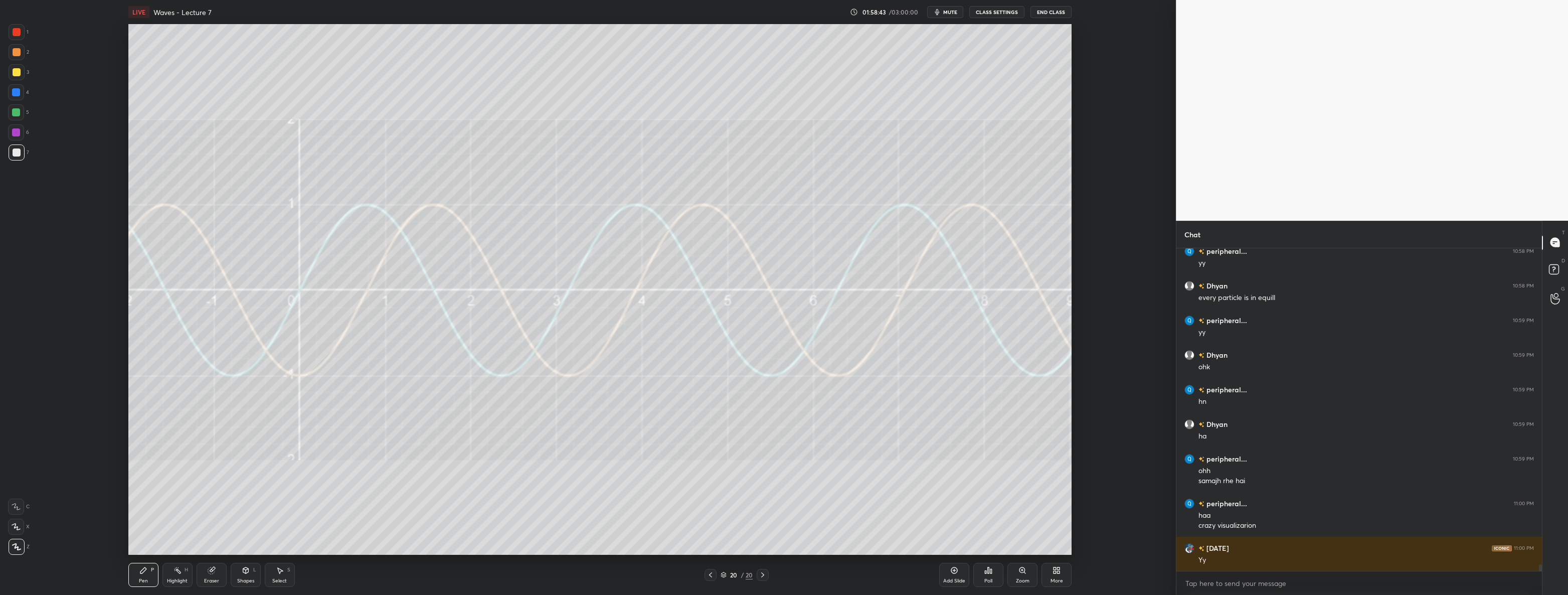
scroll to position [15436, 0]
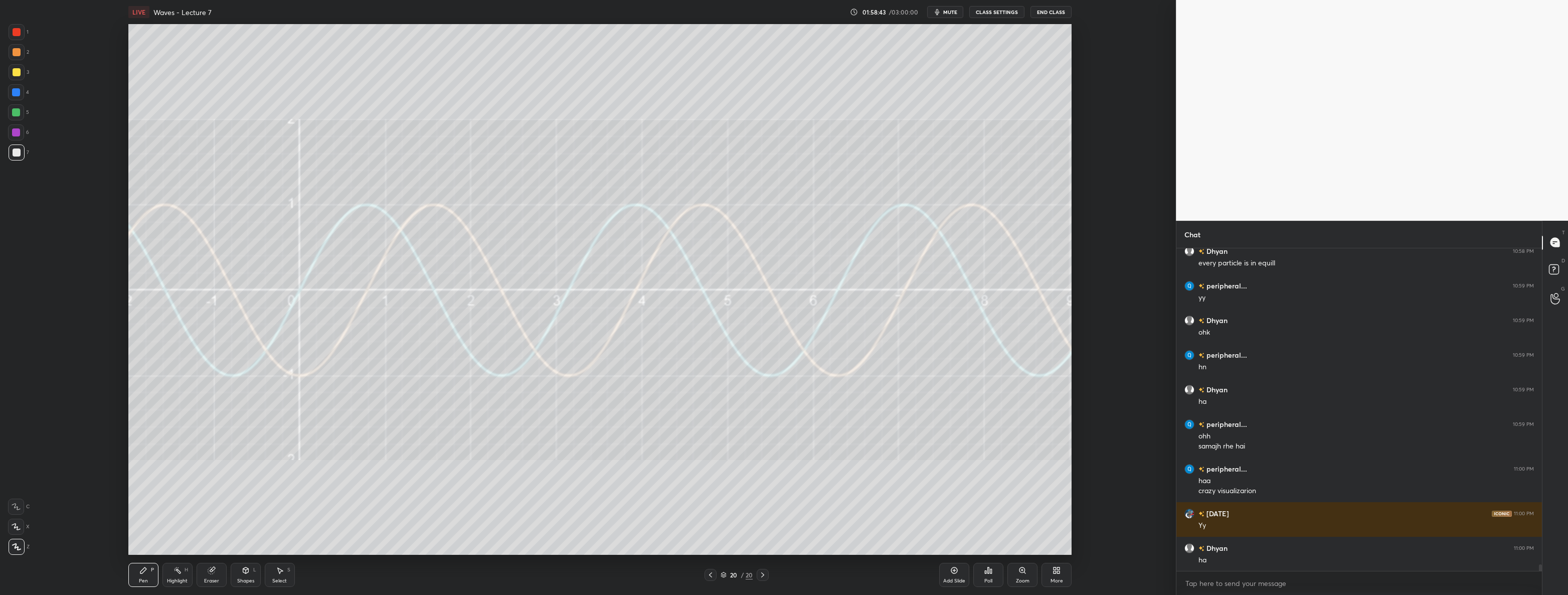
click at [15, 70] on div at bounding box center [16, 72] width 8 height 8
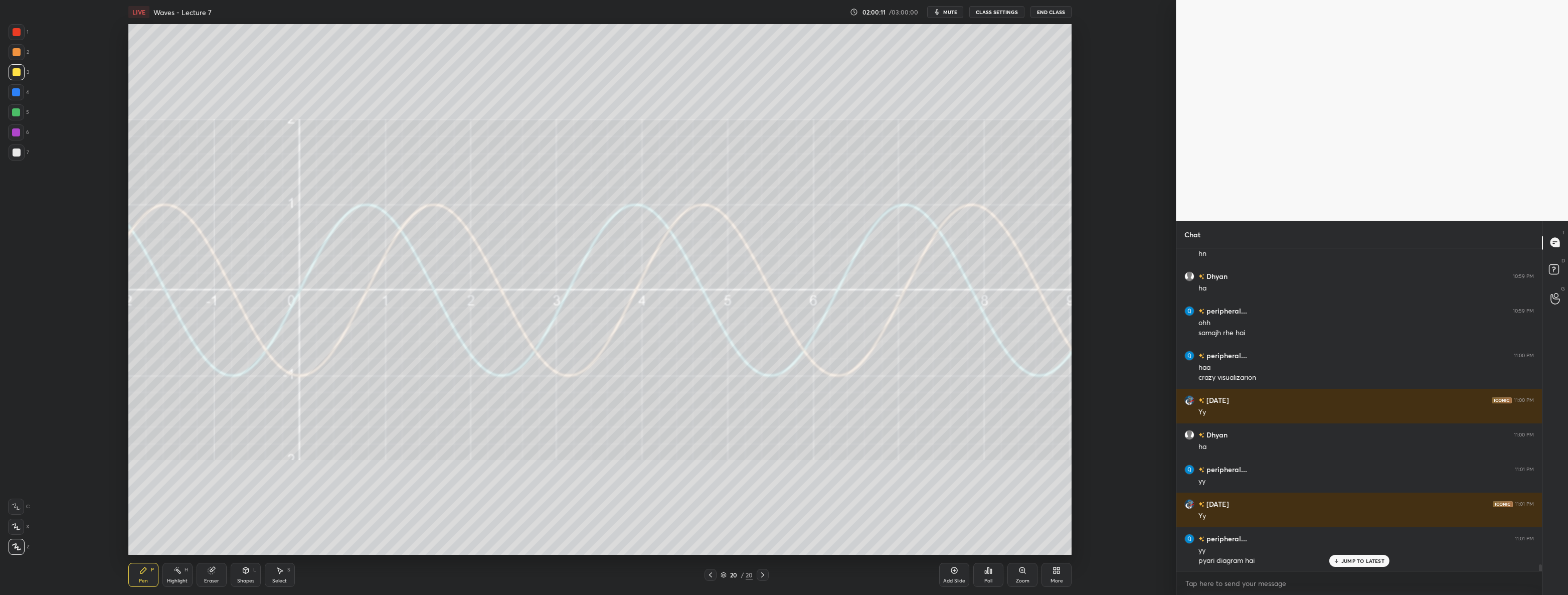
scroll to position [15572, 0]
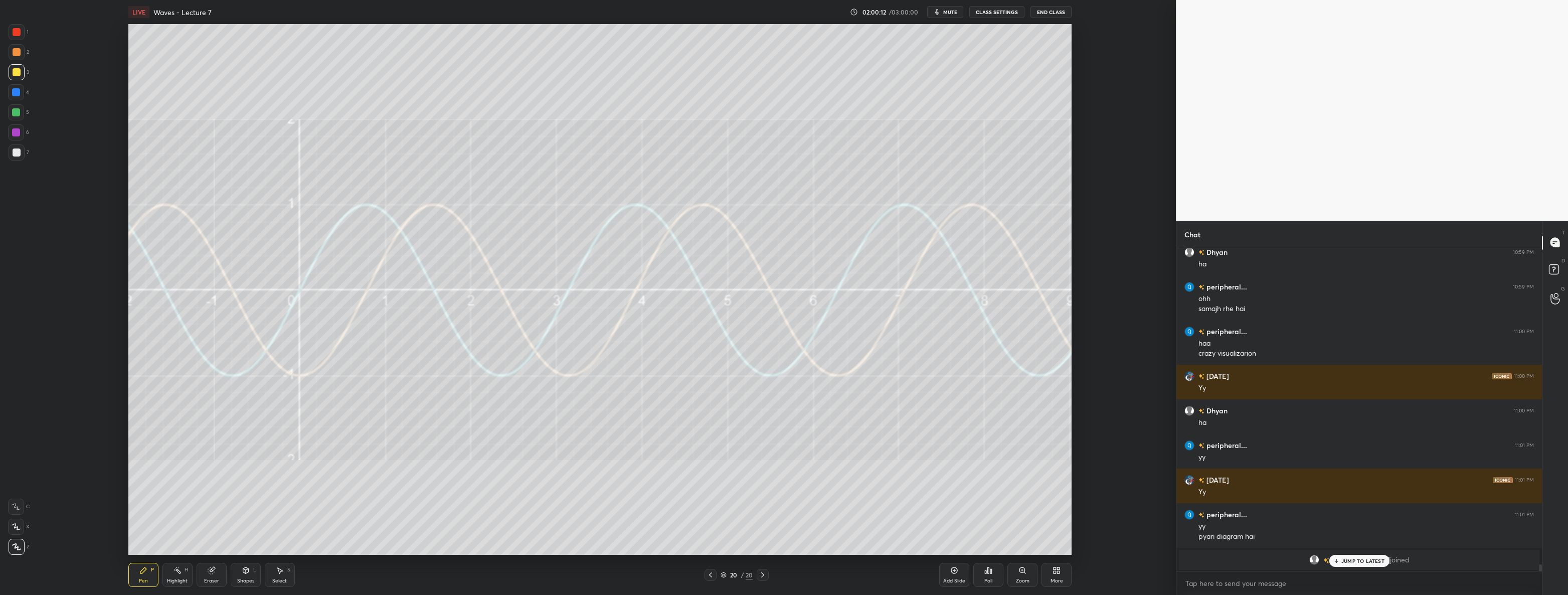
click at [1366, 561] on p "JUMP TO LATEST" at bounding box center [1363, 561] width 44 height 6
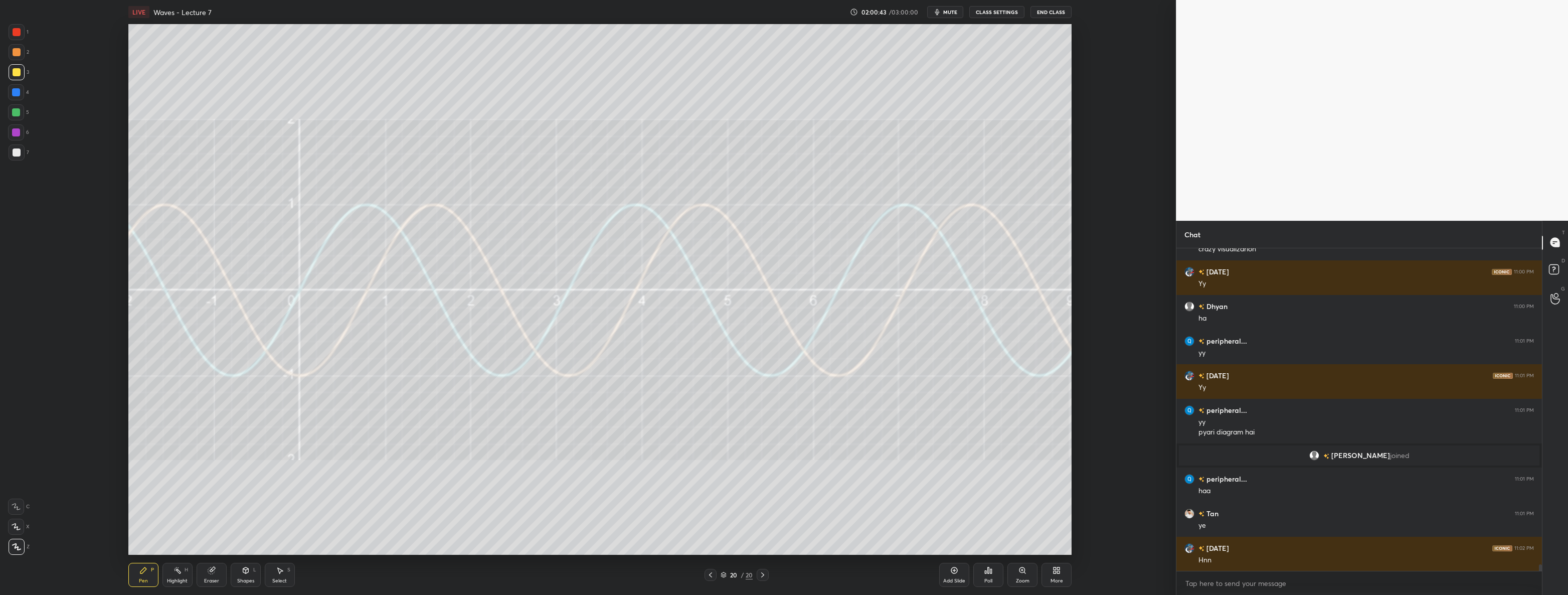
scroll to position [15687, 0]
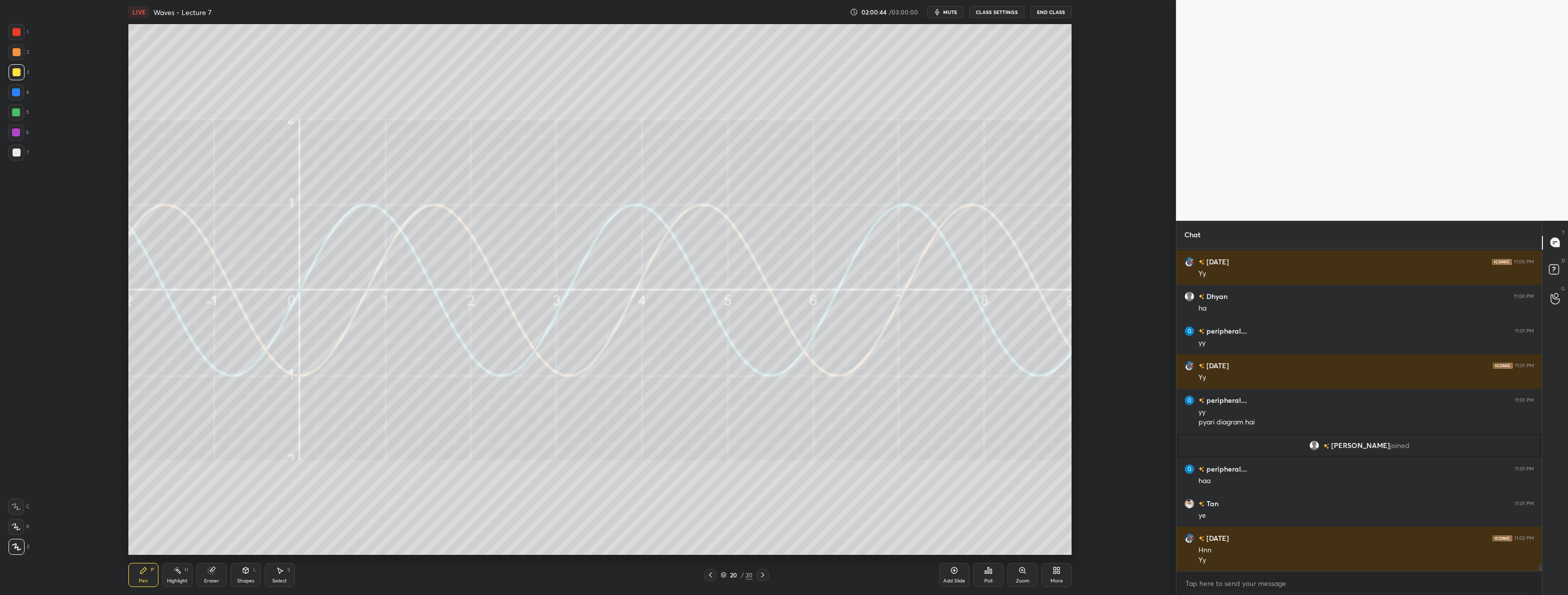
click at [944, 572] on div "Add Slide" at bounding box center [953, 575] width 30 height 24
click at [13, 152] on div at bounding box center [16, 152] width 8 height 8
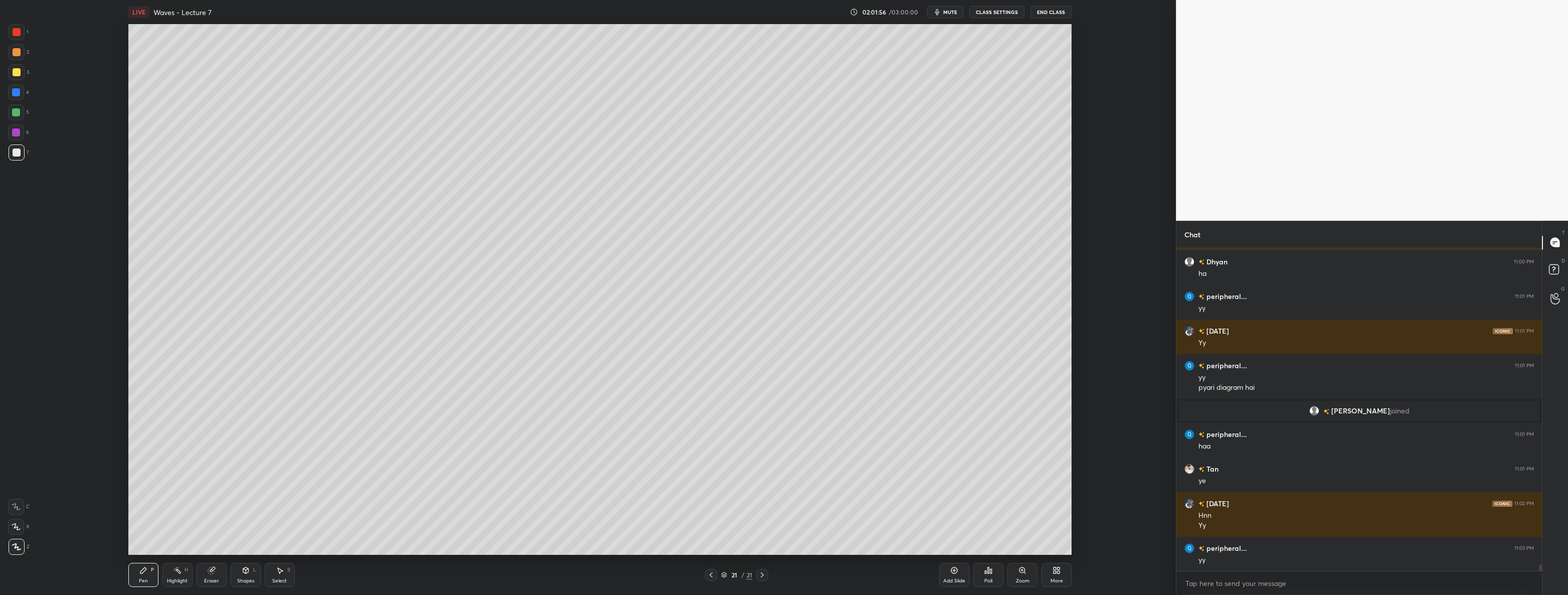
click at [16, 77] on div at bounding box center [16, 73] width 16 height 16
click at [15, 152] on div at bounding box center [16, 152] width 8 height 8
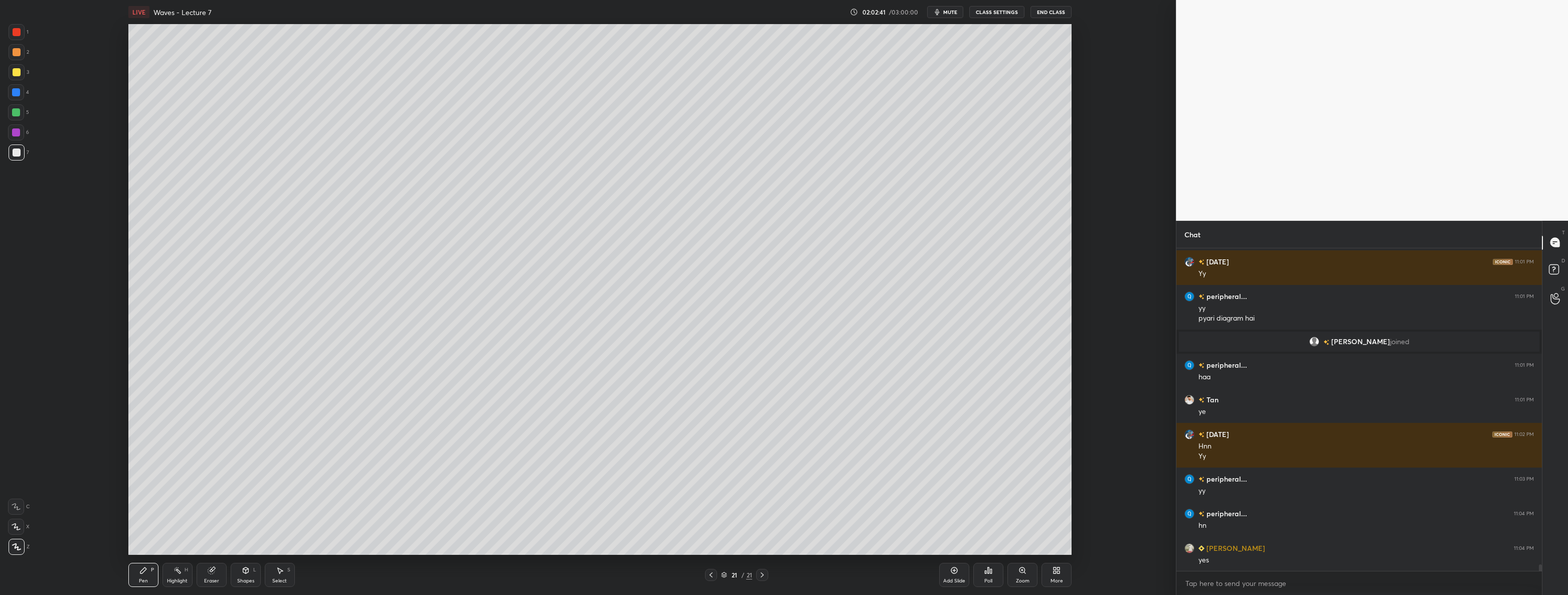
scroll to position [15826, 0]
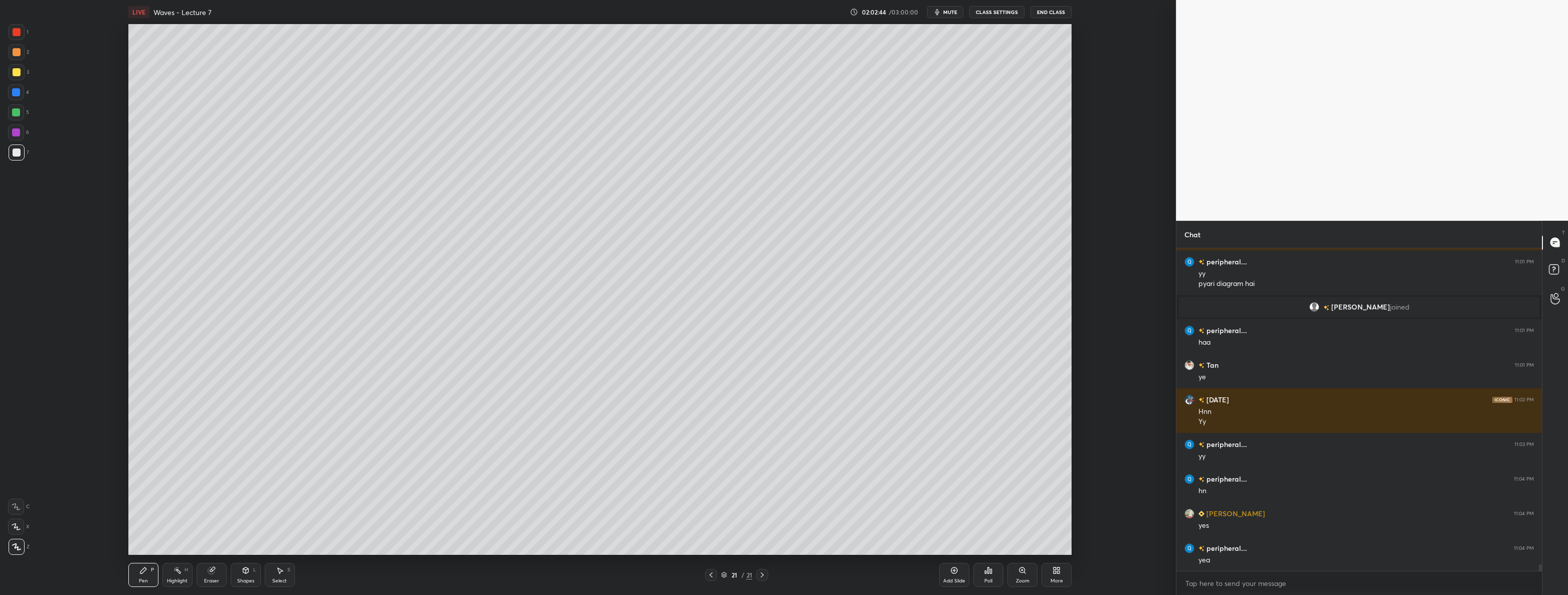
click at [13, 72] on div at bounding box center [16, 72] width 8 height 8
click at [24, 151] on div at bounding box center [16, 152] width 16 height 16
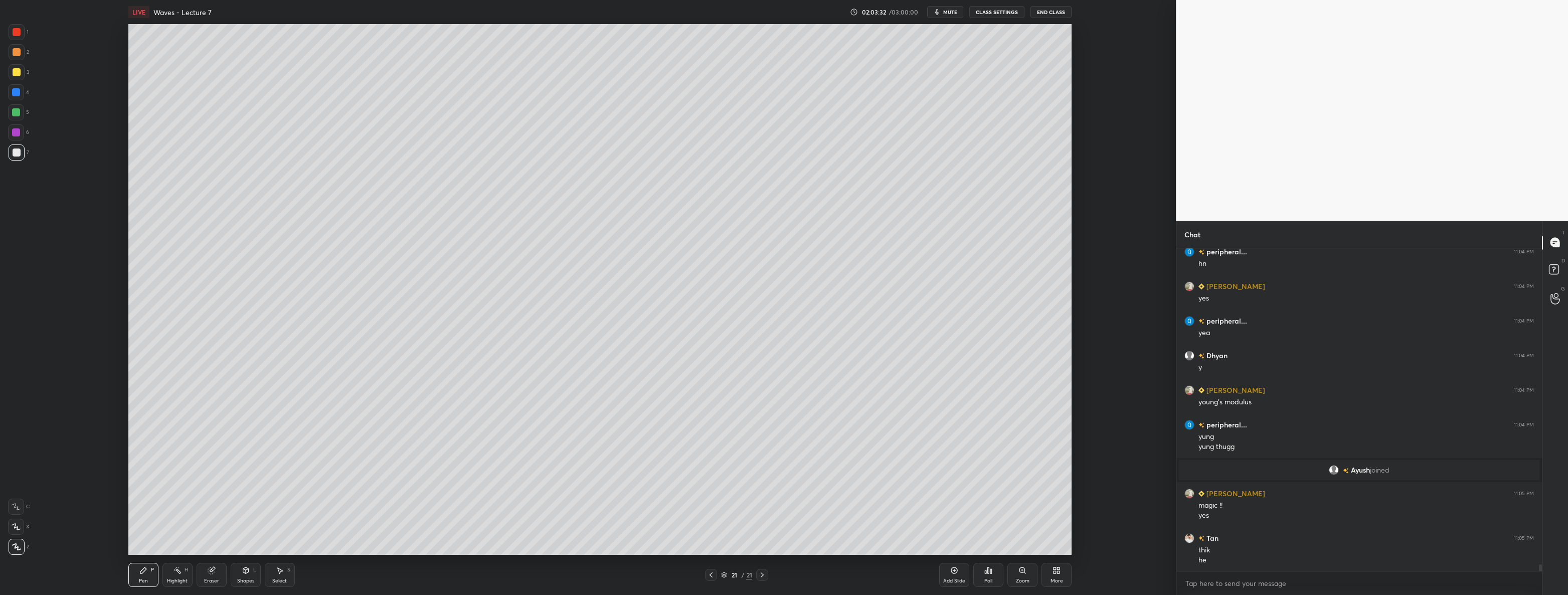
scroll to position [16088, 0]
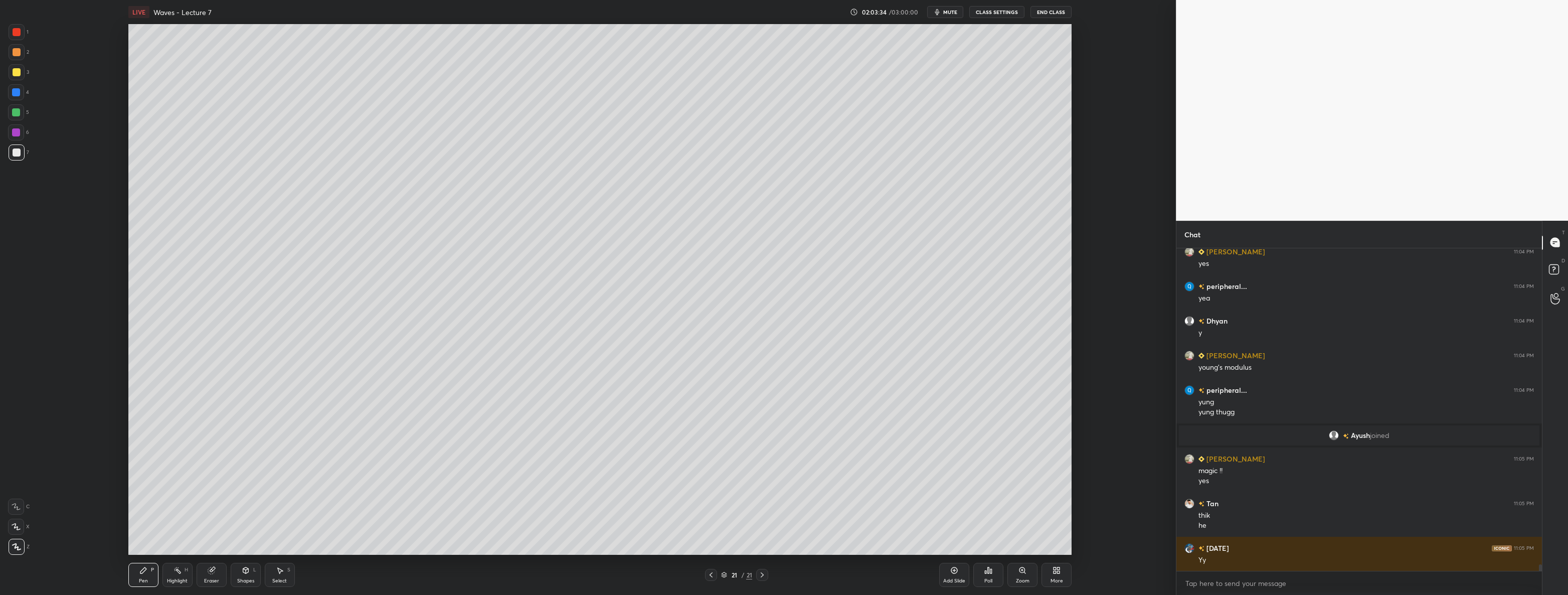
click at [957, 577] on div "Add Slide" at bounding box center [953, 575] width 30 height 24
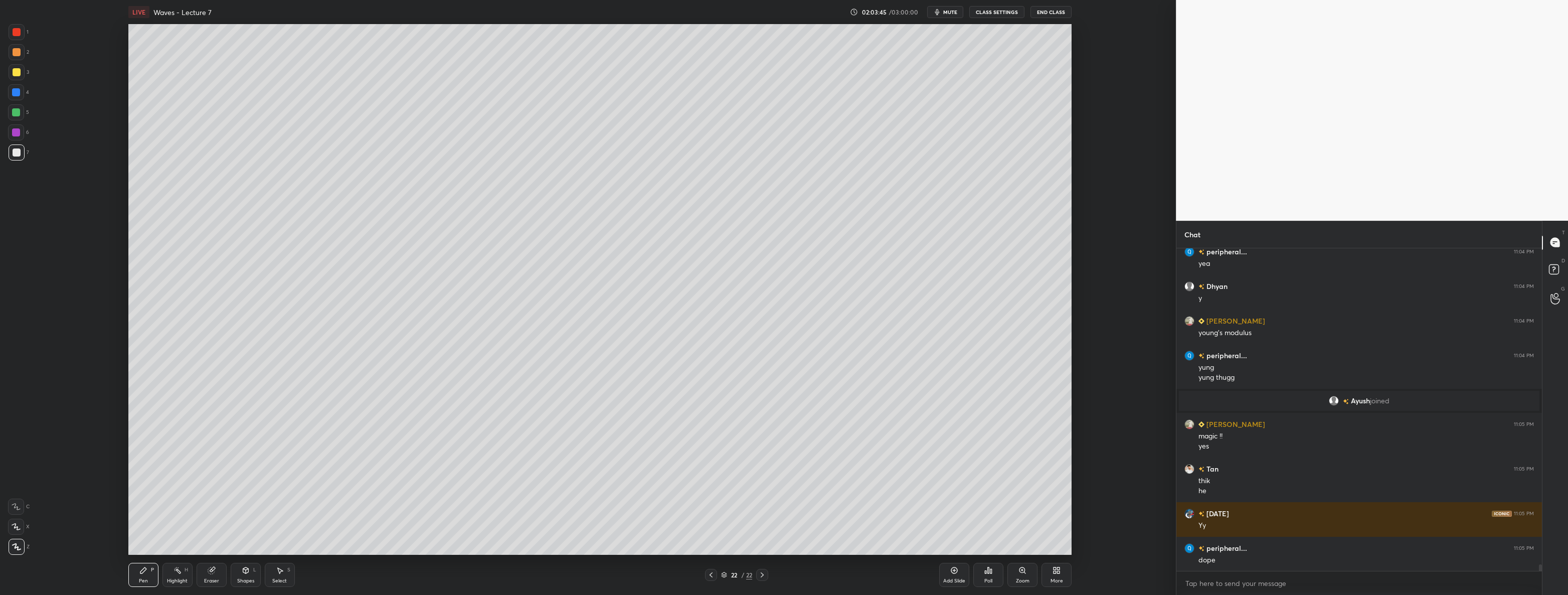
click at [244, 567] on icon at bounding box center [246, 570] width 8 height 8
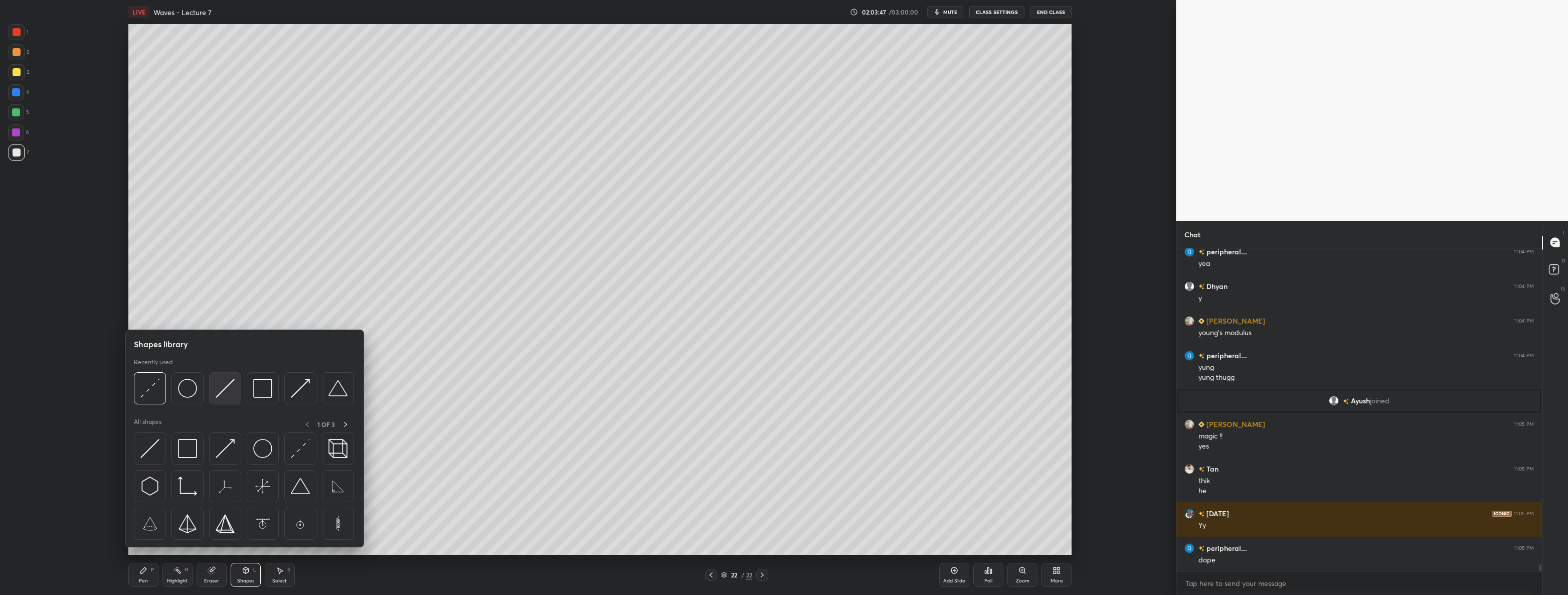
click at [232, 385] on img at bounding box center [225, 388] width 19 height 19
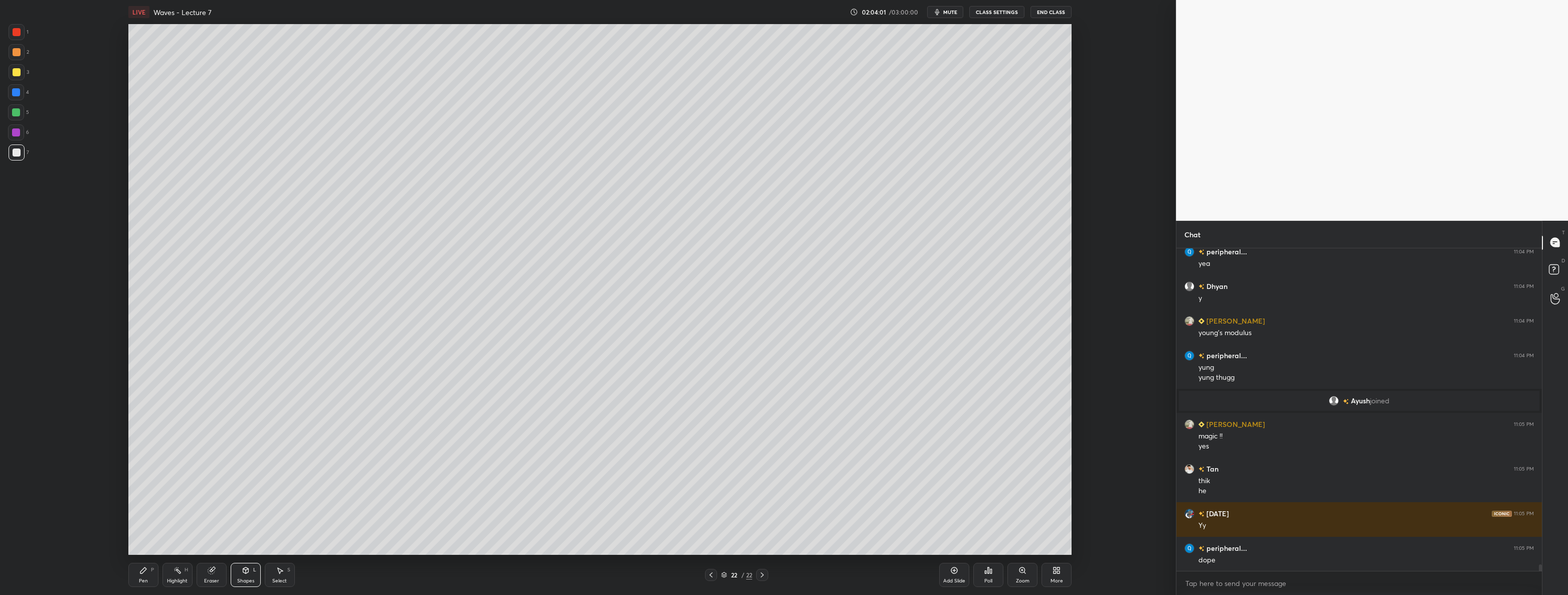
click at [140, 579] on div "Pen" at bounding box center [143, 581] width 9 height 5
click at [20, 31] on div at bounding box center [16, 32] width 8 height 8
click at [247, 574] on icon at bounding box center [246, 570] width 8 height 8
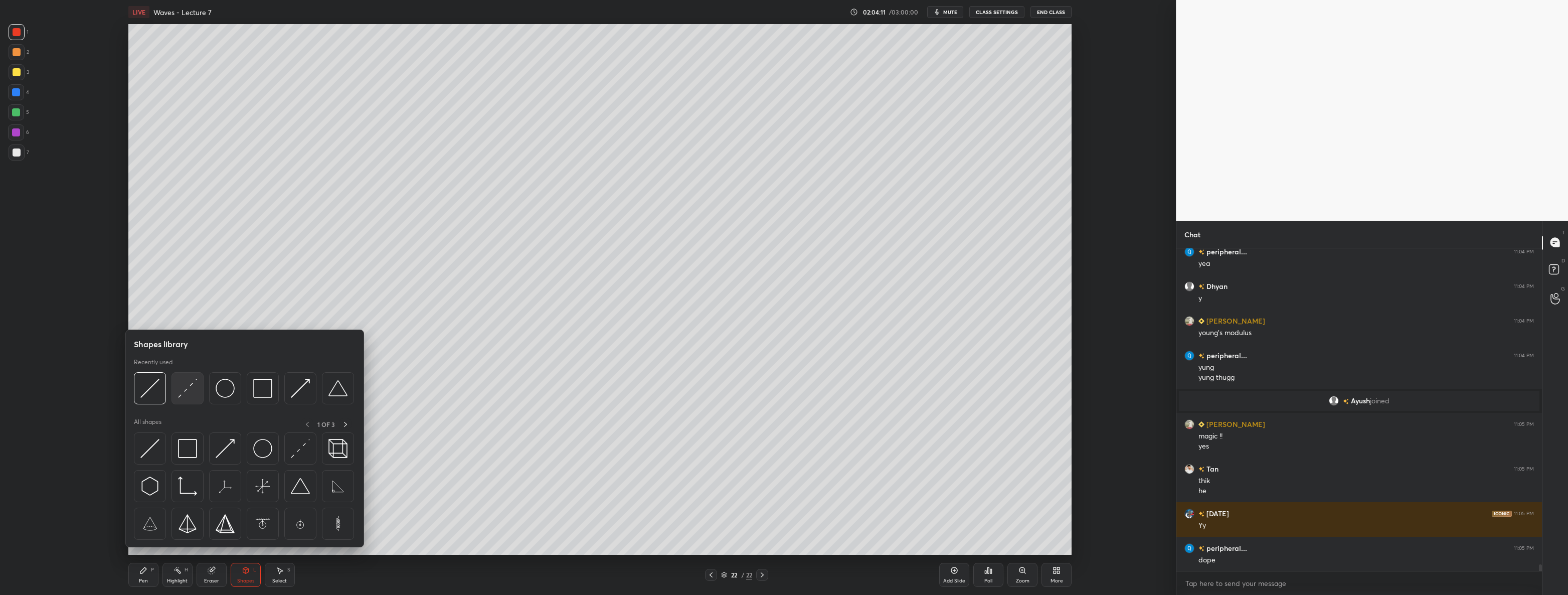
click at [187, 389] on img at bounding box center [187, 388] width 19 height 19
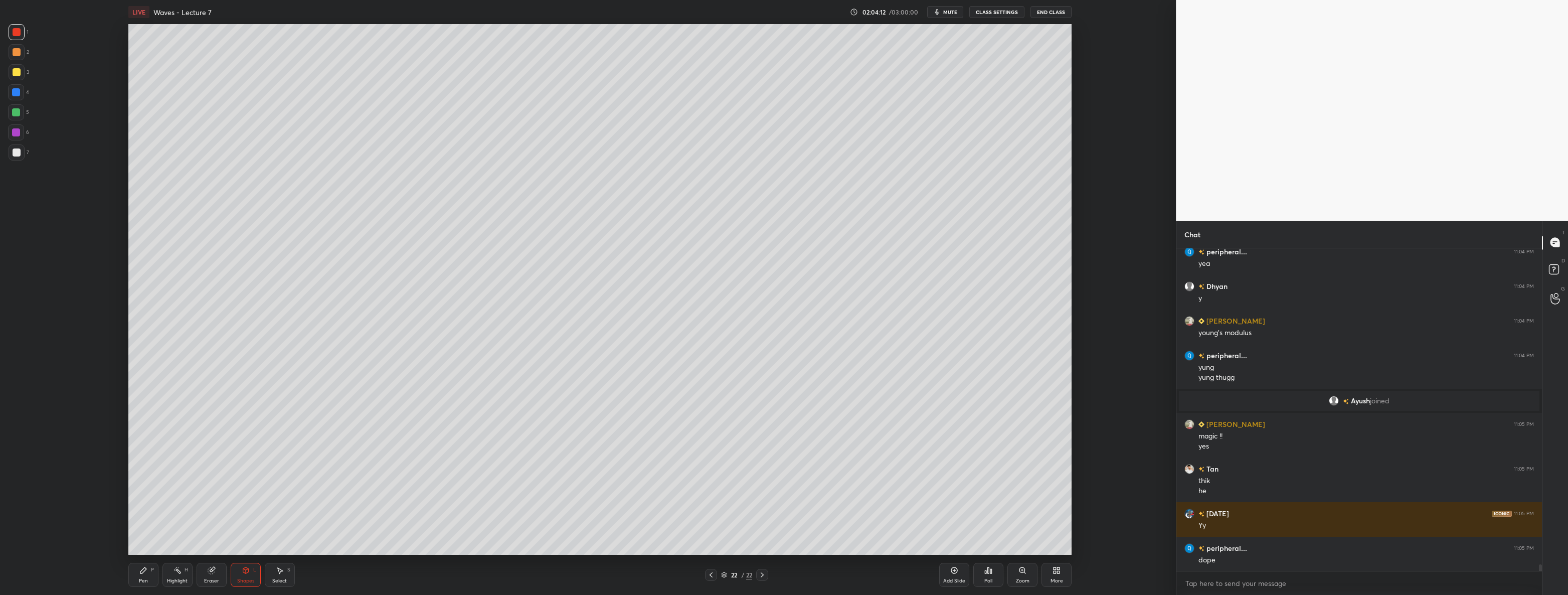
click at [13, 151] on div at bounding box center [16, 152] width 8 height 8
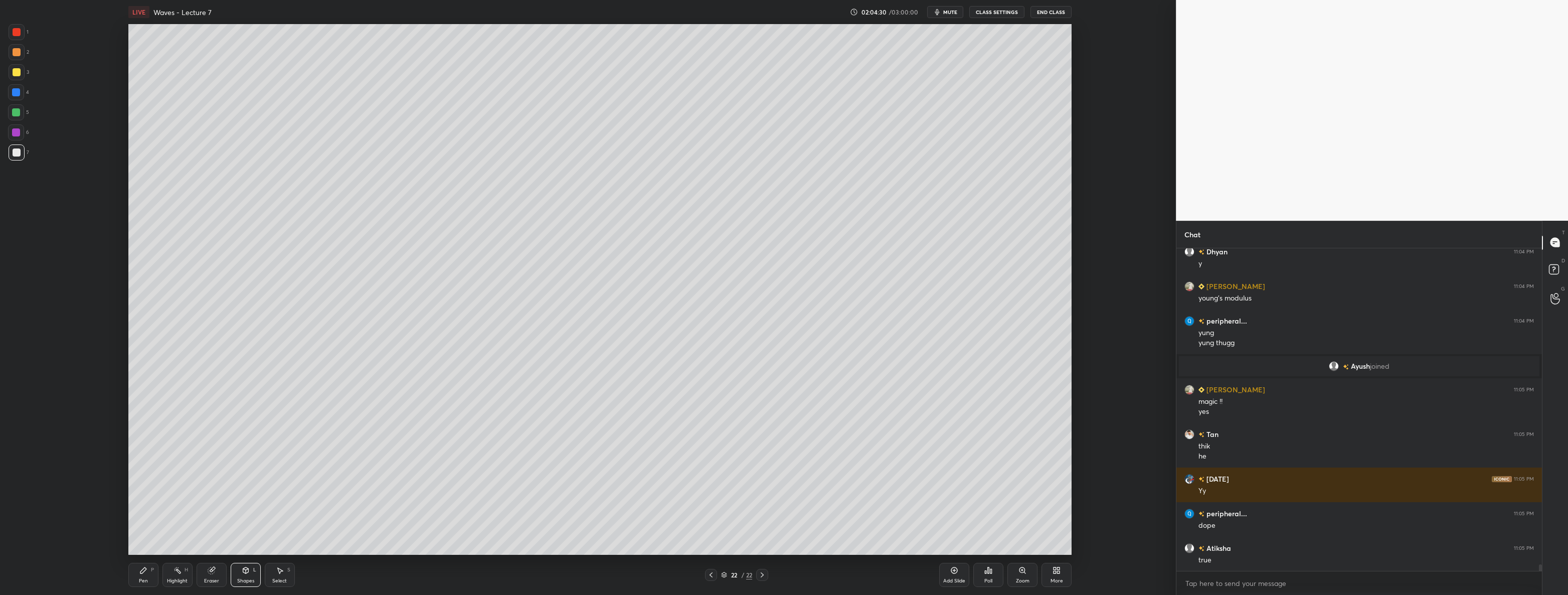
click at [238, 572] on div "Shapes L" at bounding box center [245, 575] width 30 height 24
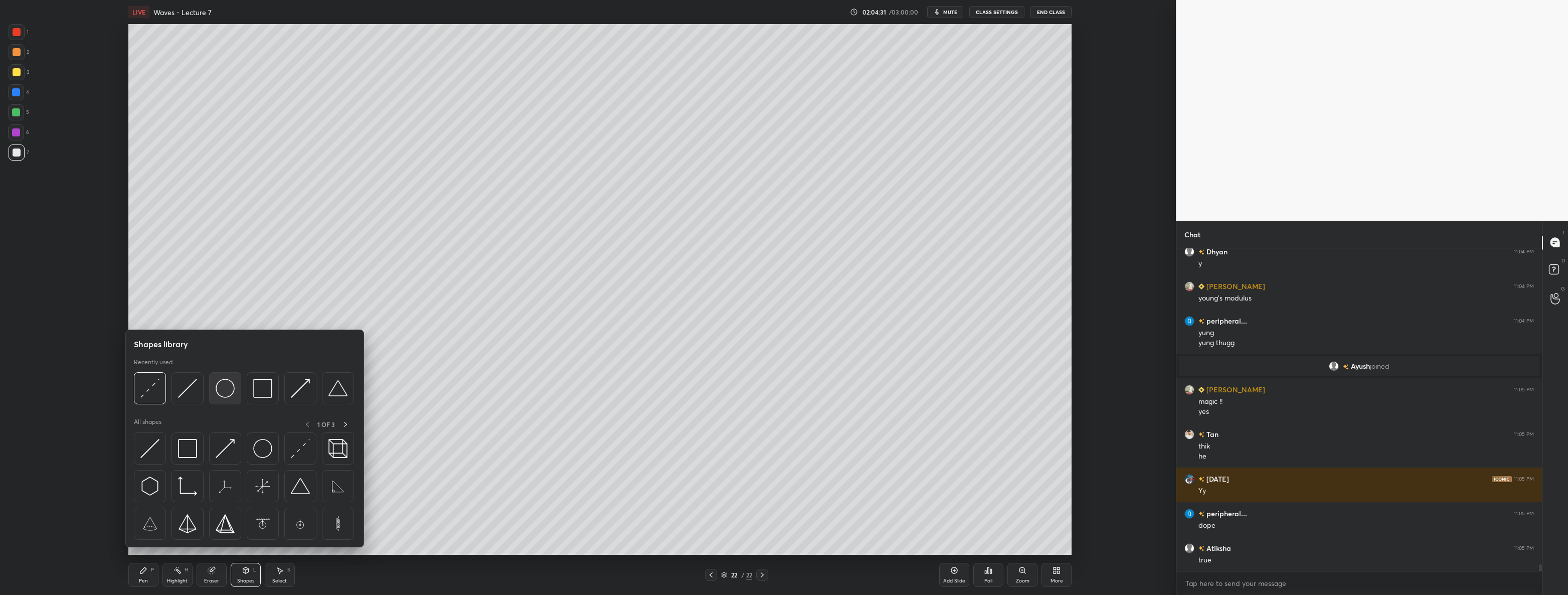
click at [223, 381] on img at bounding box center [225, 388] width 19 height 19
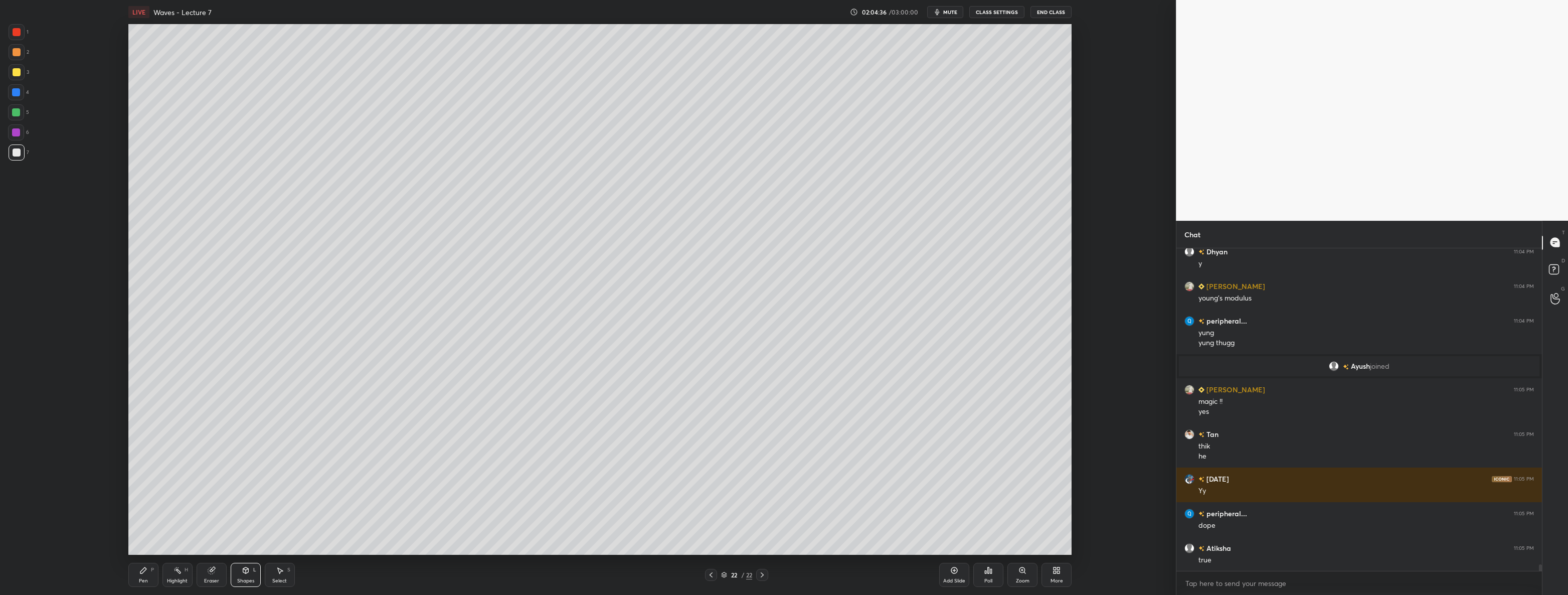
click at [131, 575] on div "Pen P" at bounding box center [143, 575] width 30 height 24
click at [11, 31] on div at bounding box center [16, 33] width 16 height 16
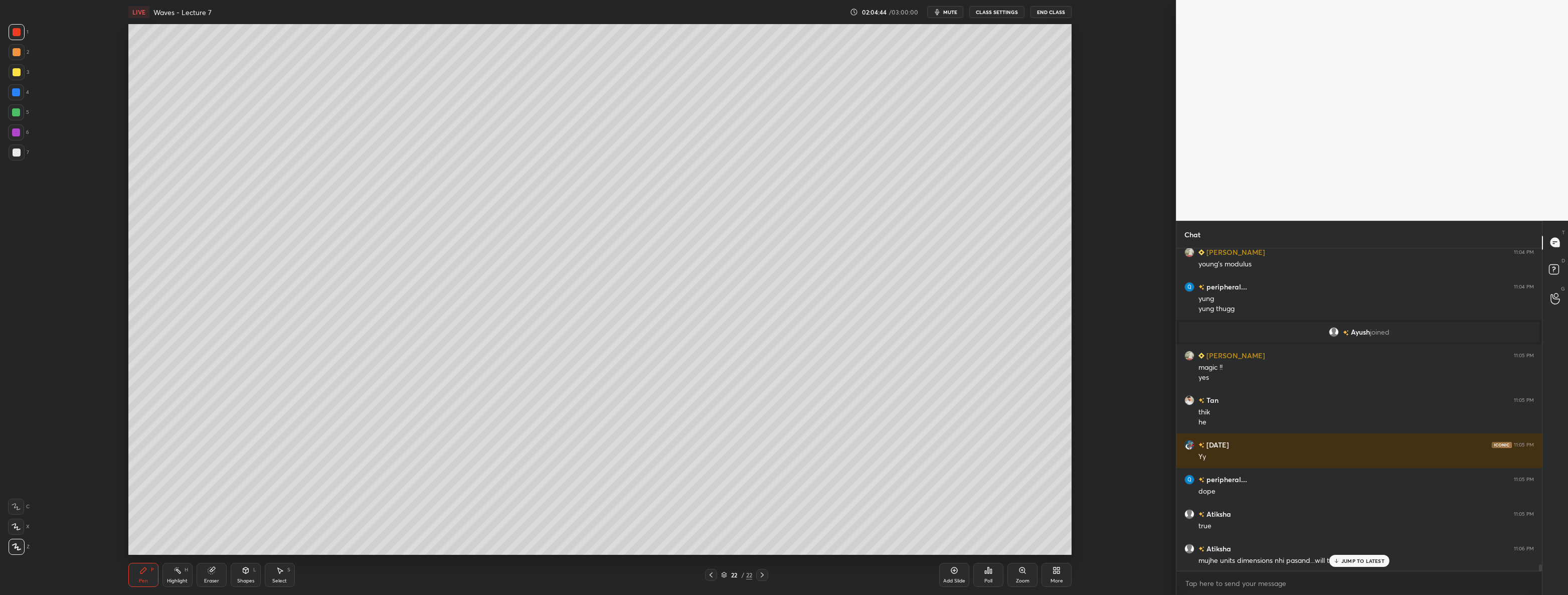
click at [1347, 561] on p "JUMP TO LATEST" at bounding box center [1363, 561] width 44 height 6
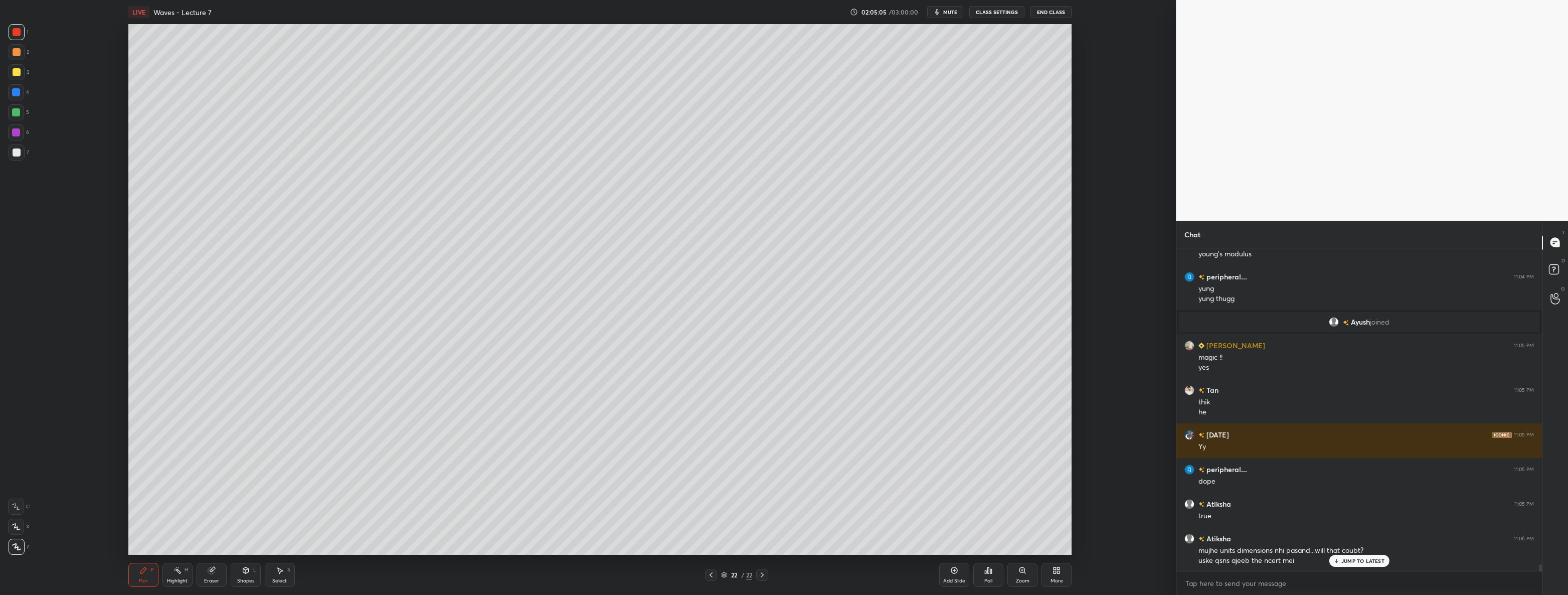
scroll to position [16236, 0]
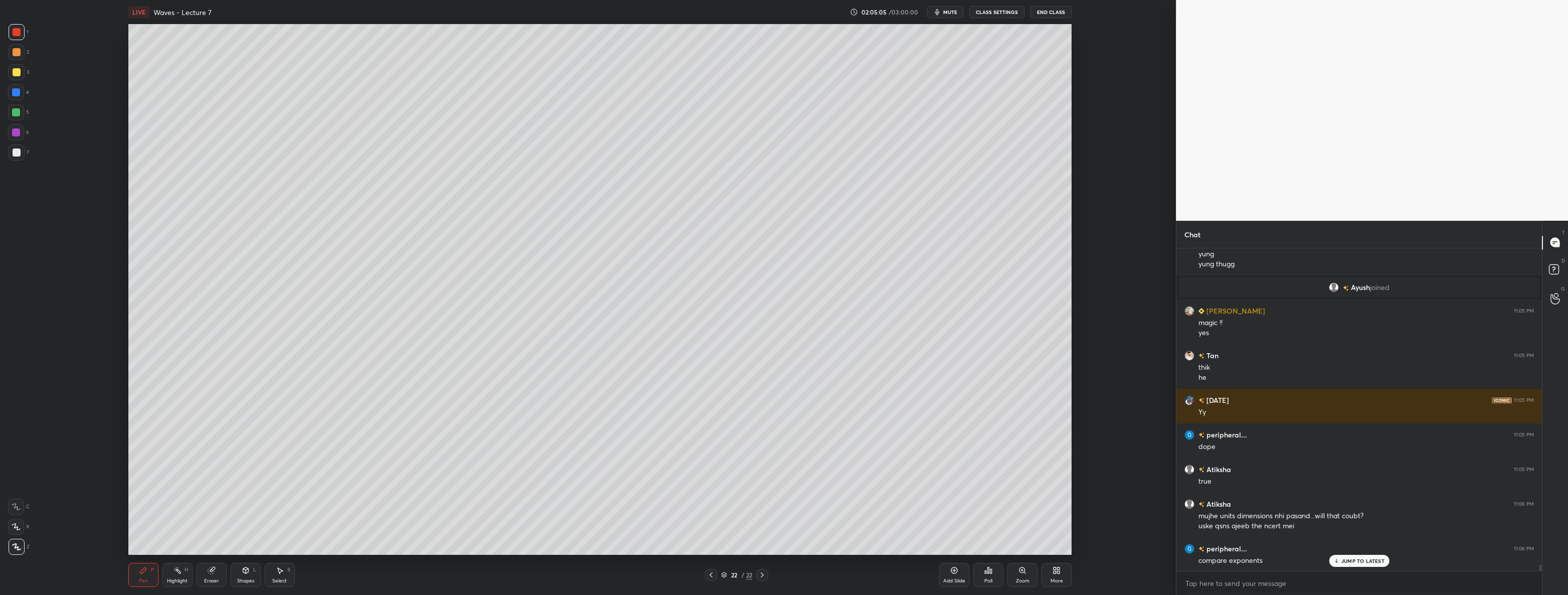
click at [246, 576] on div "Shapes L" at bounding box center [245, 575] width 30 height 24
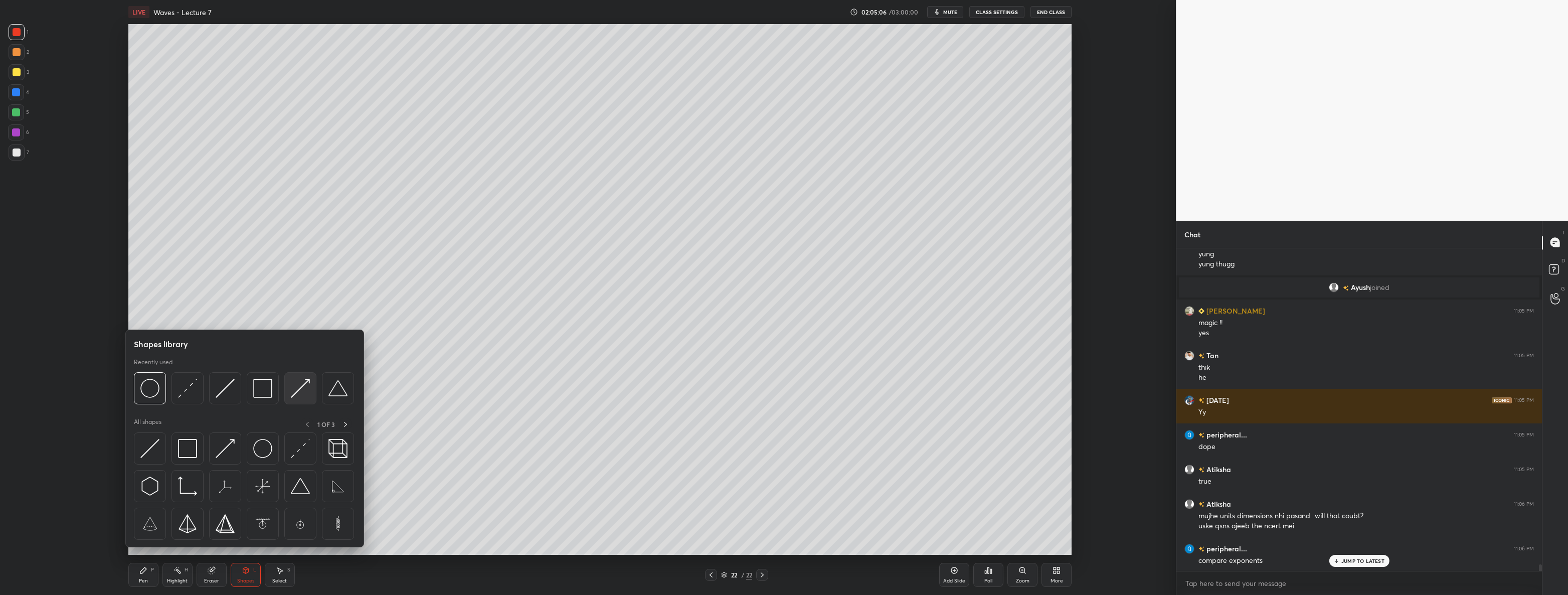
click at [292, 391] on img at bounding box center [300, 388] width 19 height 19
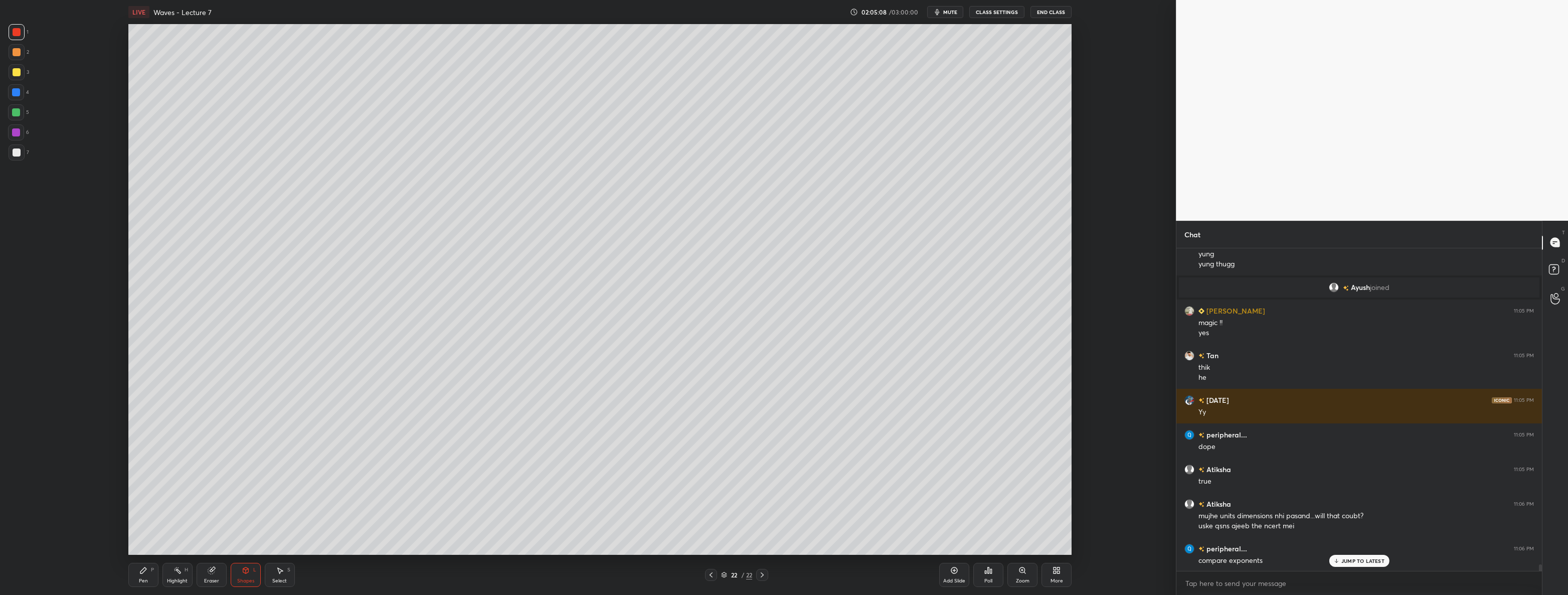
click at [15, 93] on div at bounding box center [15, 92] width 8 height 8
click at [21, 112] on div at bounding box center [16, 112] width 16 height 16
click at [237, 571] on div "Shapes L" at bounding box center [245, 575] width 30 height 24
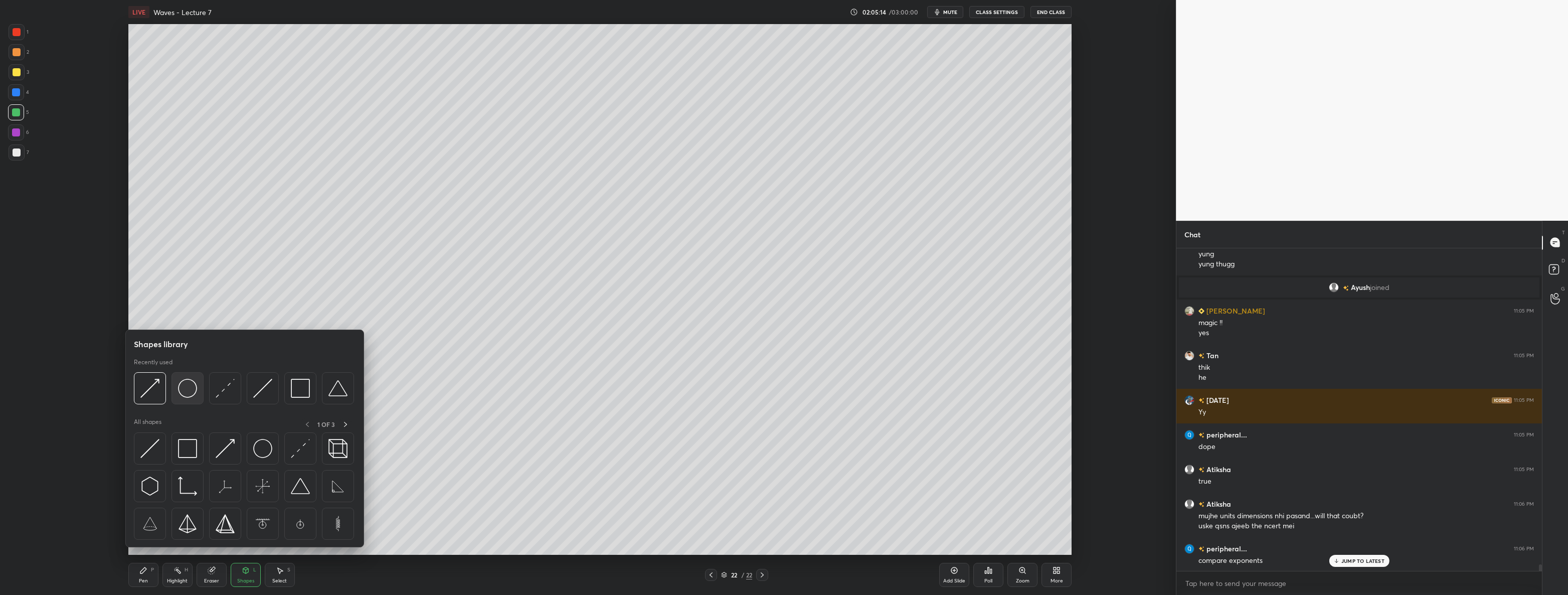
click at [191, 395] on img at bounding box center [187, 388] width 19 height 19
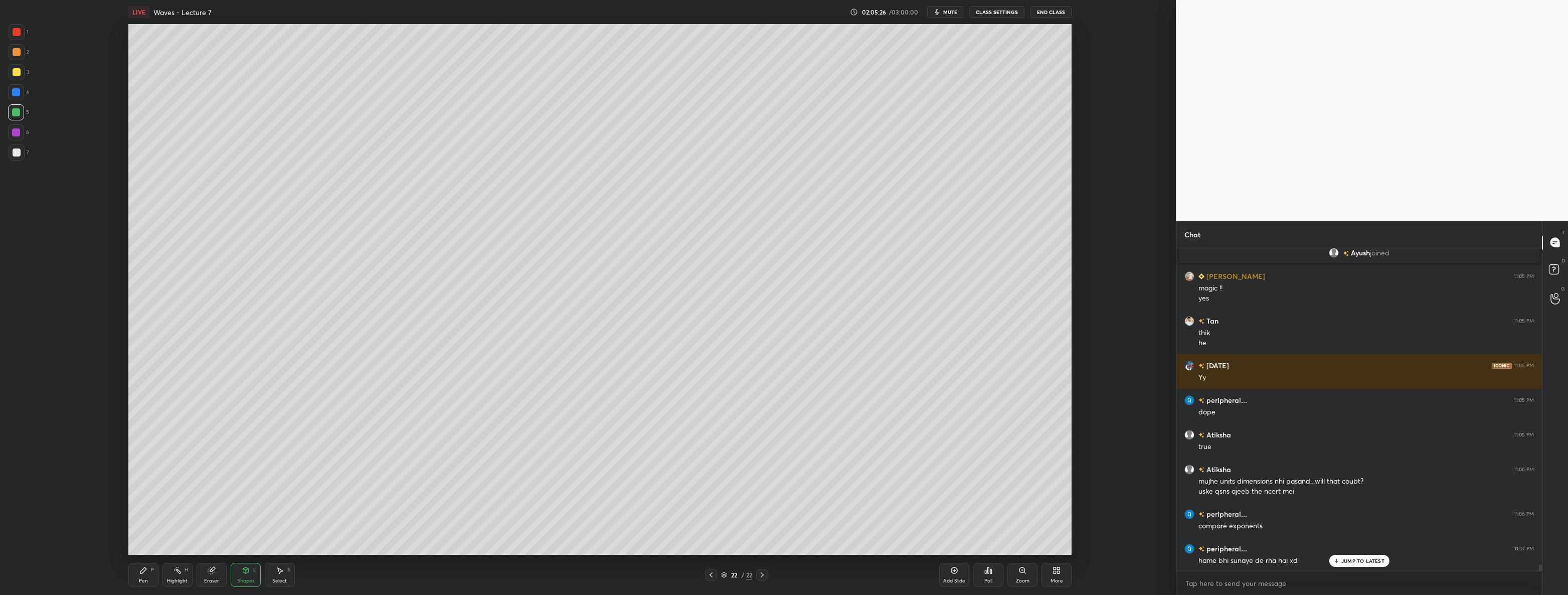
scroll to position [16304, 0]
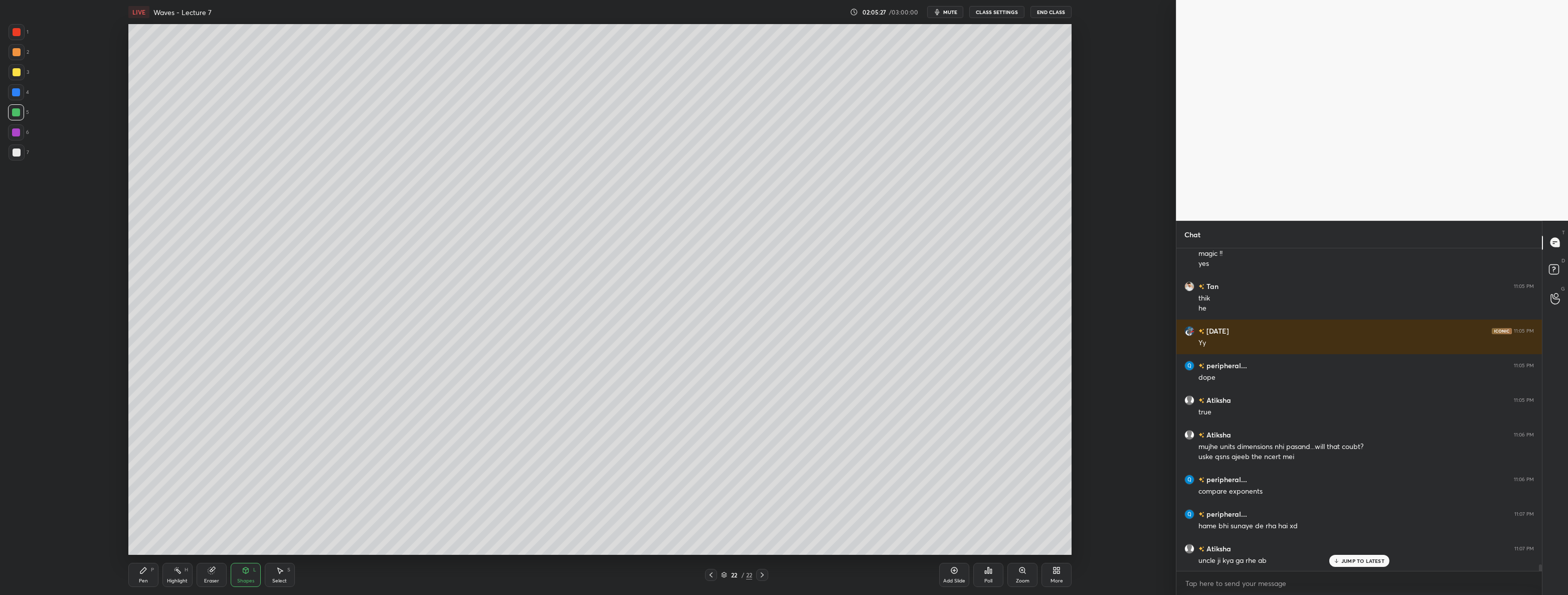
click at [239, 582] on div "Shapes" at bounding box center [246, 581] width 17 height 5
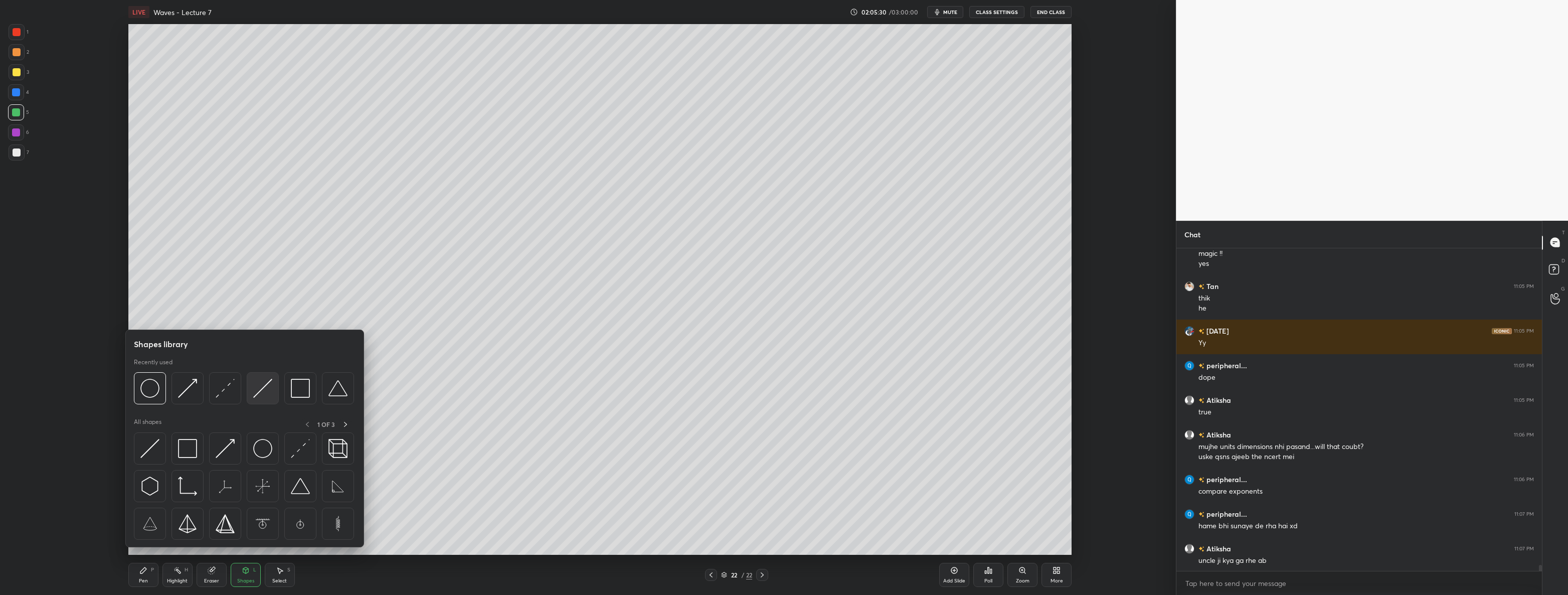
scroll to position [16340, 0]
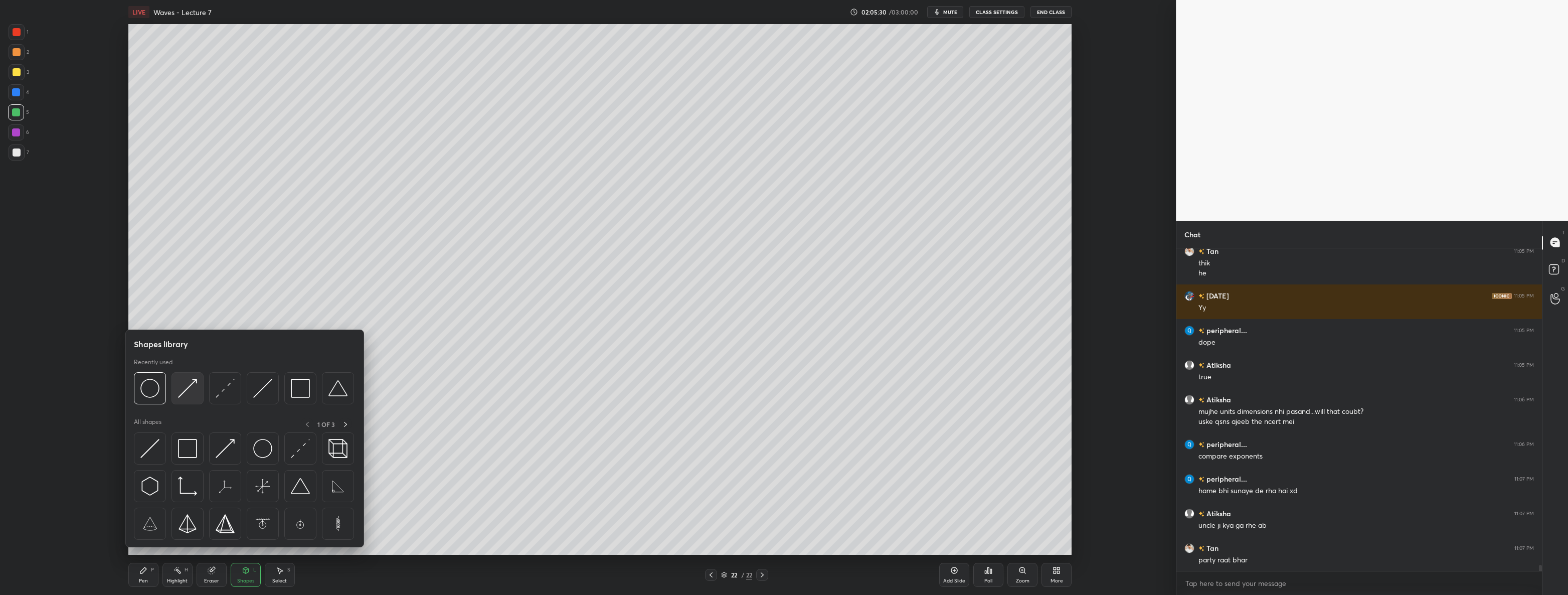
click at [191, 391] on img at bounding box center [187, 388] width 19 height 19
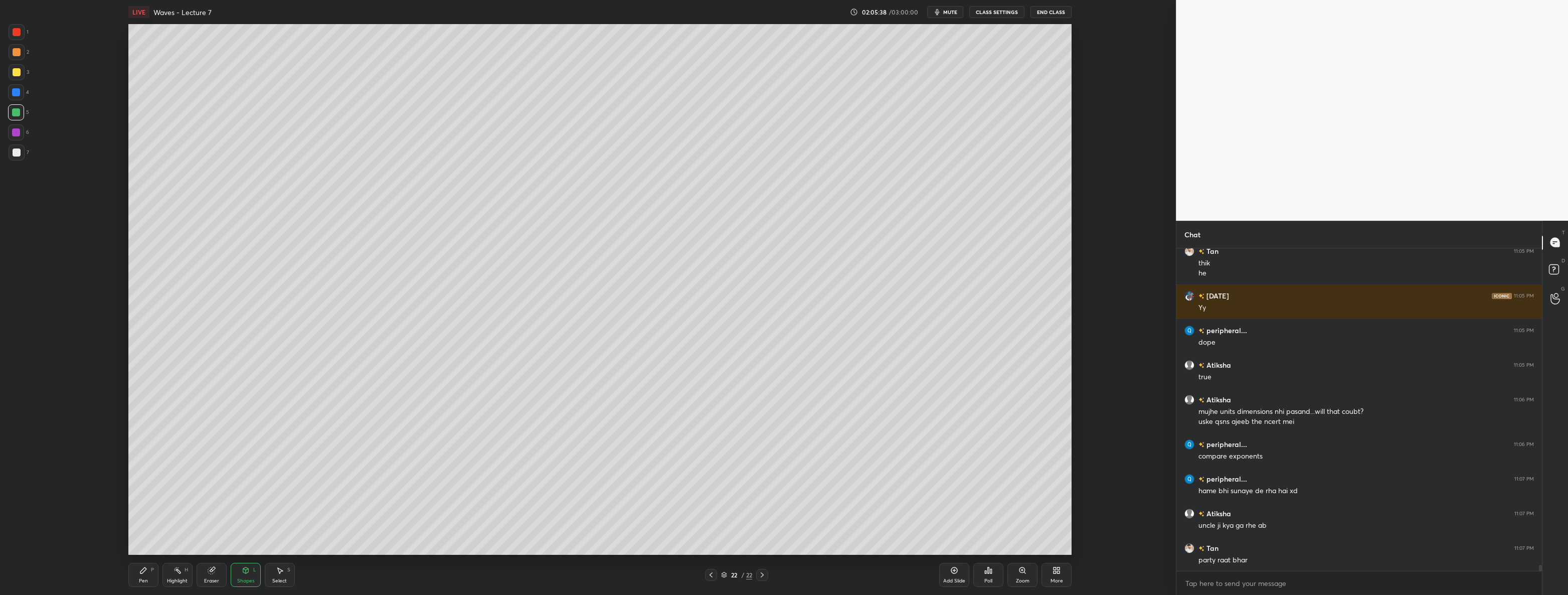
click at [23, 159] on div at bounding box center [16, 152] width 16 height 16
click at [144, 574] on icon at bounding box center [143, 570] width 8 height 8
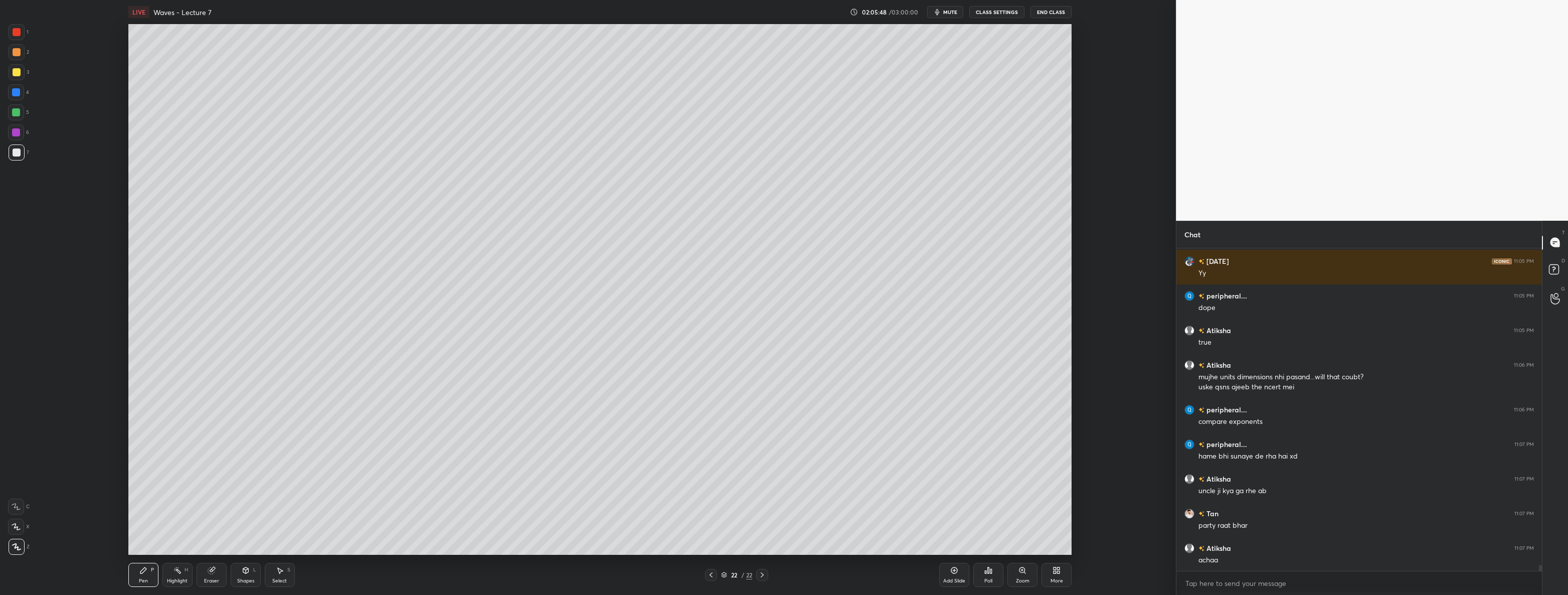
click at [21, 26] on div at bounding box center [16, 33] width 16 height 16
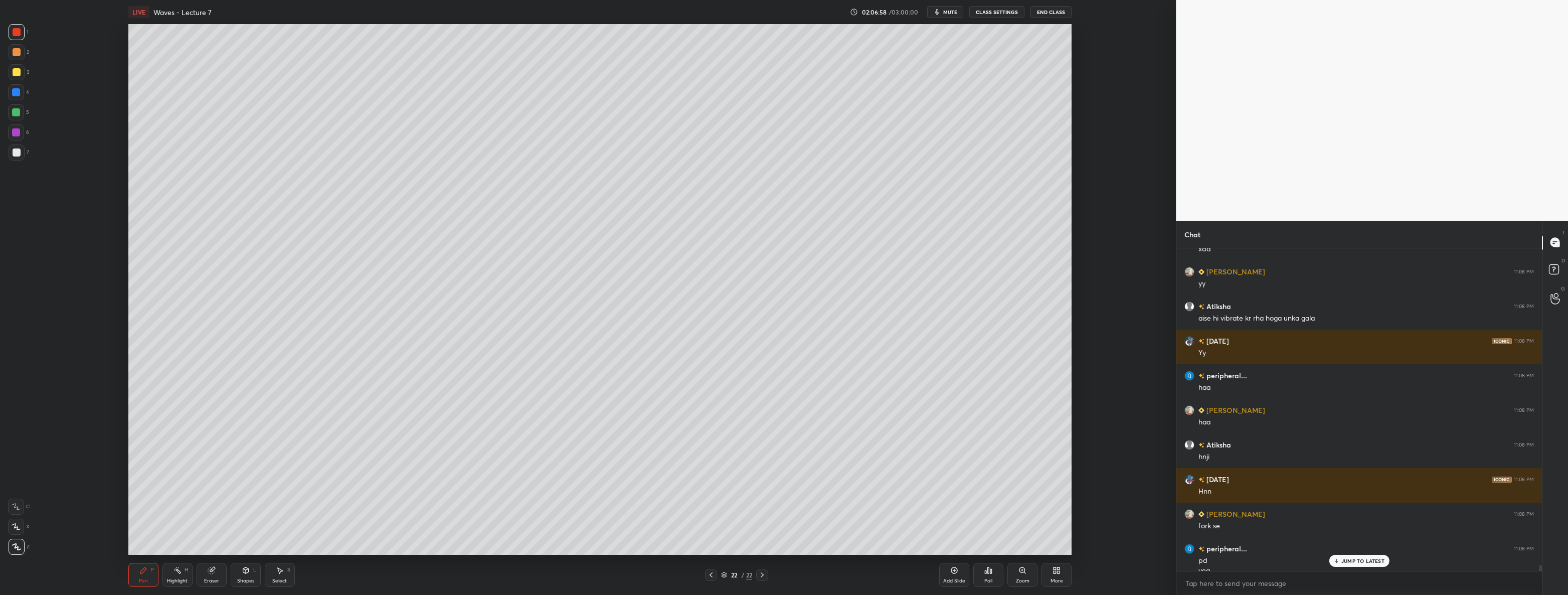
scroll to position [16938, 0]
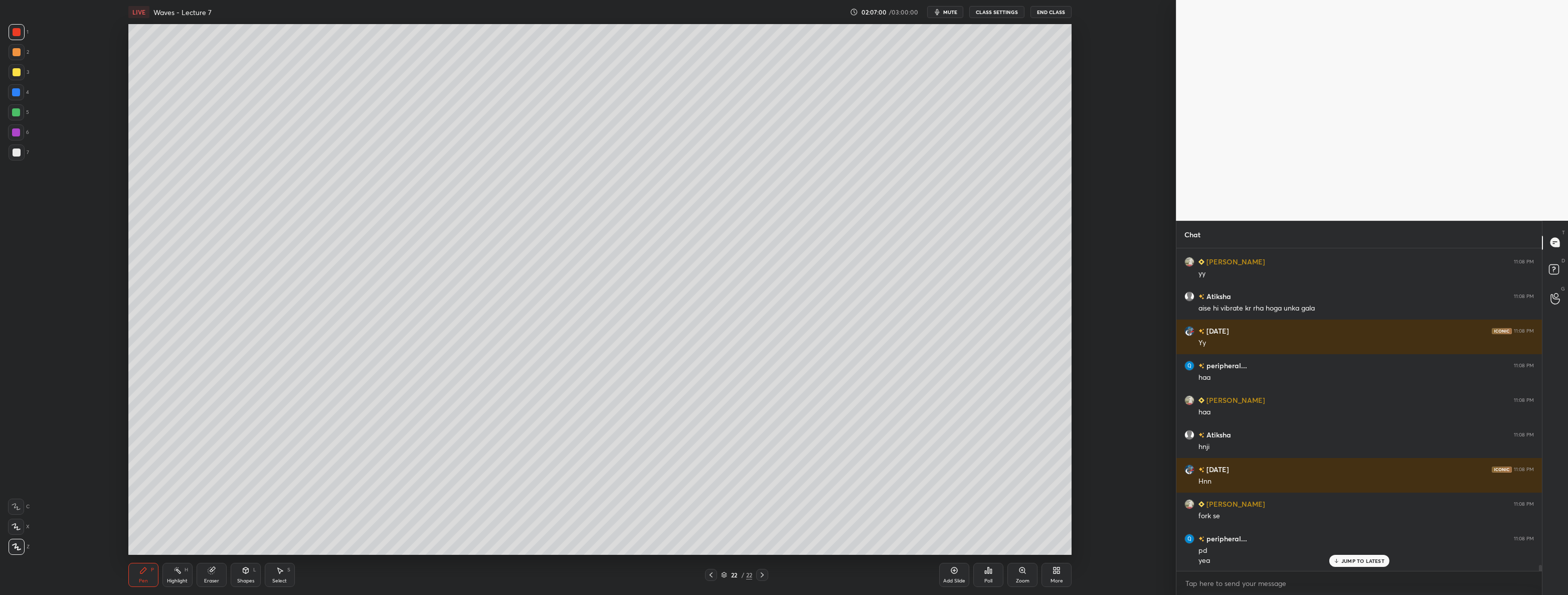
click at [15, 70] on div at bounding box center [16, 72] width 8 height 8
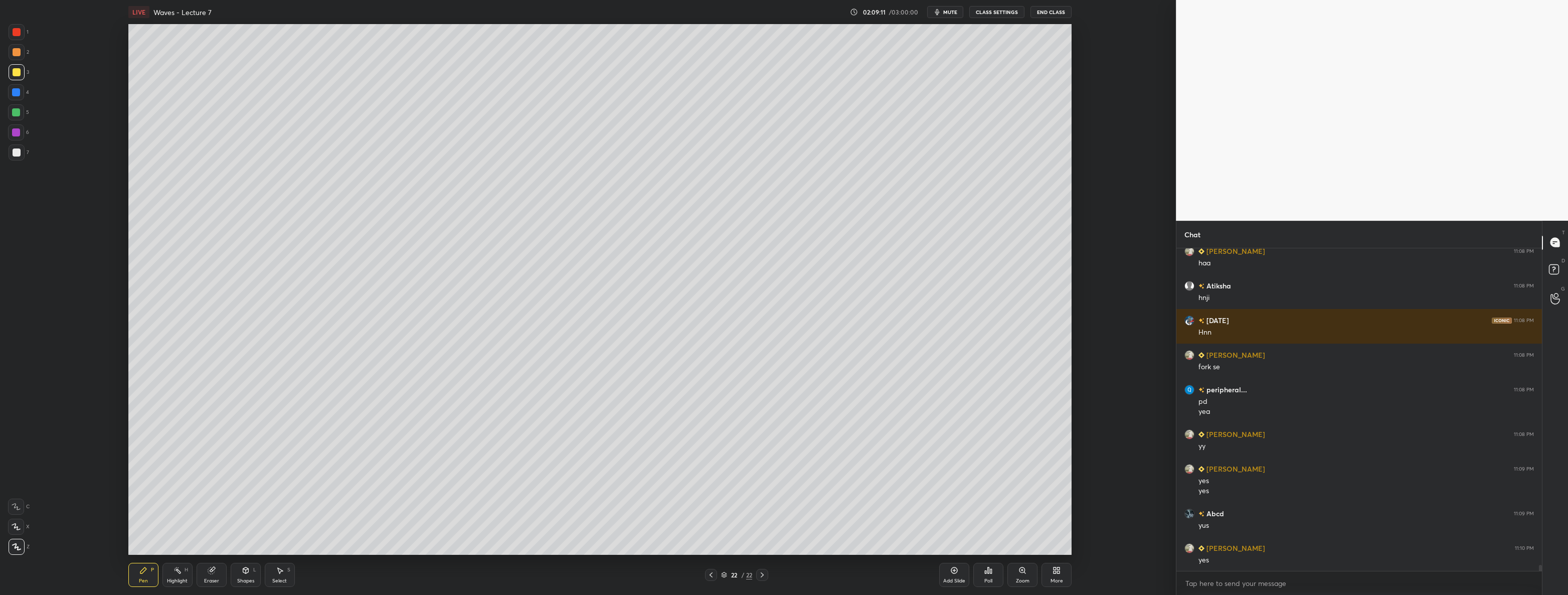
scroll to position [17122, 0]
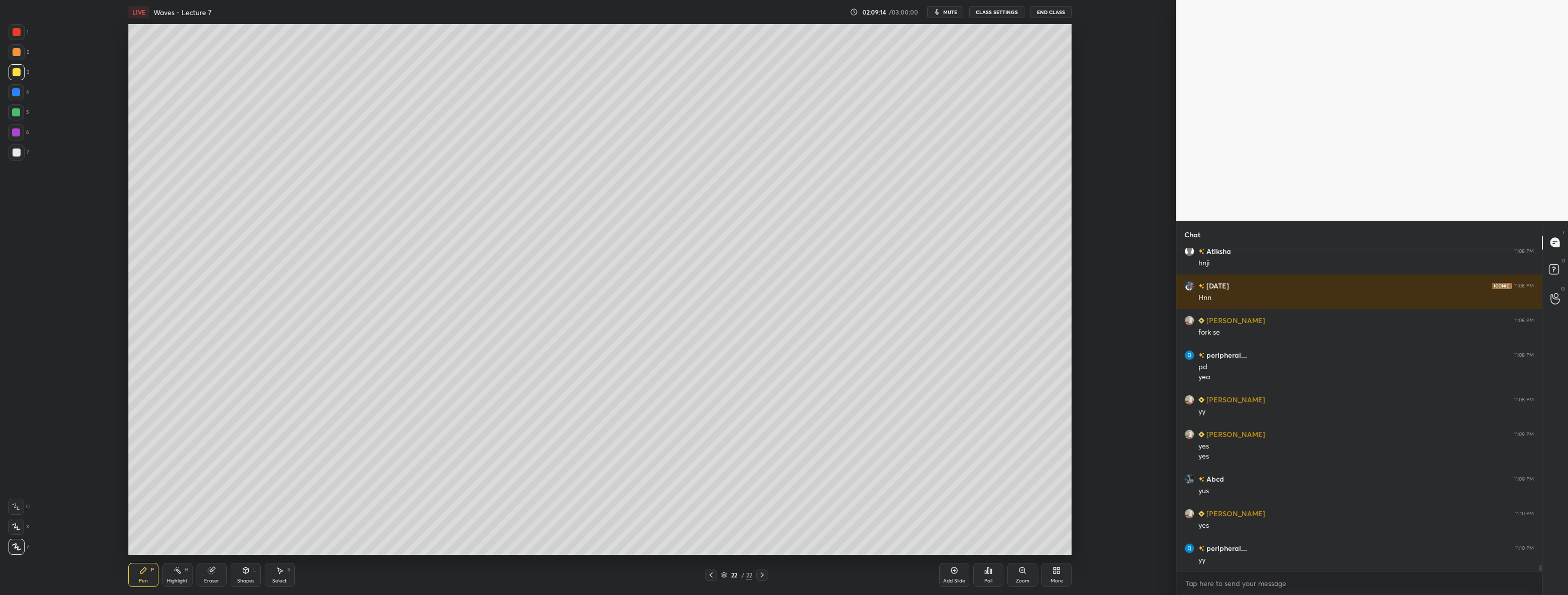
click at [14, 151] on div at bounding box center [16, 152] width 8 height 8
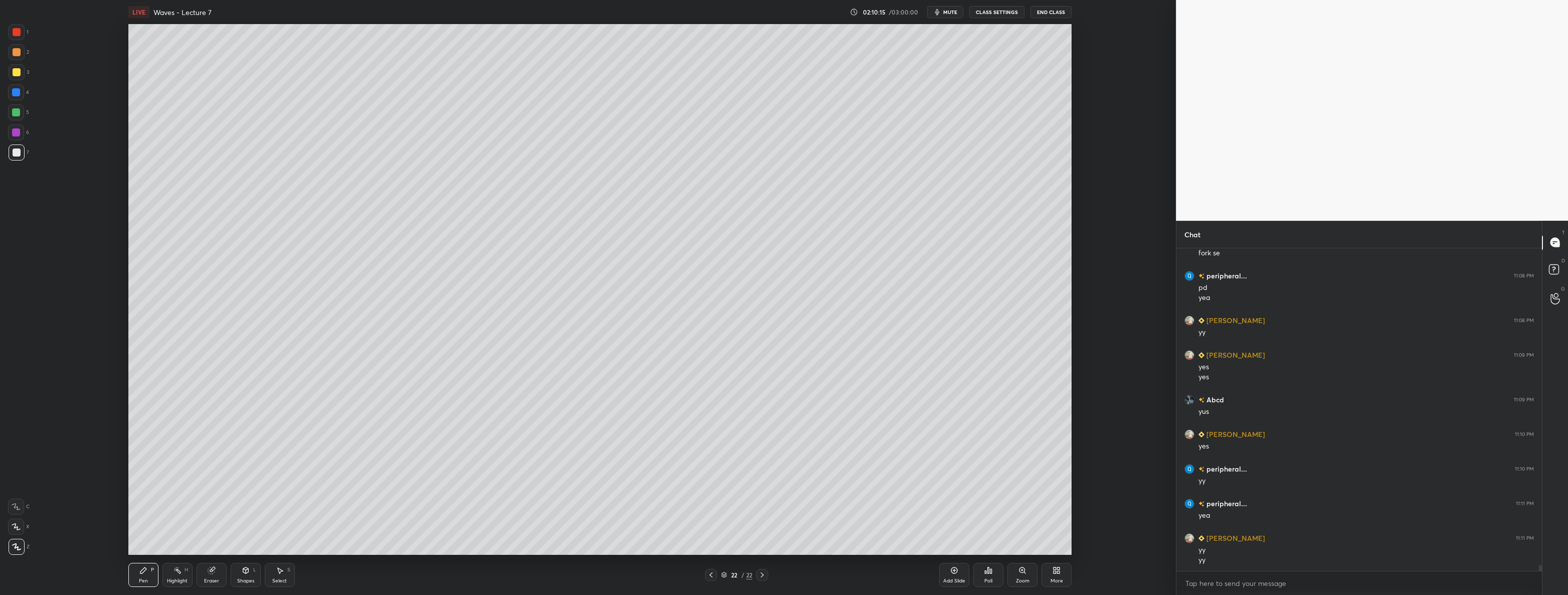
scroll to position [17235, 0]
click at [16, 94] on div at bounding box center [15, 92] width 8 height 8
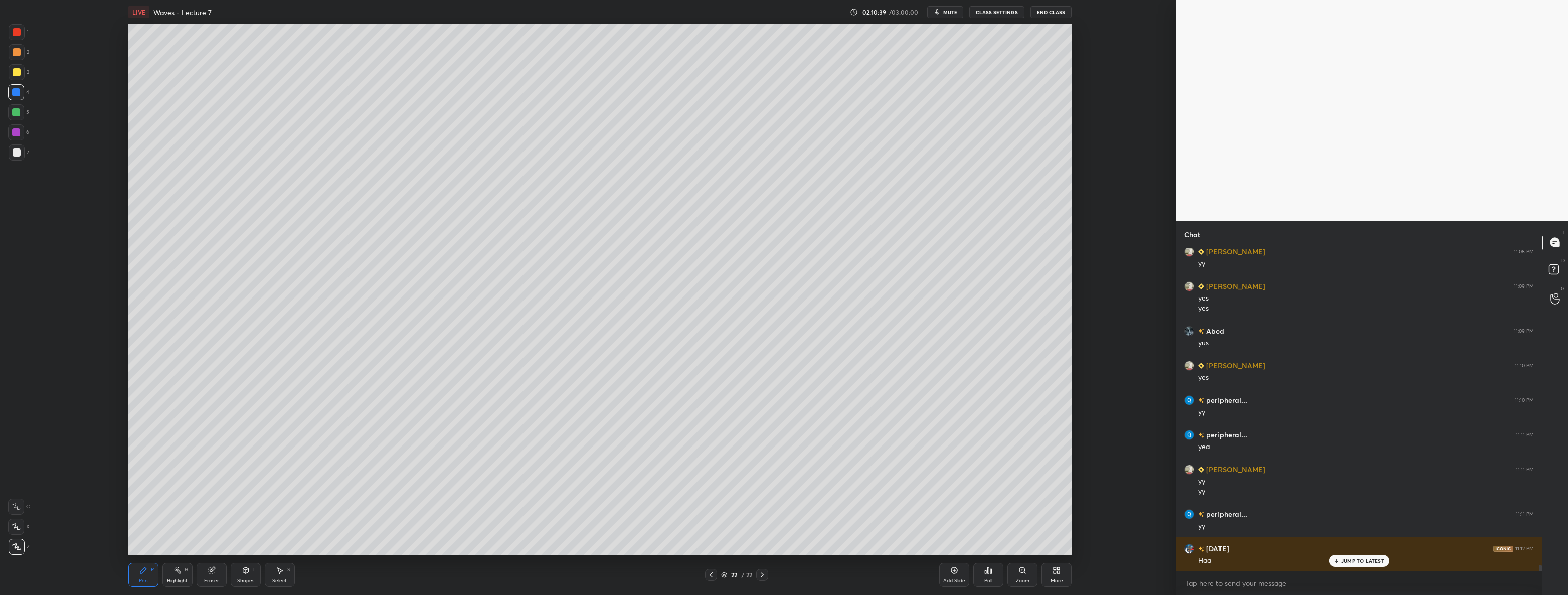
scroll to position [17304, 0]
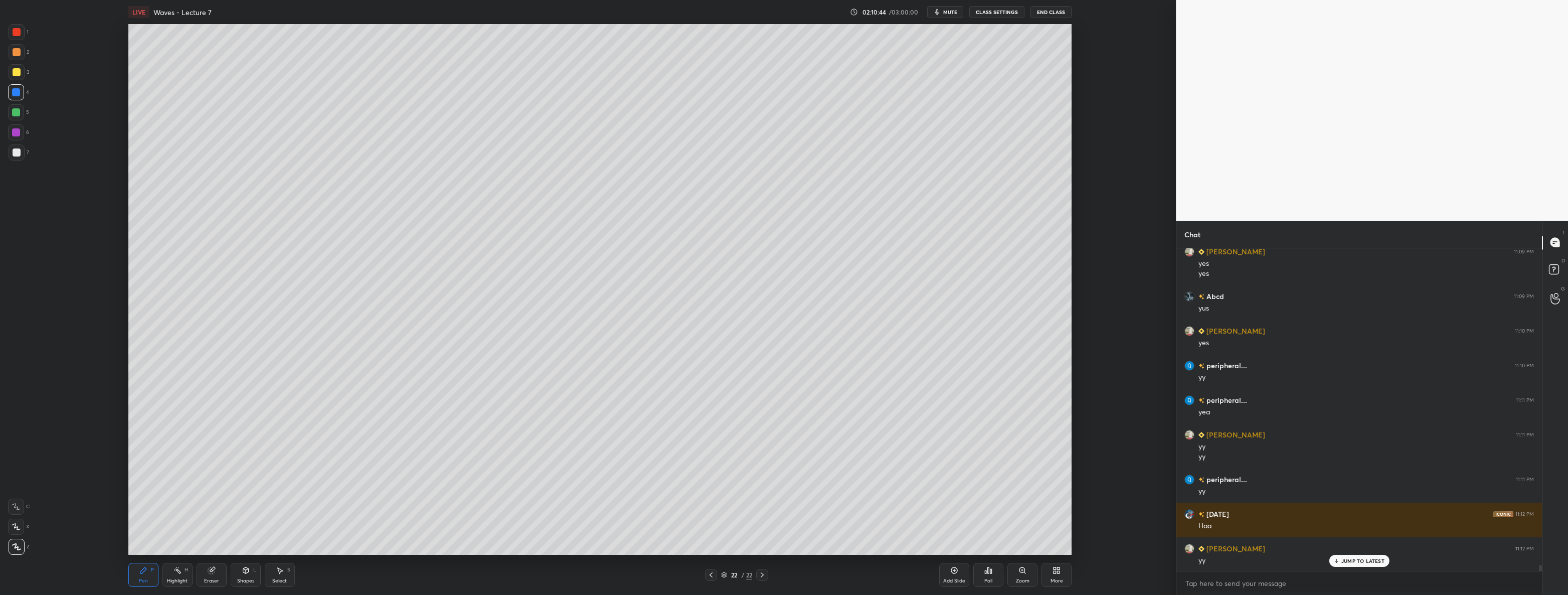
click at [954, 577] on div "Add Slide" at bounding box center [953, 575] width 30 height 24
click at [18, 154] on div at bounding box center [16, 152] width 8 height 8
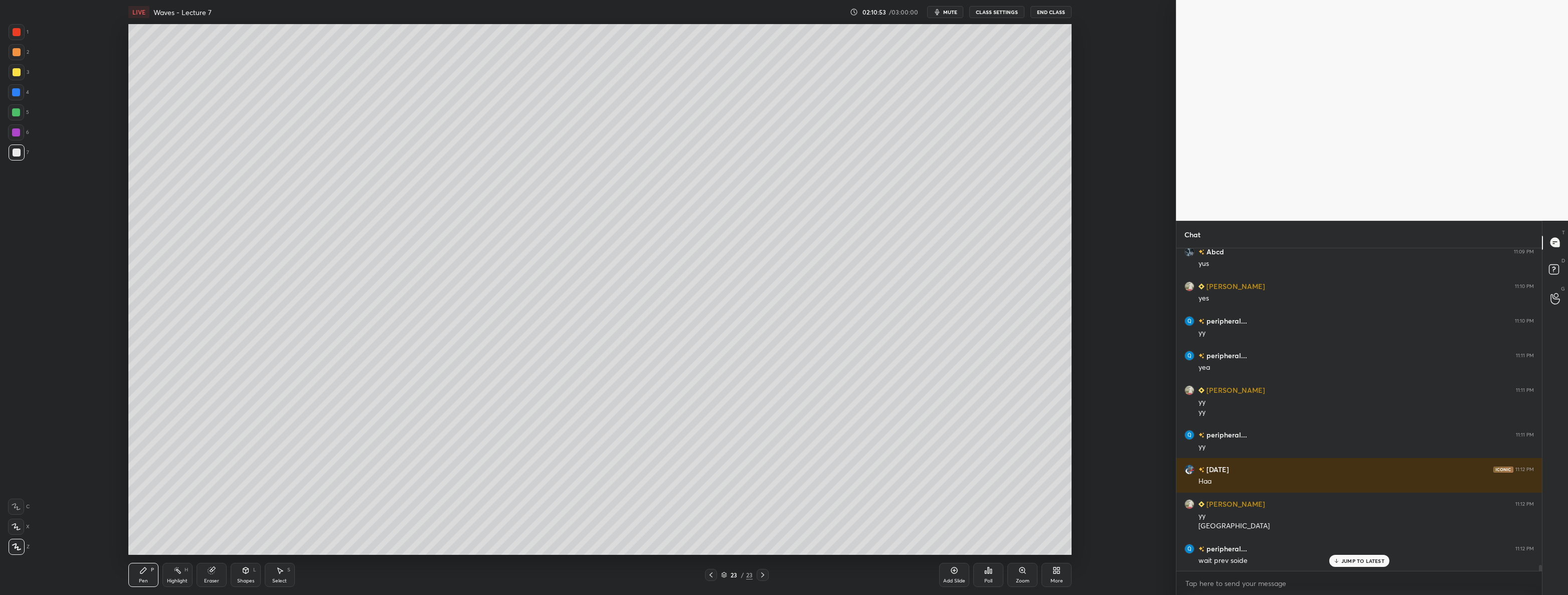
scroll to position [17358, 0]
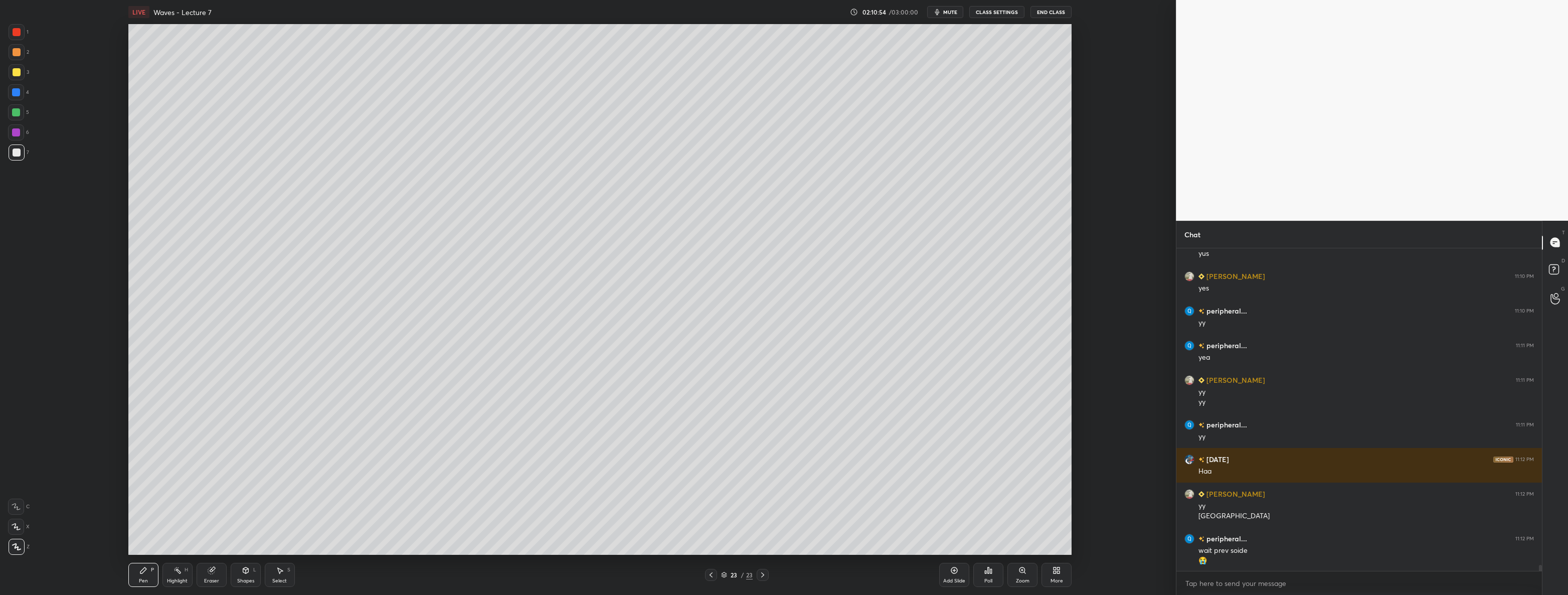
click at [711, 577] on icon at bounding box center [711, 574] width 8 height 8
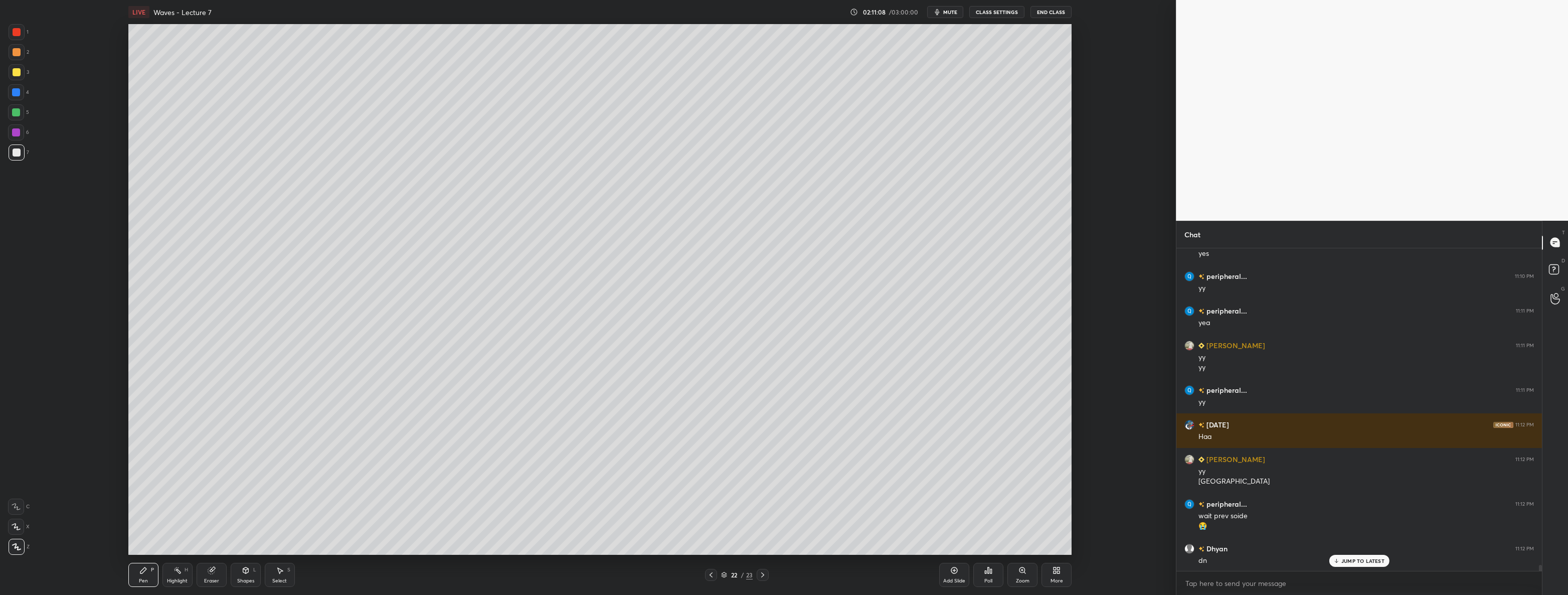
scroll to position [17428, 0]
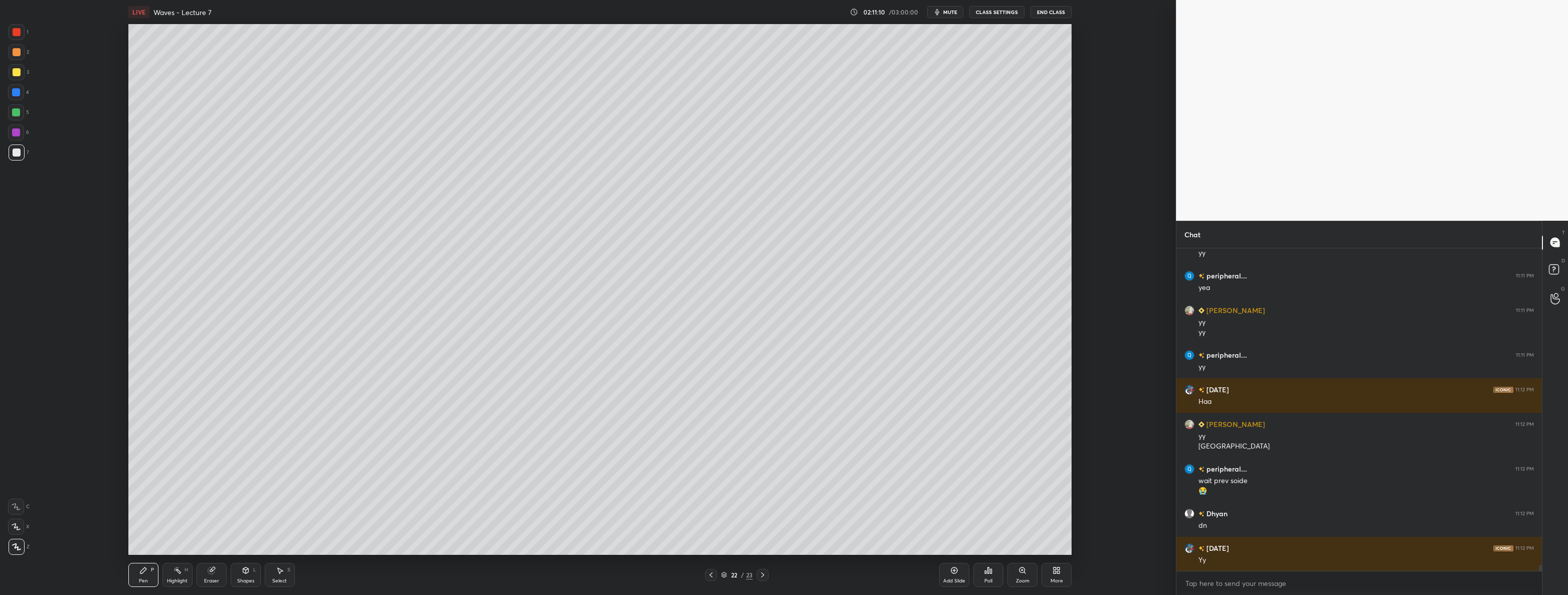
click at [757, 574] on div at bounding box center [762, 574] width 12 height 12
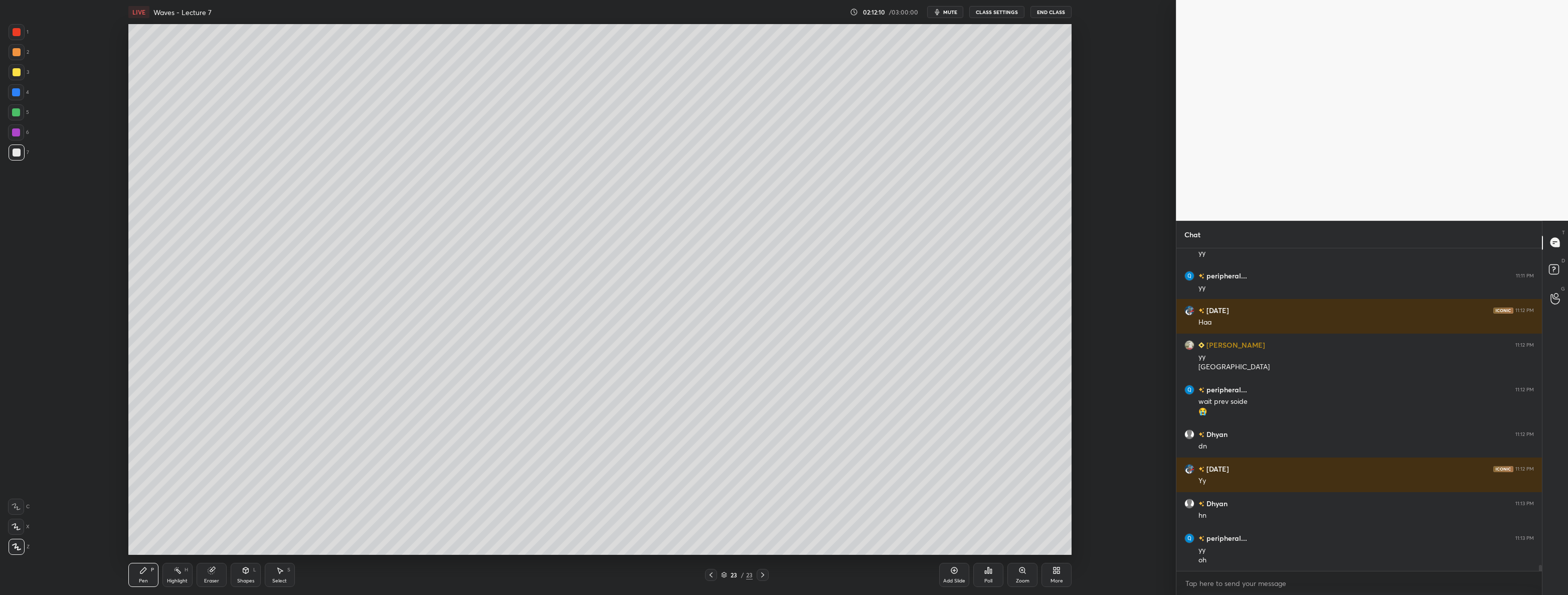
scroll to position [17543, 0]
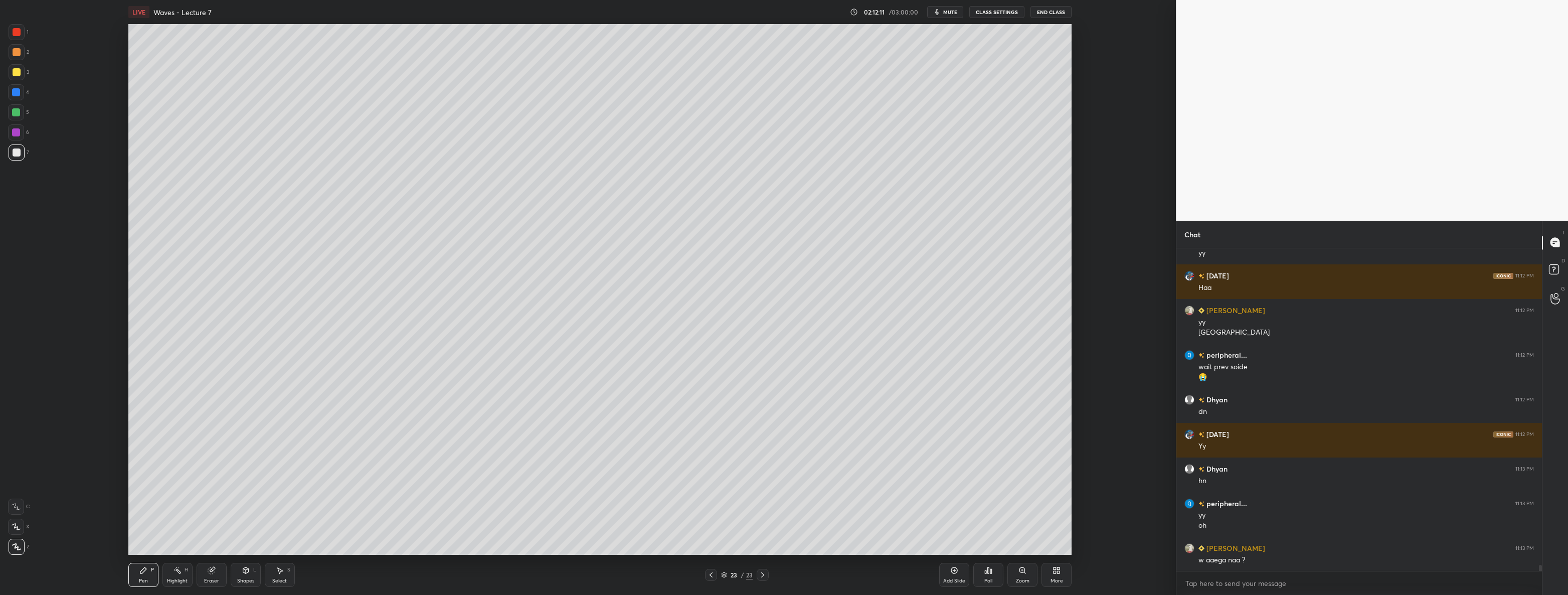
click at [215, 574] on div "Eraser" at bounding box center [211, 575] width 30 height 24
click at [19, 527] on icon at bounding box center [15, 526] width 8 height 8
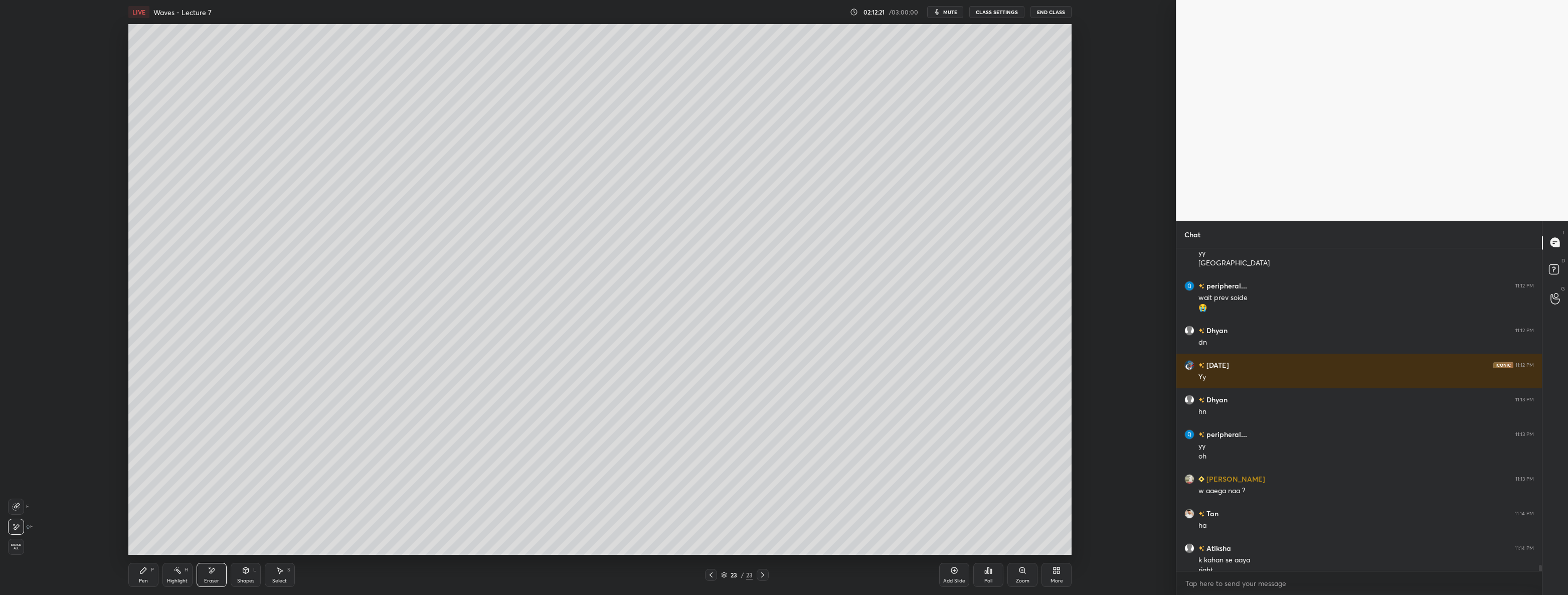
scroll to position [17621, 0]
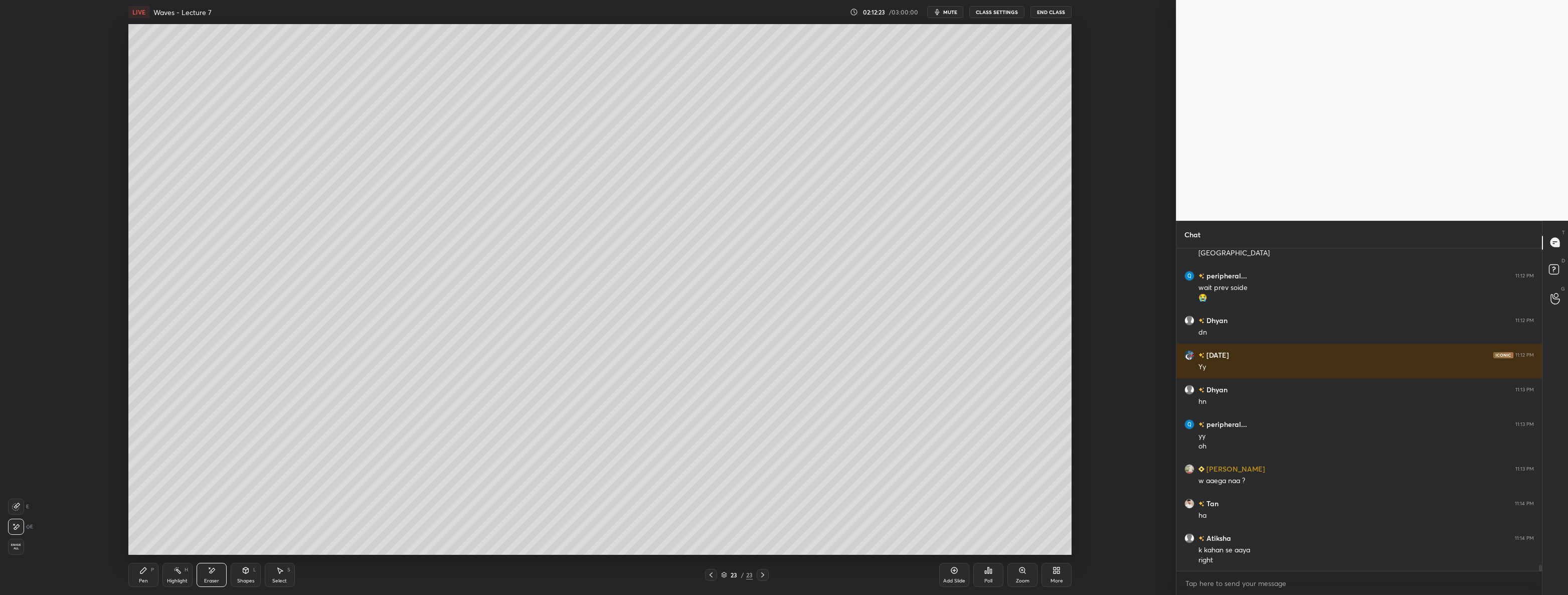
click at [150, 577] on div "Pen P" at bounding box center [143, 575] width 30 height 24
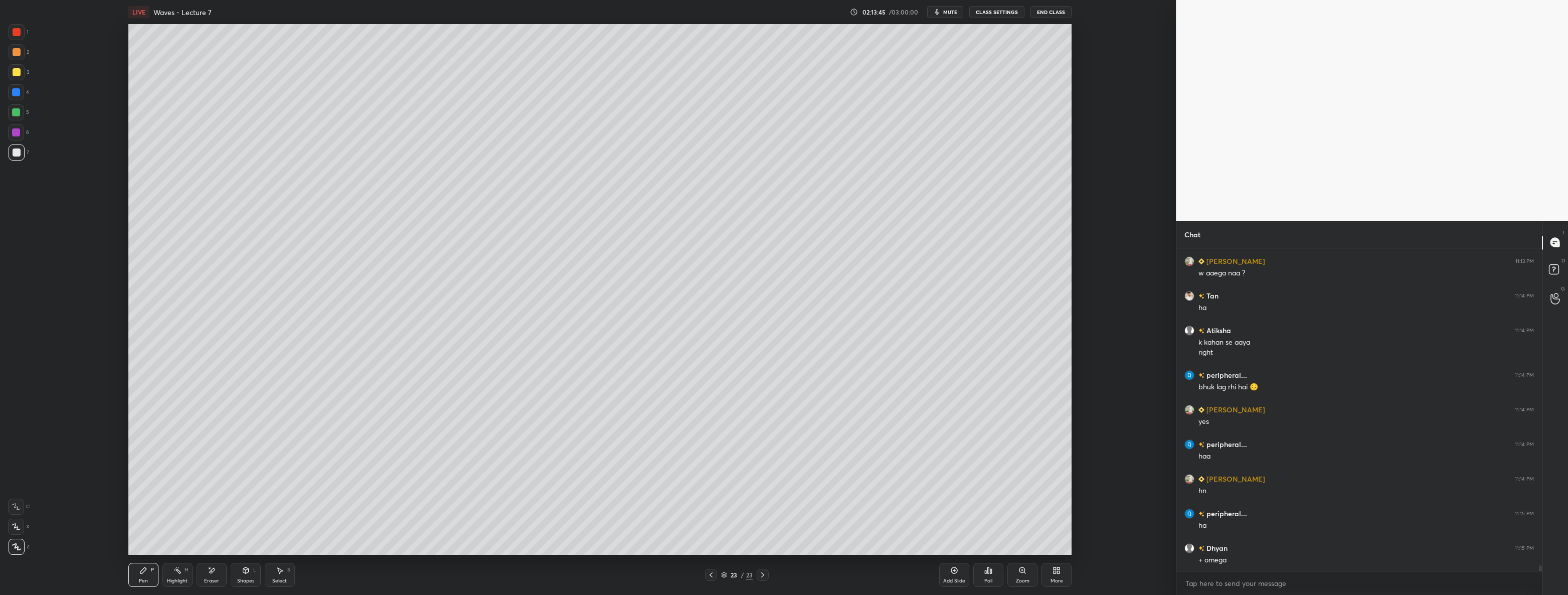
scroll to position [17864, 0]
click at [18, 20] on div "1 2 3 4 5 6 7 C X Z E E Erase all H H LIVE Waves - Lecture 7 02:14:12 / 03:00:0…" at bounding box center [584, 298] width 1167 height 595
click at [14, 30] on div at bounding box center [16, 32] width 8 height 8
click at [246, 577] on div "Shapes L" at bounding box center [245, 575] width 30 height 24
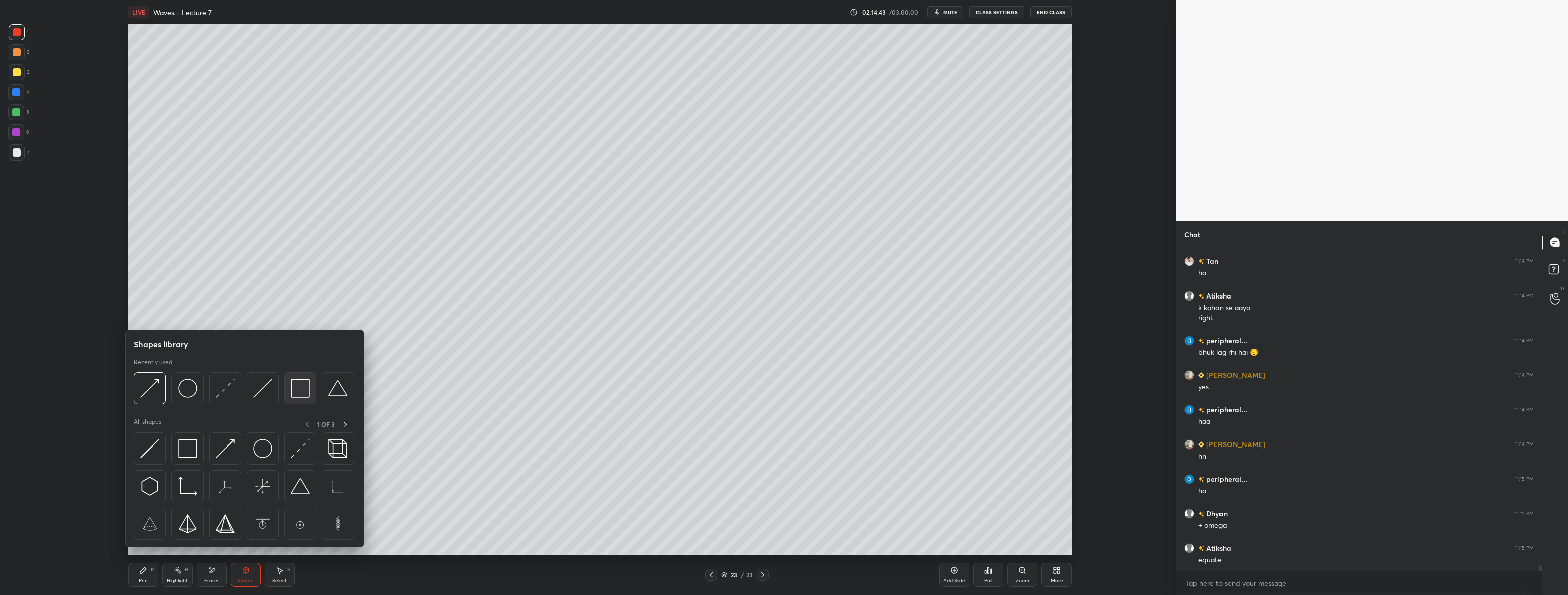
click at [305, 390] on img at bounding box center [300, 388] width 19 height 19
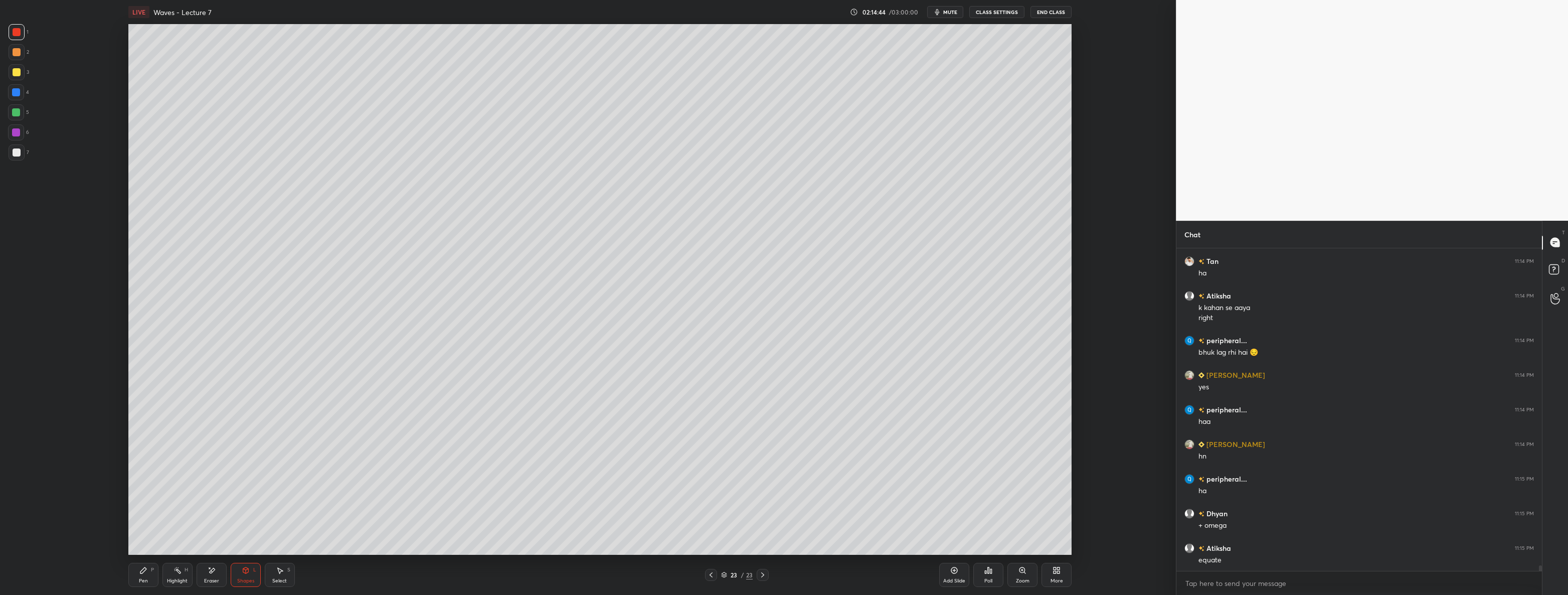
click at [19, 155] on div at bounding box center [16, 152] width 8 height 8
click at [143, 568] on icon at bounding box center [143, 570] width 8 height 8
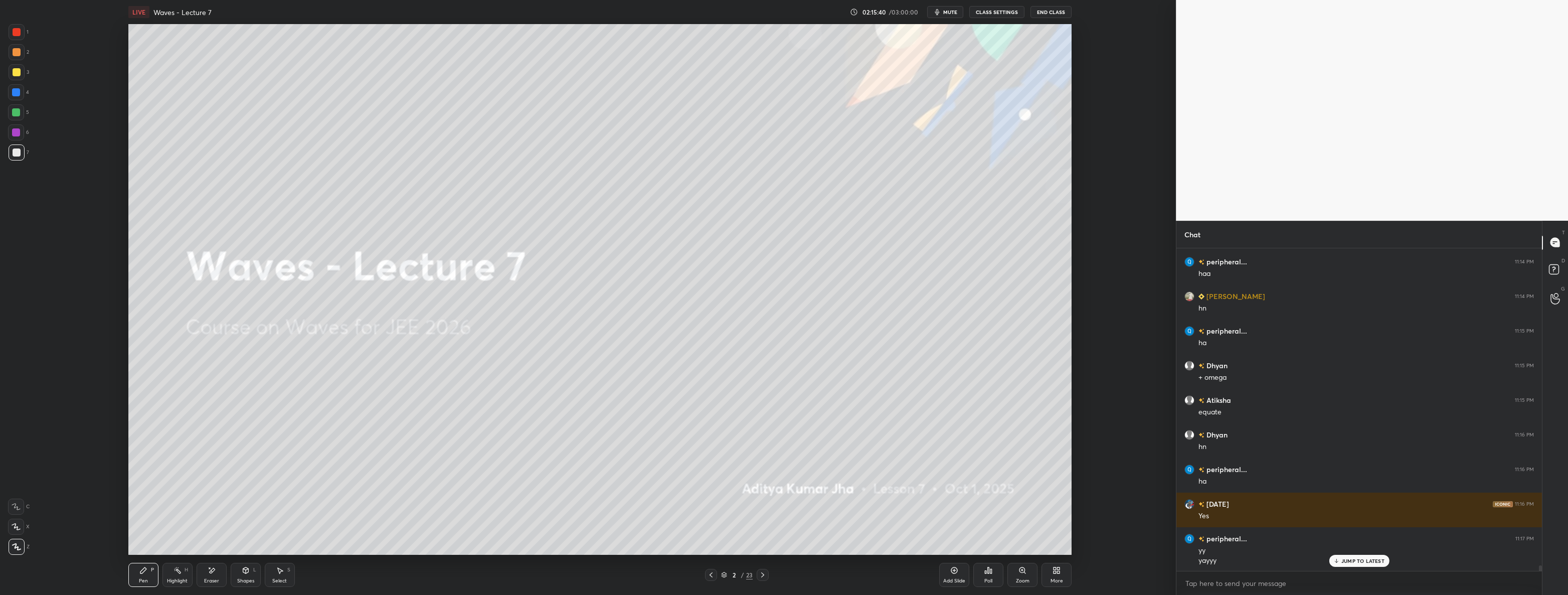
scroll to position [18046, 0]
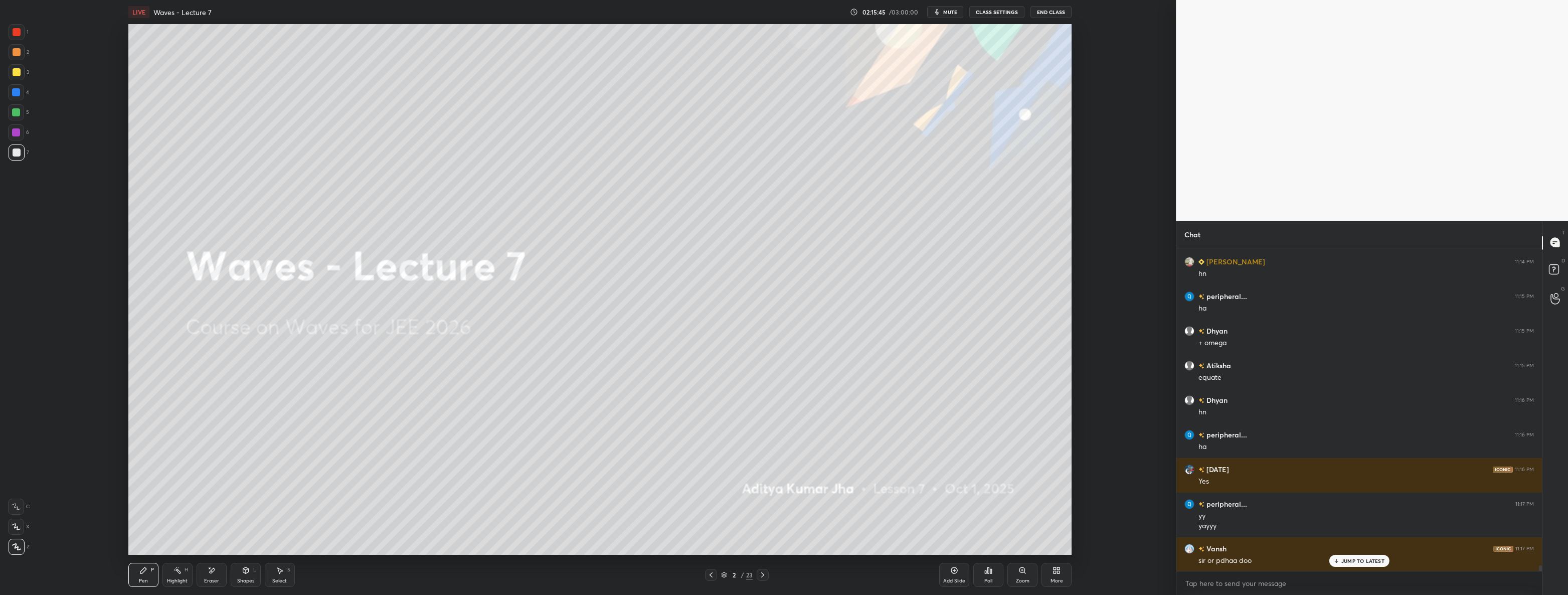
click at [21, 70] on div at bounding box center [16, 73] width 16 height 16
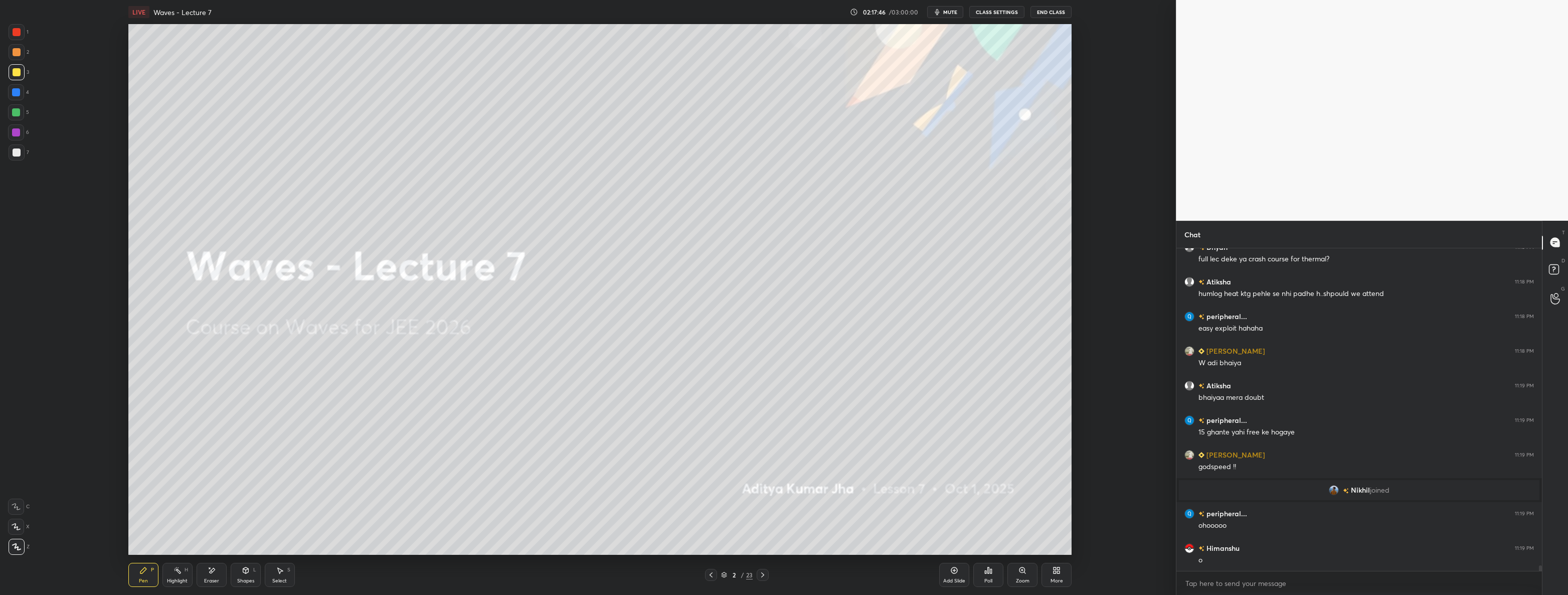
scroll to position [18937, 0]
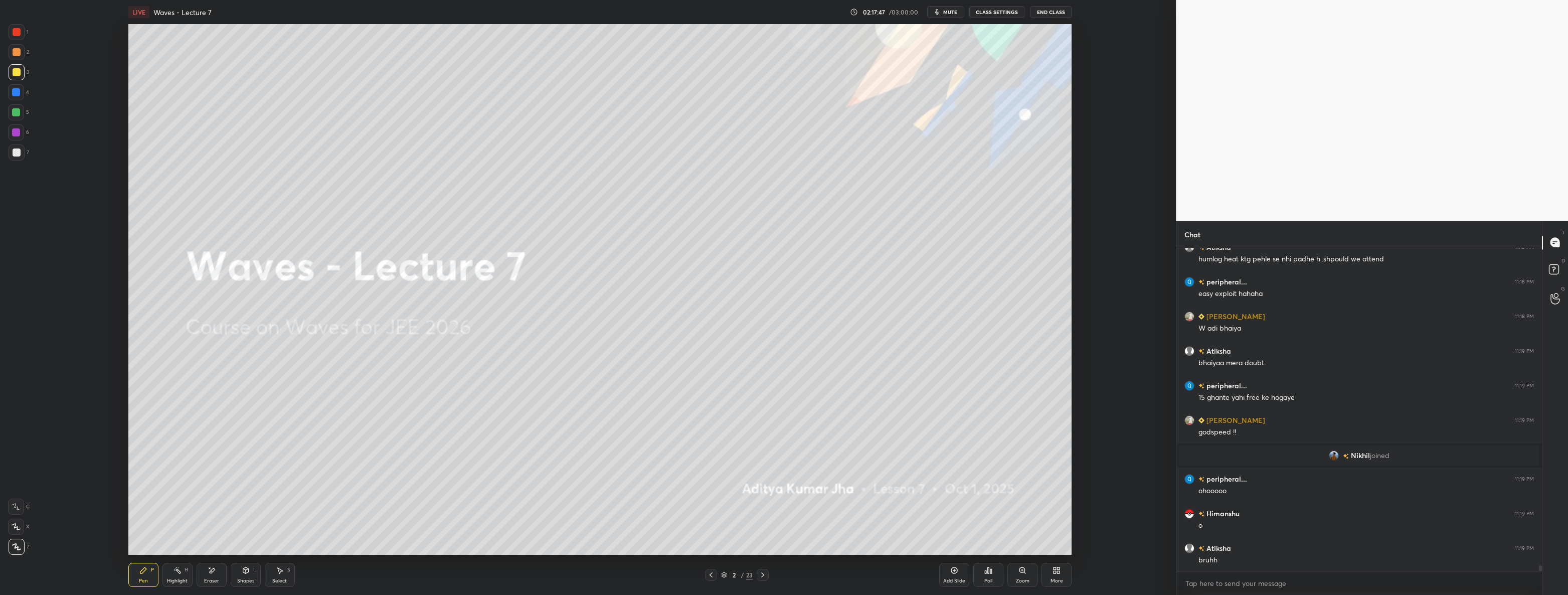
click at [218, 580] on div "Eraser" at bounding box center [211, 581] width 15 height 5
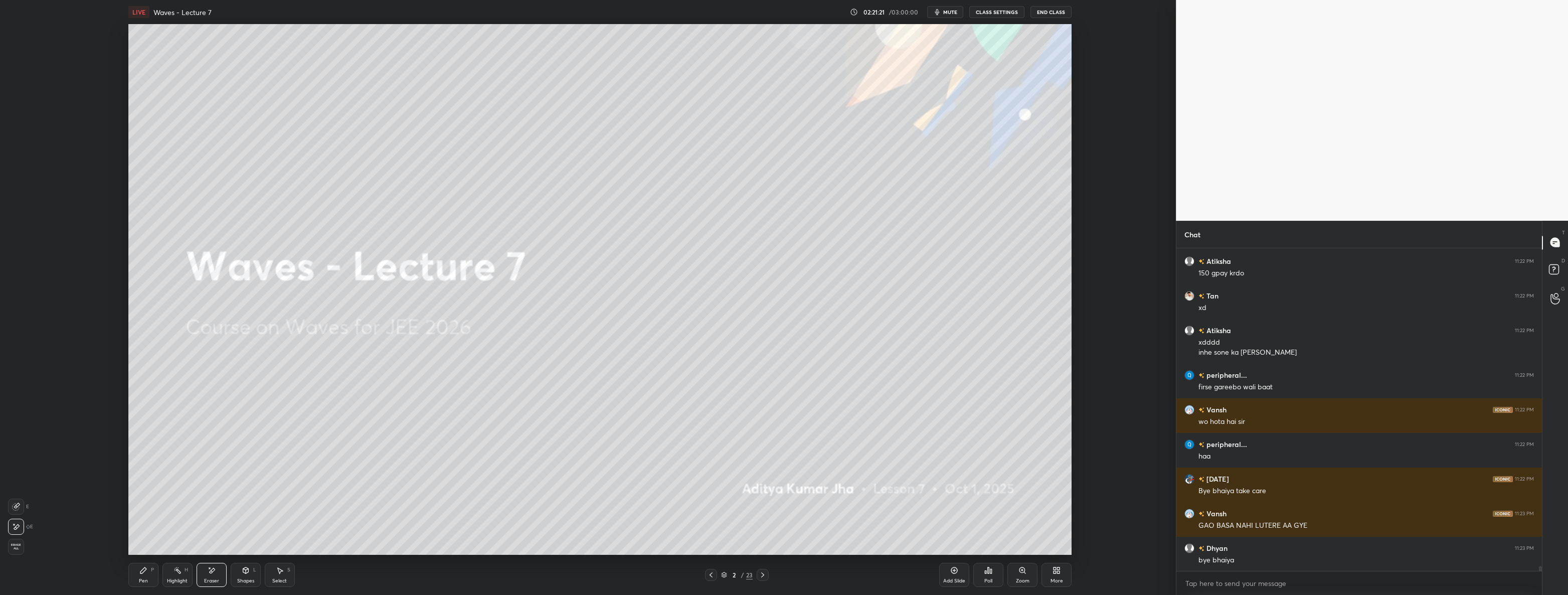
scroll to position [20227, 0]
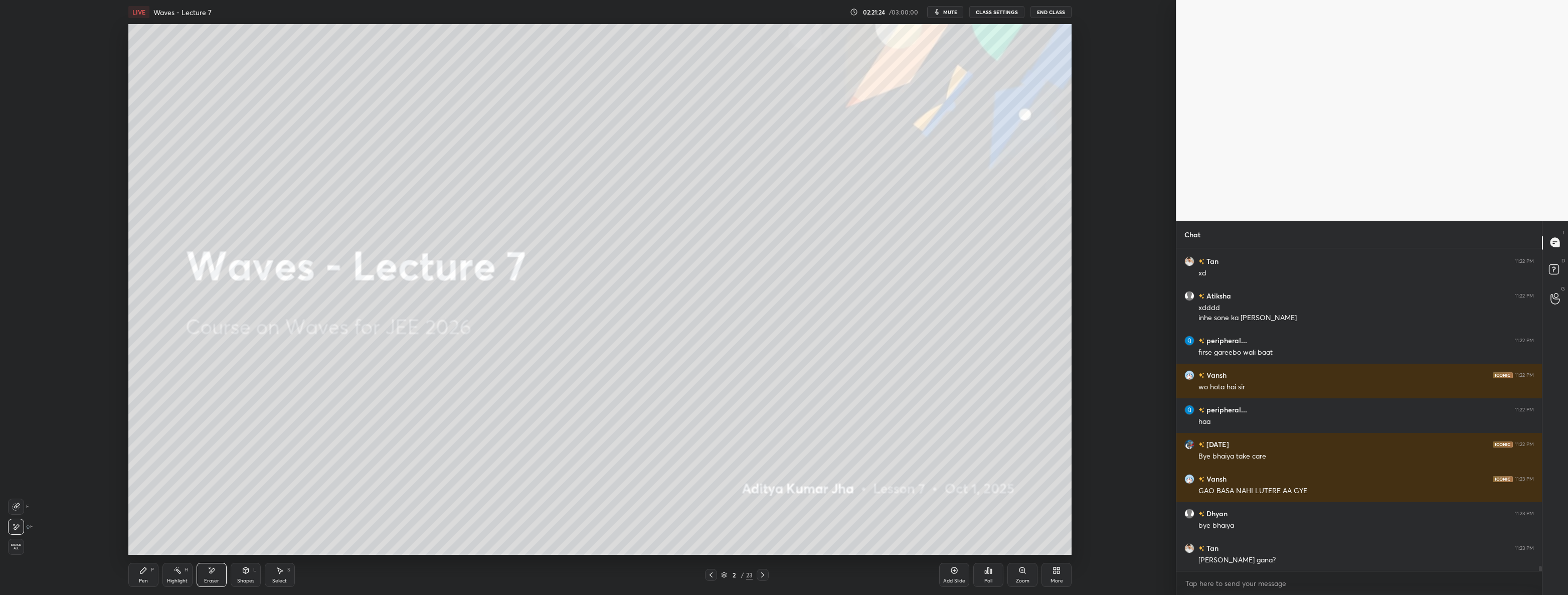
click at [1061, 10] on button "End Class" at bounding box center [1050, 12] width 41 height 12
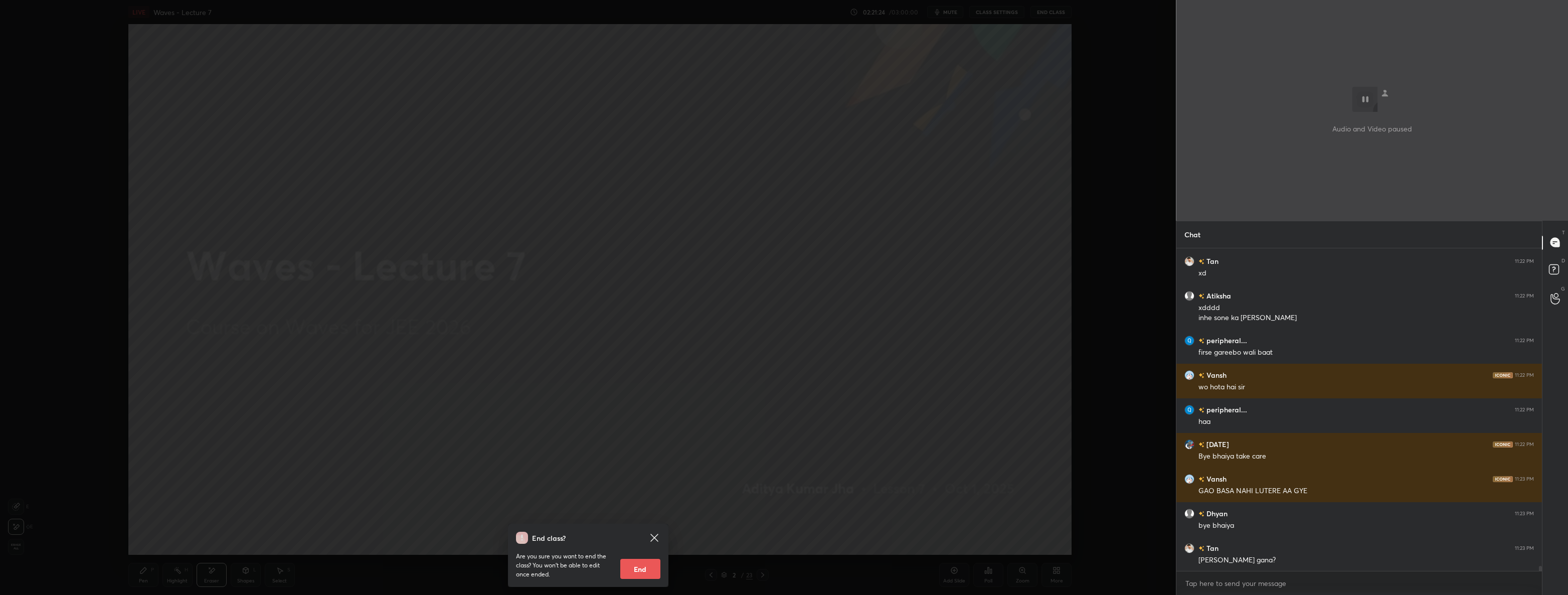
scroll to position [20262, 0]
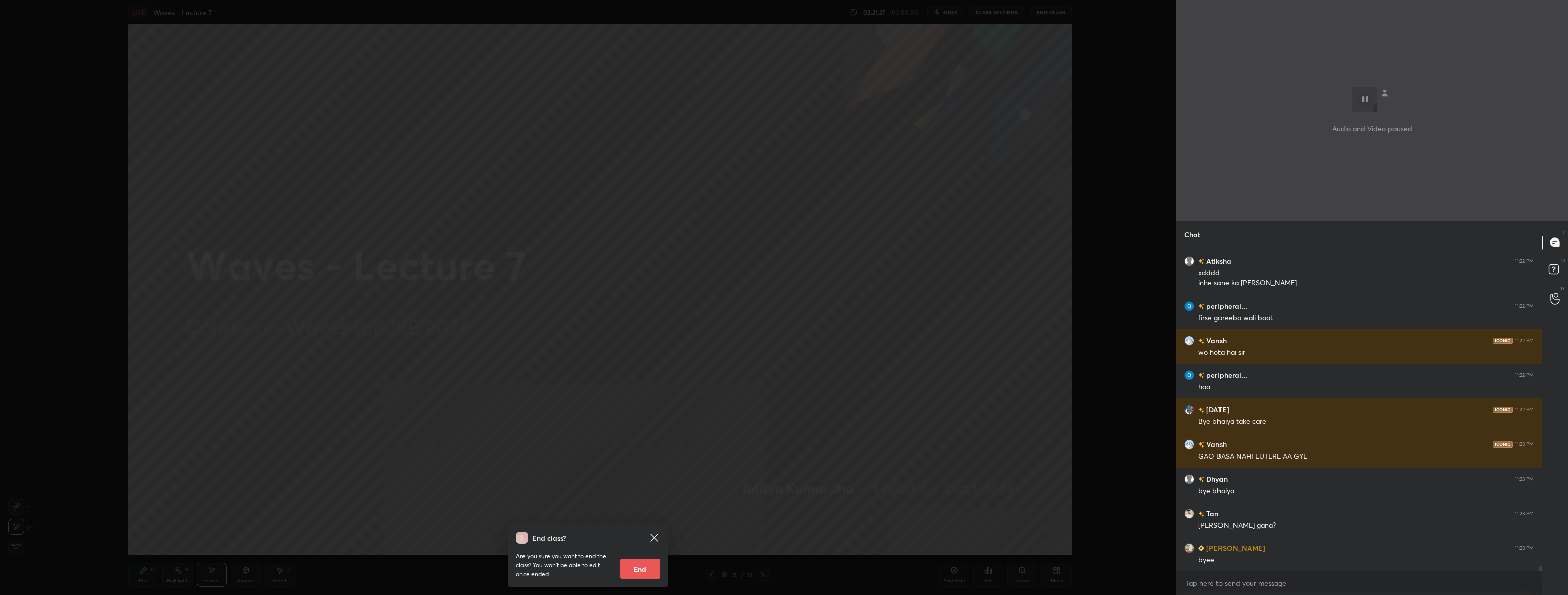
click at [639, 567] on button "End" at bounding box center [640, 569] width 40 height 20
type textarea "x"
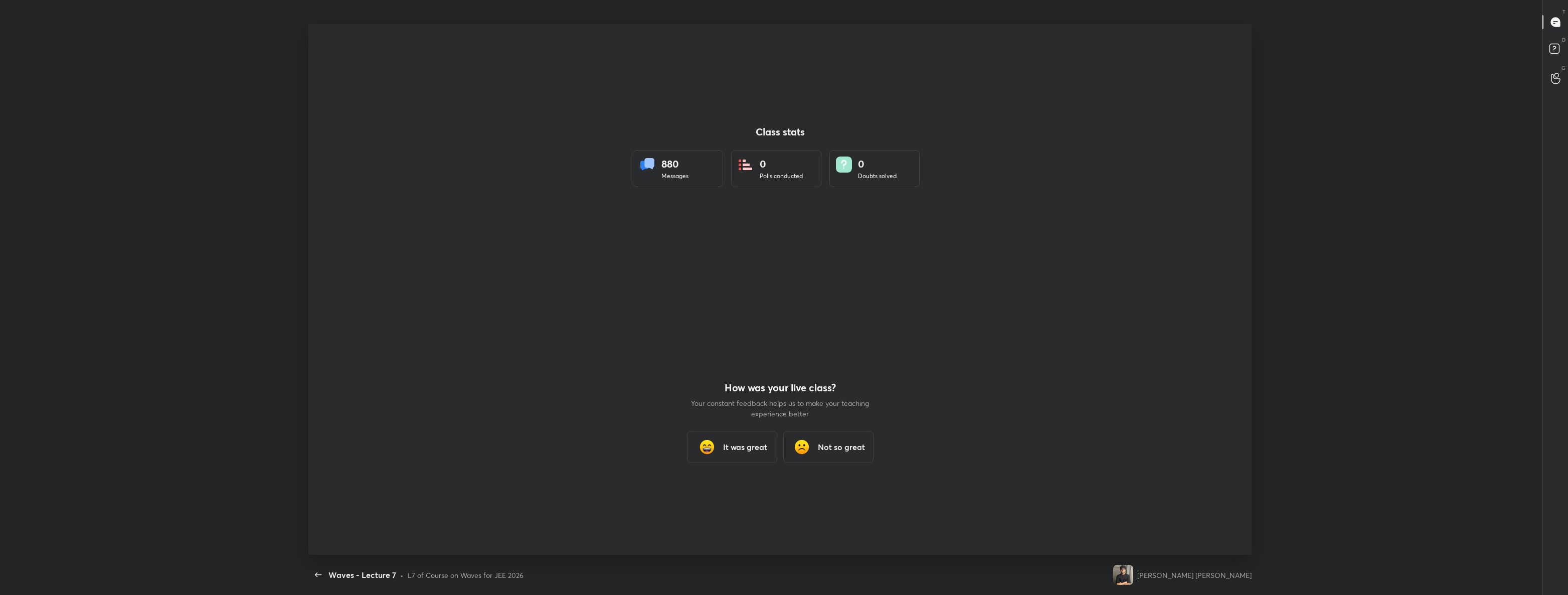
scroll to position [0, 0]
